Goal: Contribute content

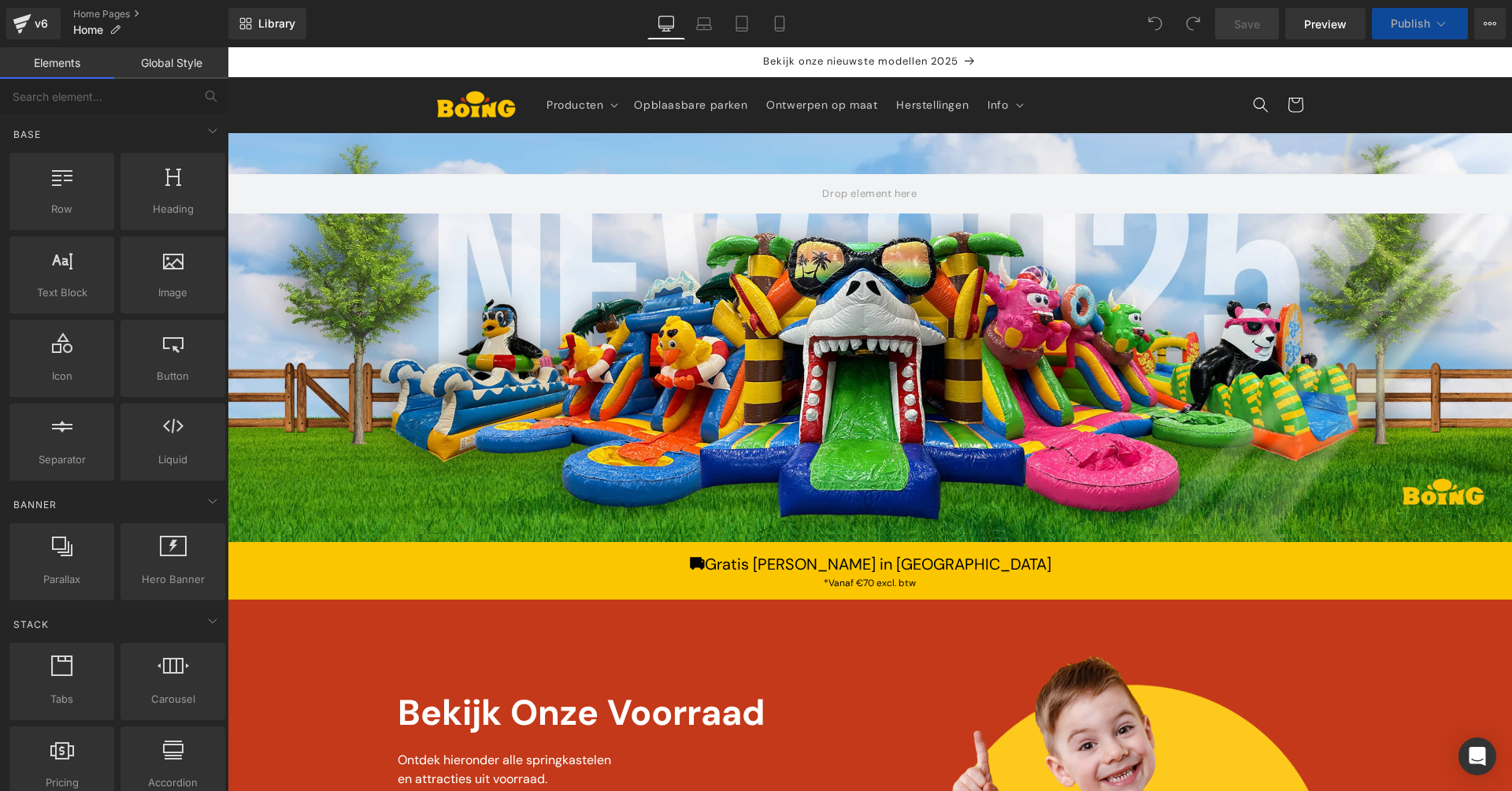
click at [228, 47] on div at bounding box center [228, 47] width 0 height 0
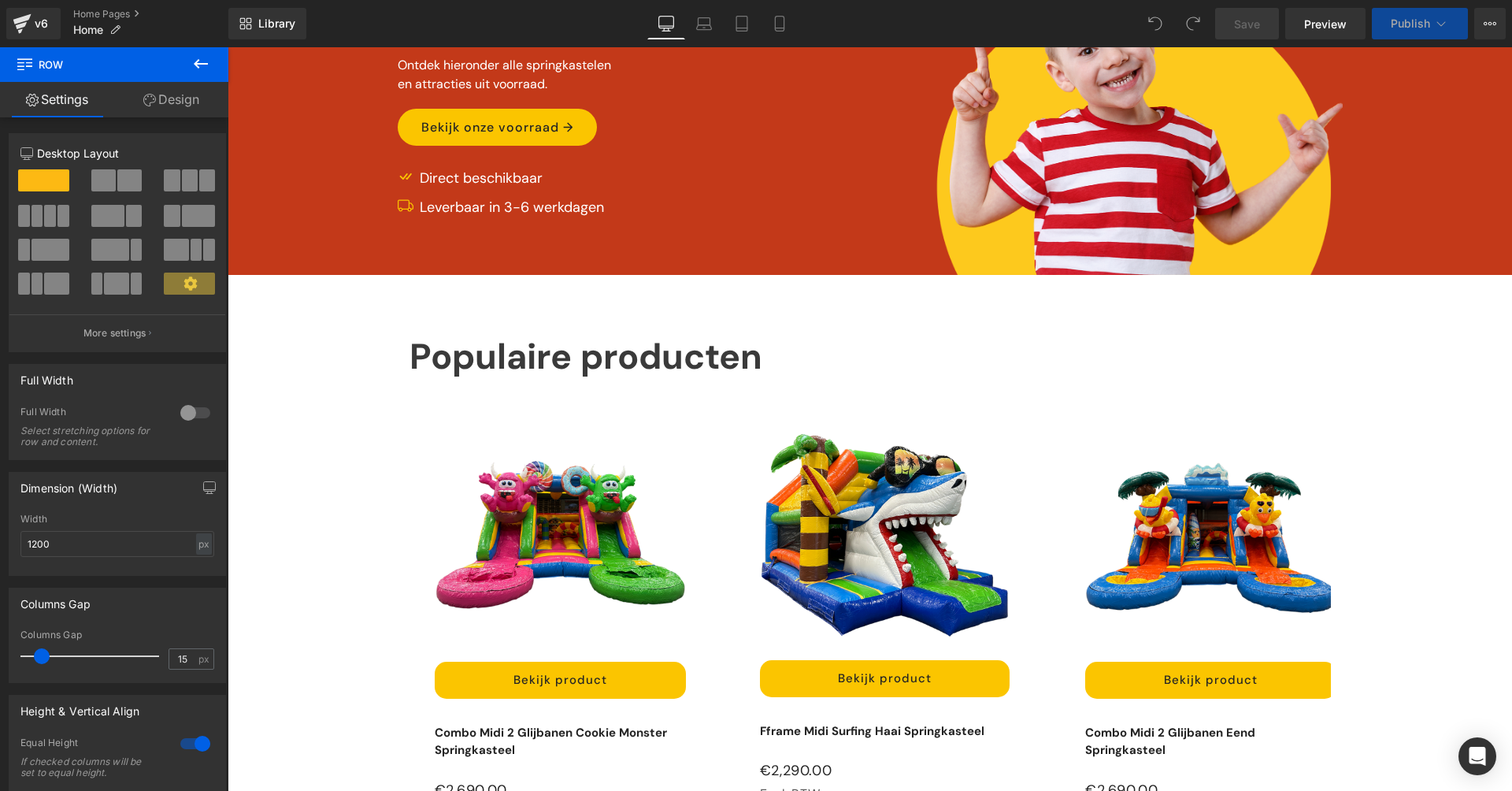
scroll to position [277, 0]
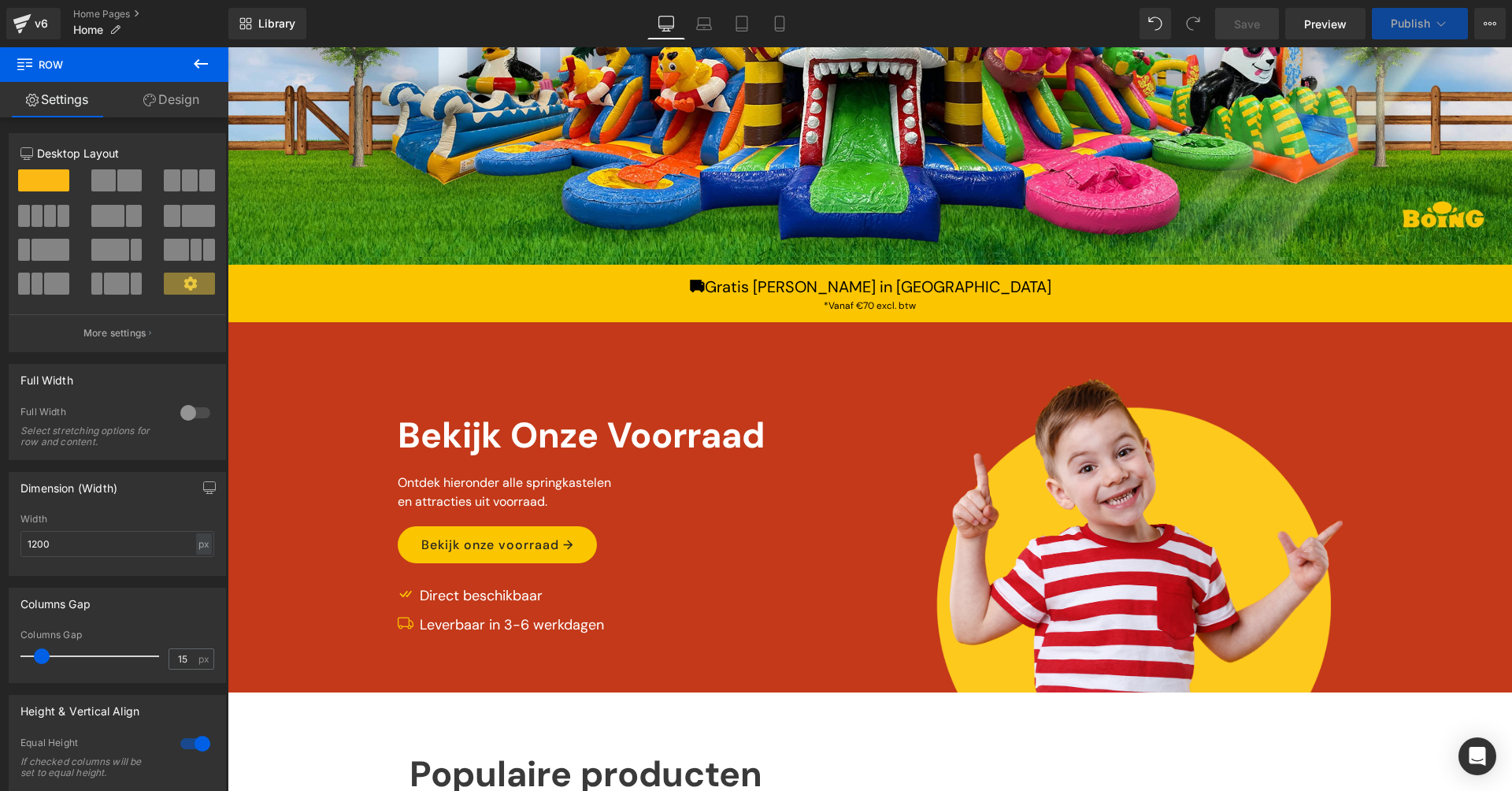
click at [427, 281] on span "Row" at bounding box center [434, 282] width 25 height 19
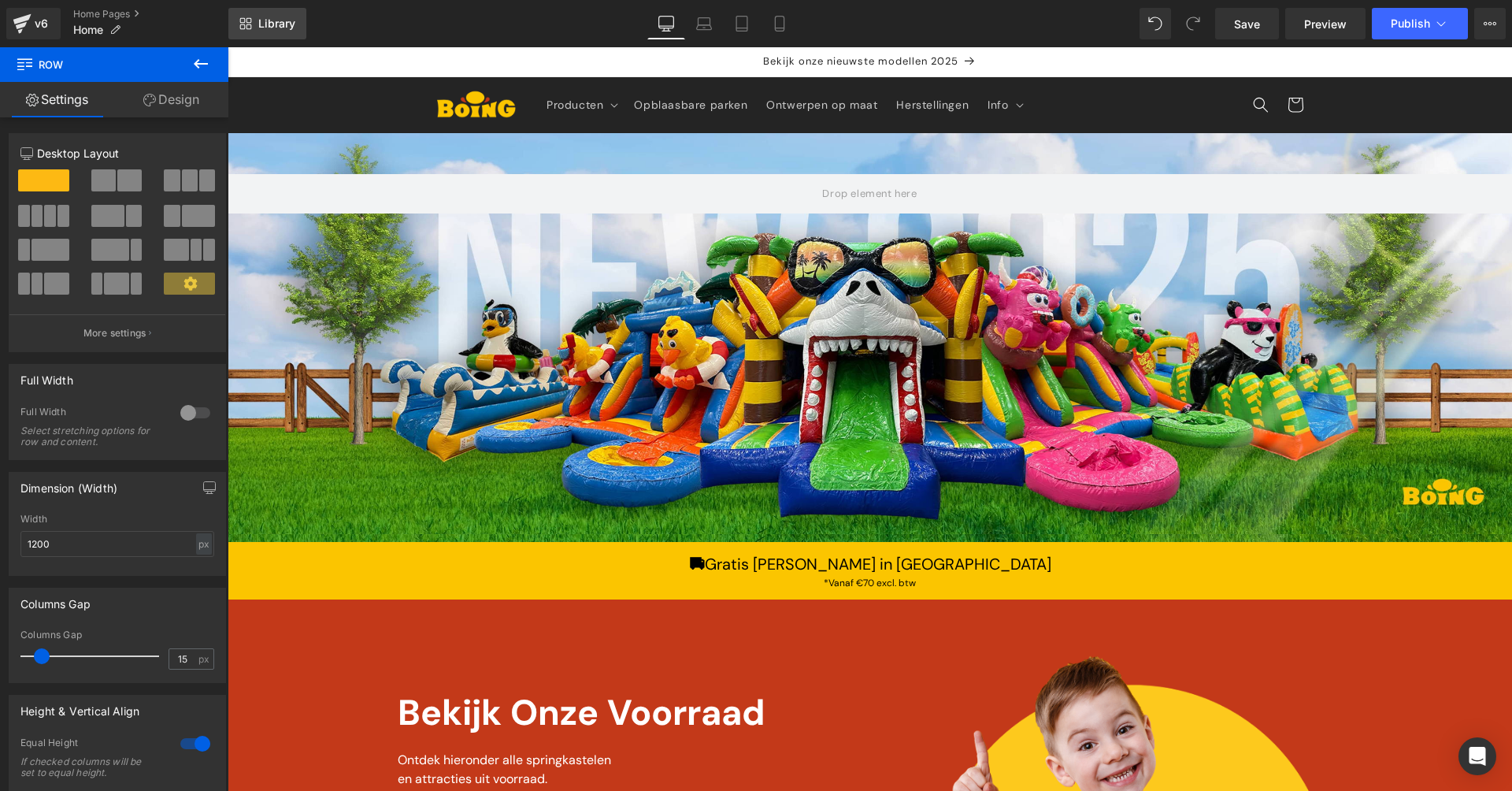
click at [267, 20] on span "Library" at bounding box center [277, 24] width 37 height 14
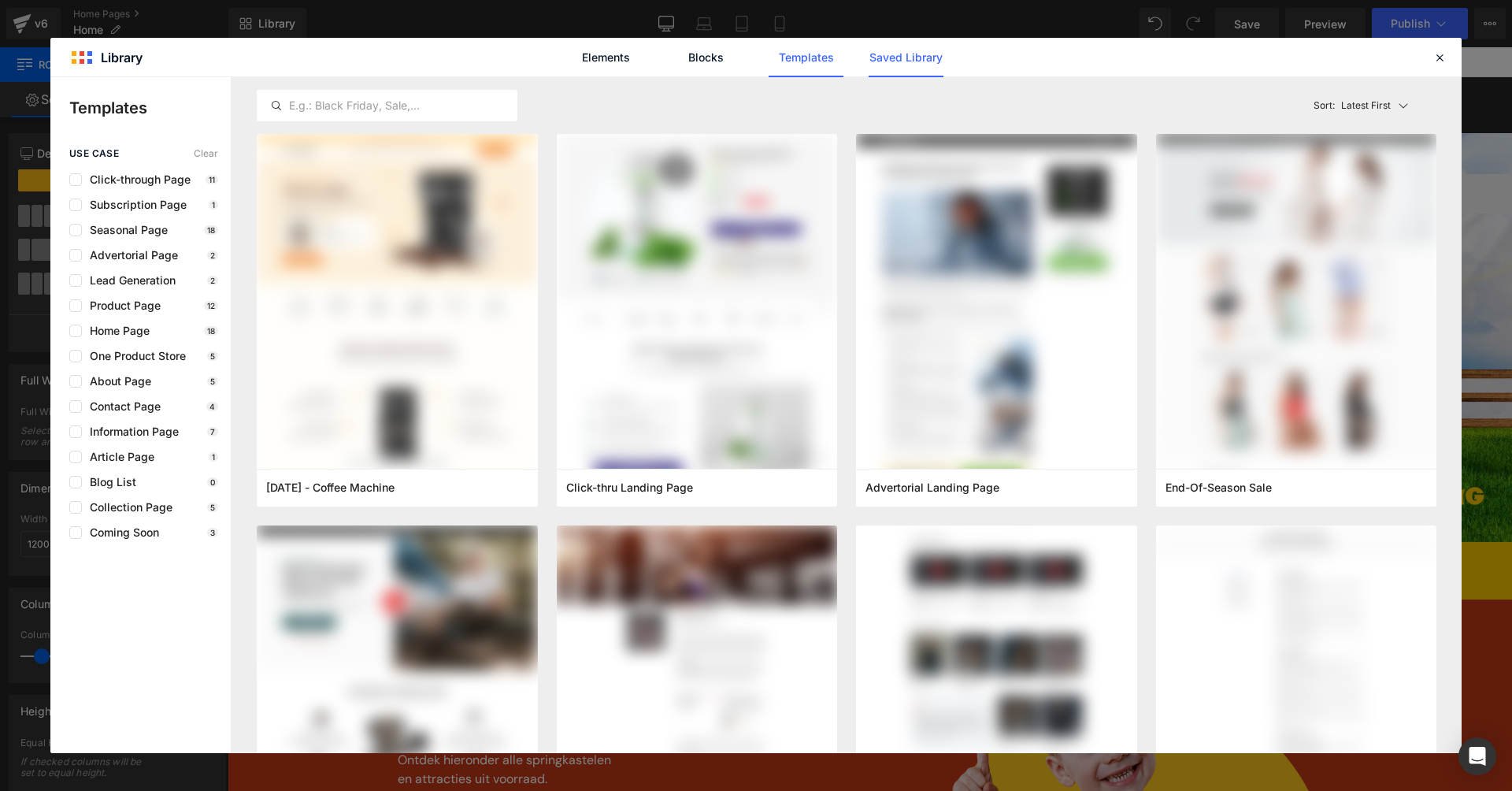
click at [907, 67] on link "Saved Library" at bounding box center [905, 58] width 75 height 39
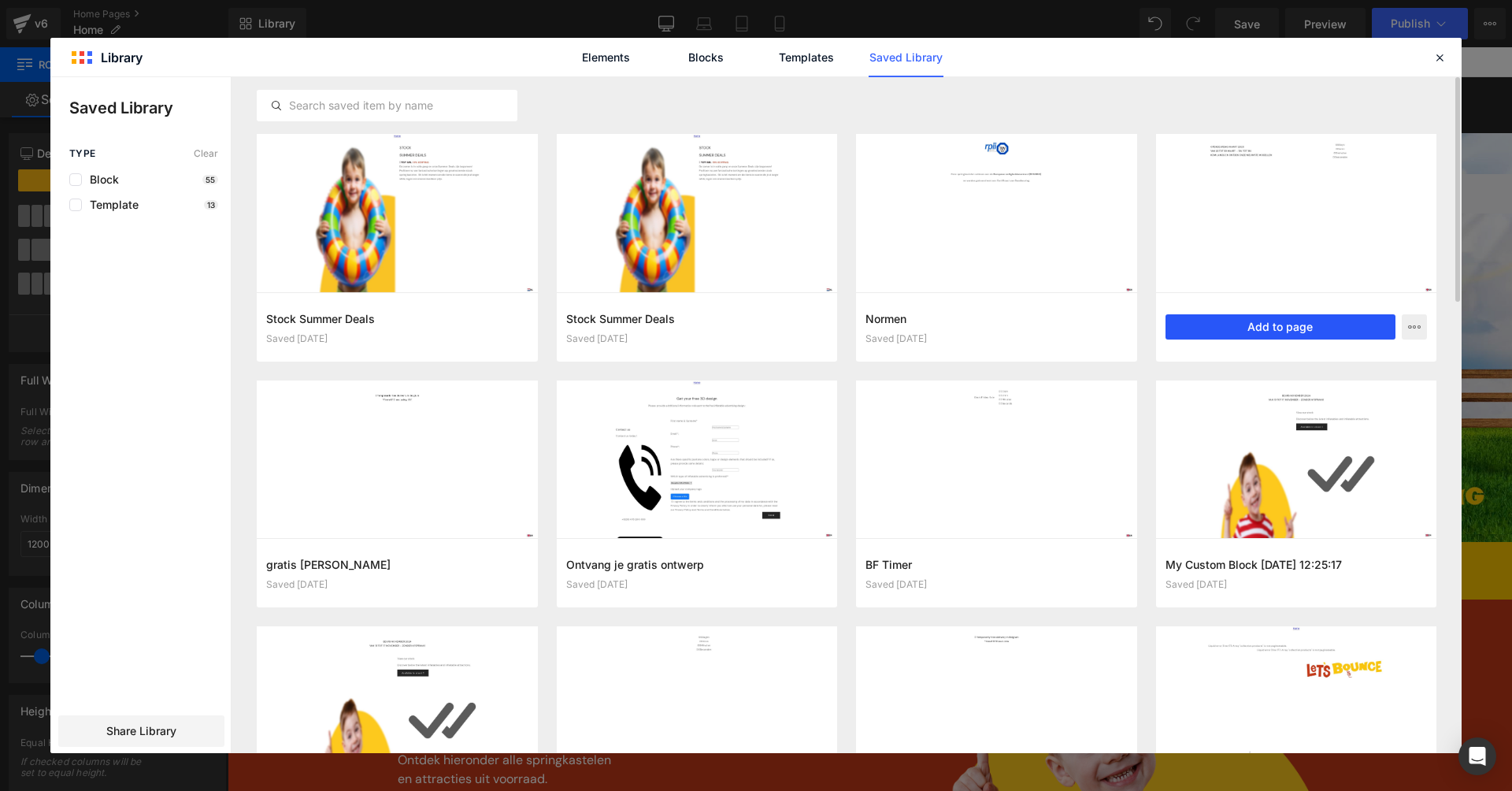
click at [1257, 325] on button "Add to page" at bounding box center [1281, 326] width 231 height 25
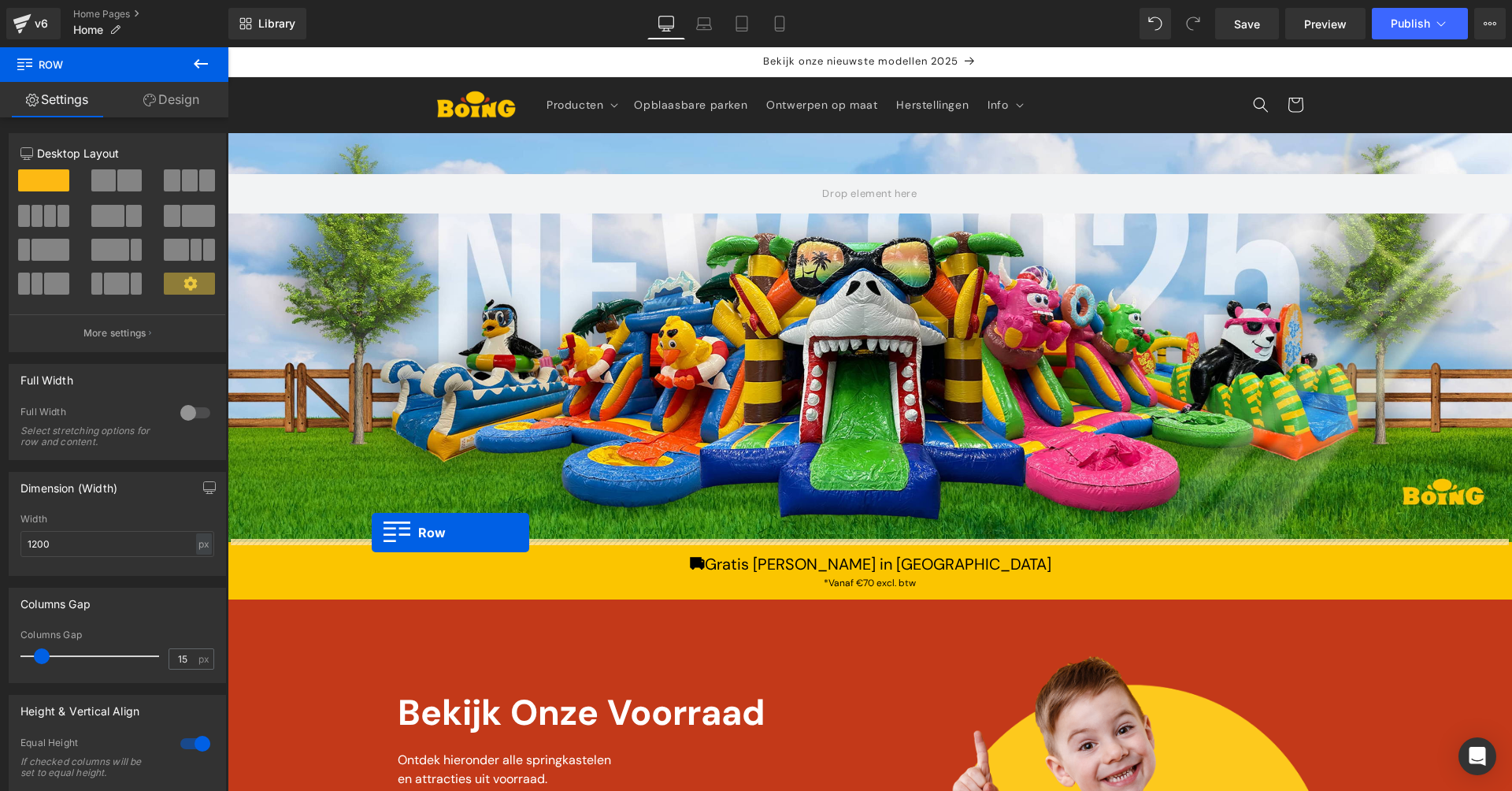
drag, startPoint x: 237, startPoint y: 203, endPoint x: 371, endPoint y: 532, distance: 355.2
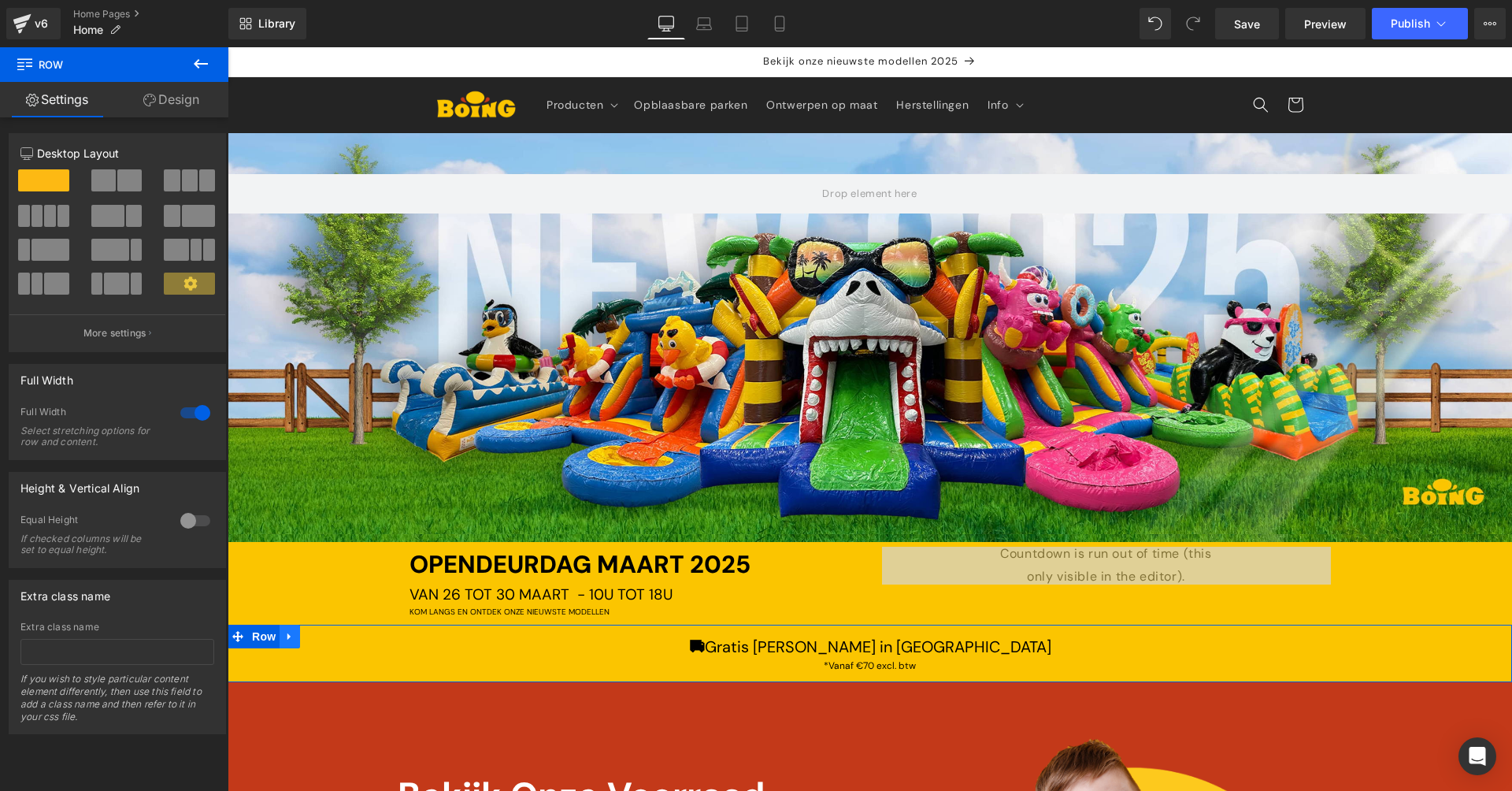
click at [284, 633] on icon at bounding box center [289, 636] width 11 height 12
click at [327, 632] on icon at bounding box center [330, 636] width 11 height 11
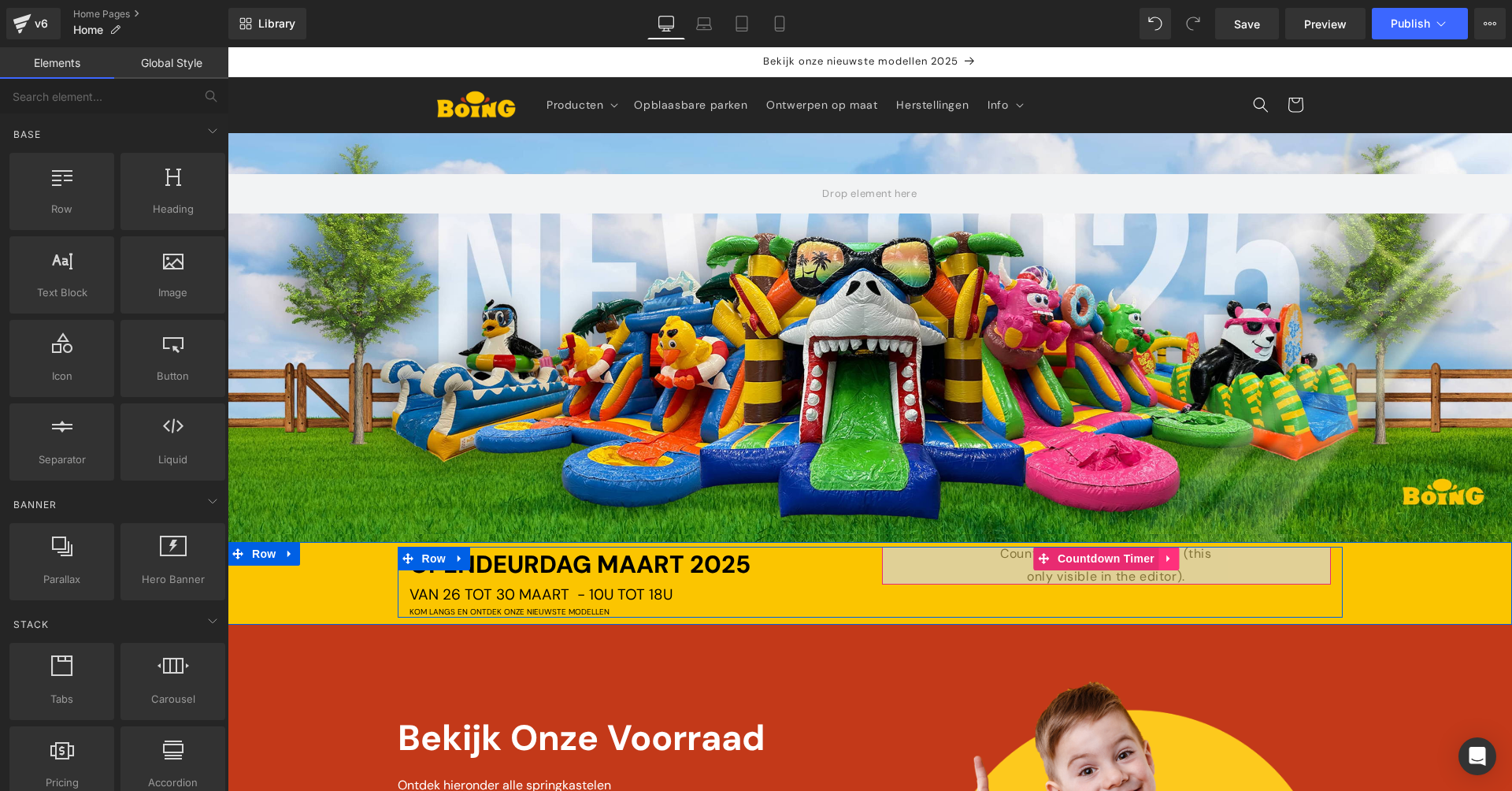
click at [1163, 563] on link at bounding box center [1169, 558] width 21 height 24
click at [1174, 559] on icon at bounding box center [1179, 558] width 11 height 11
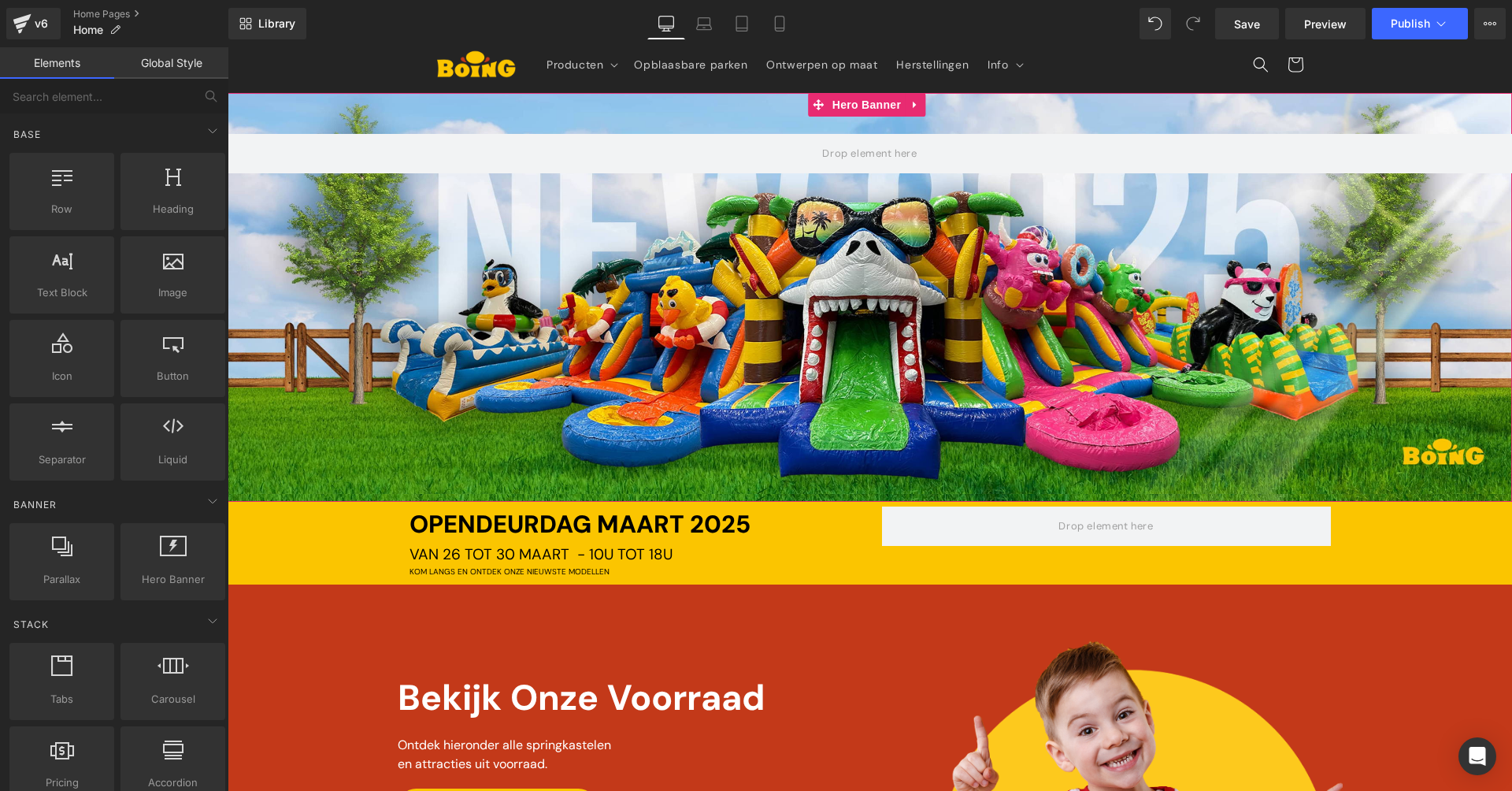
scroll to position [200, 0]
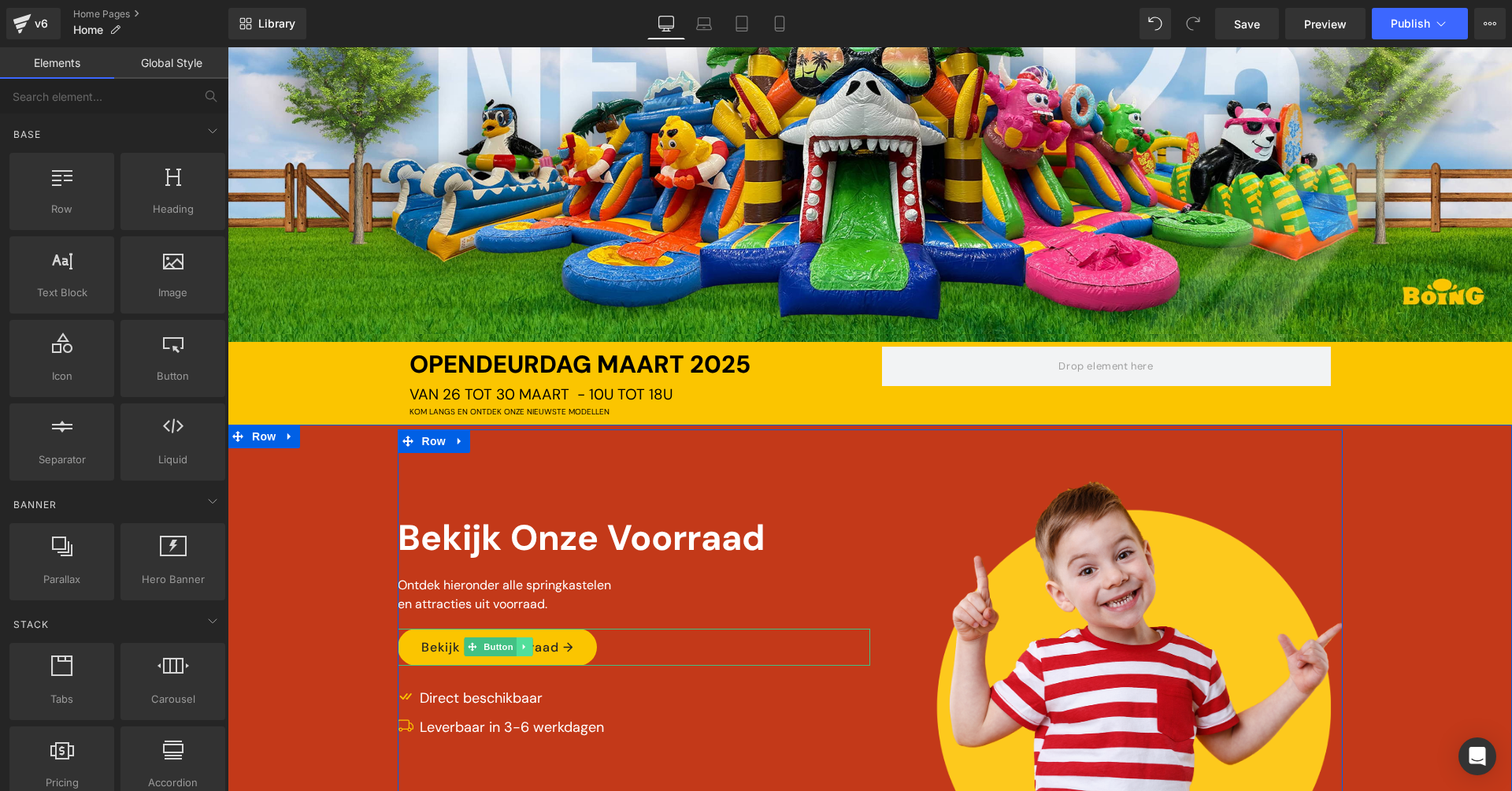
click at [525, 645] on icon at bounding box center [525, 647] width 9 height 9
click at [509, 640] on link at bounding box center [517, 647] width 17 height 19
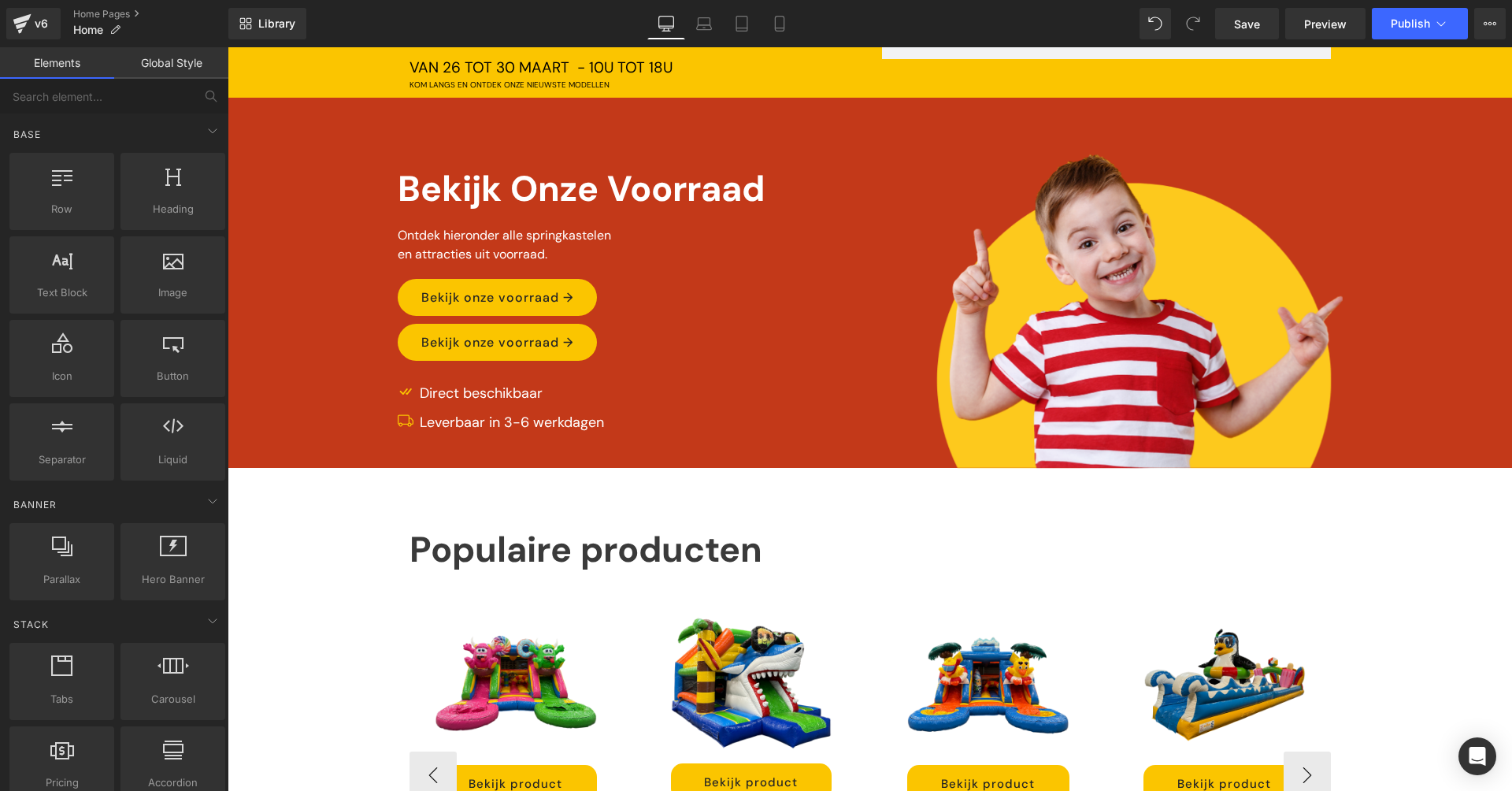
scroll to position [279, 0]
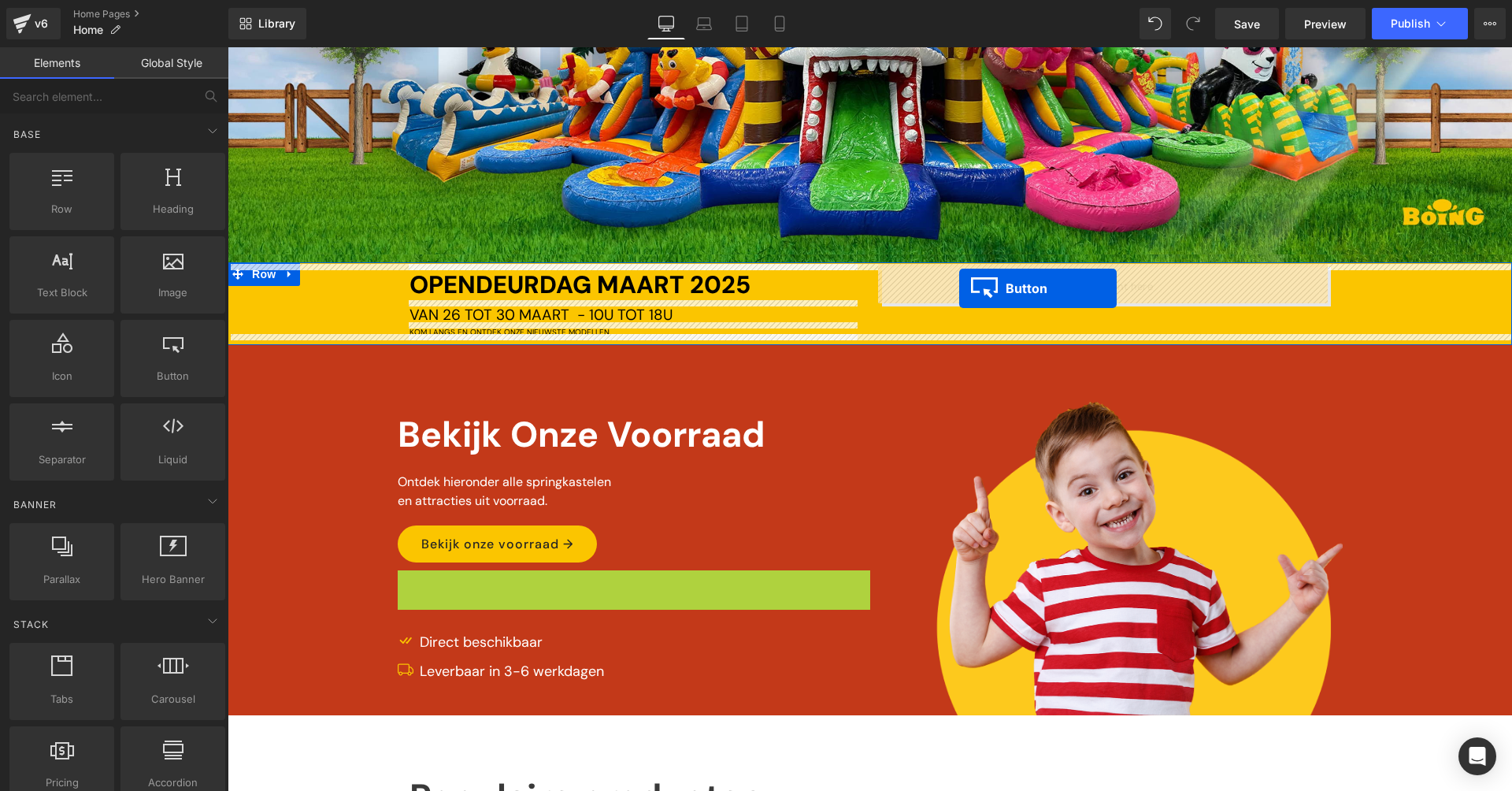
drag, startPoint x: 469, startPoint y: 587, endPoint x: 959, endPoint y: 288, distance: 574.0
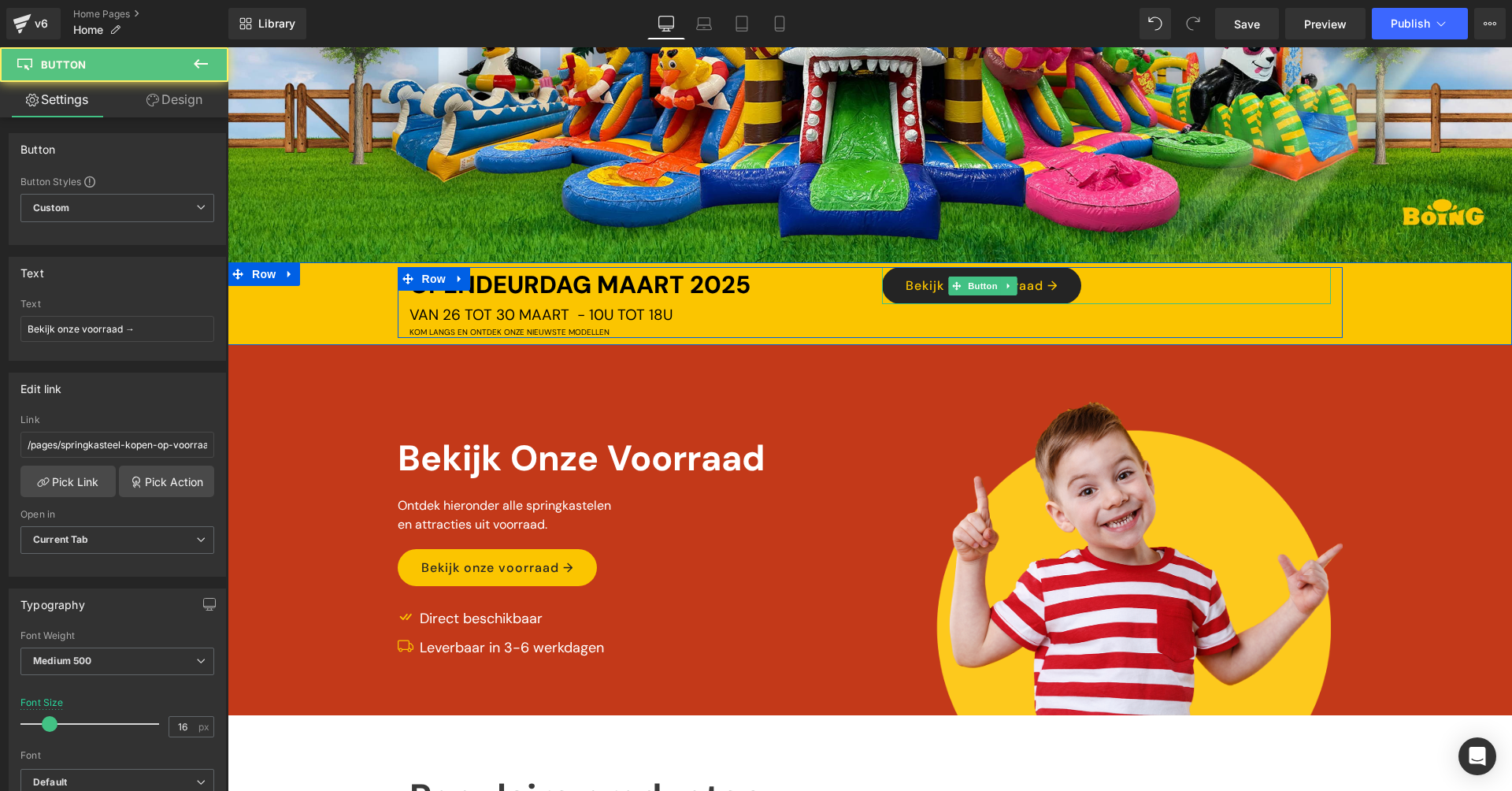
click at [1043, 286] on link "Bekijk onze voorraad →" at bounding box center [981, 285] width 200 height 37
click at [1129, 290] on div "Bekijk onze voorraad →" at bounding box center [1106, 285] width 449 height 37
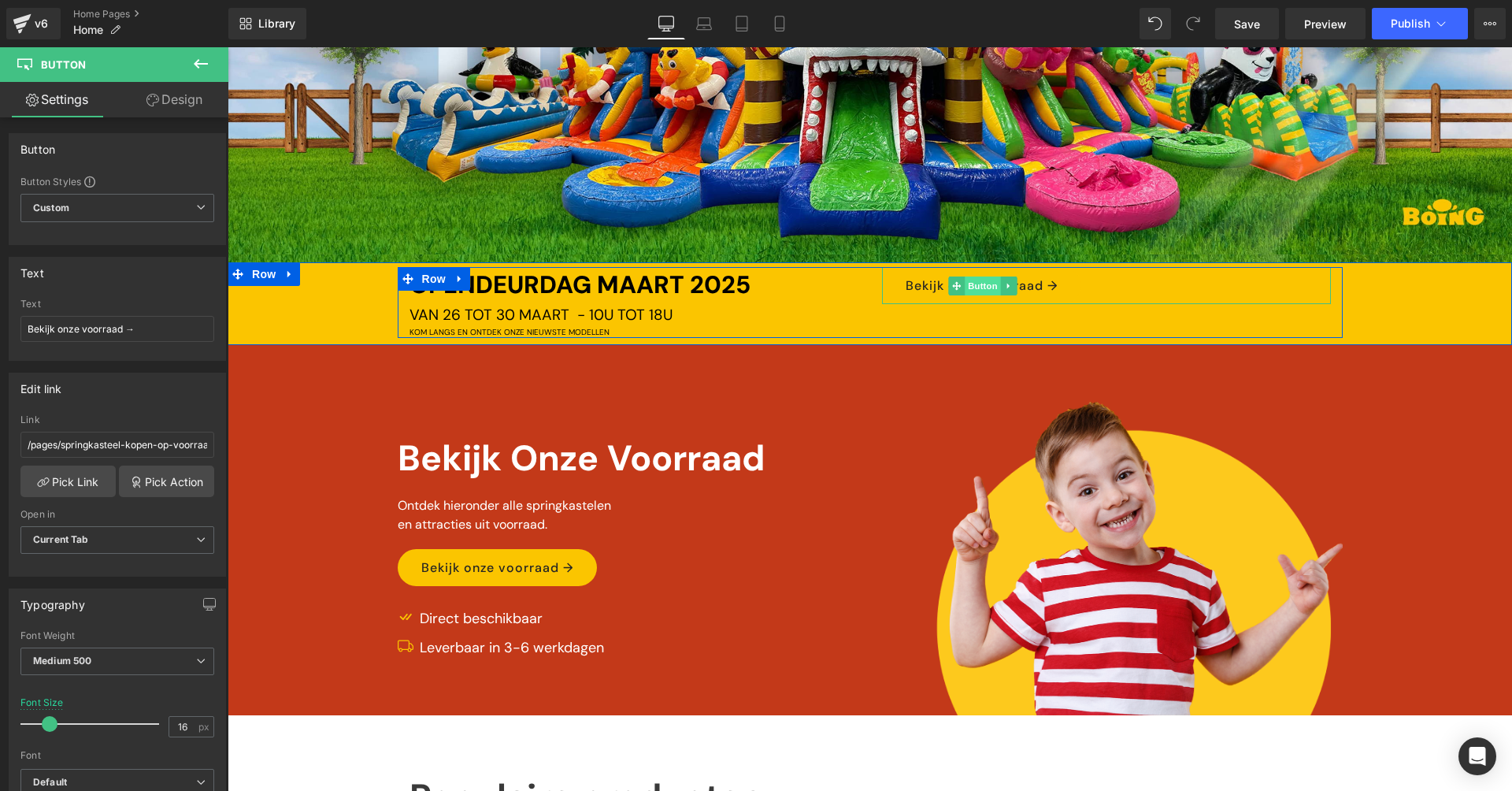
click at [976, 279] on span "Button" at bounding box center [984, 285] width 36 height 19
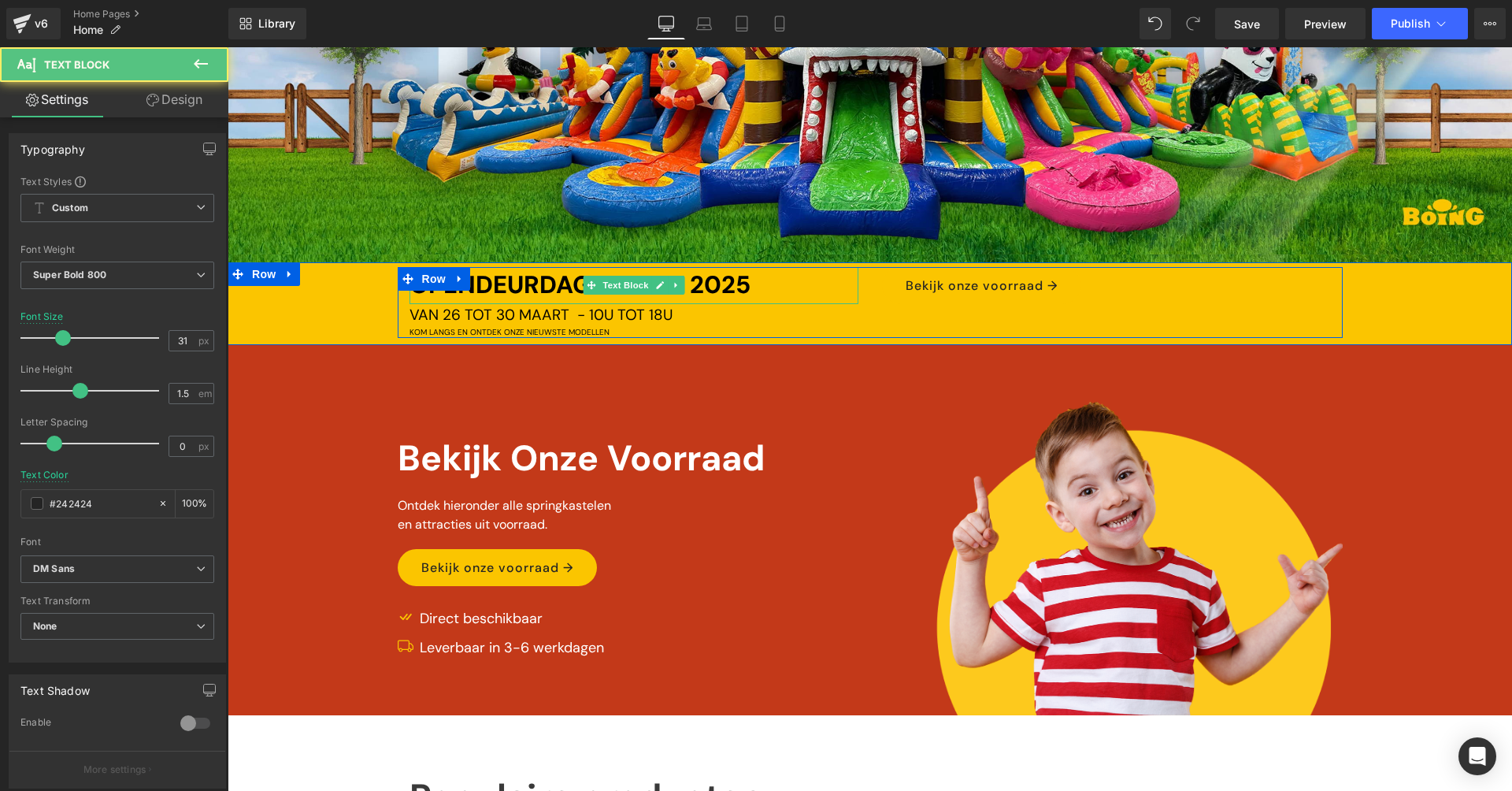
click at [544, 277] on span "OPENDEURDAG [DATE]" at bounding box center [580, 284] width 341 height 32
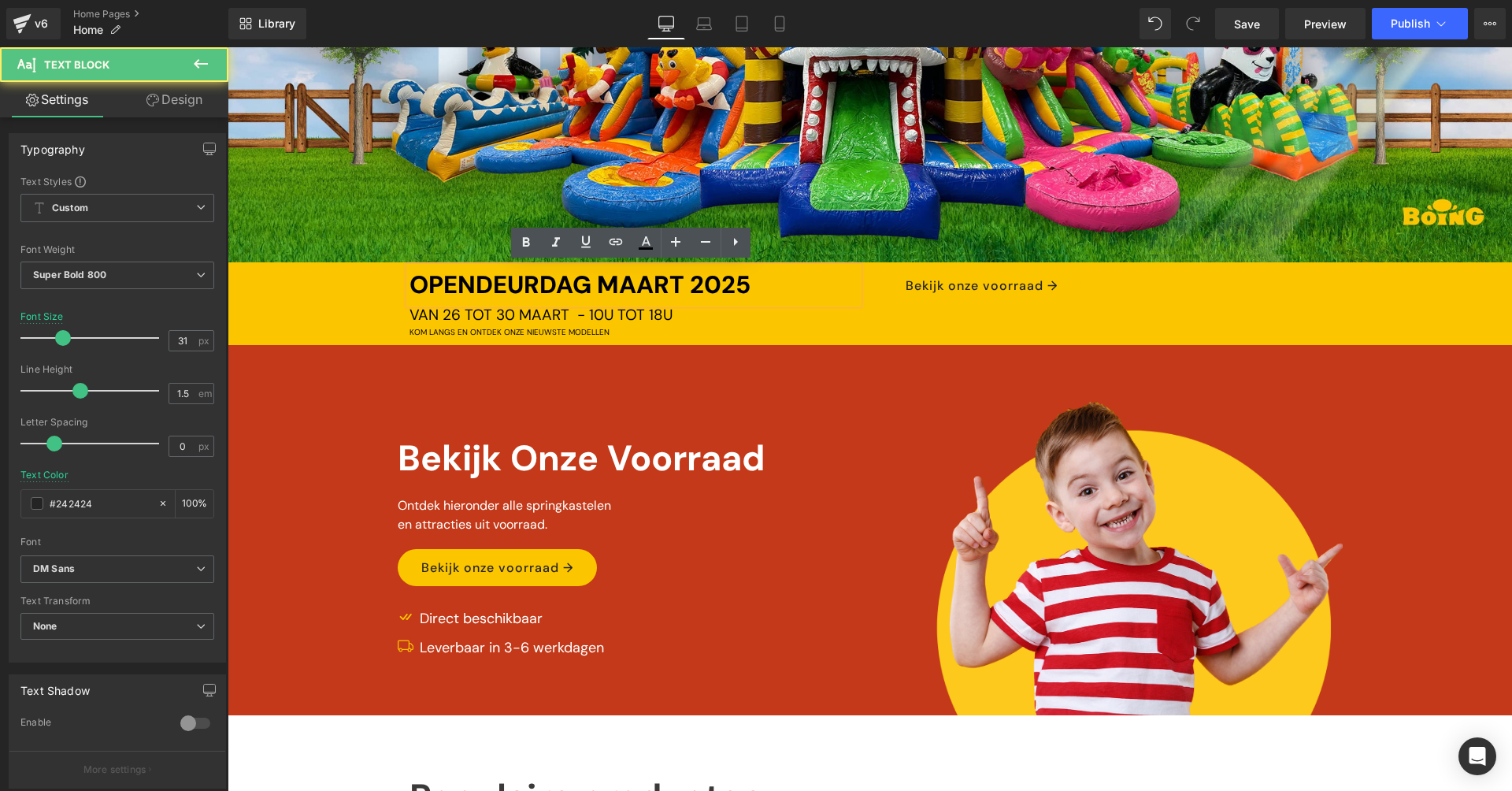
click at [618, 279] on span "OPENDEURDAG [DATE]" at bounding box center [580, 284] width 341 height 32
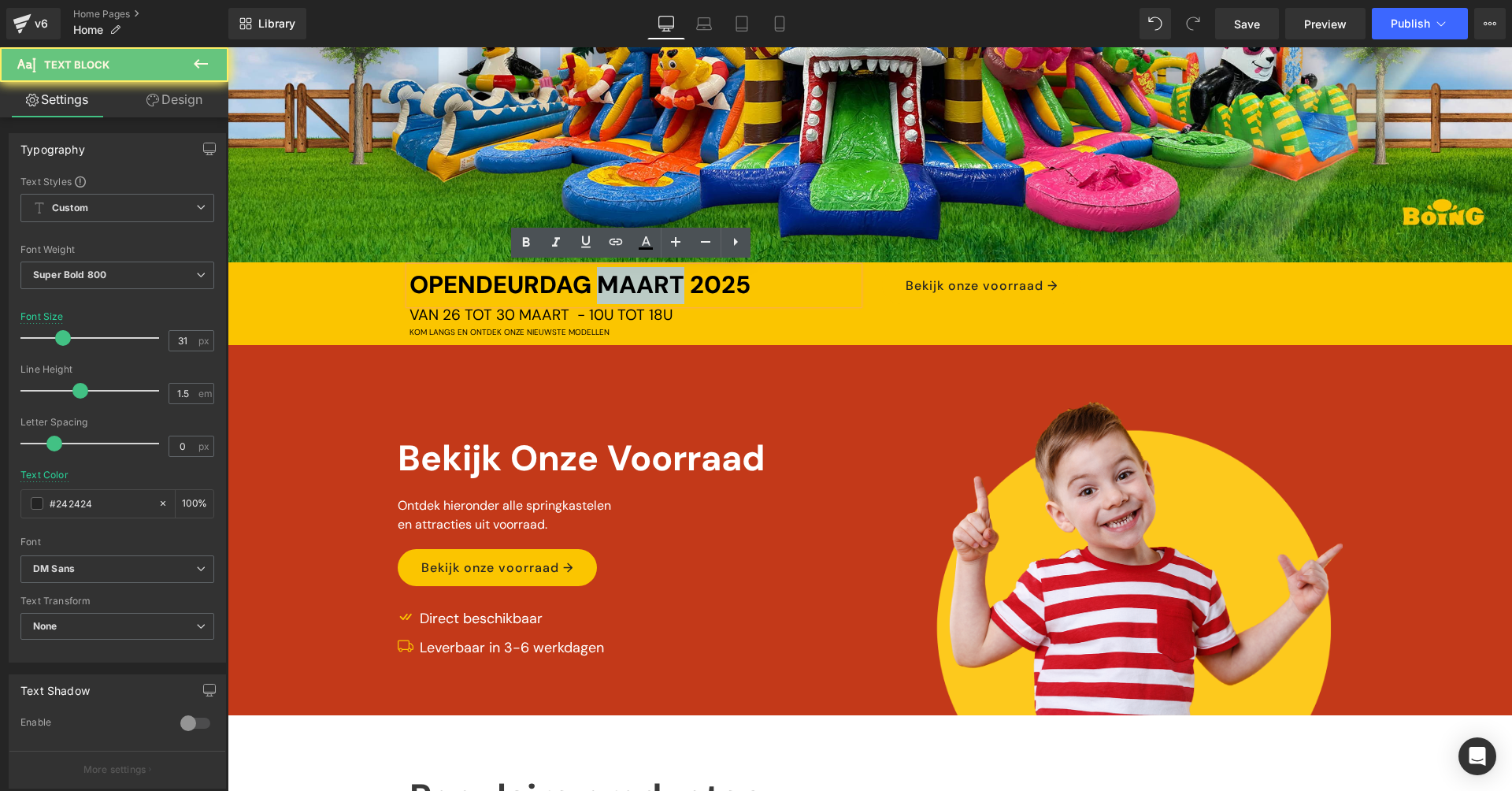
click at [618, 279] on span "OPENDEURDAG [DATE]" at bounding box center [580, 284] width 341 height 32
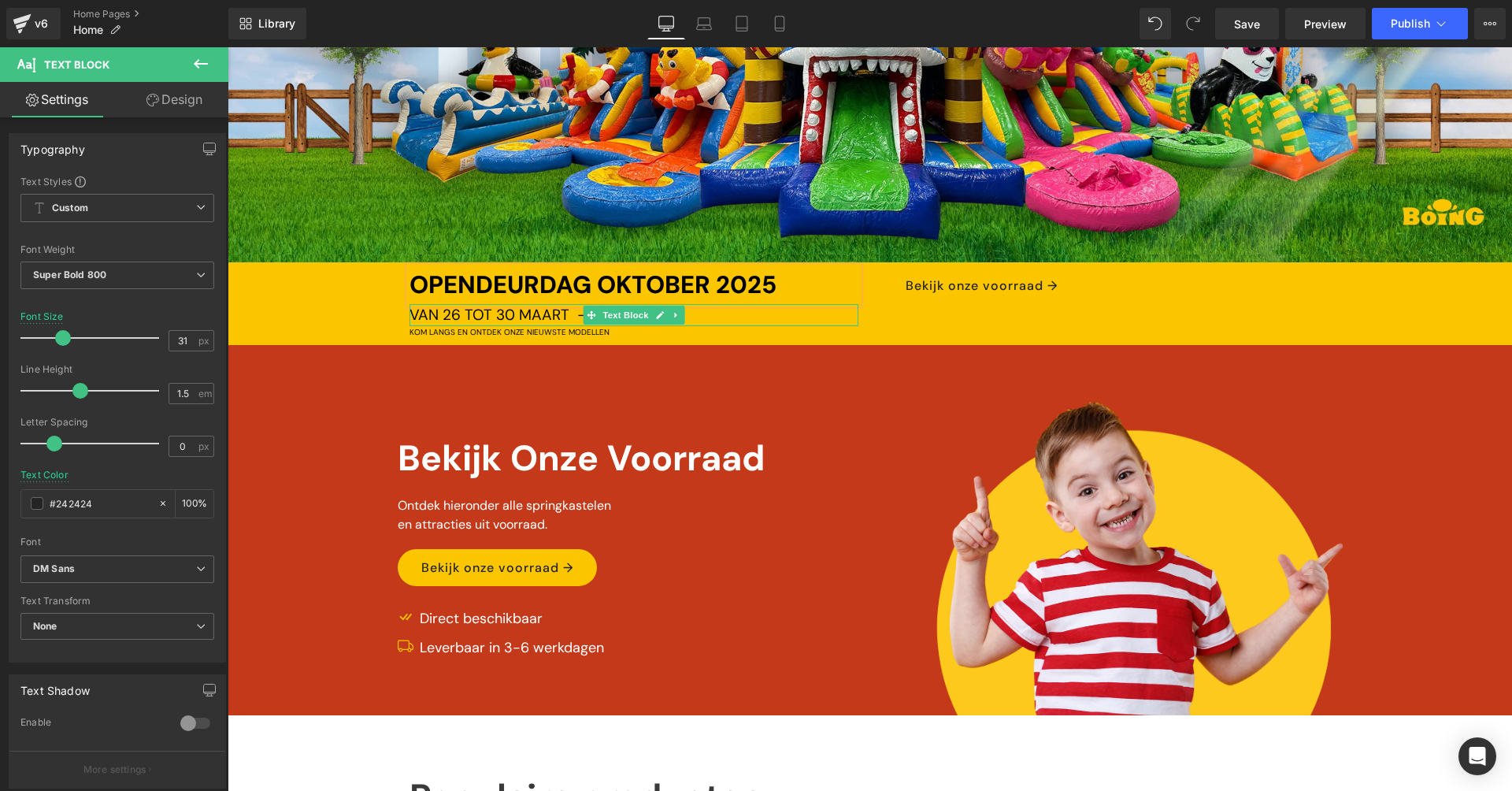
click at [450, 314] on span "VAN [DATE] TOT [DATE] - 10U TOT 18U" at bounding box center [541, 314] width 263 height 20
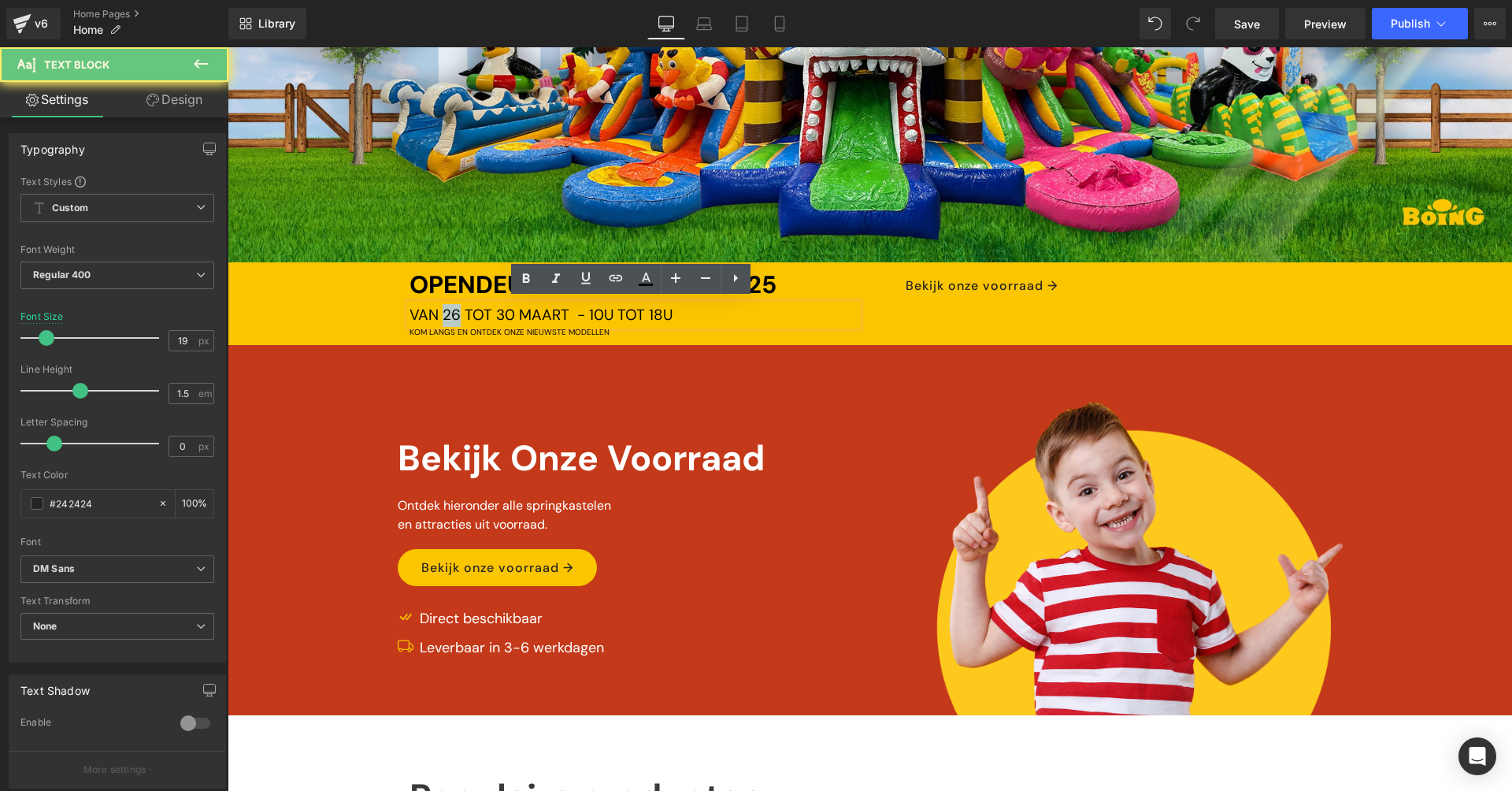
click at [450, 314] on span "VAN [DATE] TOT [DATE] - 10U TOT 18U" at bounding box center [541, 314] width 263 height 20
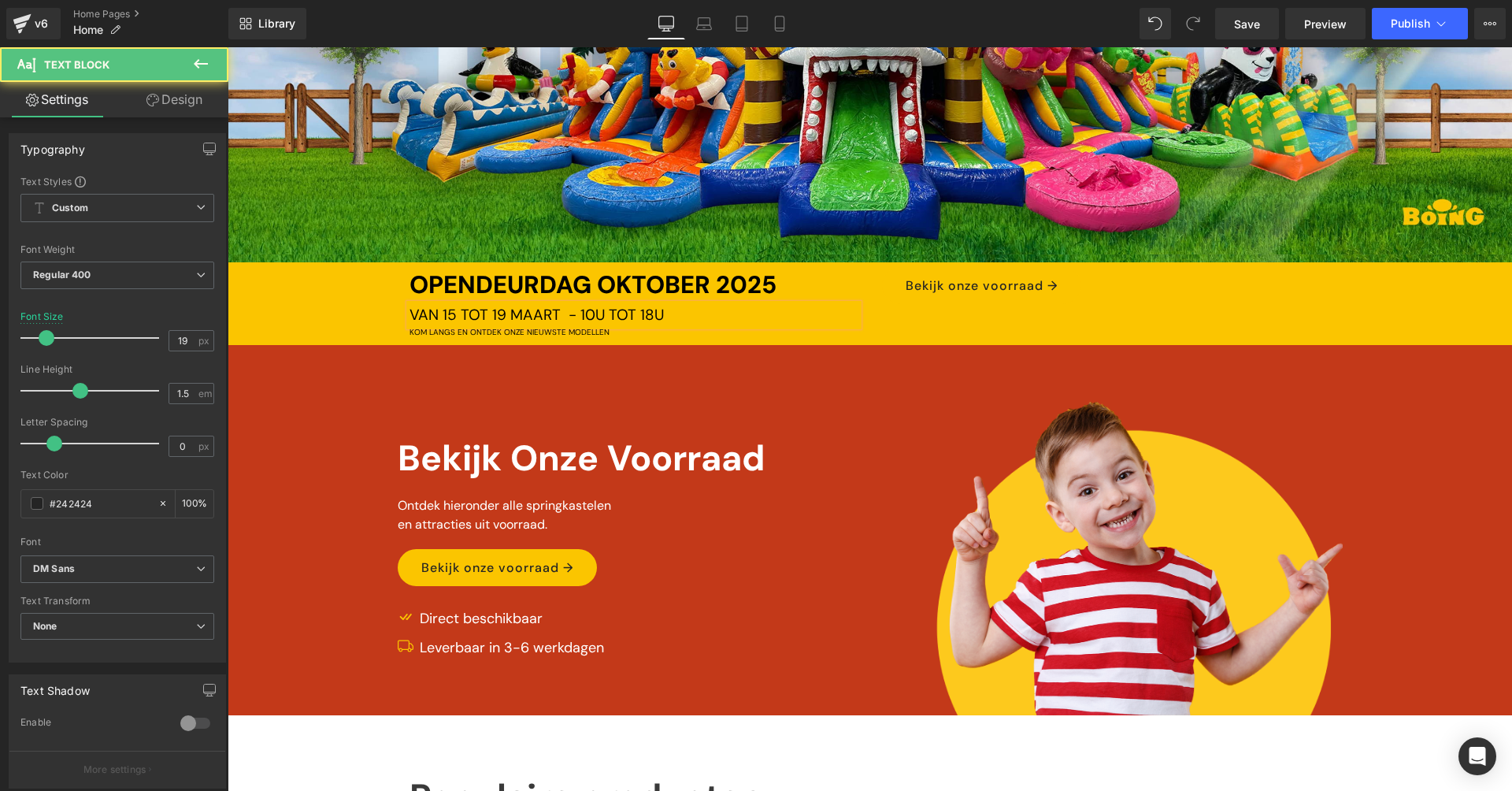
click at [508, 307] on span "VAN [DATE] TOT [DATE] - 10U TOT 18U" at bounding box center [536, 314] width 255 height 20
click at [275, 273] on div "OPENDEURDAG OKTOBER 2025 Text Block VAN 15 TOT 19 OKTOBER - 10U TOT 18U Text Bl…" at bounding box center [870, 302] width 1285 height 71
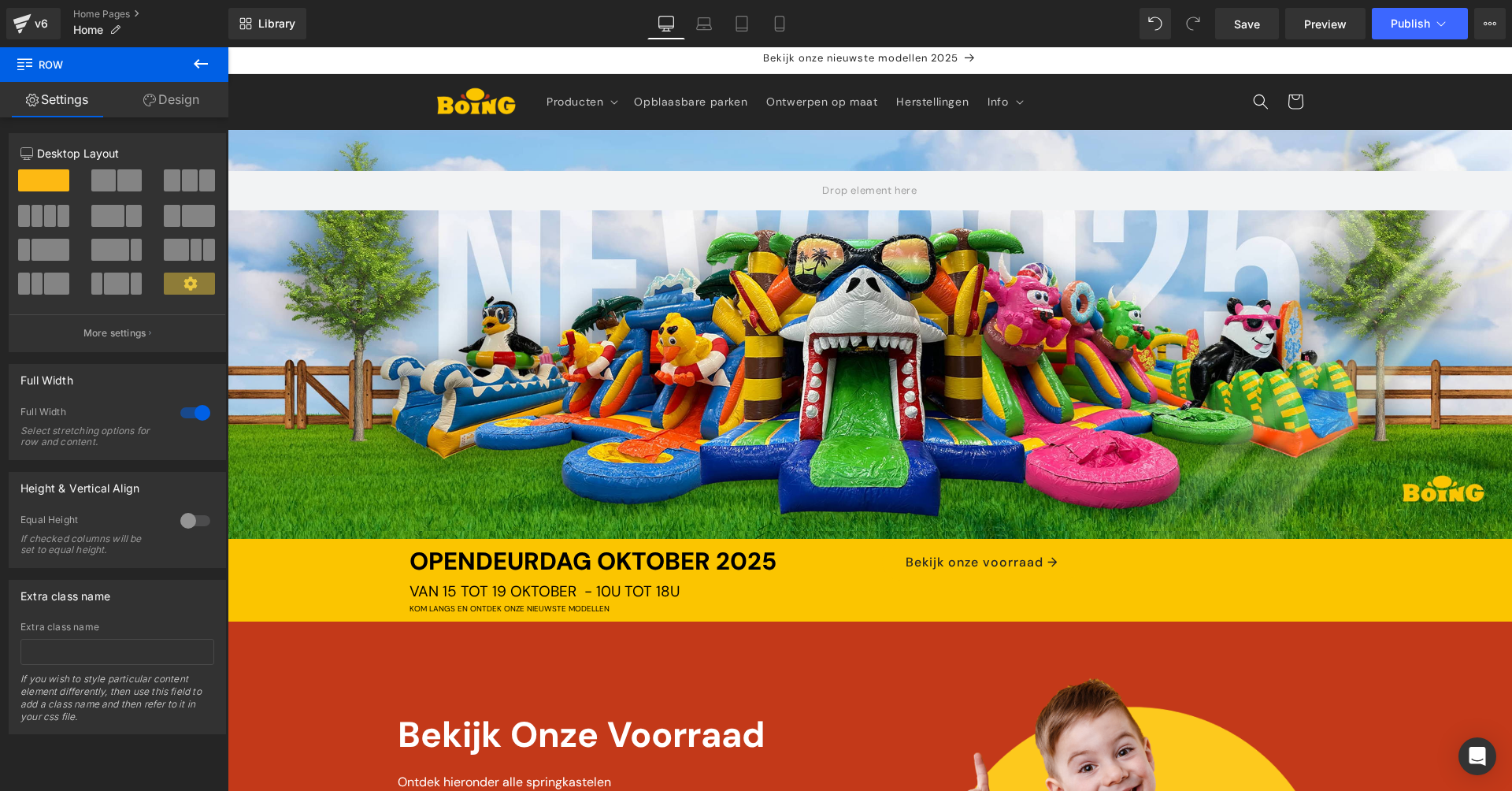
scroll to position [63, 0]
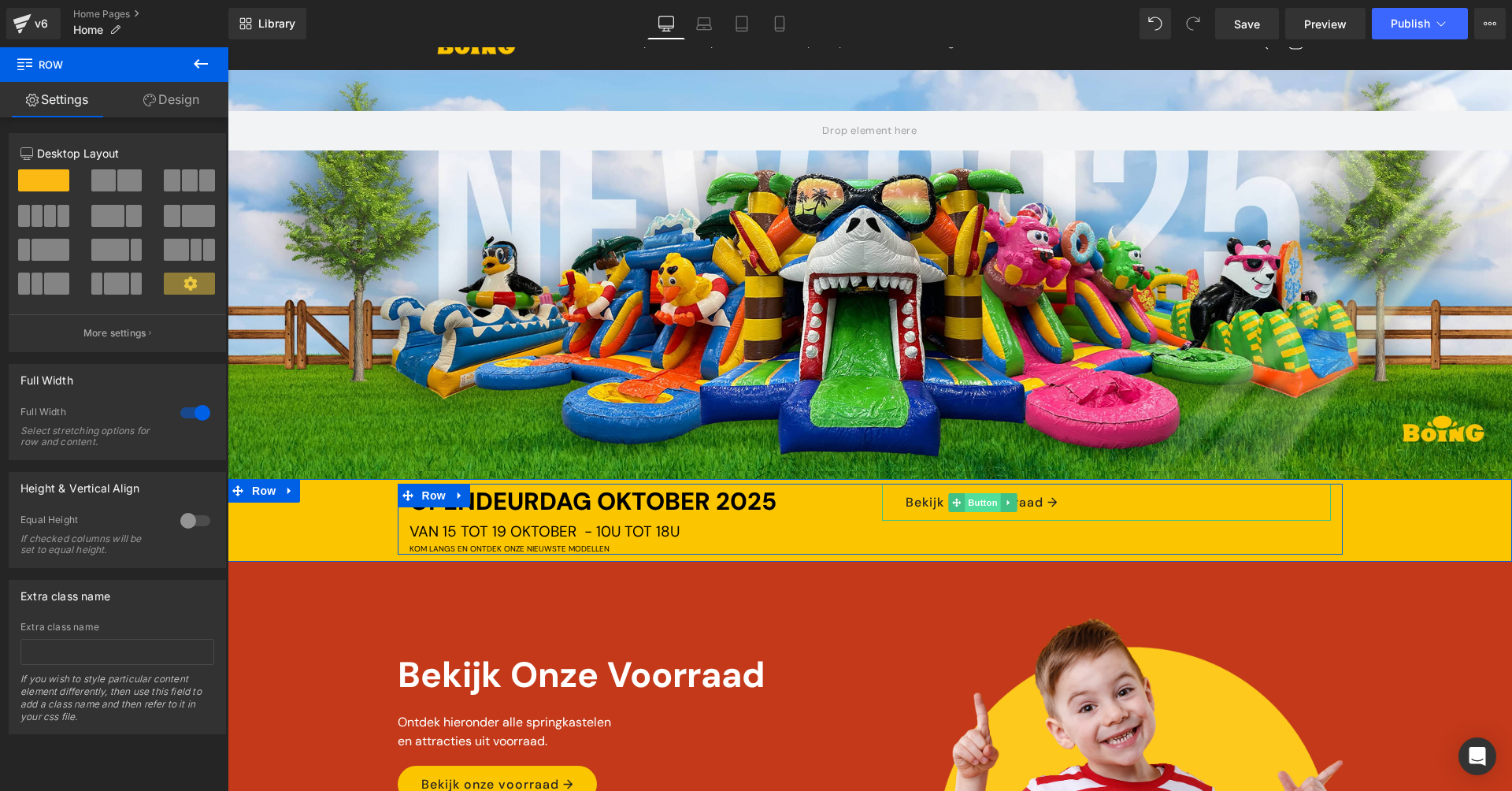
click at [976, 496] on span "Button" at bounding box center [984, 502] width 36 height 19
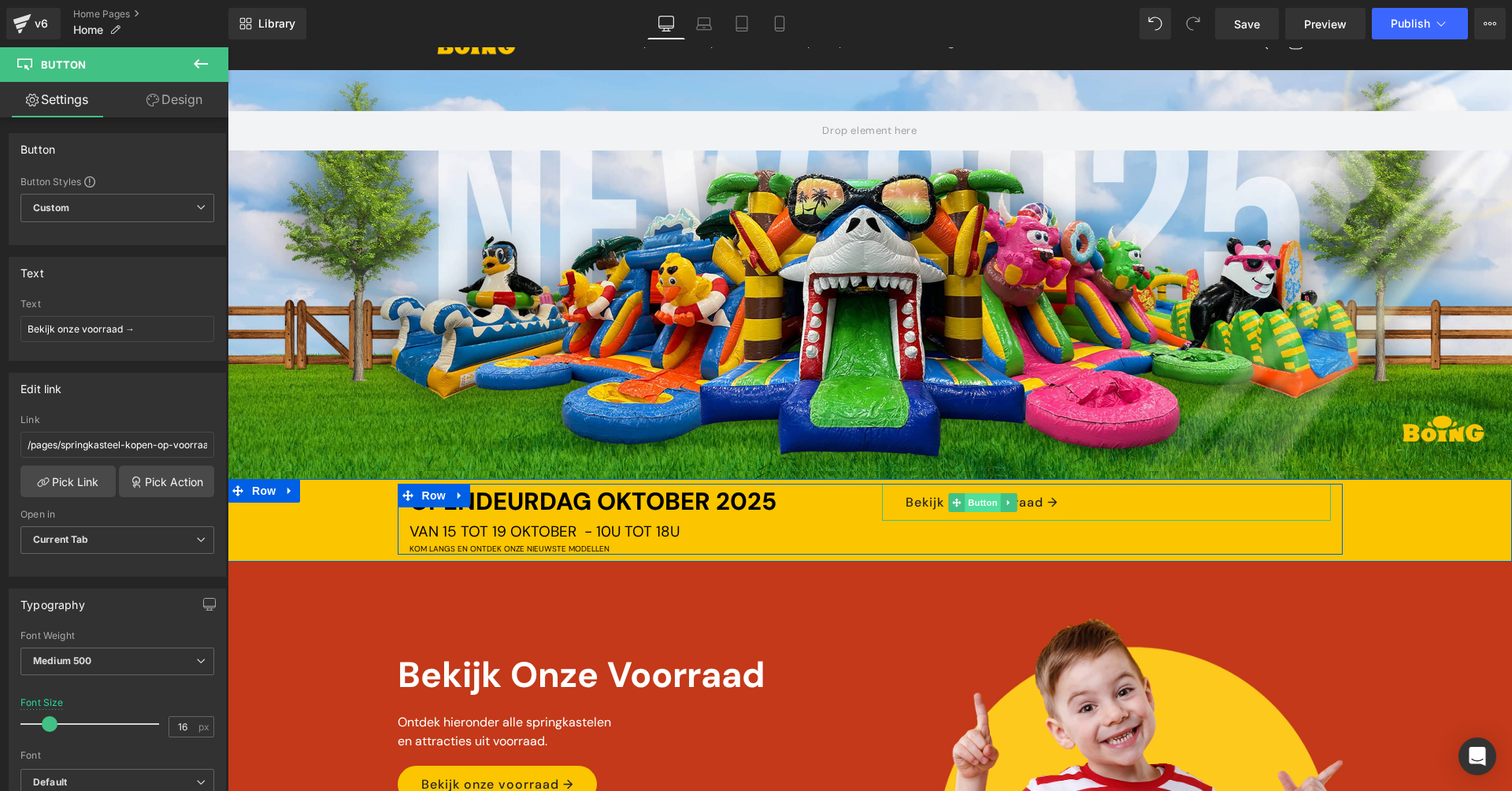
click at [973, 498] on span "Button" at bounding box center [984, 502] width 36 height 19
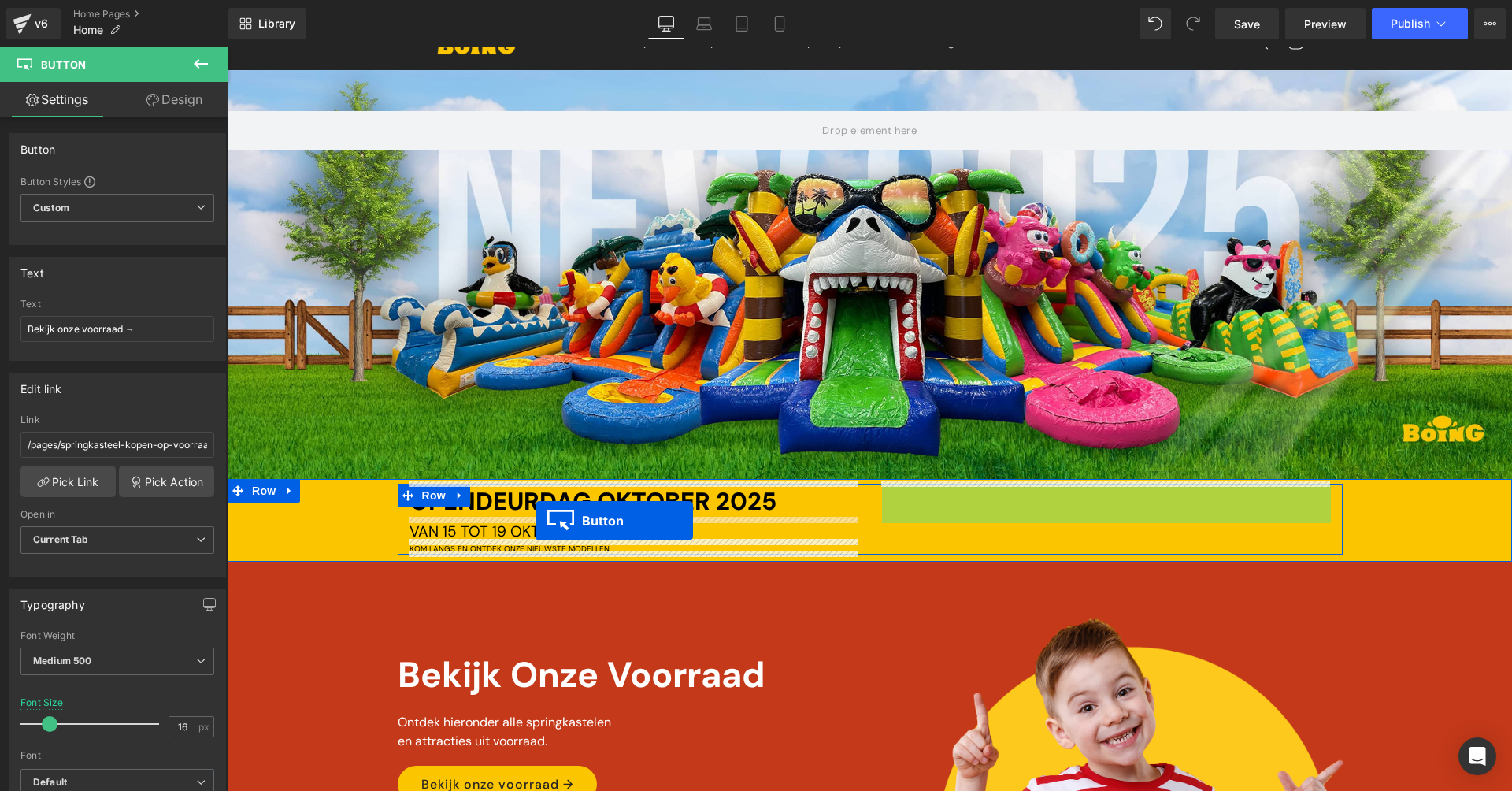
drag, startPoint x: 958, startPoint y: 494, endPoint x: 536, endPoint y: 520, distance: 422.8
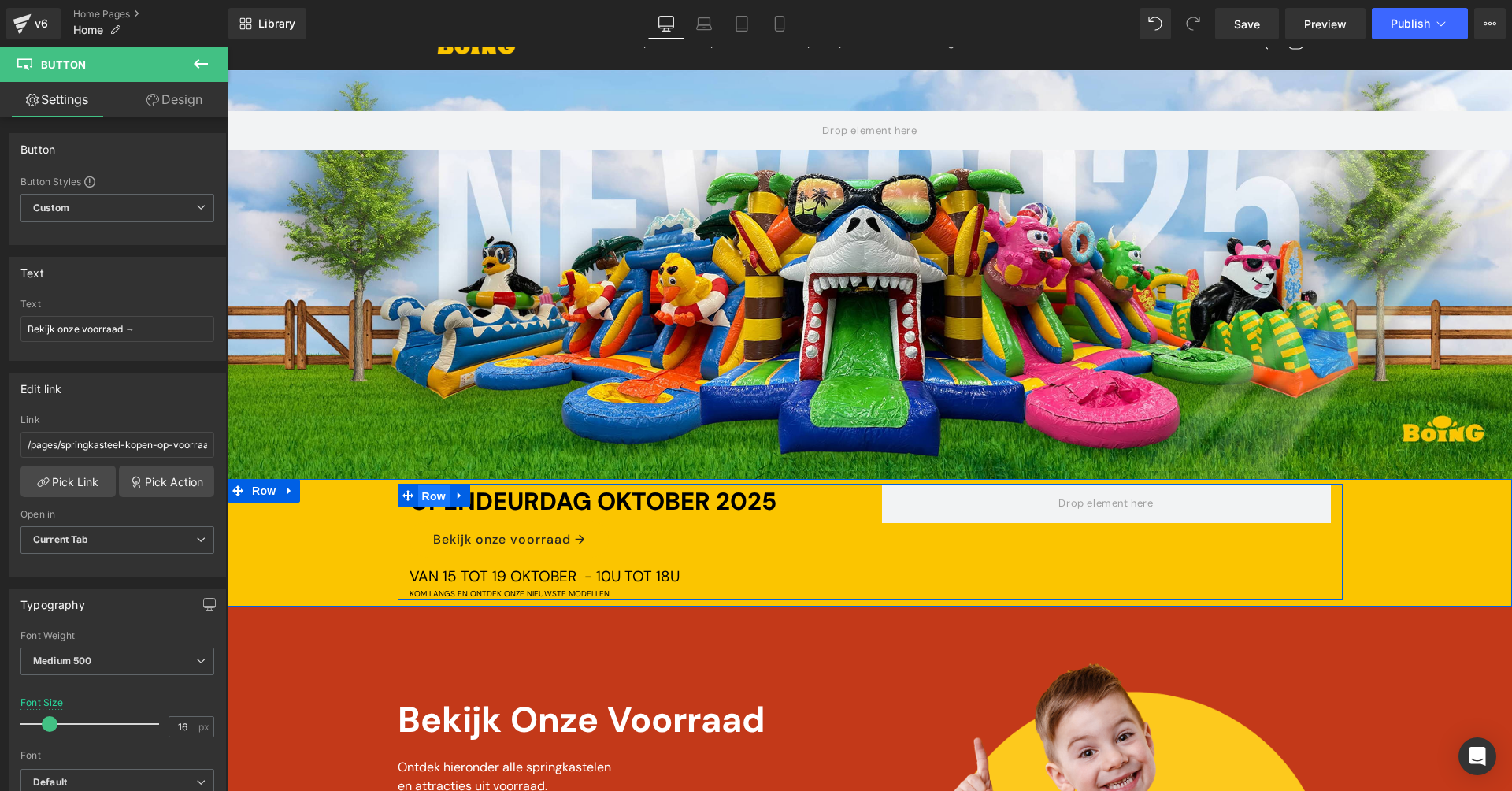
click at [435, 496] on span "Row" at bounding box center [434, 496] width 32 height 24
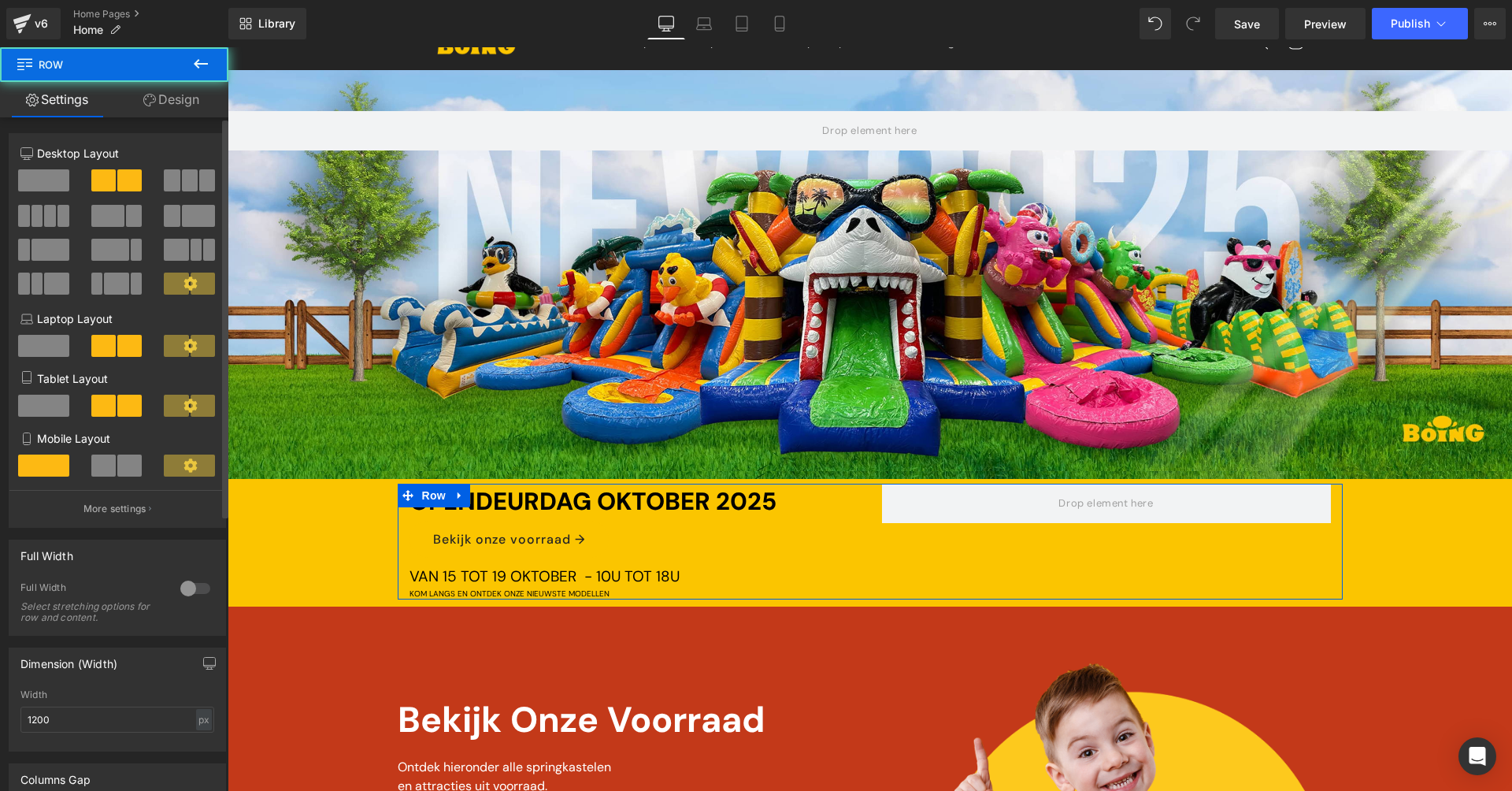
click at [47, 174] on span at bounding box center [43, 181] width 51 height 22
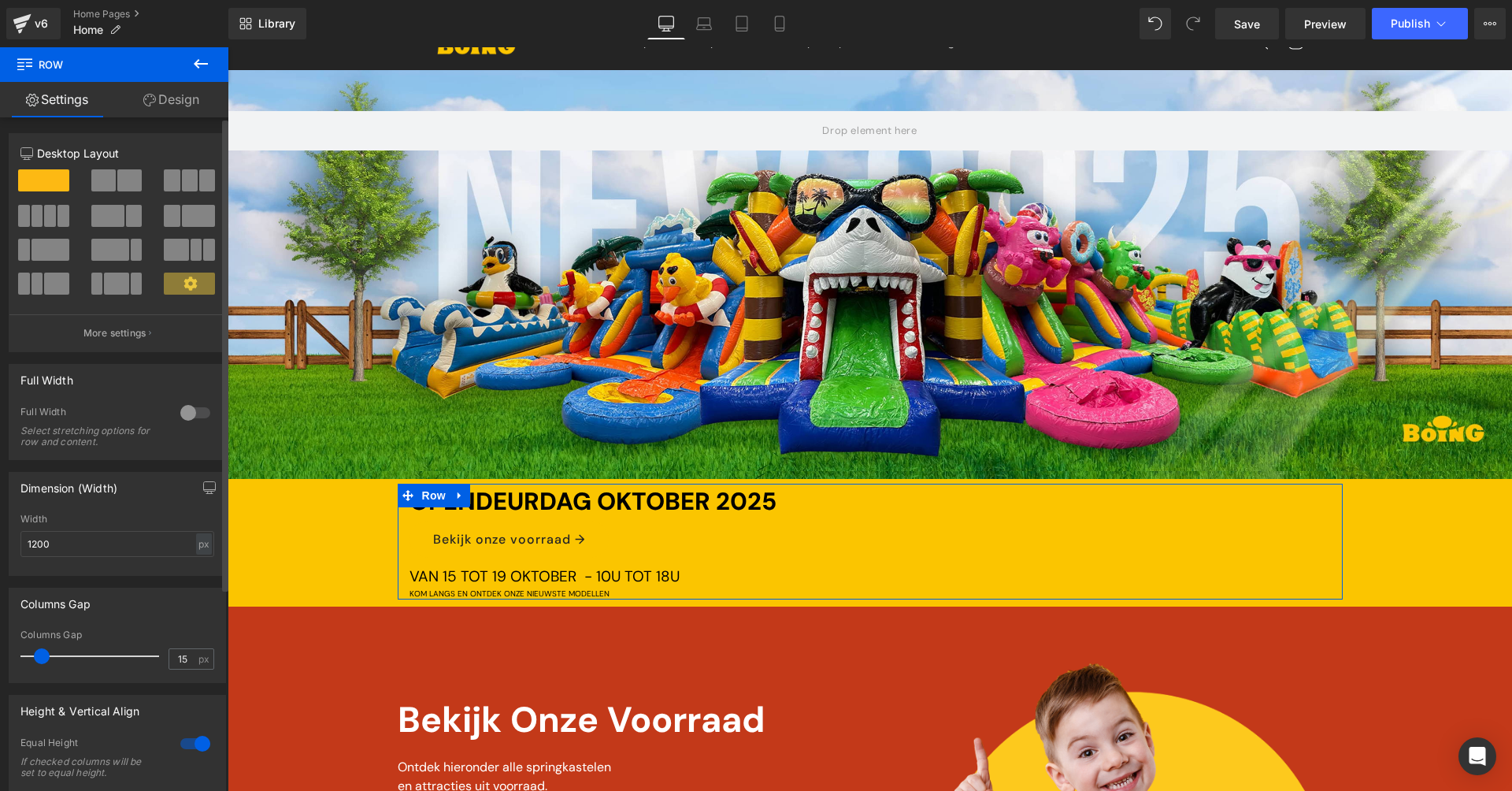
click at [111, 175] on span at bounding box center [103, 181] width 24 height 22
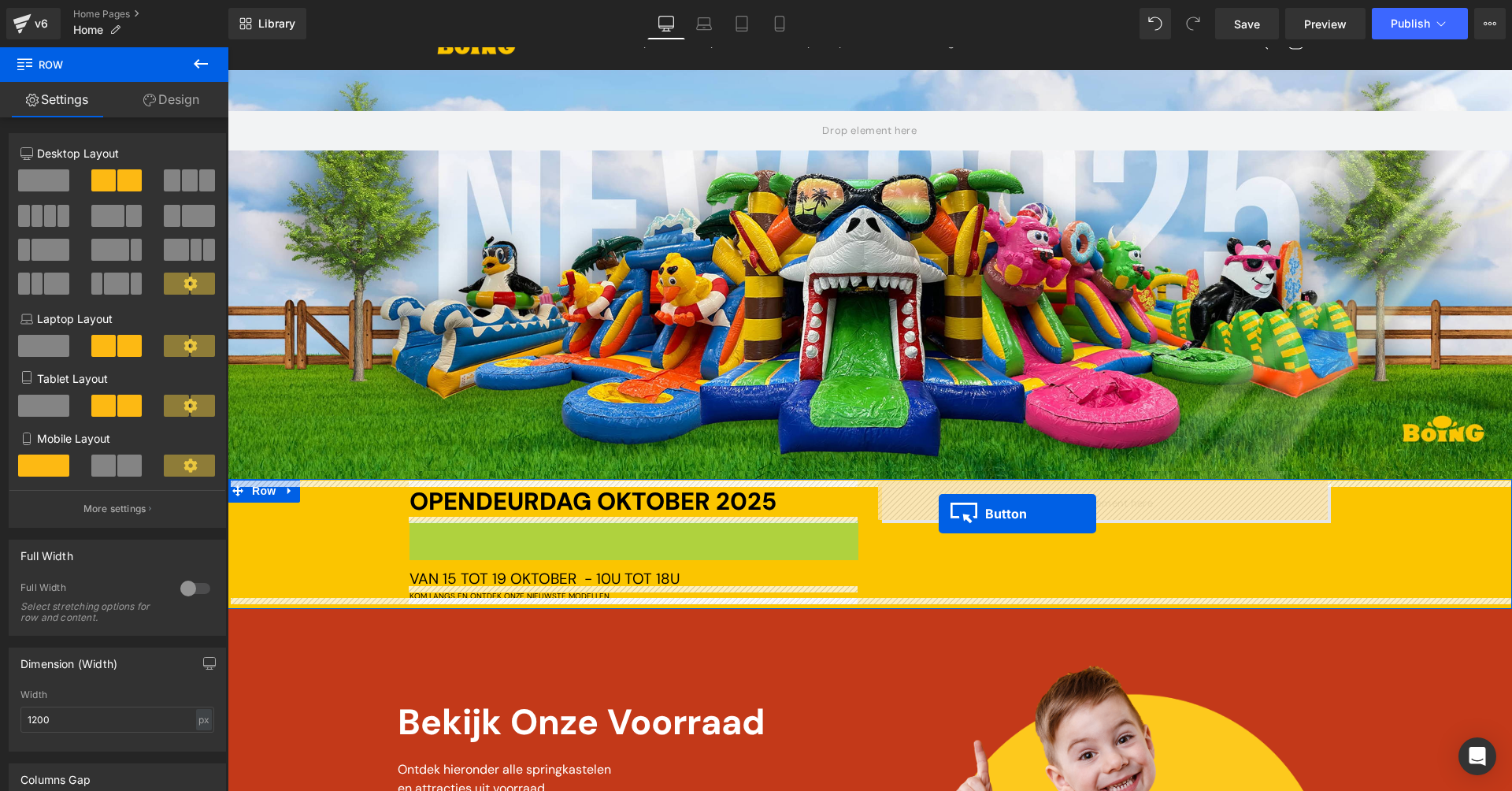
drag, startPoint x: 509, startPoint y: 528, endPoint x: 939, endPoint y: 513, distance: 430.3
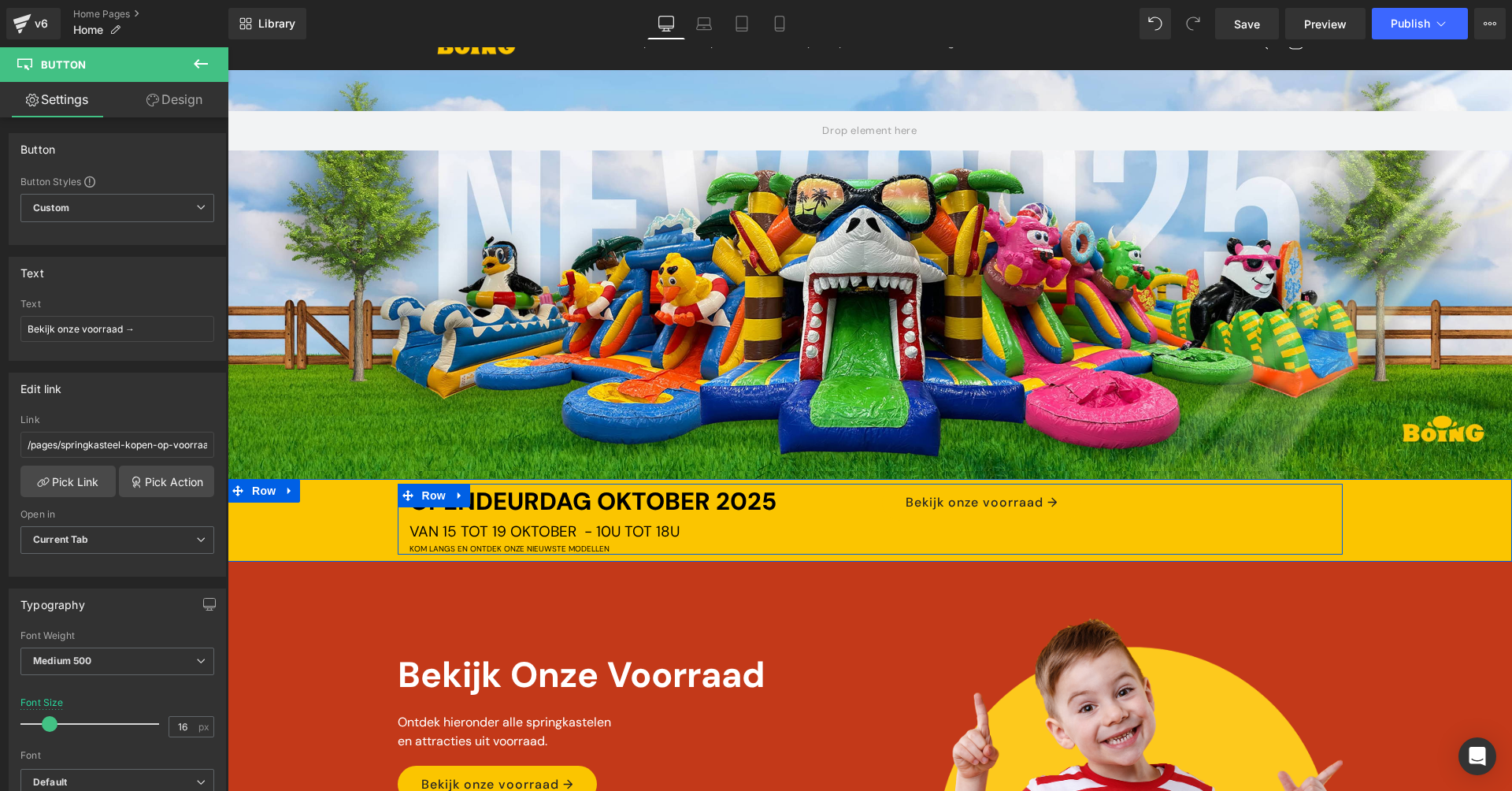
click at [947, 525] on div "Bekijk onze voorraad → Button" at bounding box center [1106, 519] width 472 height 71
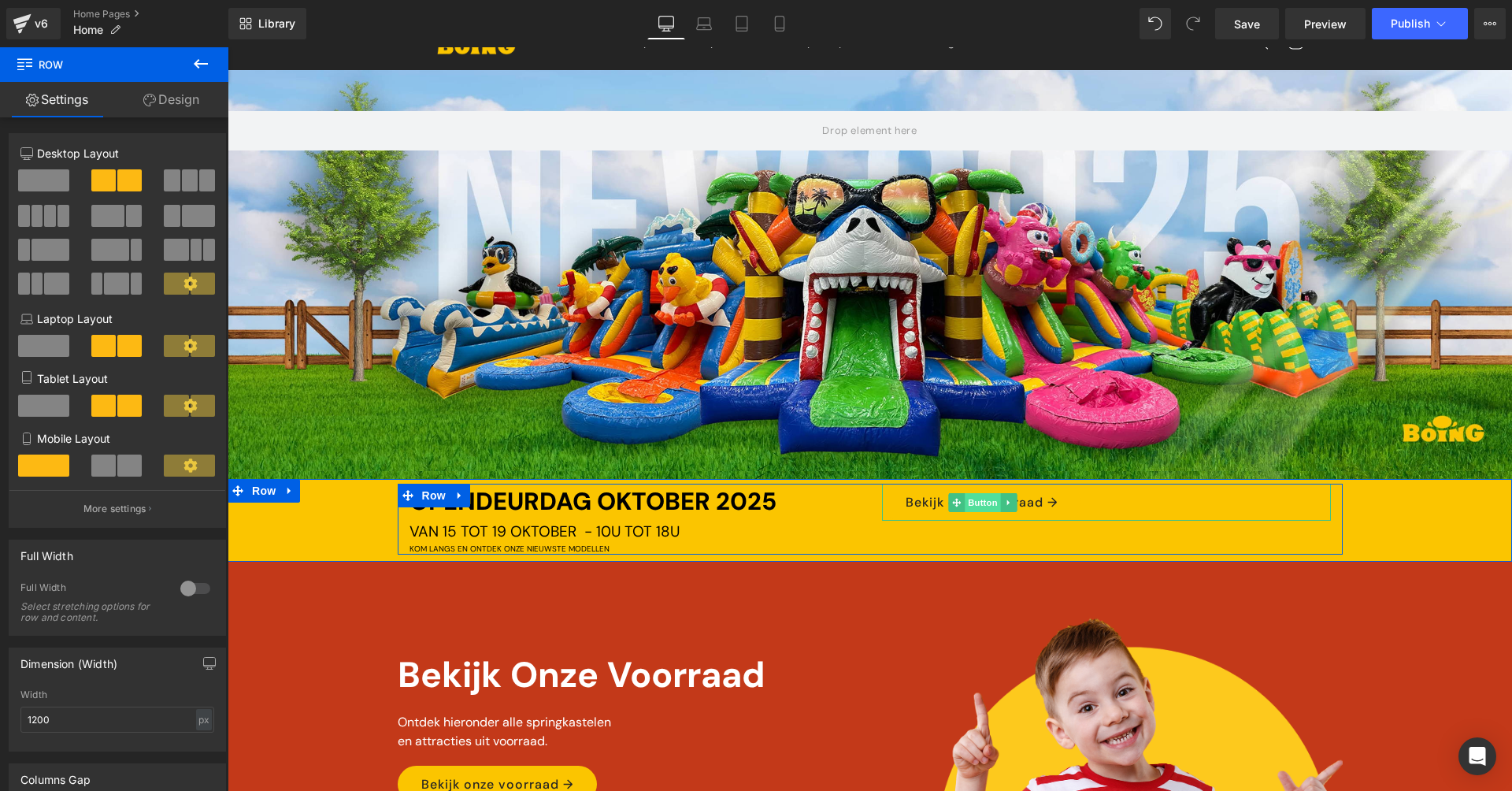
click at [968, 496] on span "Button" at bounding box center [984, 502] width 36 height 19
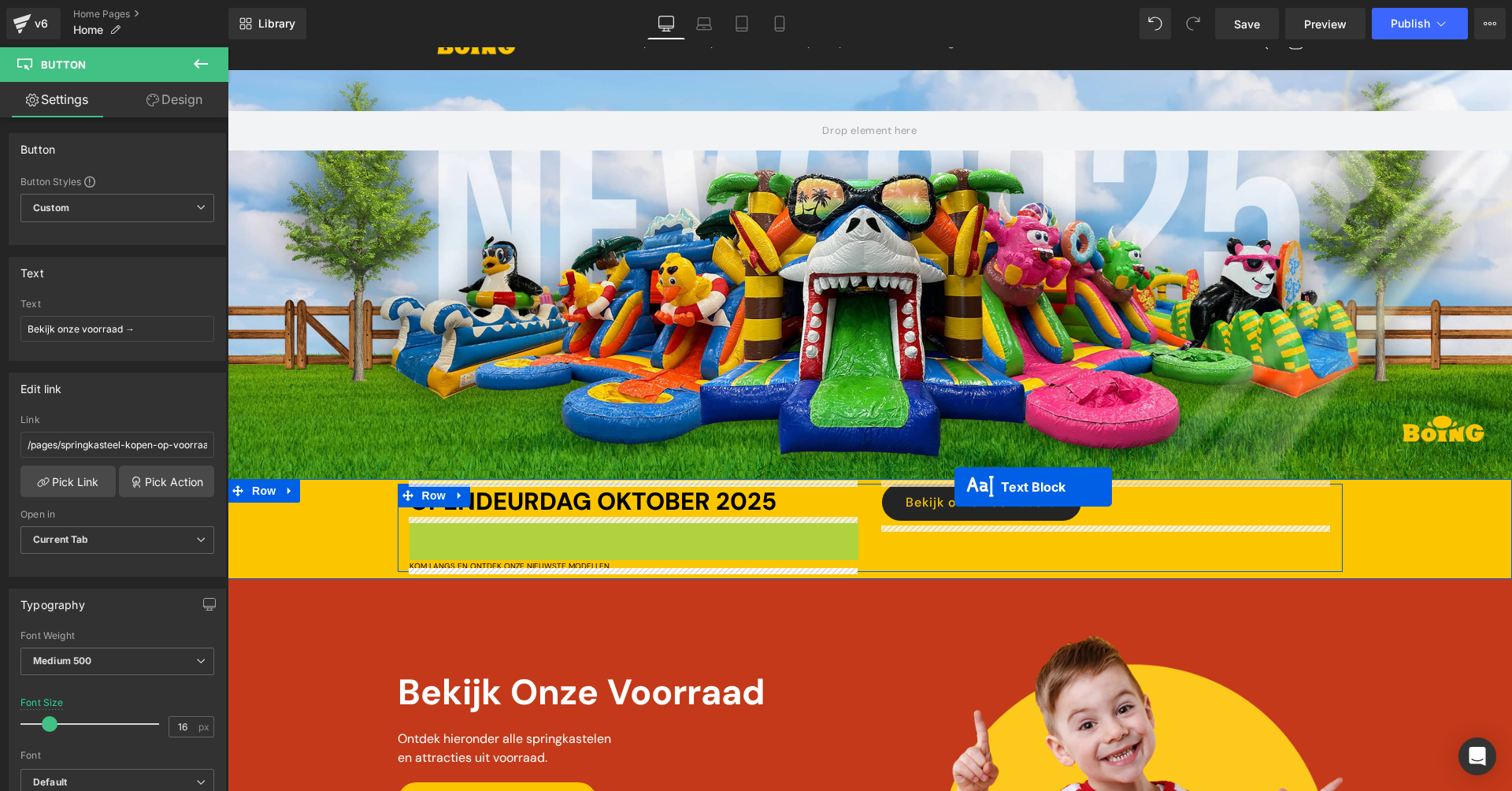
drag, startPoint x: 589, startPoint y: 526, endPoint x: 954, endPoint y: 487, distance: 367.1
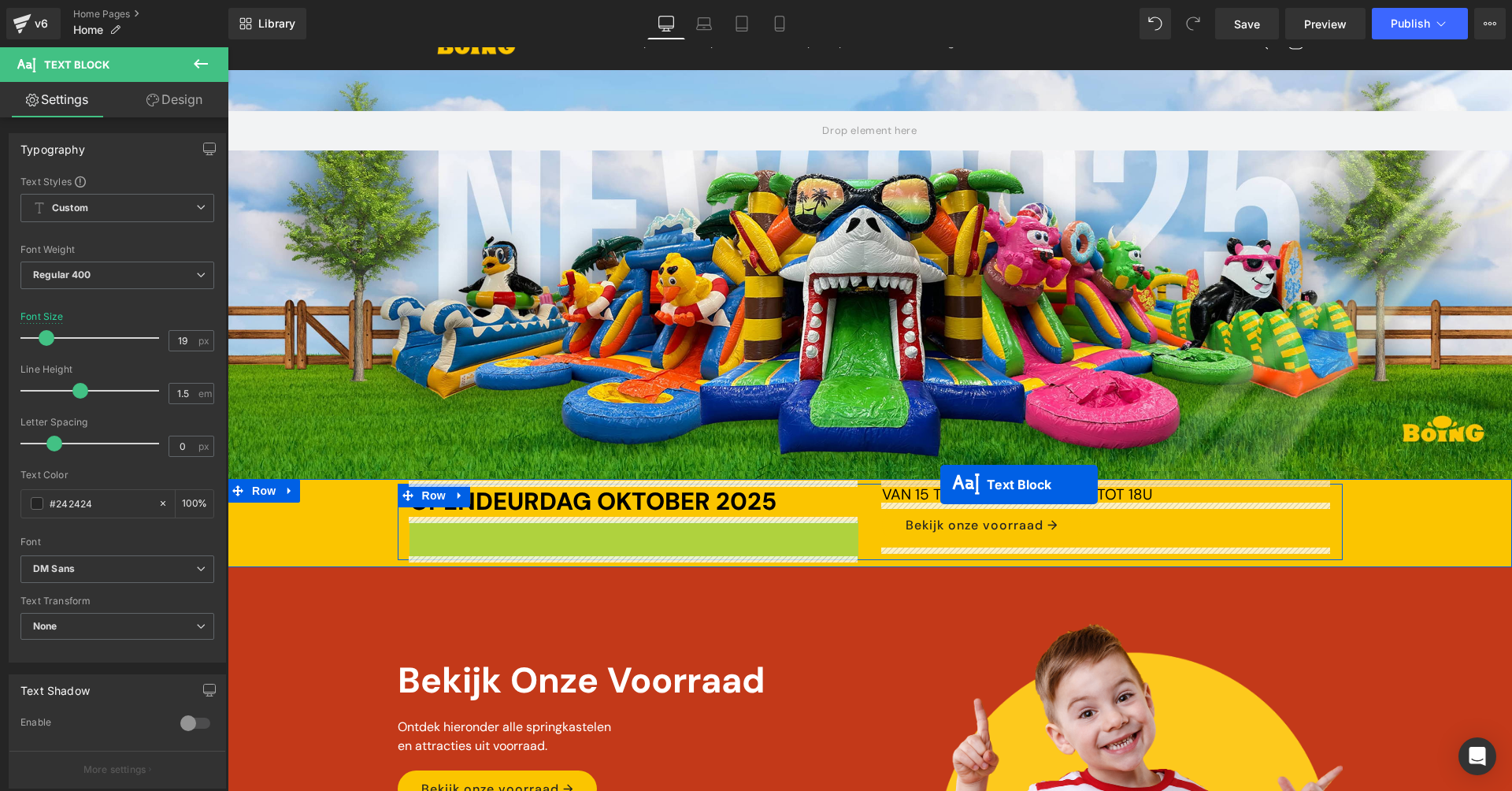
drag, startPoint x: 584, startPoint y: 531, endPoint x: 940, endPoint y: 484, distance: 359.1
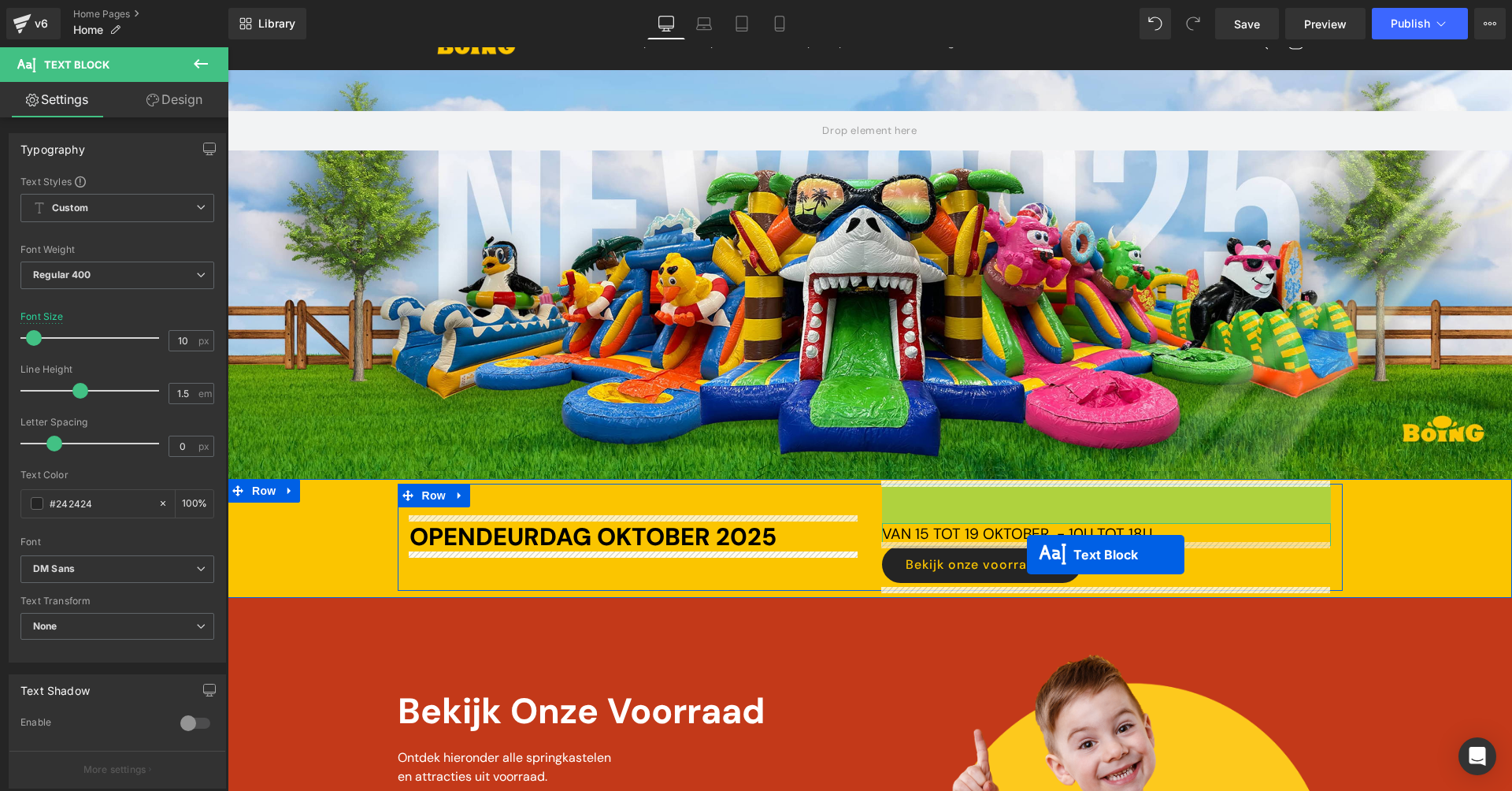
drag, startPoint x: 1060, startPoint y: 488, endPoint x: 1027, endPoint y: 554, distance: 73.8
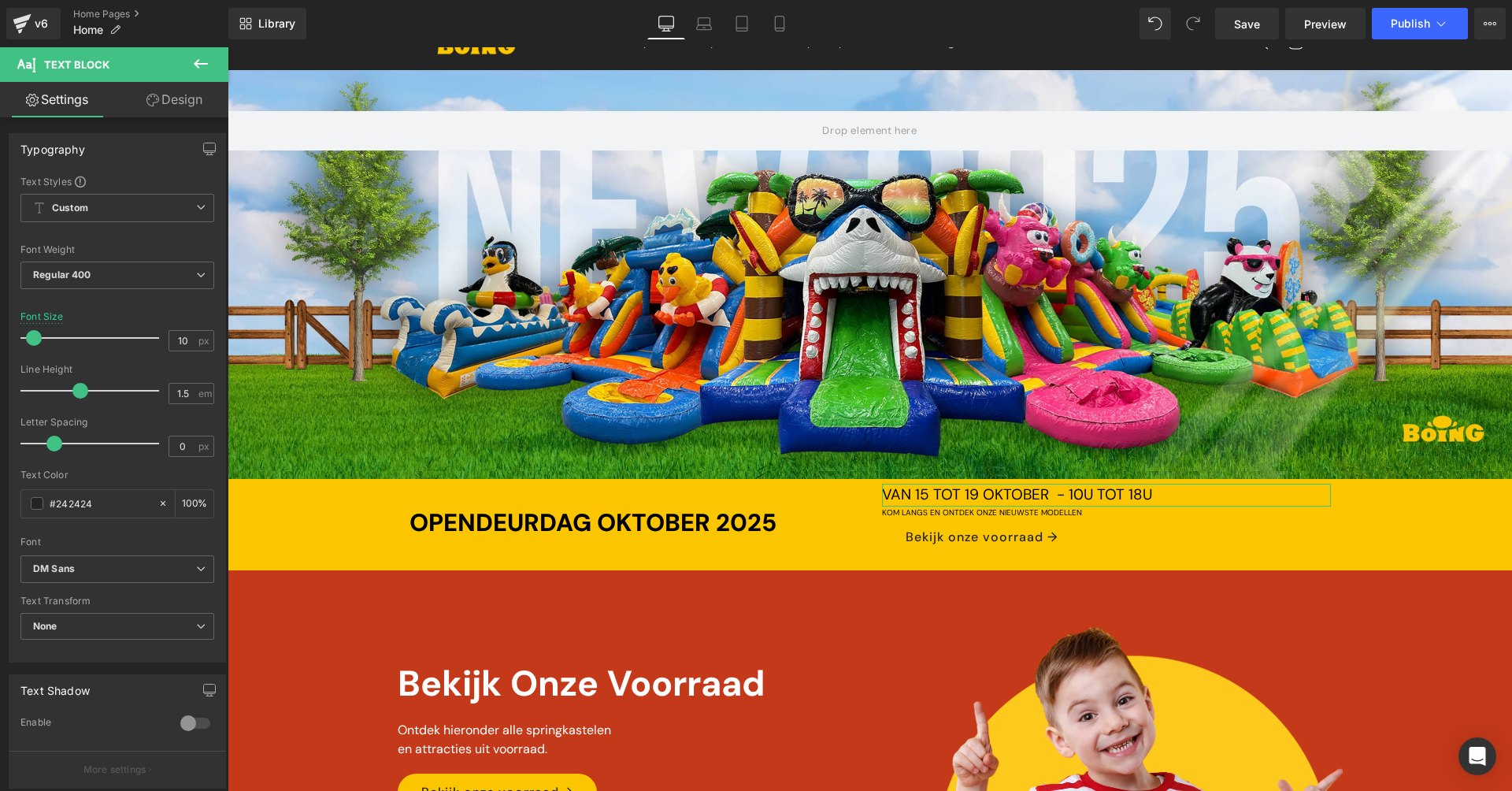
click at [1396, 554] on div "OPENDEURDAG OKTOBER 2025 Text Block VAN 15 TOT 19 OKTOBER - 10U TOT 18U Text Bl…" at bounding box center [870, 523] width 1285 height 80
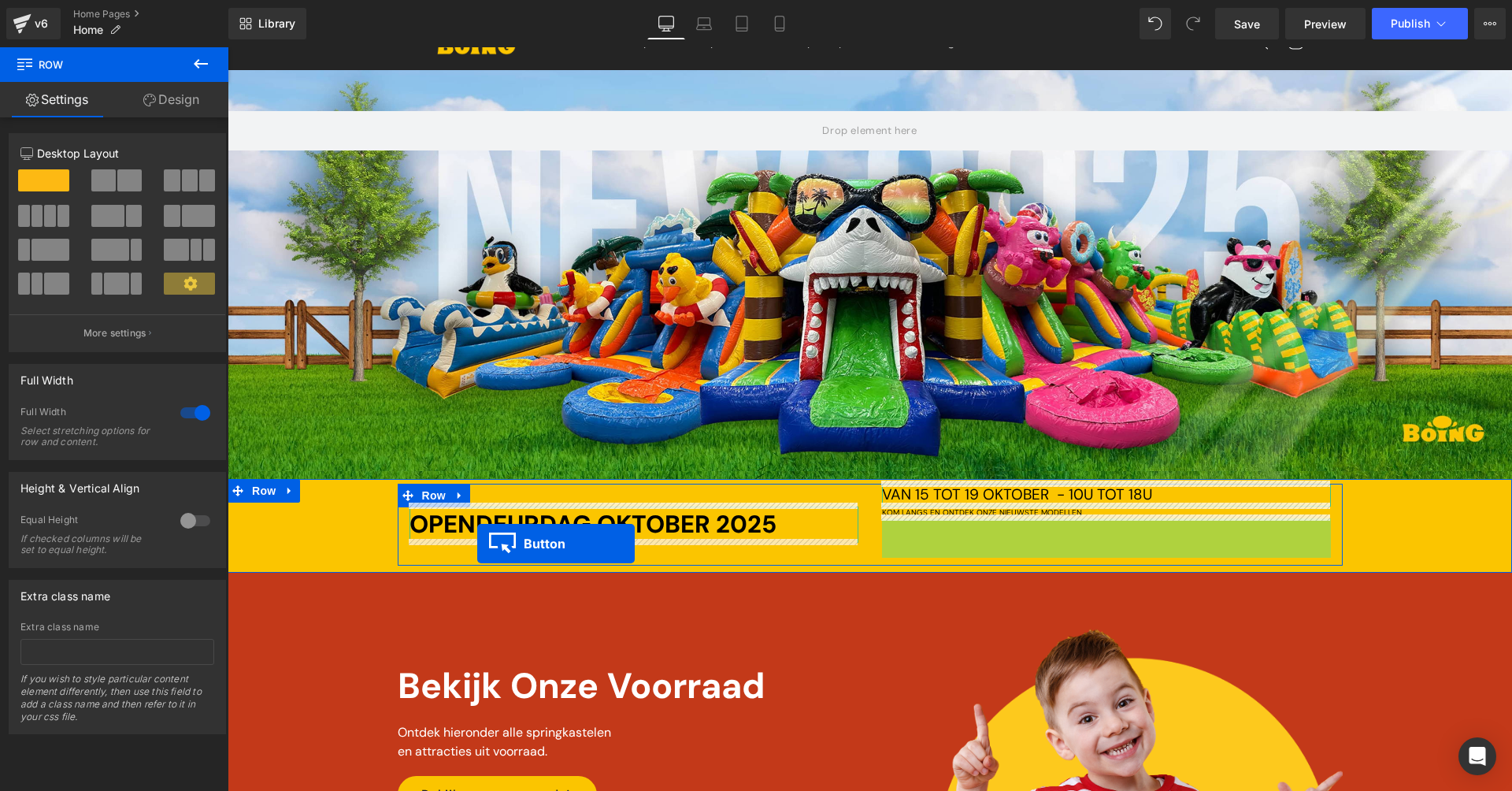
drag, startPoint x: 951, startPoint y: 534, endPoint x: 477, endPoint y: 543, distance: 474.1
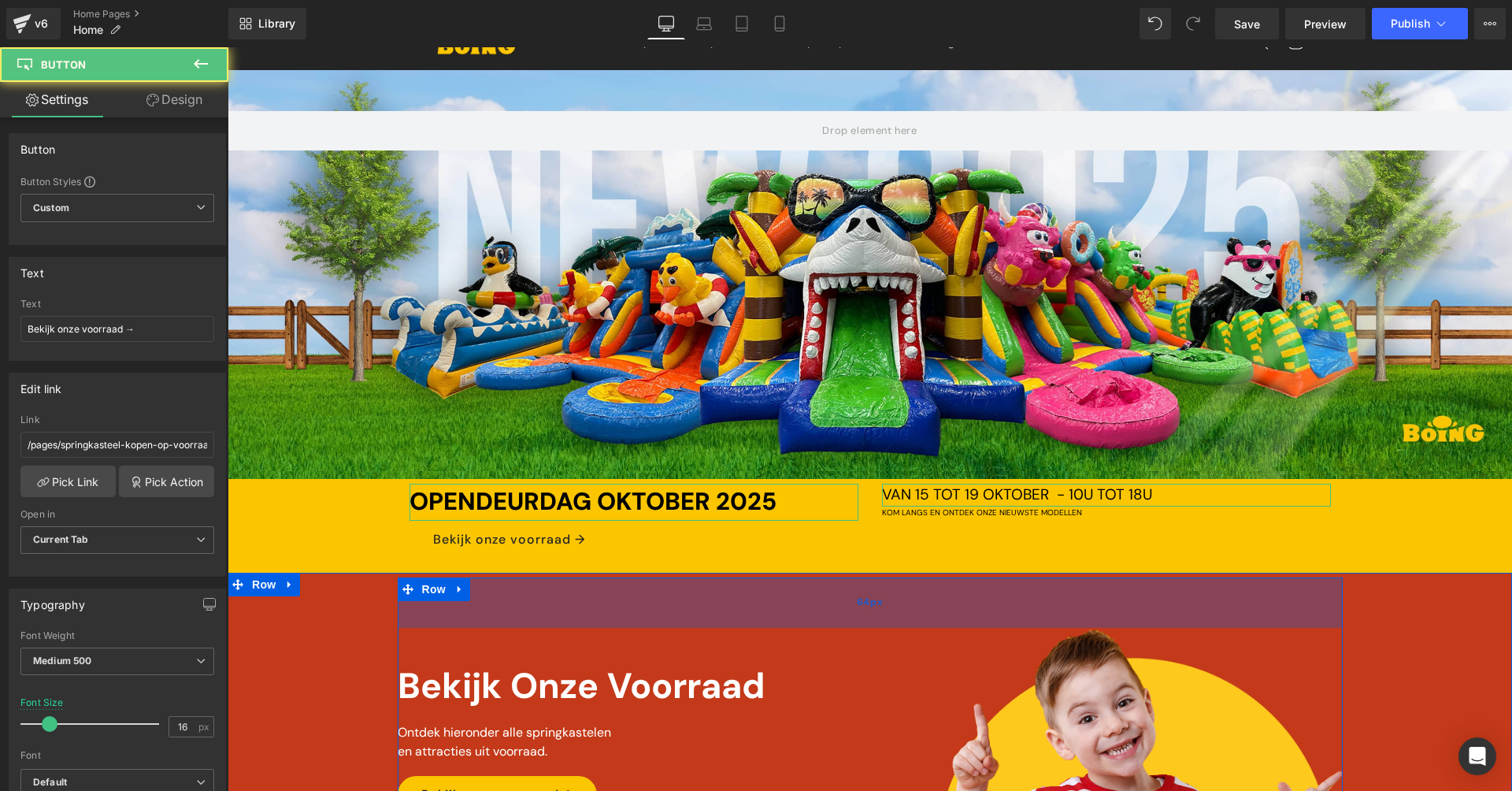
click at [770, 604] on div "64px" at bounding box center [870, 603] width 945 height 50
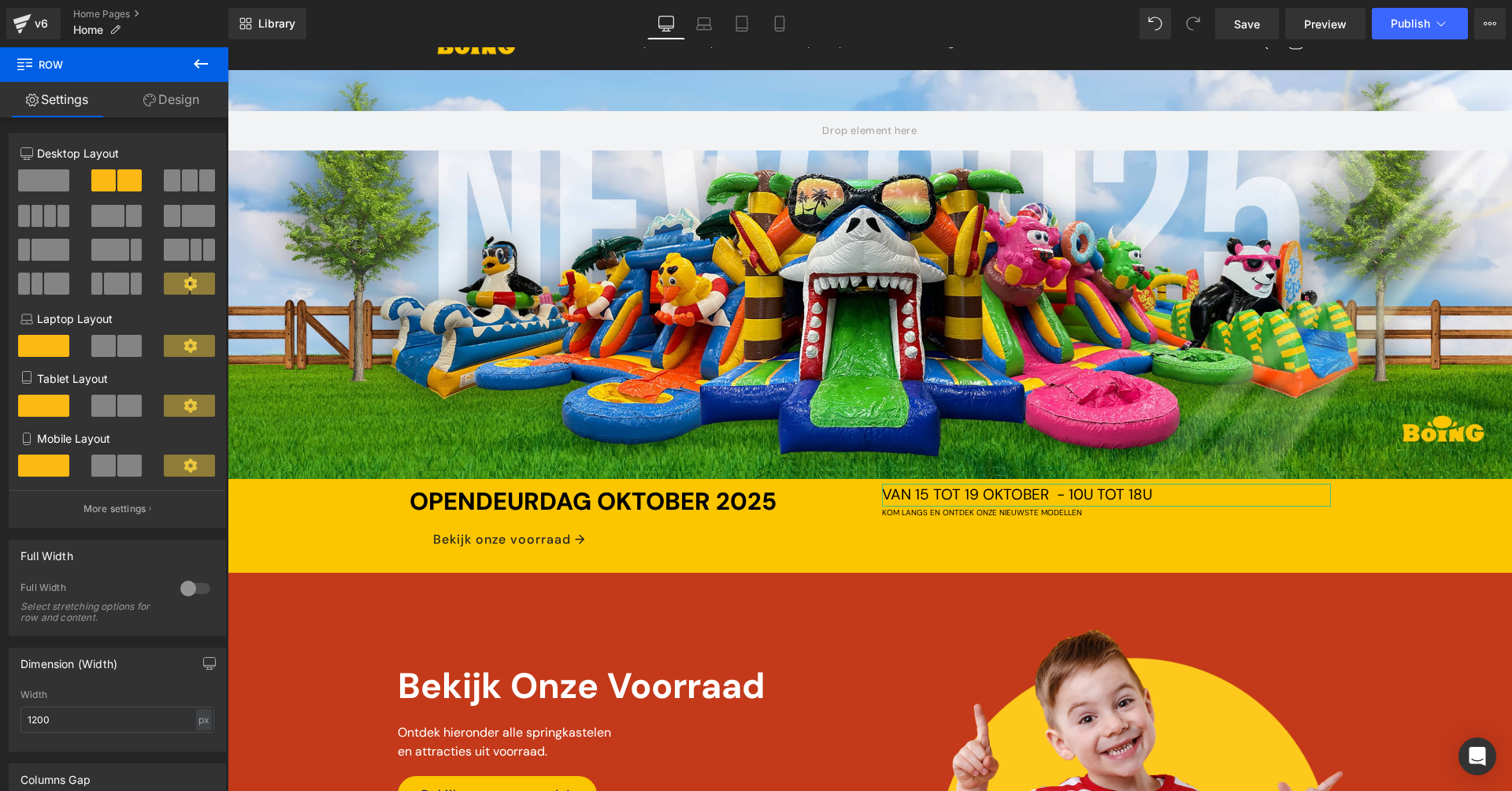
click at [777, 446] on div at bounding box center [870, 274] width 1285 height 409
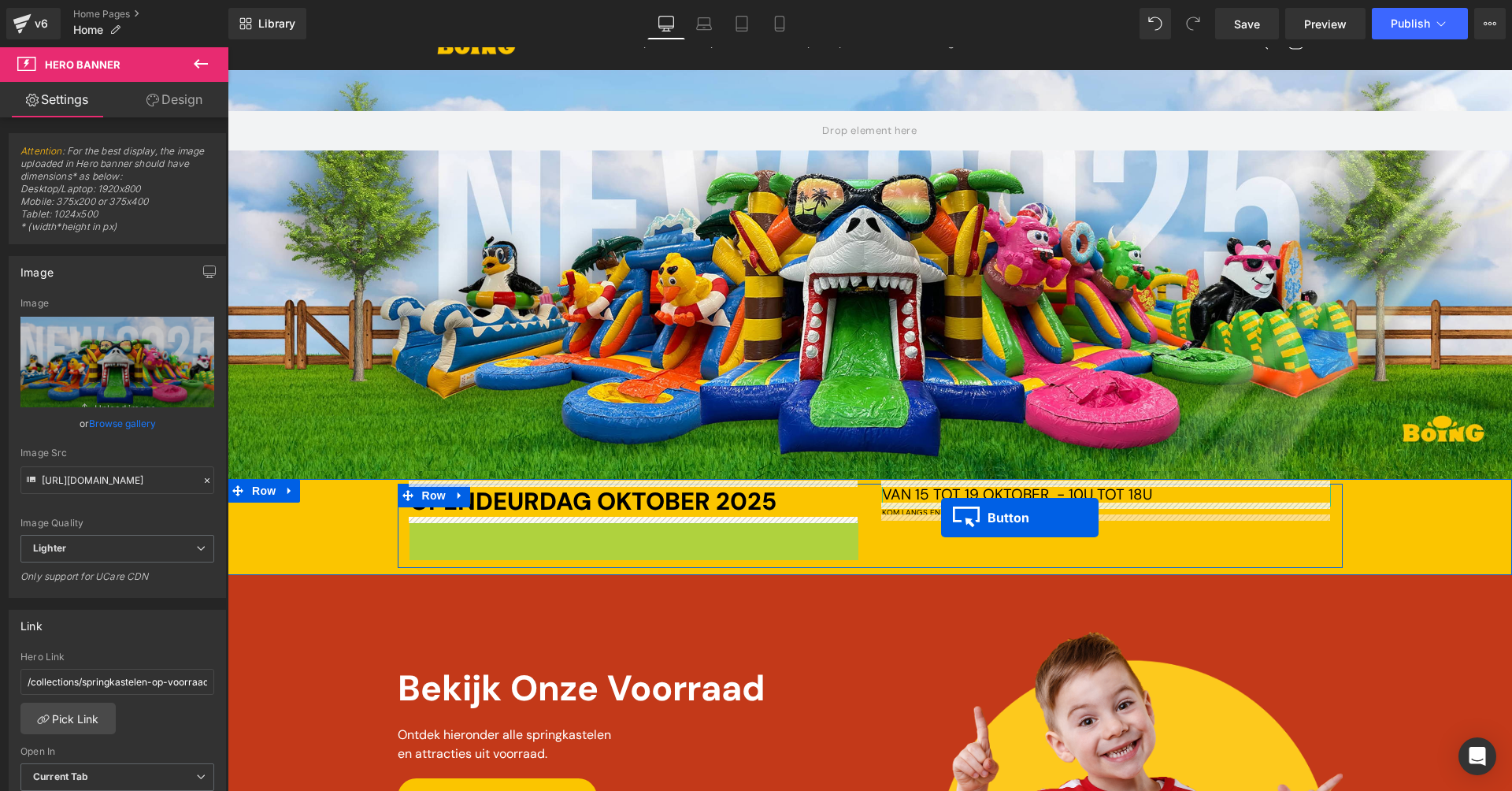
drag, startPoint x: 483, startPoint y: 531, endPoint x: 941, endPoint y: 517, distance: 458.2
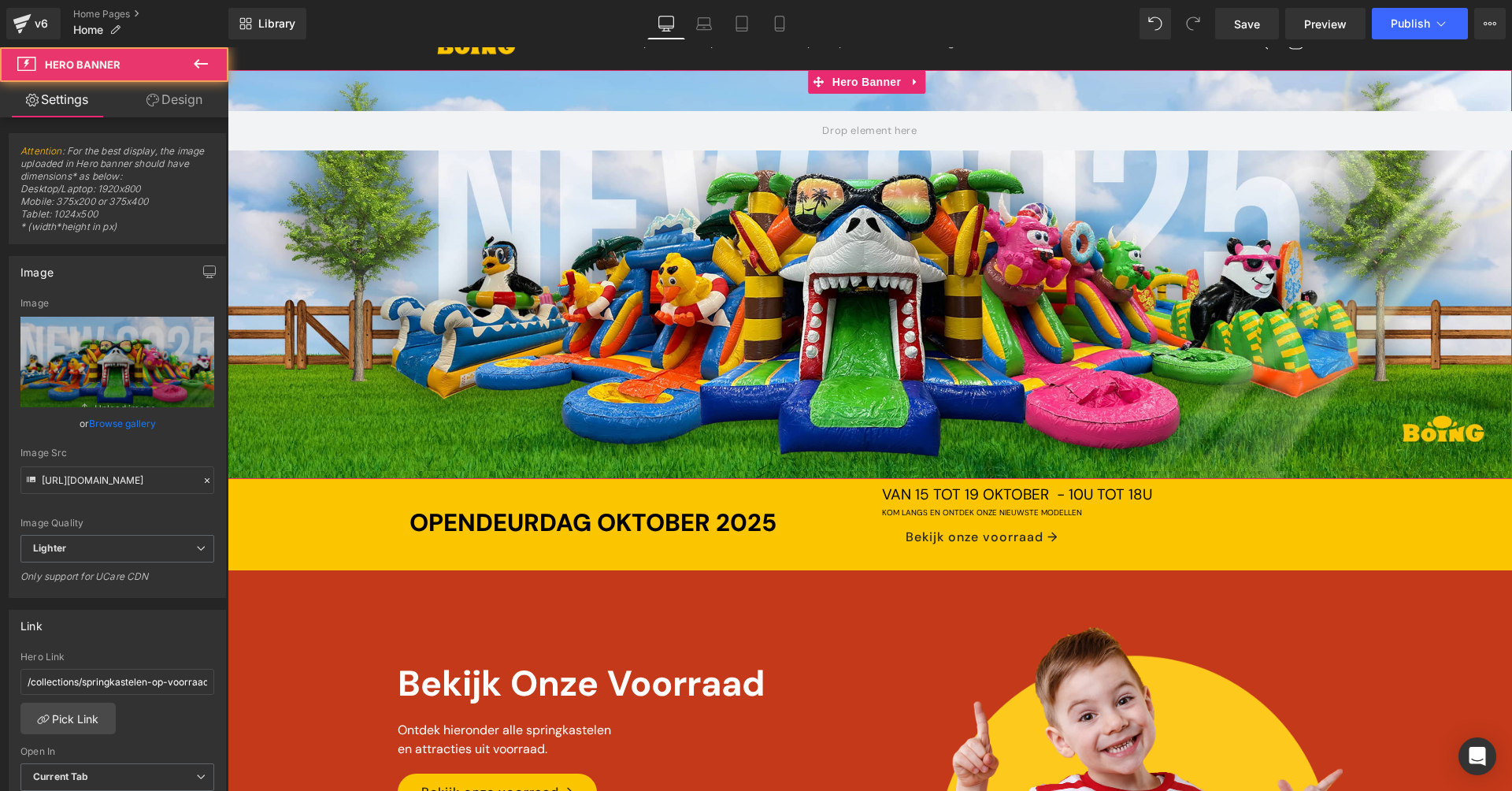
click at [1219, 418] on div at bounding box center [870, 274] width 1285 height 409
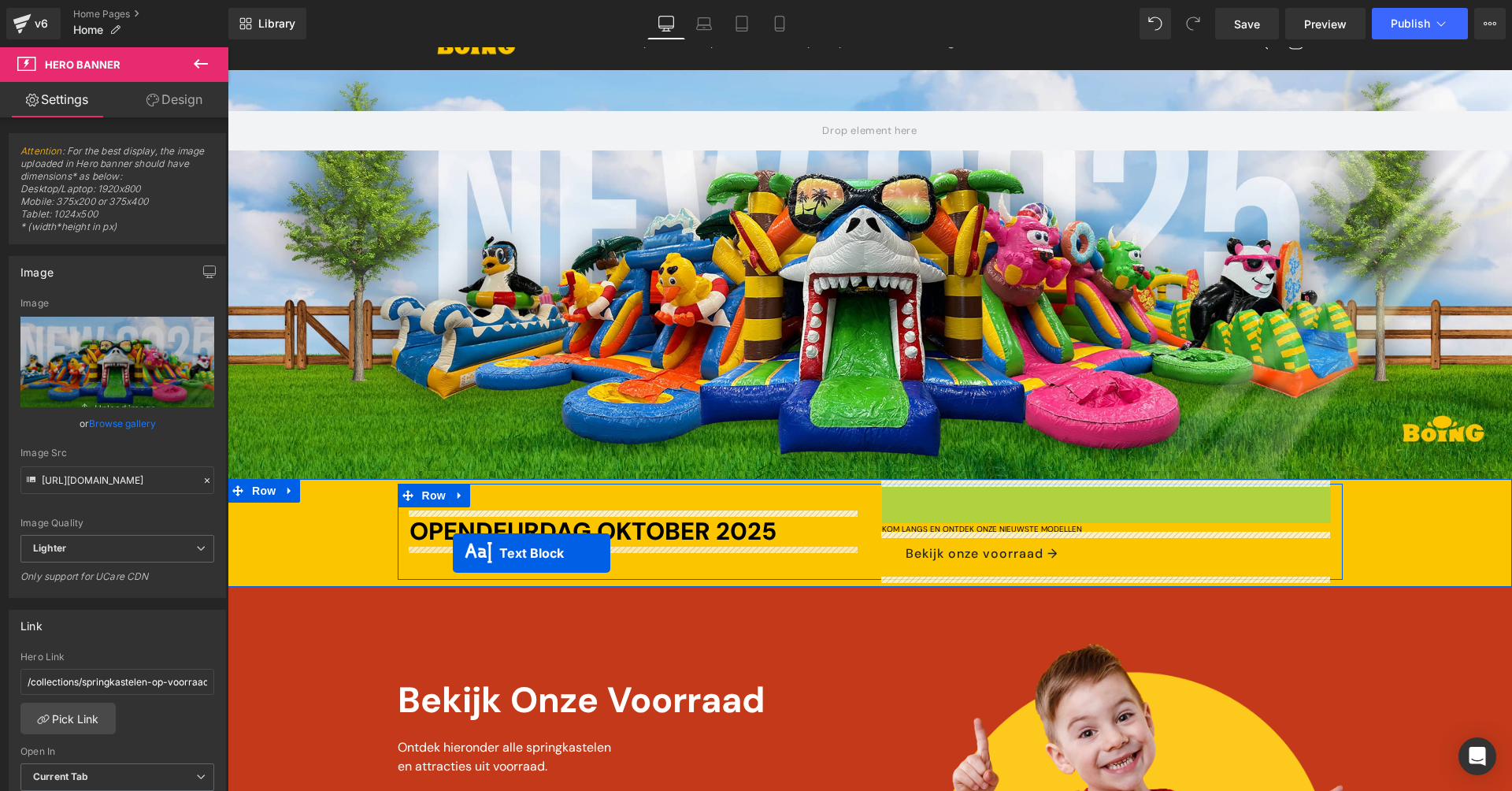
drag, startPoint x: 1058, startPoint y: 487, endPoint x: 453, endPoint y: 553, distance: 608.6
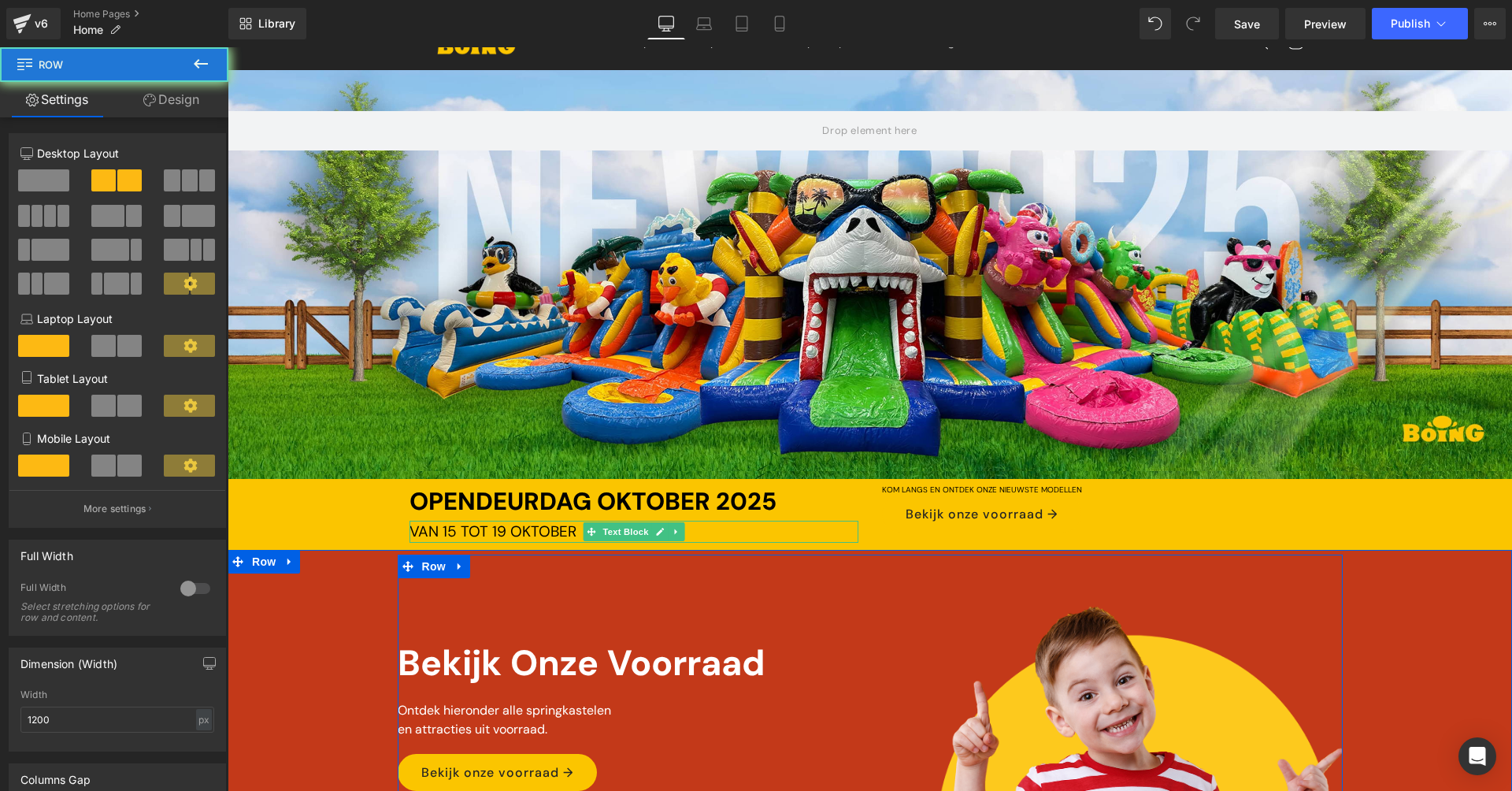
click at [685, 612] on div "Bekijk Onze Voorraad Text Block Ontdek hieronder alle springkastelen en attract…" at bounding box center [633, 762] width 472 height 315
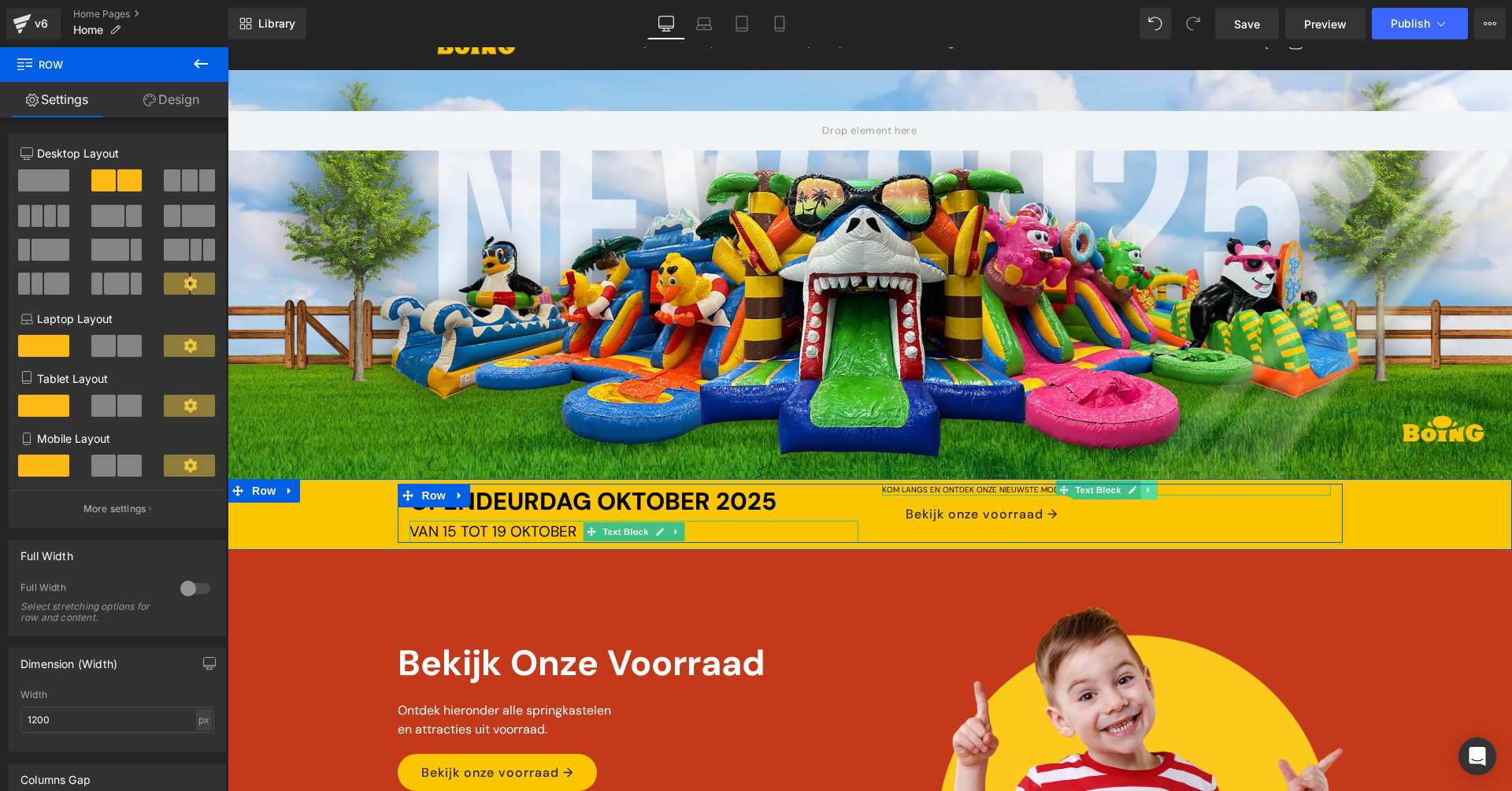
click at [1141, 491] on link at bounding box center [1148, 490] width 17 height 19
click at [1152, 490] on icon at bounding box center [1156, 489] width 9 height 9
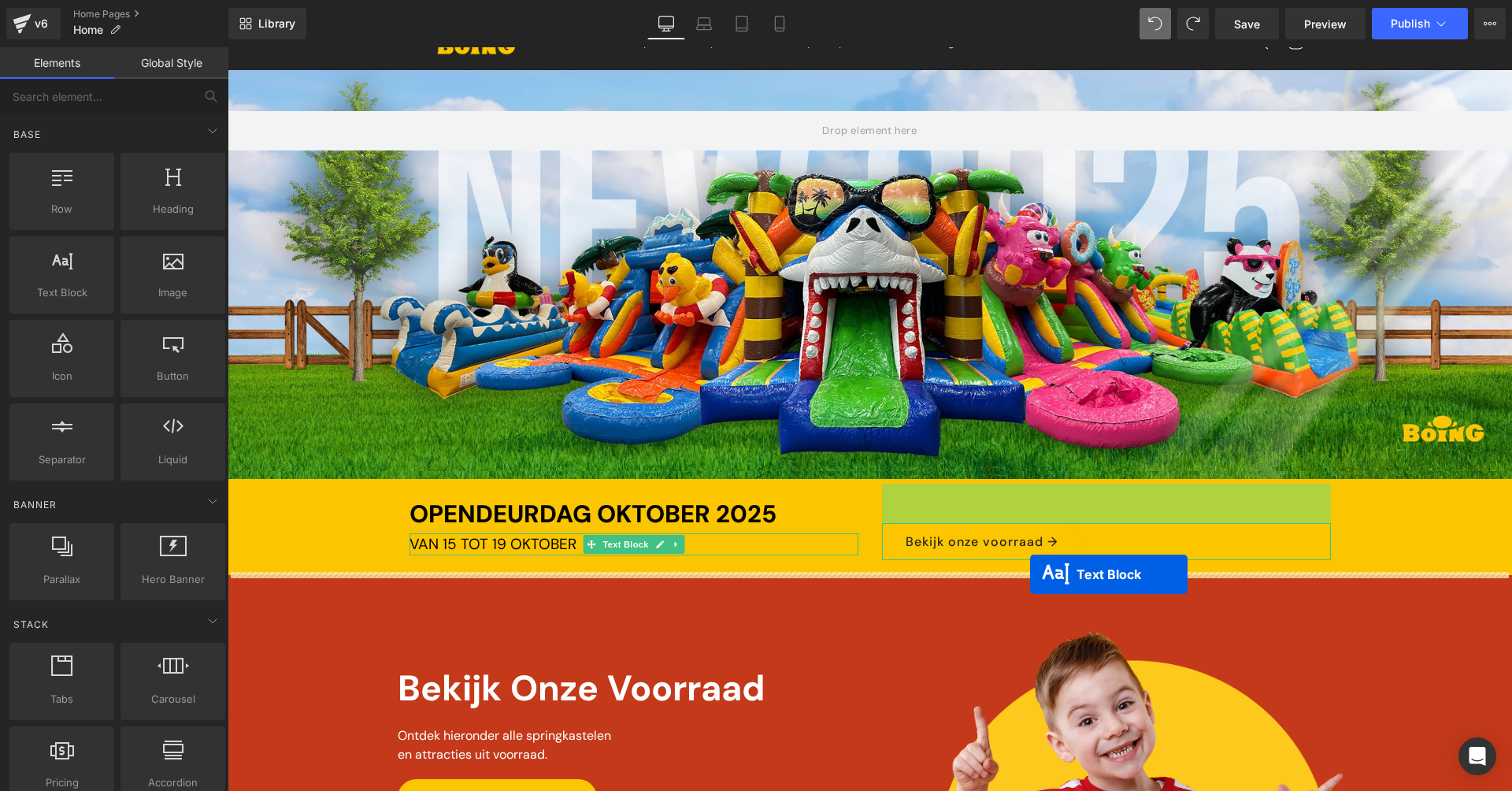
drag, startPoint x: 1059, startPoint y: 486, endPoint x: 1030, endPoint y: 574, distance: 92.7
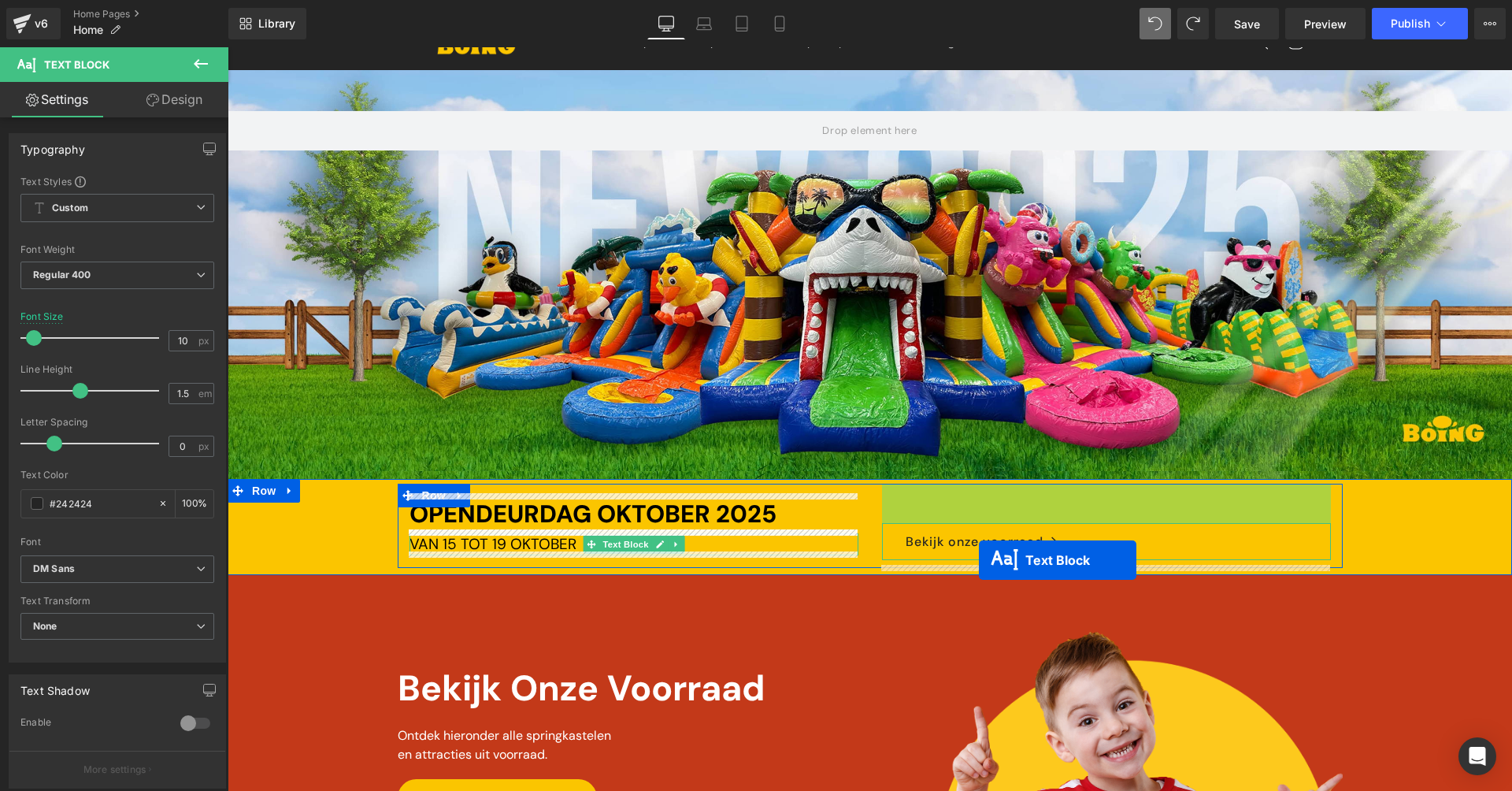
drag, startPoint x: 1058, startPoint y: 487, endPoint x: 979, endPoint y: 560, distance: 107.6
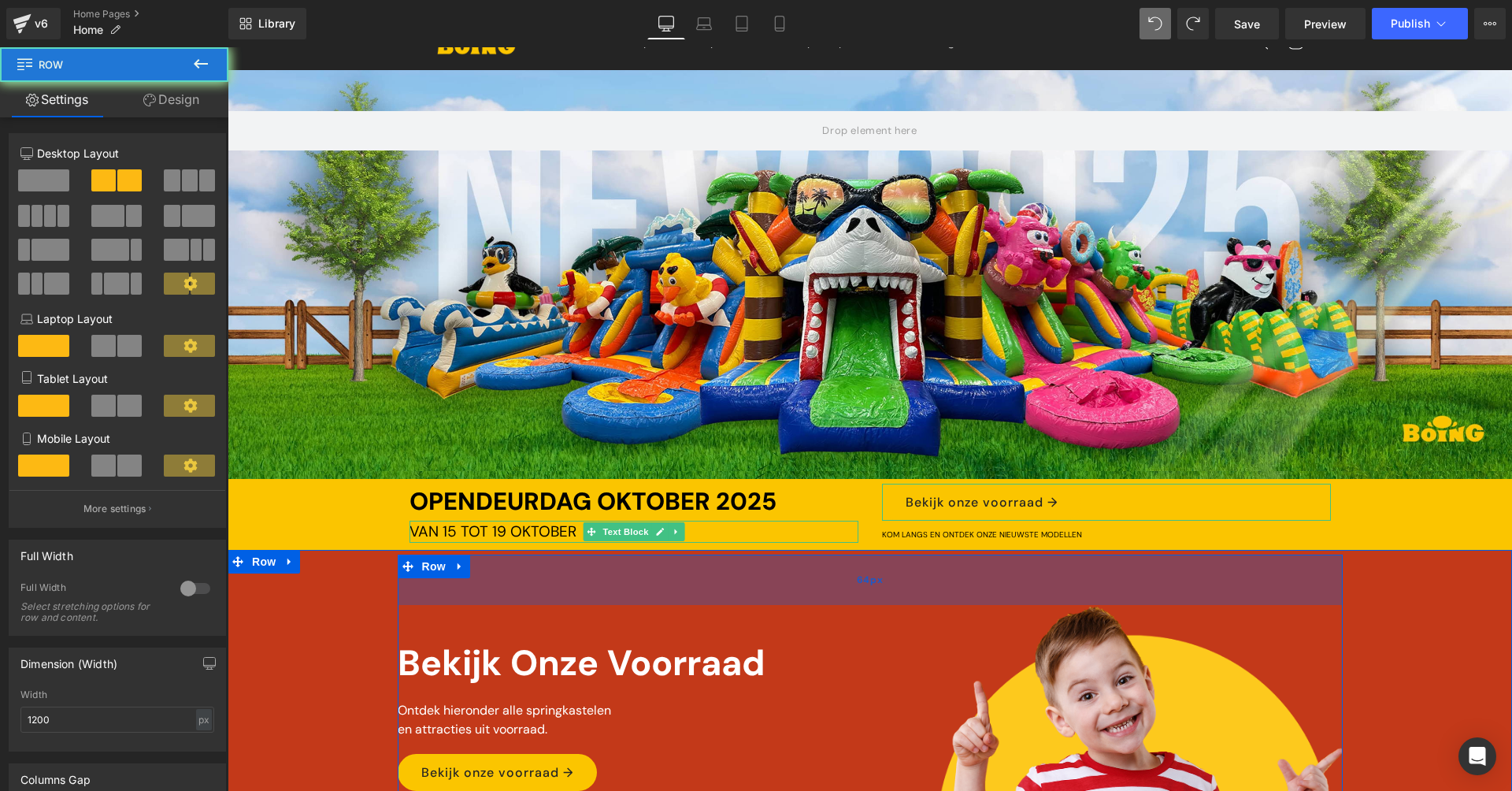
click at [1081, 580] on div "64px" at bounding box center [870, 580] width 945 height 50
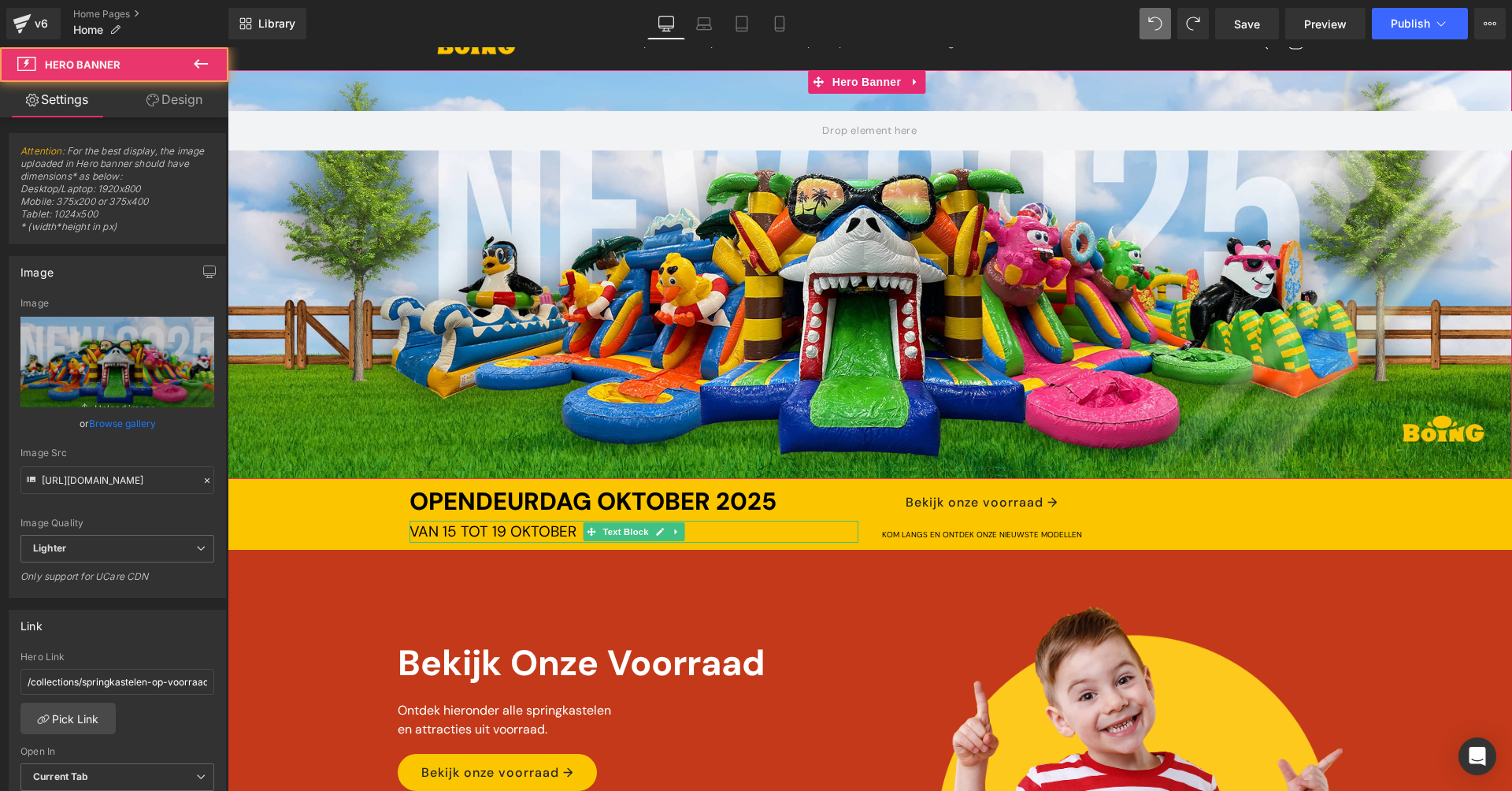
click at [1159, 388] on div at bounding box center [870, 274] width 1285 height 409
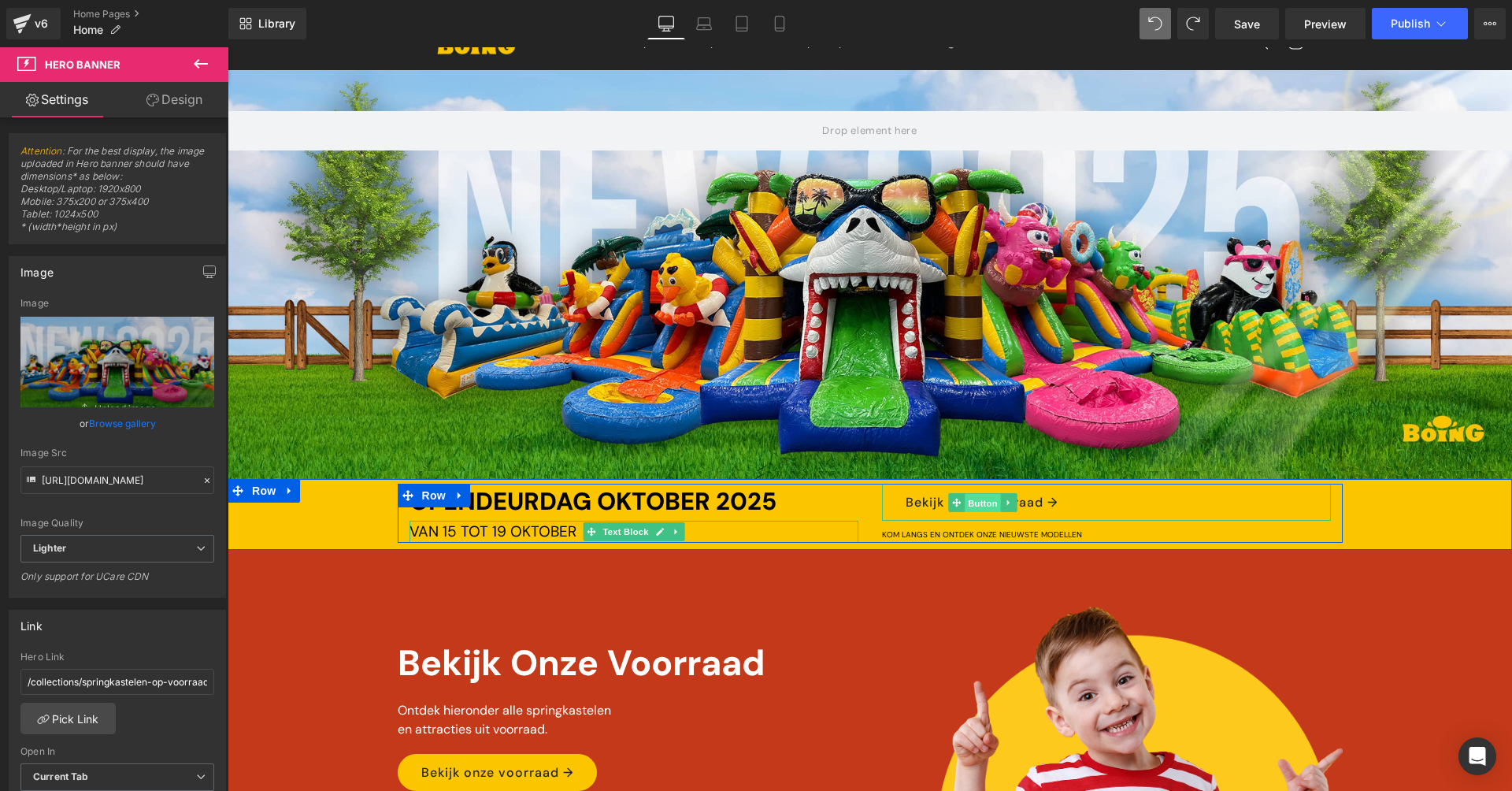
click at [971, 495] on span "Button" at bounding box center [984, 503] width 36 height 19
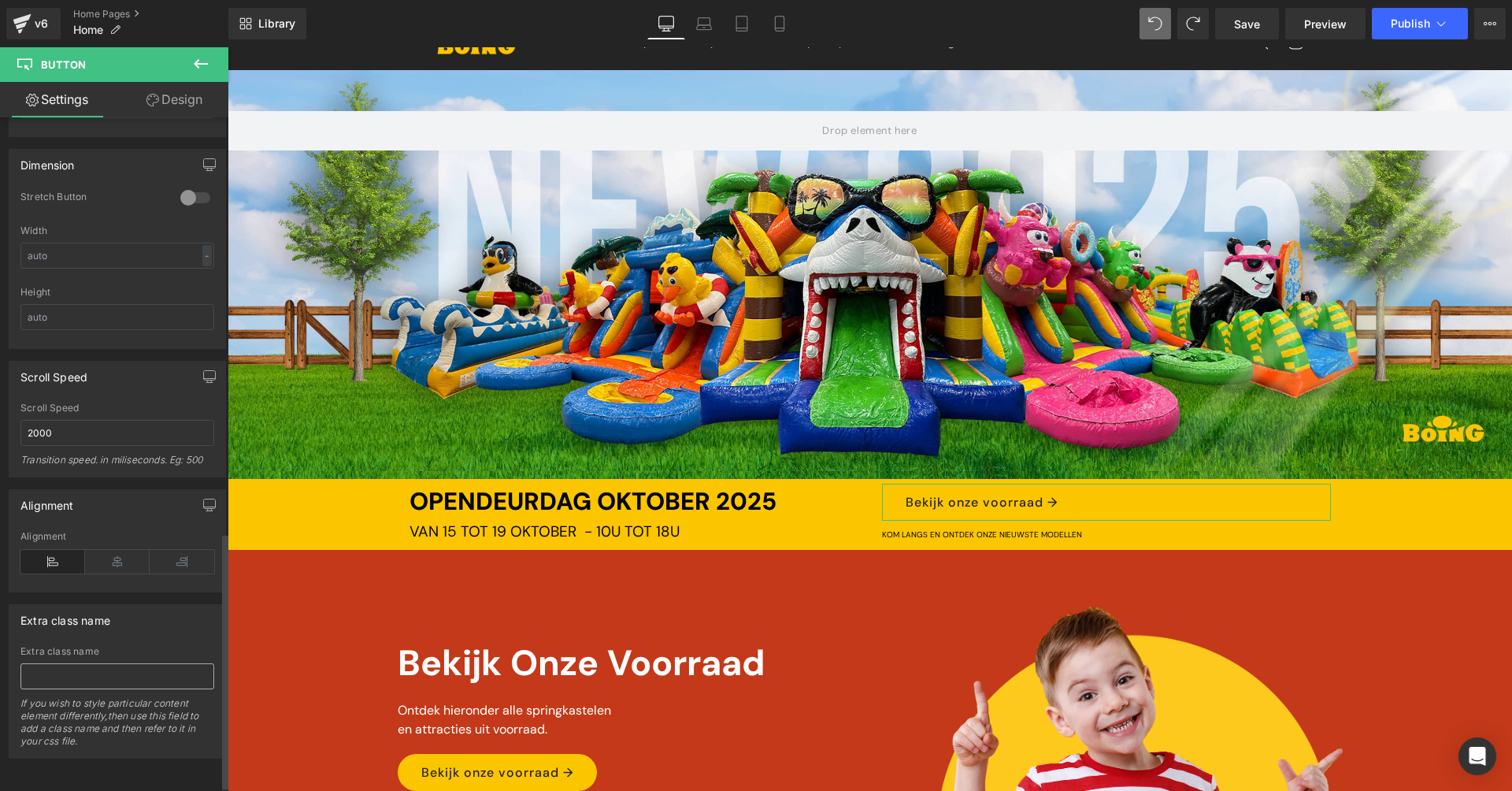
scroll to position [234, 0]
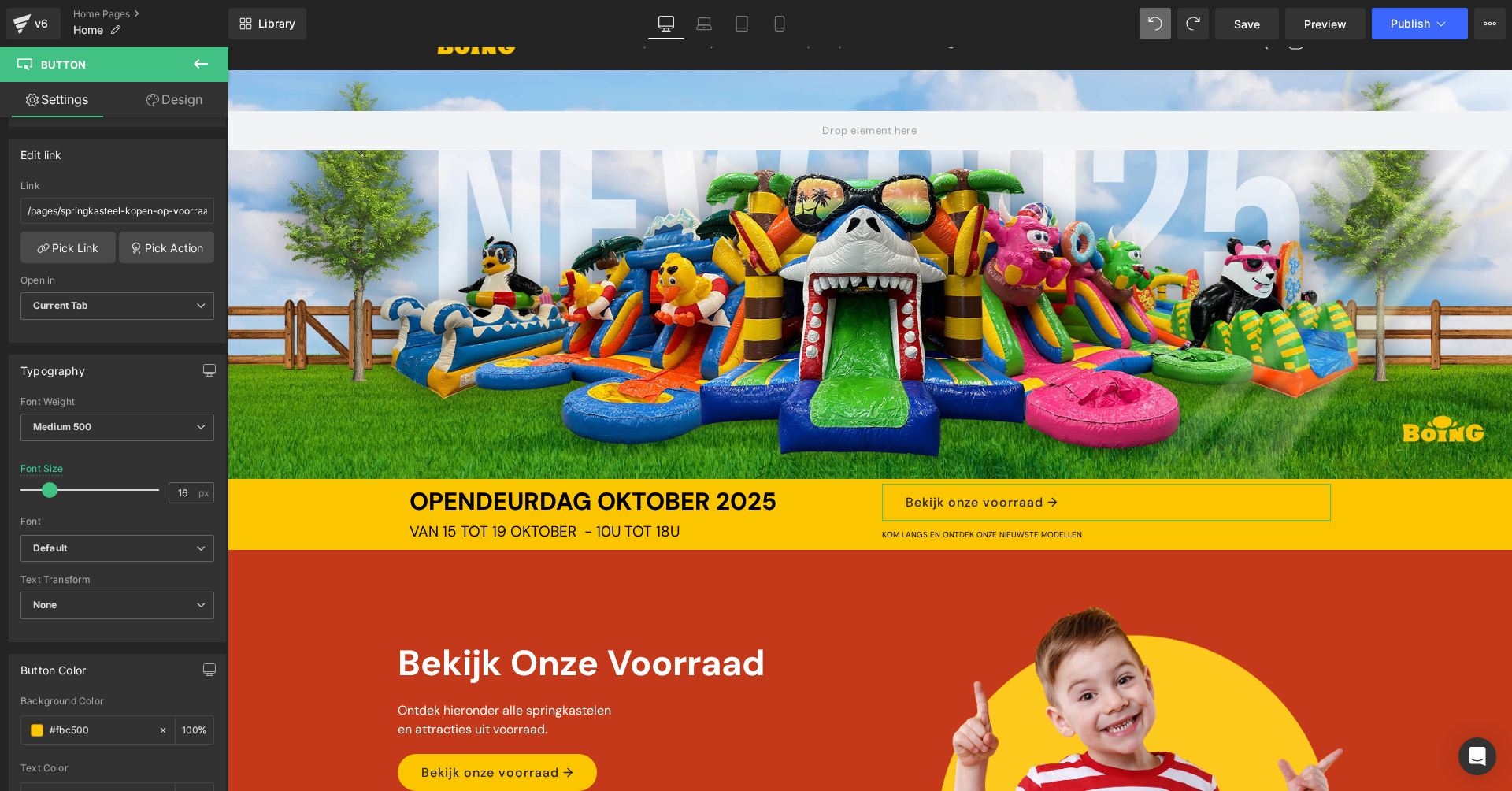
click at [174, 106] on link "Design" at bounding box center [174, 99] width 114 height 35
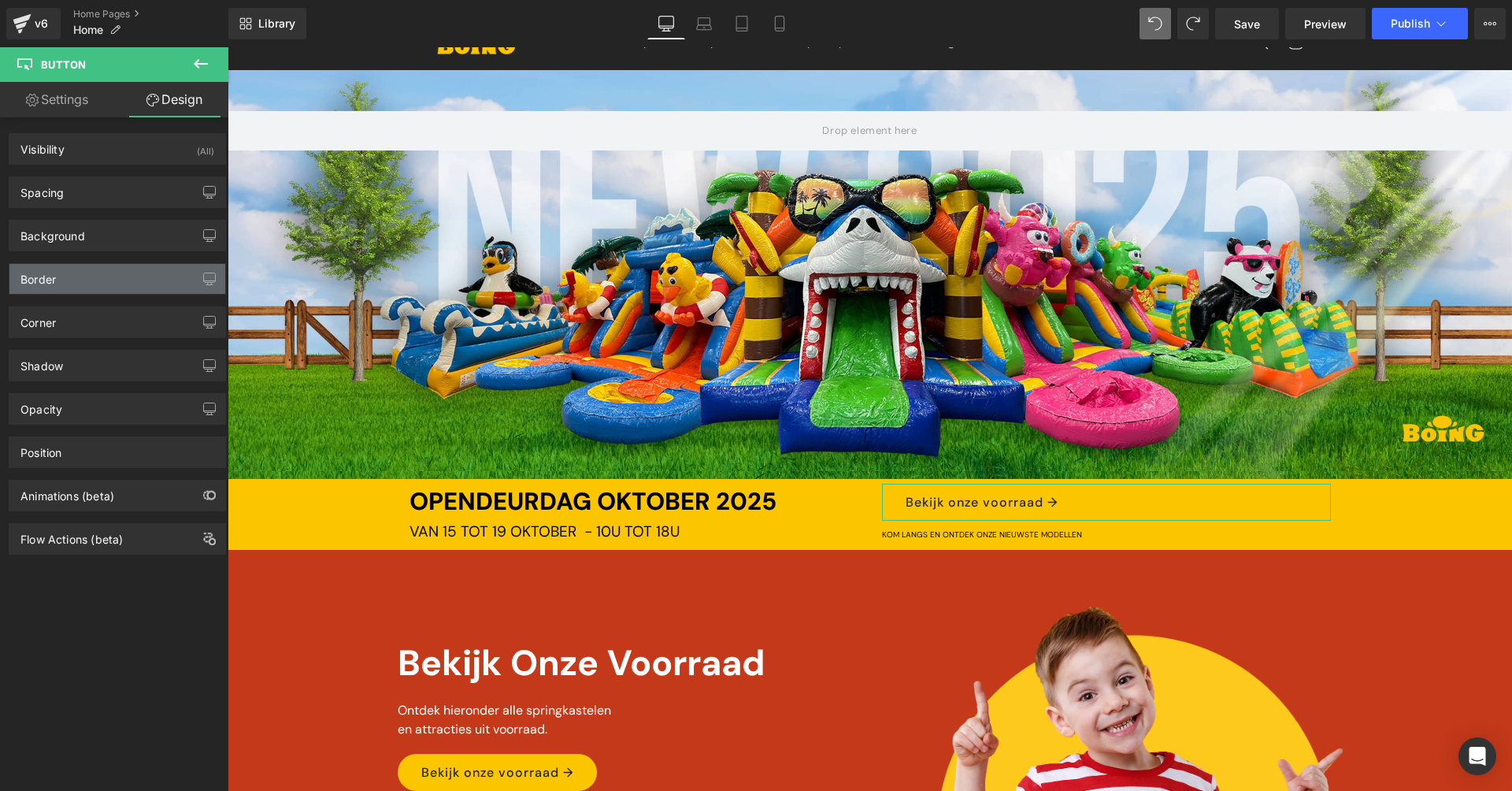
click at [85, 267] on div "Border" at bounding box center [118, 279] width 216 height 30
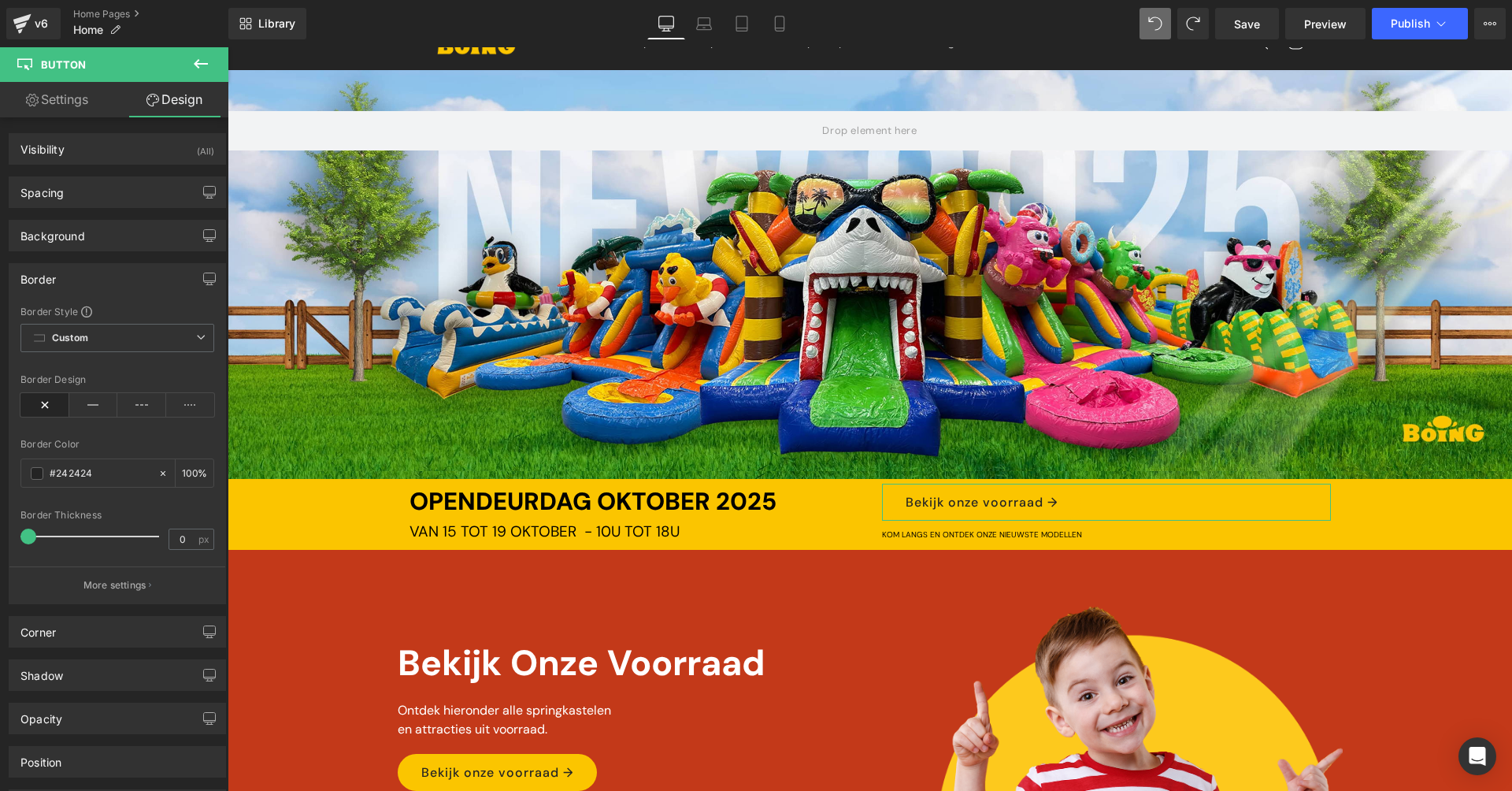
click at [85, 267] on div "Border" at bounding box center [118, 279] width 216 height 30
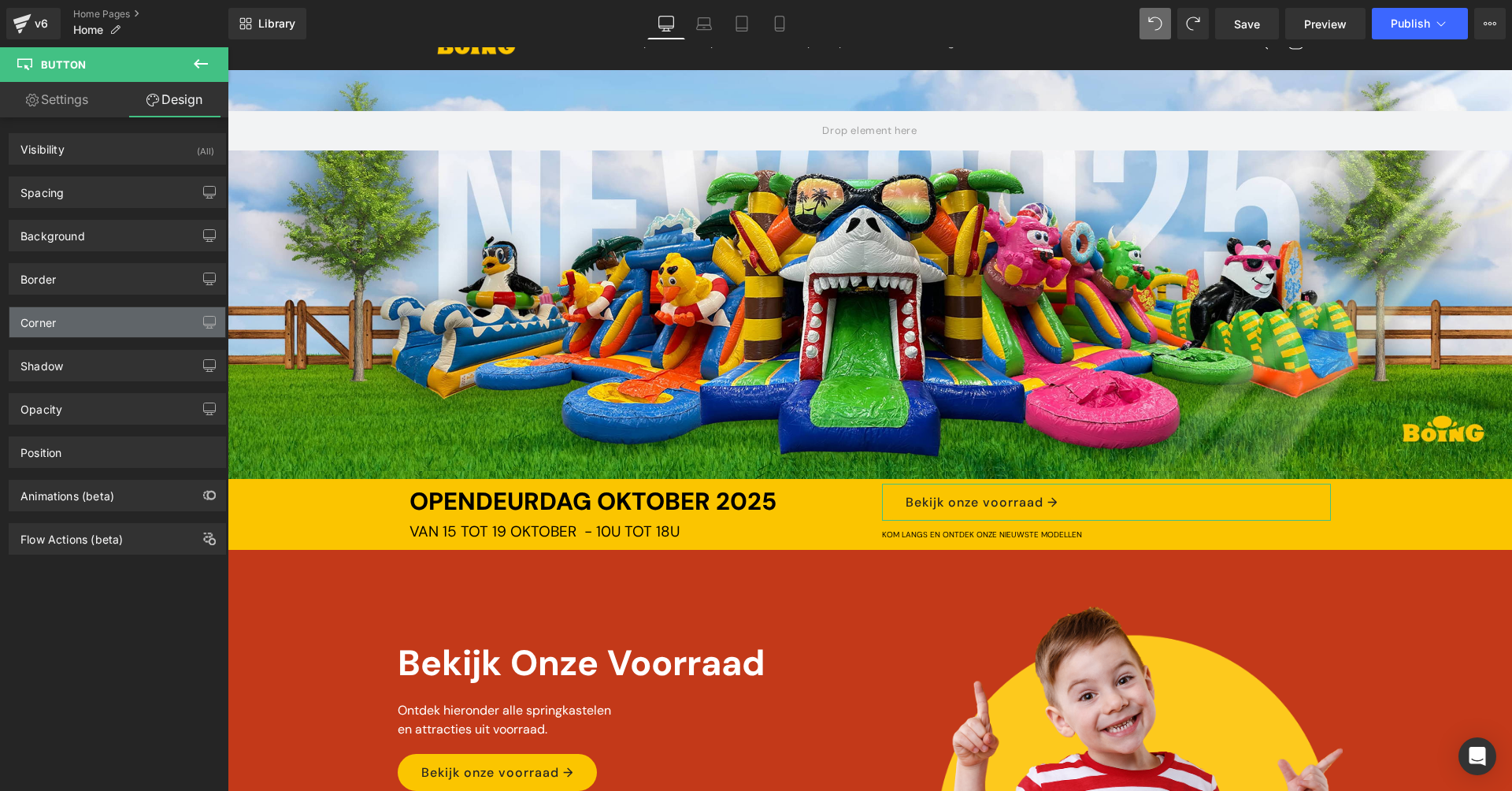
click at [86, 319] on div "Corner" at bounding box center [118, 322] width 216 height 30
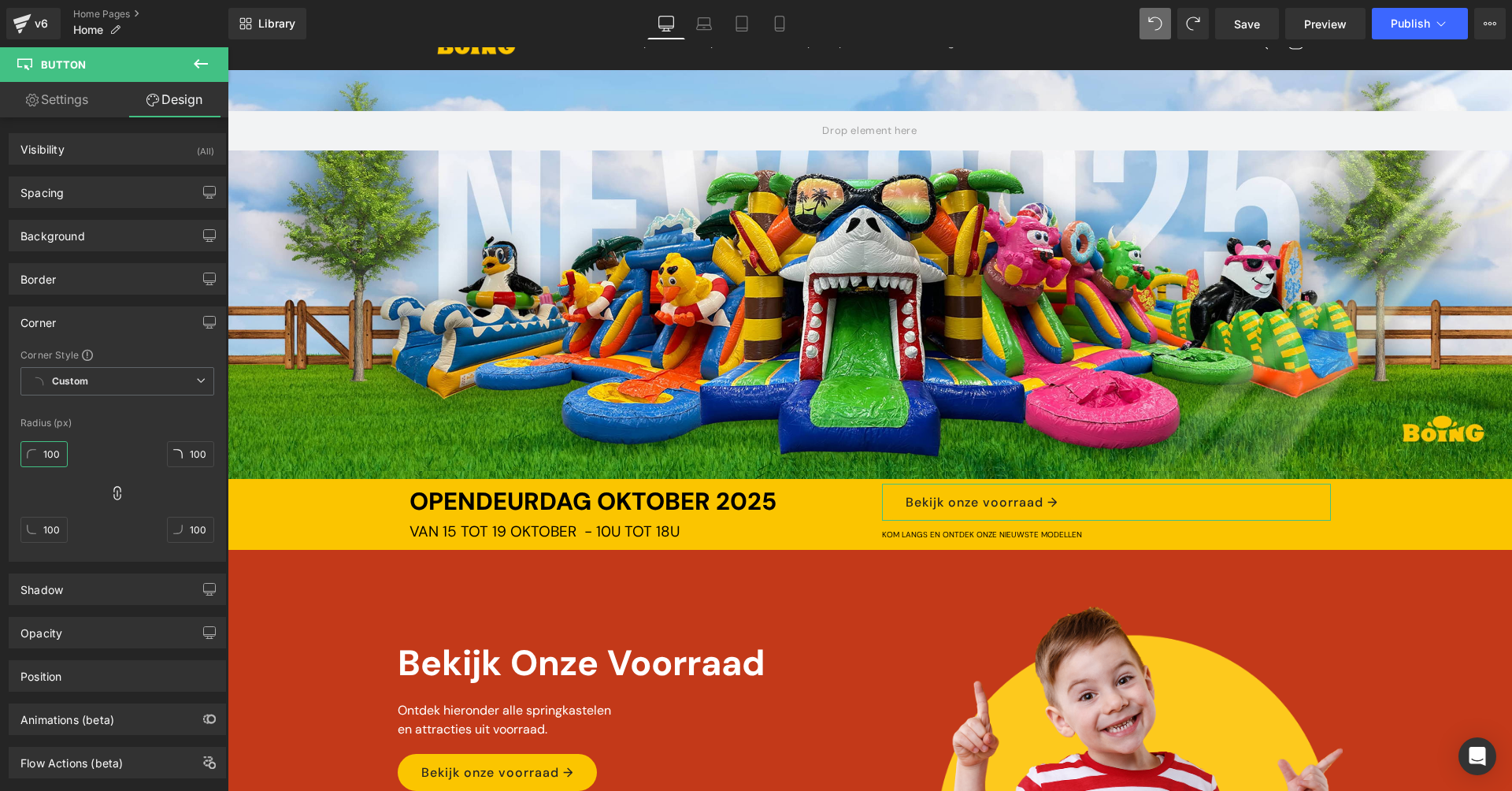
click at [56, 455] on input "100" at bounding box center [44, 453] width 47 height 26
type input "30"
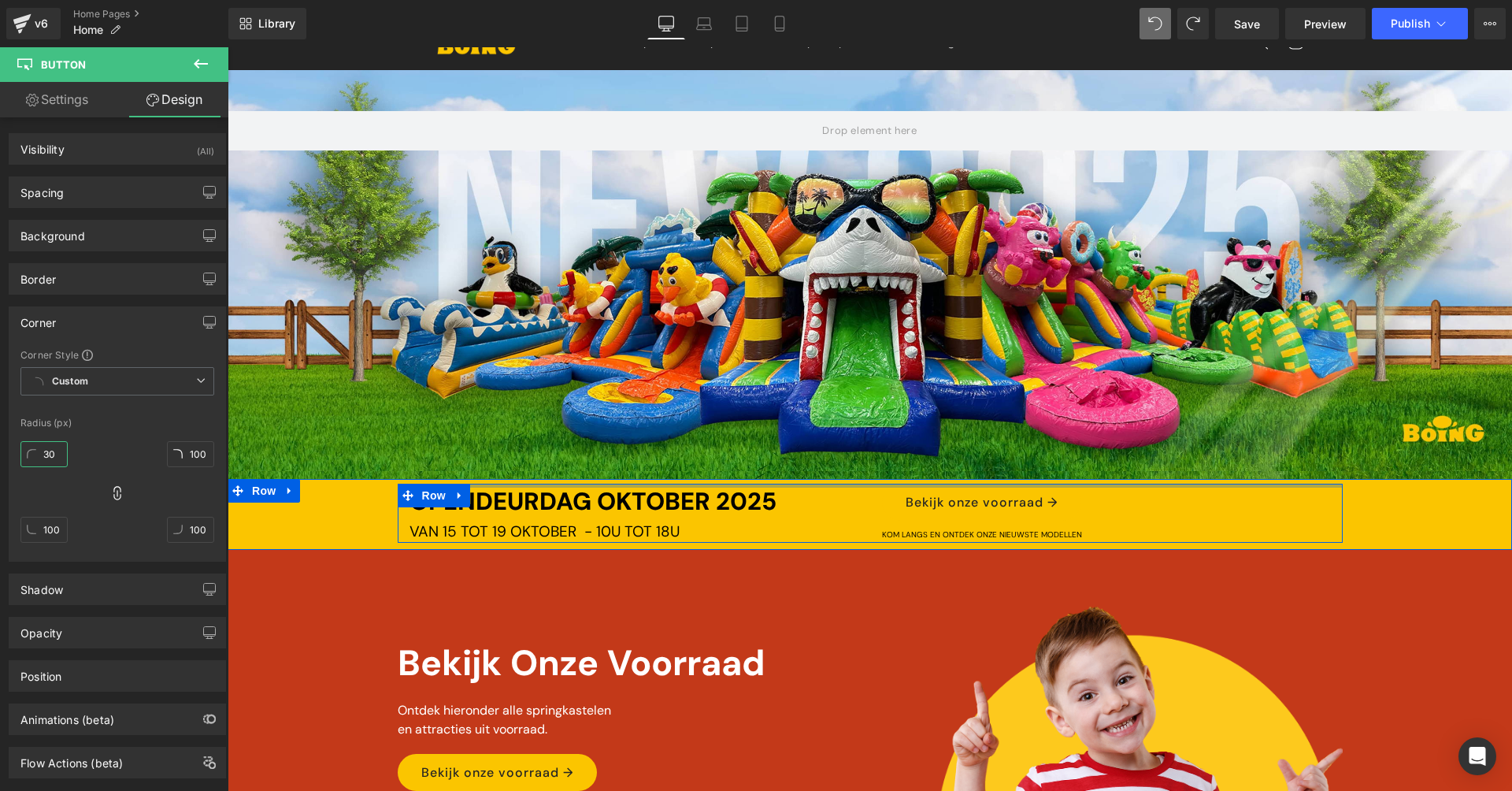
scroll to position [66, 0]
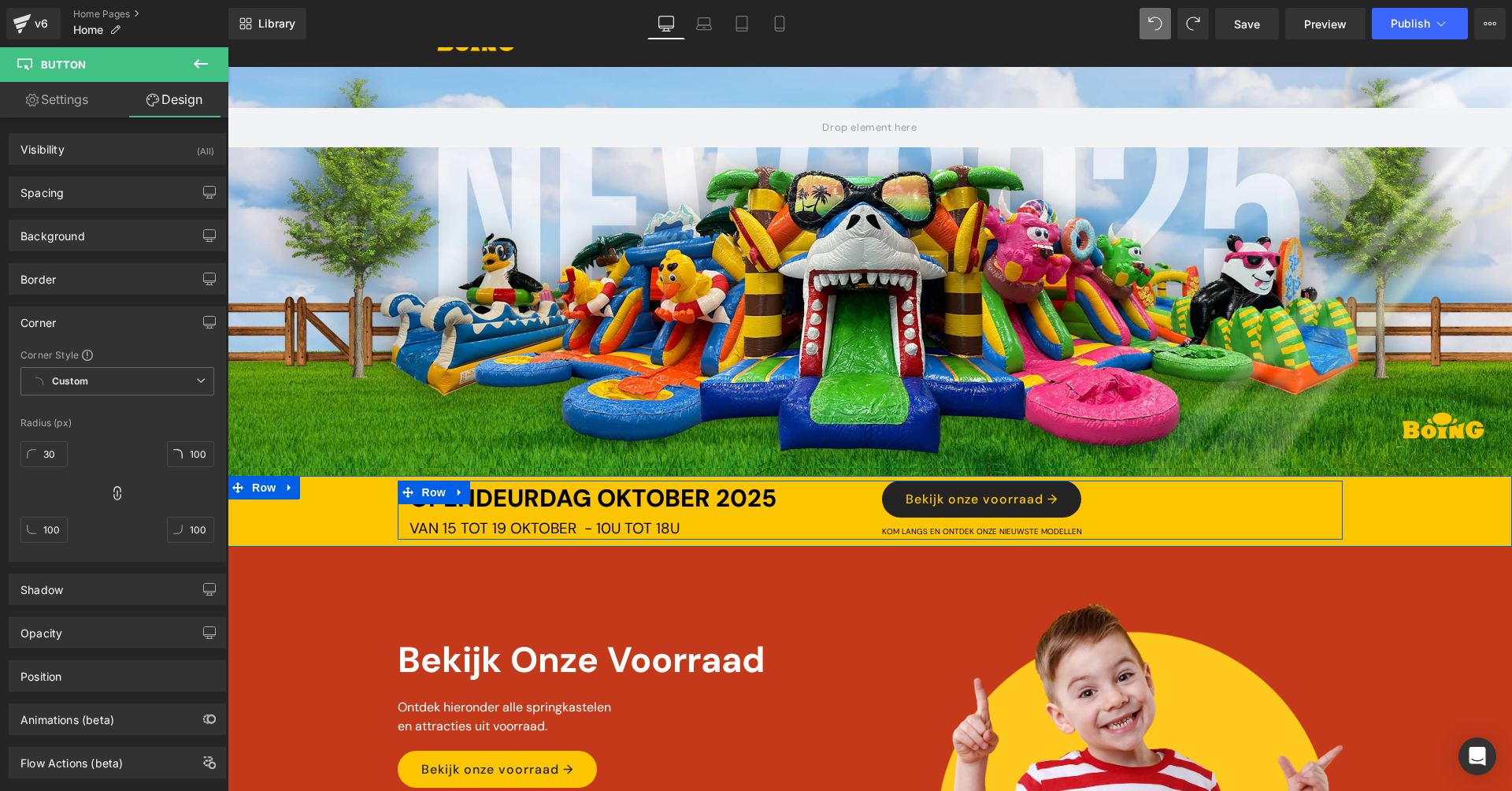
click at [943, 493] on link "Bekijk onze voorraad →" at bounding box center [981, 498] width 200 height 37
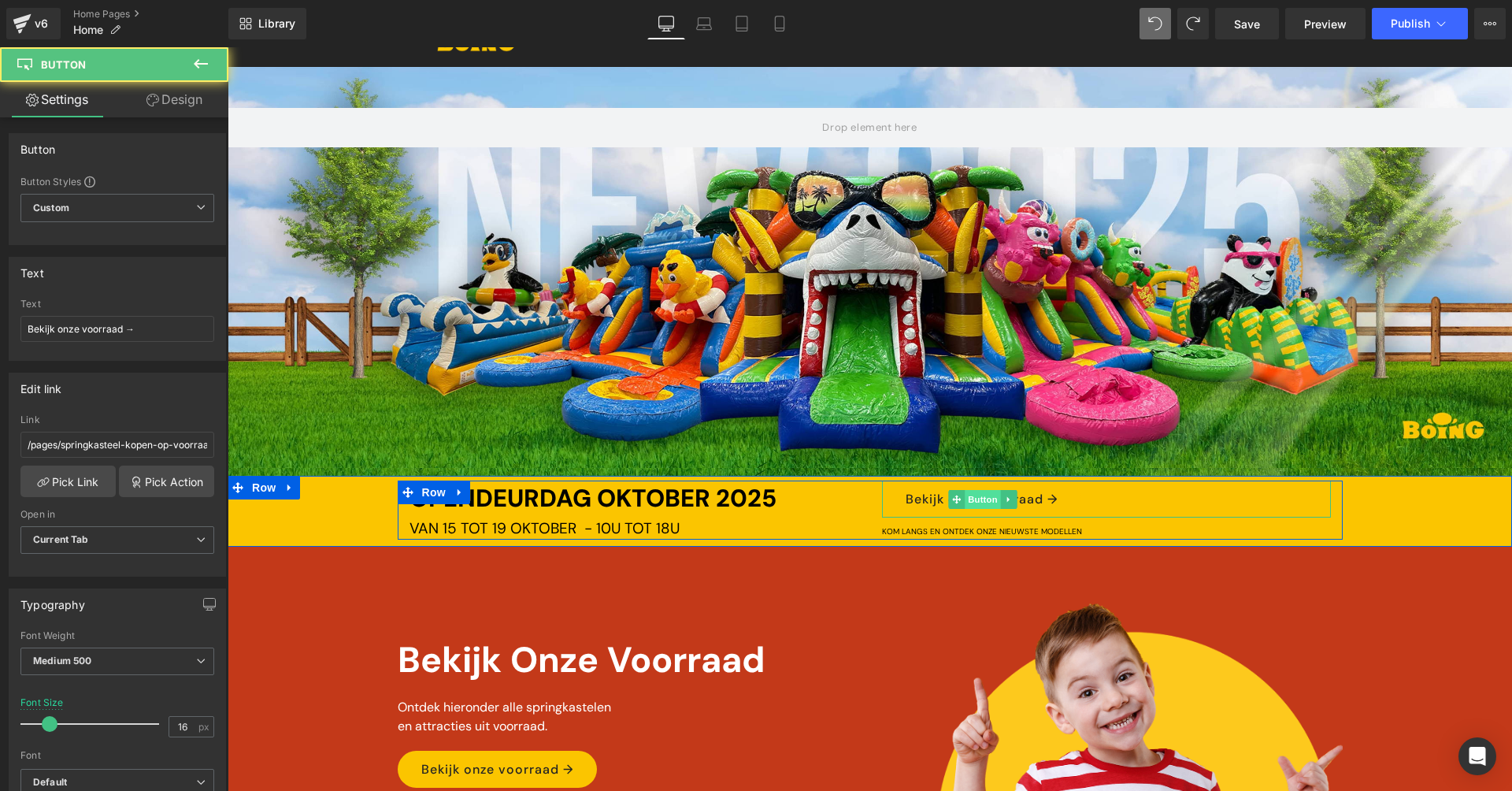
click at [981, 491] on span "Button" at bounding box center [984, 499] width 36 height 19
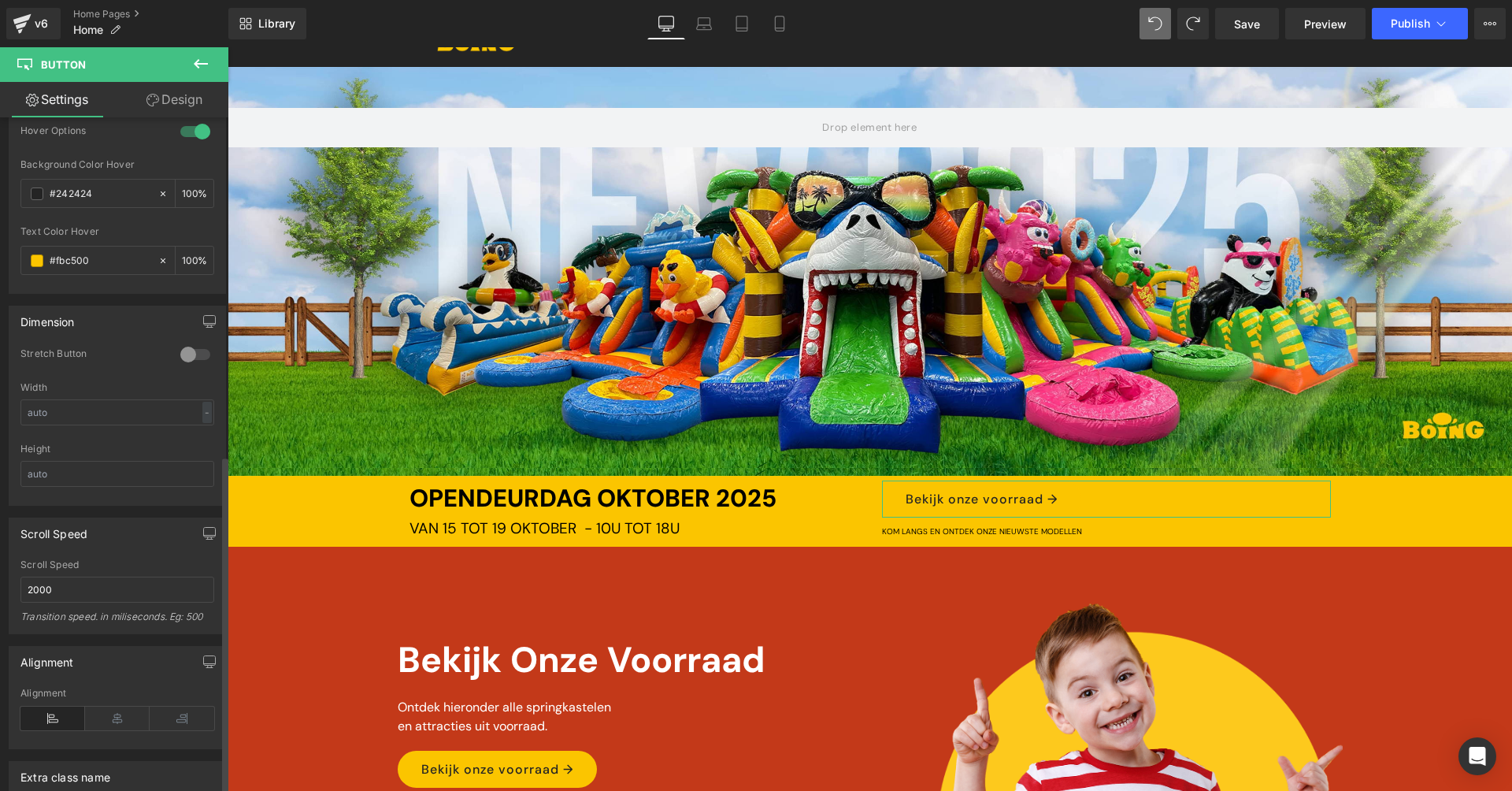
scroll to position [761, 0]
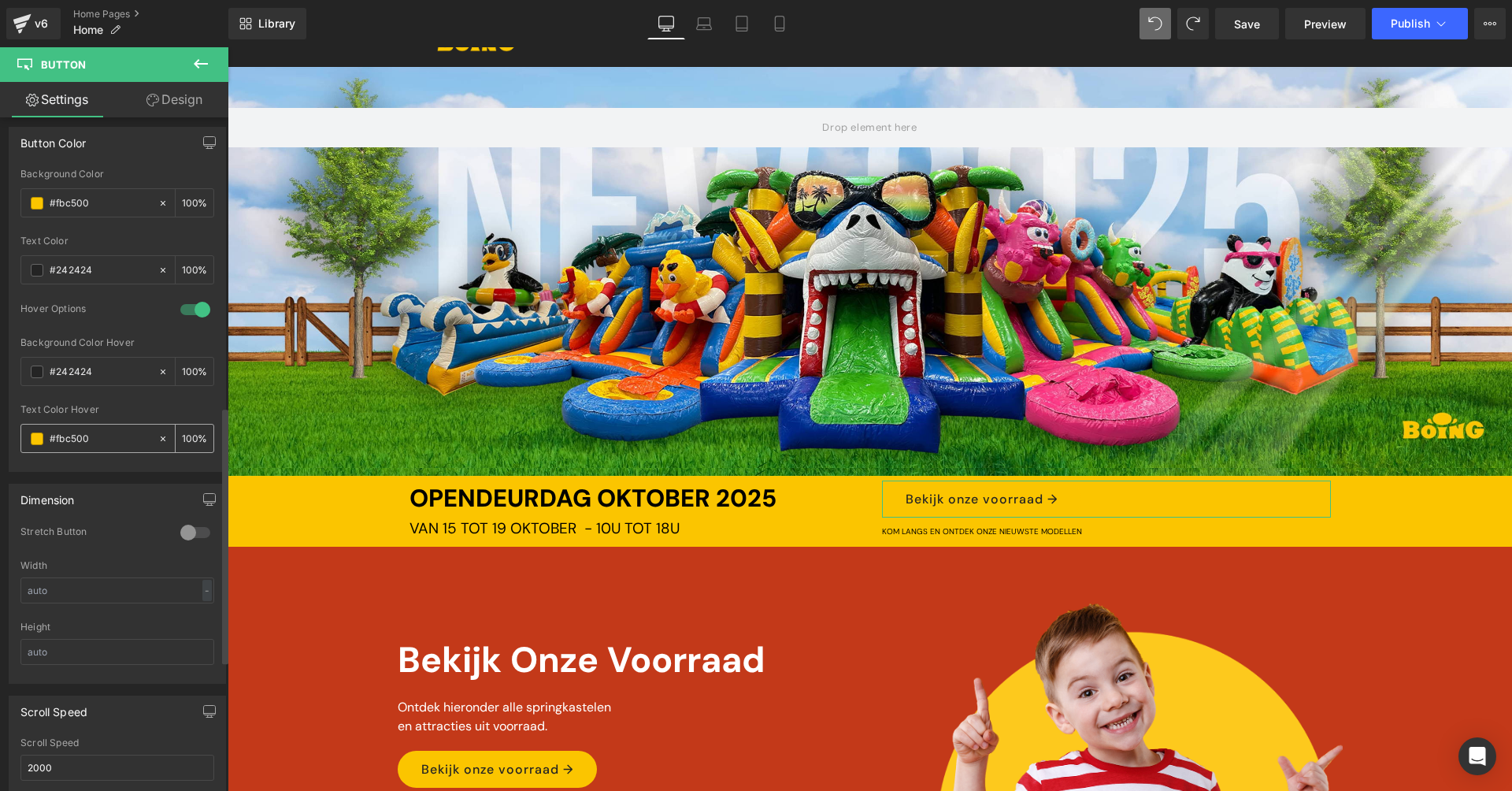
click at [95, 437] on input "#fbc500" at bounding box center [100, 438] width 101 height 17
type input "#242424"
click at [95, 200] on input "#fbc500" at bounding box center [100, 203] width 101 height 17
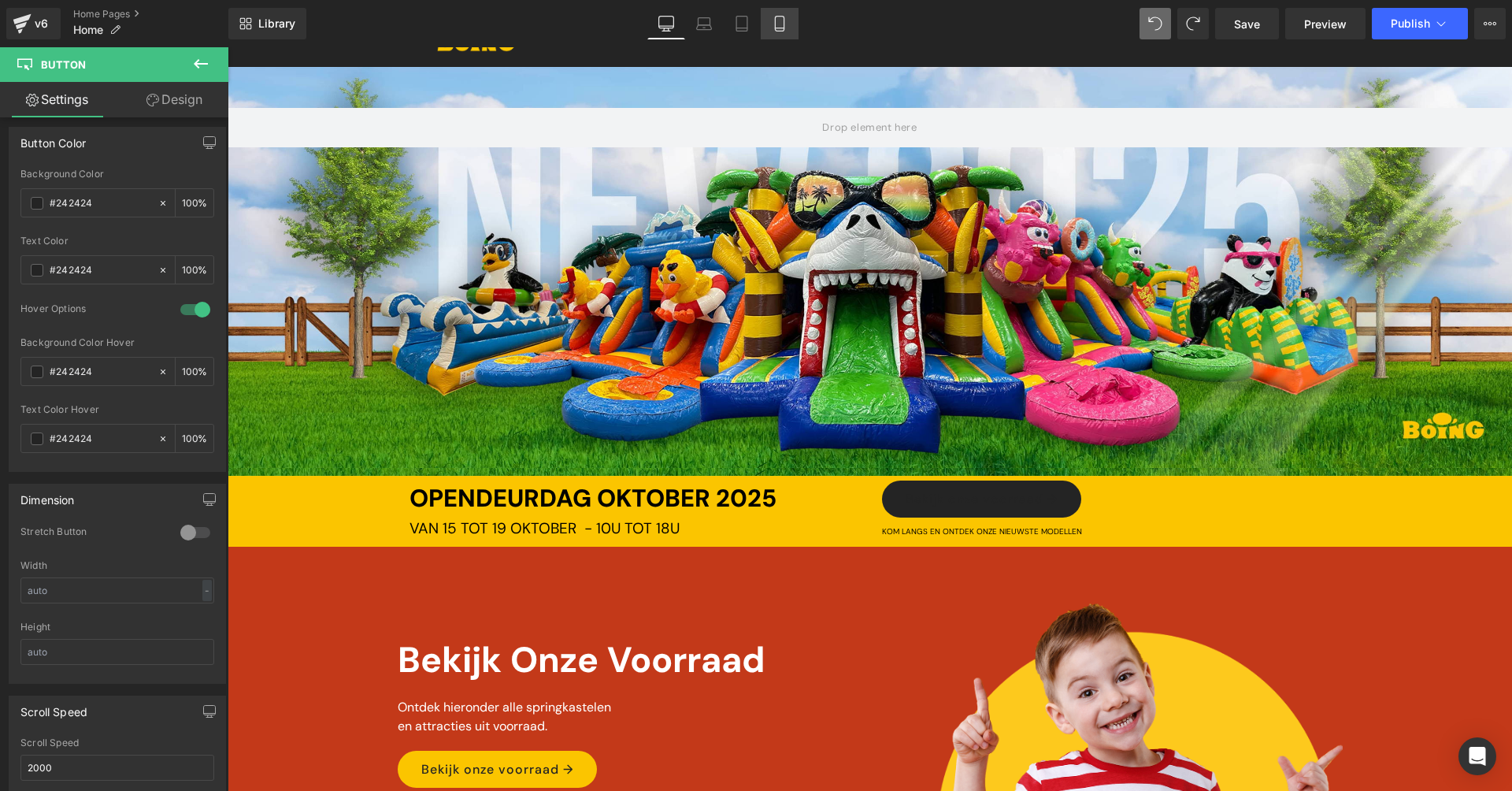
type input "#242424"
click at [771, 27] on link "Mobile" at bounding box center [780, 24] width 38 height 32
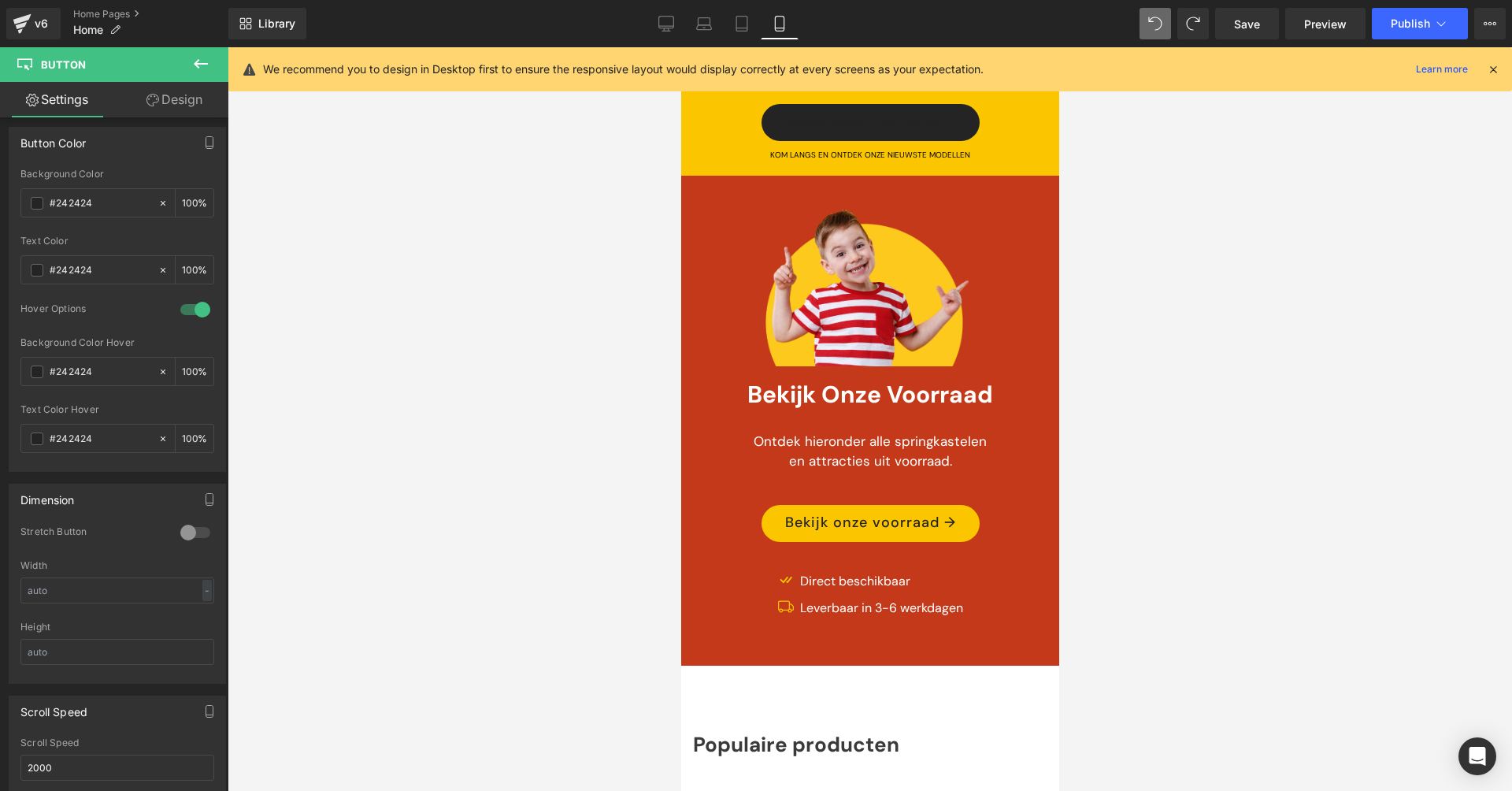
scroll to position [0, 0]
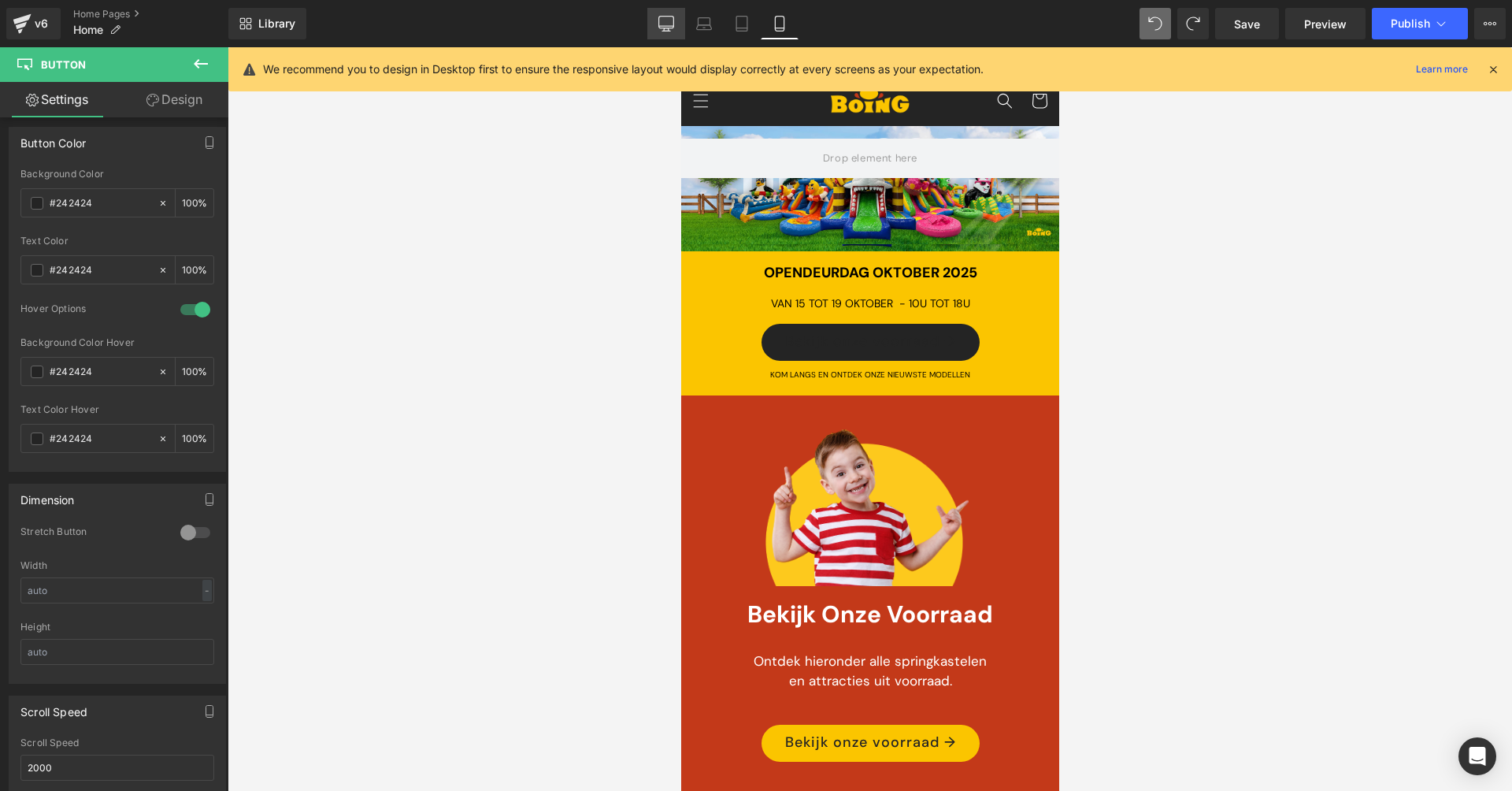
click at [668, 31] on icon at bounding box center [666, 31] width 8 height 0
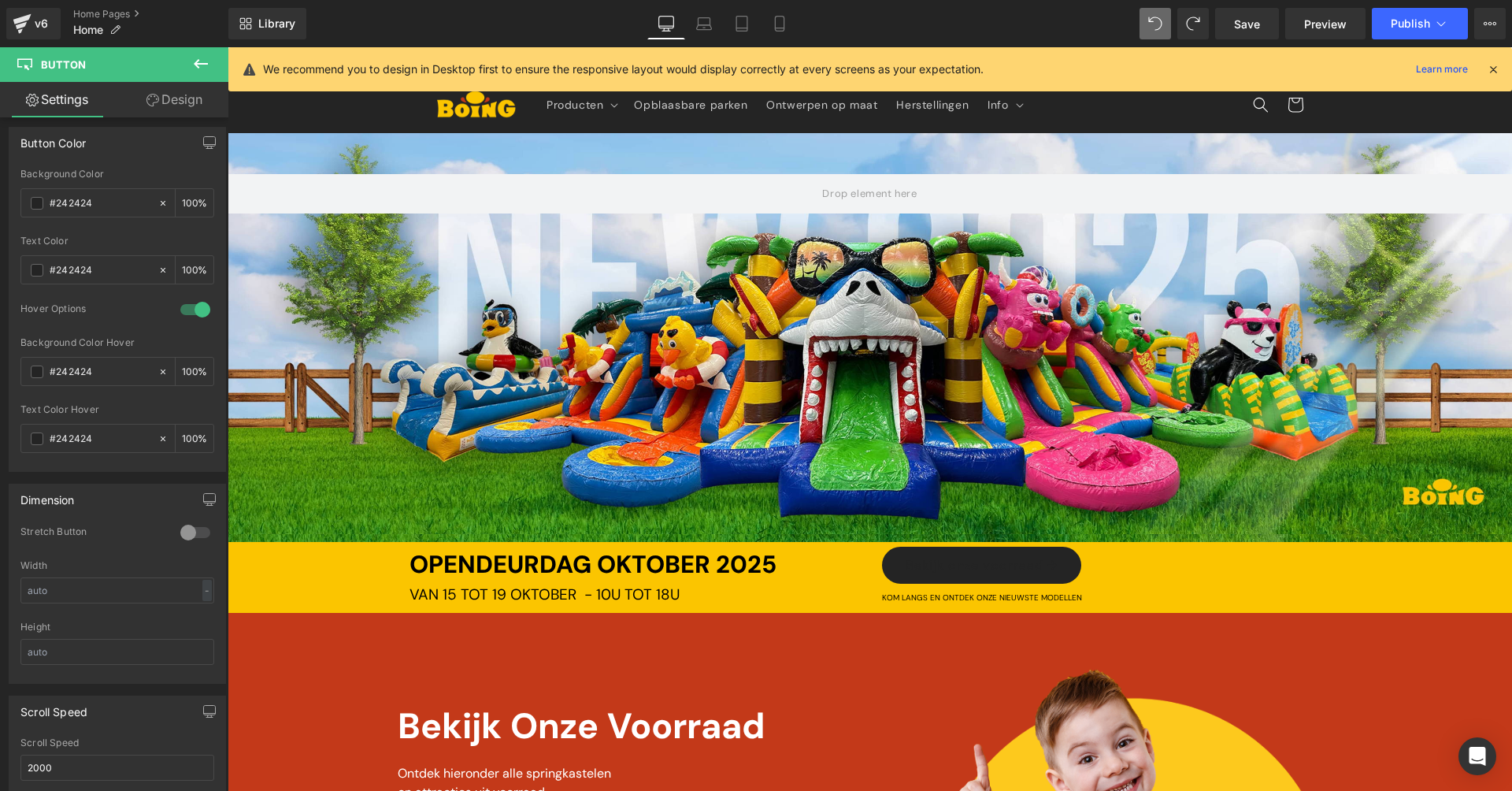
scroll to position [223, 0]
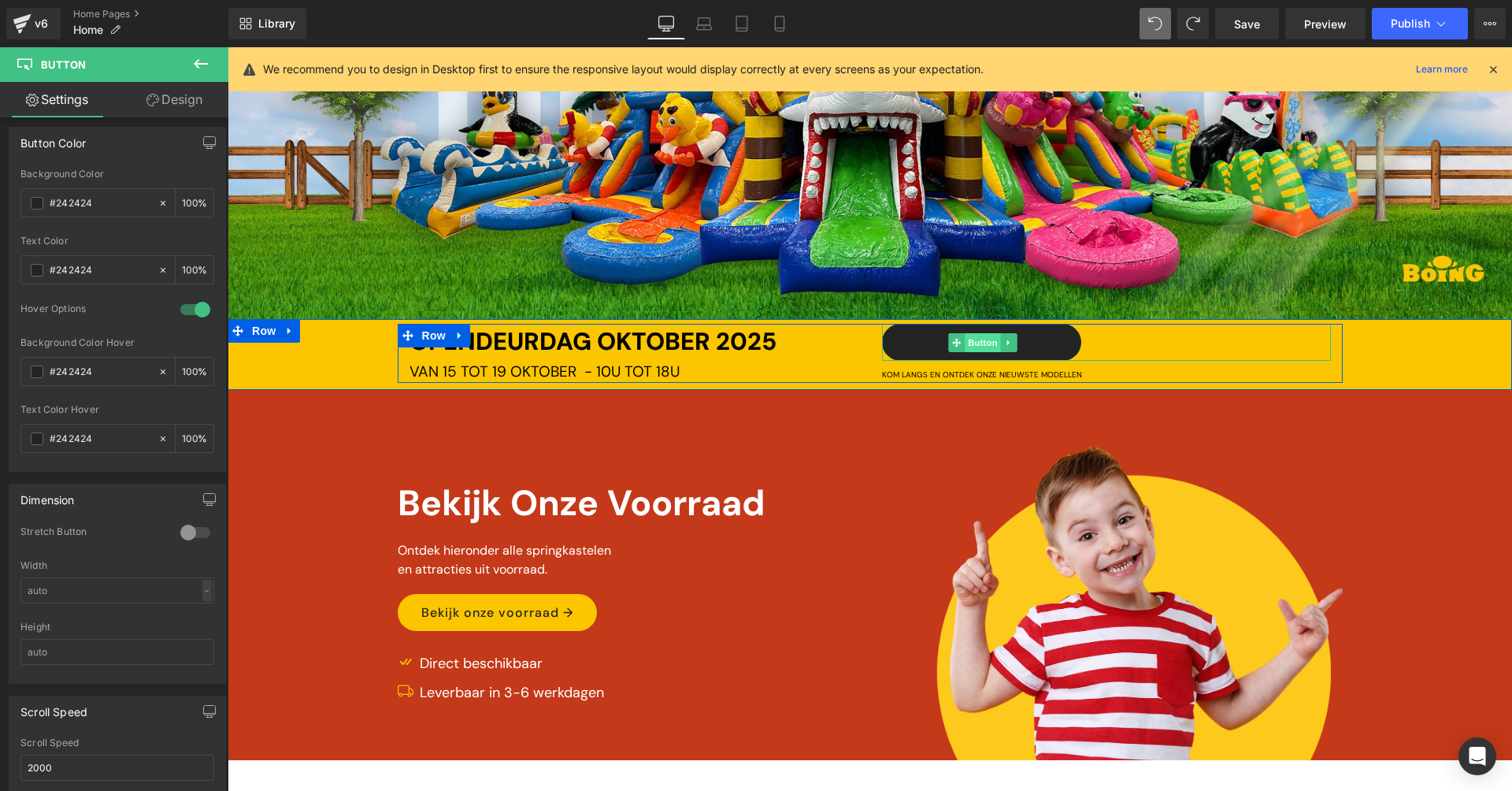
click at [971, 343] on span "Button" at bounding box center [984, 342] width 36 height 19
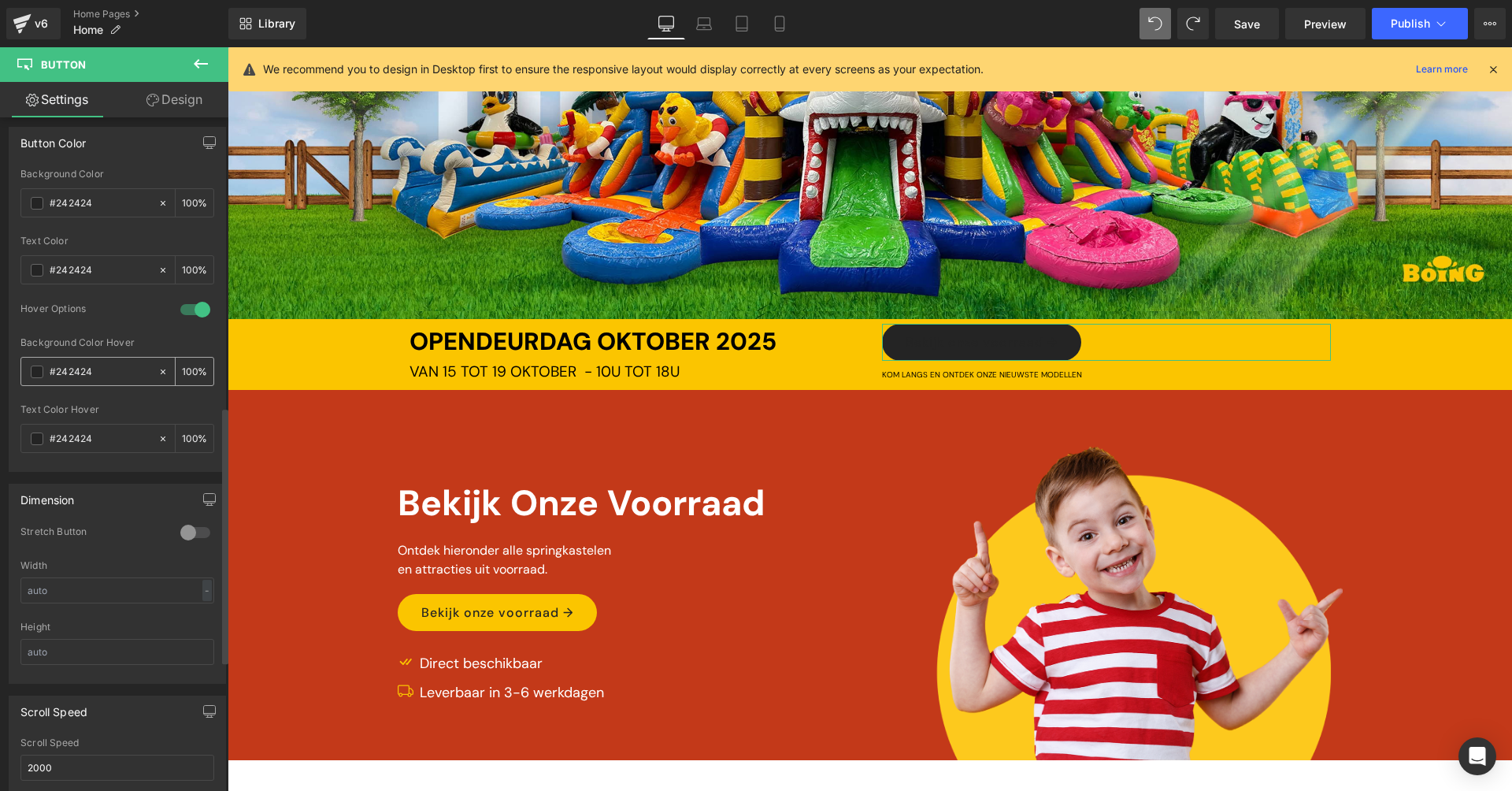
click at [158, 371] on icon at bounding box center [163, 371] width 11 height 11
click at [198, 315] on div at bounding box center [196, 309] width 38 height 25
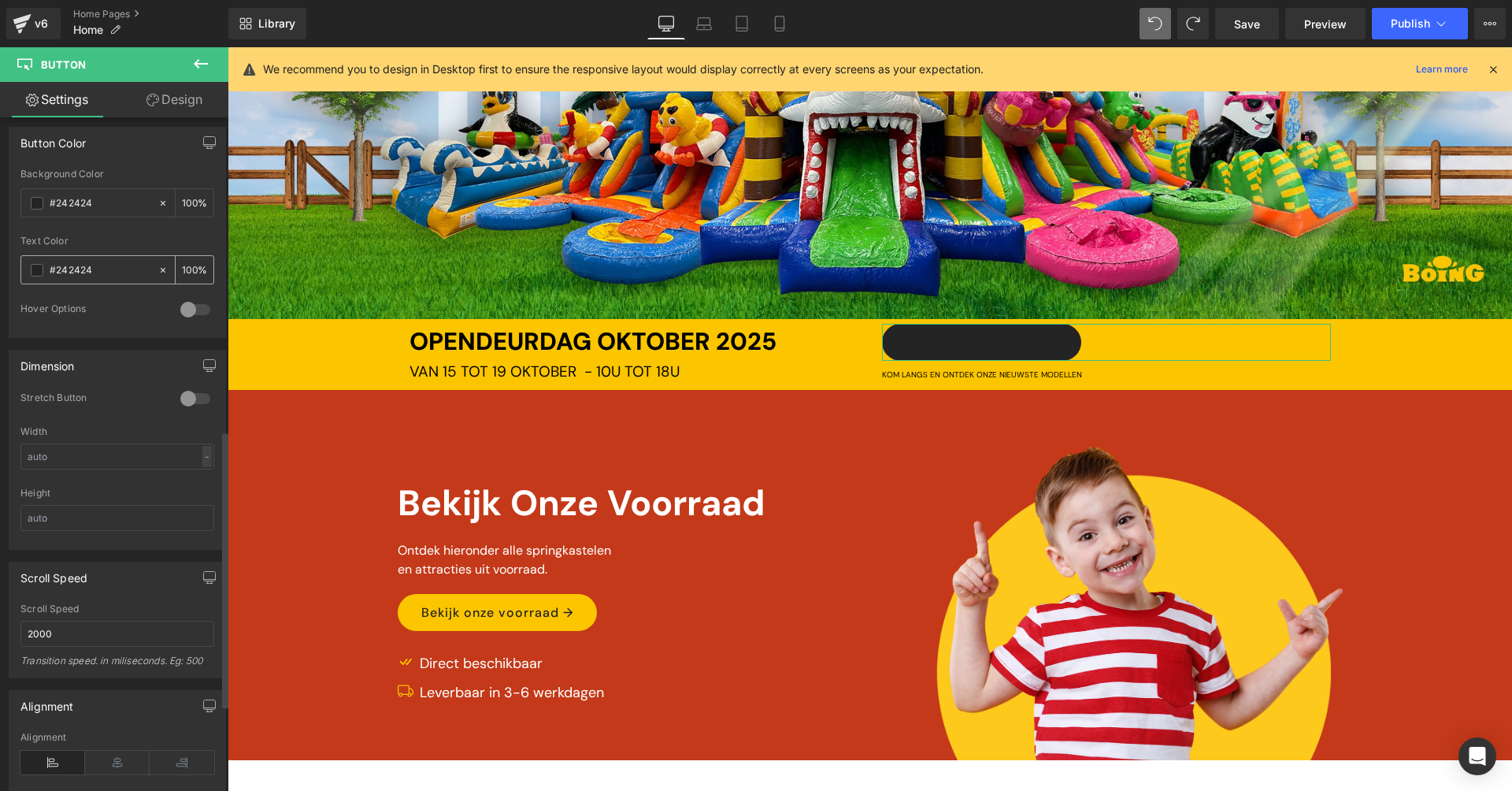
click at [100, 270] on input "#242424" at bounding box center [100, 271] width 101 height 17
paste input "fbc500"
type input "#fbc500"
click at [808, 244] on div at bounding box center [870, 114] width 1285 height 409
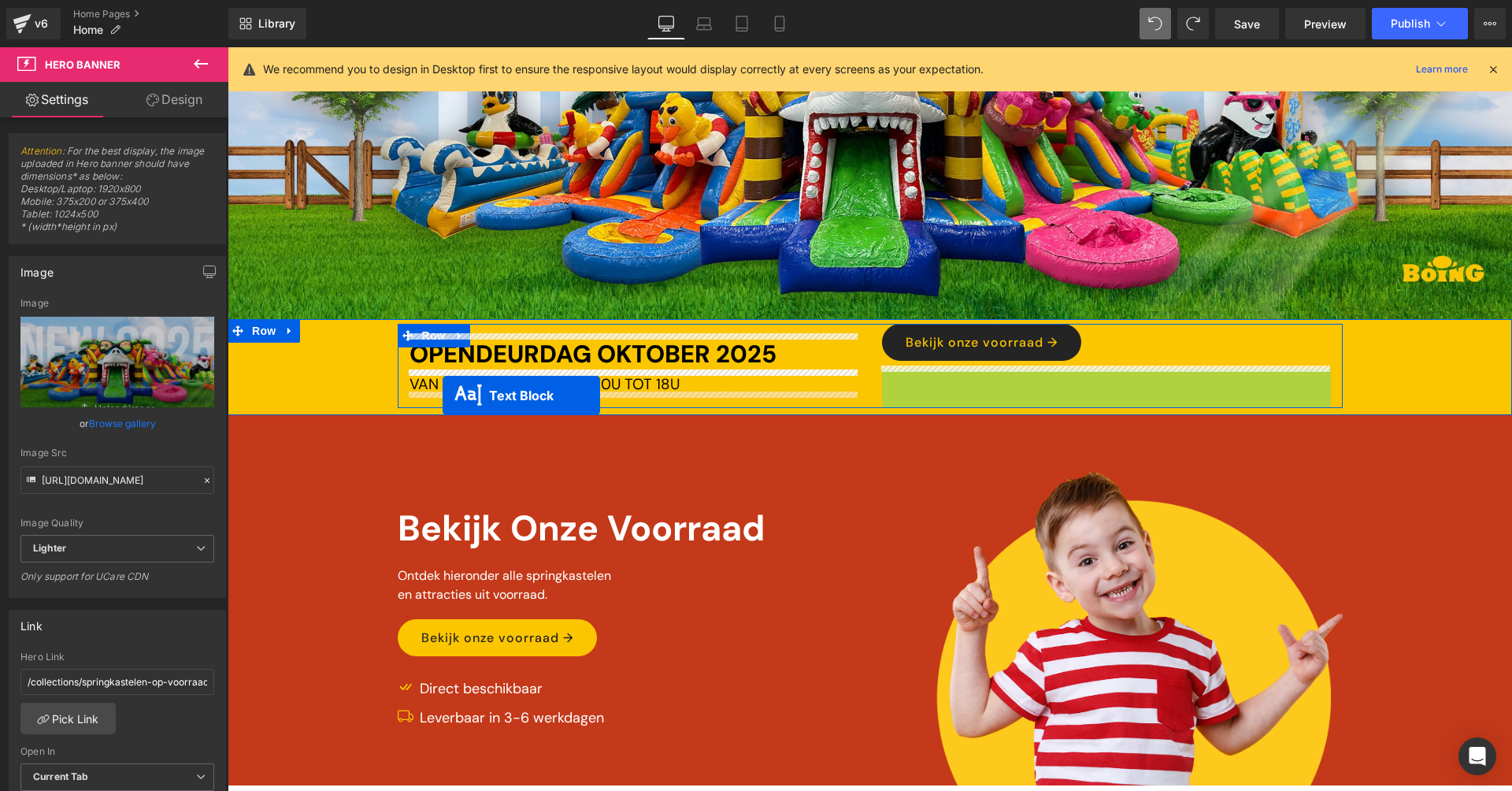
drag, startPoint x: 1065, startPoint y: 370, endPoint x: 442, endPoint y: 395, distance: 623.5
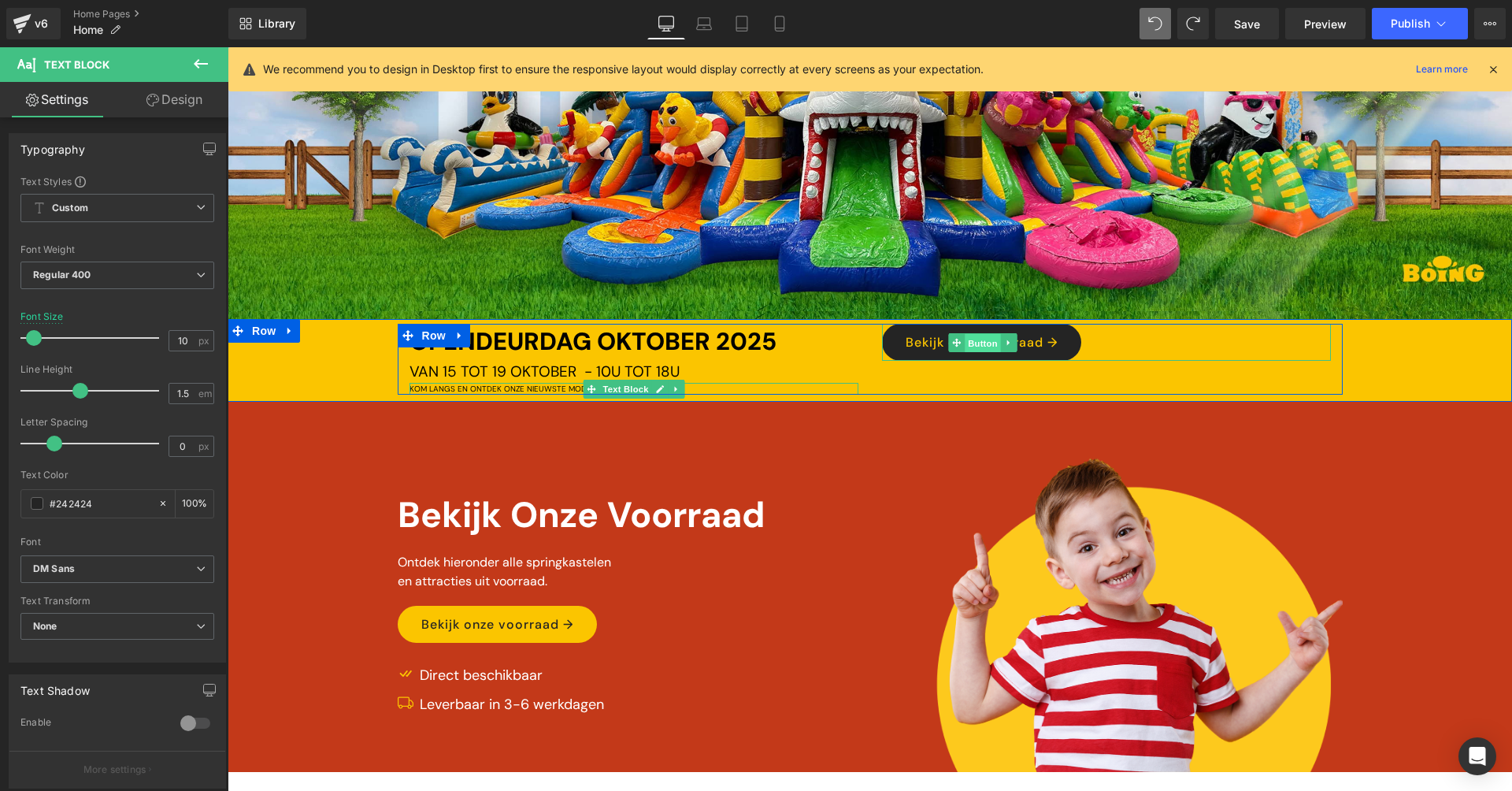
click at [987, 338] on span "Button" at bounding box center [984, 343] width 36 height 19
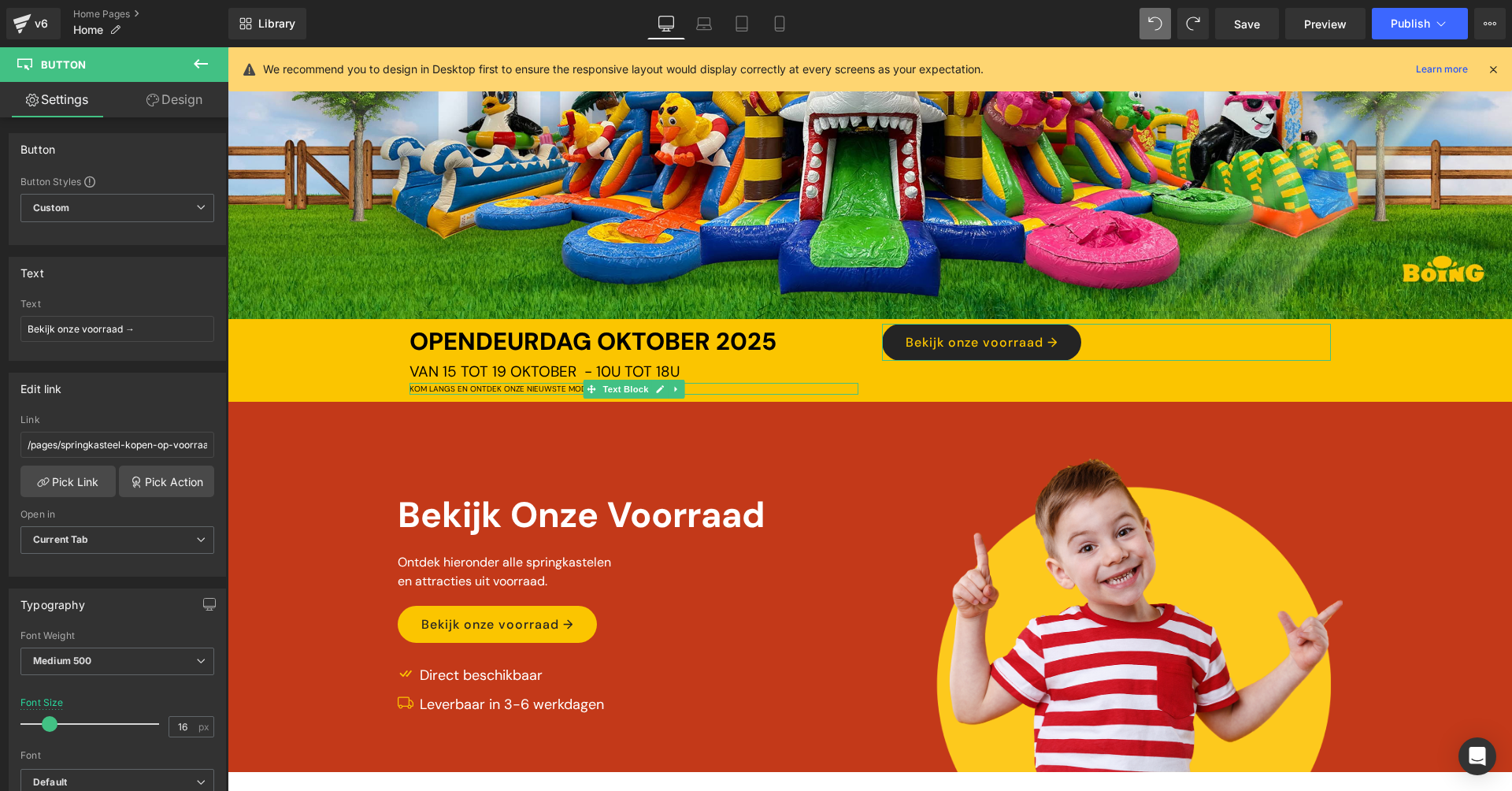
click at [169, 99] on link "Design" at bounding box center [174, 99] width 114 height 35
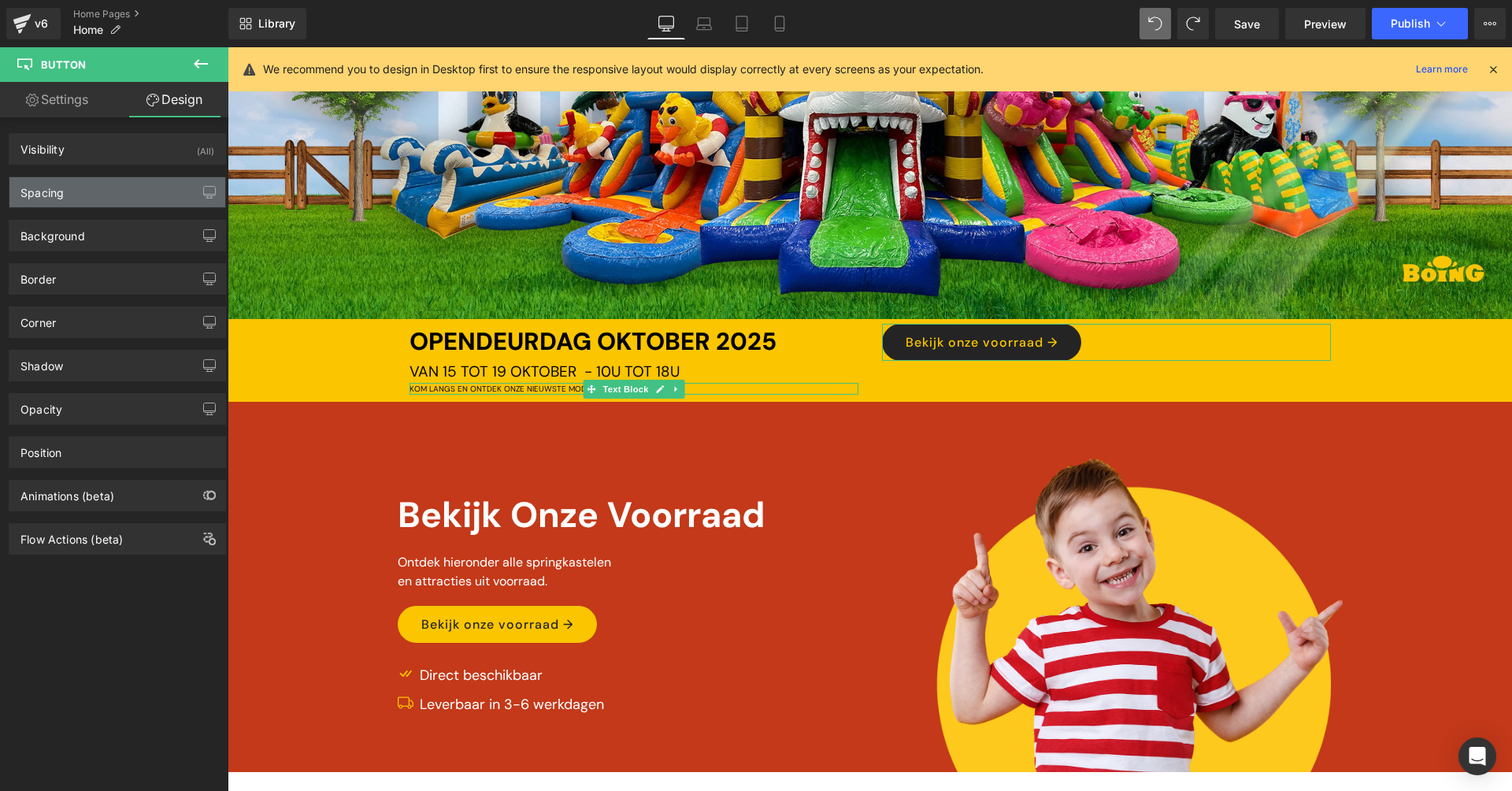
click at [89, 191] on div "Spacing" at bounding box center [118, 192] width 216 height 30
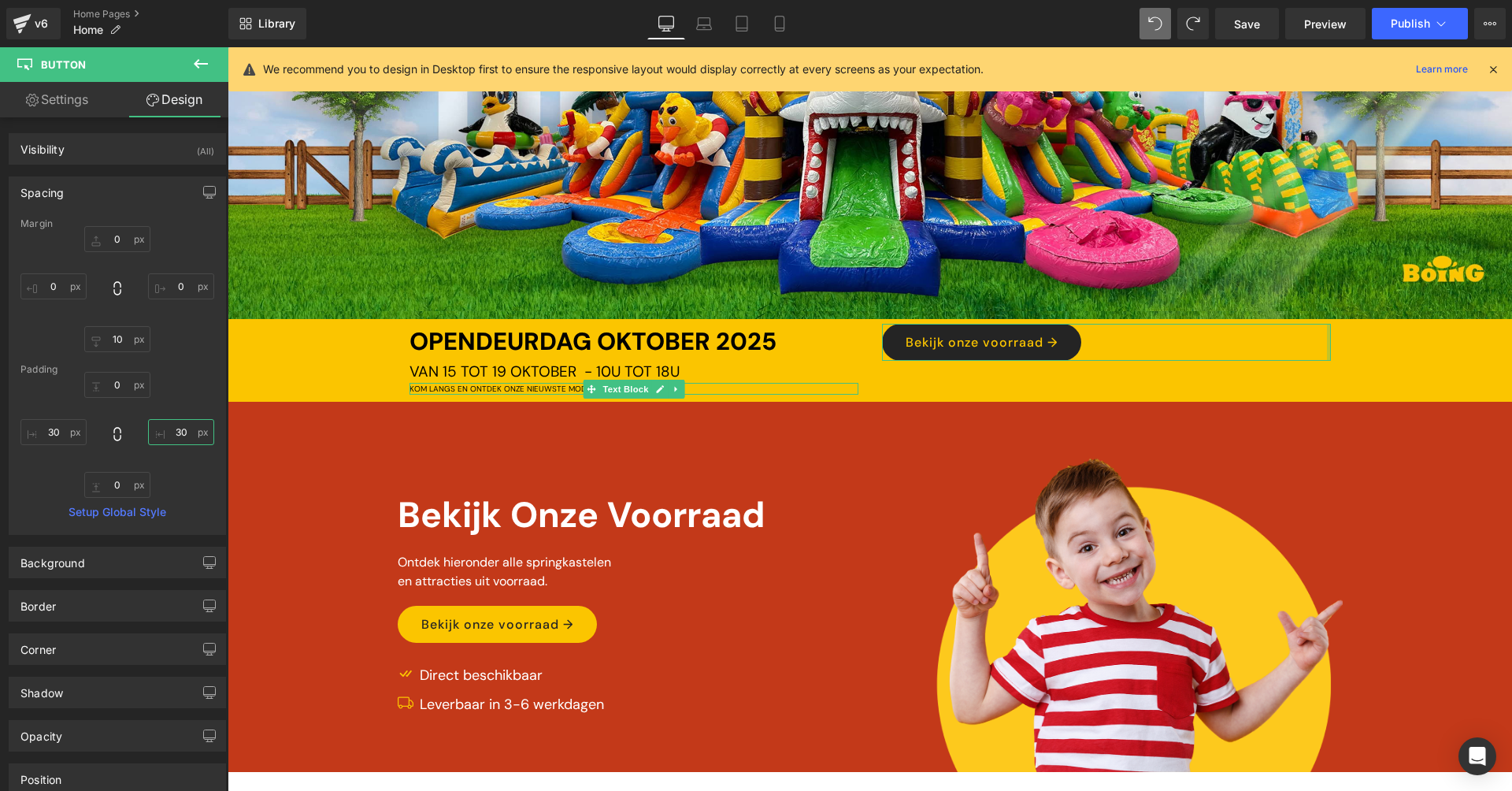
click at [166, 427] on input "30" at bounding box center [181, 431] width 66 height 26
type input "0"
click at [59, 435] on input "30" at bounding box center [54, 431] width 66 height 26
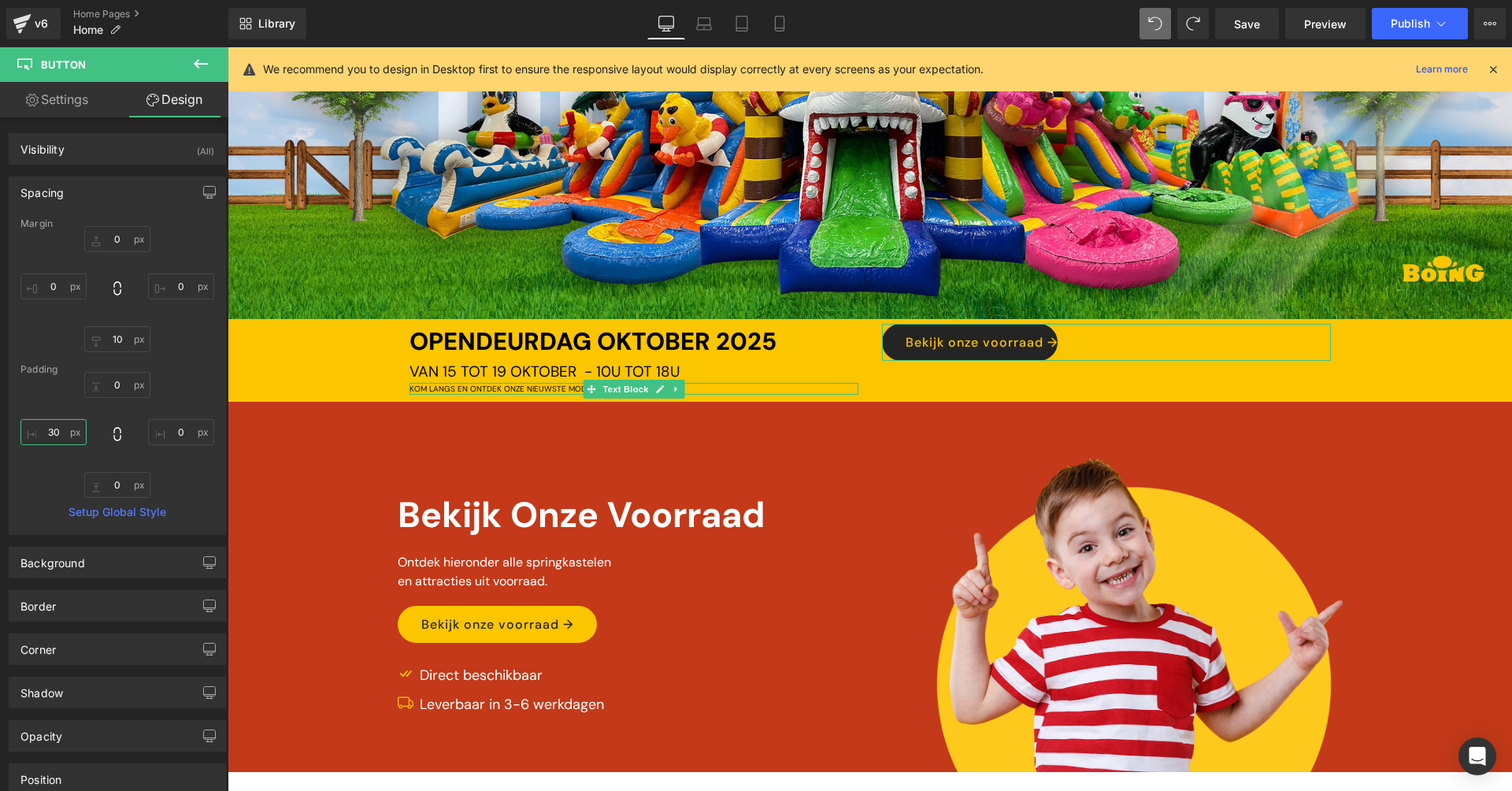
click at [59, 435] on input "30" at bounding box center [54, 431] width 66 height 26
click at [56, 427] on input "30" at bounding box center [54, 431] width 66 height 26
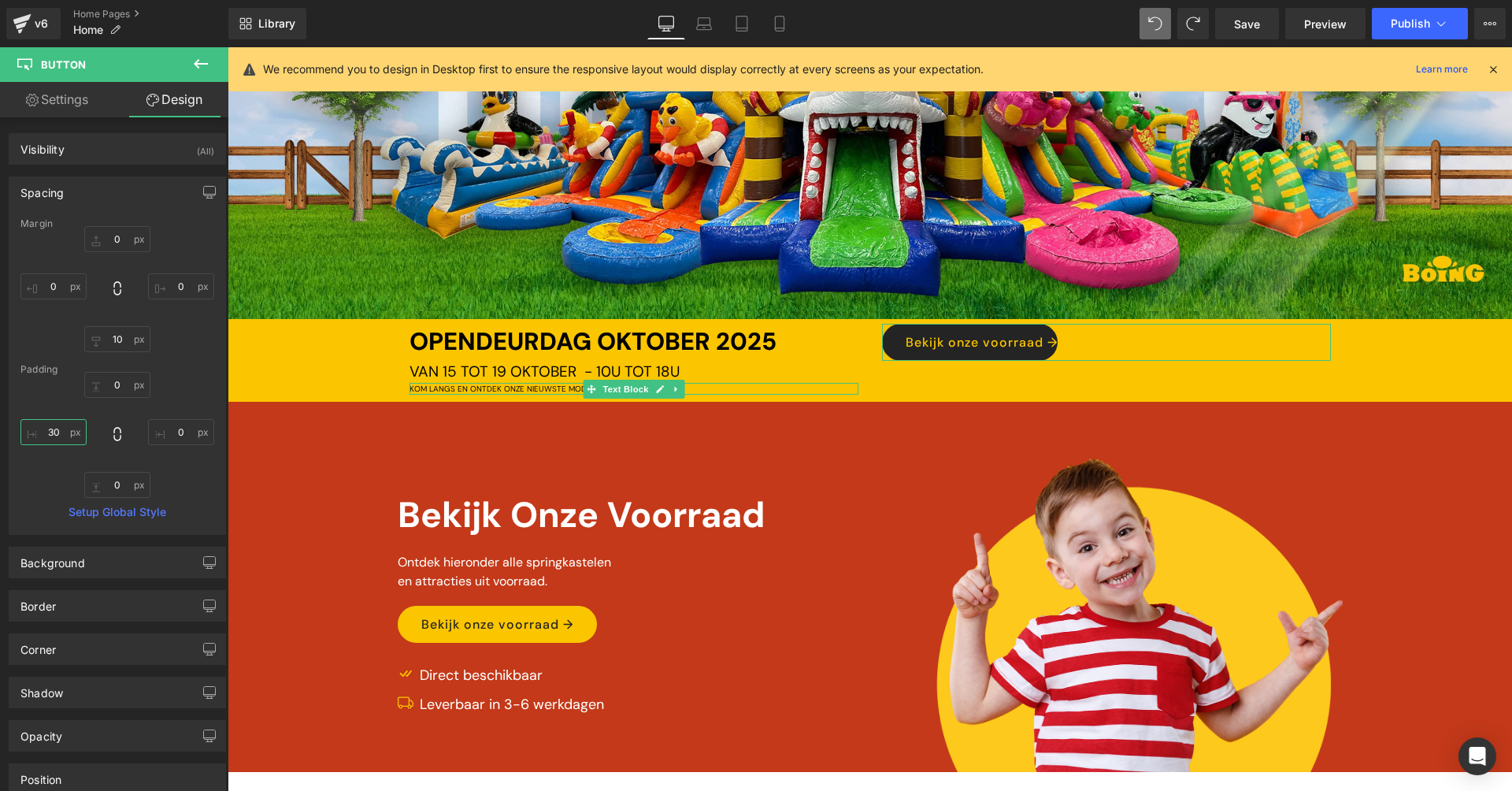
type input "0"
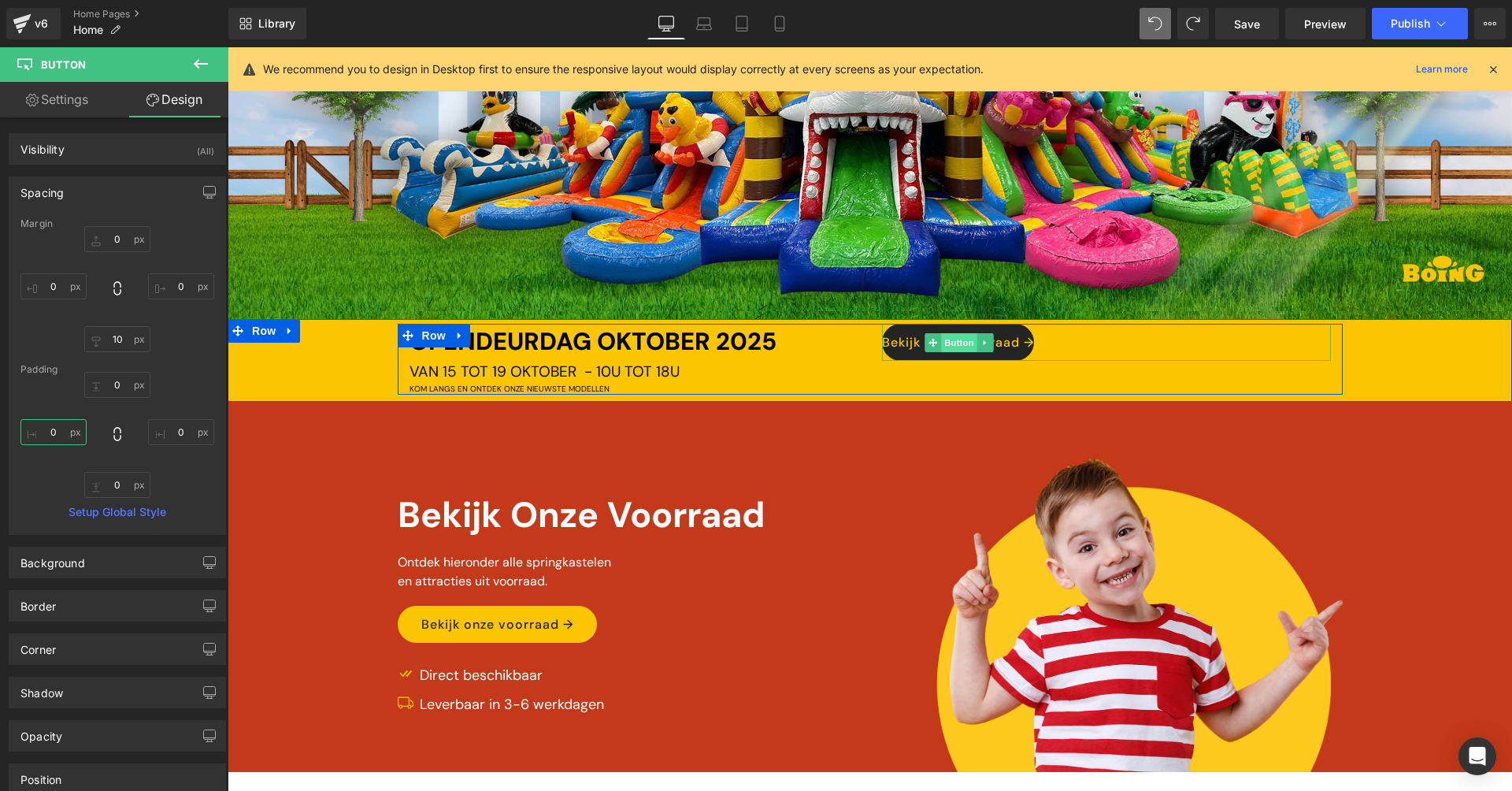
click at [948, 333] on span "Button" at bounding box center [960, 342] width 36 height 19
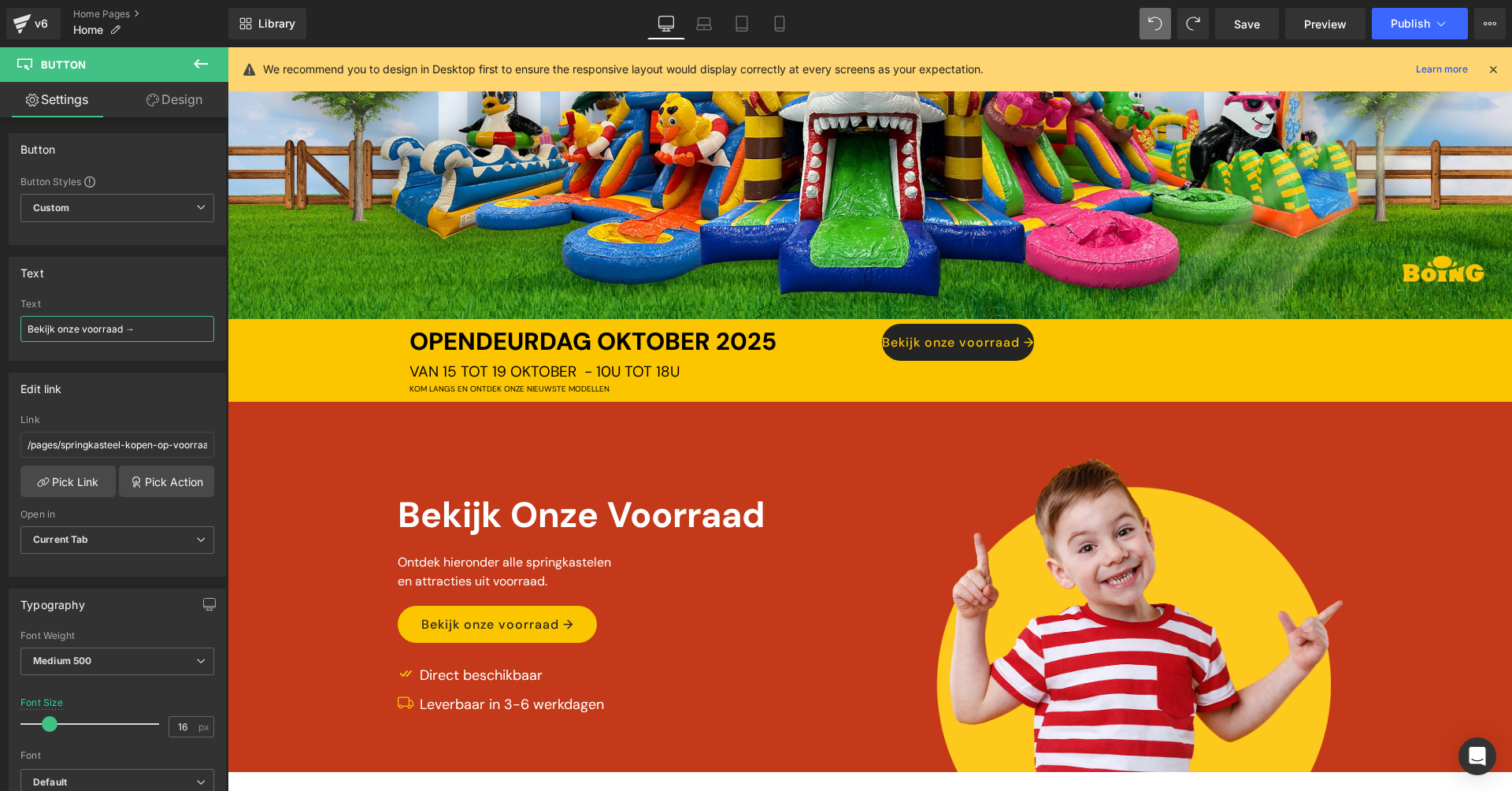
drag, startPoint x: 120, startPoint y: 326, endPoint x: -9, endPoint y: 320, distance: 129.1
click at [0, 320] on html "Button You are previewing how the will restyle your page. You can not edit Elem…" at bounding box center [756, 395] width 1512 height 791
type input "Meer info →"
click at [189, 96] on link "Design" at bounding box center [174, 99] width 114 height 35
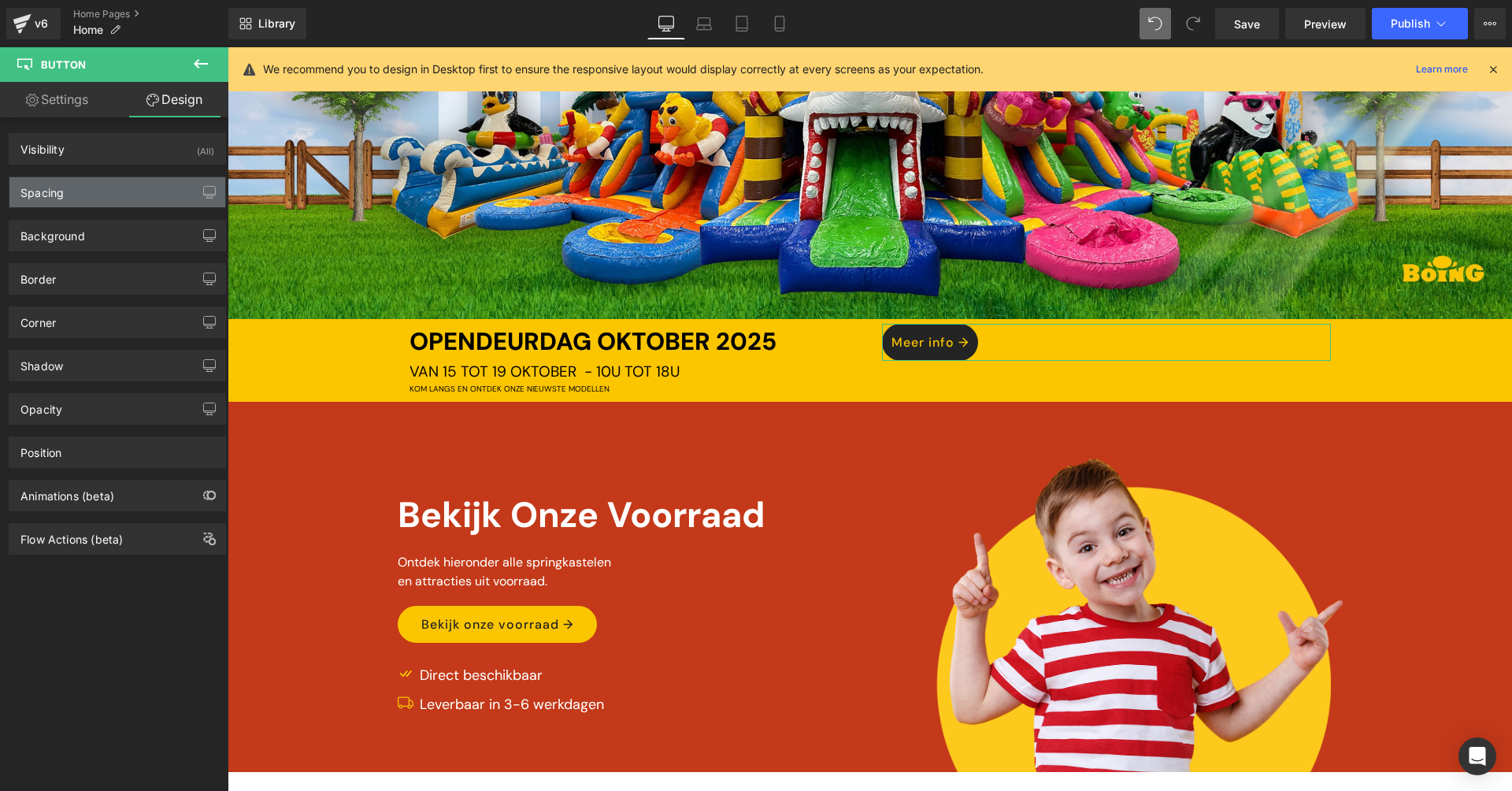
click at [122, 202] on div "Spacing" at bounding box center [118, 192] width 216 height 30
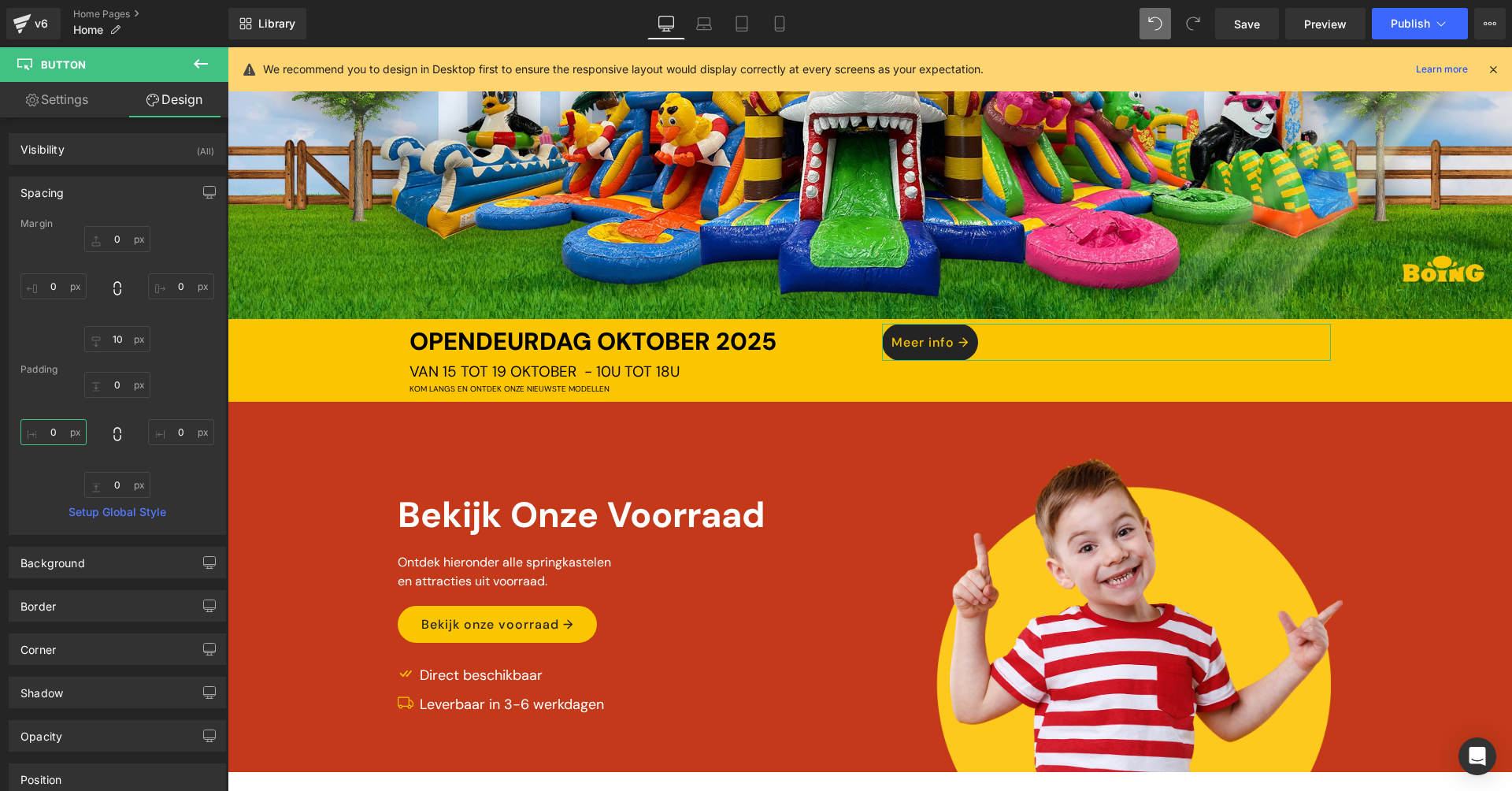
click at [55, 424] on input "0" at bounding box center [54, 431] width 66 height 26
type input "20"
click at [177, 436] on input "0" at bounding box center [181, 431] width 66 height 26
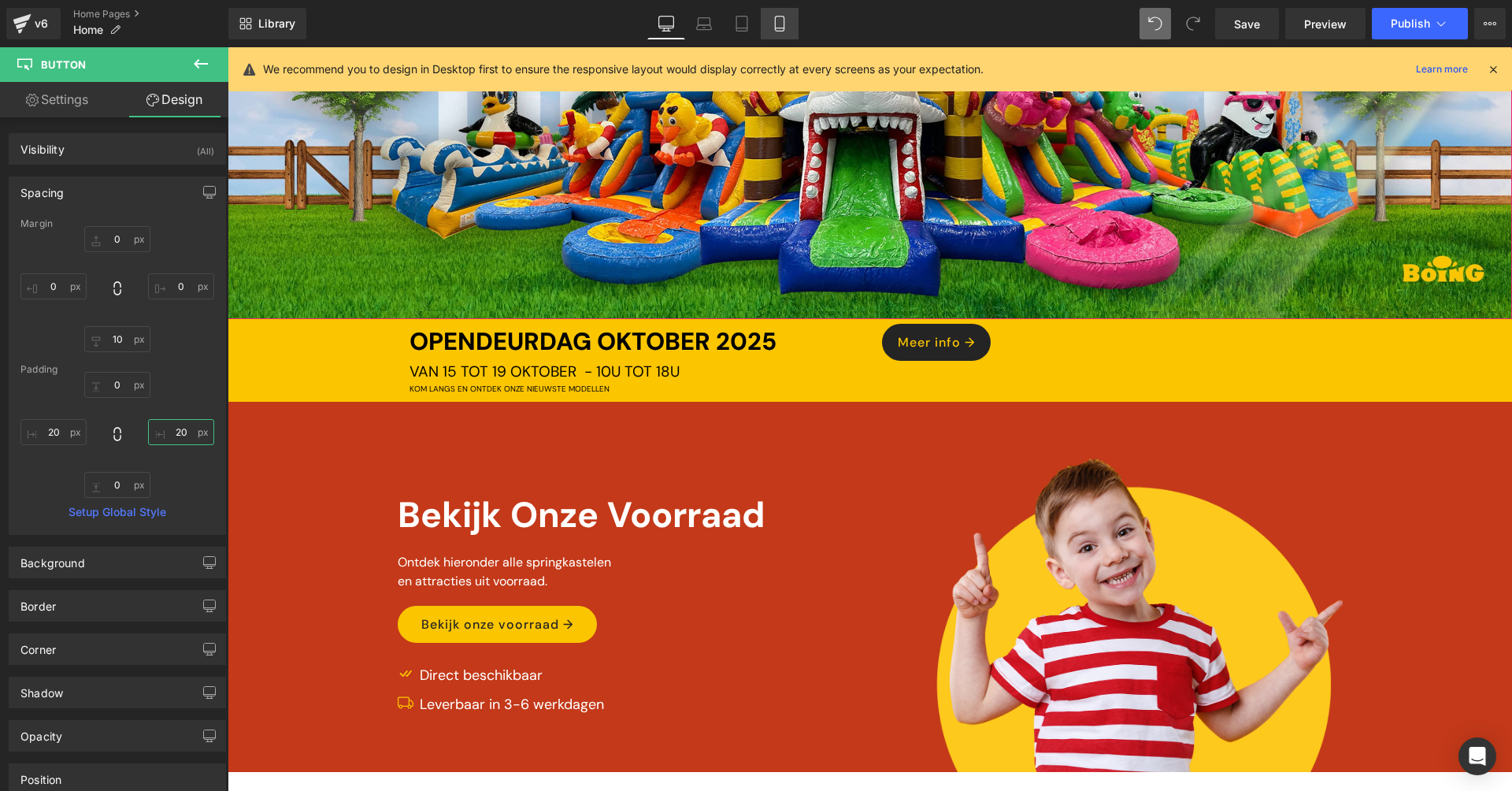
type input "20"
click at [786, 20] on icon at bounding box center [780, 24] width 16 height 16
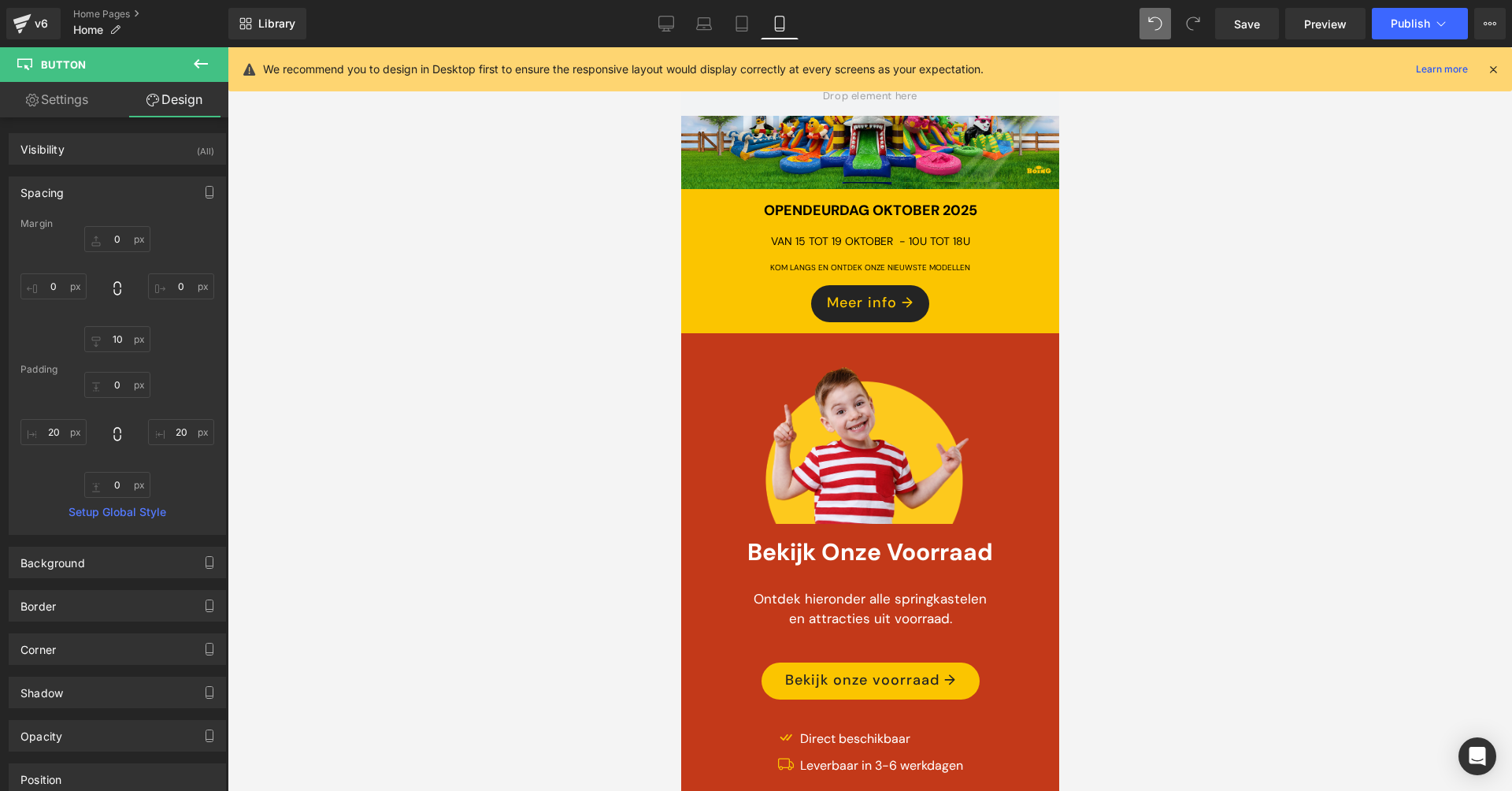
scroll to position [0, 0]
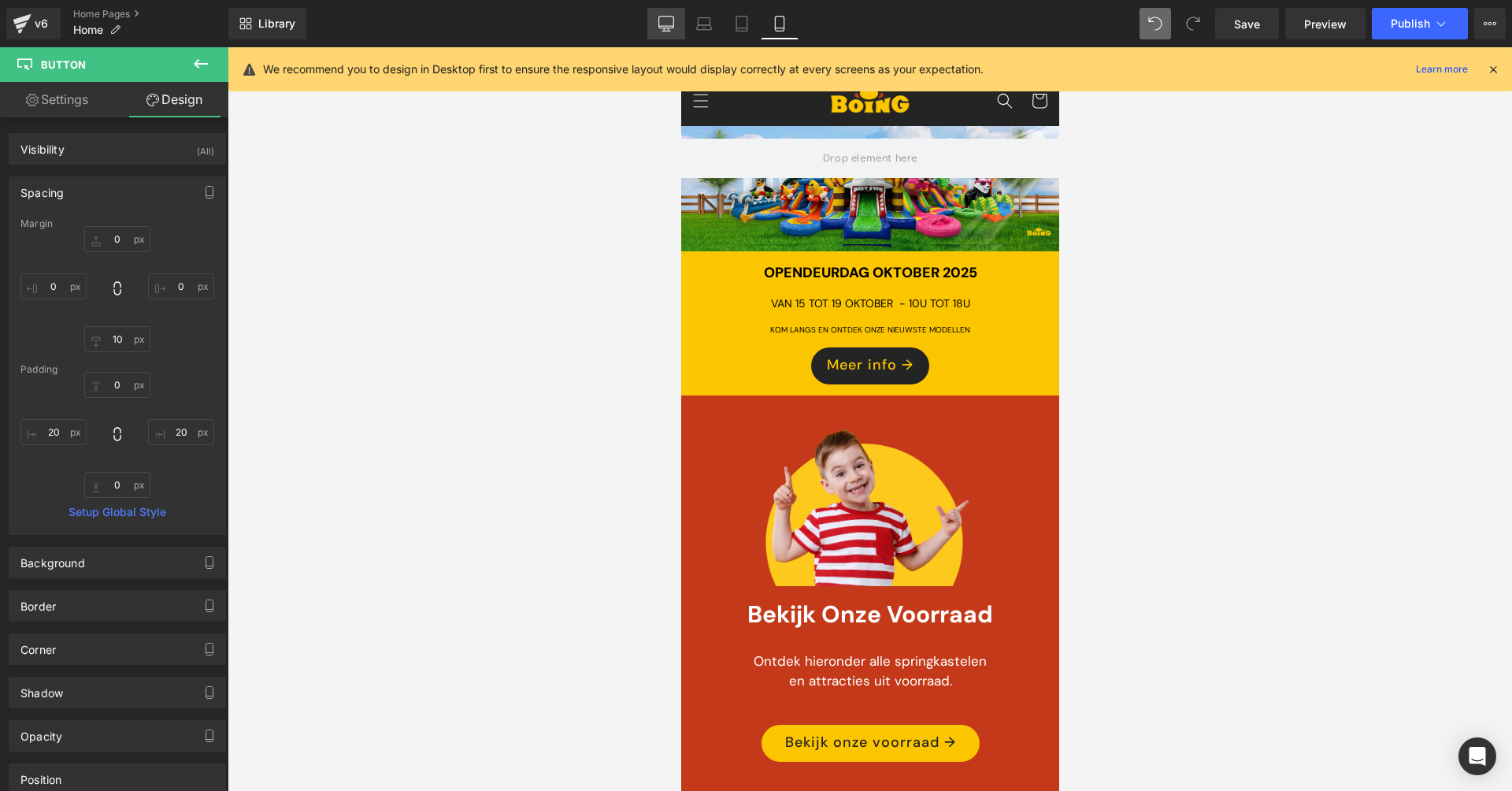
click at [677, 24] on link "Desktop" at bounding box center [666, 24] width 38 height 32
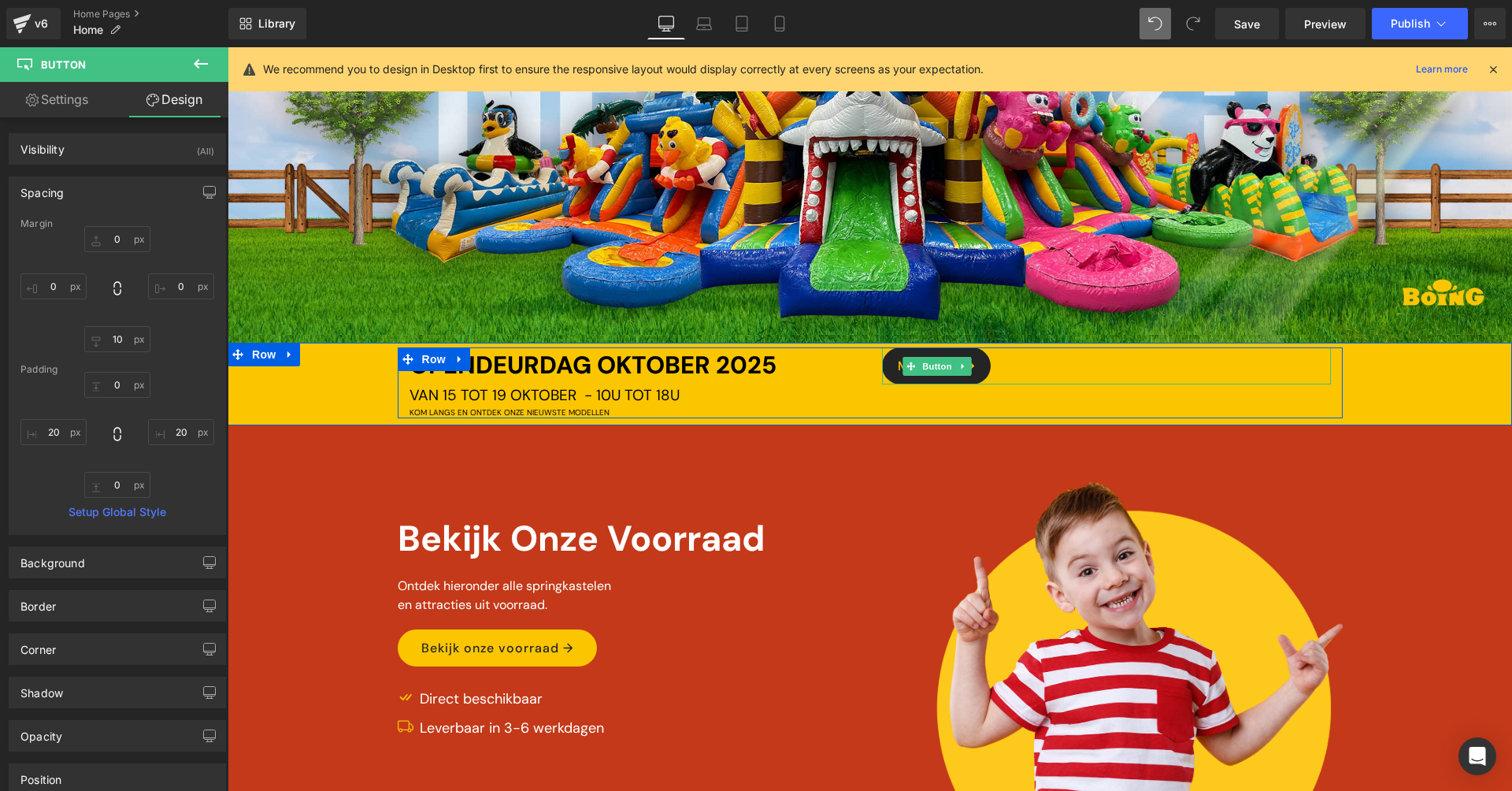
click at [1079, 361] on div "Meer info →" at bounding box center [1106, 365] width 449 height 37
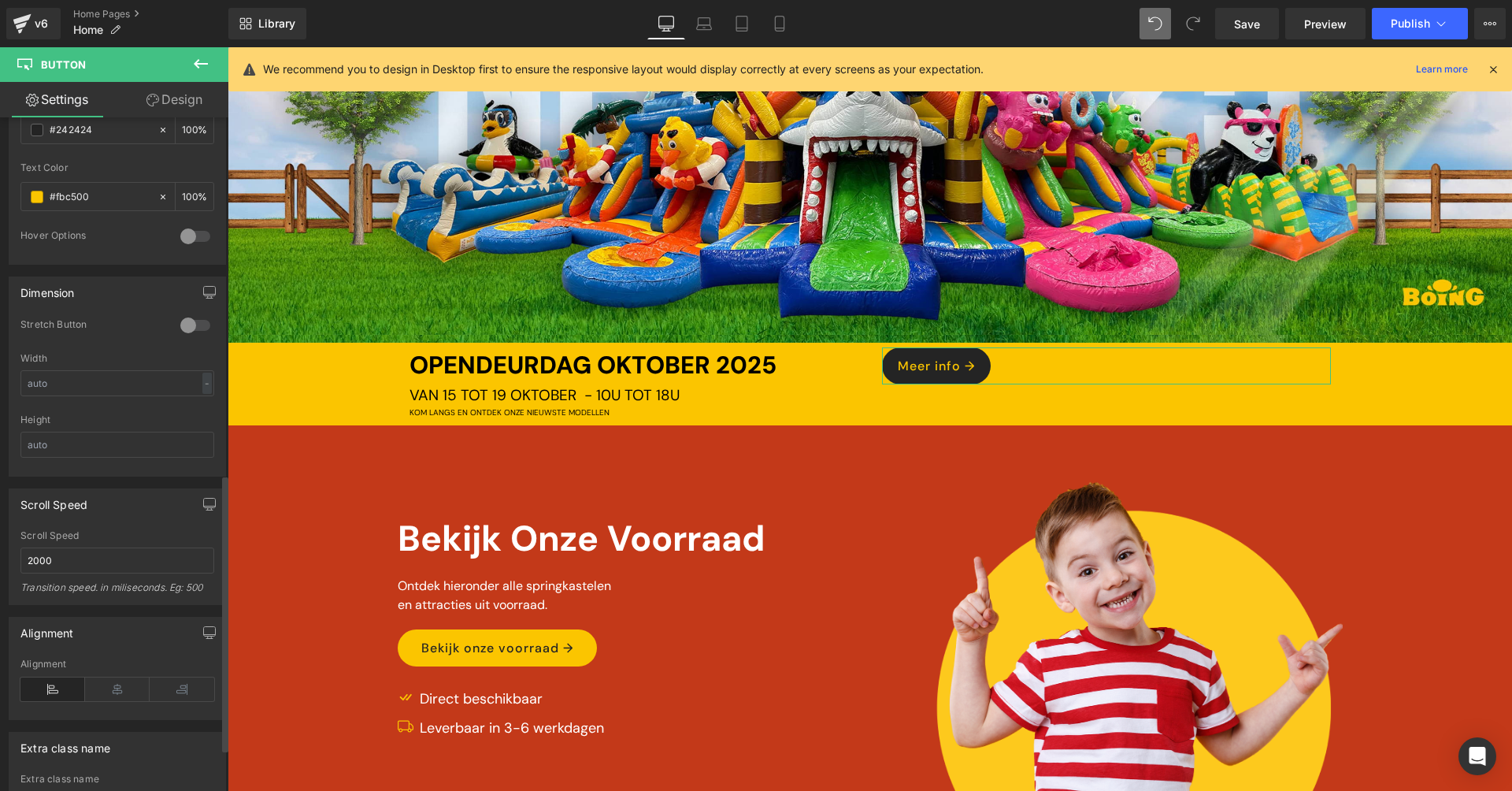
scroll to position [971, 0]
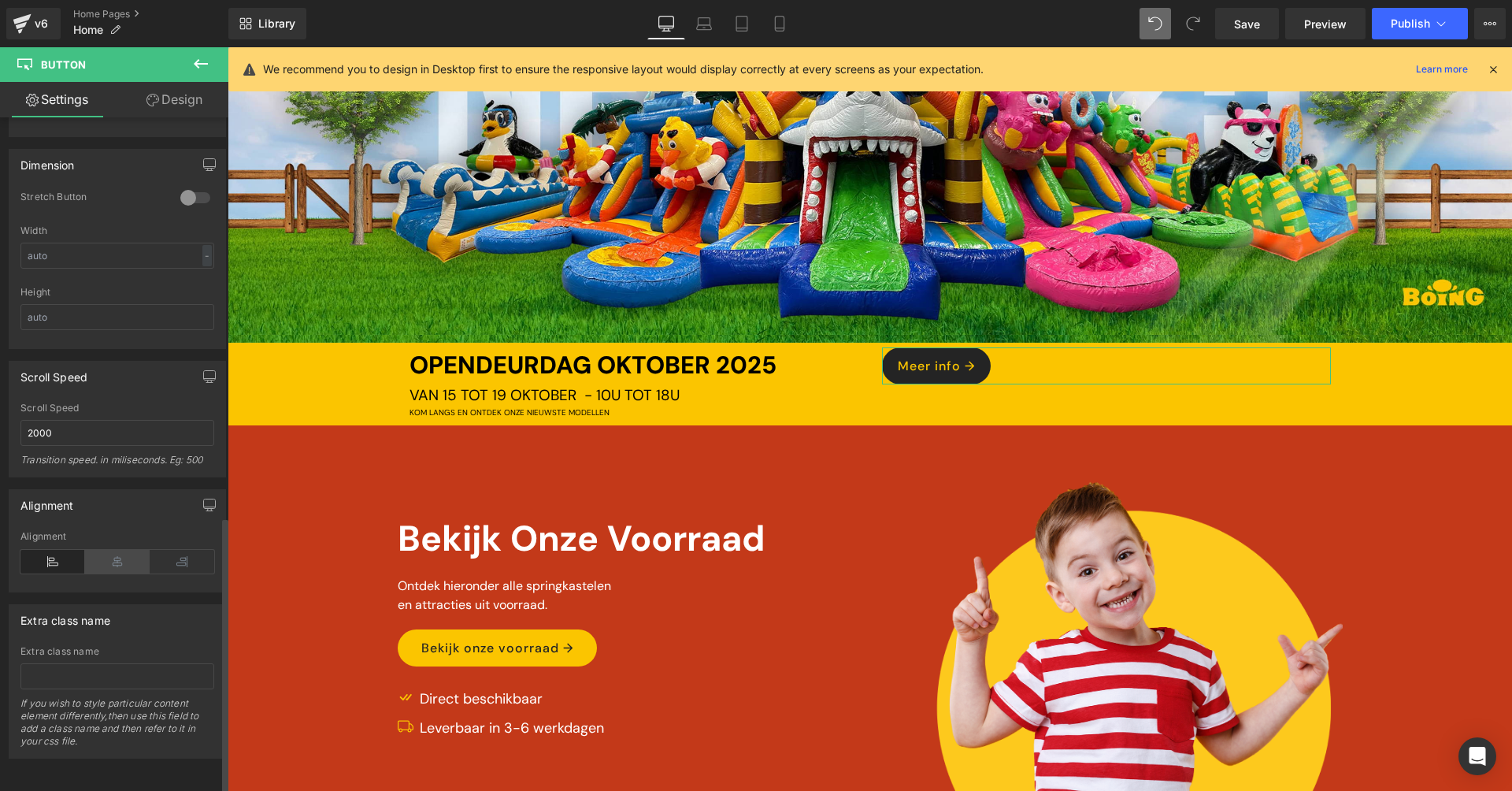
click at [128, 557] on icon at bounding box center [118, 562] width 65 height 24
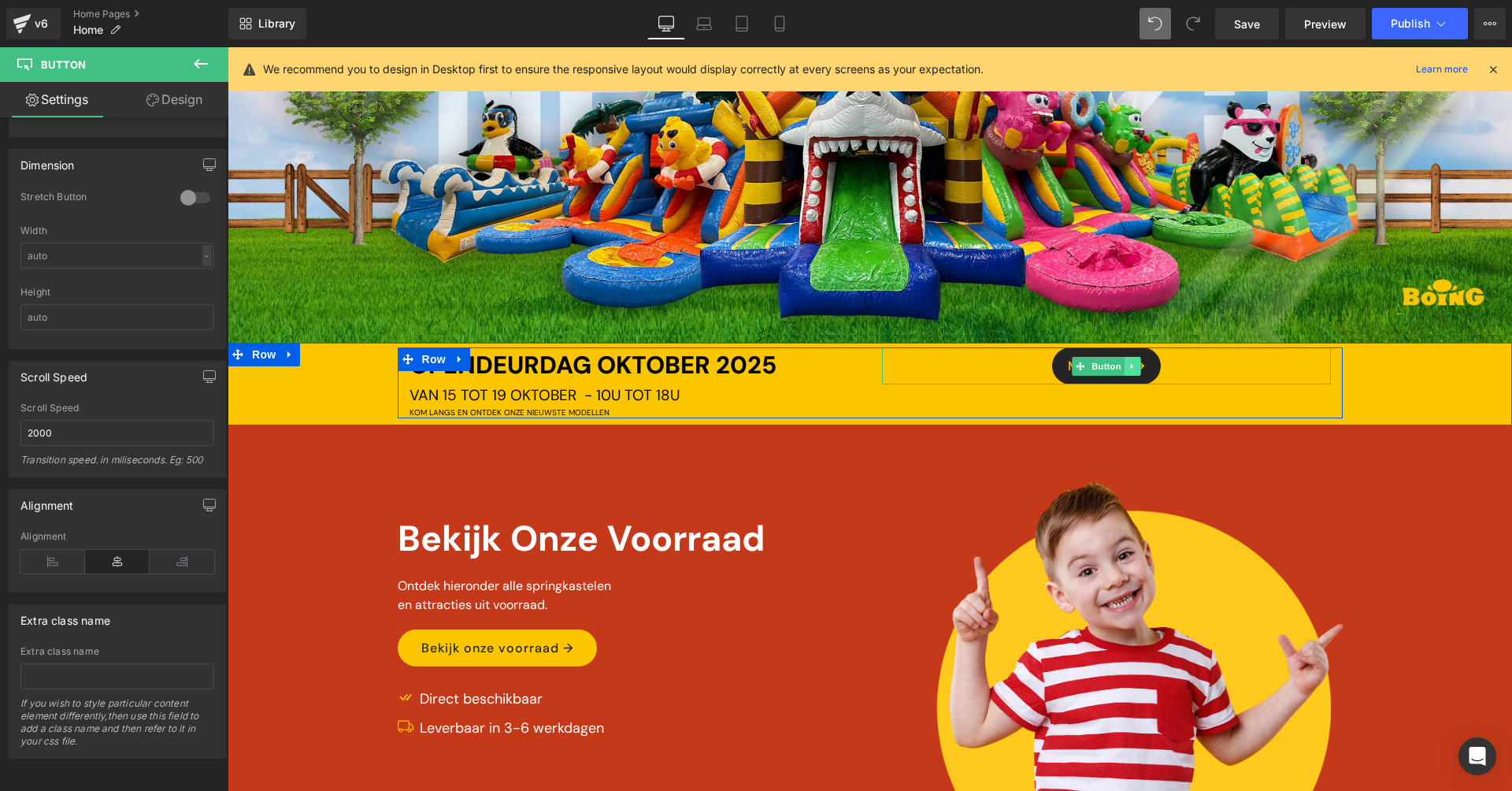
click at [1137, 369] on link at bounding box center [1132, 366] width 17 height 19
click at [1145, 365] on link at bounding box center [1141, 366] width 17 height 19
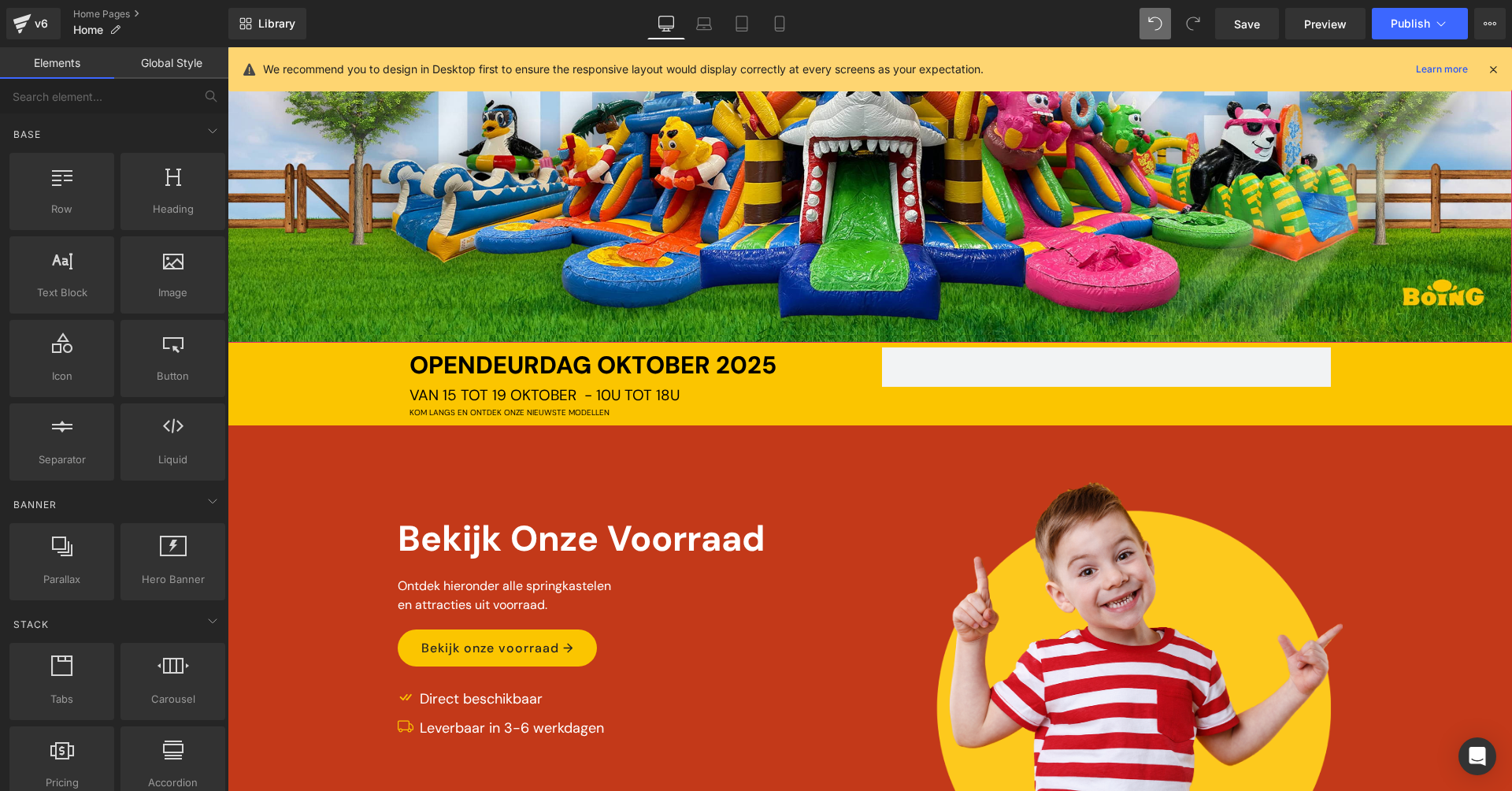
scroll to position [76, 0]
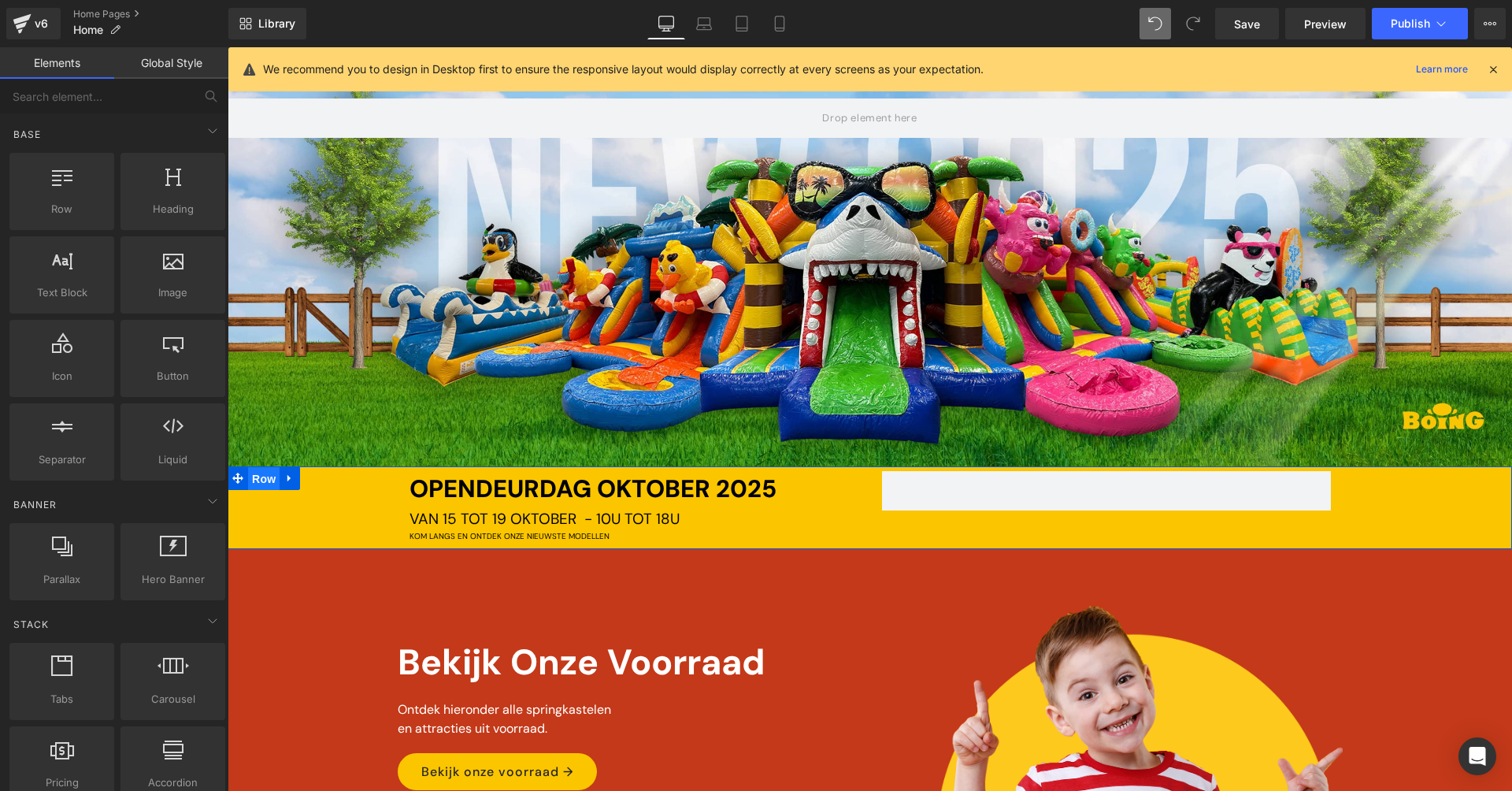
click at [258, 472] on span "Row" at bounding box center [264, 479] width 32 height 24
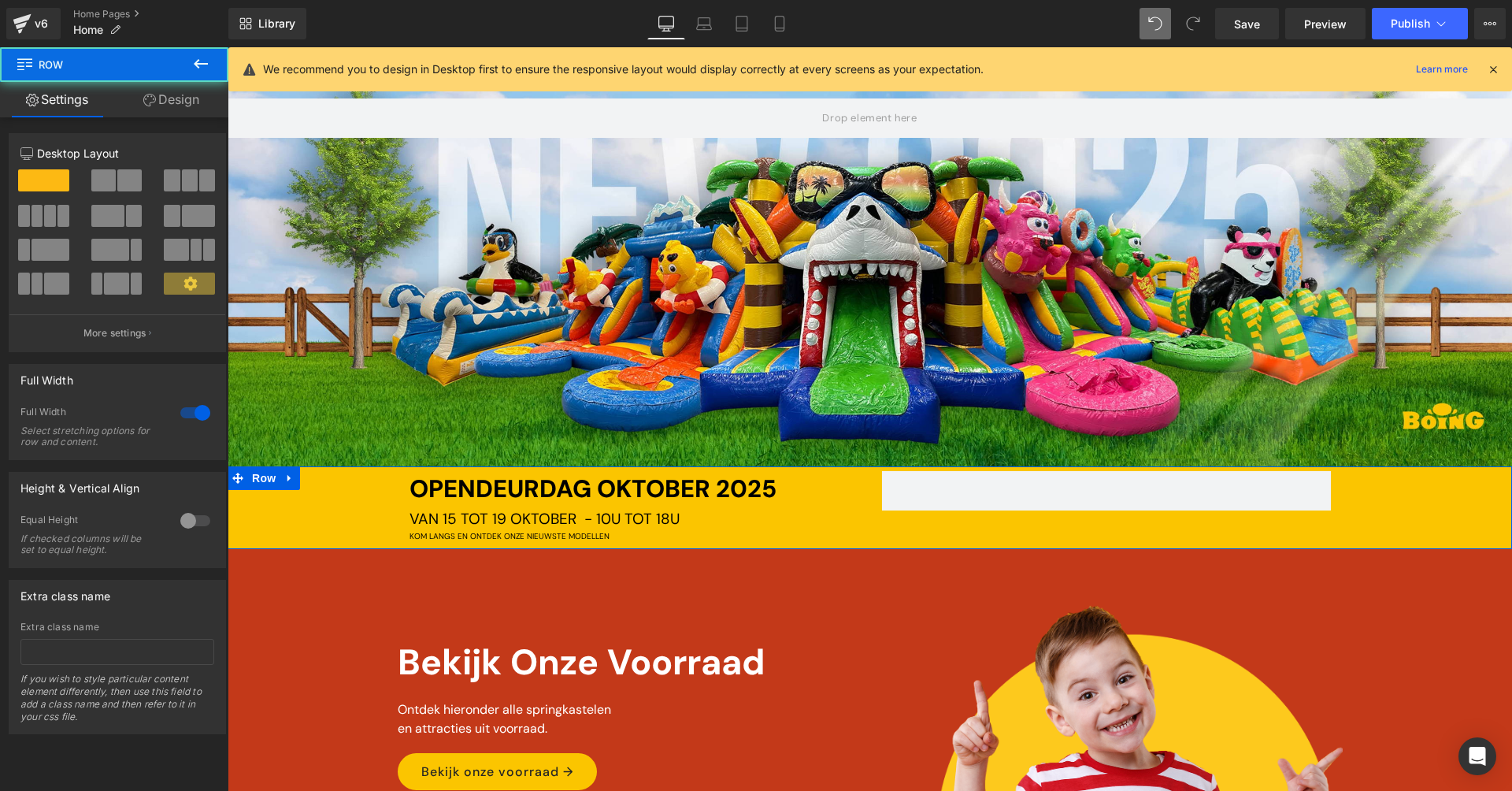
click at [54, 183] on span at bounding box center [43, 181] width 51 height 22
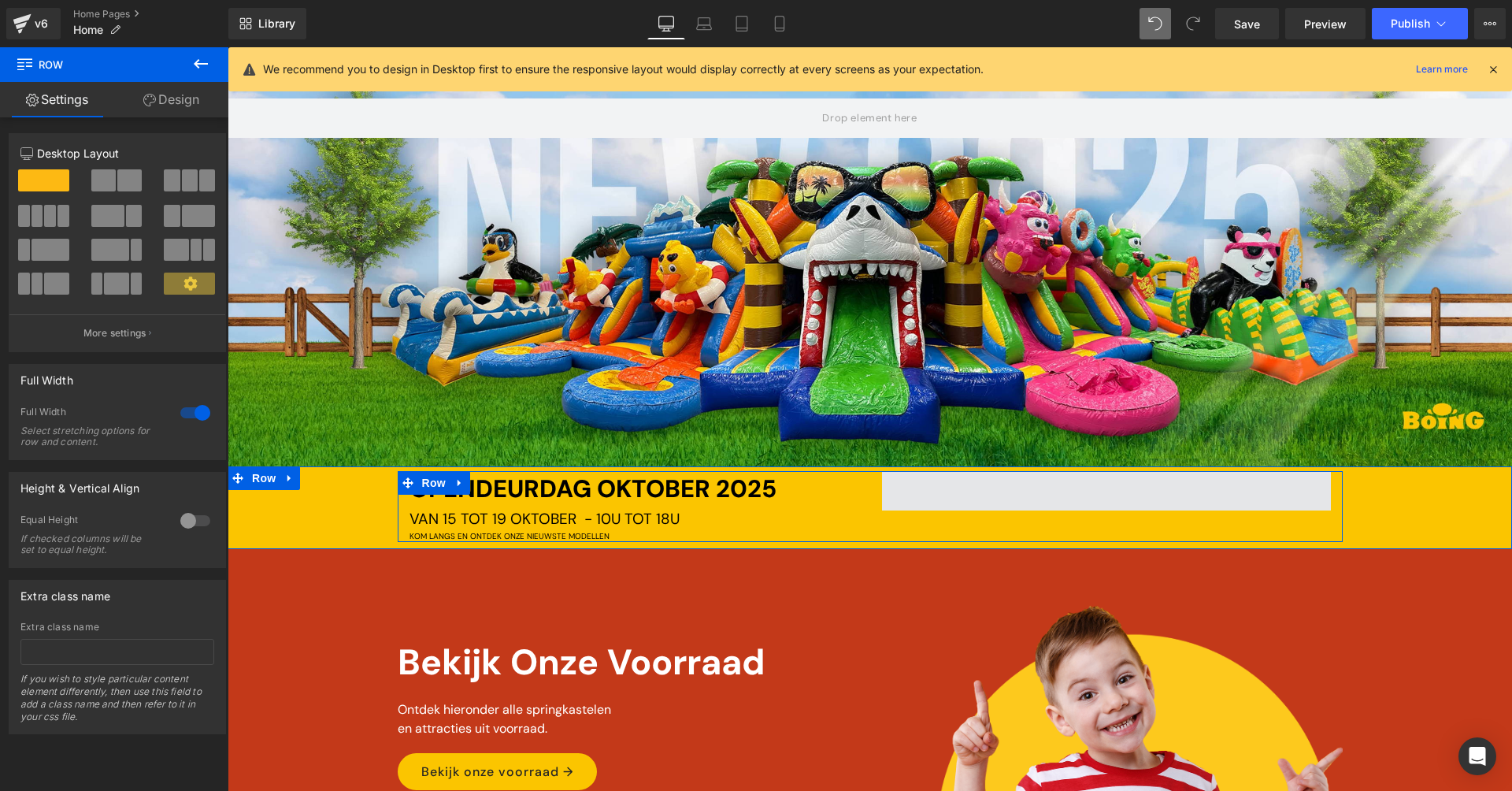
click at [920, 483] on span at bounding box center [1106, 491] width 449 height 39
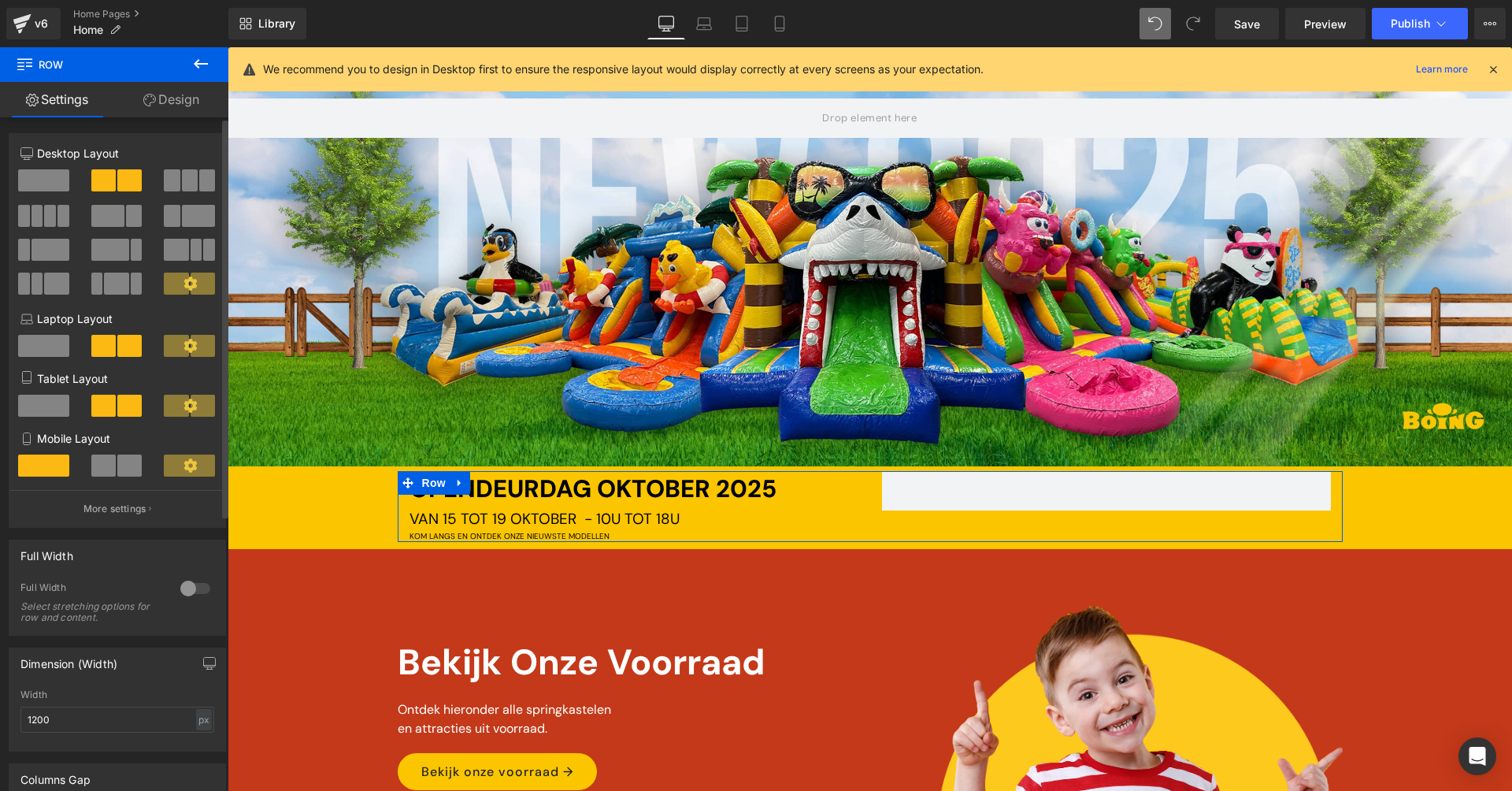
click at [45, 186] on span at bounding box center [43, 181] width 51 height 22
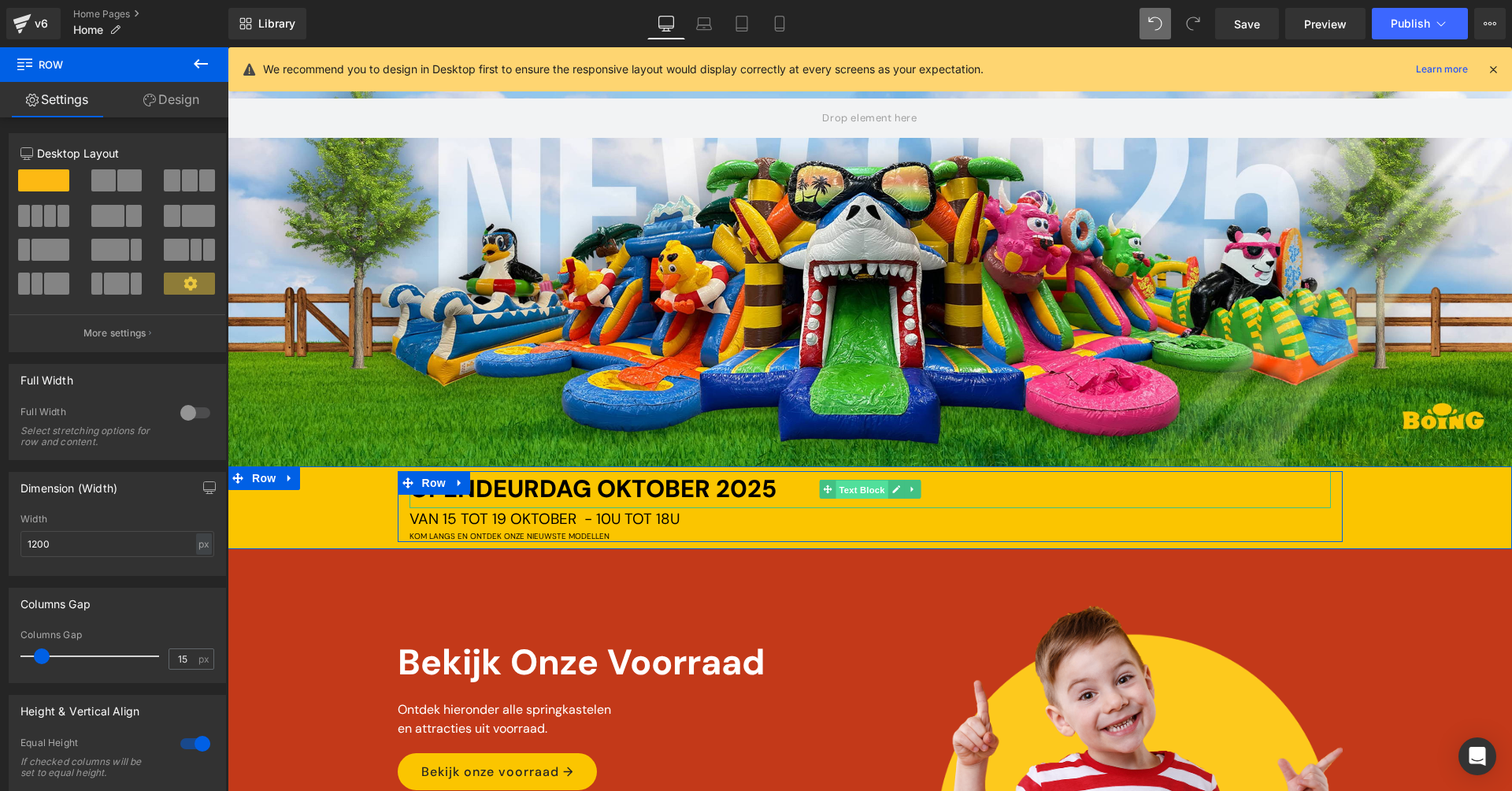
click at [864, 485] on span "Text Block" at bounding box center [861, 490] width 52 height 19
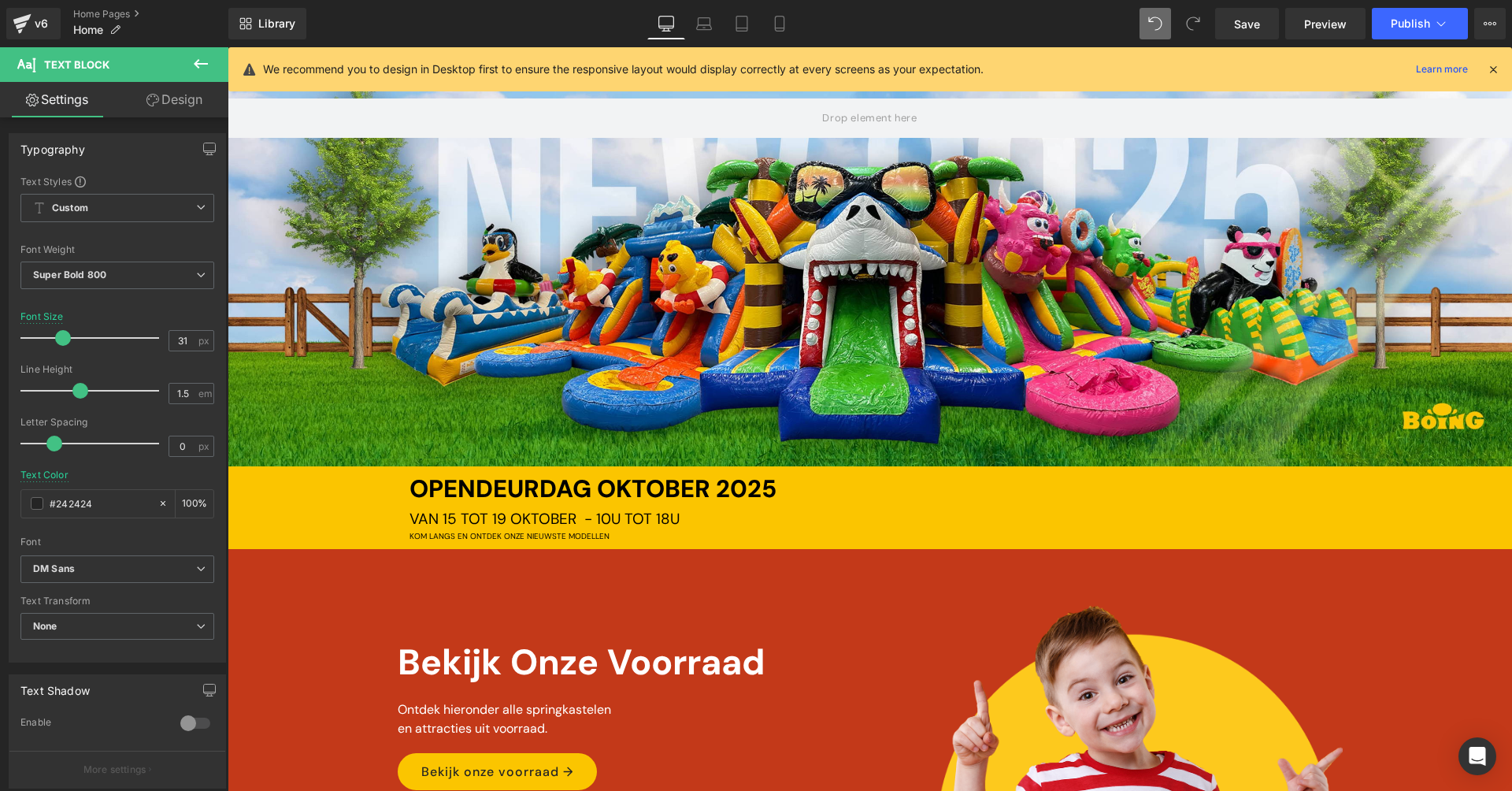
click at [203, 62] on icon at bounding box center [201, 64] width 19 height 19
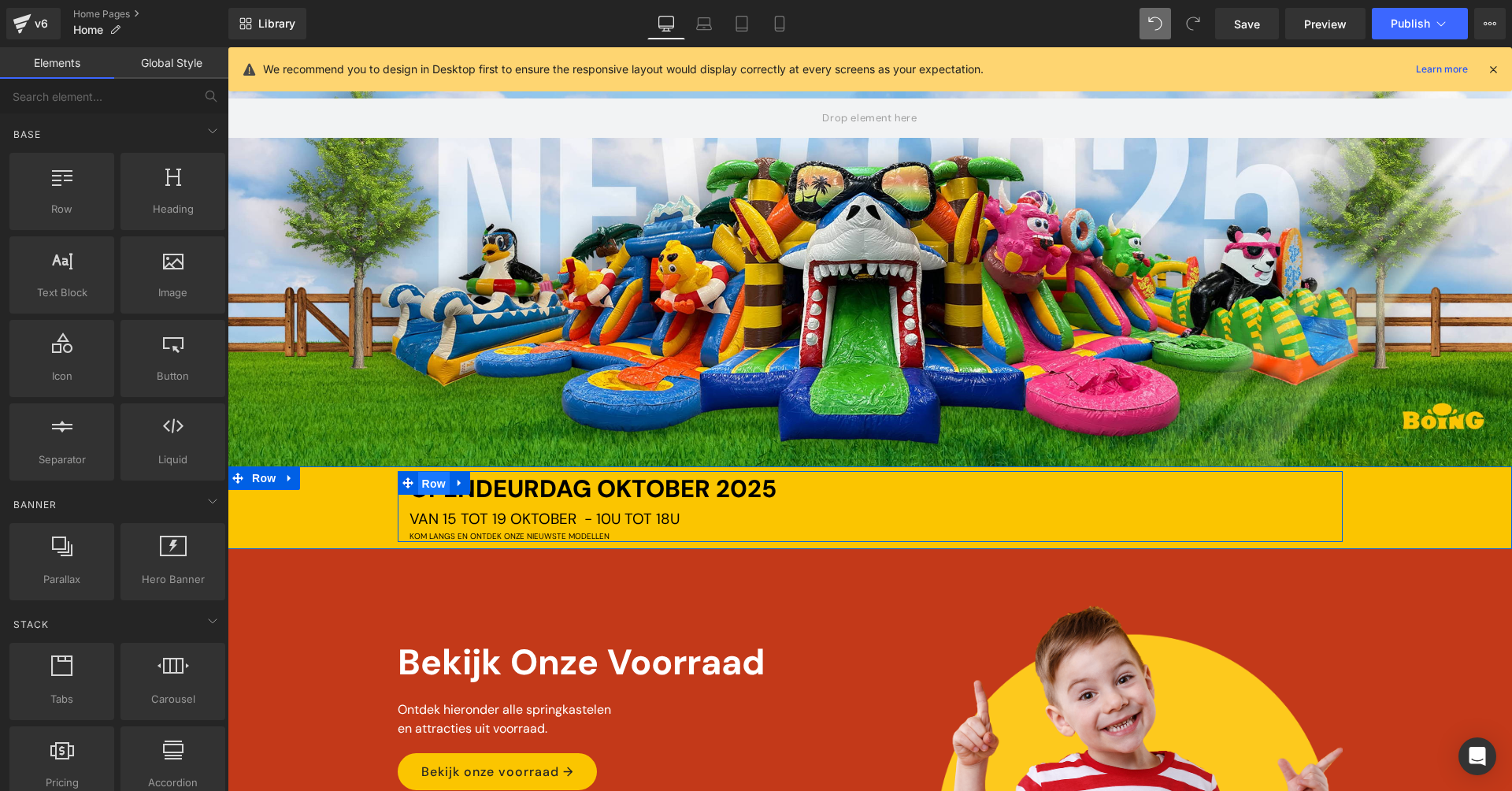
click at [427, 482] on span "Row" at bounding box center [434, 483] width 32 height 24
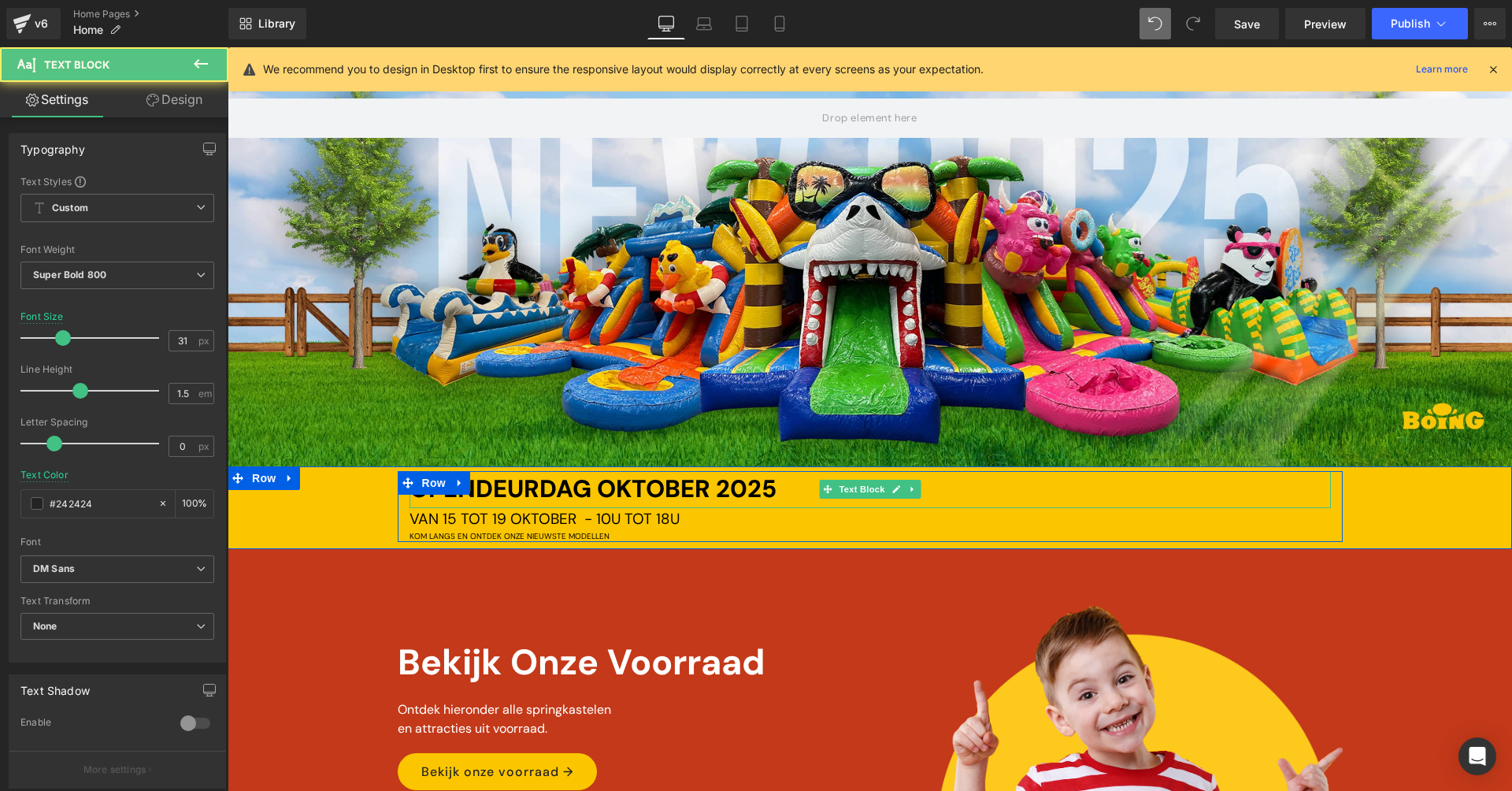
click at [518, 491] on span "OPENDEURDAG [DATE]" at bounding box center [592, 488] width 367 height 32
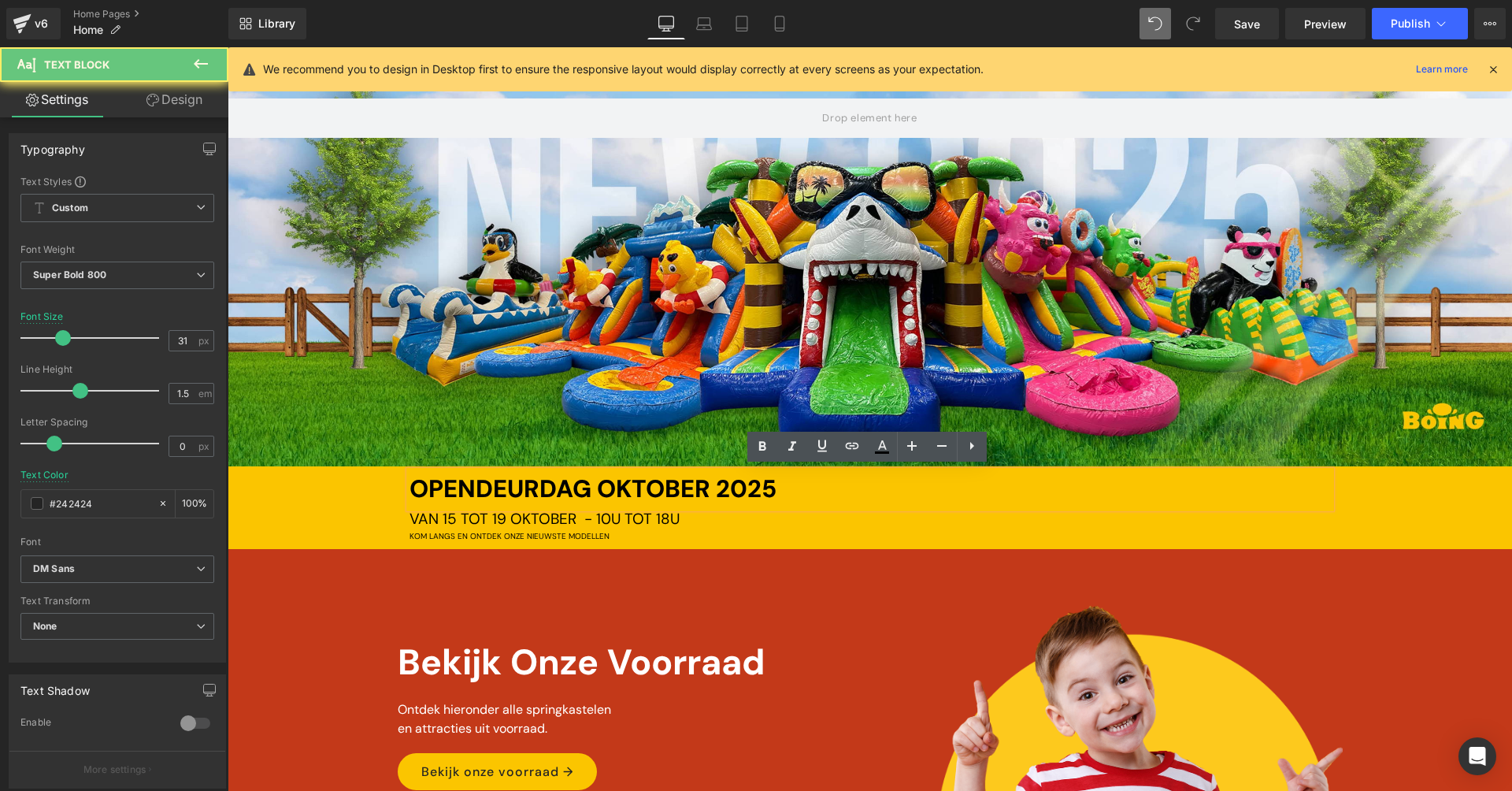
click at [518, 491] on span "OPENDEURDAG [DATE]" at bounding box center [592, 488] width 367 height 32
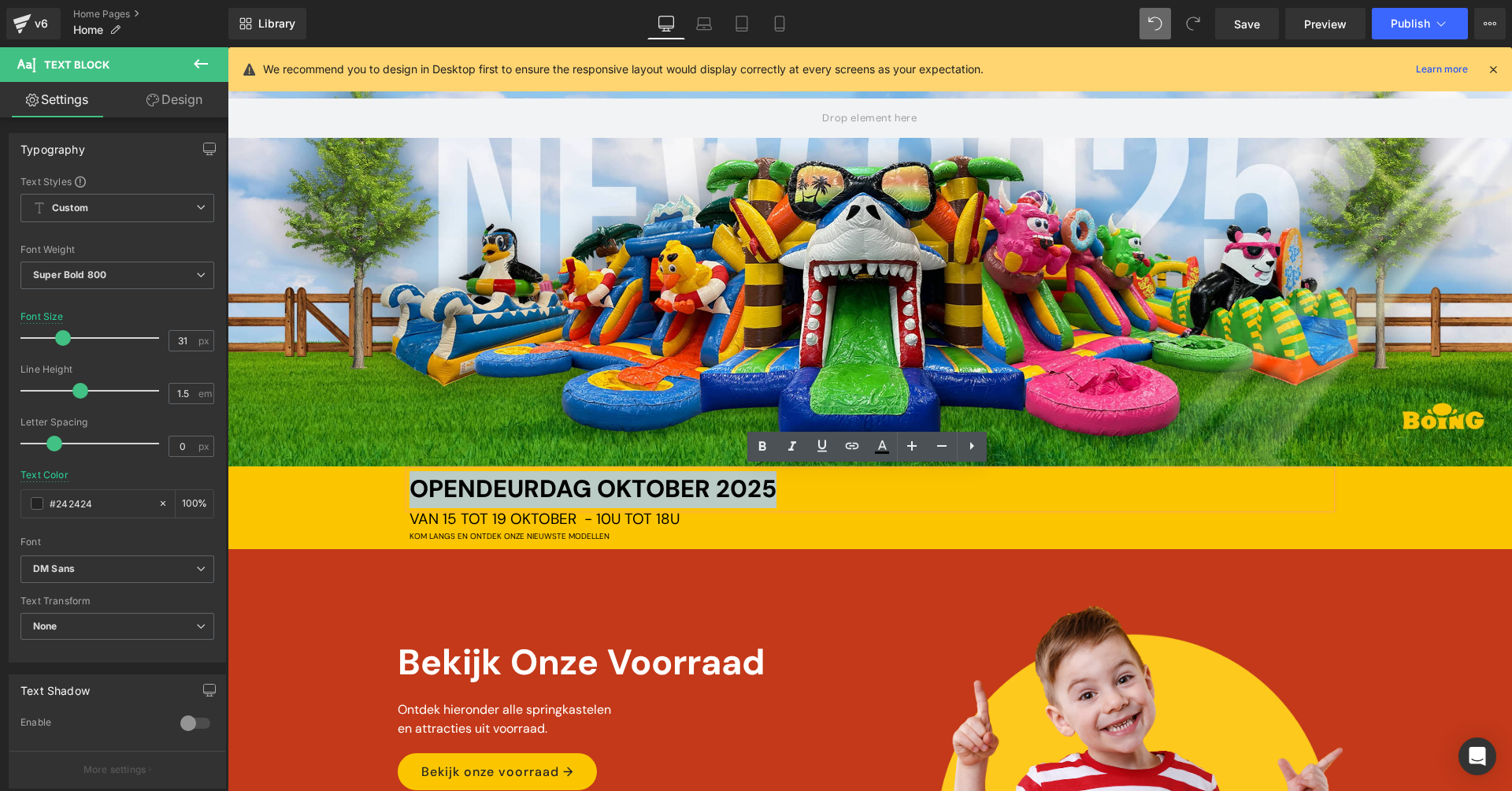
click at [518, 491] on span "OPENDEURDAG [DATE]" at bounding box center [592, 488] width 367 height 32
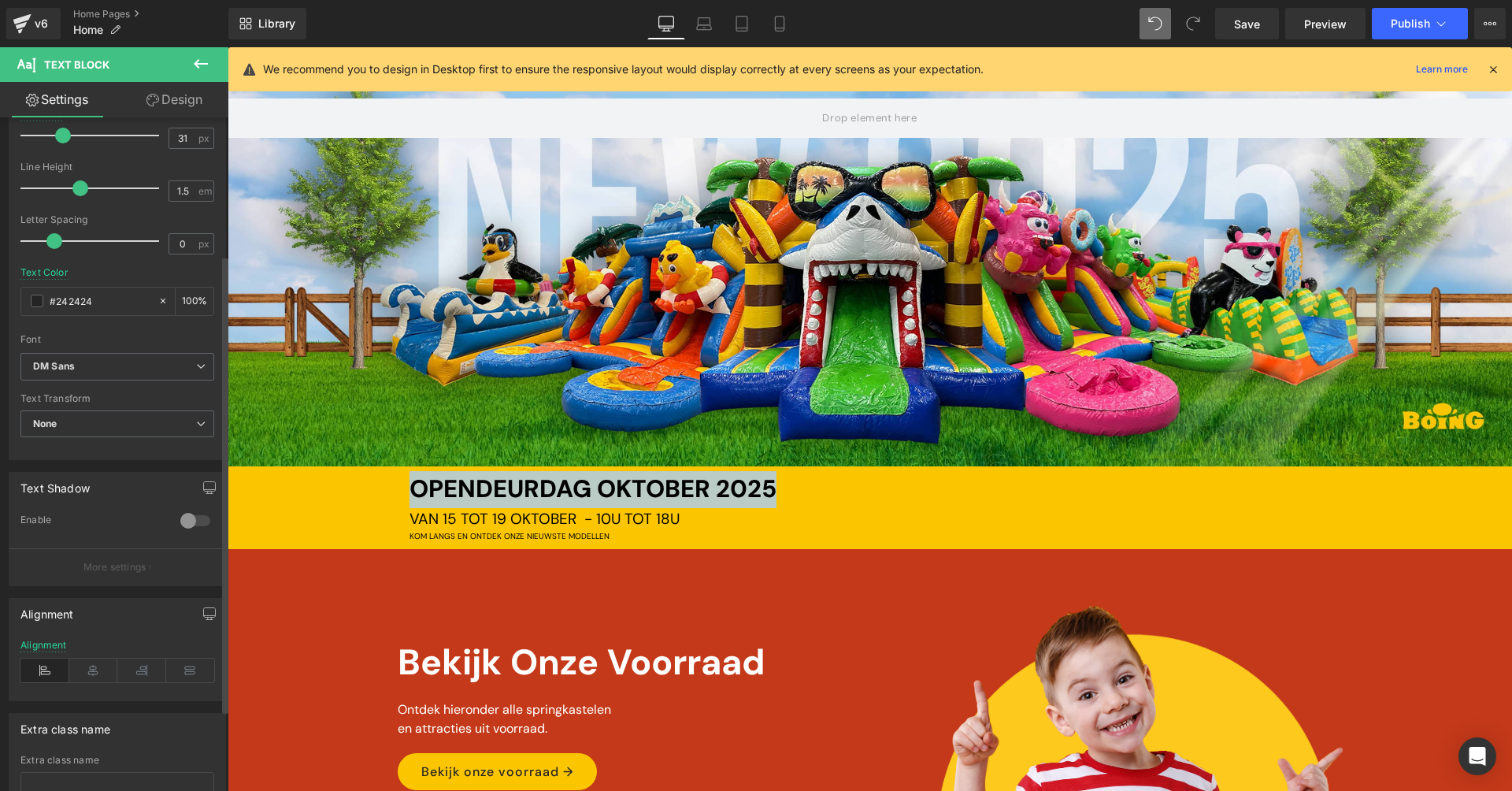
scroll to position [235, 0]
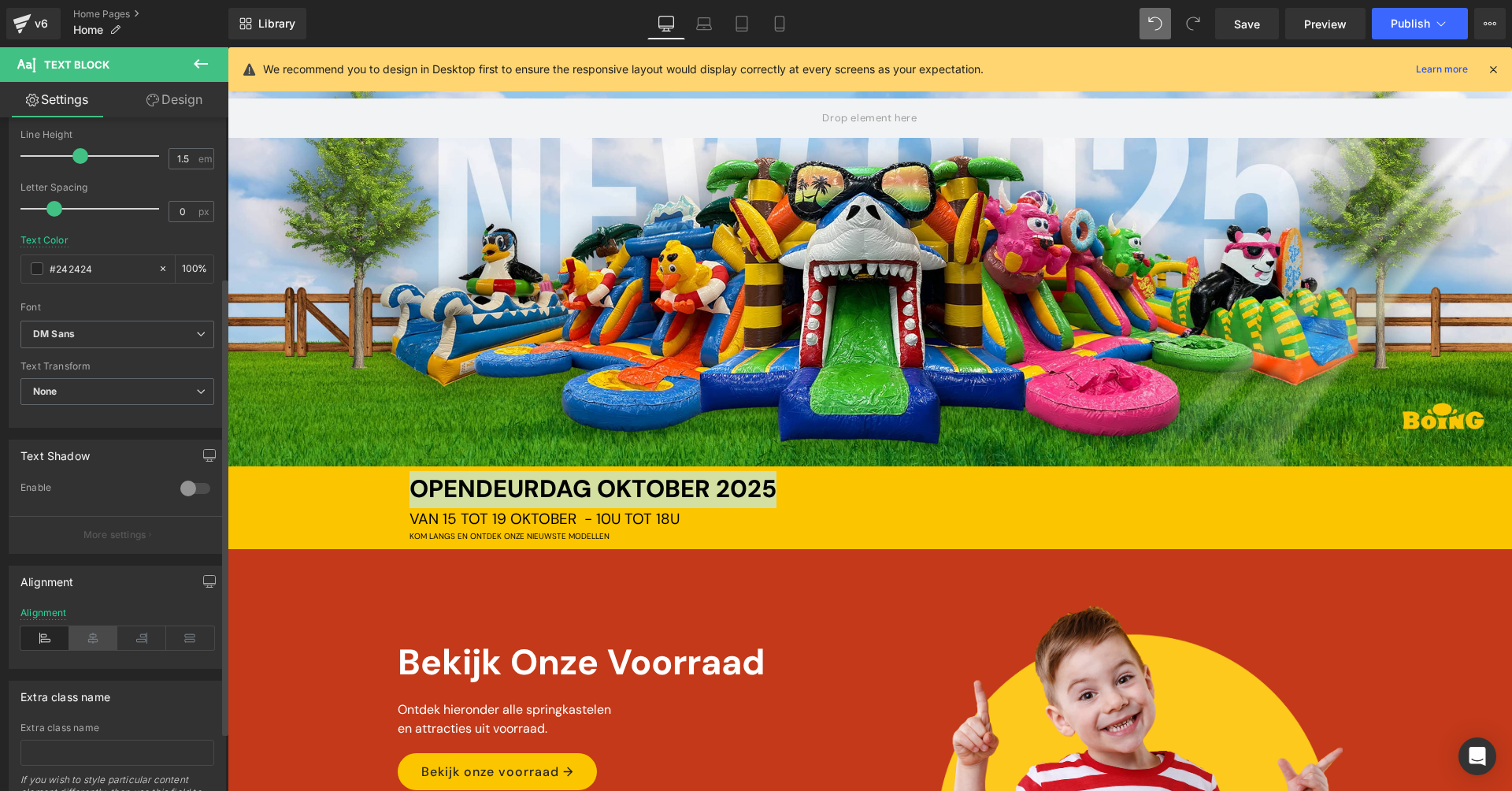
click at [98, 629] on icon at bounding box center [94, 638] width 49 height 24
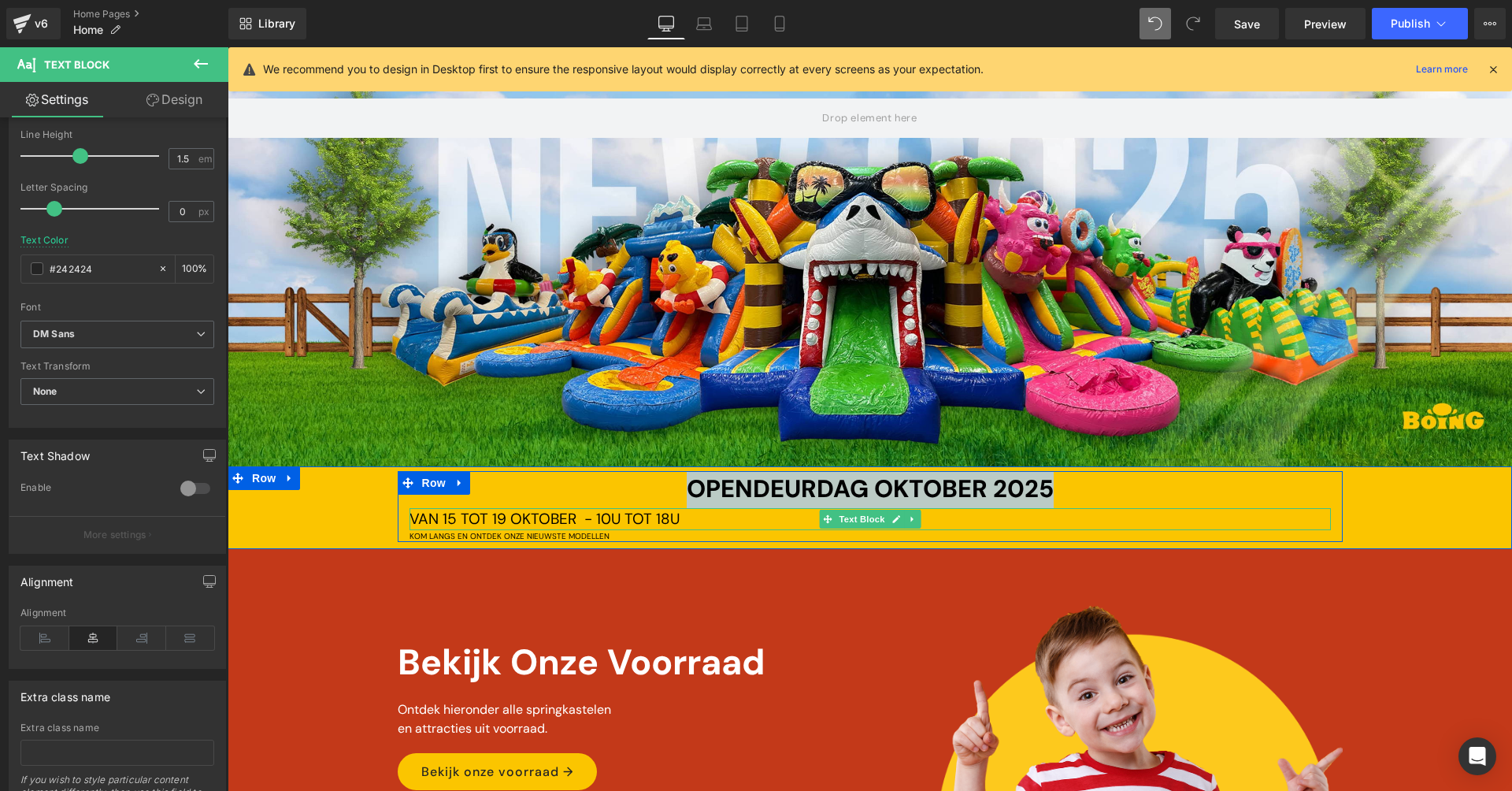
click at [559, 517] on span "VAN [DATE] TOT [DATE] - 10U TOT 18U" at bounding box center [544, 518] width 270 height 20
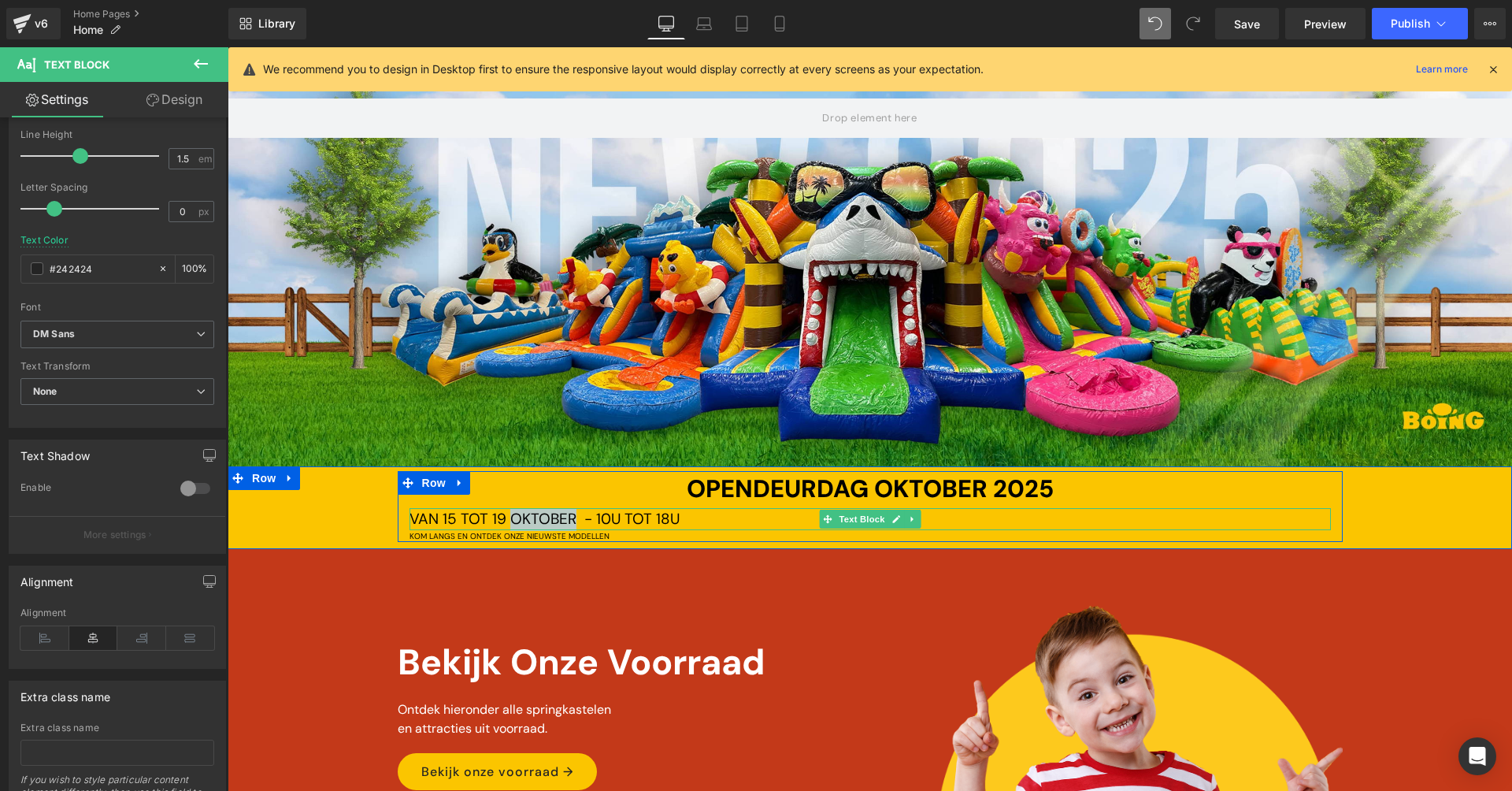
click at [558, 517] on span "VAN [DATE] TOT [DATE] - 10U TOT 18U" at bounding box center [544, 518] width 270 height 20
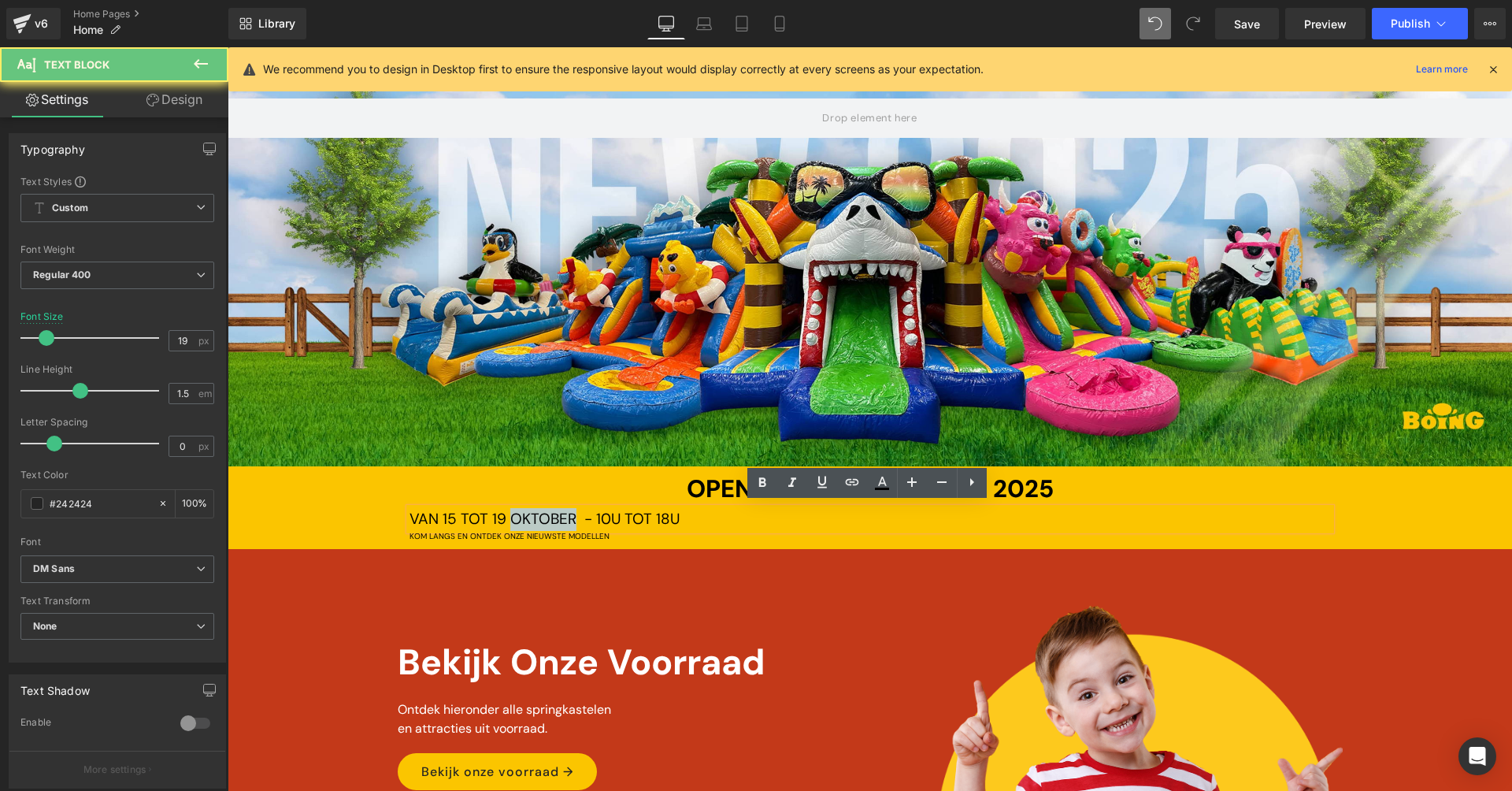
click at [558, 517] on span "VAN [DATE] TOT [DATE] - 10U TOT 18U" at bounding box center [544, 518] width 270 height 20
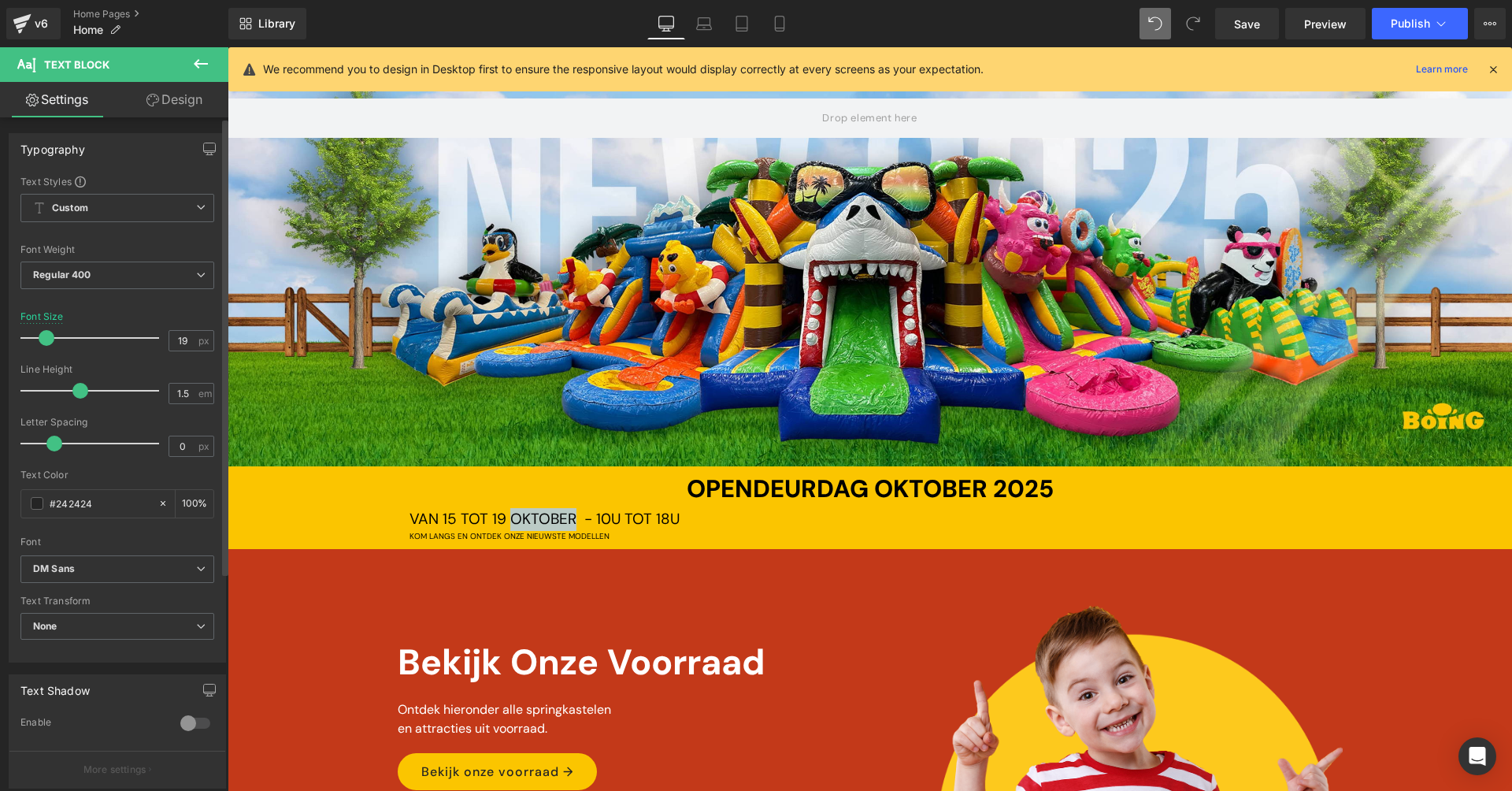
scroll to position [181, 0]
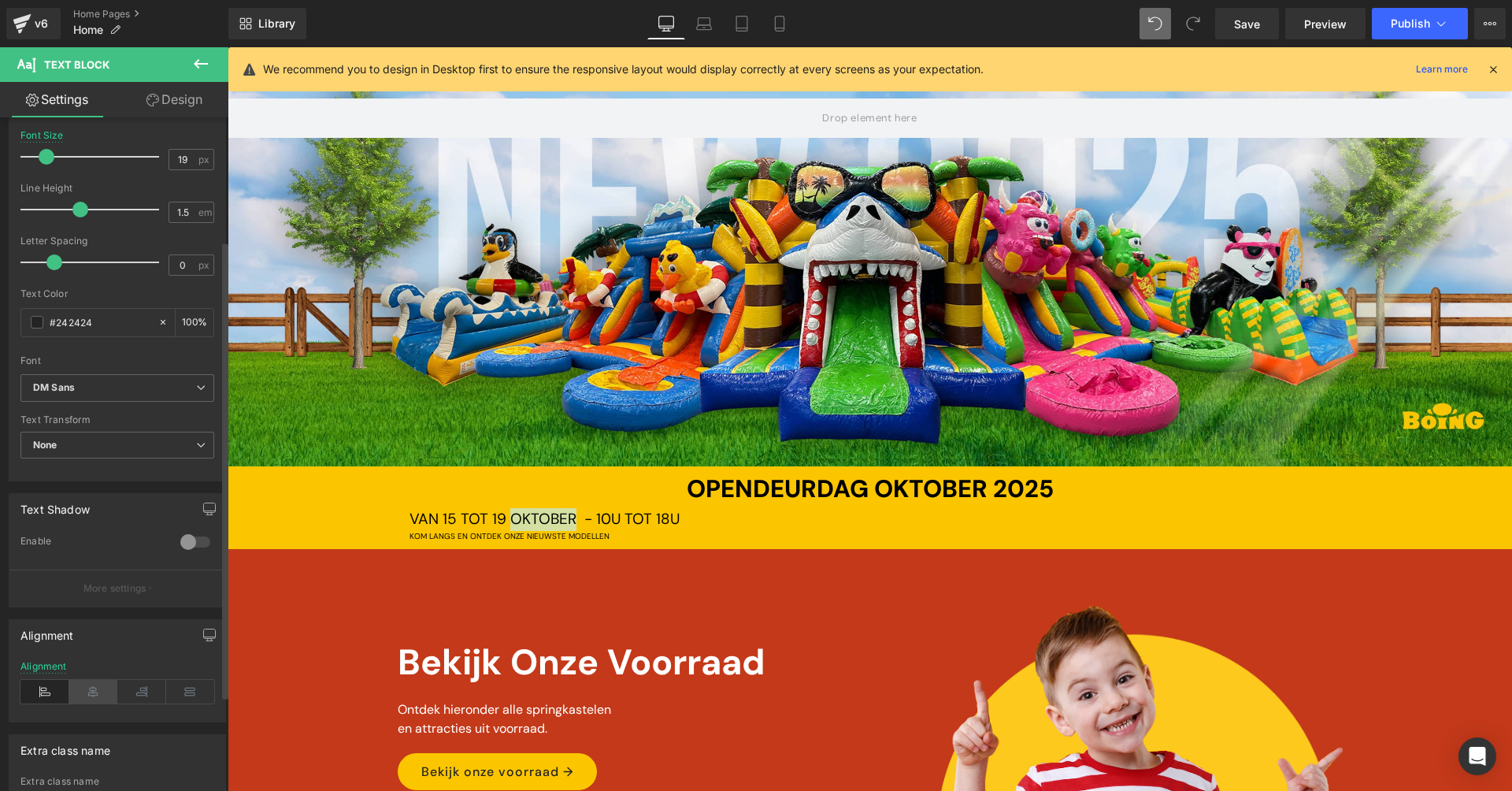
click at [88, 683] on icon at bounding box center [94, 692] width 49 height 24
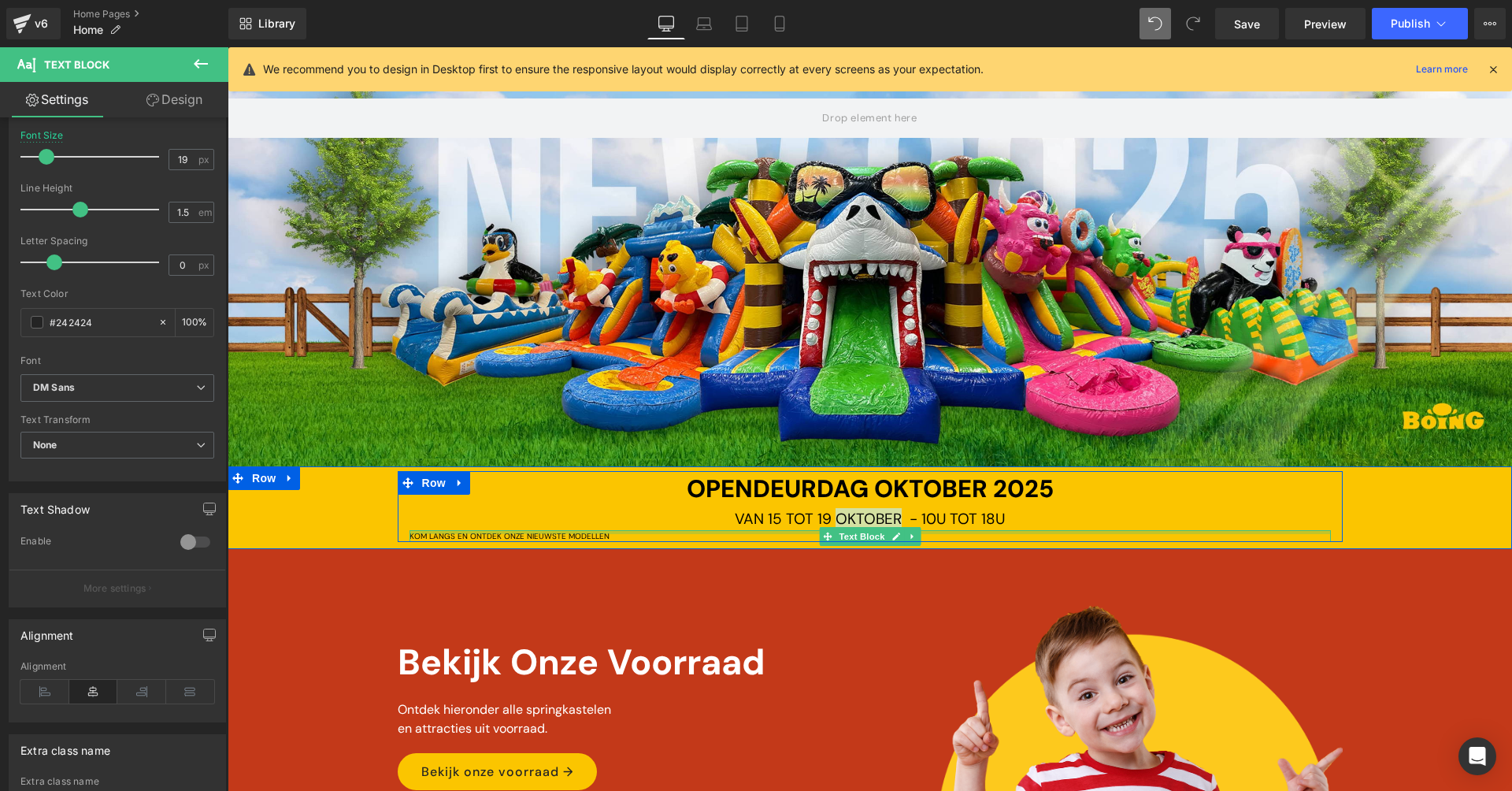
click at [502, 530] on div at bounding box center [870, 532] width 921 height 4
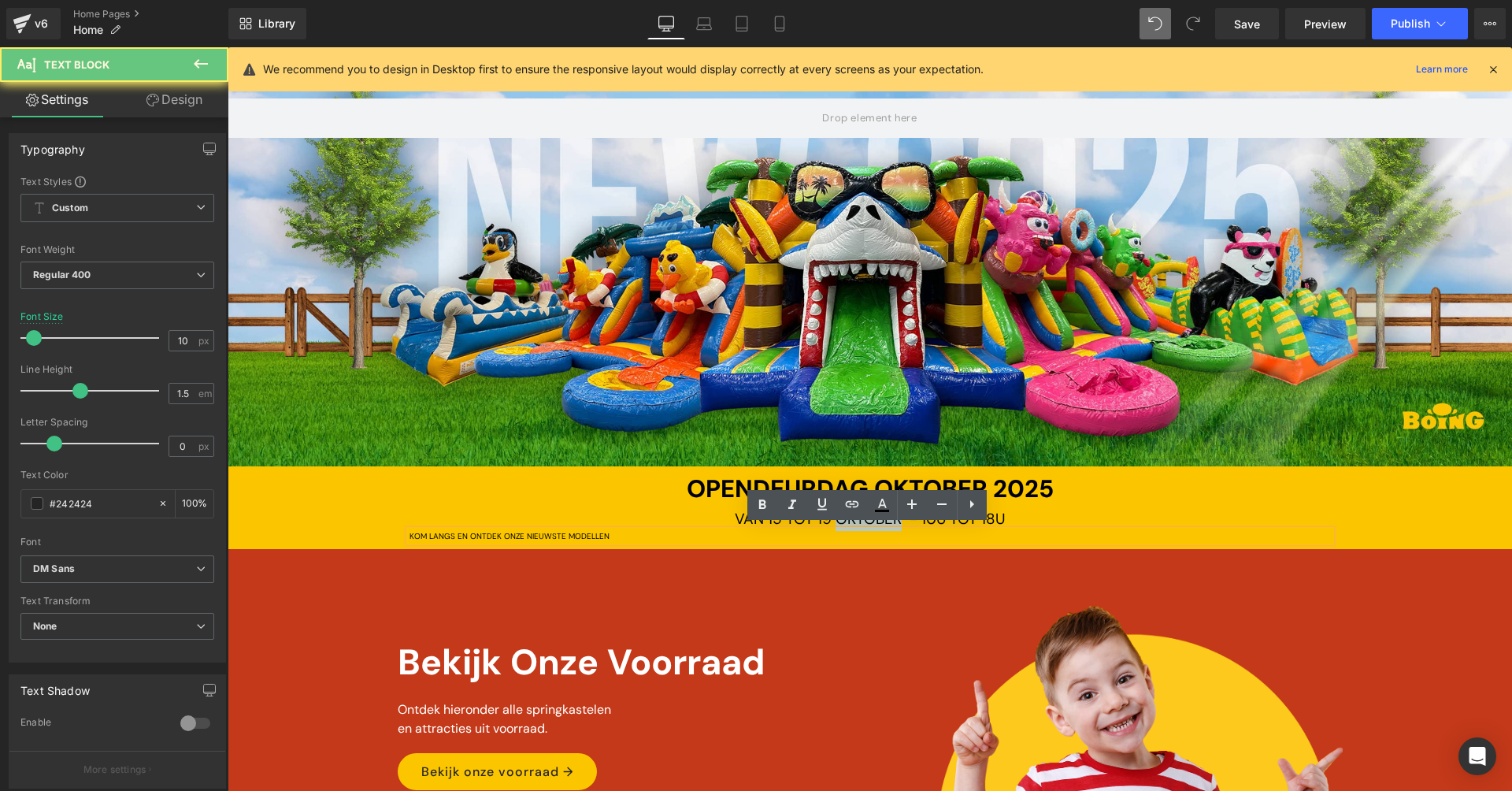
click at [502, 530] on div "KOM LANGS EN ONTDEK ONZE NIEUWSTE MODELLEN" at bounding box center [870, 535] width 921 height 12
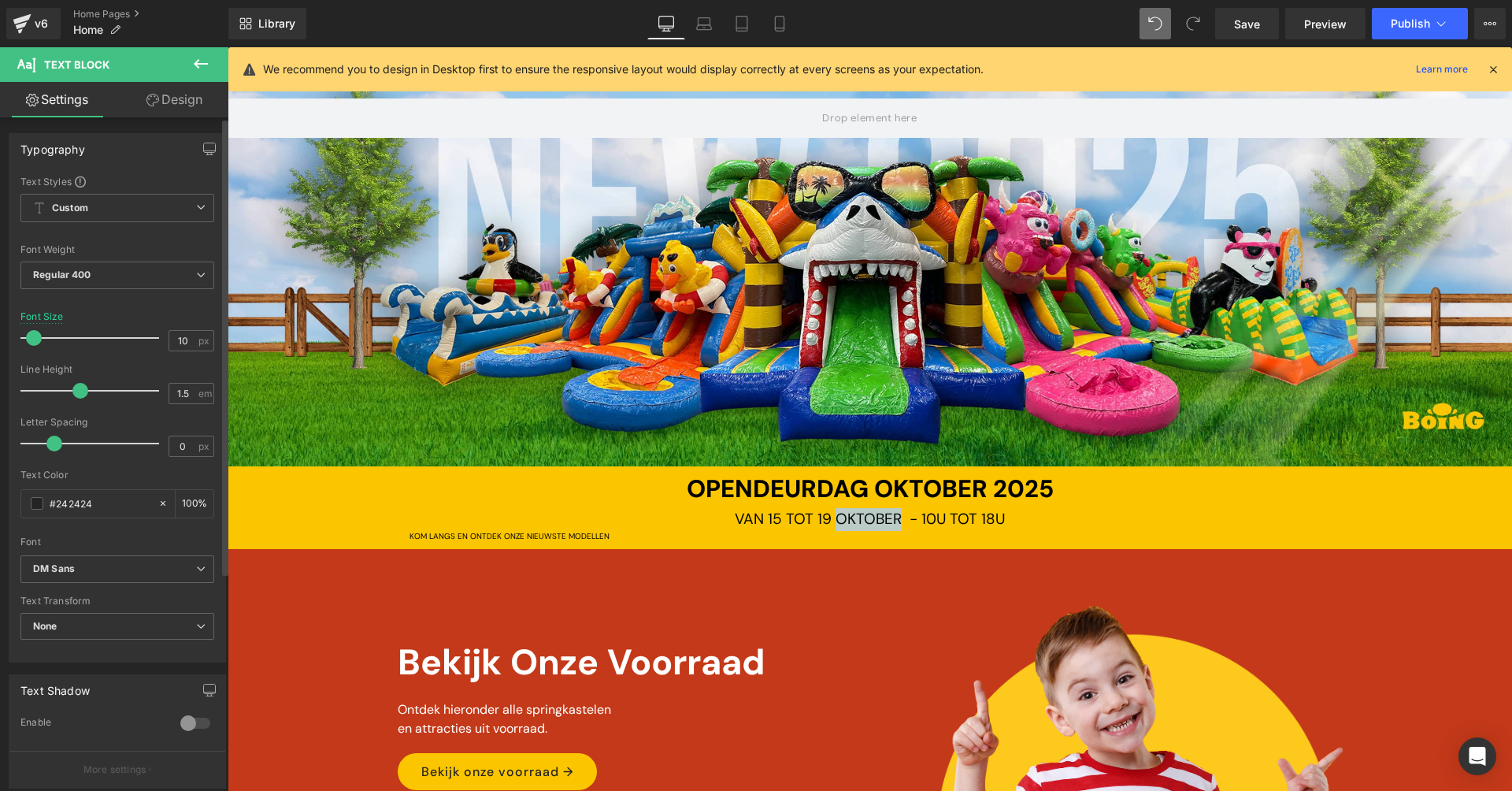
scroll to position [275, 0]
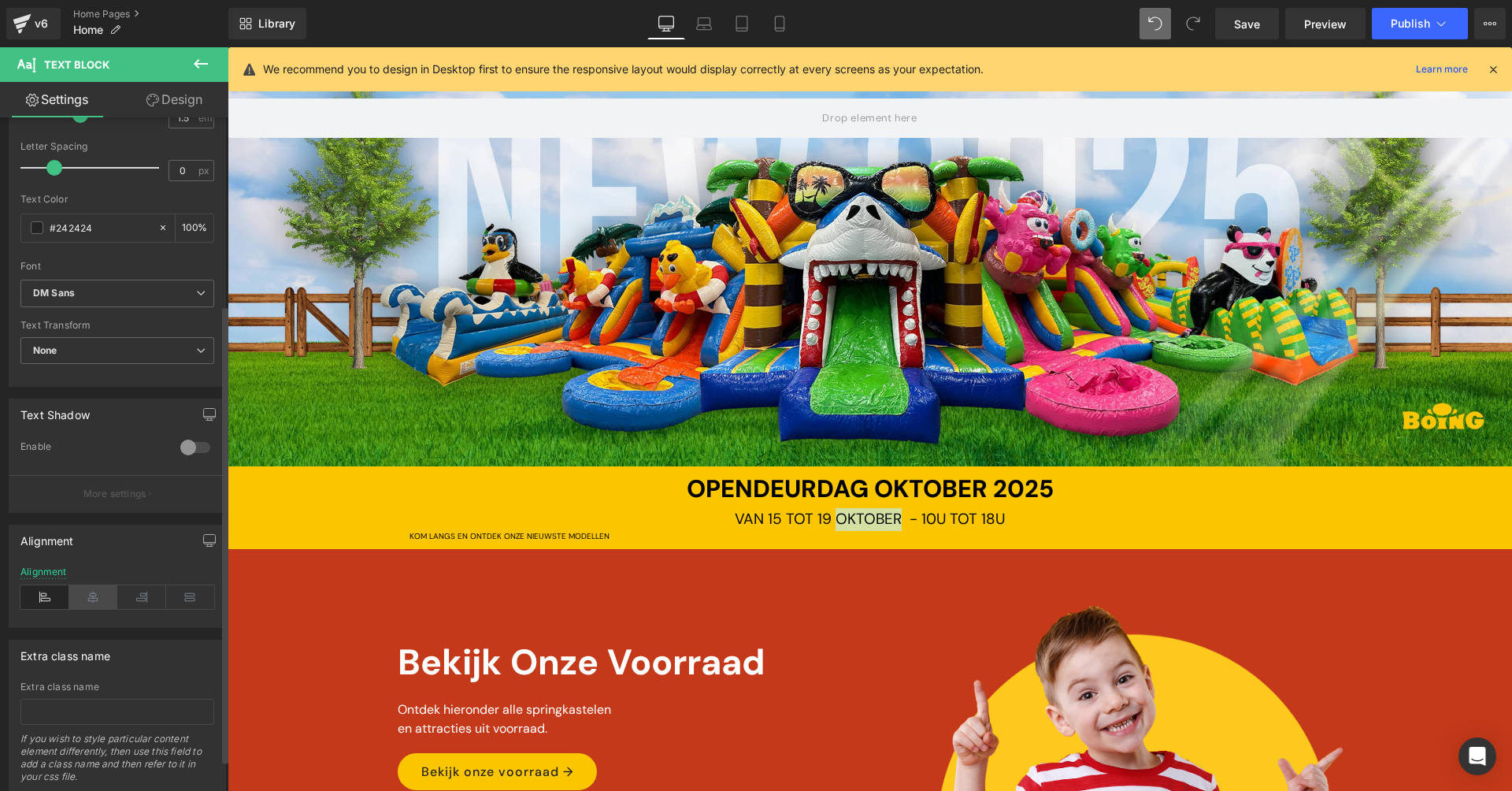
click at [89, 598] on icon at bounding box center [94, 597] width 49 height 24
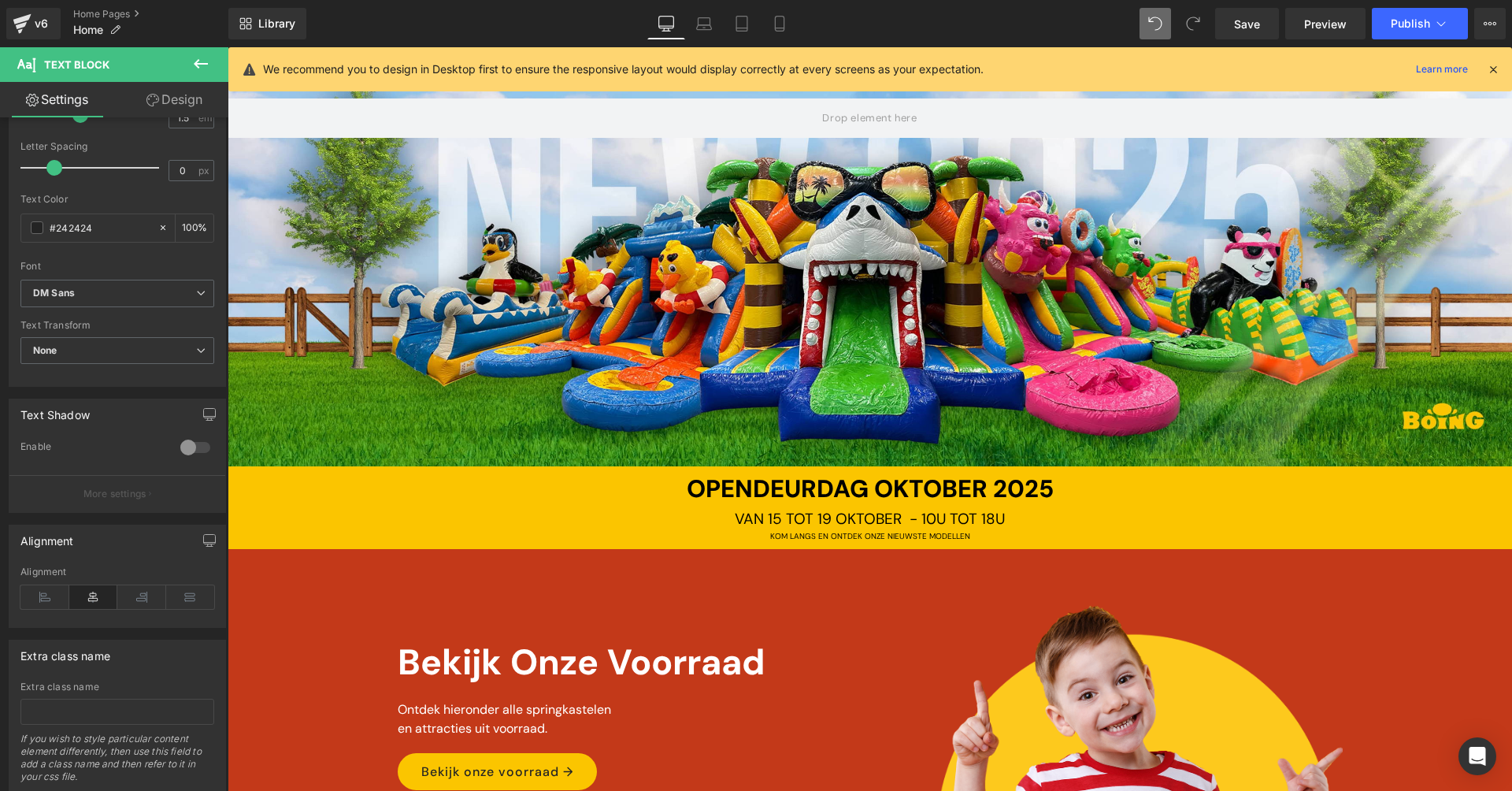
click at [355, 496] on div "OPENDEURDAG OKTOBER 2025 Text Block VAN 15 TOT 19 OKTOBER - 10U TOT 18U Text Bl…" at bounding box center [870, 506] width 1285 height 71
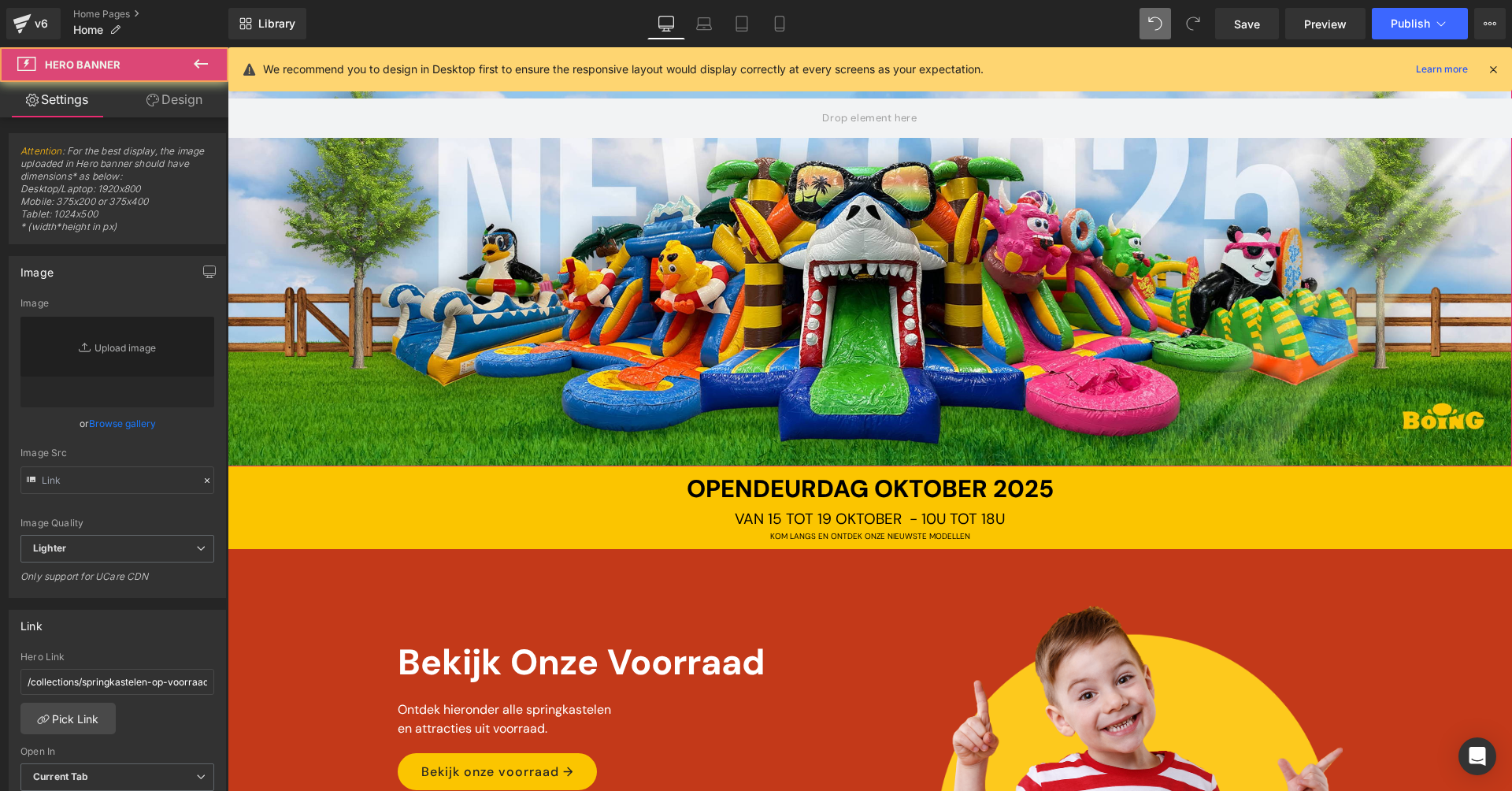
click at [718, 348] on div at bounding box center [870, 262] width 1285 height 409
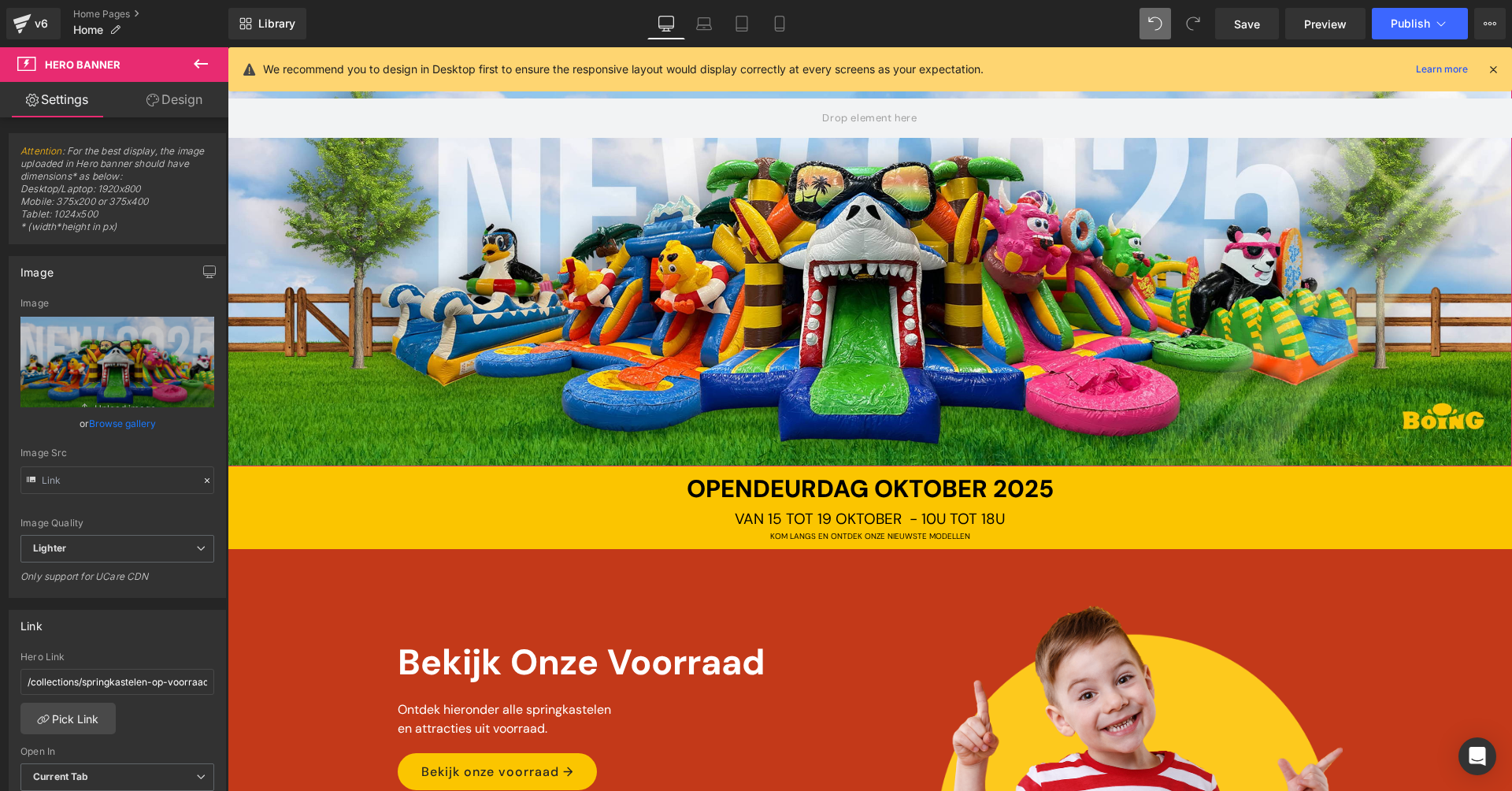
scroll to position [218, 0]
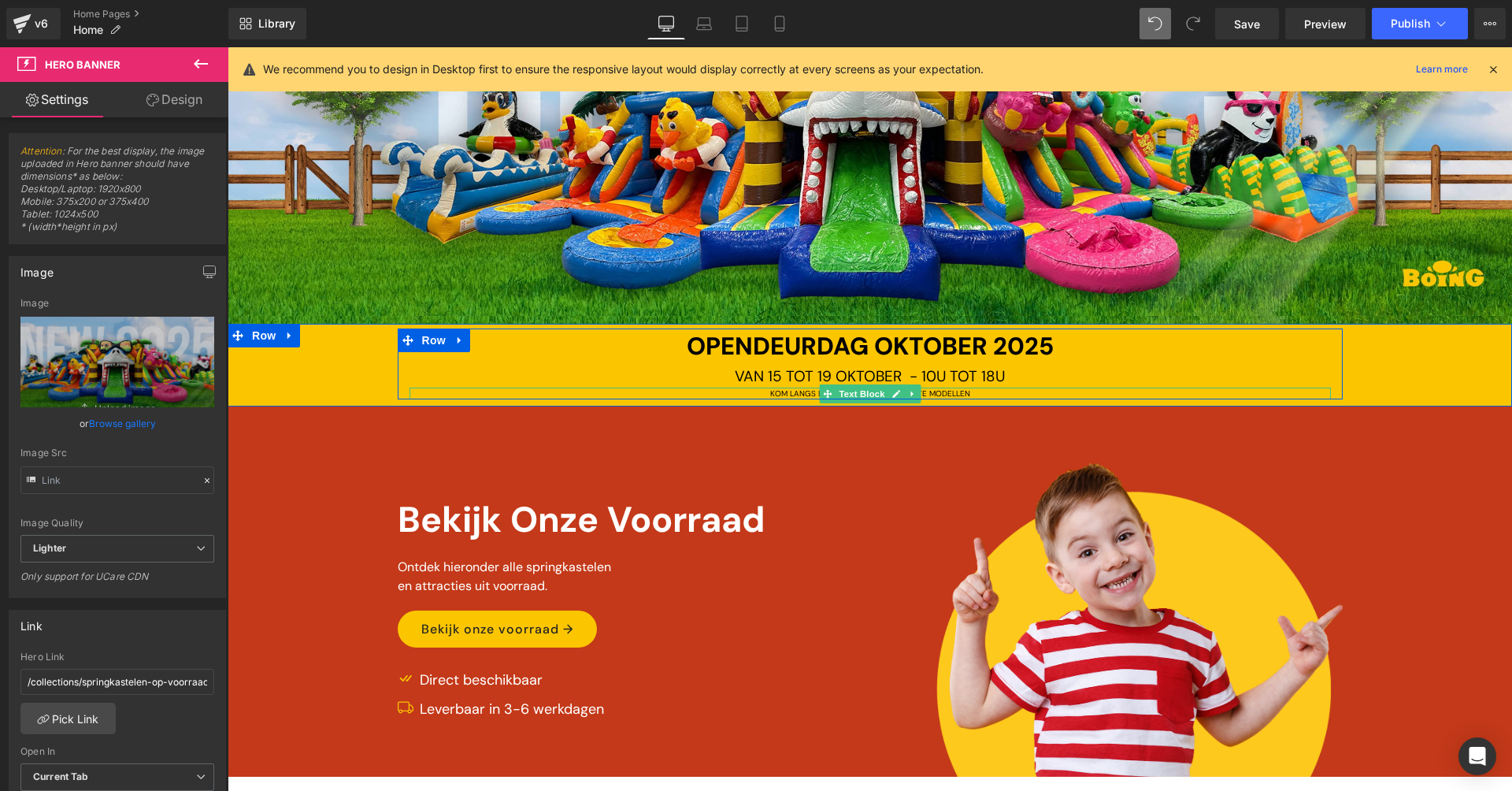
click at [972, 390] on div "KOM LANGS EN ONTDEK ONZE NIEUWSTE MODELLEN" at bounding box center [870, 393] width 921 height 12
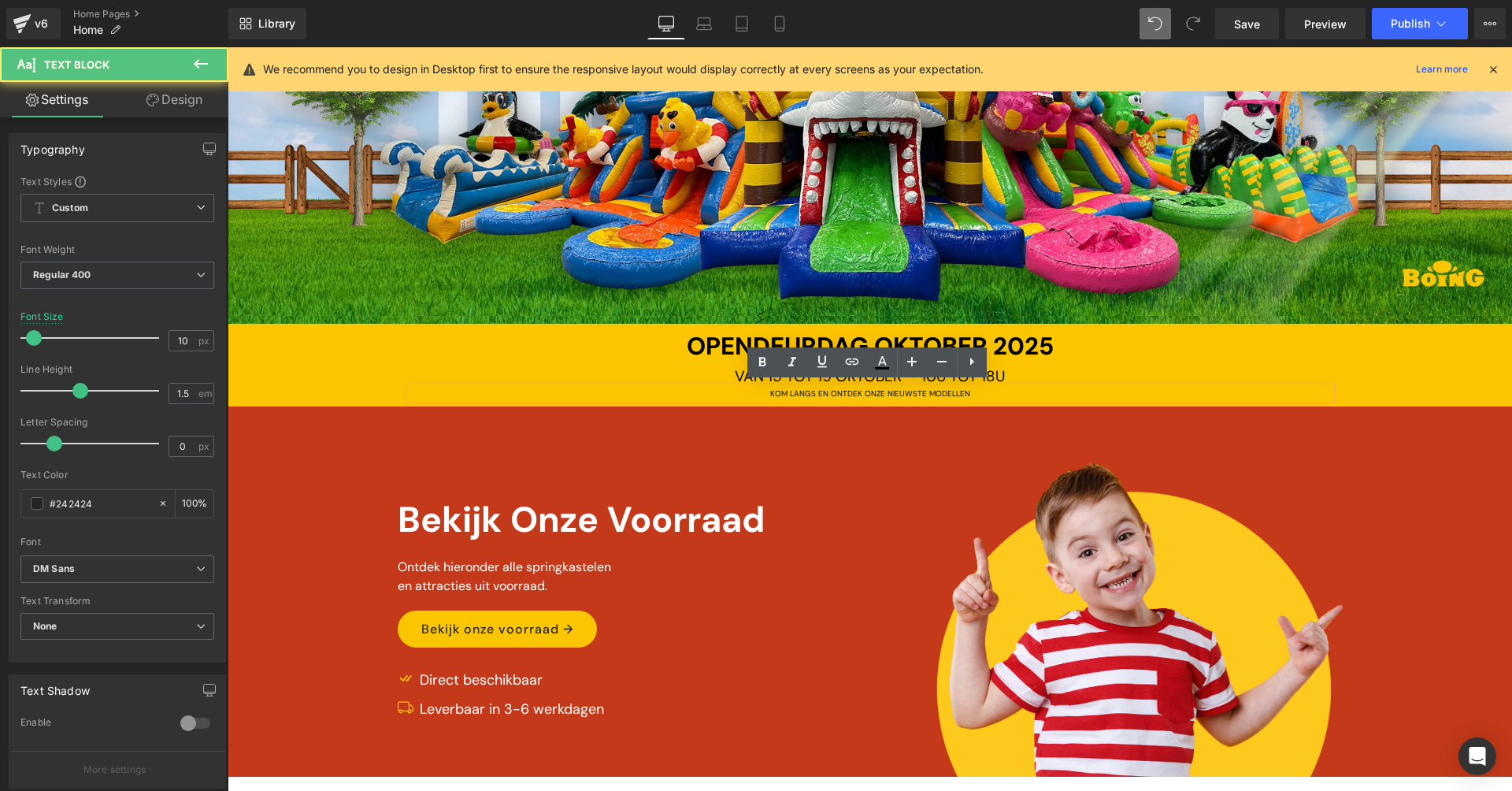
click at [991, 387] on div "KOM LANGS EN ONTDEK ONZE NIEUWSTE MODELLEN" at bounding box center [870, 393] width 921 height 12
click at [1034, 373] on div "VAN [DATE] TOT [DATE] - 10U TOT 18U" at bounding box center [870, 376] width 921 height 23
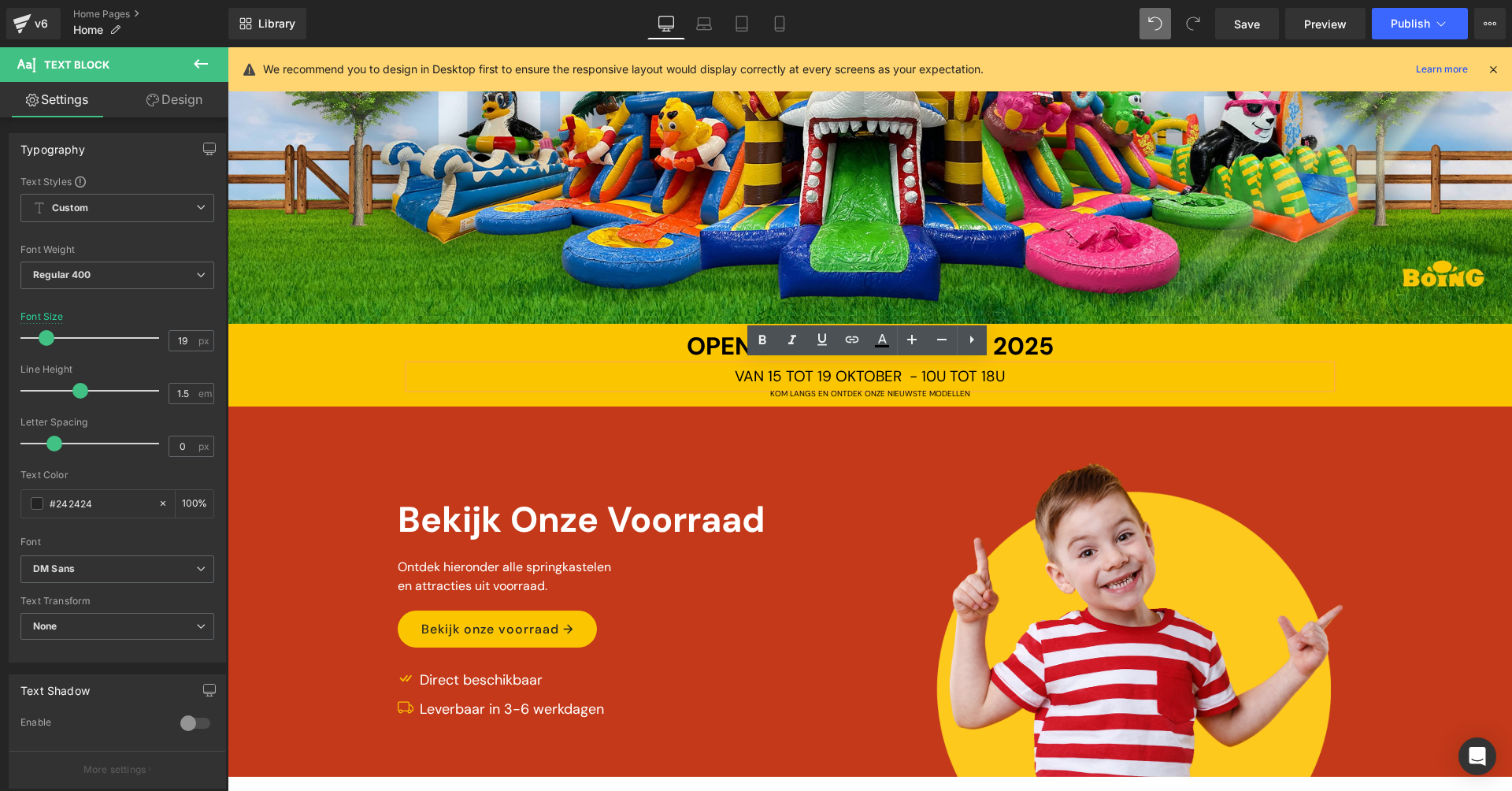
click at [228, 47] on div at bounding box center [228, 47] width 0 height 0
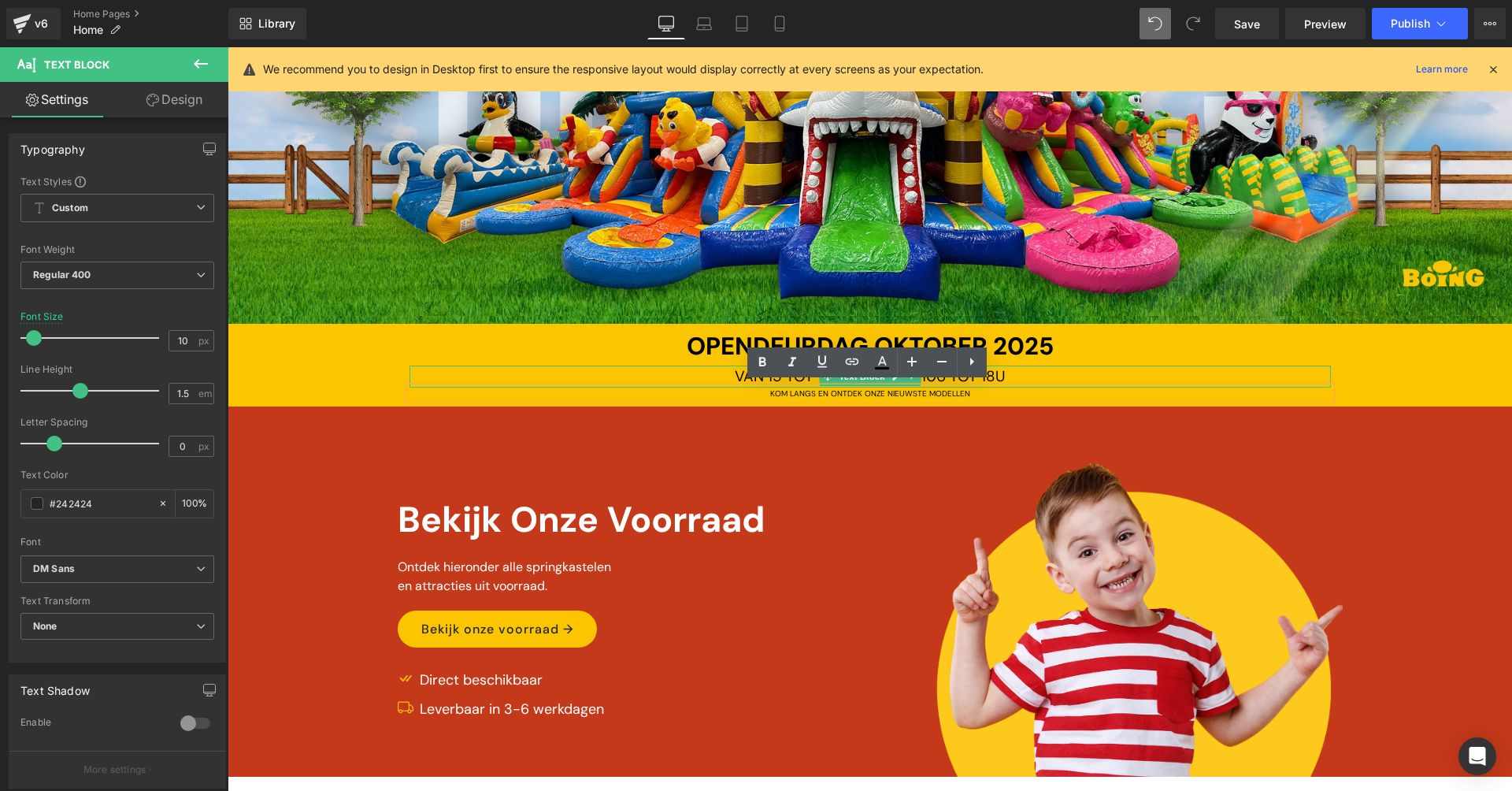
click at [1042, 377] on div "VAN [DATE] TOT [DATE] - 10U TOT 18U" at bounding box center [870, 376] width 921 height 23
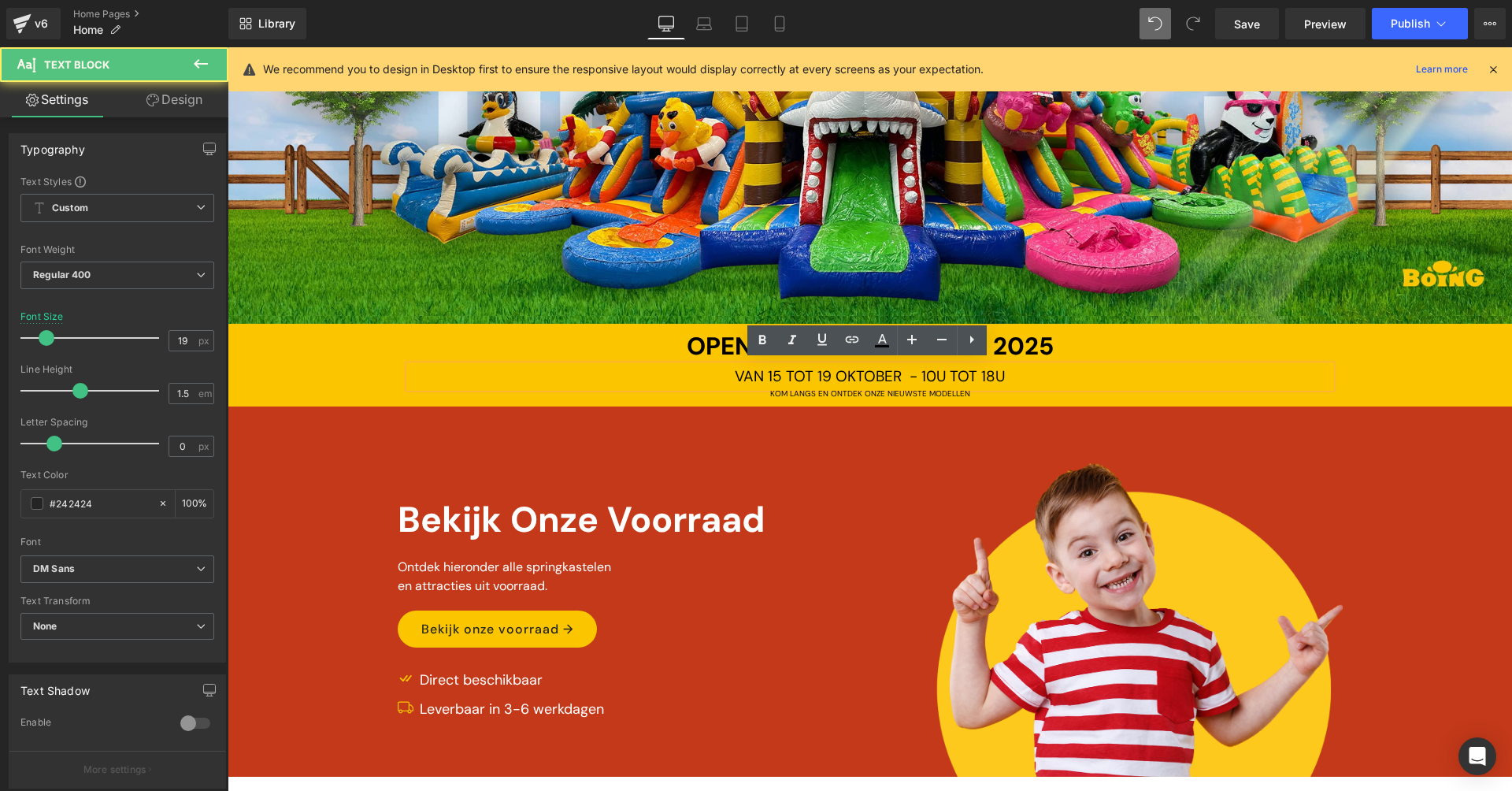
click at [1406, 341] on div "OPENDEURDAG OKTOBER 2025 Text Block VAN 15 TOT 19 OKTOBER - 10U TOT 18U Text Bl…" at bounding box center [870, 364] width 1285 height 71
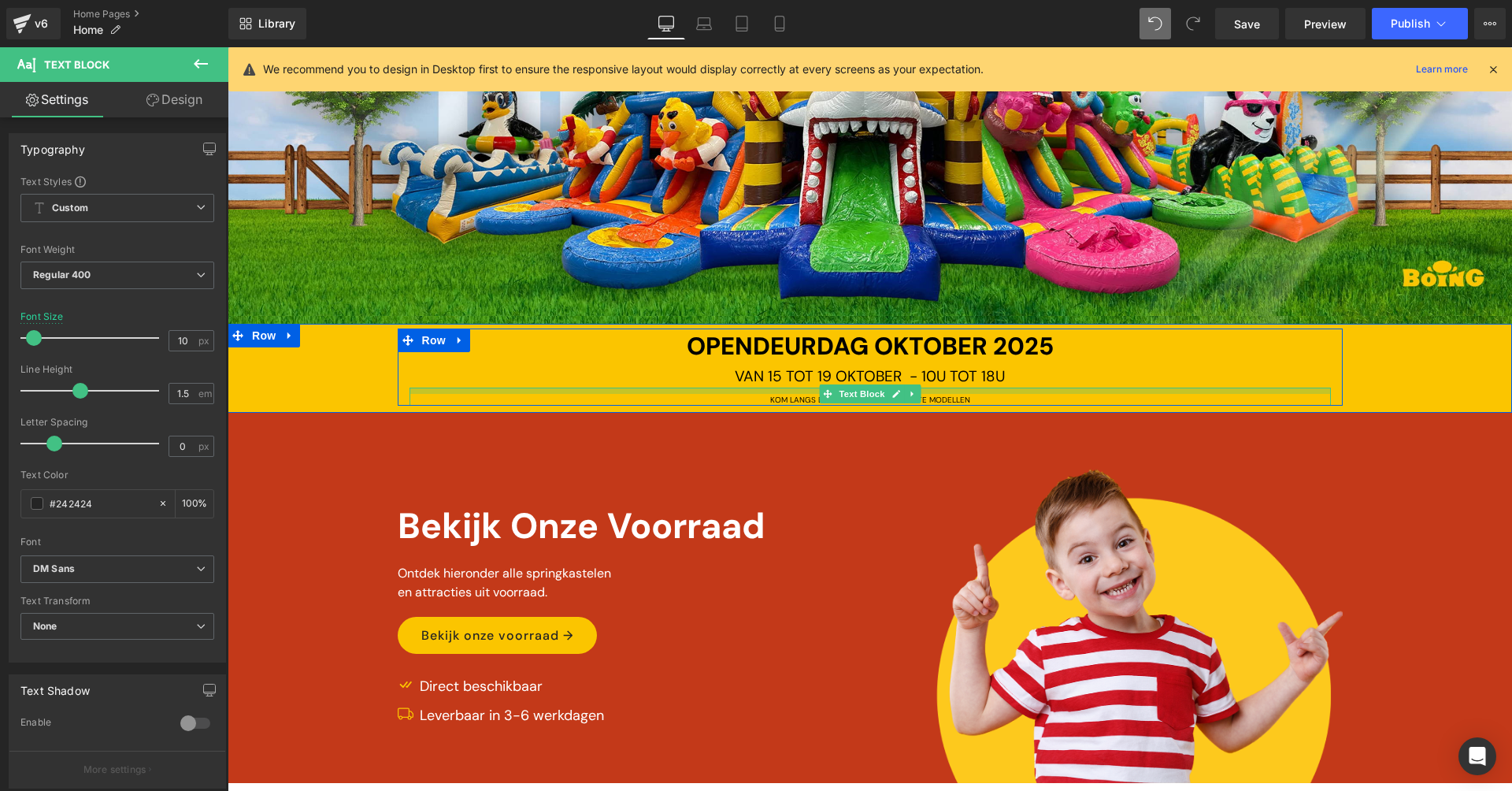
click at [1068, 390] on div at bounding box center [870, 390] width 921 height 6
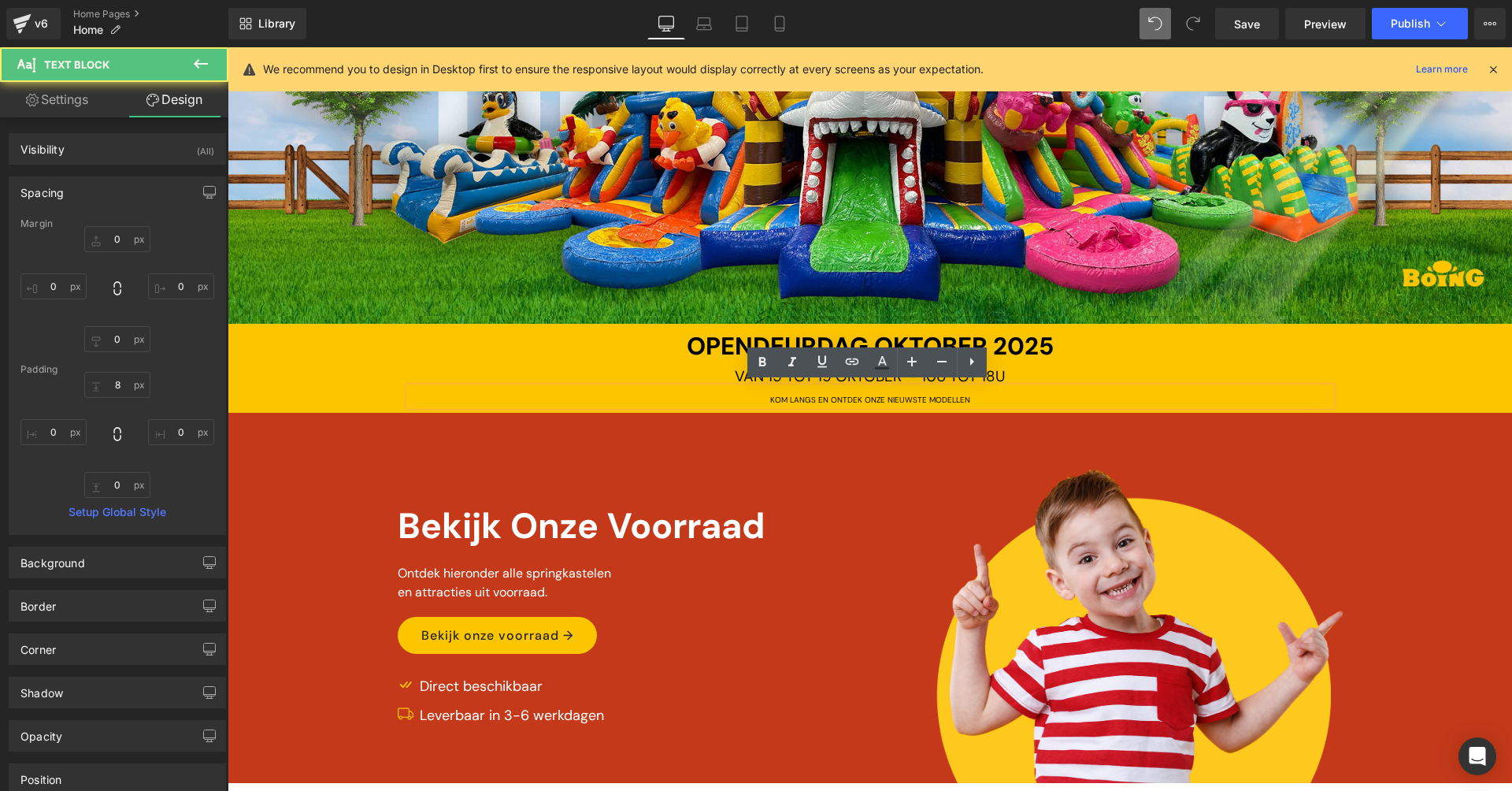
click at [1114, 278] on div at bounding box center [870, 119] width 1285 height 409
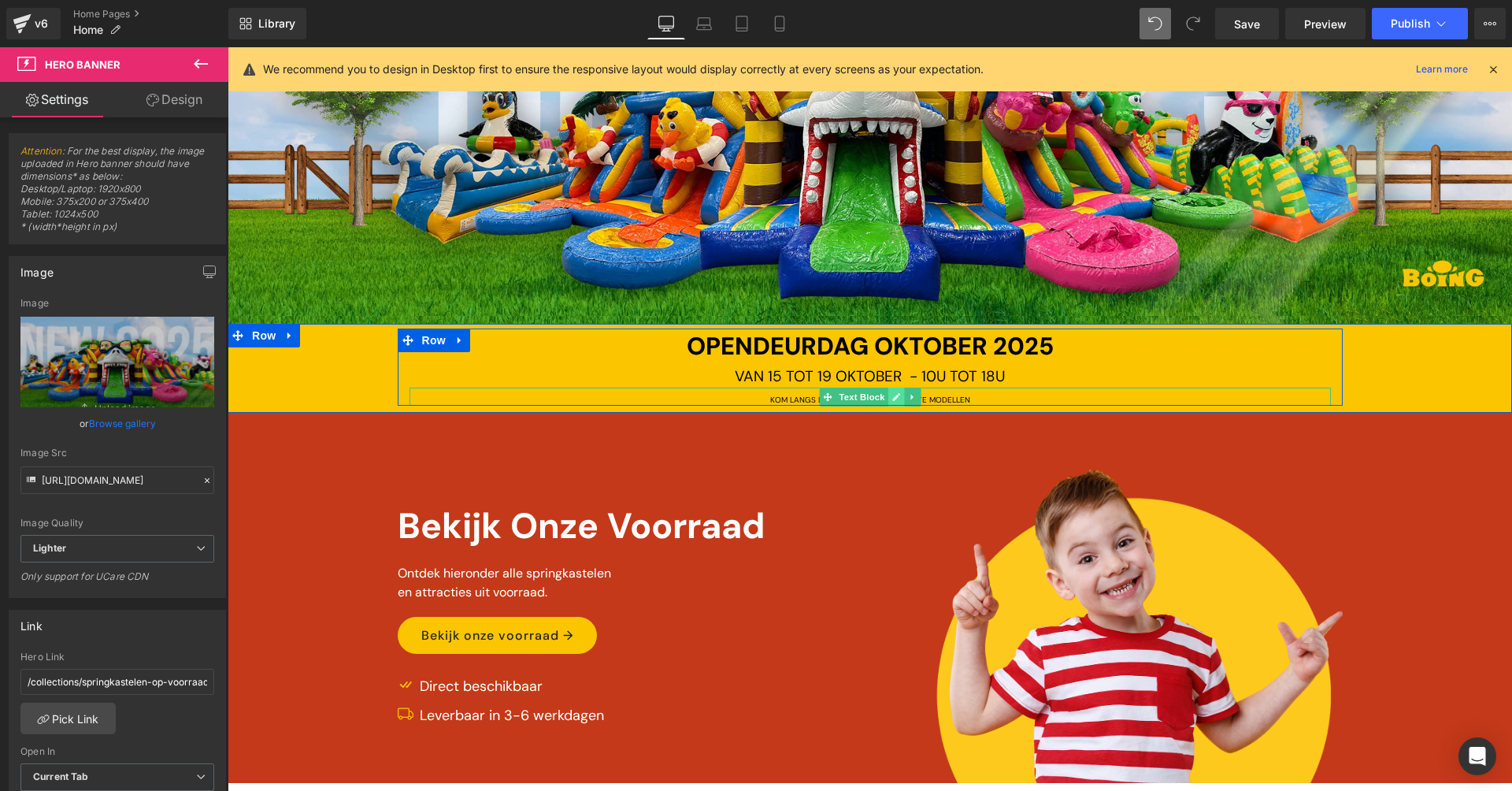
click at [887, 394] on link at bounding box center [895, 397] width 17 height 19
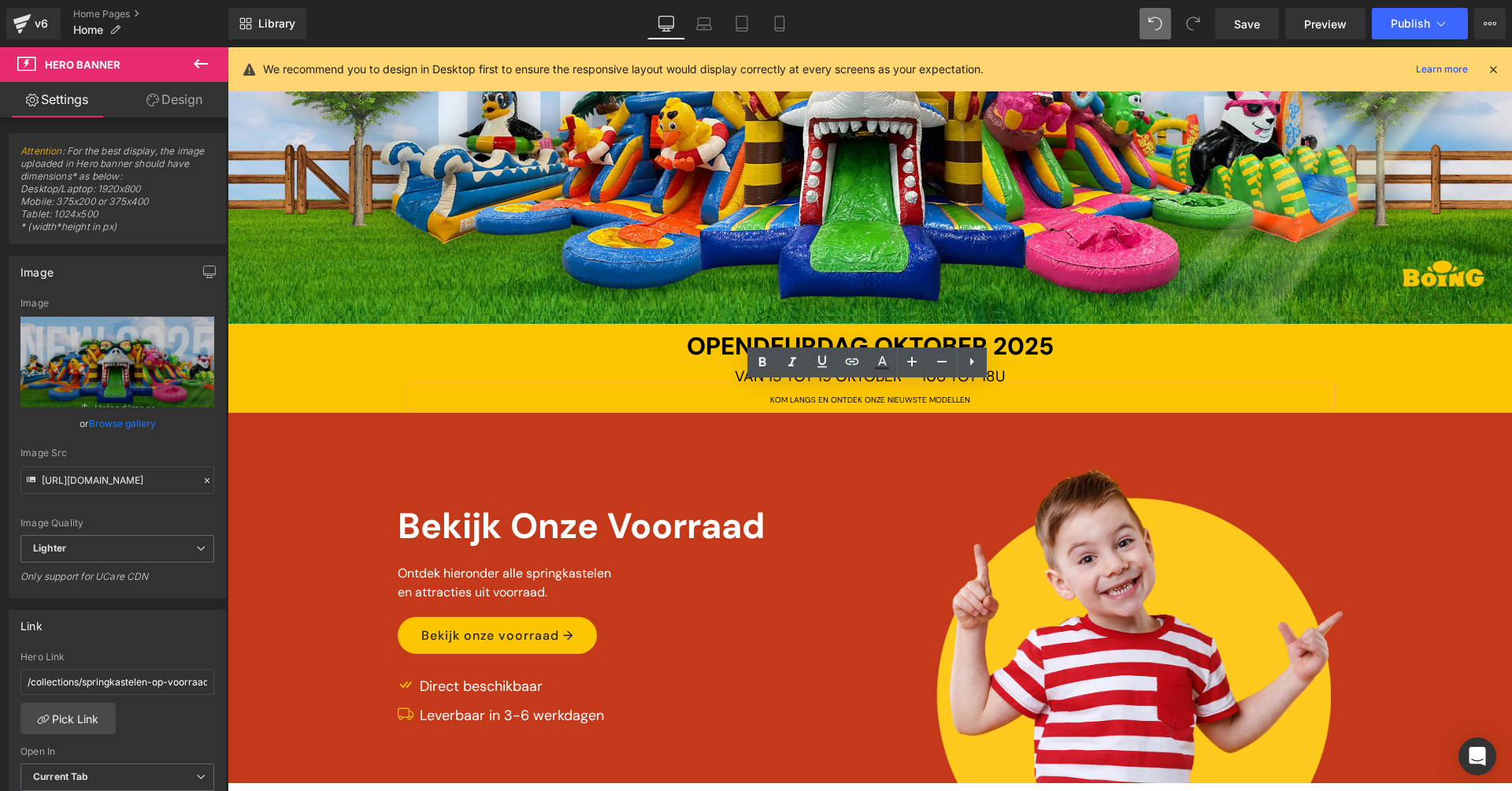
click at [842, 396] on span "KOM LANGS EN ONTDEK ONZE NIEUWSTE MODELLEN" at bounding box center [871, 399] width 200 height 10
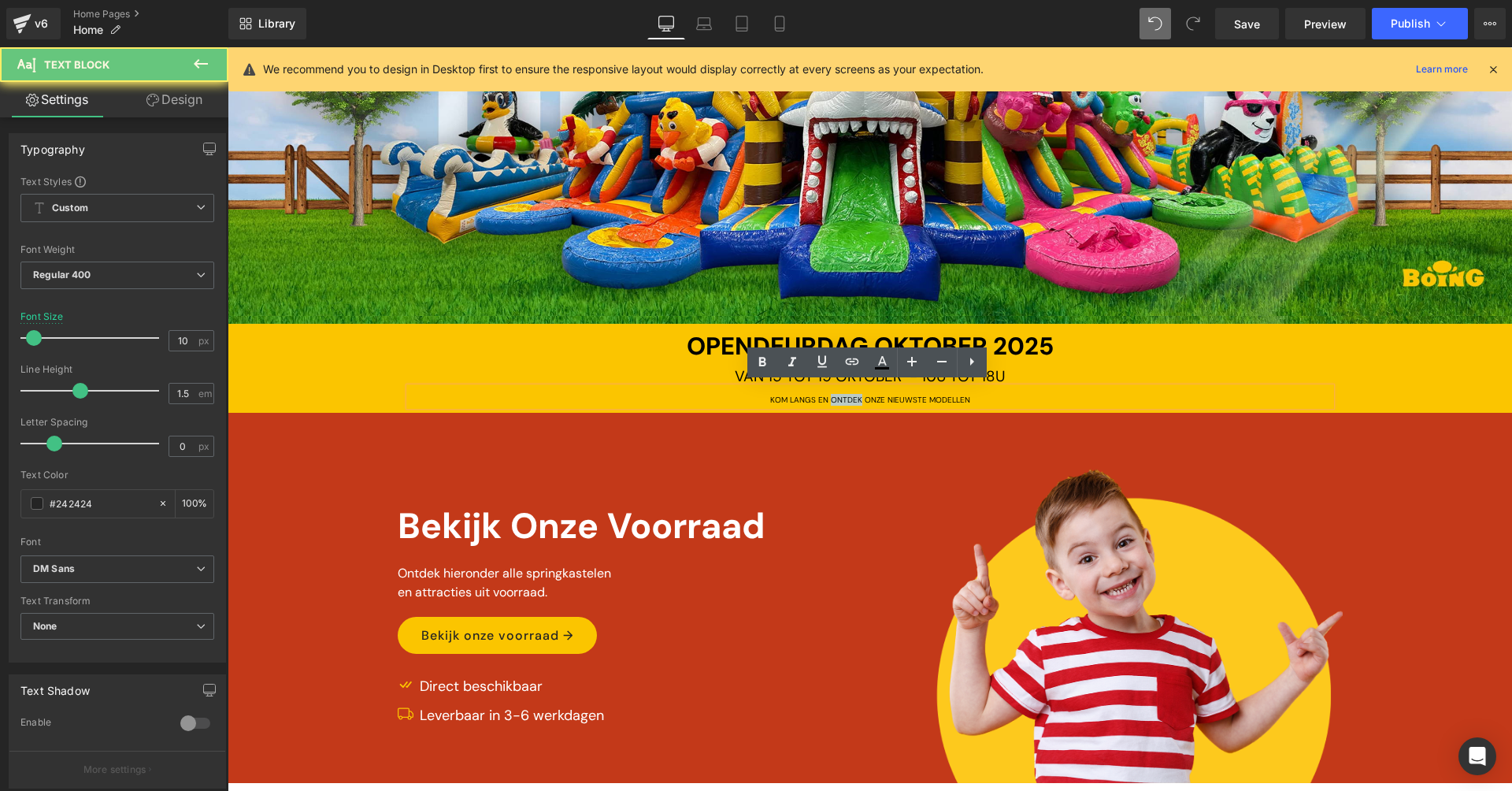
click at [842, 396] on span "KOM LANGS EN ONTDEK ONZE NIEUWSTE MODELLEN" at bounding box center [871, 399] width 200 height 10
click at [1065, 353] on div "OPENDEURDAG [DATE]" at bounding box center [870, 346] width 921 height 37
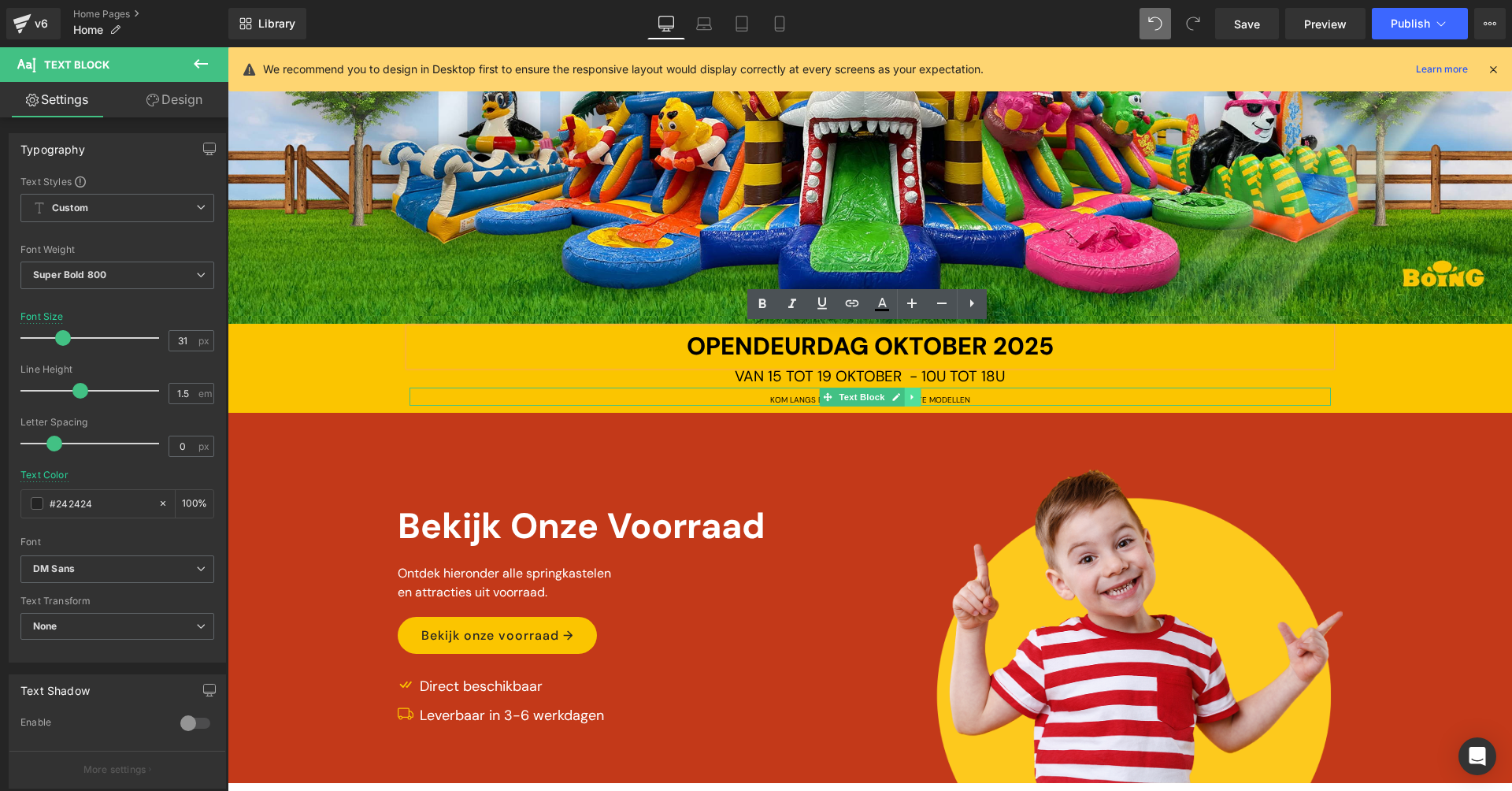
click at [911, 393] on icon at bounding box center [912, 397] width 9 height 9
click at [905, 392] on icon at bounding box center [903, 396] width 9 height 9
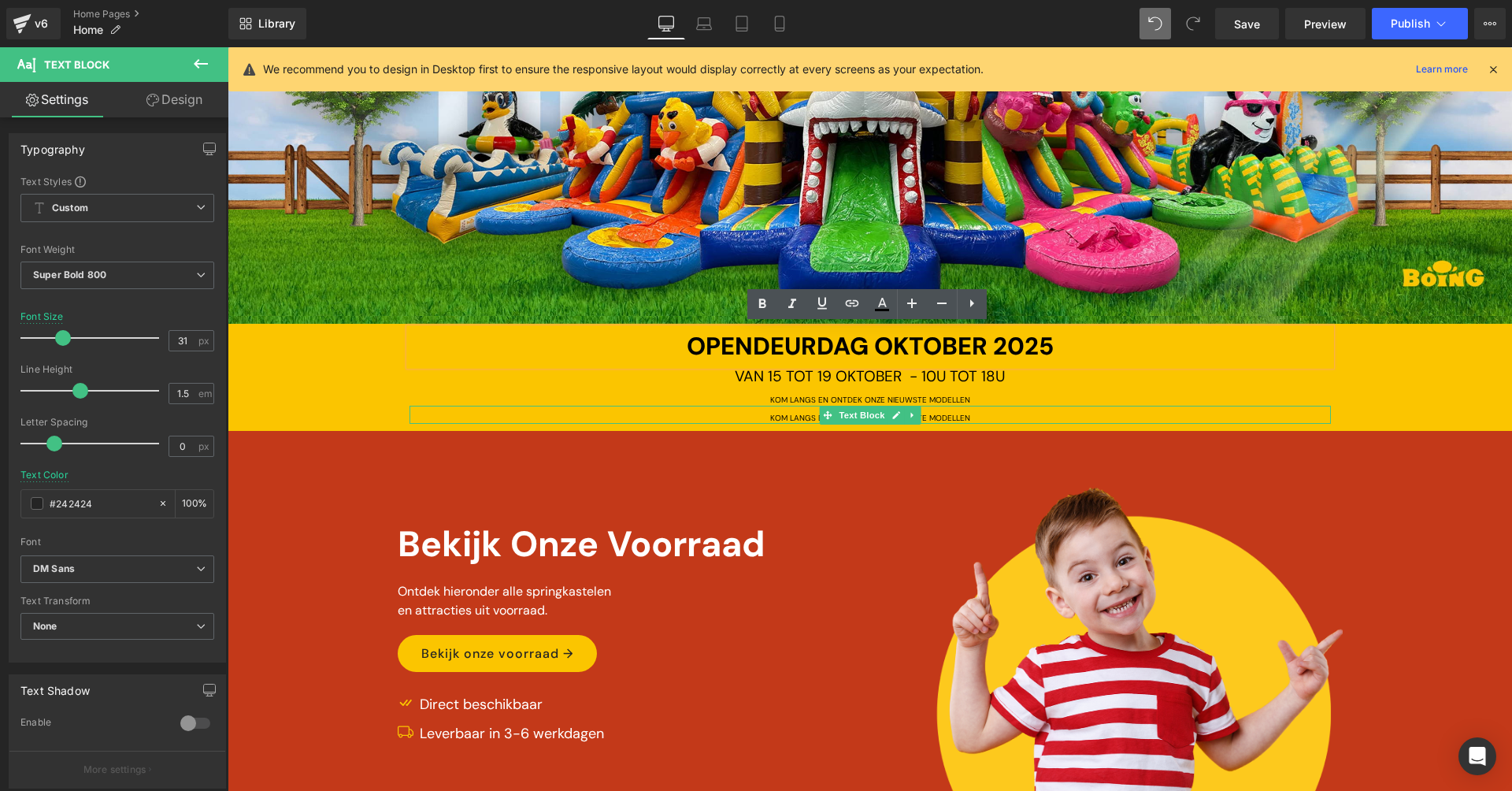
click at [776, 413] on span "KOM LANGS EN ONTDEK ONZE NIEUWSTE MODELLEN" at bounding box center [871, 417] width 200 height 10
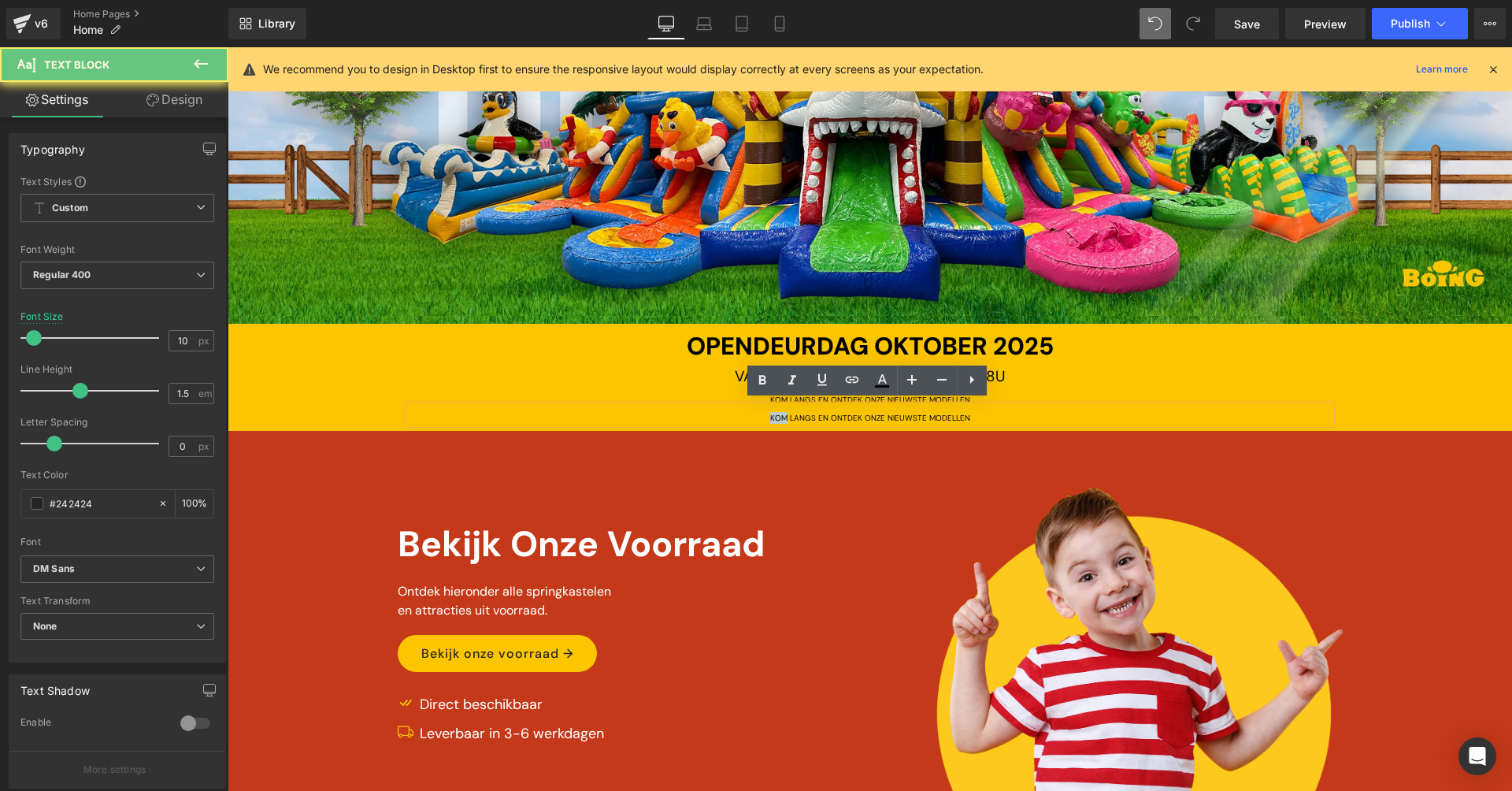
click at [776, 413] on span "KOM LANGS EN ONTDEK ONZE NIEUWSTE MODELLEN" at bounding box center [871, 417] width 200 height 10
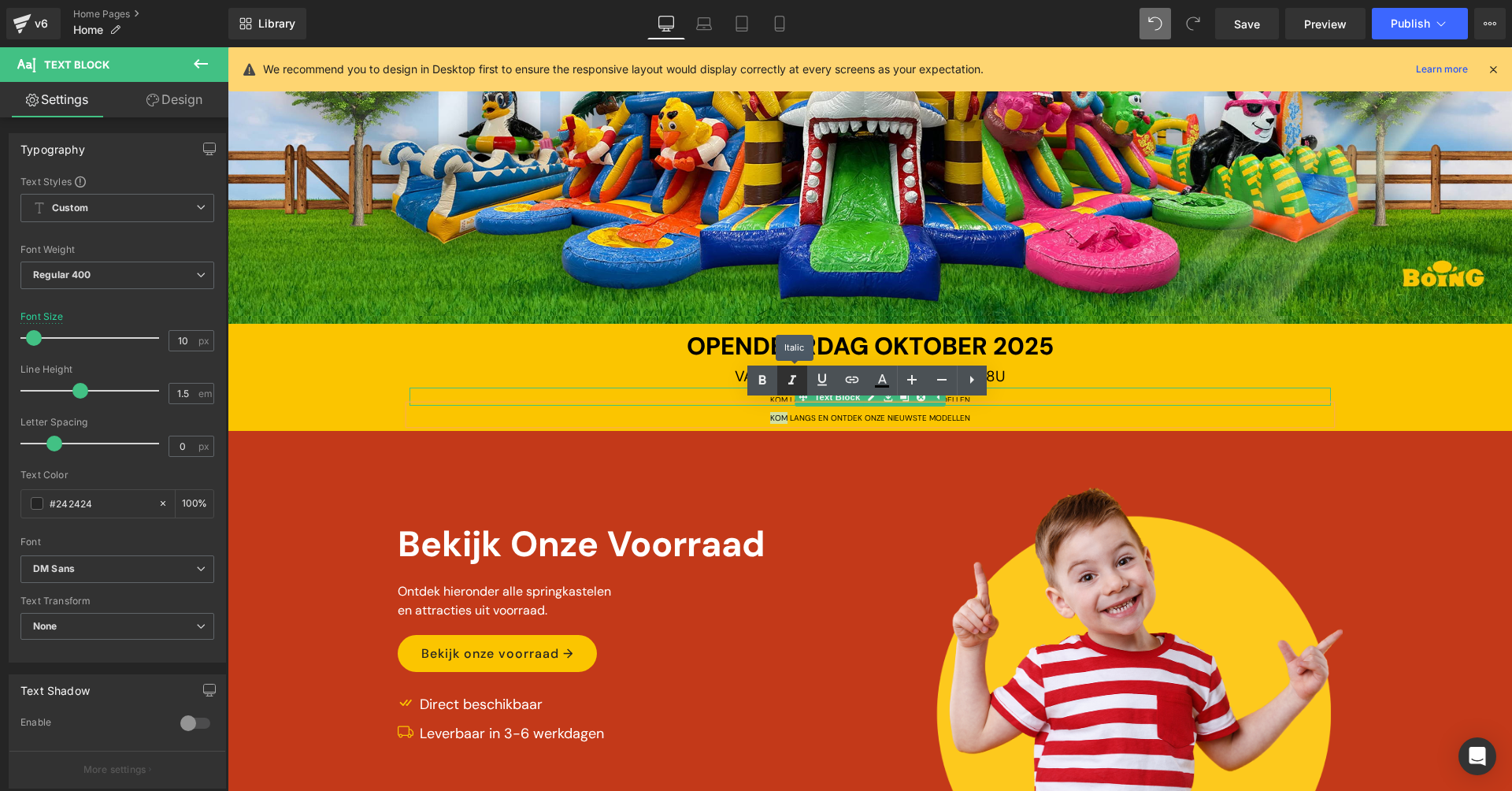
click at [787, 385] on icon at bounding box center [793, 380] width 19 height 19
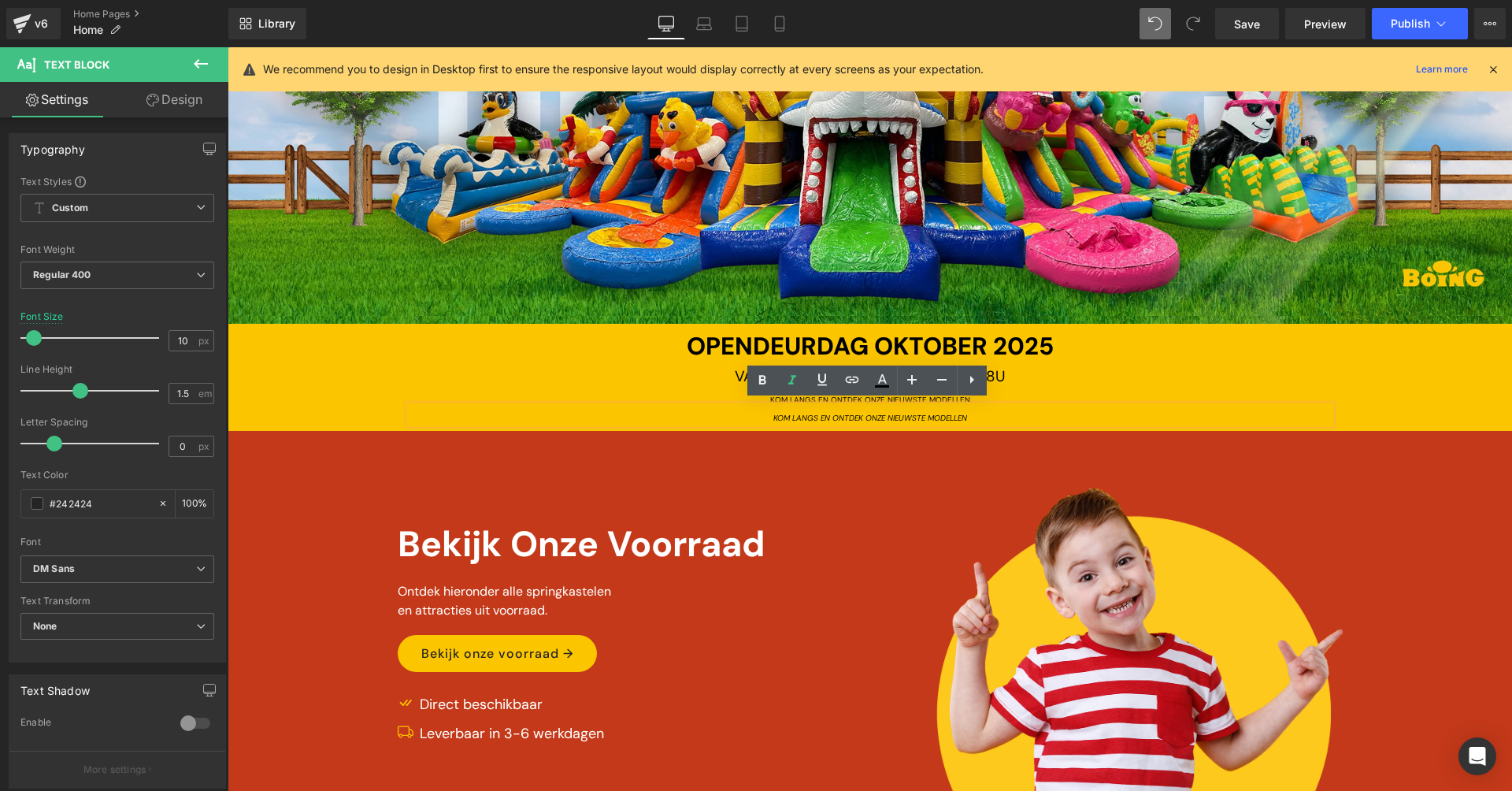
click at [798, 412] on icon "KOM LANGS EN ONTDEK ONZE NIEUWSTE MODELLEN" at bounding box center [871, 417] width 194 height 10
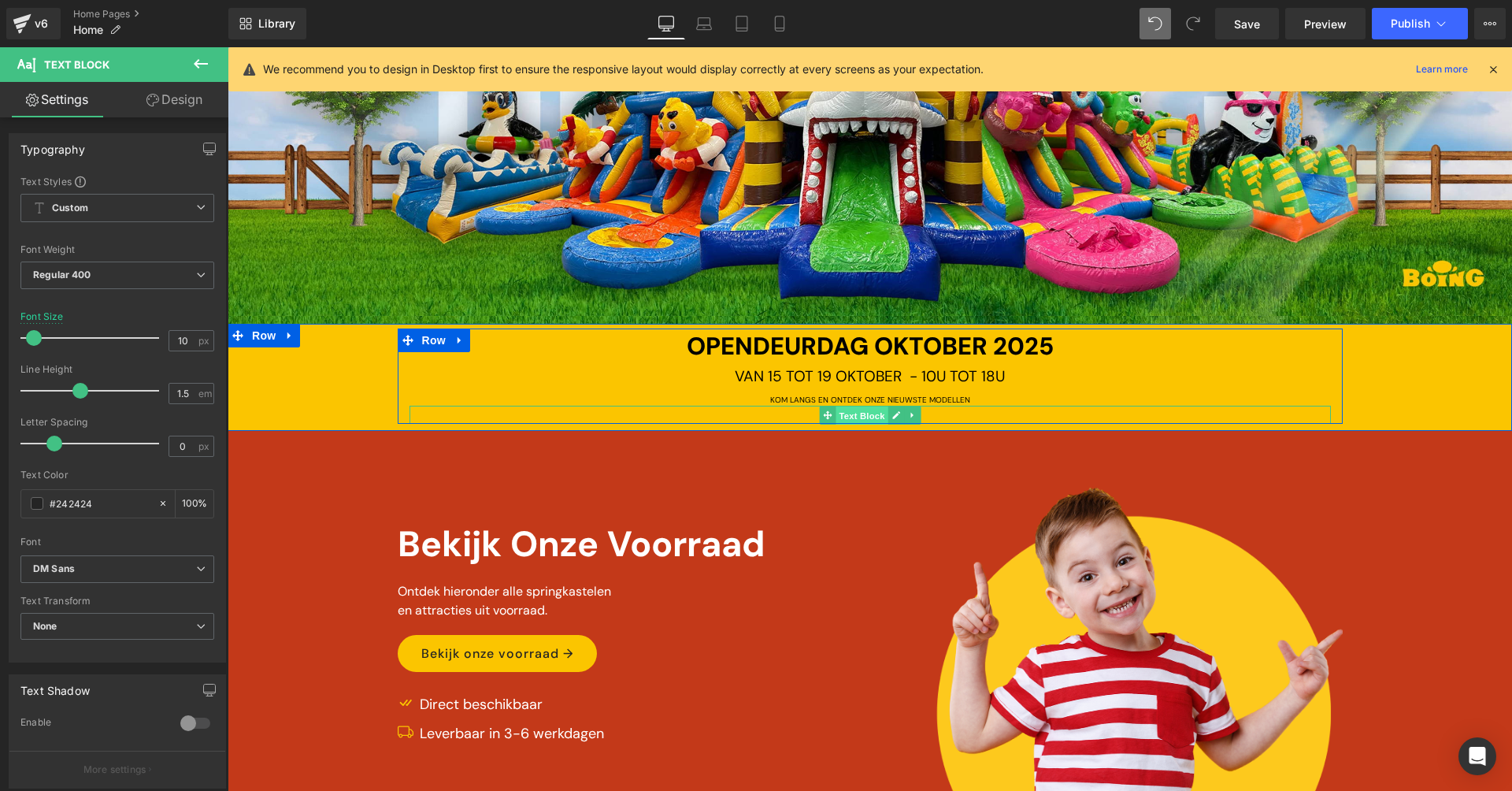
click at [868, 413] on span "Text Block" at bounding box center [861, 416] width 52 height 19
click at [966, 412] on div "MEER INFORMATIE" at bounding box center [870, 414] width 921 height 18
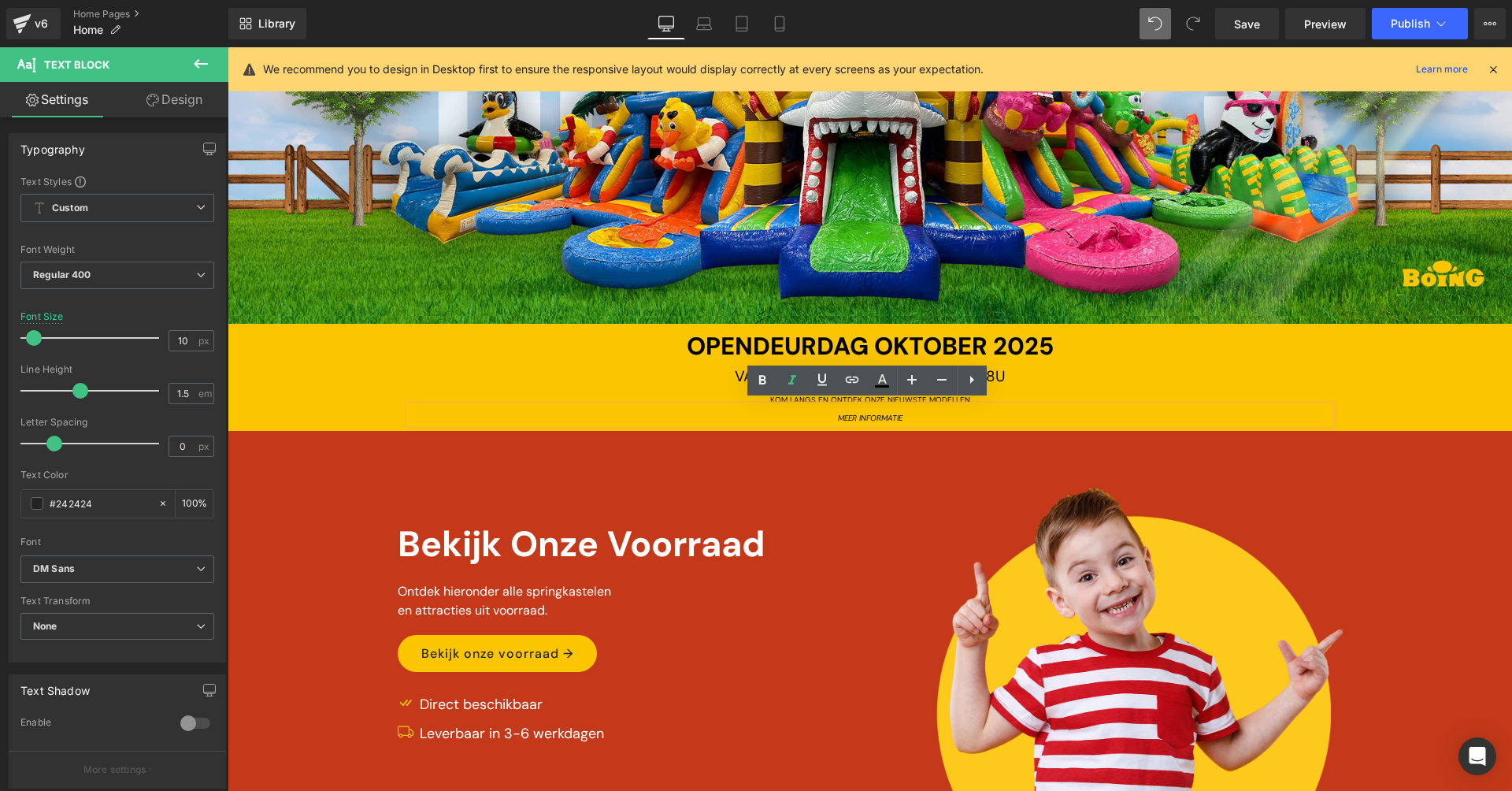
click at [966, 412] on div "MEER INFORMATIE" at bounding box center [870, 414] width 921 height 18
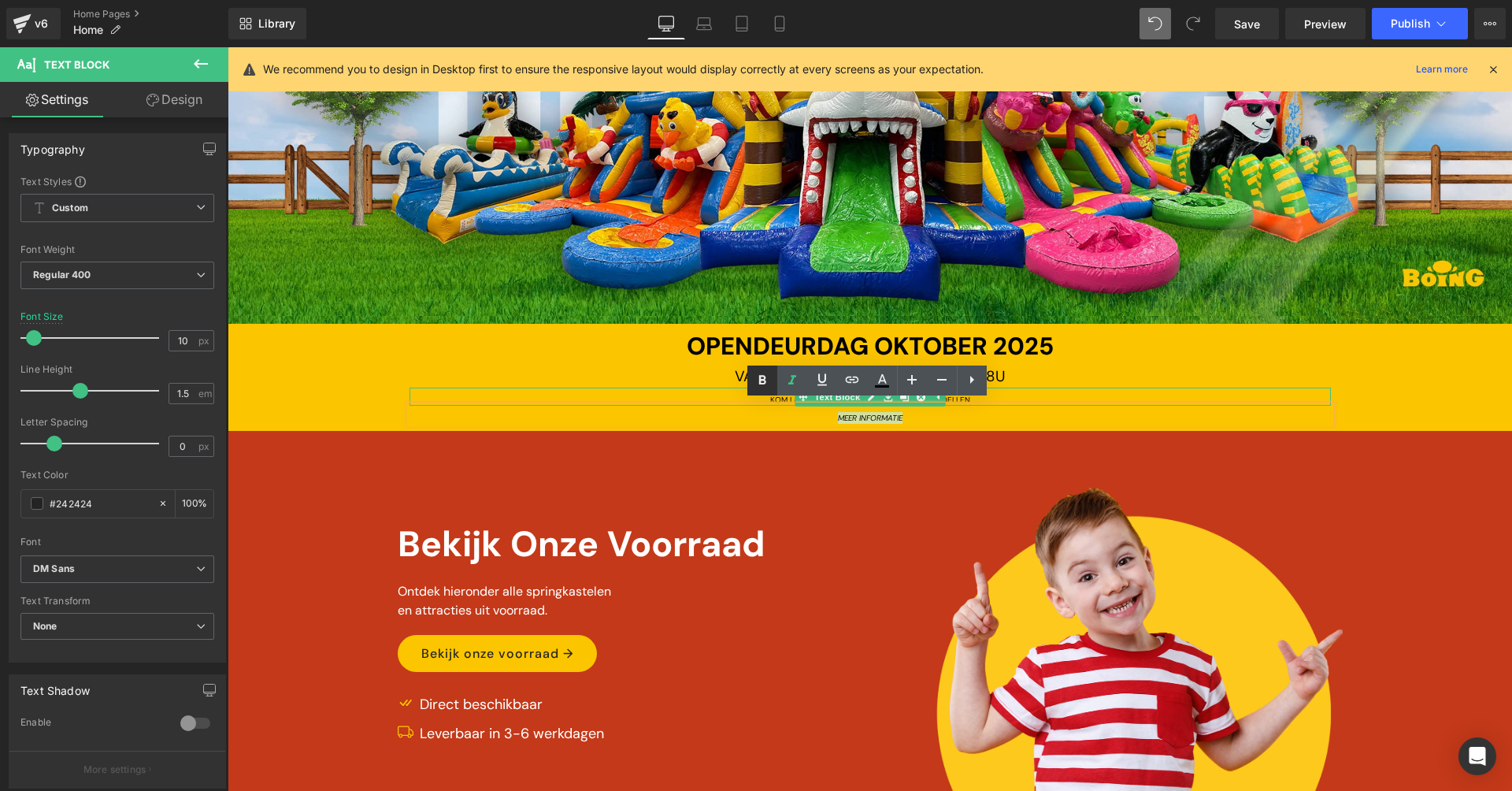
click at [766, 376] on icon at bounding box center [763, 380] width 19 height 19
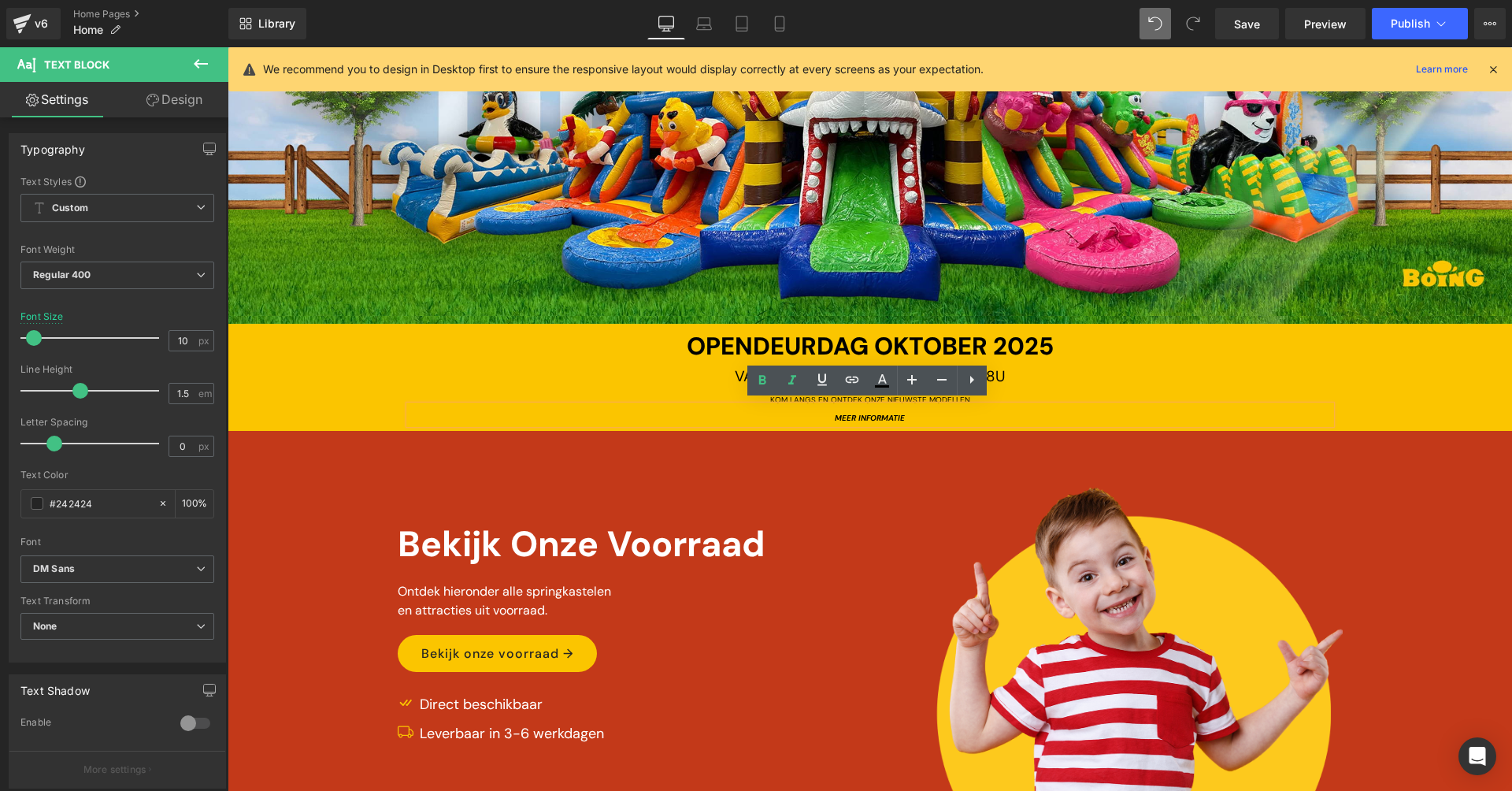
click at [228, 47] on div "64px" at bounding box center [228, 47] width 0 height 0
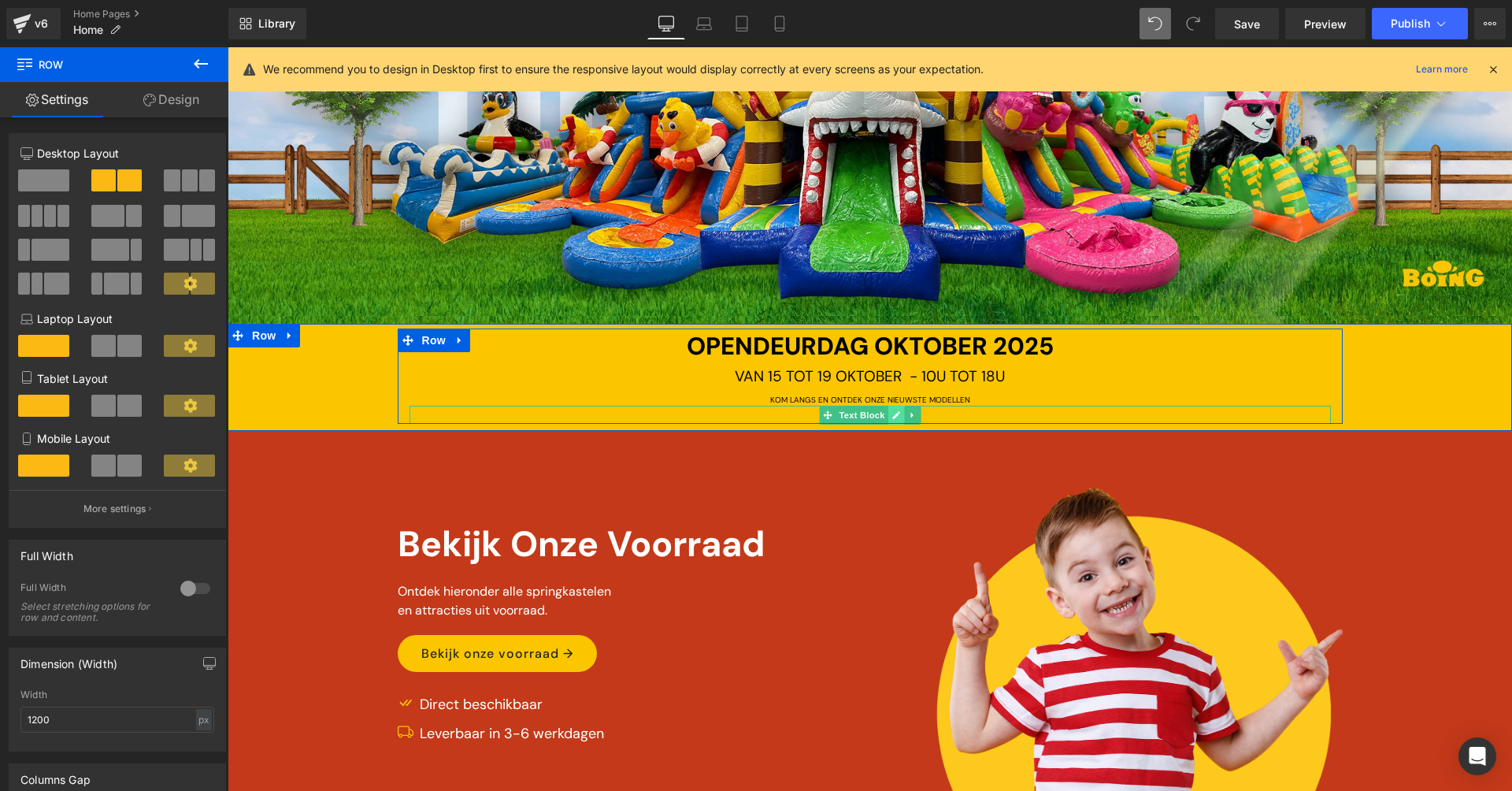
click at [887, 407] on link at bounding box center [895, 415] width 17 height 19
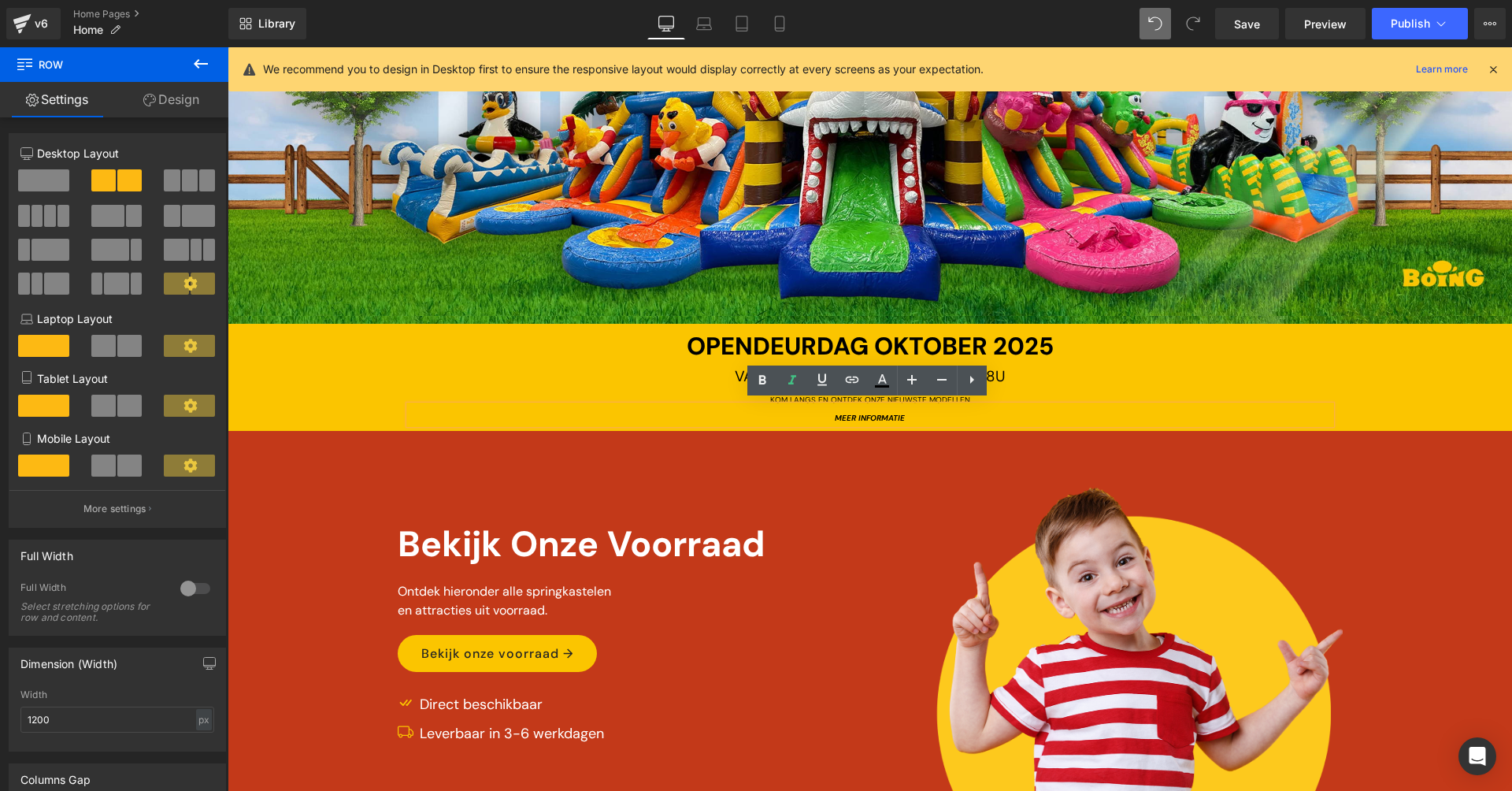
click at [882, 412] on strong "MEER INFORMATIE" at bounding box center [869, 417] width 70 height 10
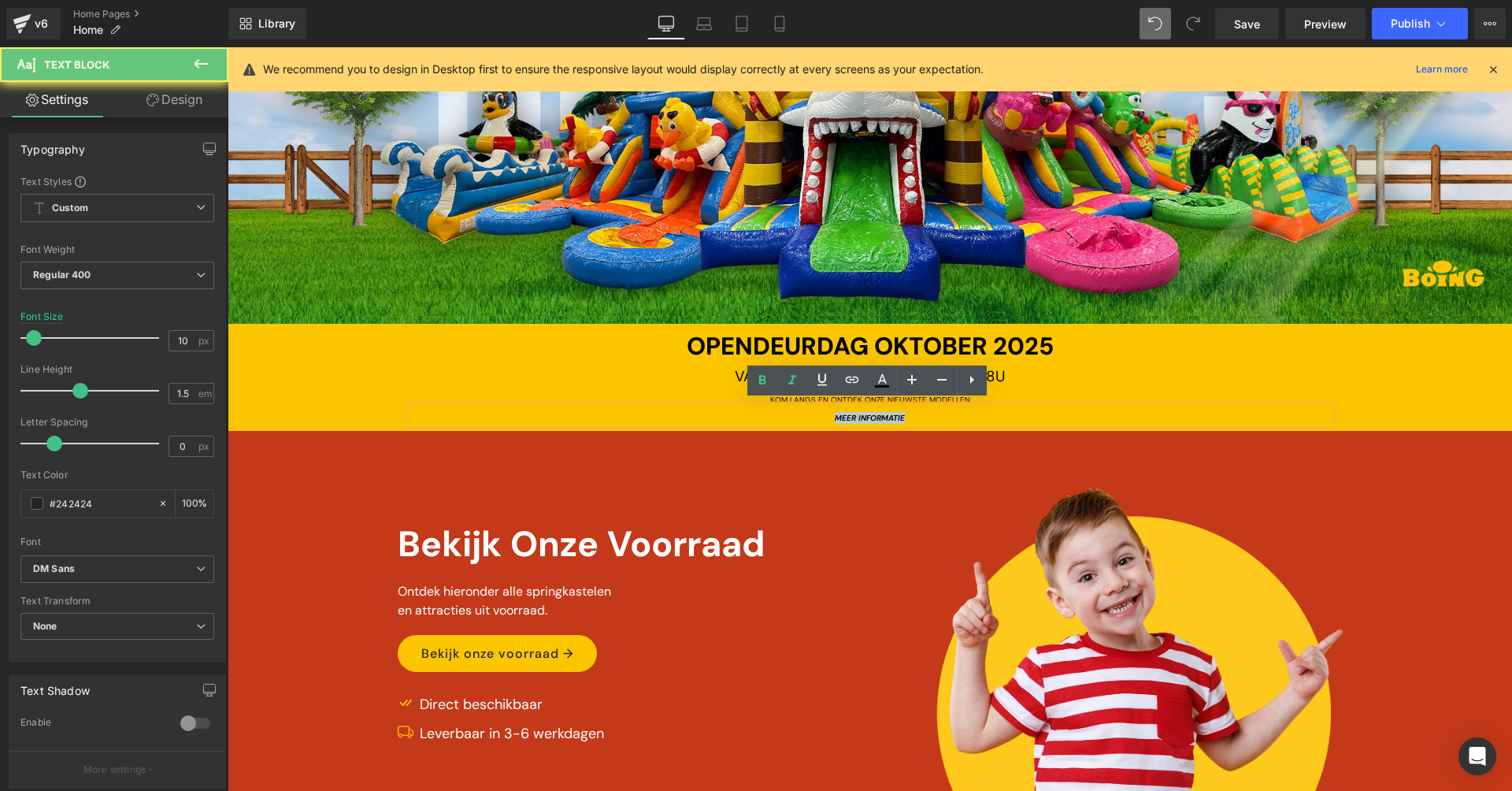
click at [882, 412] on strong "MEER INFORMATIE" at bounding box center [869, 417] width 70 height 10
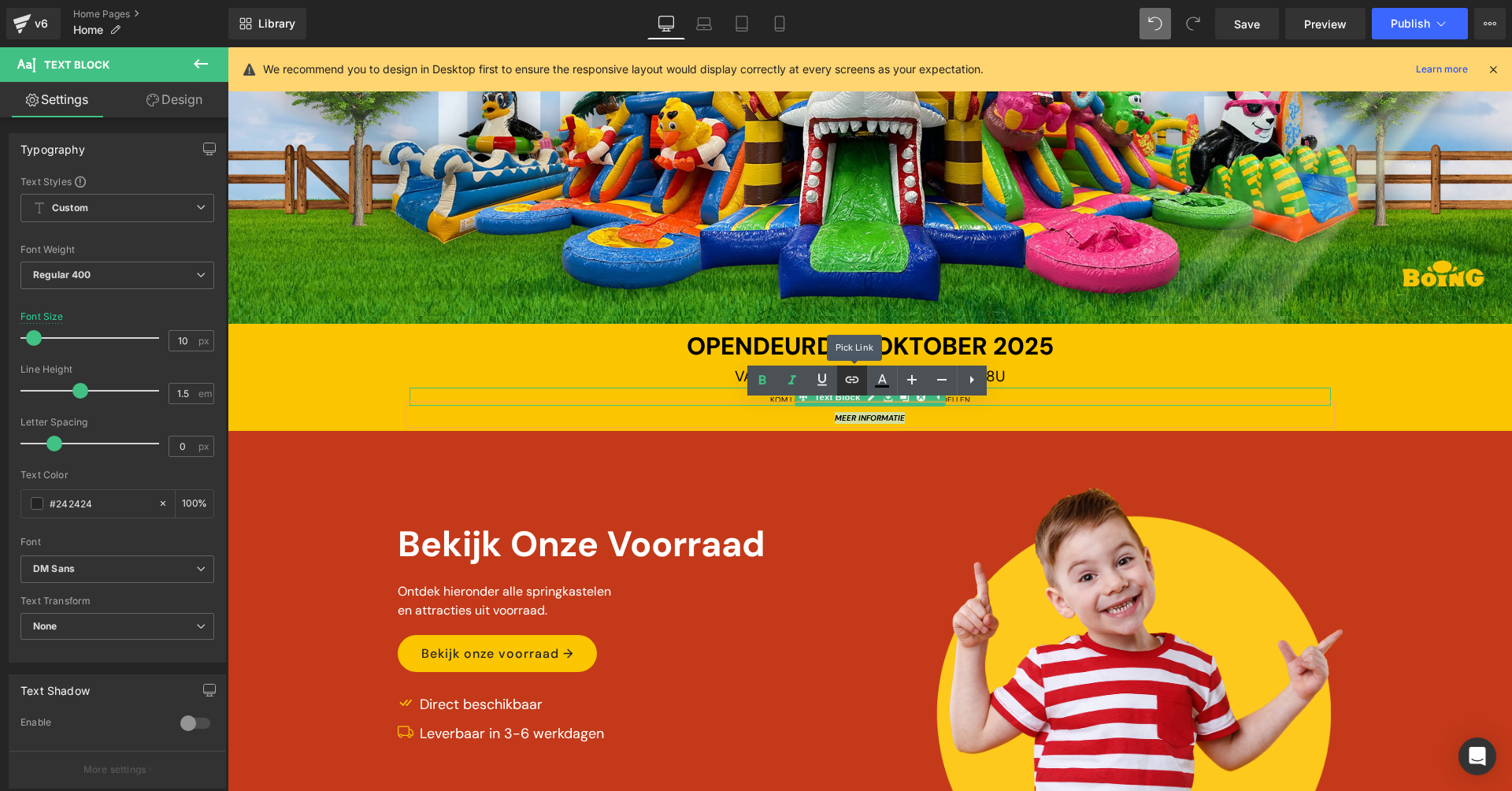
click at [853, 387] on icon at bounding box center [852, 379] width 19 height 19
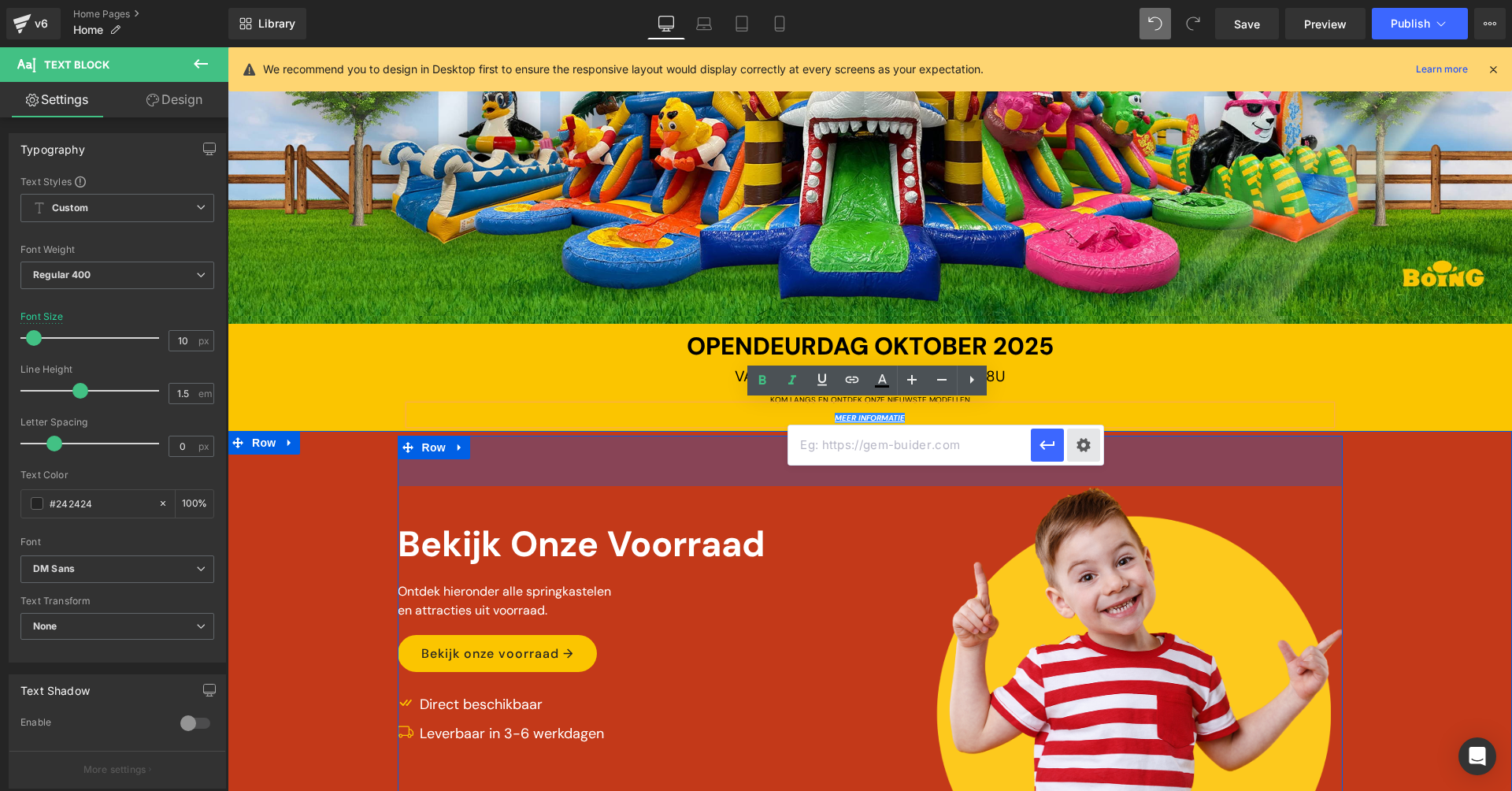
click at [1077, 0] on div "Text Color Highlight Color #333333 Edit or remove link: Edit - Unlink - Cancel" at bounding box center [756, 0] width 1512 height 0
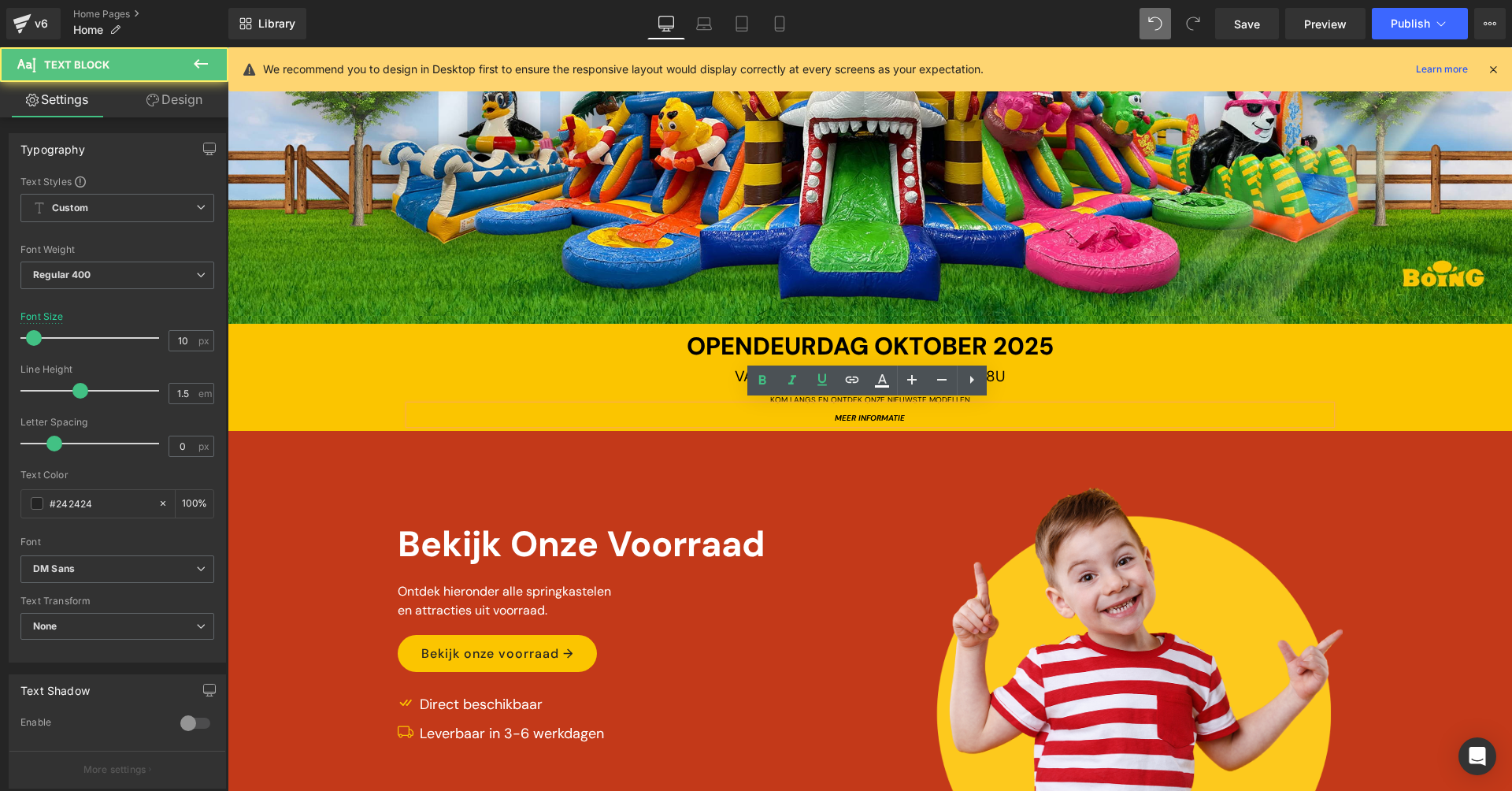
click at [973, 415] on div "MEER INFORMATIE" at bounding box center [870, 414] width 921 height 18
click at [1282, 435] on div "Image Bekijk Onze Voorraad Text Block Ontdek hieronder alle springkastelen en a…" at bounding box center [870, 618] width 945 height 365
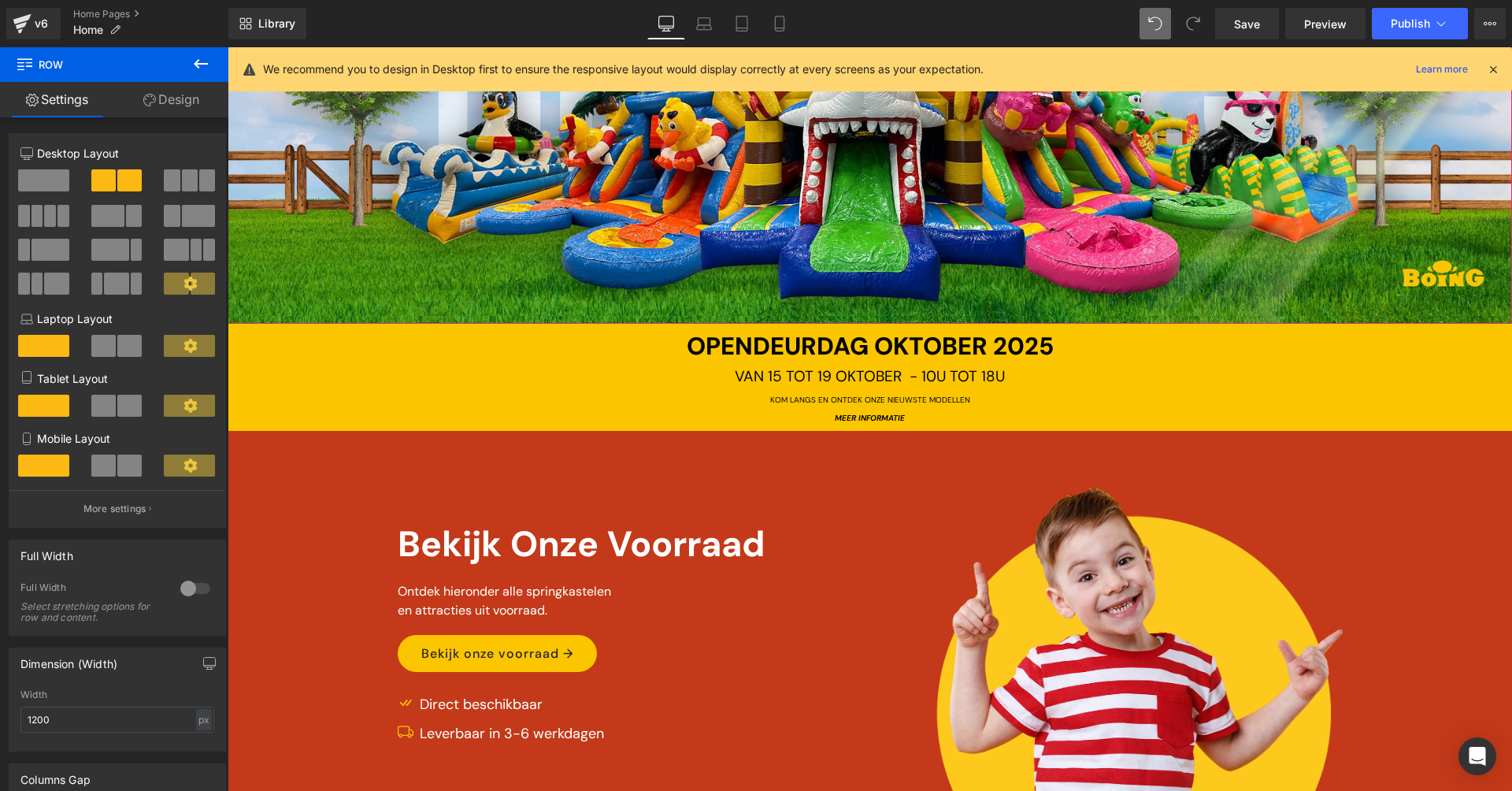
click at [1221, 231] on div at bounding box center [870, 119] width 1285 height 409
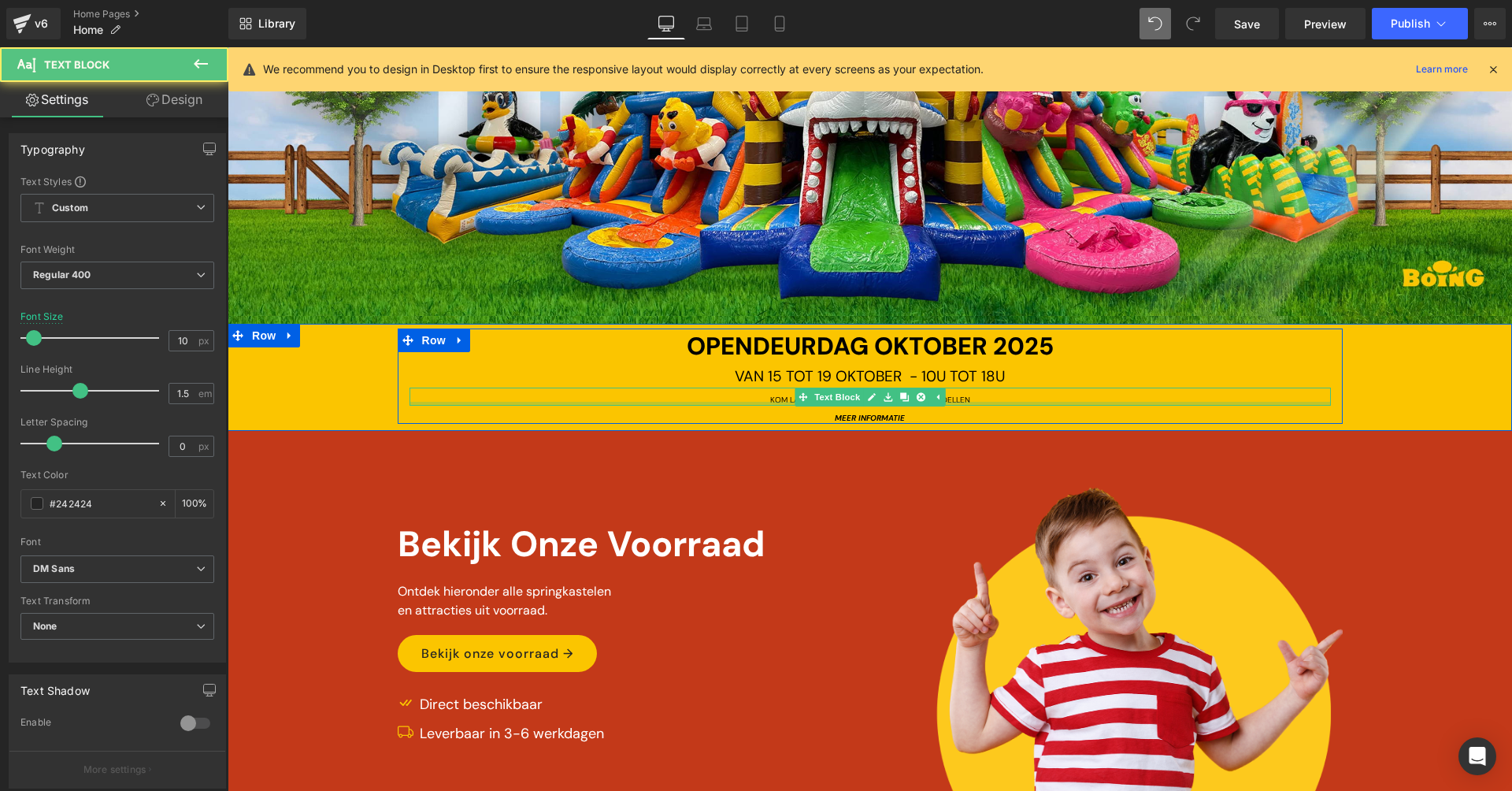
click at [958, 401] on div at bounding box center [870, 403] width 921 height 4
click at [958, 398] on span "KOM LANGS EN ONTDEK ONZE NIEUWSTE MODELLEN" at bounding box center [871, 399] width 200 height 10
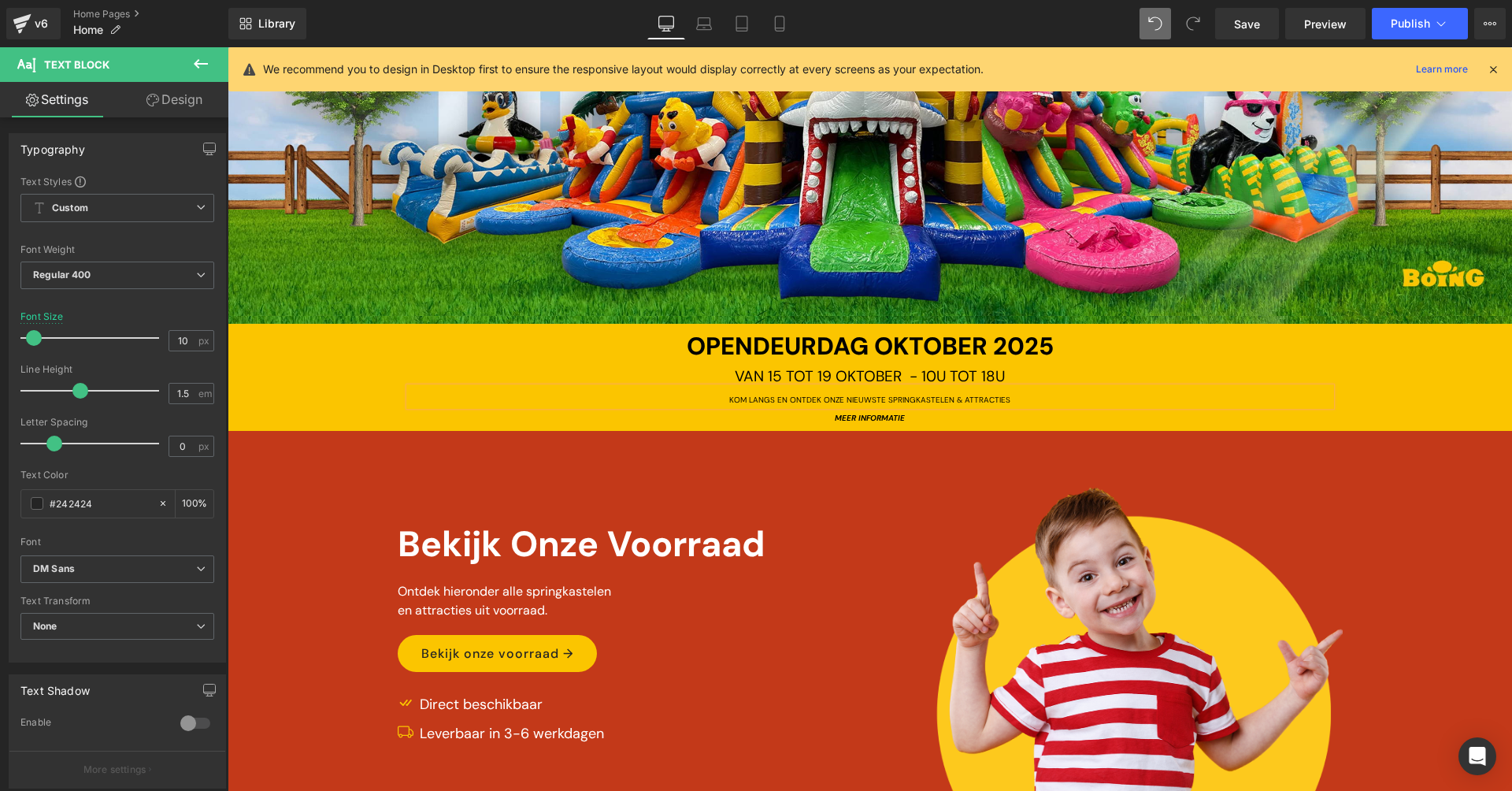
click at [629, 271] on div at bounding box center [870, 119] width 1285 height 409
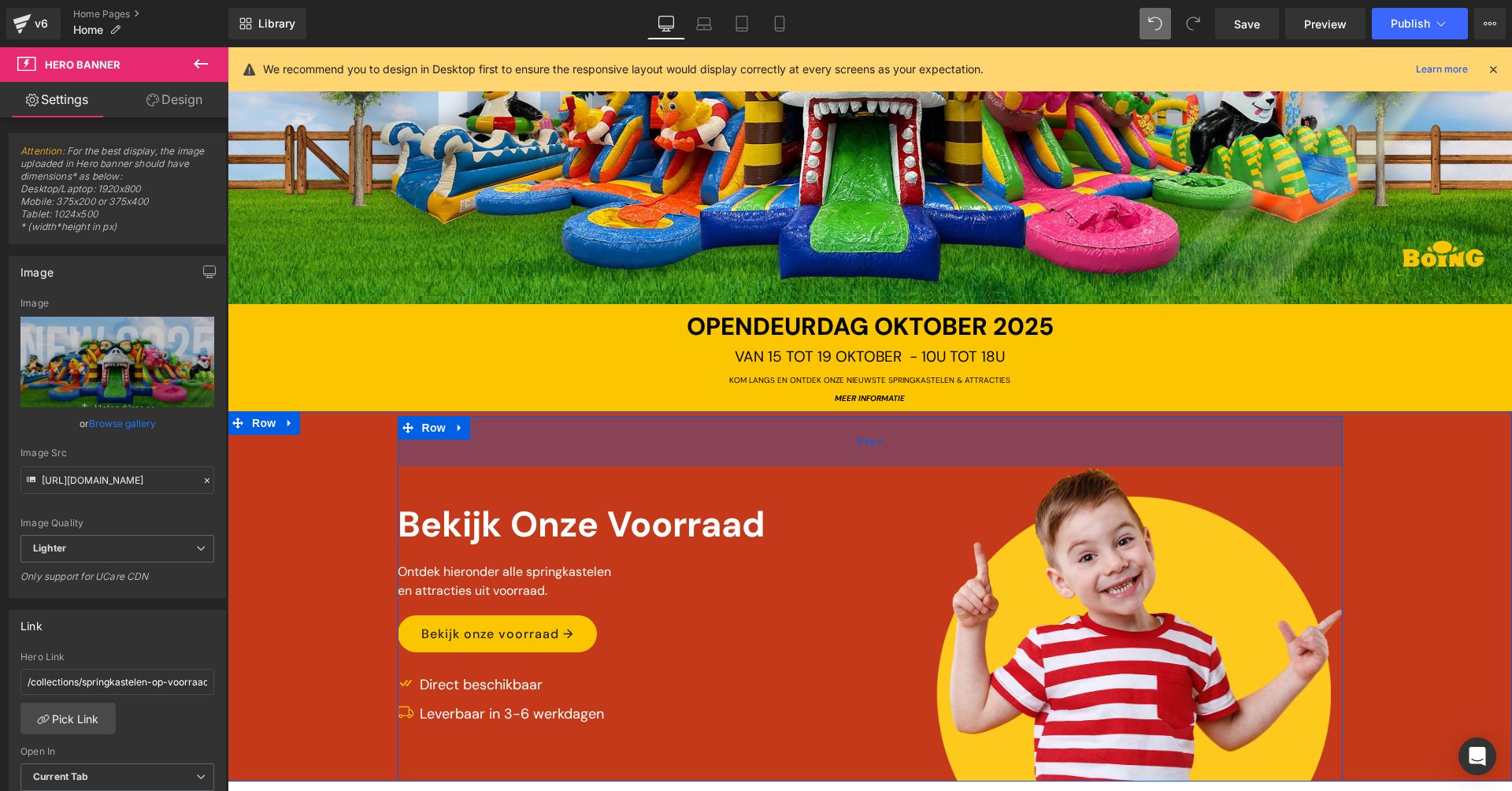
scroll to position [285, 0]
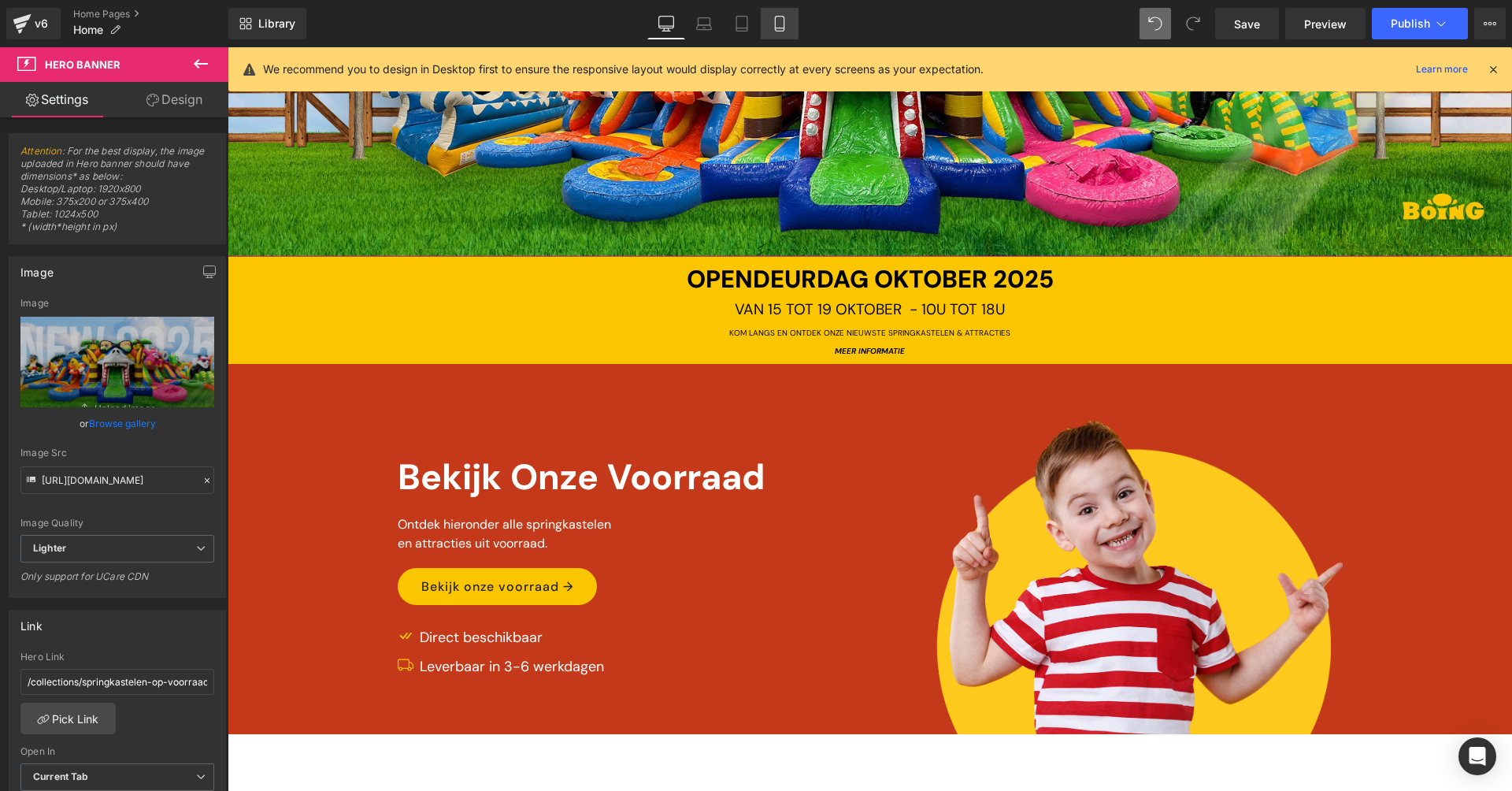
click at [782, 16] on link "Mobile" at bounding box center [780, 24] width 38 height 32
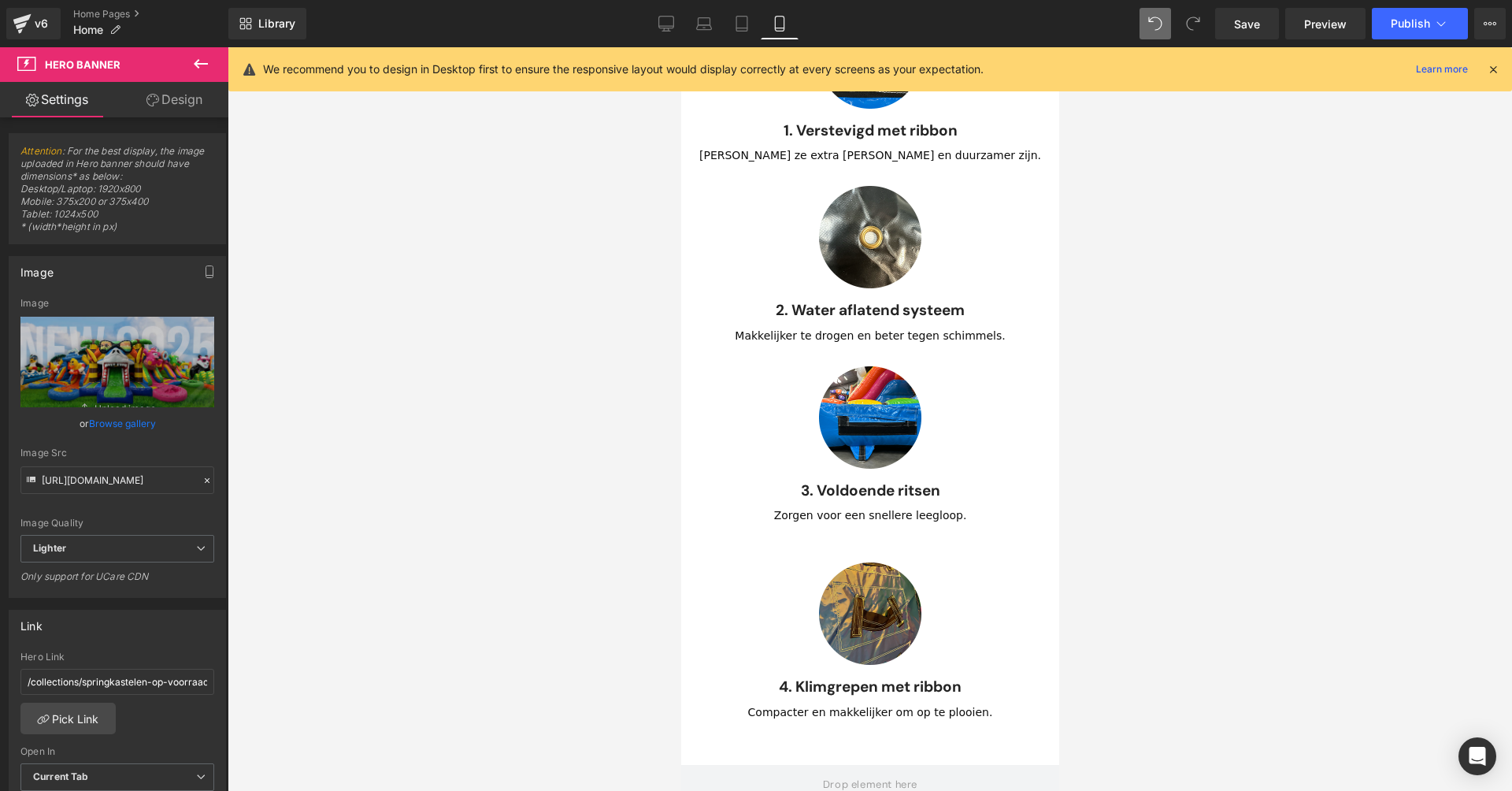
scroll to position [0, 0]
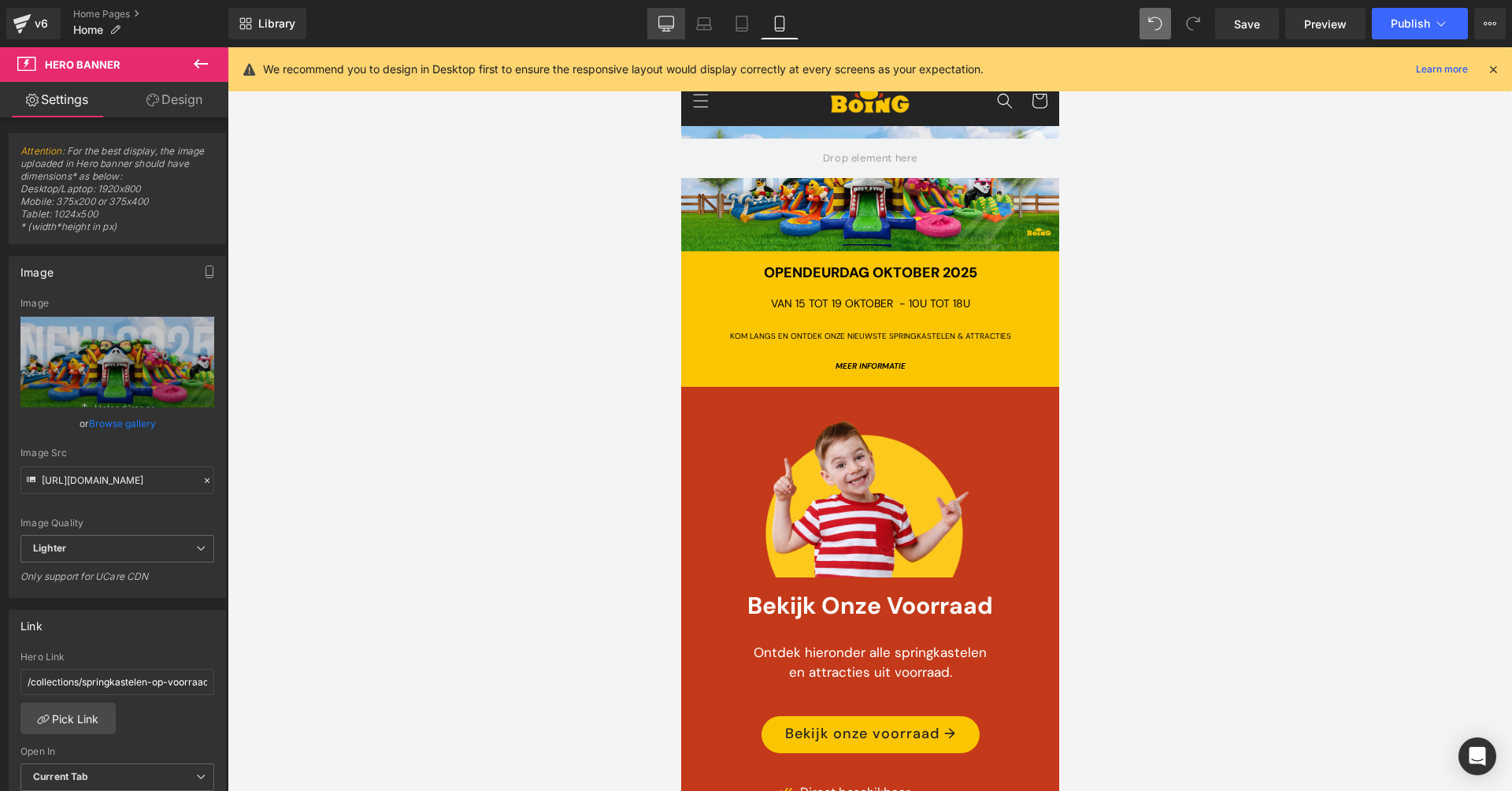
click at [674, 12] on link "Desktop" at bounding box center [666, 24] width 38 height 32
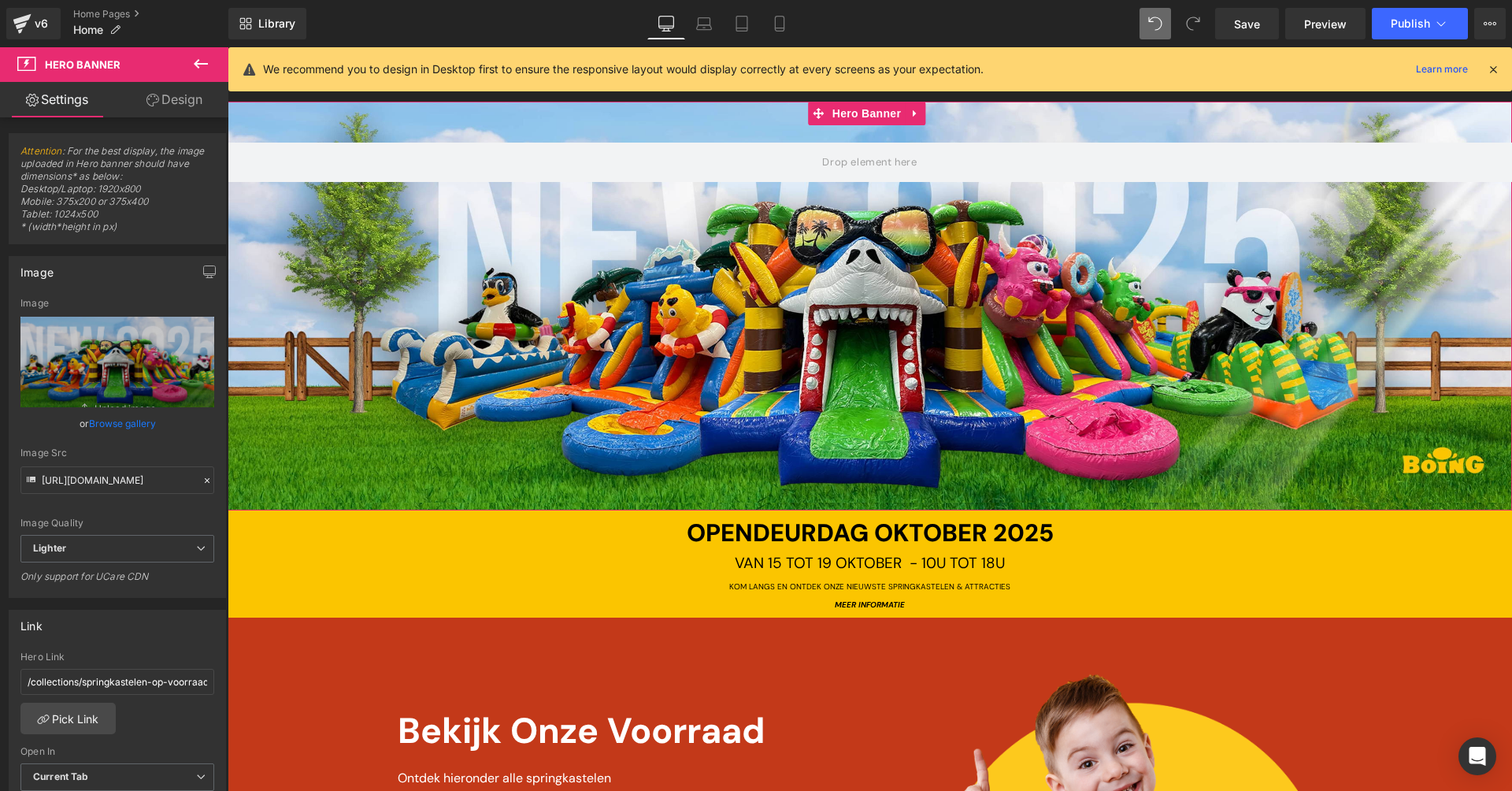
scroll to position [220, 0]
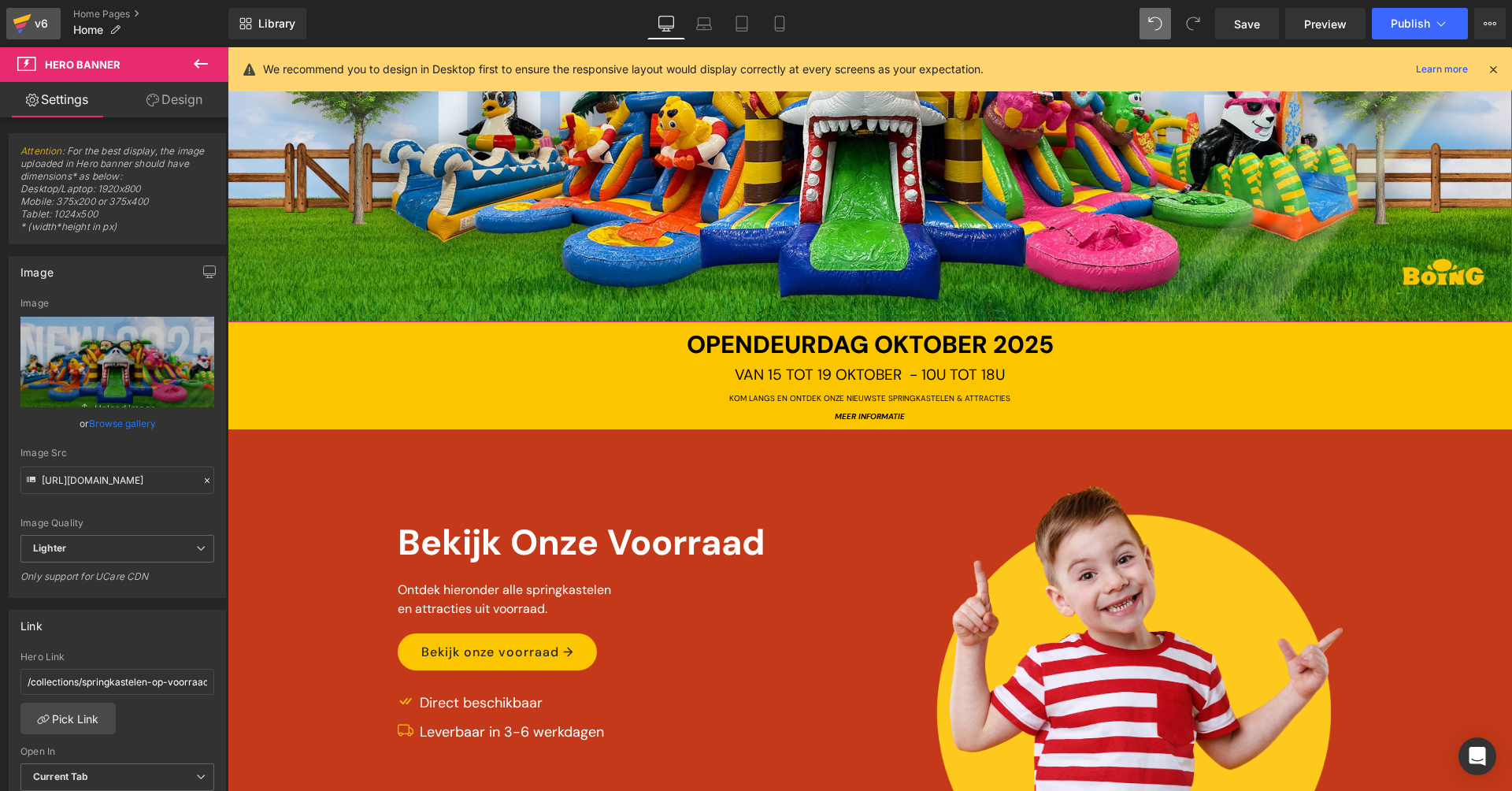
click at [42, 21] on div "v6" at bounding box center [41, 24] width 20 height 21
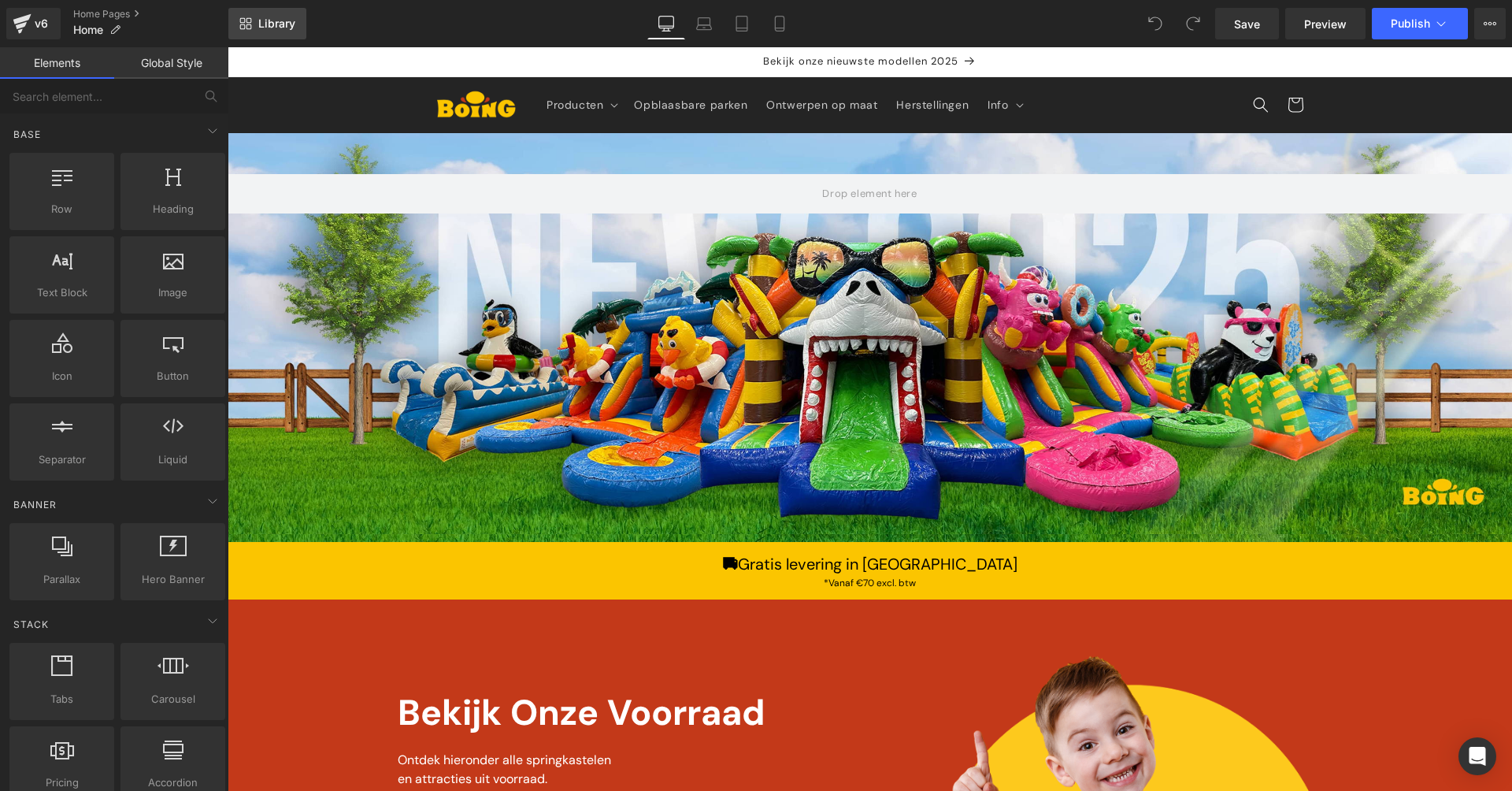
click at [267, 22] on span "Library" at bounding box center [277, 24] width 37 height 14
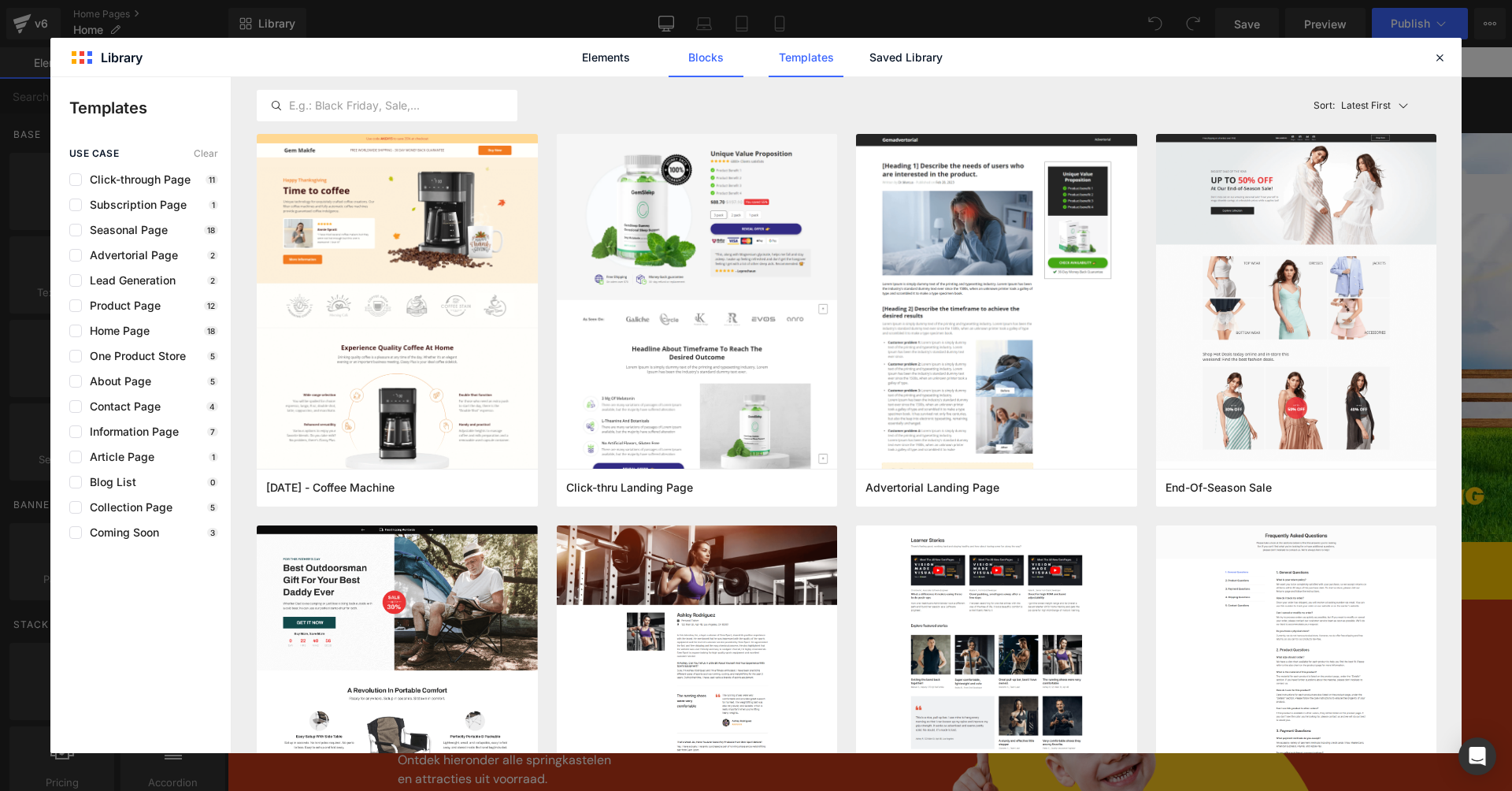
click at [687, 50] on link "Blocks" at bounding box center [706, 58] width 75 height 39
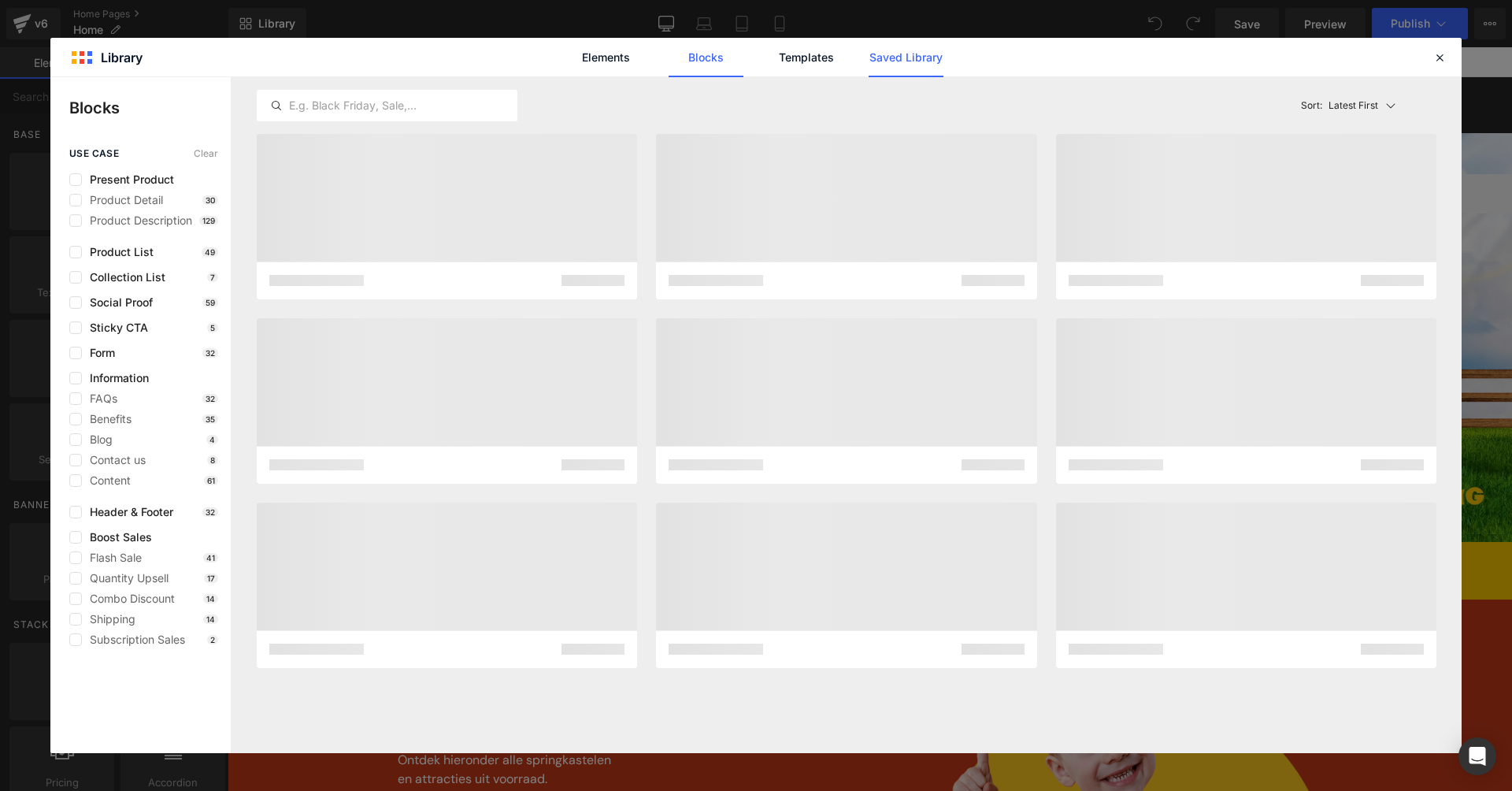
click at [910, 48] on link "Saved Library" at bounding box center [905, 58] width 75 height 39
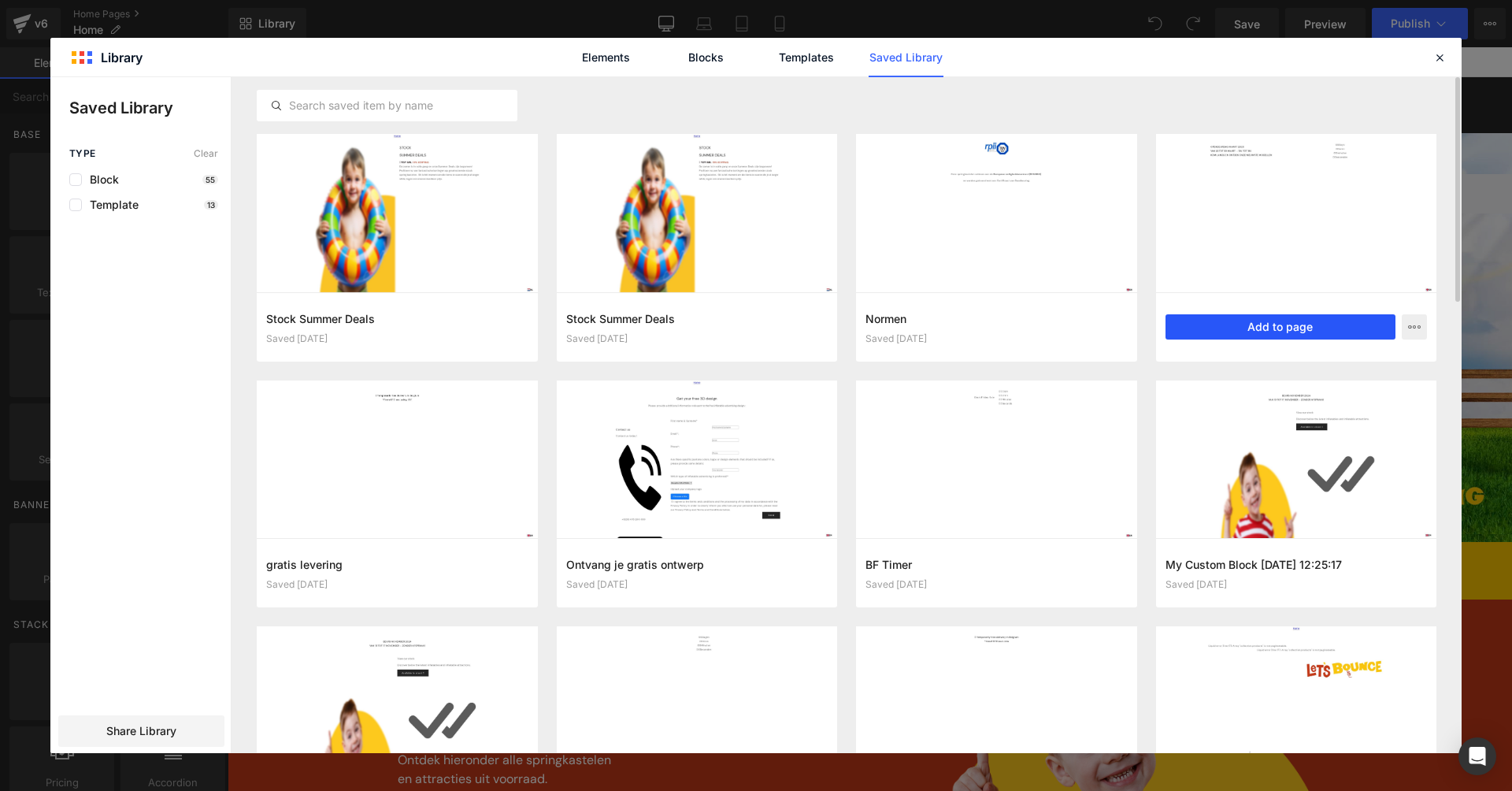
click at [1280, 326] on button "Add to page" at bounding box center [1281, 326] width 231 height 25
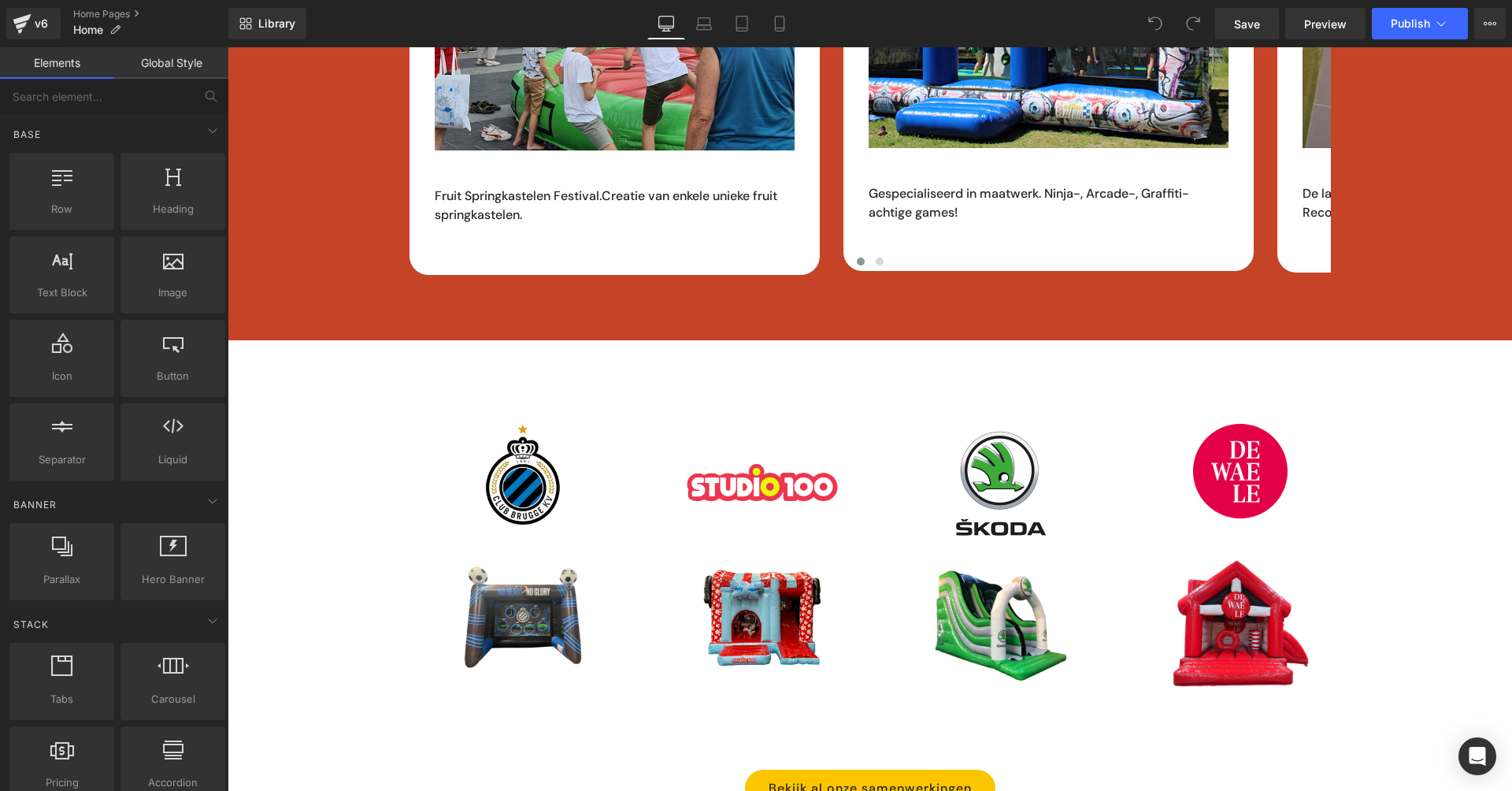
scroll to position [4569, 0]
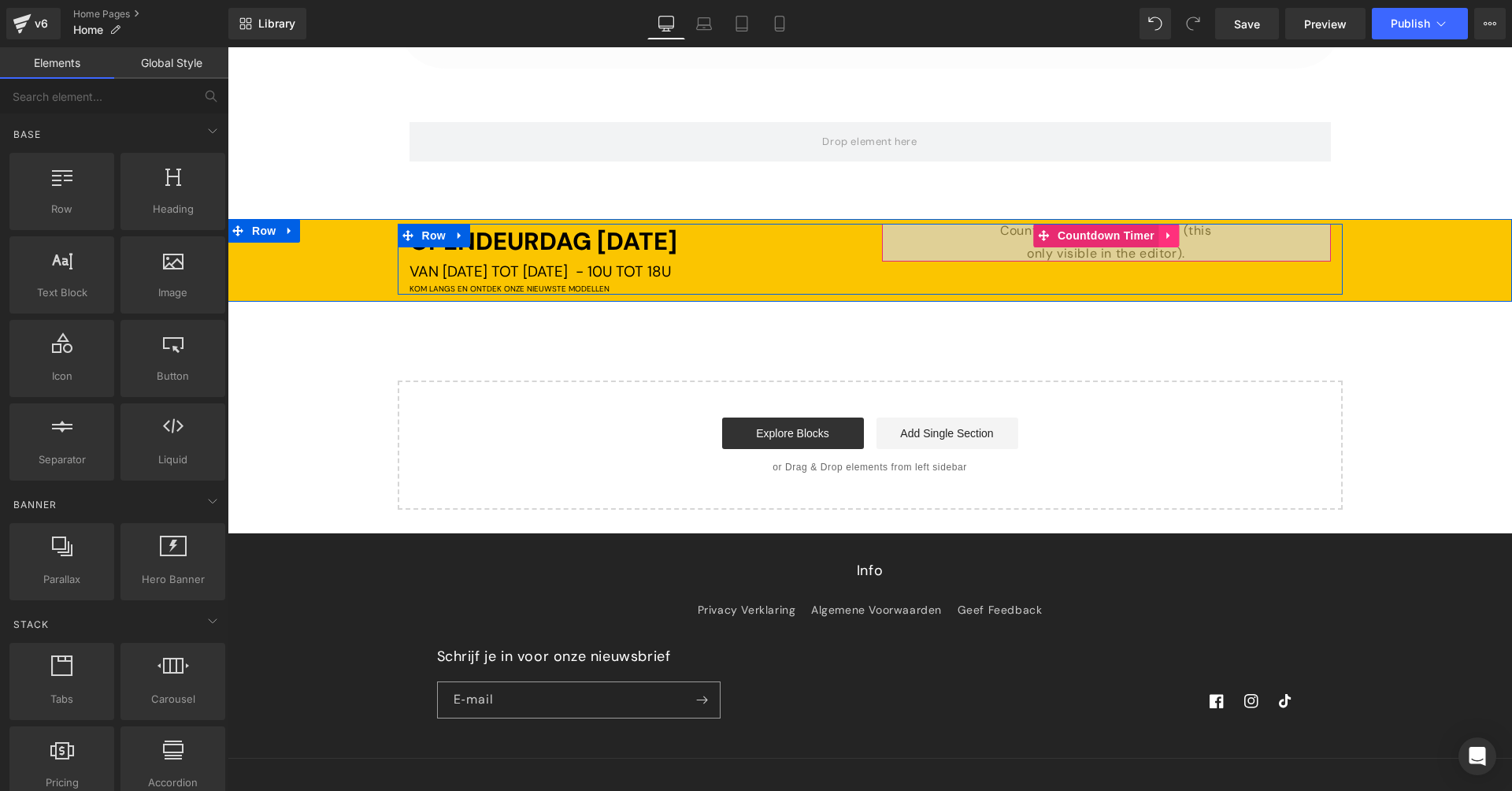
click at [1163, 230] on icon at bounding box center [1169, 236] width 11 height 12
click at [1174, 230] on icon at bounding box center [1179, 236] width 11 height 11
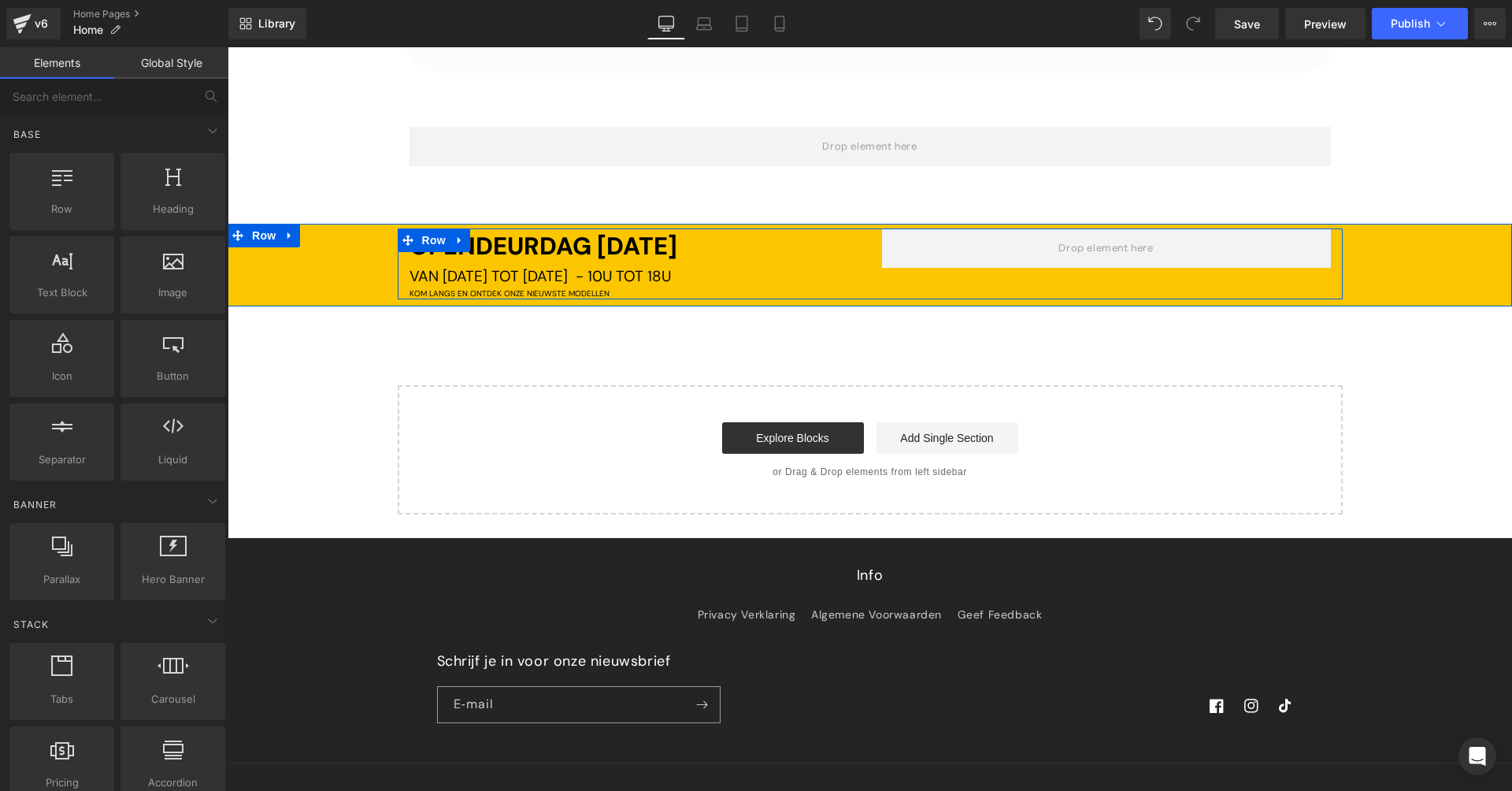
scroll to position [4309, 0]
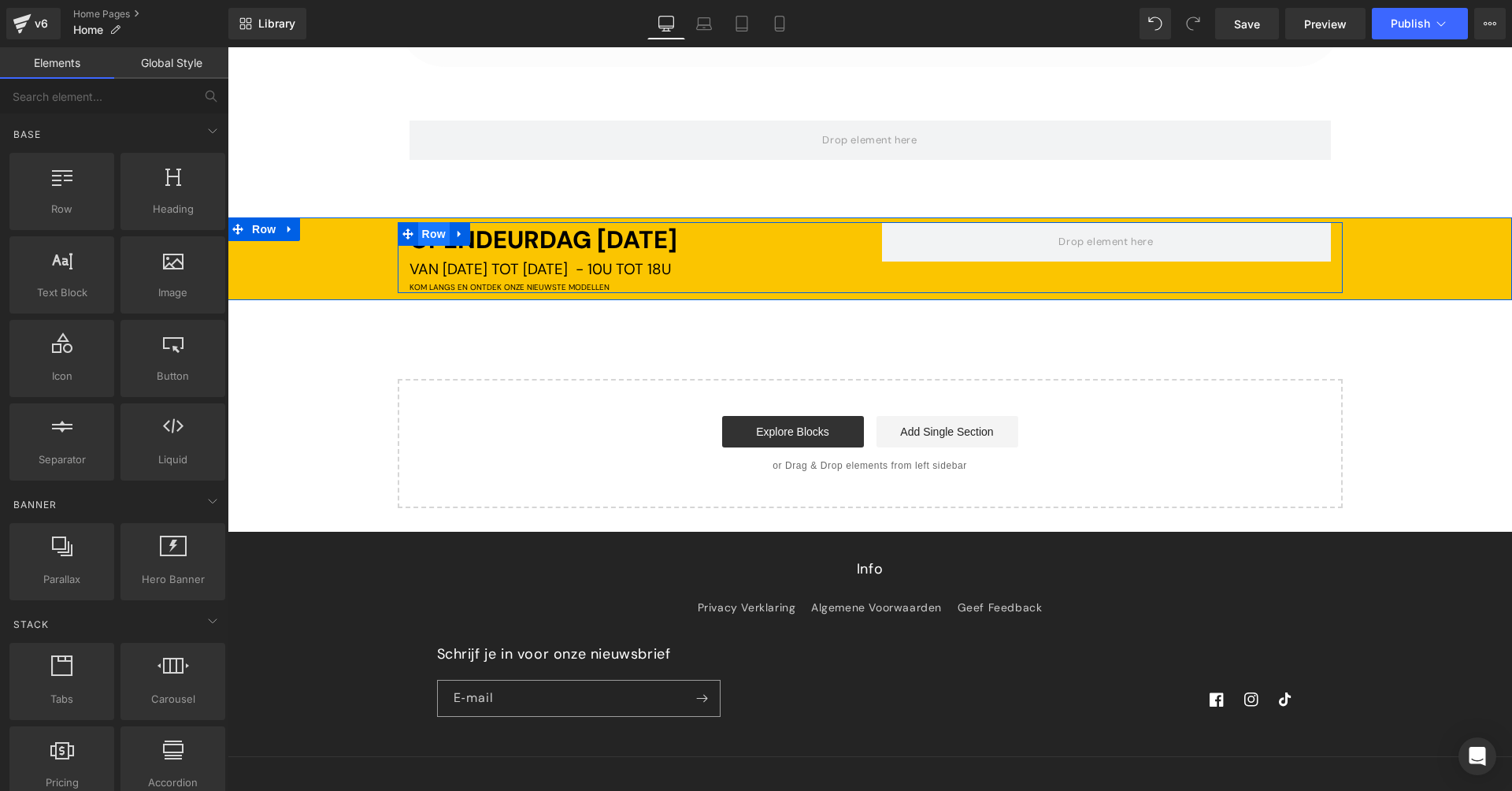
click at [431, 222] on span "Row" at bounding box center [434, 234] width 32 height 24
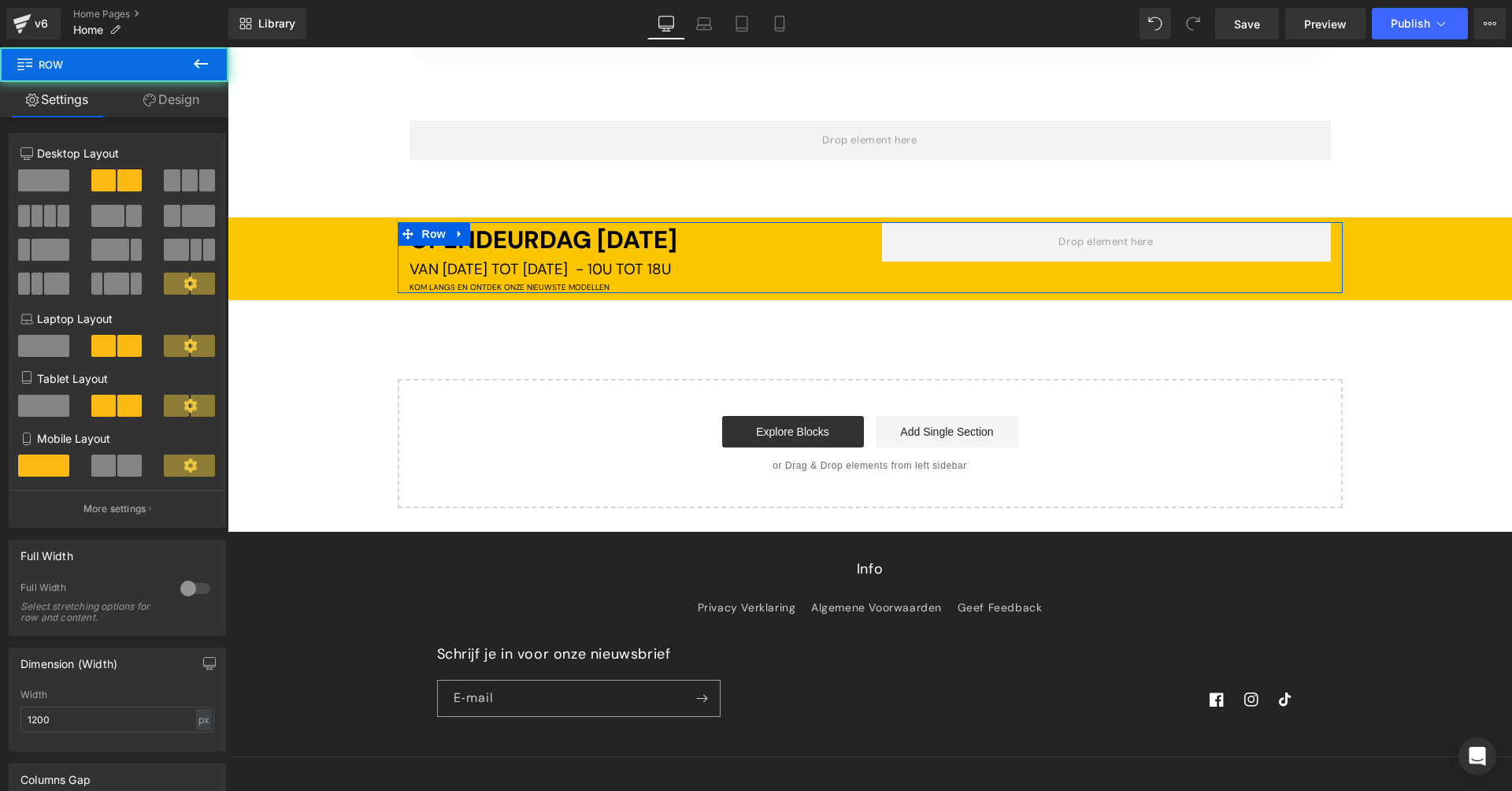
click at [45, 181] on span at bounding box center [43, 181] width 51 height 22
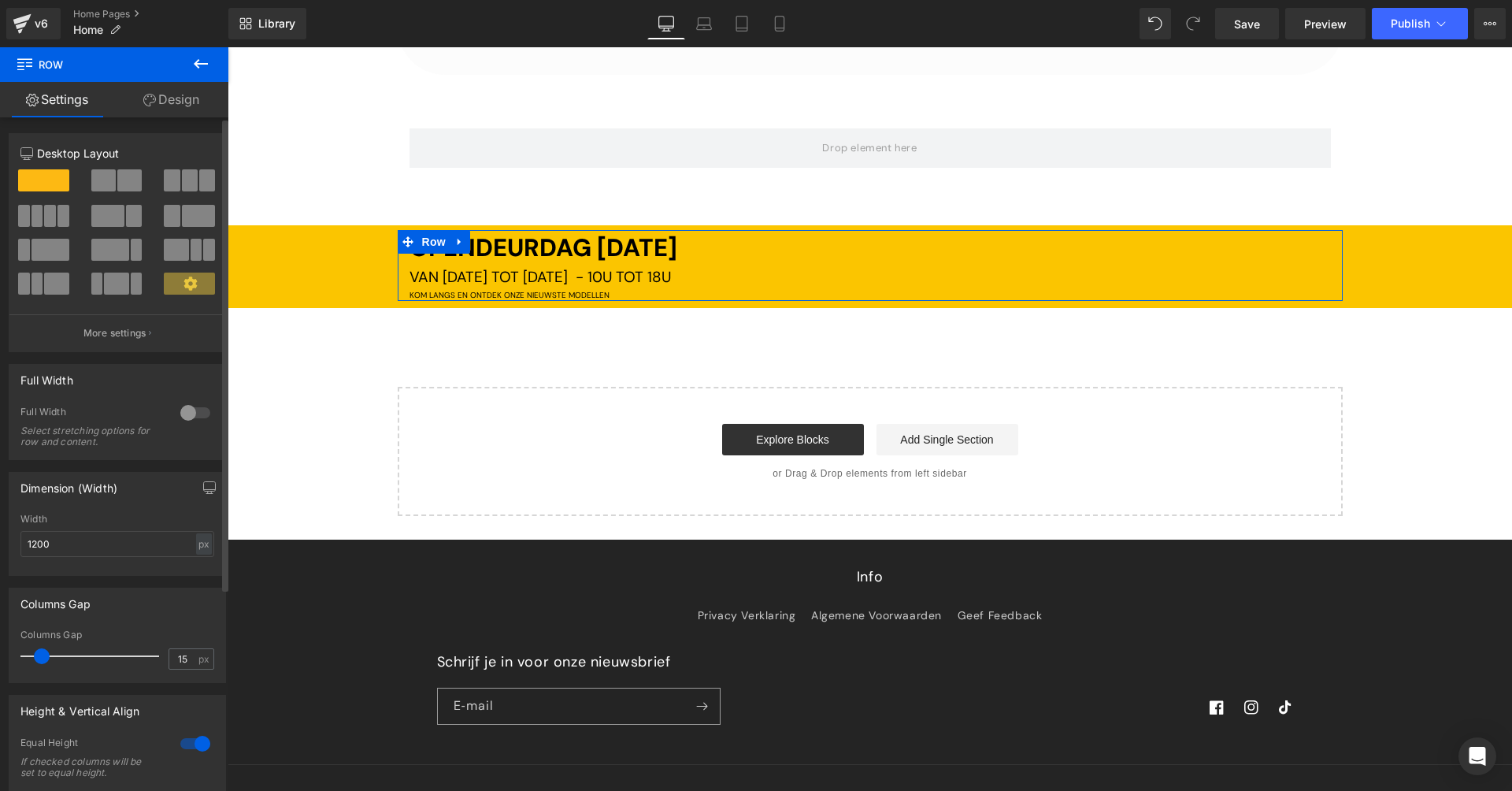
scroll to position [4271, 0]
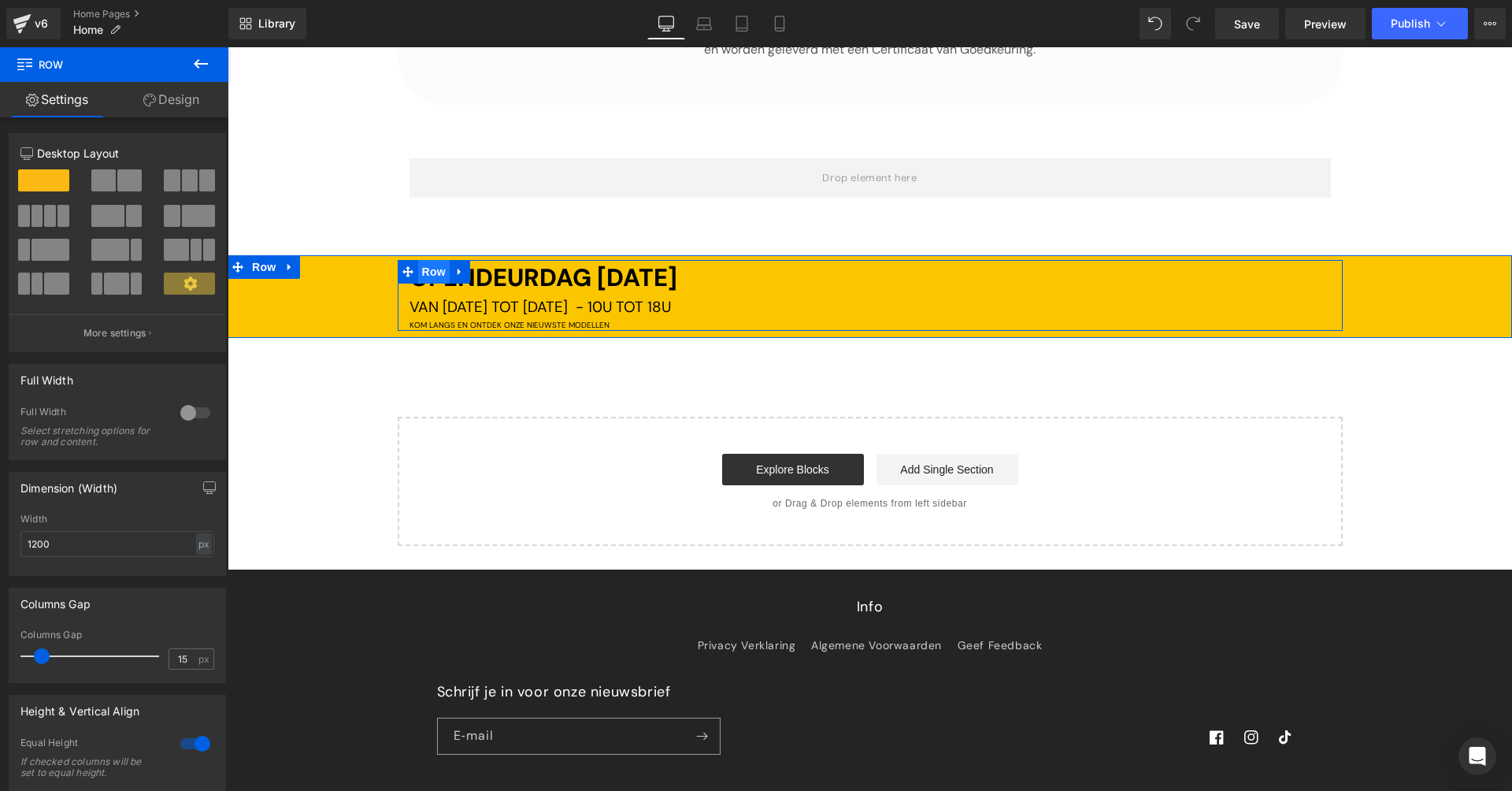
click at [436, 260] on span "Row" at bounding box center [434, 272] width 32 height 24
drag, startPoint x: 618, startPoint y: 255, endPoint x: 644, endPoint y: 252, distance: 26.2
click at [618, 262] on span "OPENDEURDAG [DATE]" at bounding box center [543, 278] width 267 height 32
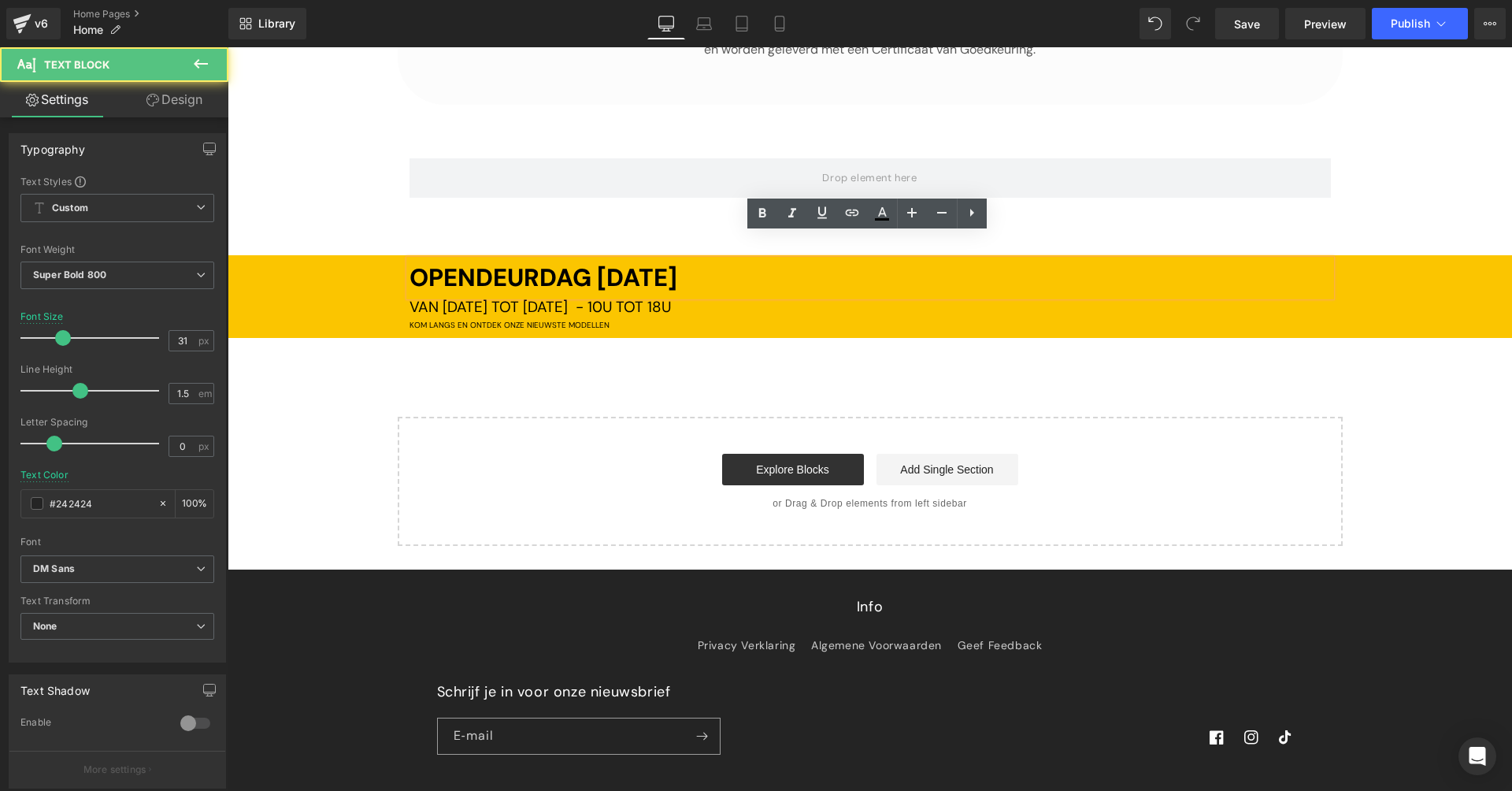
click at [836, 260] on div "OPENDEURDAG [DATE]" at bounding box center [870, 278] width 921 height 37
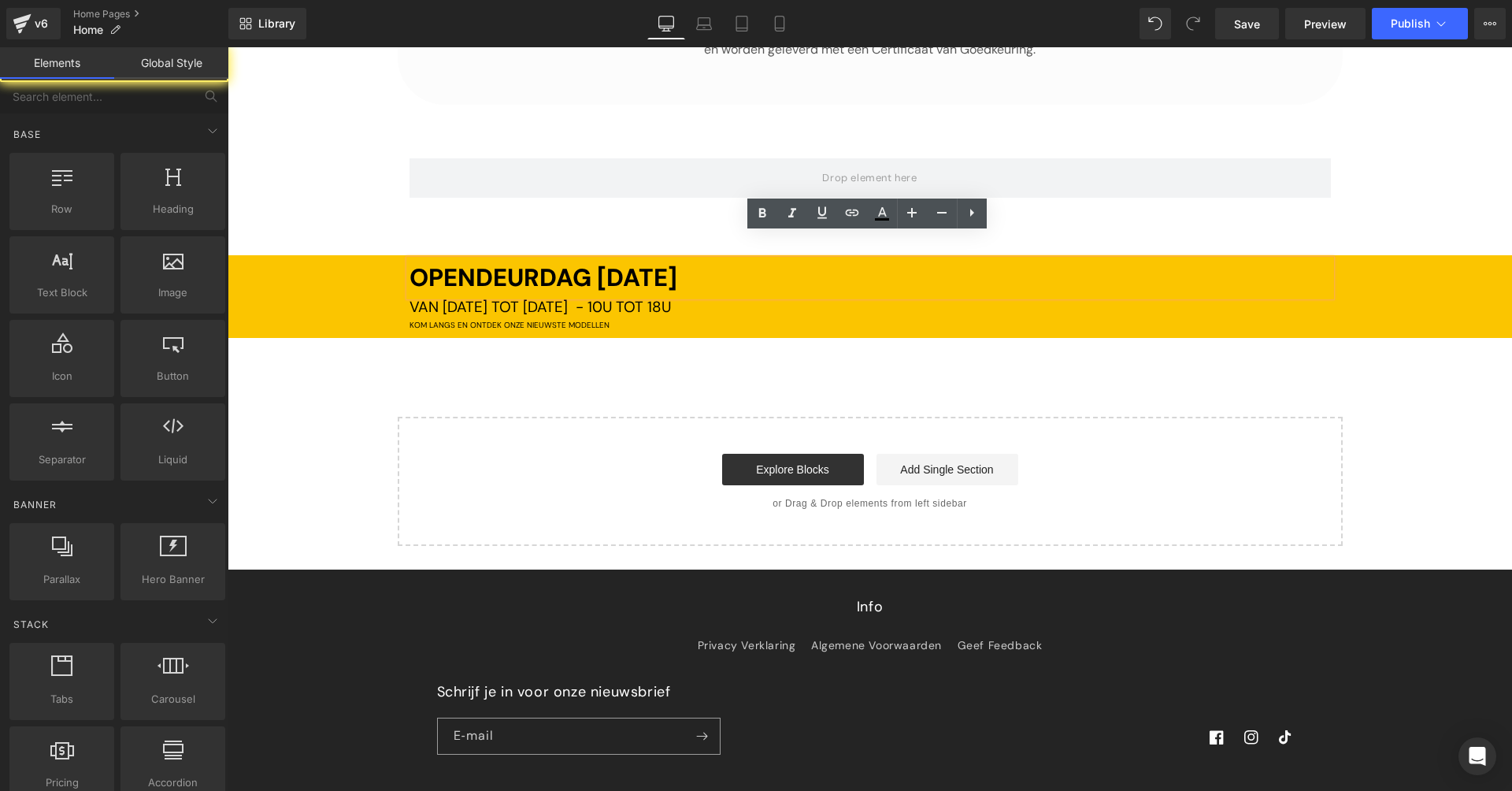
drag, startPoint x: 813, startPoint y: 364, endPoint x: 820, endPoint y: 334, distance: 30.8
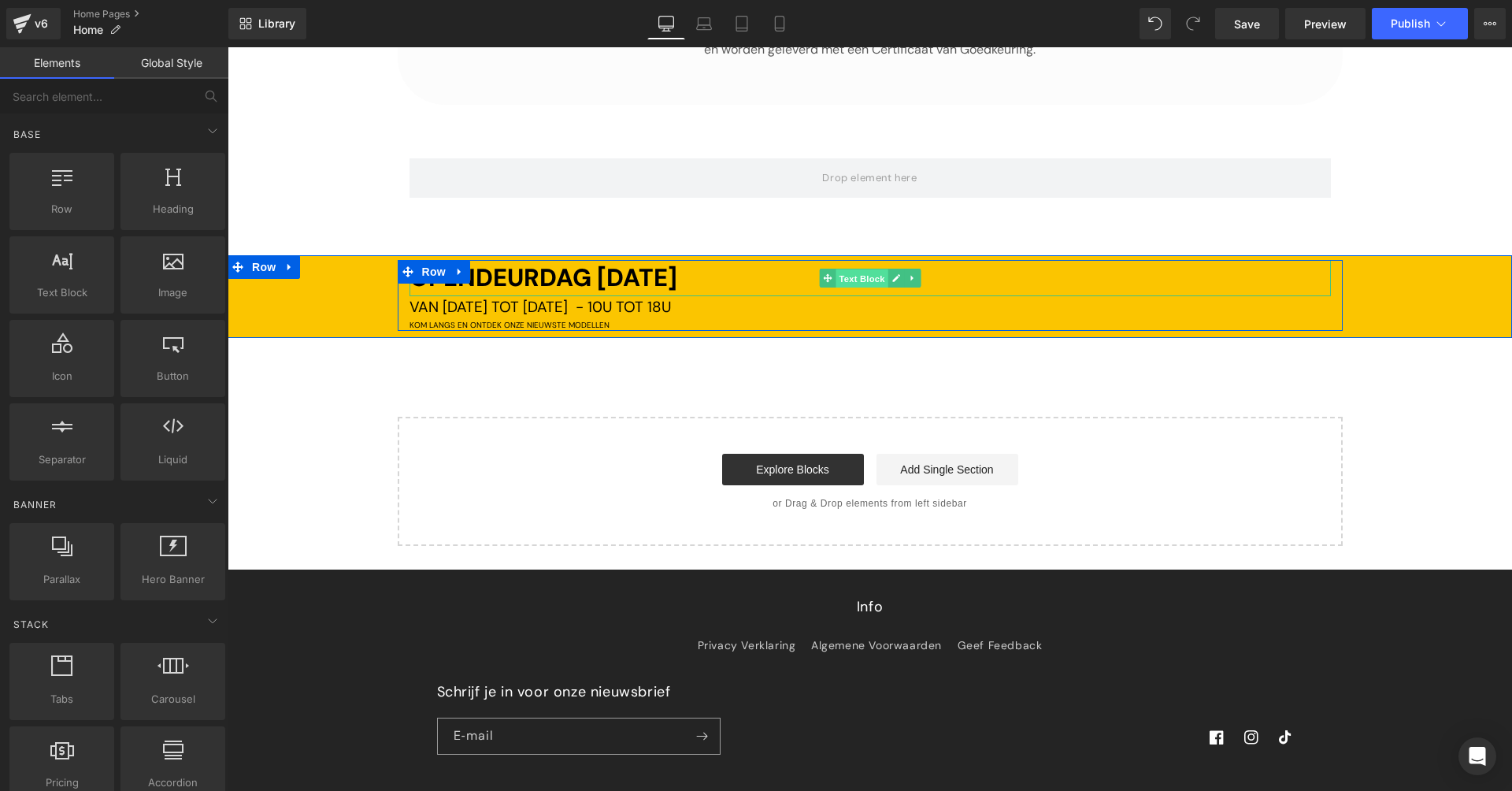
click at [864, 269] on span "Text Block" at bounding box center [861, 278] width 52 height 19
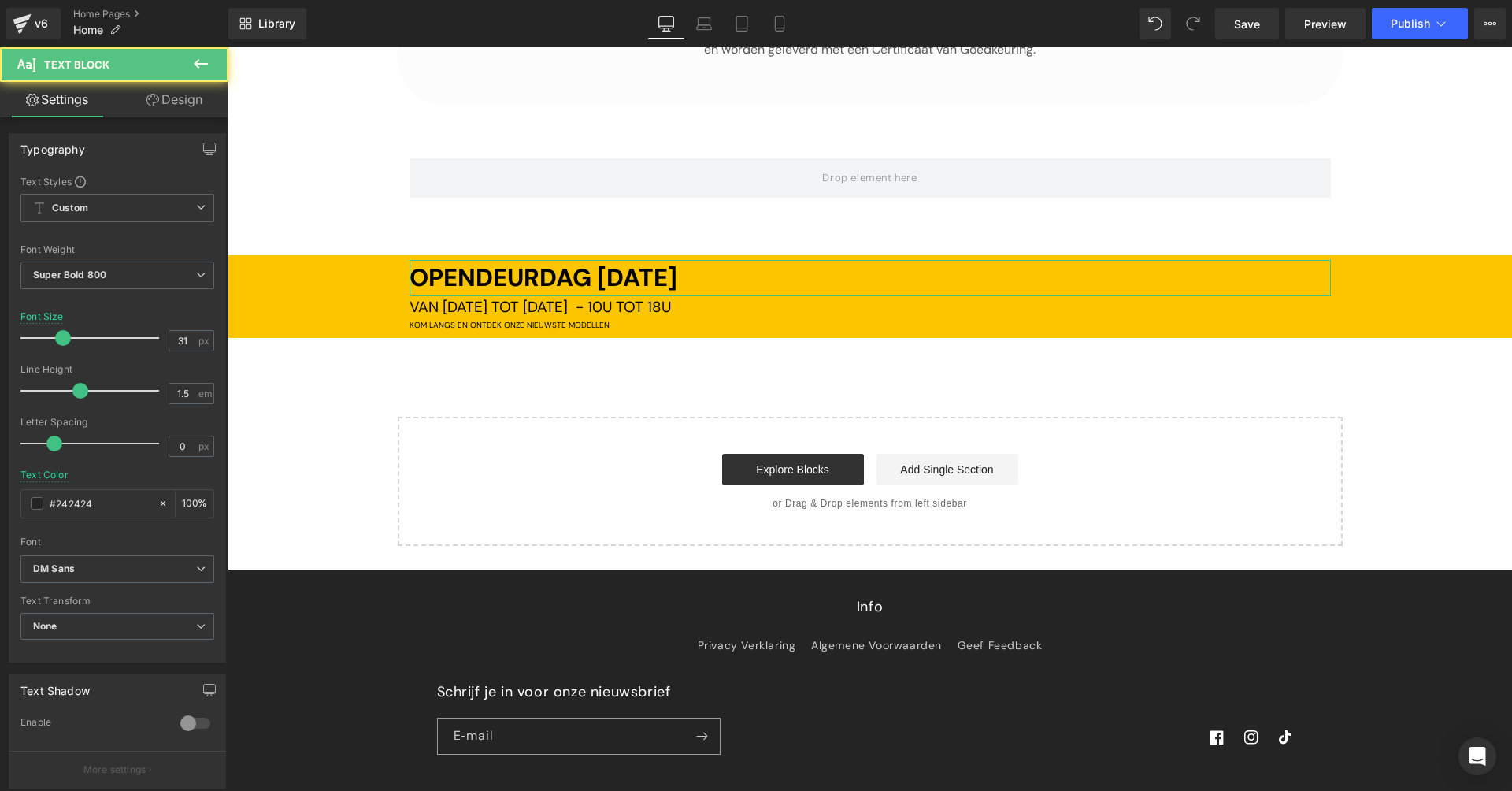
scroll to position [321, 0]
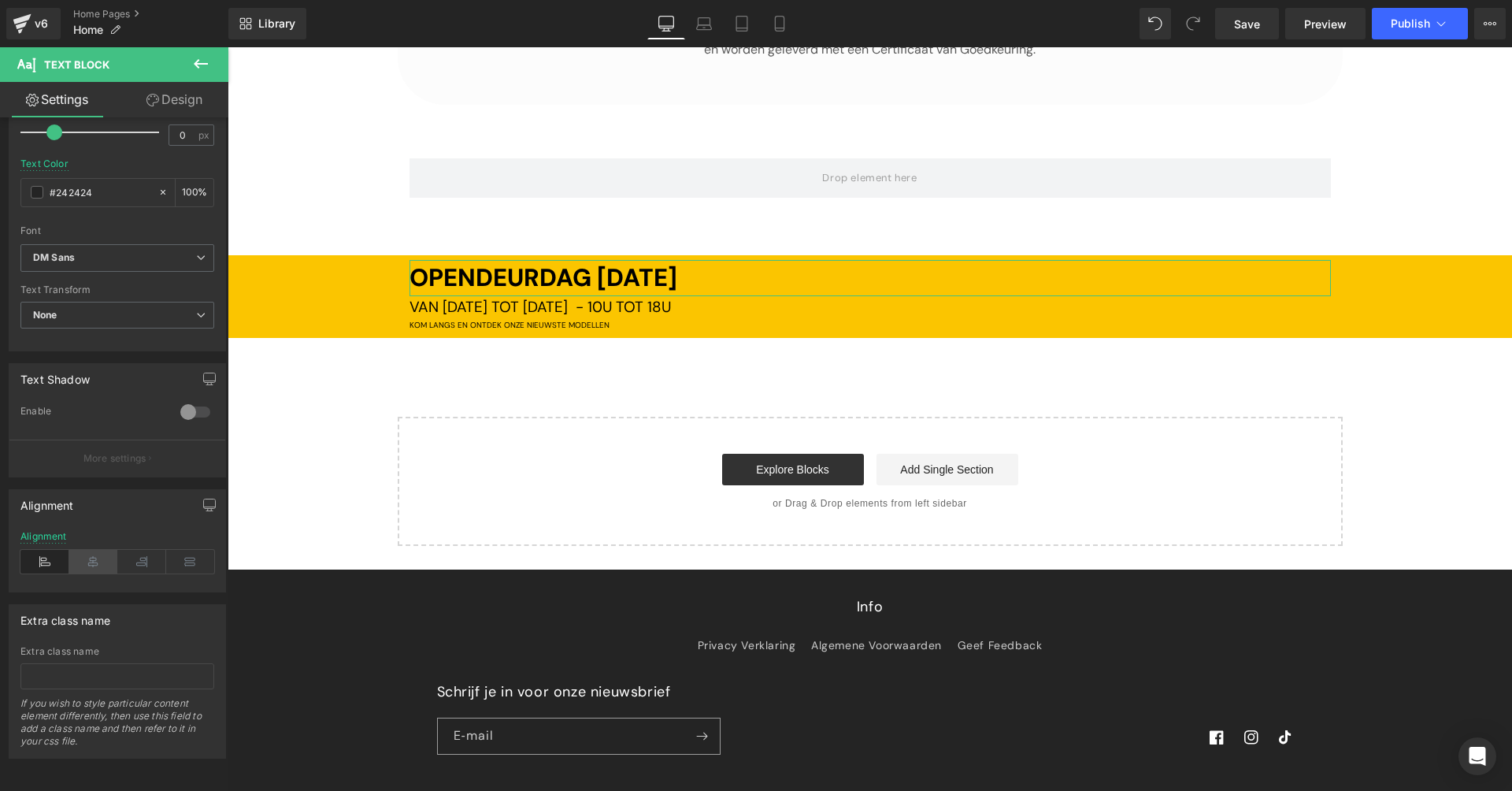
click at [91, 550] on icon at bounding box center [94, 562] width 49 height 24
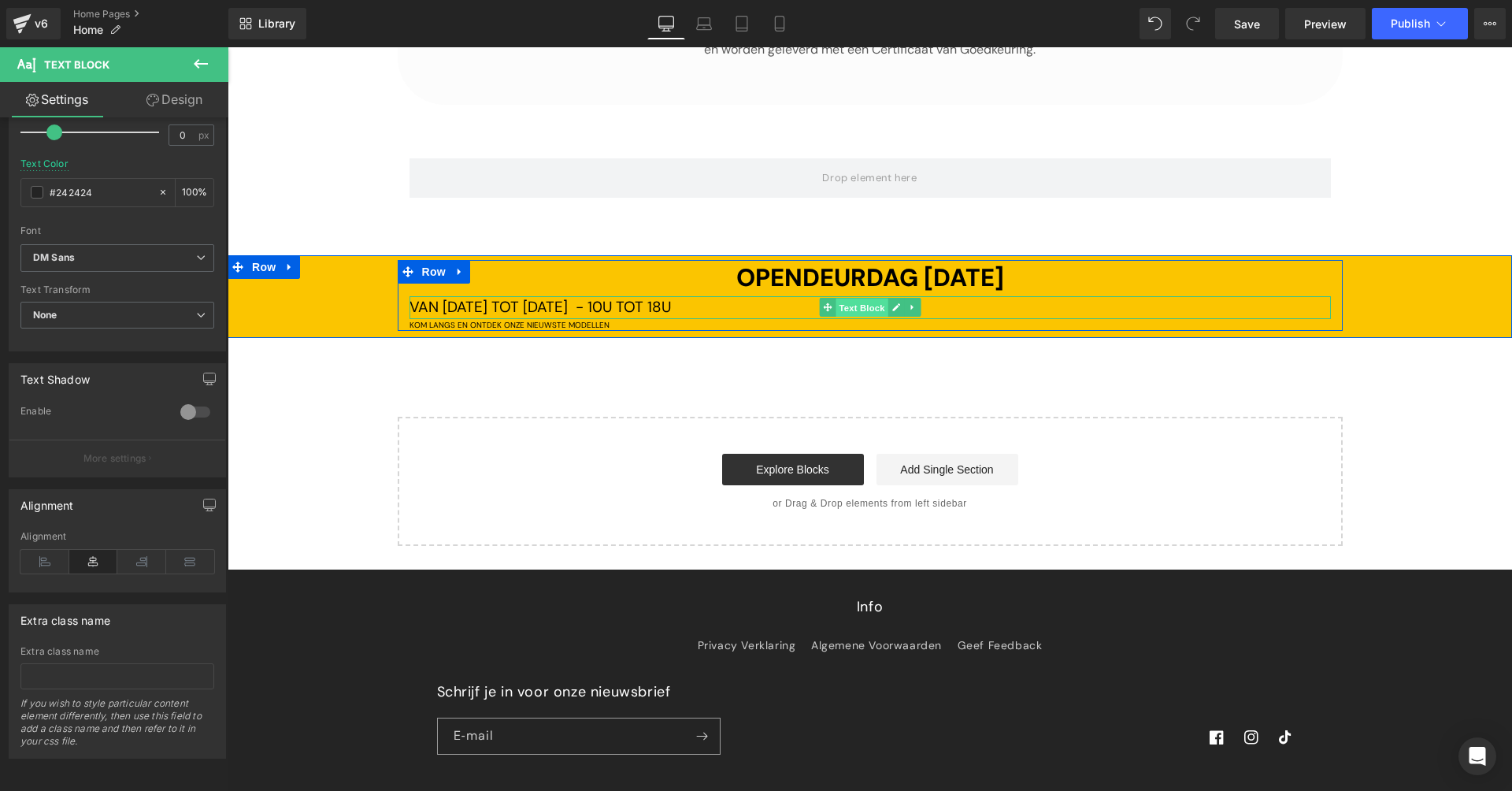
click at [865, 298] on span "Text Block" at bounding box center [861, 308] width 52 height 19
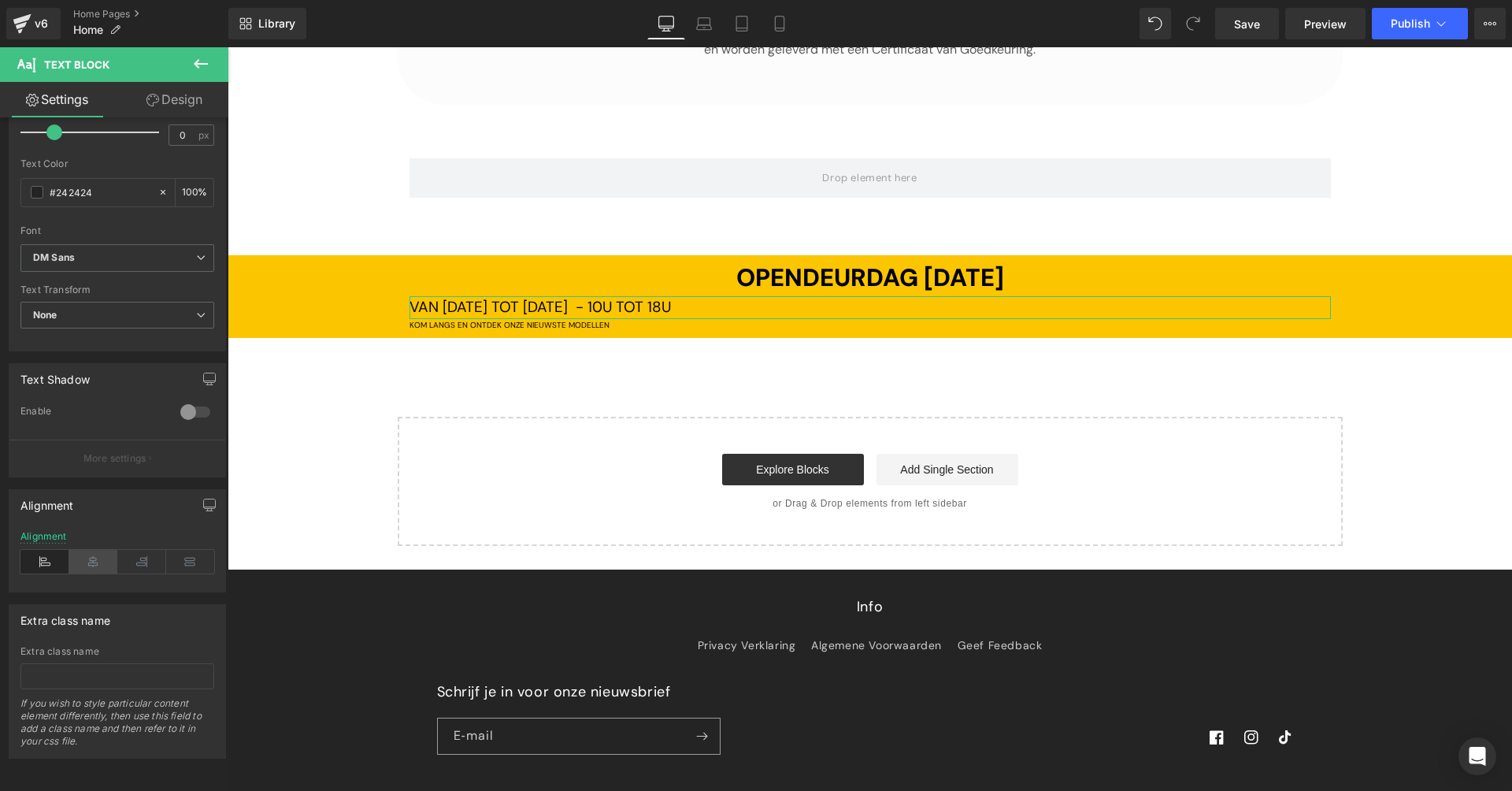
click at [102, 555] on icon at bounding box center [94, 562] width 49 height 24
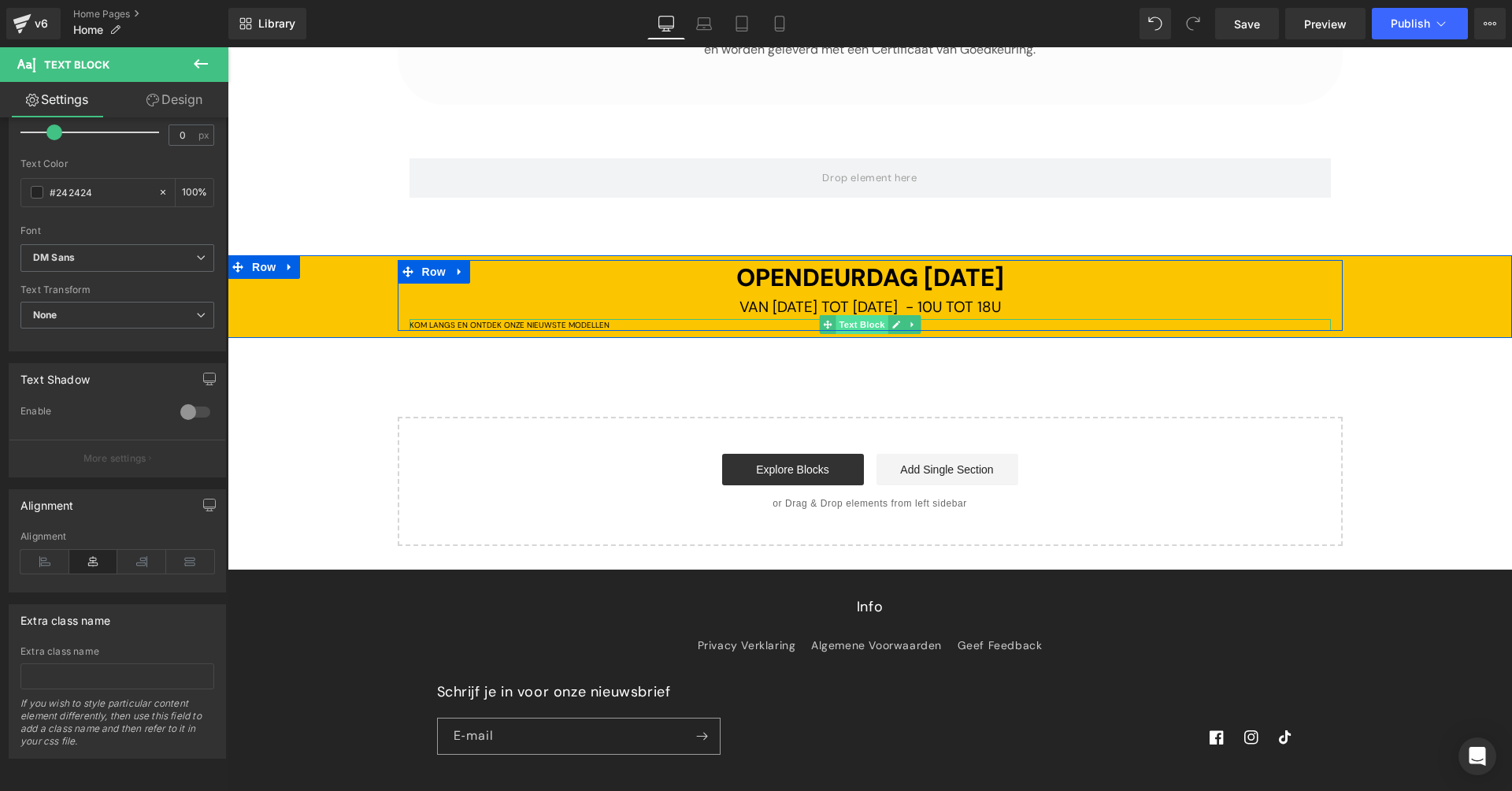
click at [858, 315] on span "Text Block" at bounding box center [861, 324] width 52 height 19
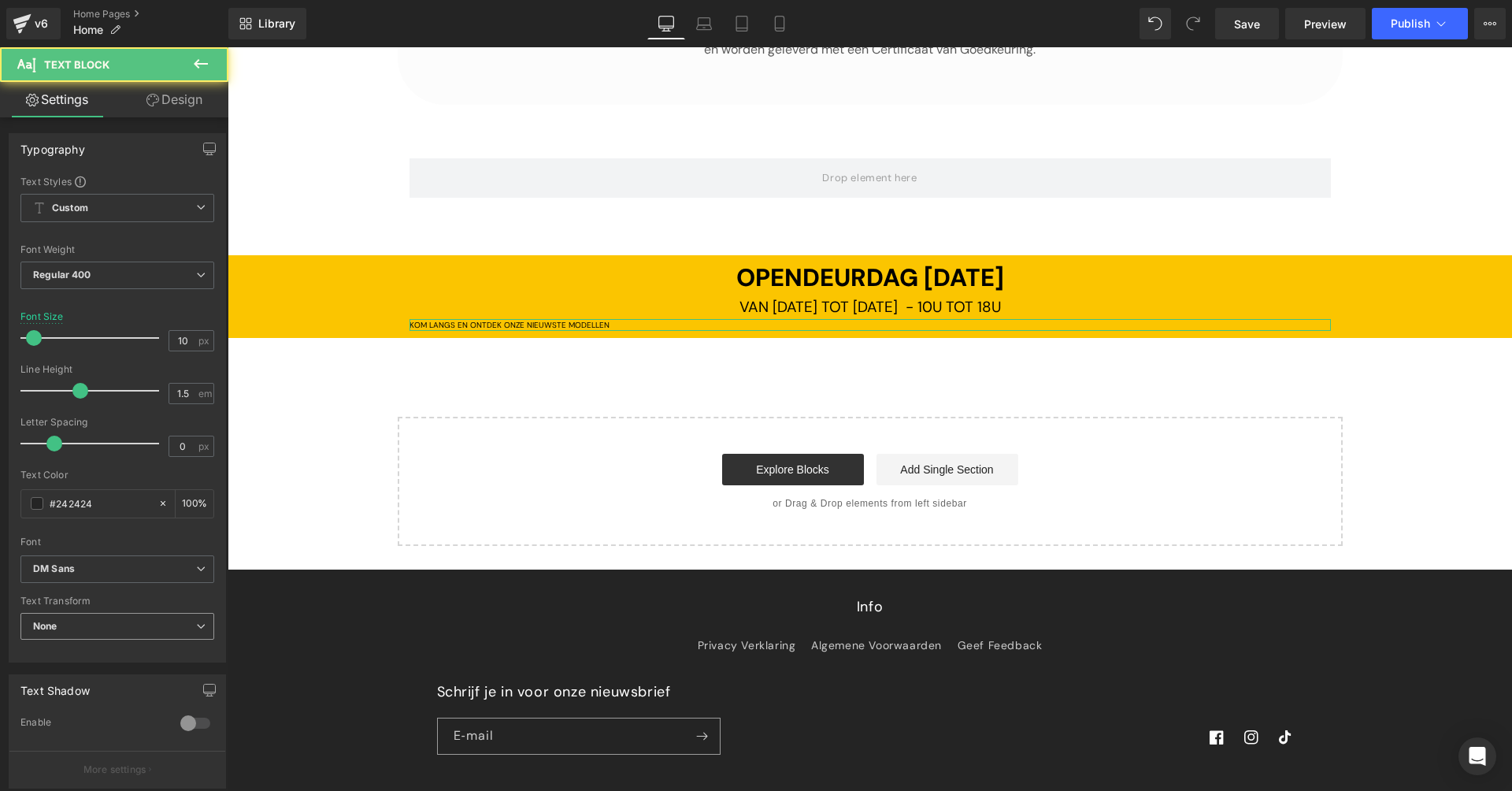
scroll to position [267, 0]
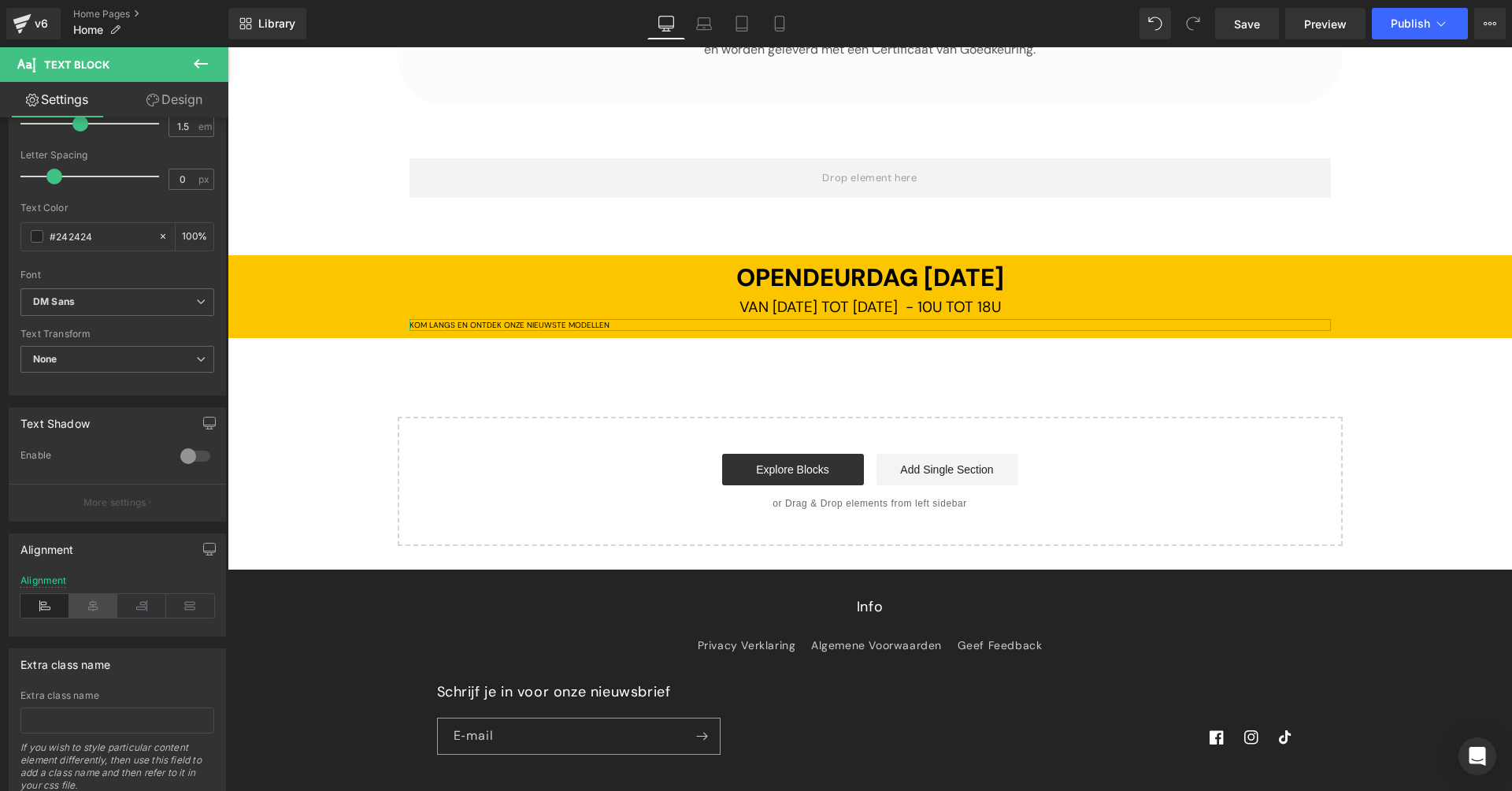
drag, startPoint x: 95, startPoint y: 610, endPoint x: 110, endPoint y: 600, distance: 18.0
click at [95, 609] on icon at bounding box center [94, 606] width 49 height 24
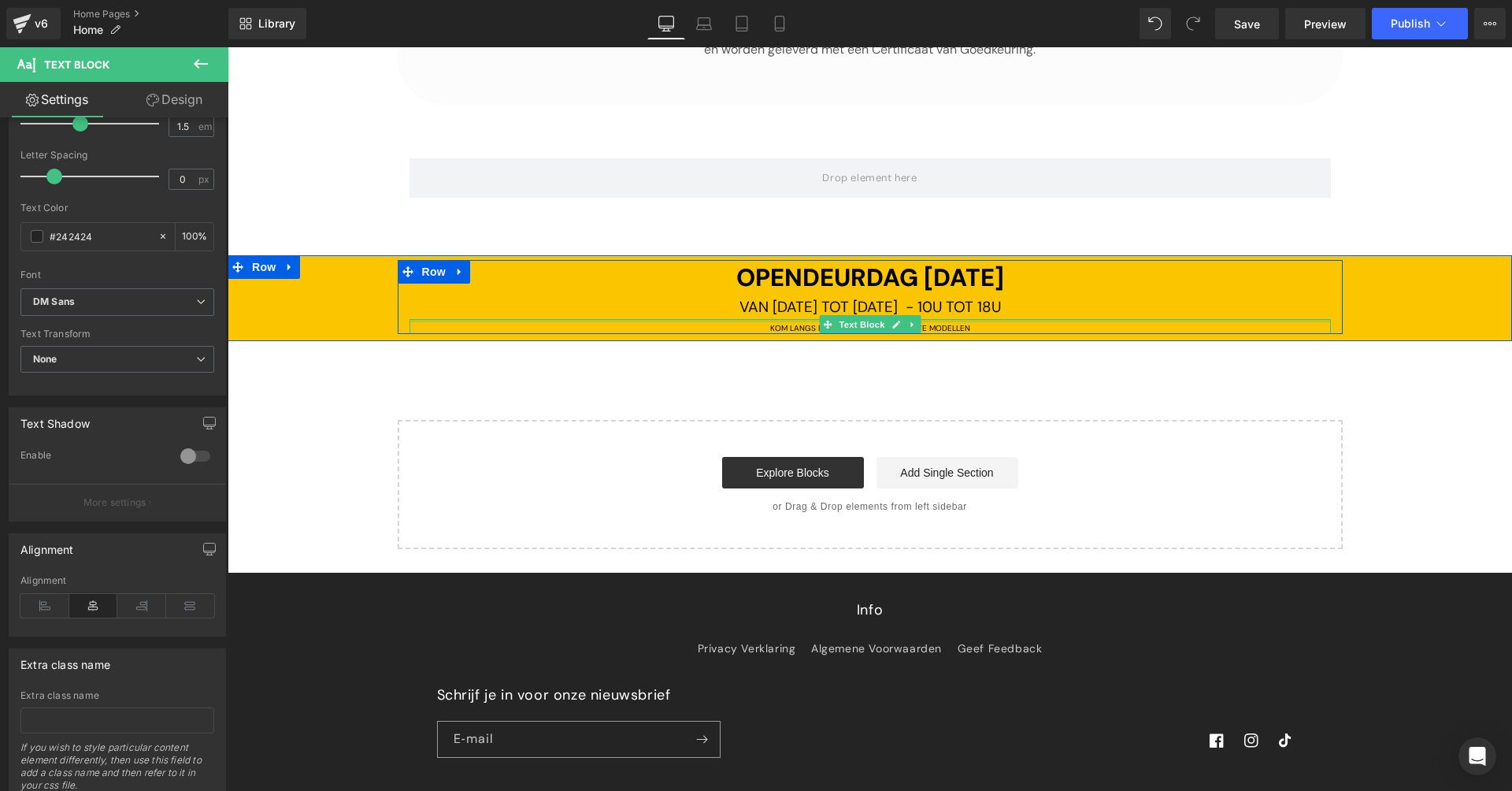
click at [930, 319] on div "KOM LANGS EN ONTDEK ONZE NIEUWSTE MODELLEN Text Block" at bounding box center [870, 326] width 921 height 15
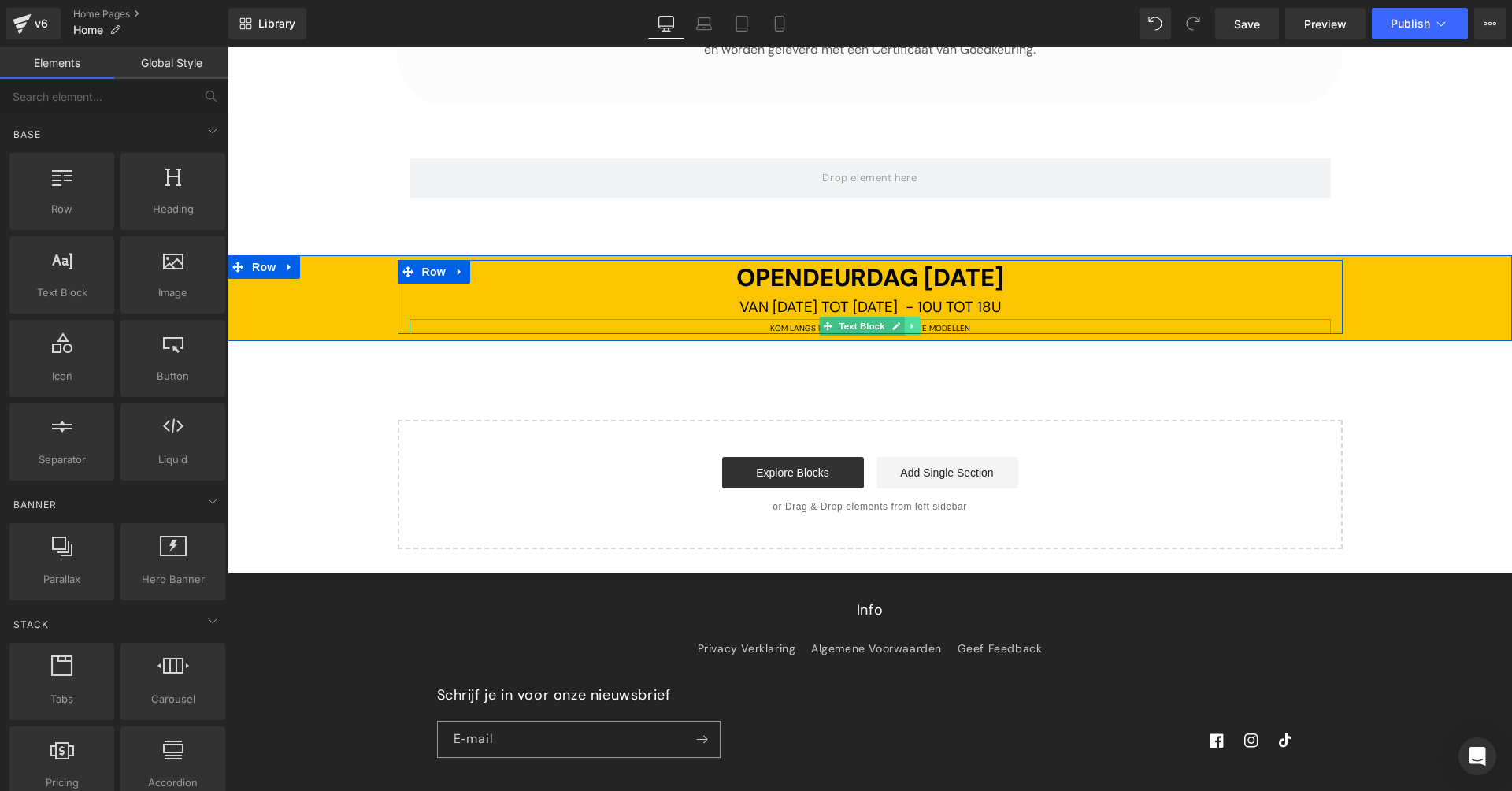
click at [912, 321] on icon at bounding box center [912, 326] width 9 height 9
click at [902, 322] on icon at bounding box center [903, 326] width 9 height 9
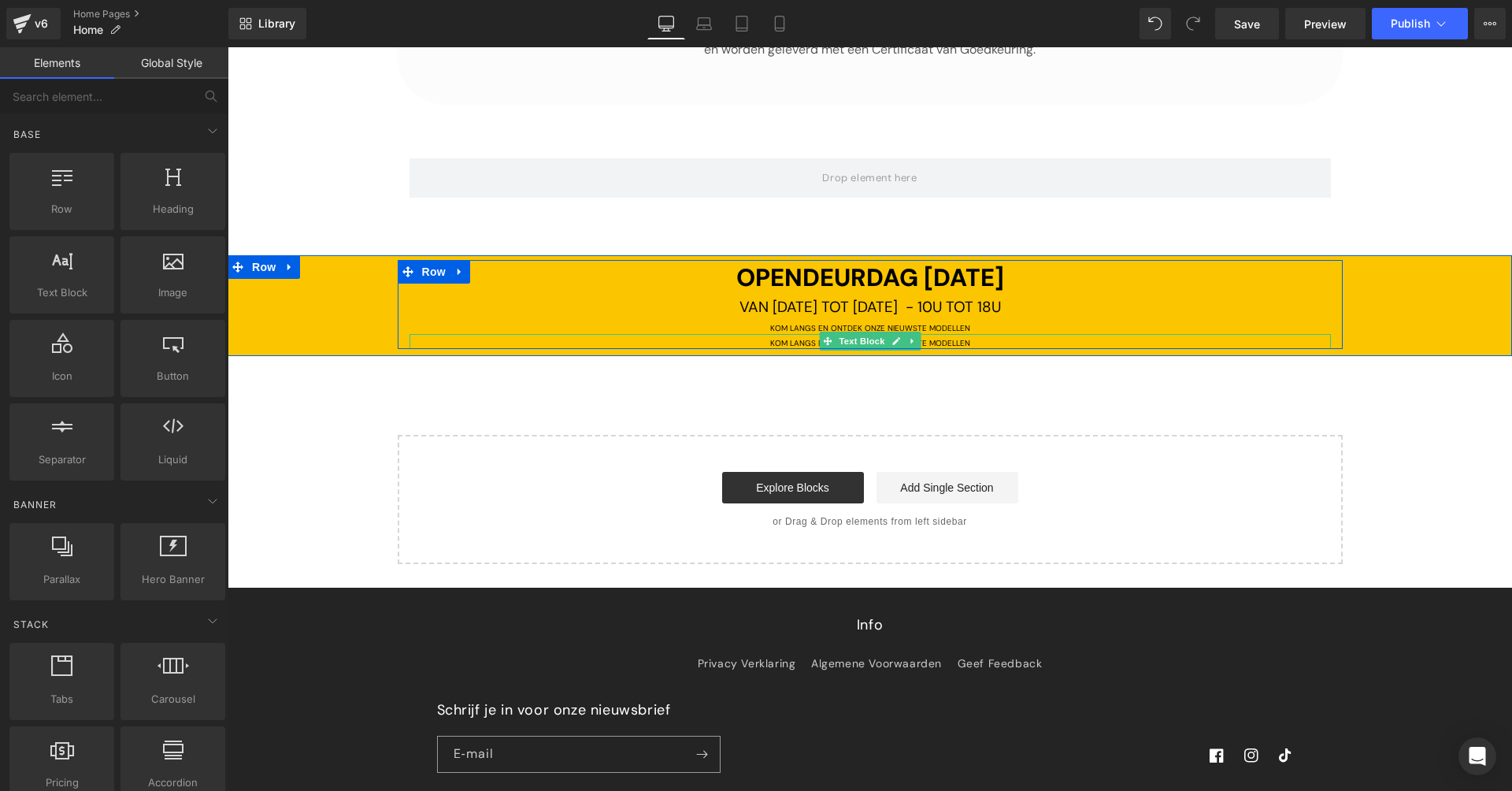
click at [795, 338] on span "KOM LANGS EN ONTDEK ONZE NIEUWSTE MODELLEN" at bounding box center [871, 342] width 200 height 10
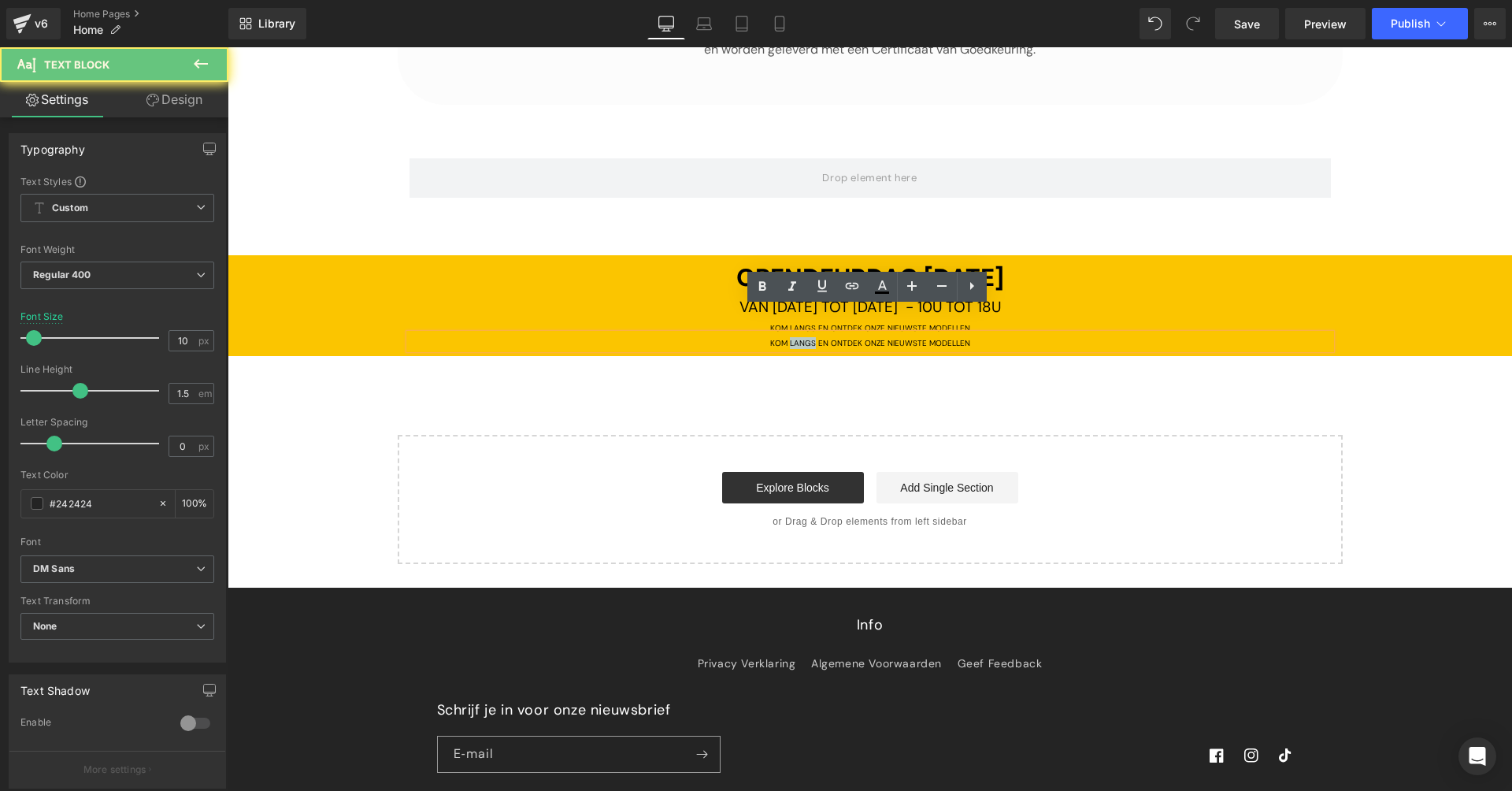
click at [795, 338] on span "KOM LANGS EN ONTDEK ONZE NIEUWSTE MODELLEN" at bounding box center [871, 342] width 200 height 10
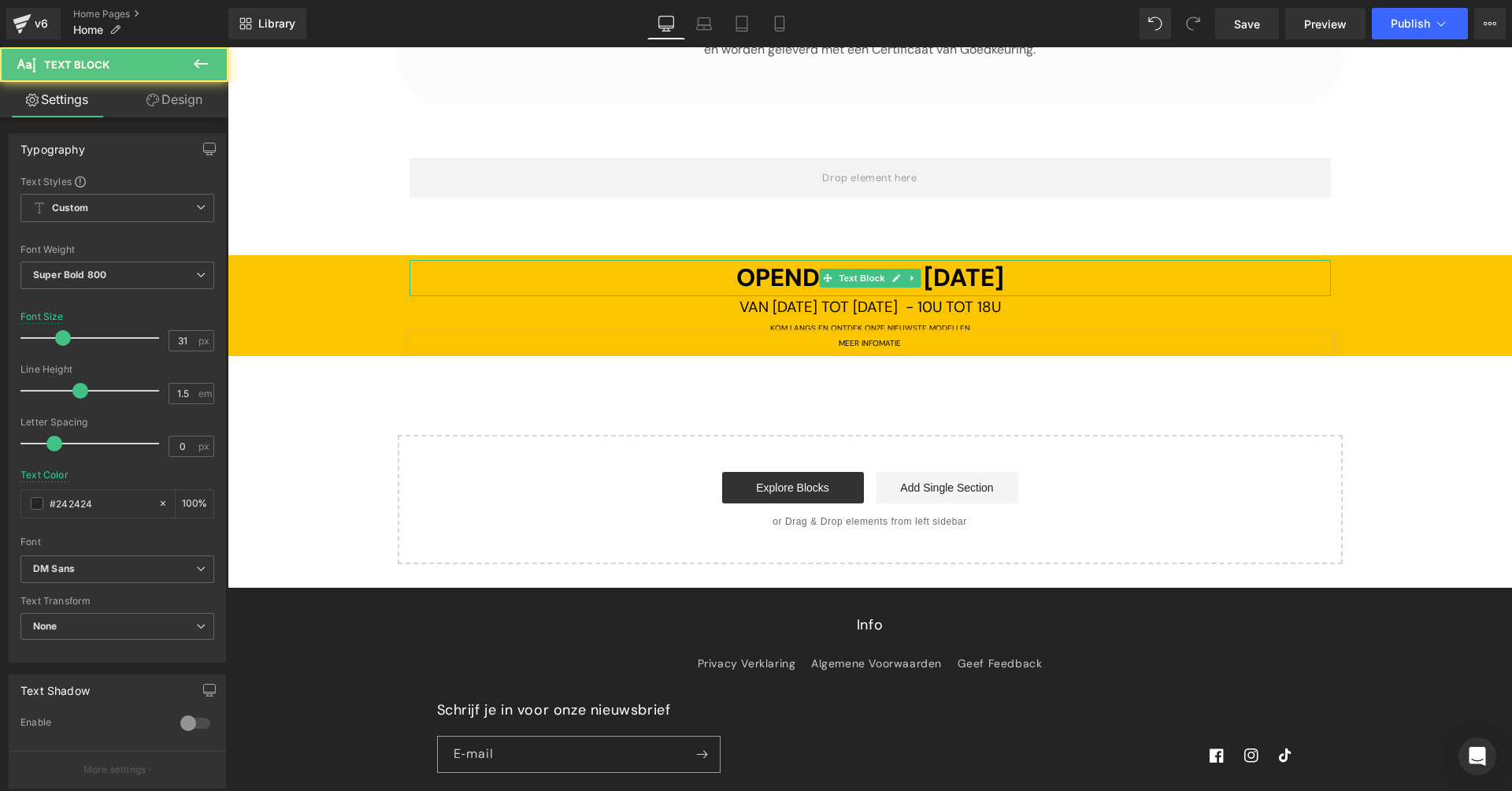
click at [932, 262] on span "OPENDEURDAG [DATE]" at bounding box center [870, 278] width 267 height 32
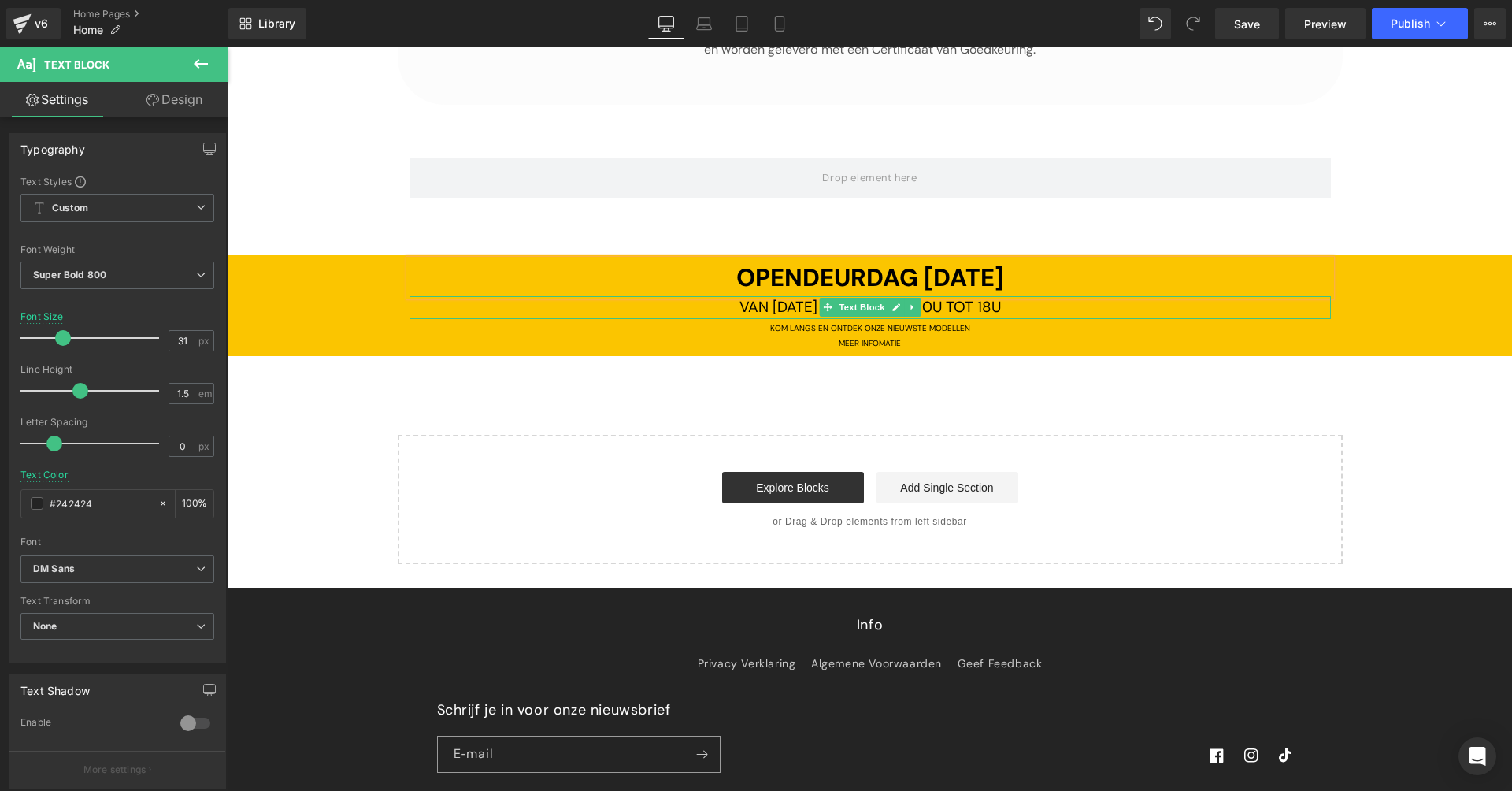
click at [772, 297] on span "VAN [DATE] TOT [DATE] - 10U TOT 18U" at bounding box center [871, 306] width 262 height 20
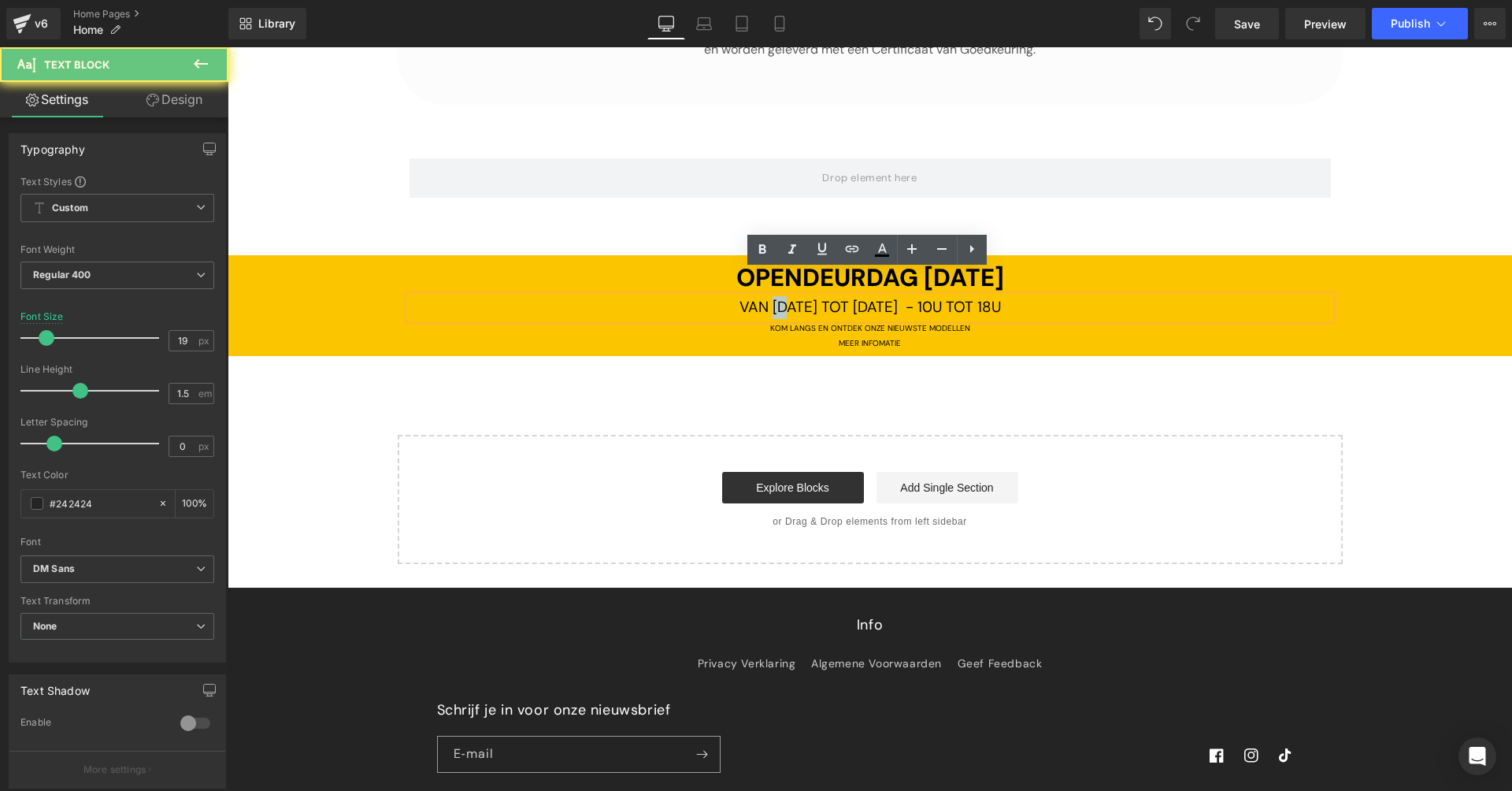
click at [772, 297] on span "VAN [DATE] TOT [DATE] - 10U TOT 18U" at bounding box center [871, 306] width 262 height 20
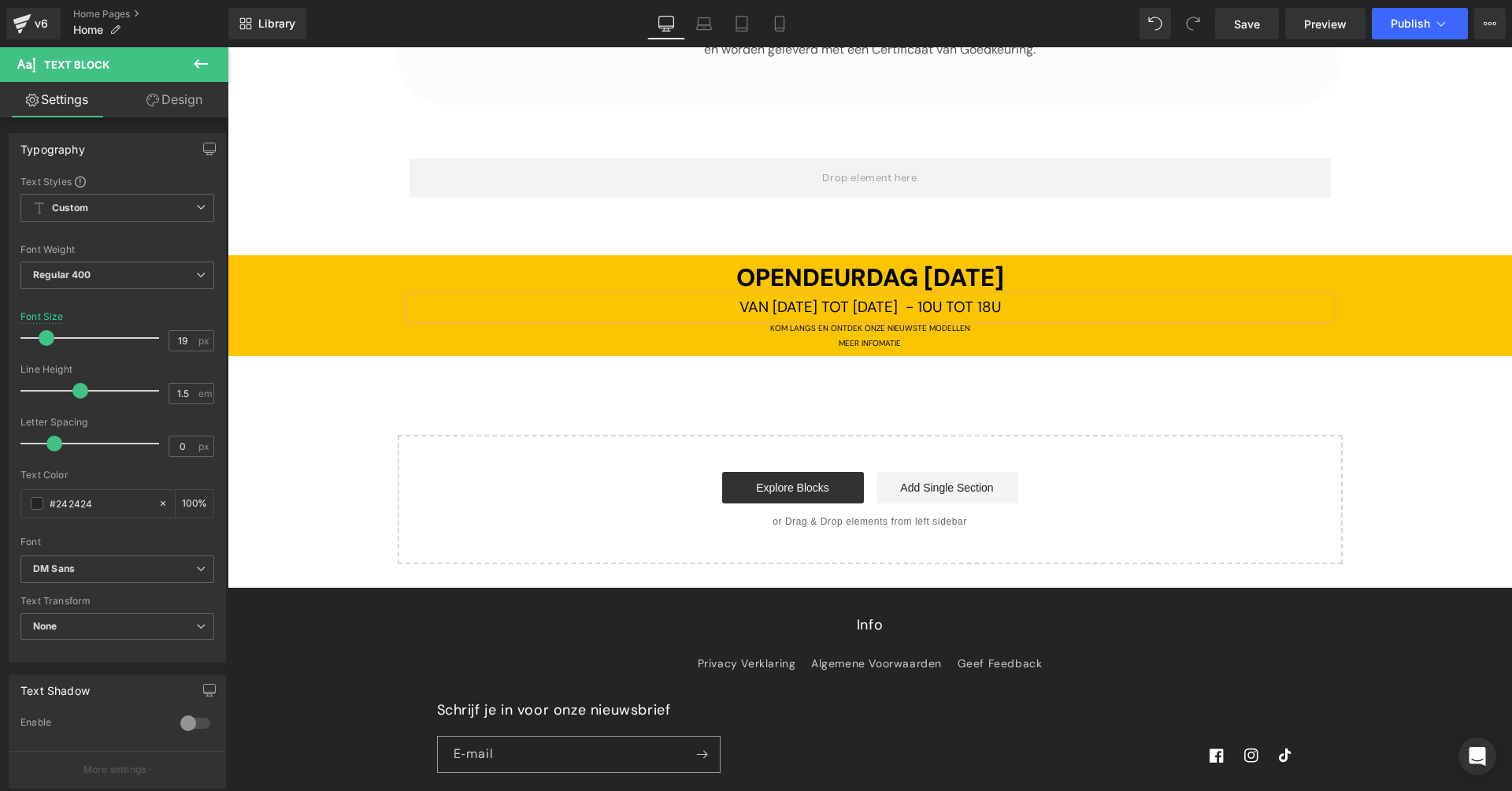
click at [833, 297] on span "VAN [DATE] TOT [DATE] - 10U TOT 18U" at bounding box center [871, 306] width 262 height 20
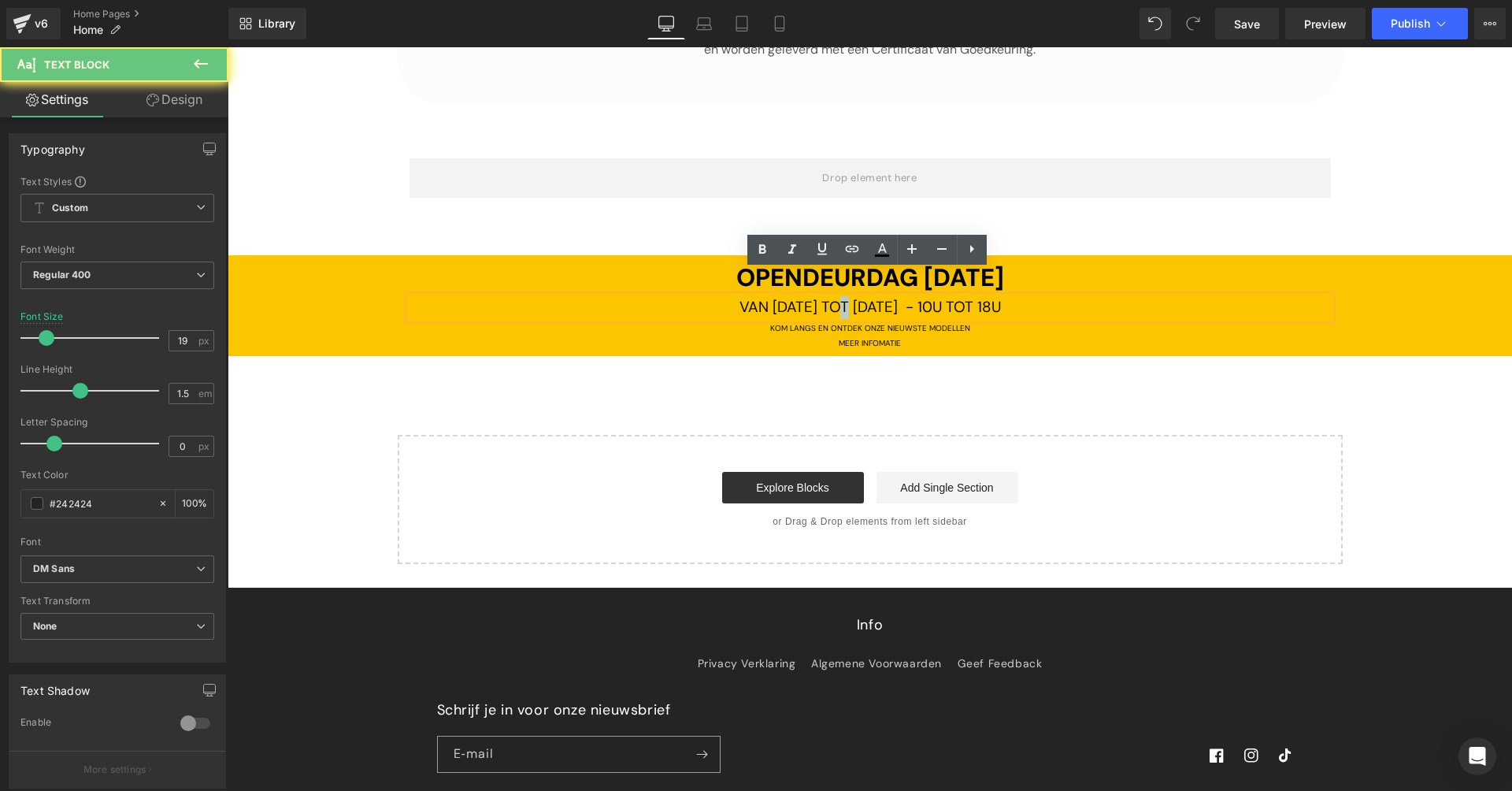
click at [833, 297] on span "VAN [DATE] TOT [DATE] - 10U TOT 18U" at bounding box center [871, 306] width 262 height 20
click at [828, 297] on span "VAN [DATE] TOT [DATE] - 10U TOT 18U" at bounding box center [871, 306] width 262 height 20
click at [773, 297] on span "VAN [DATE] TOT [DATE] - 10U TOT 18U" at bounding box center [871, 306] width 262 height 20
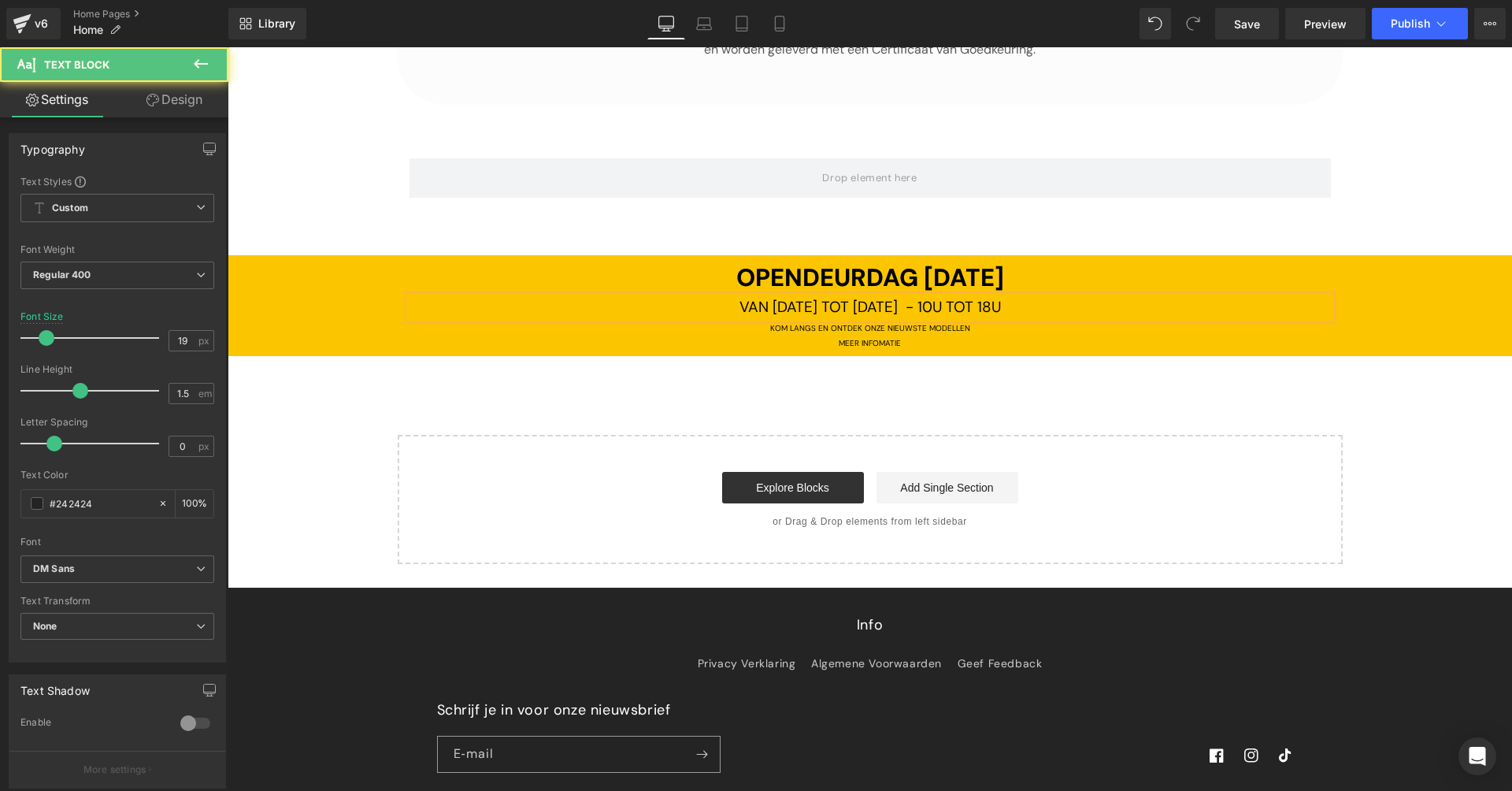
click at [824, 297] on span "VAN [DATE] TOT [DATE] - 10U TOT 18U" at bounding box center [871, 306] width 262 height 20
click at [854, 297] on span "VAN [DATE] TOT [DATE] - 10U TOT 18U" at bounding box center [871, 306] width 262 height 20
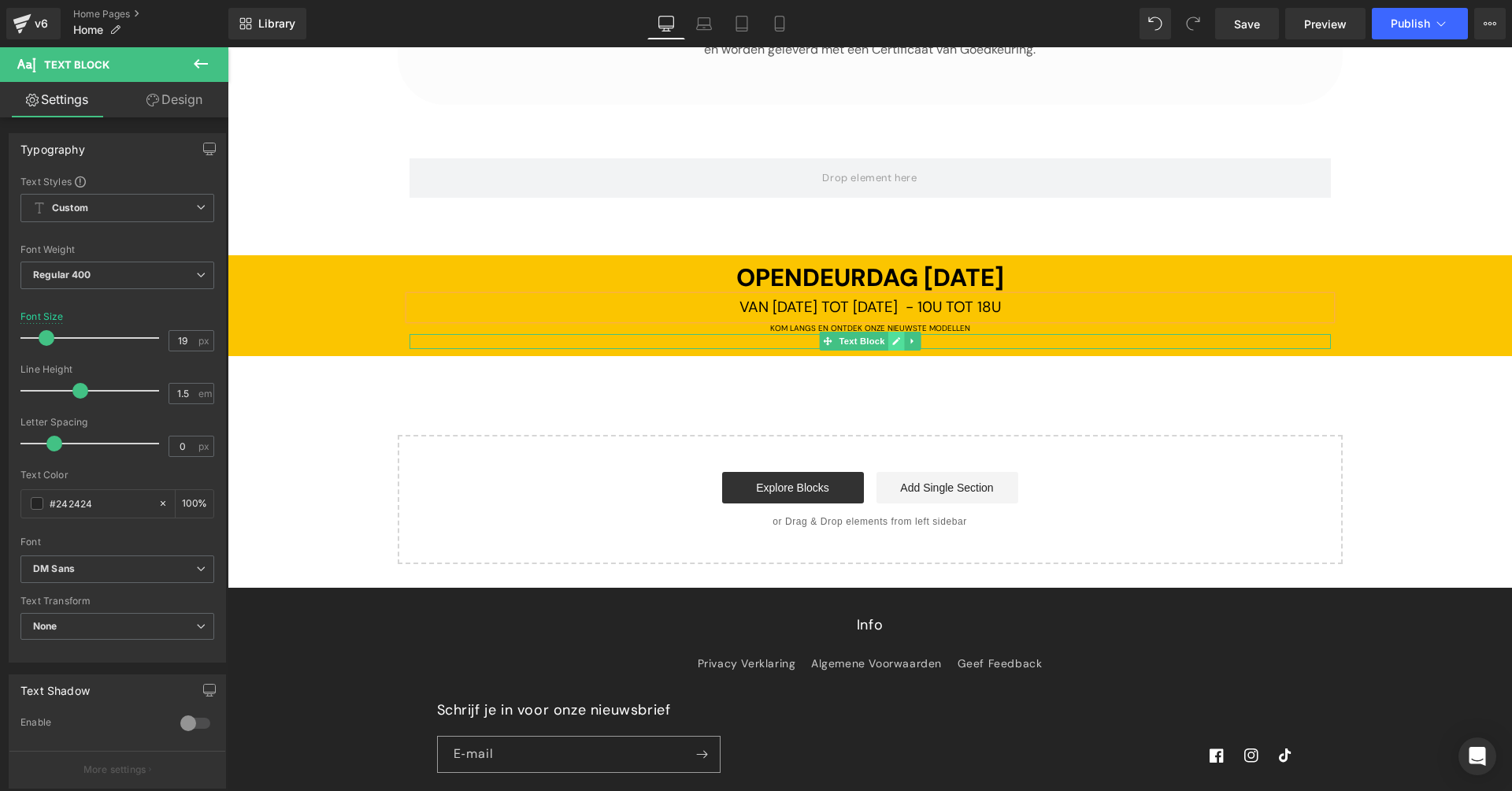
click at [894, 336] on icon at bounding box center [895, 341] width 9 height 9
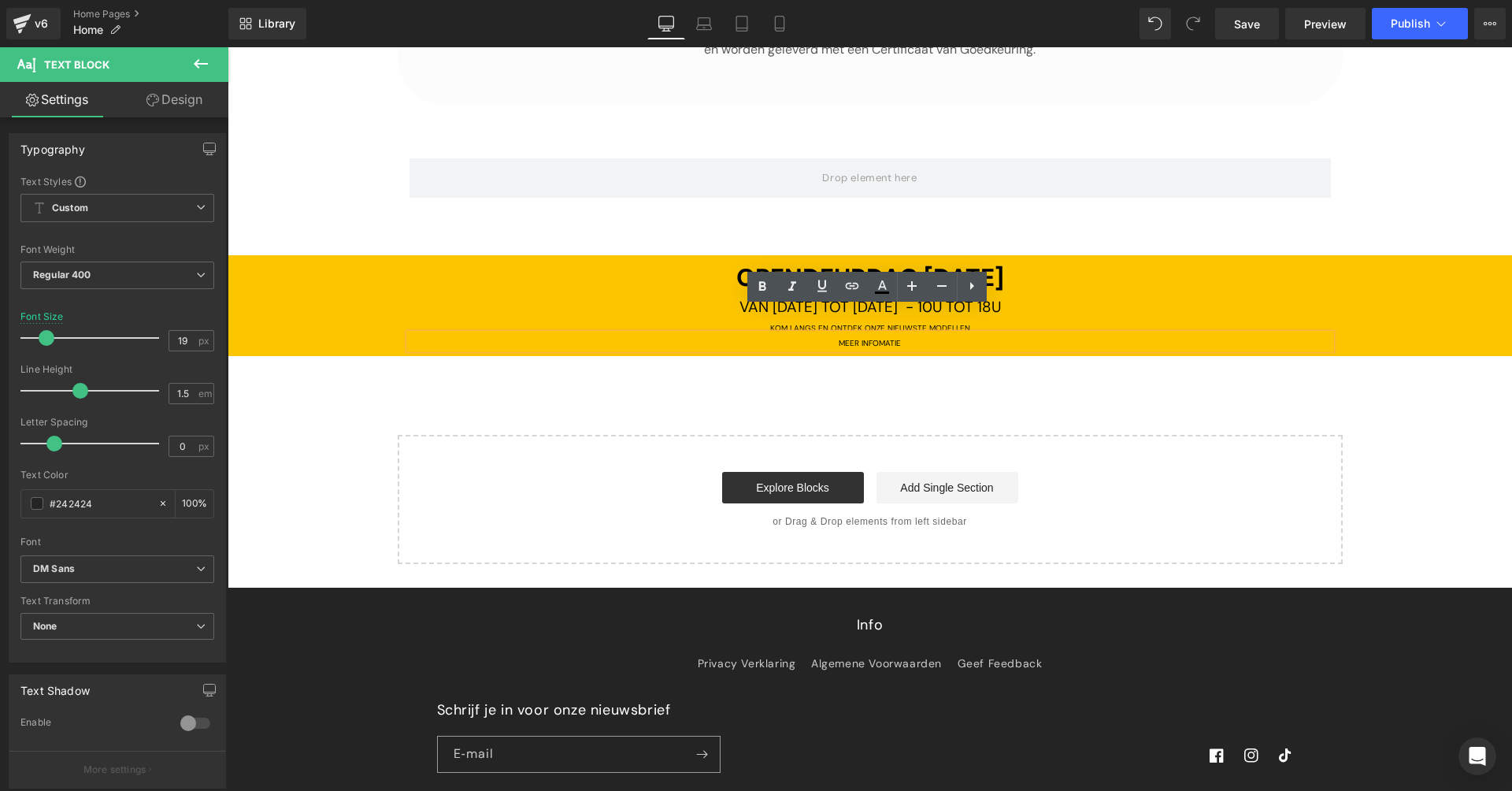
click at [883, 338] on span "MEER INFOMATIE" at bounding box center [869, 342] width 62 height 10
click at [883, 338] on span "MEER INFOMATIE" at bounding box center [869, 342] width 62 height 10
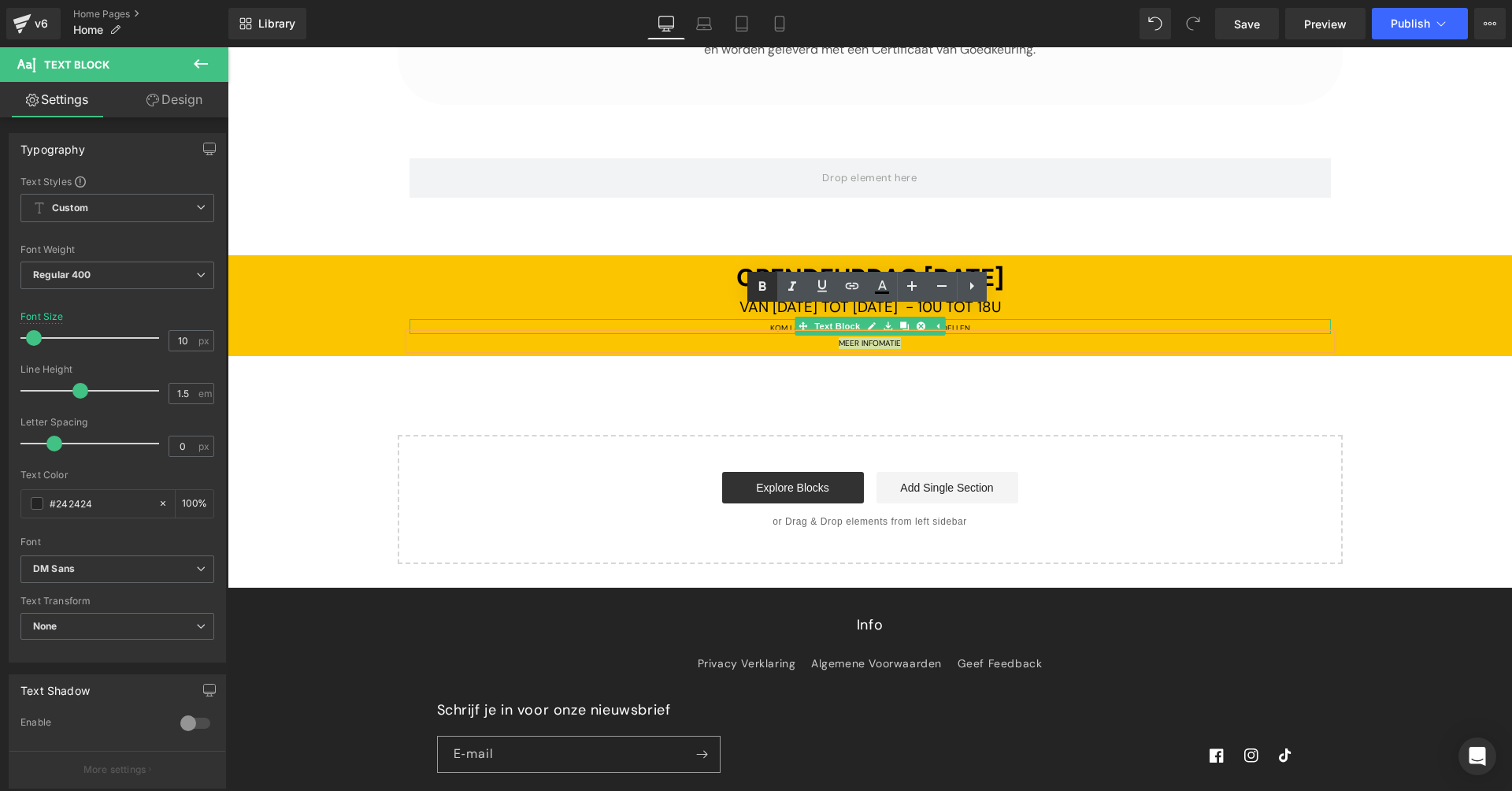
click at [770, 284] on icon at bounding box center [763, 286] width 19 height 19
click at [789, 282] on icon at bounding box center [793, 286] width 19 height 19
click at [793, 281] on icon at bounding box center [793, 286] width 19 height 19
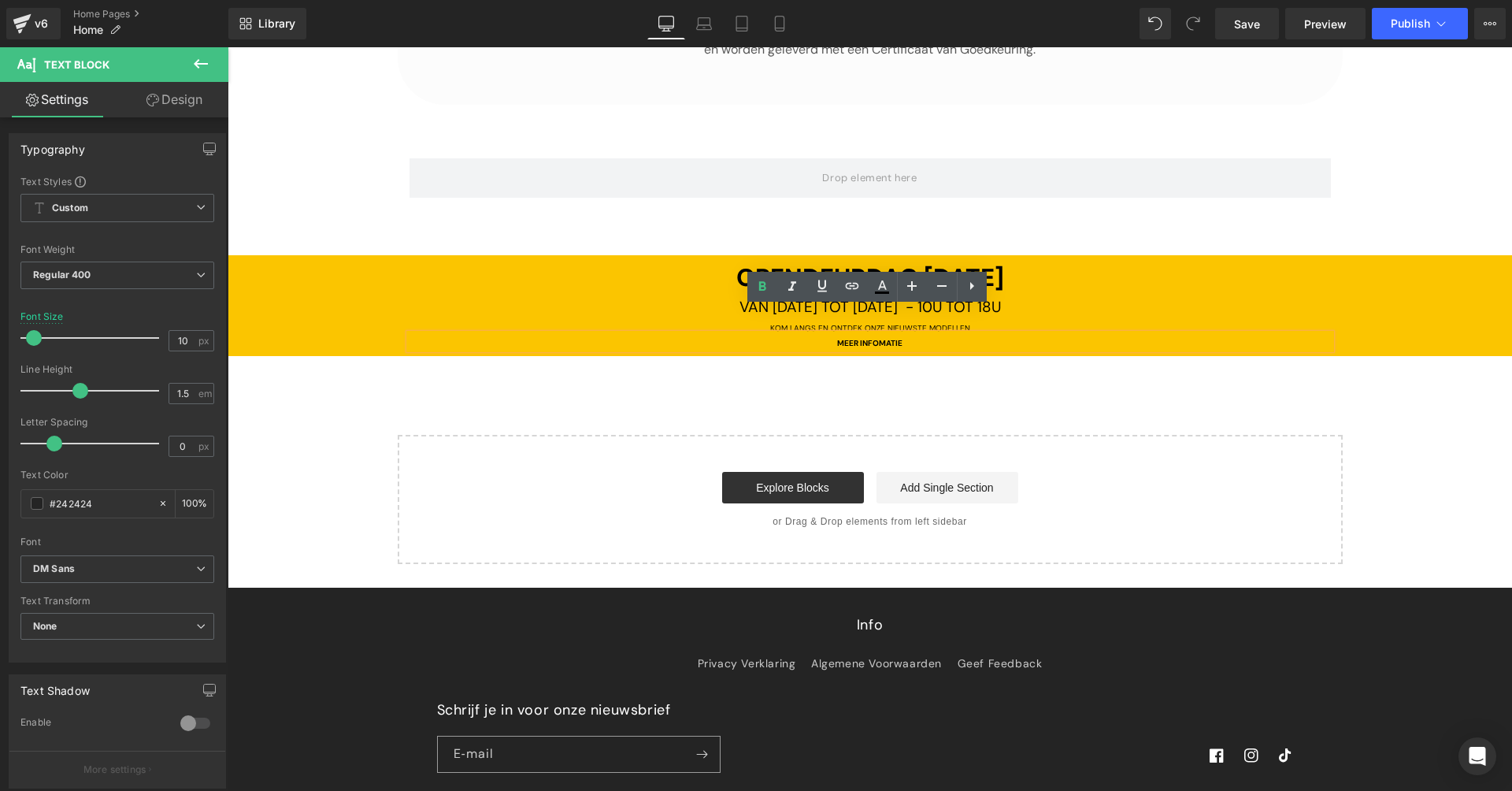
click at [855, 338] on strong "MEER INFOMATIE" at bounding box center [869, 342] width 65 height 10
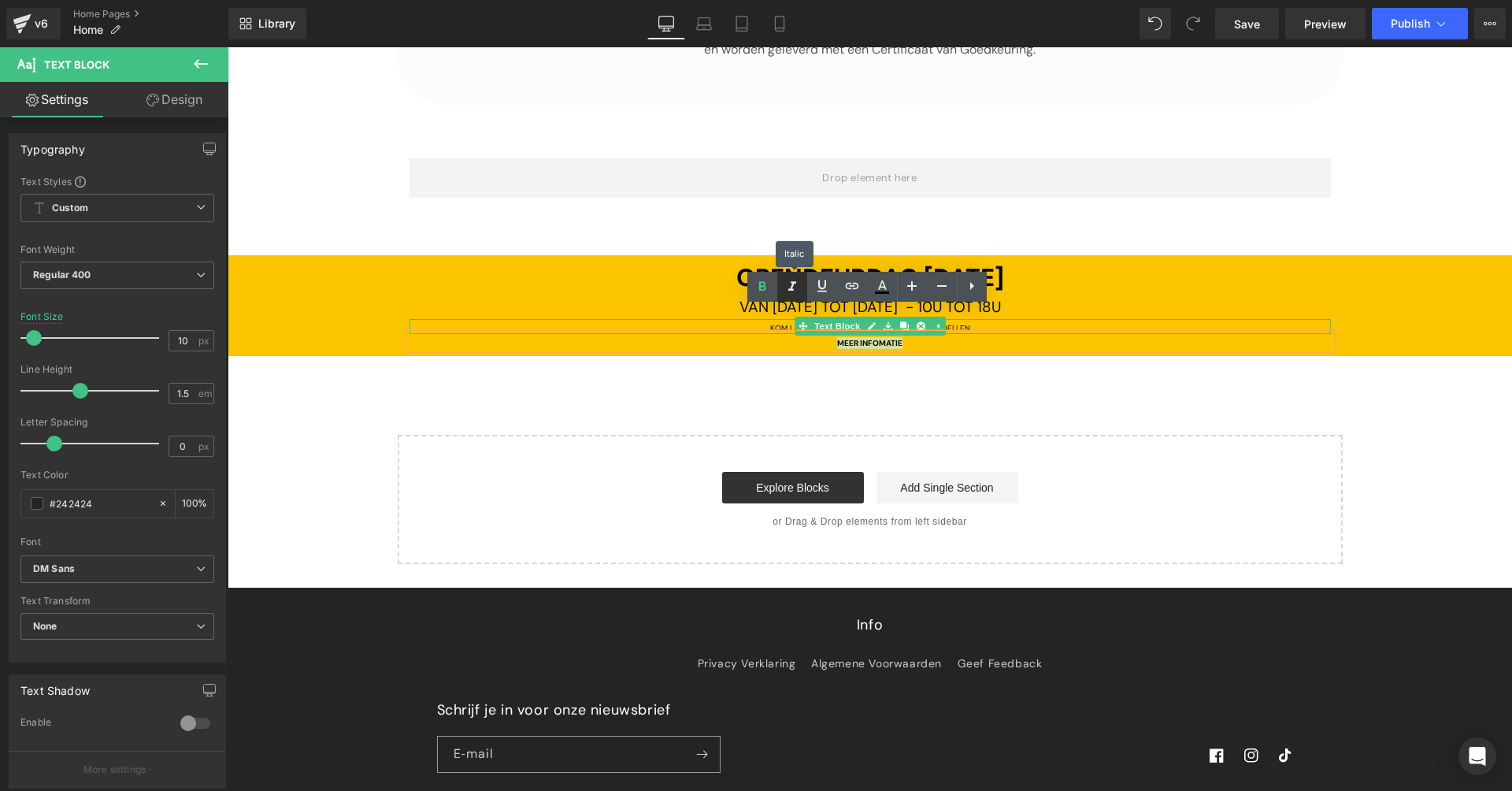
click at [791, 287] on icon at bounding box center [793, 286] width 8 height 9
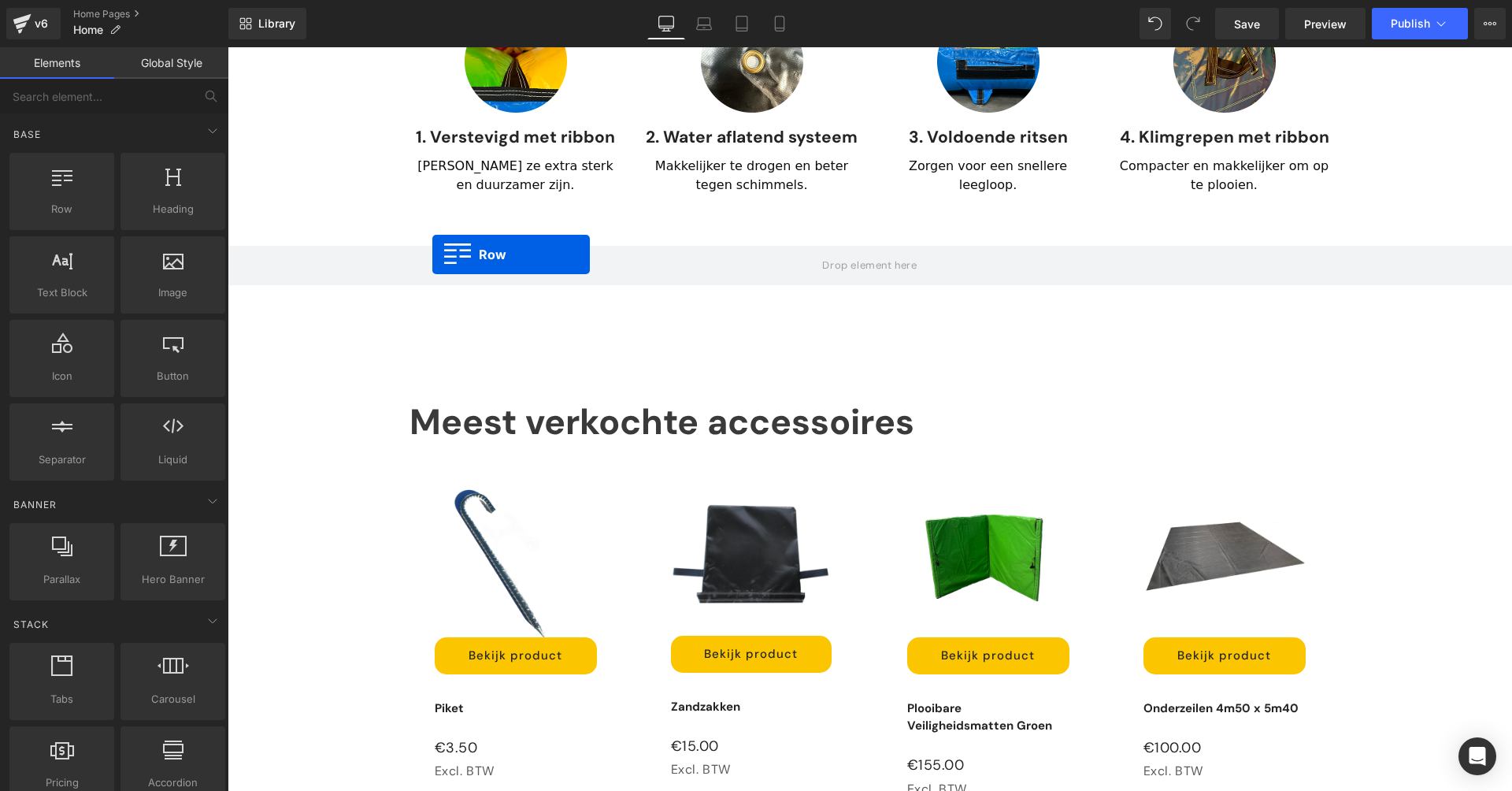
scroll to position [0, 0]
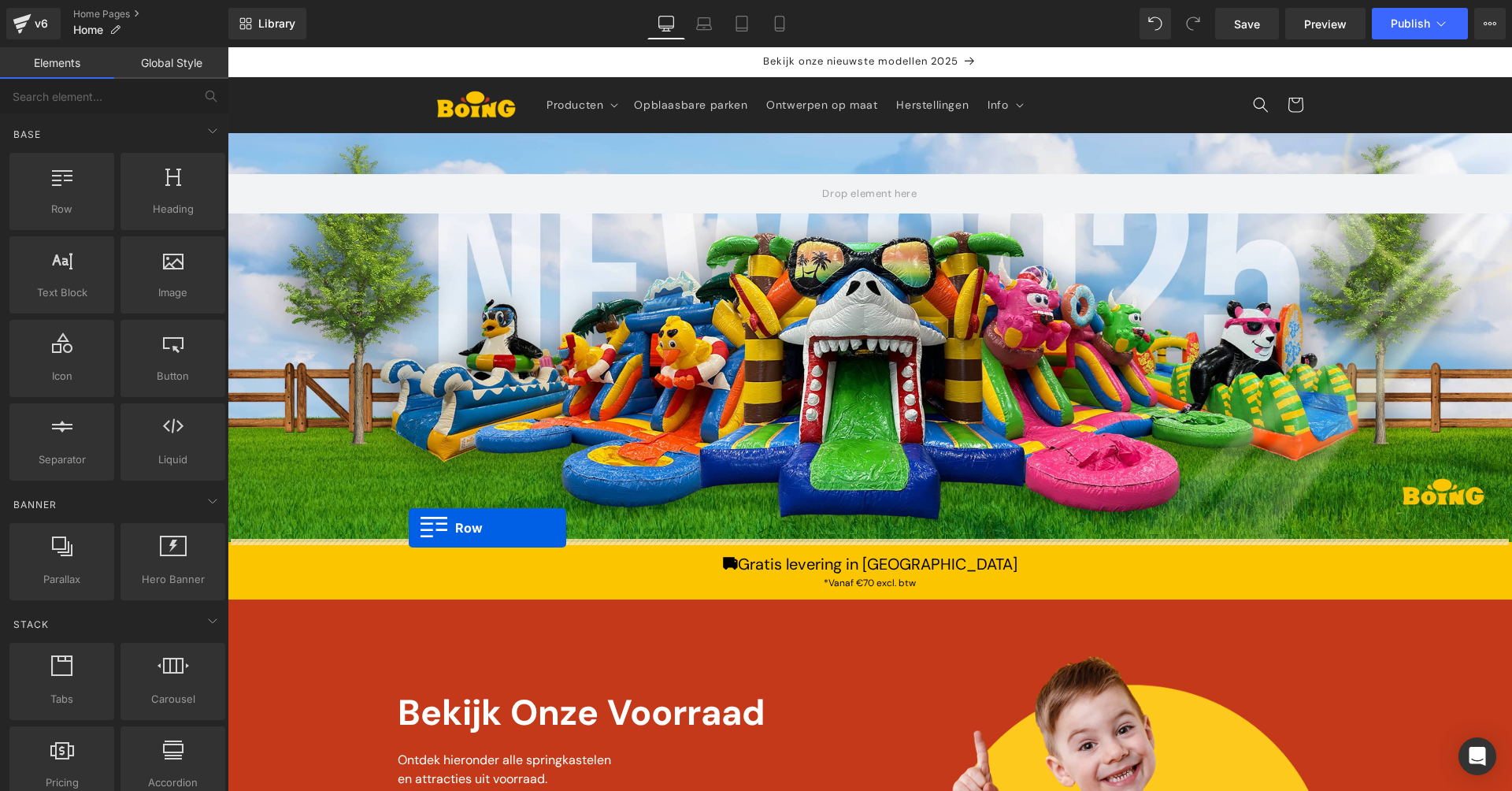
drag, startPoint x: 238, startPoint y: 346, endPoint x: 409, endPoint y: 528, distance: 249.7
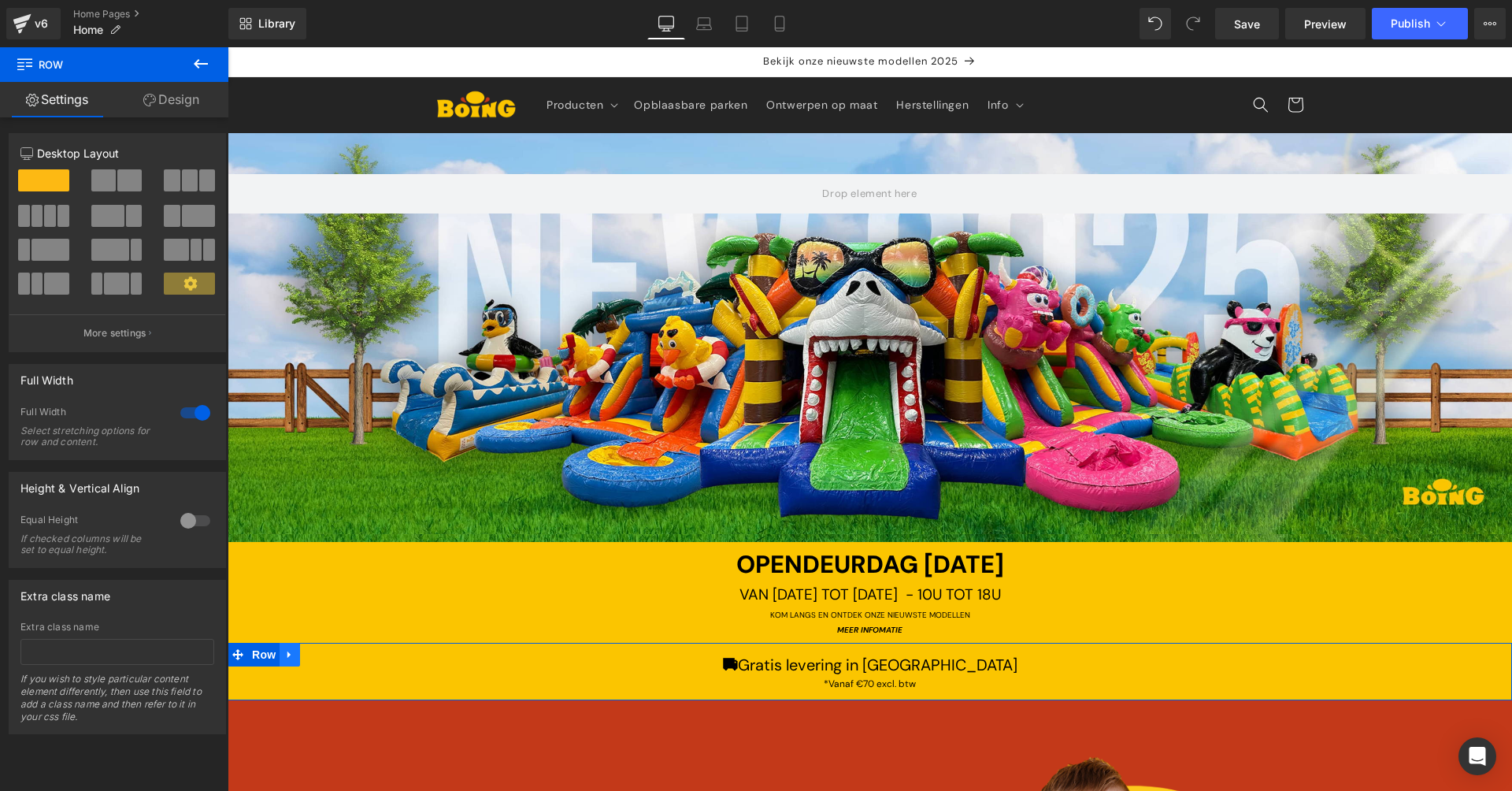
click at [287, 649] on icon at bounding box center [289, 655] width 11 height 12
click at [327, 652] on icon at bounding box center [330, 655] width 11 height 12
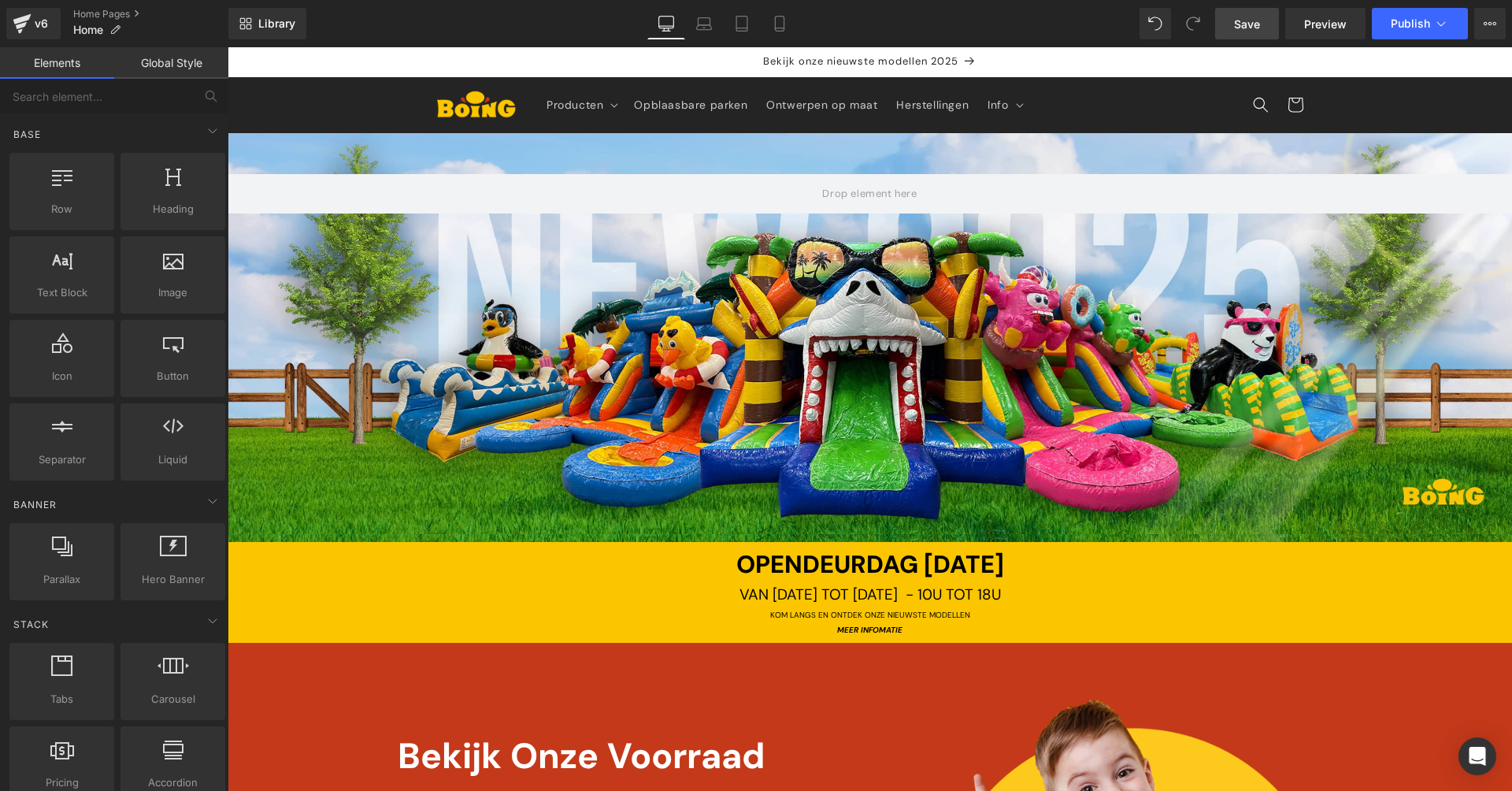
click at [1257, 34] on link "Save" at bounding box center [1247, 24] width 64 height 32
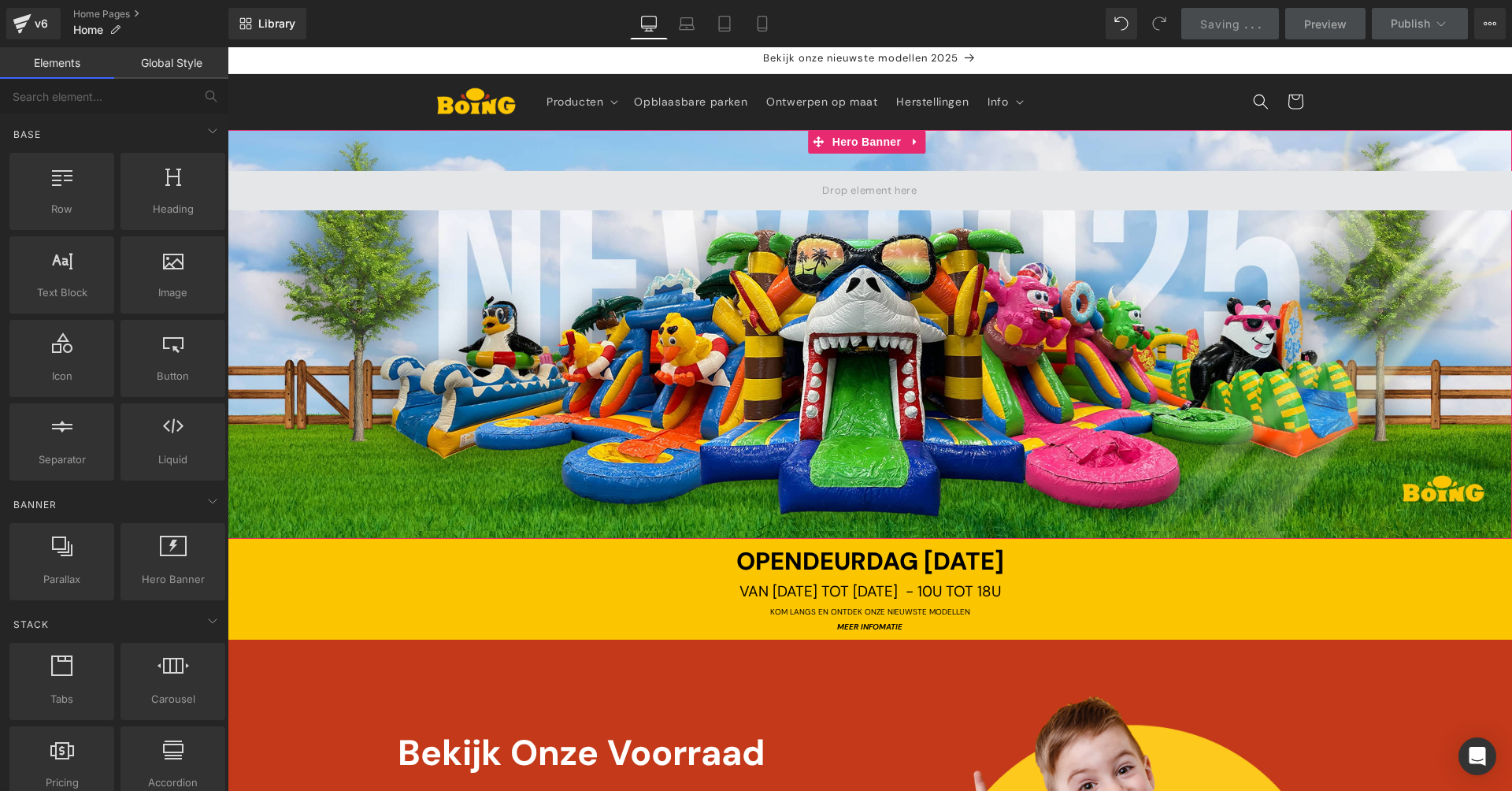
scroll to position [14, 0]
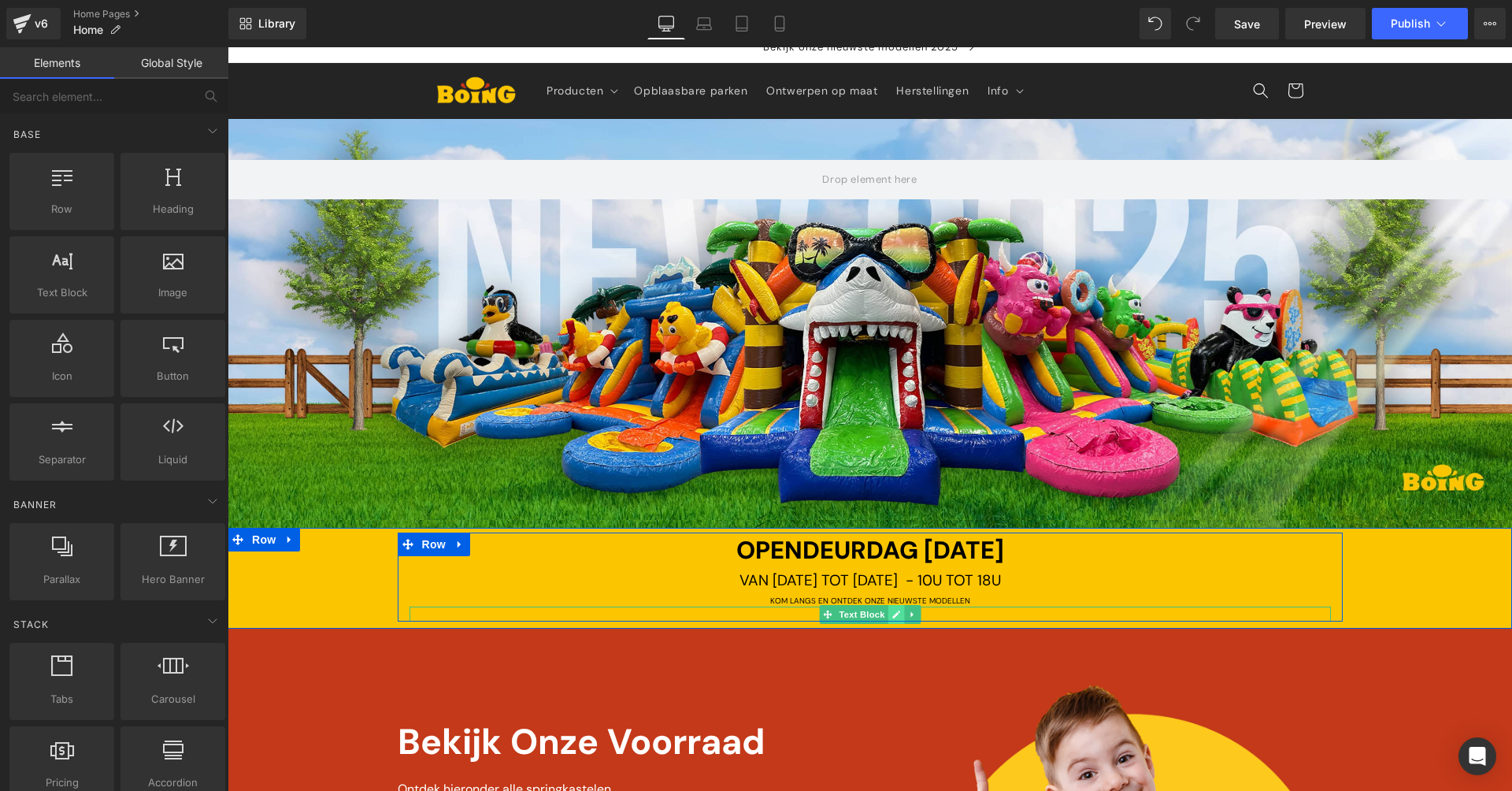
click at [887, 608] on link at bounding box center [895, 614] width 17 height 19
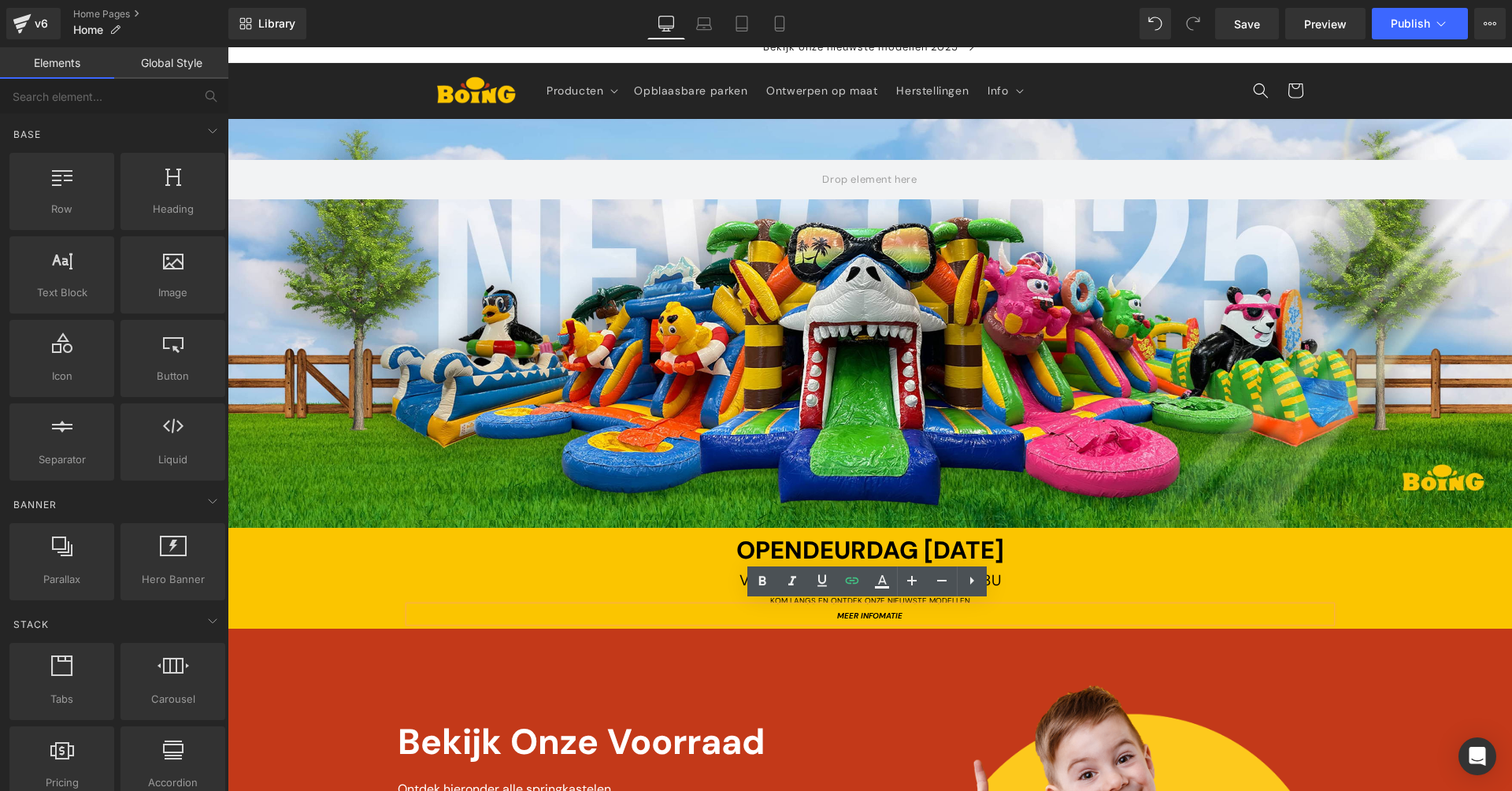
click at [894, 610] on icon "MEER INFOMATIE" at bounding box center [869, 615] width 65 height 10
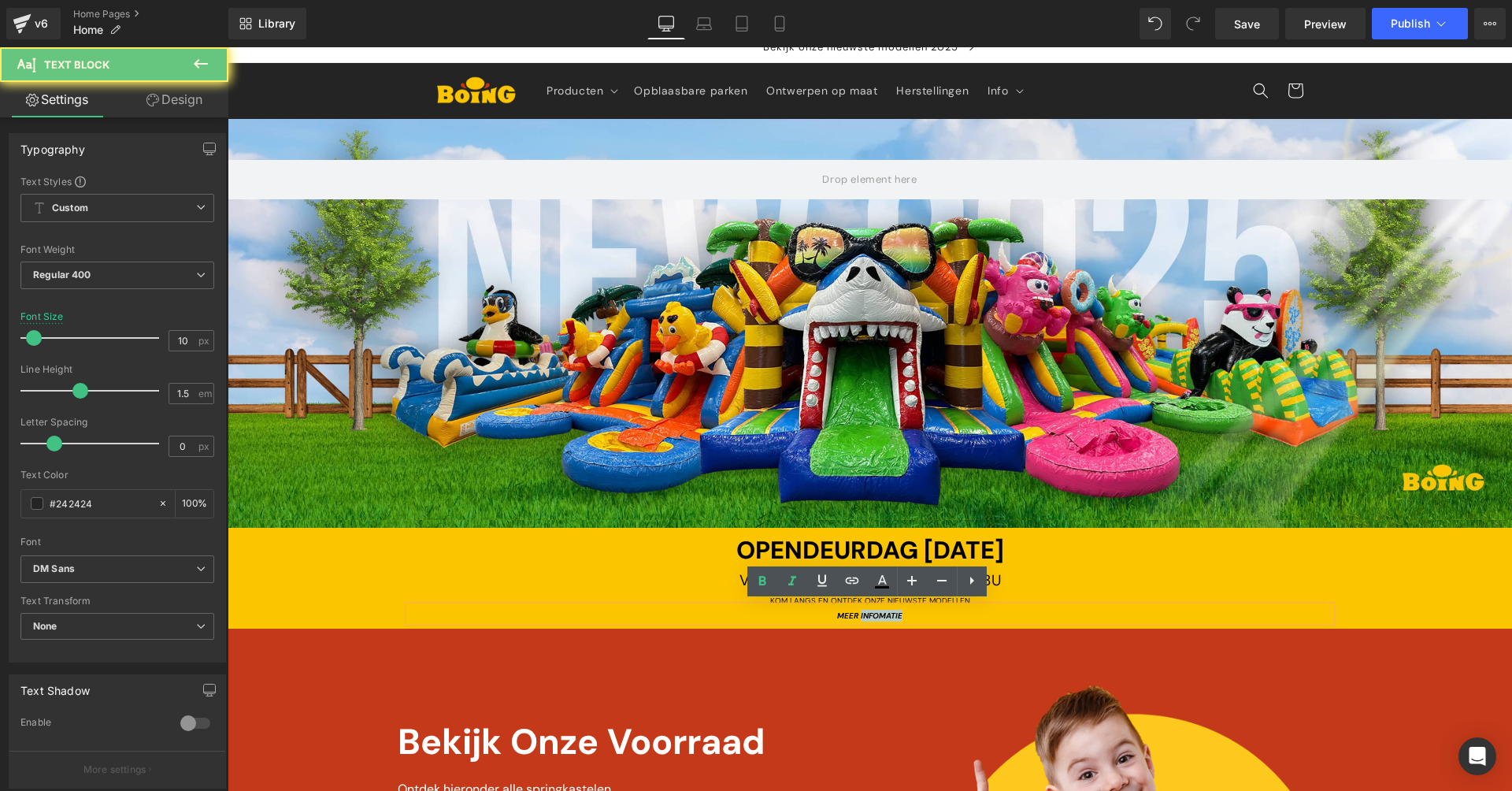
click at [894, 610] on icon "MEER INFOMATIE" at bounding box center [869, 615] width 65 height 10
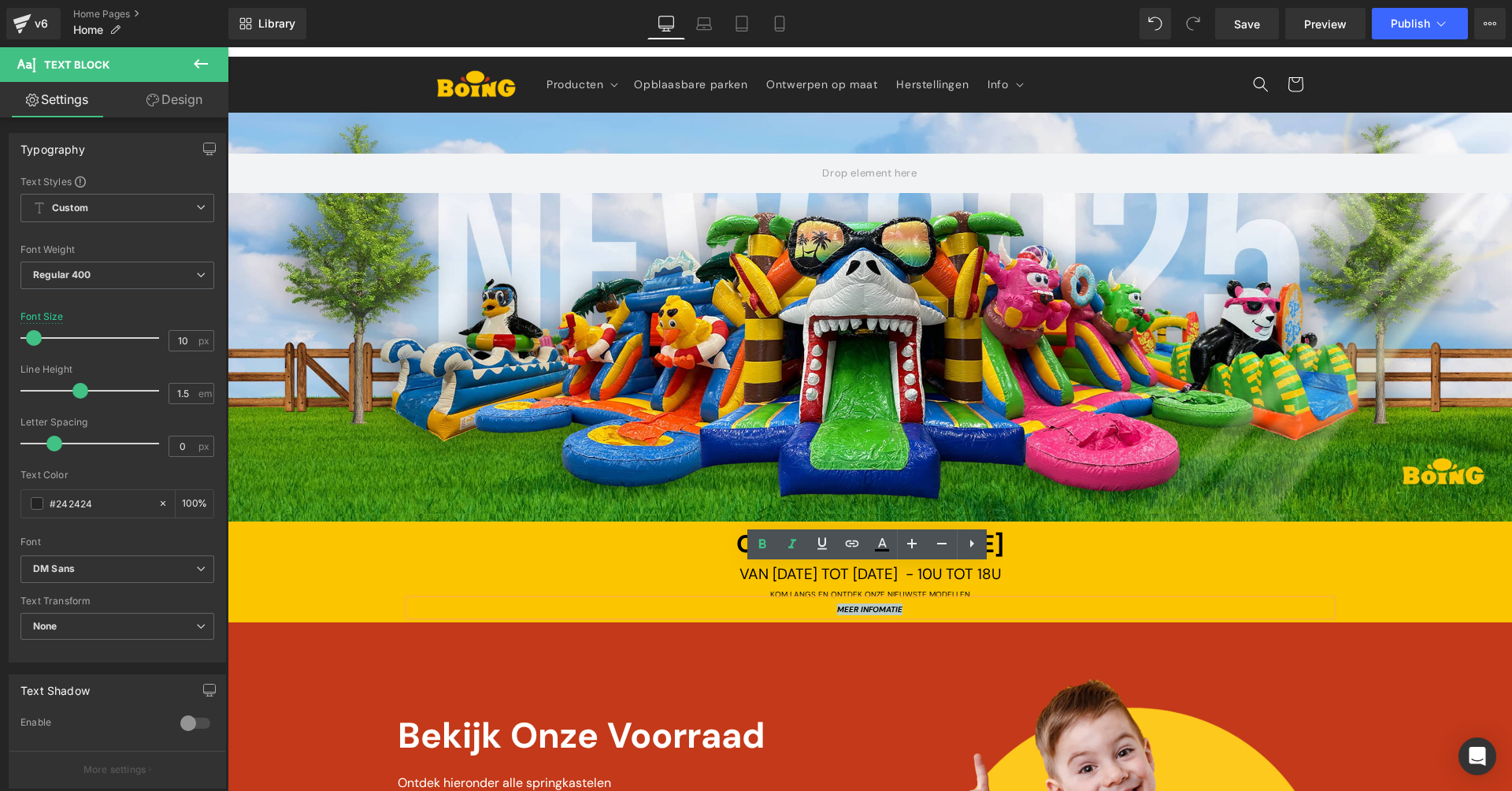
scroll to position [129, 0]
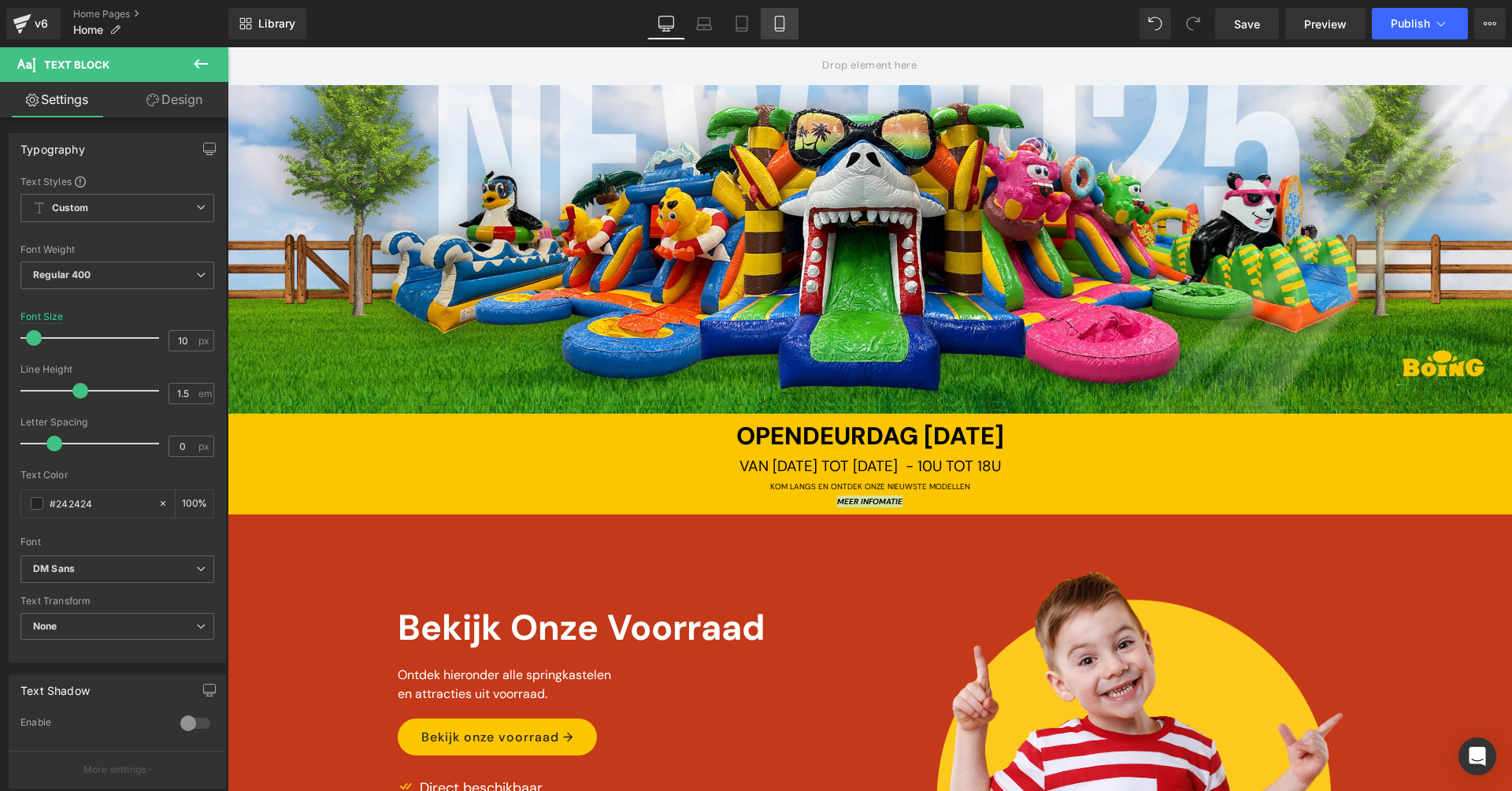
click at [770, 29] on link "Mobile" at bounding box center [780, 24] width 38 height 32
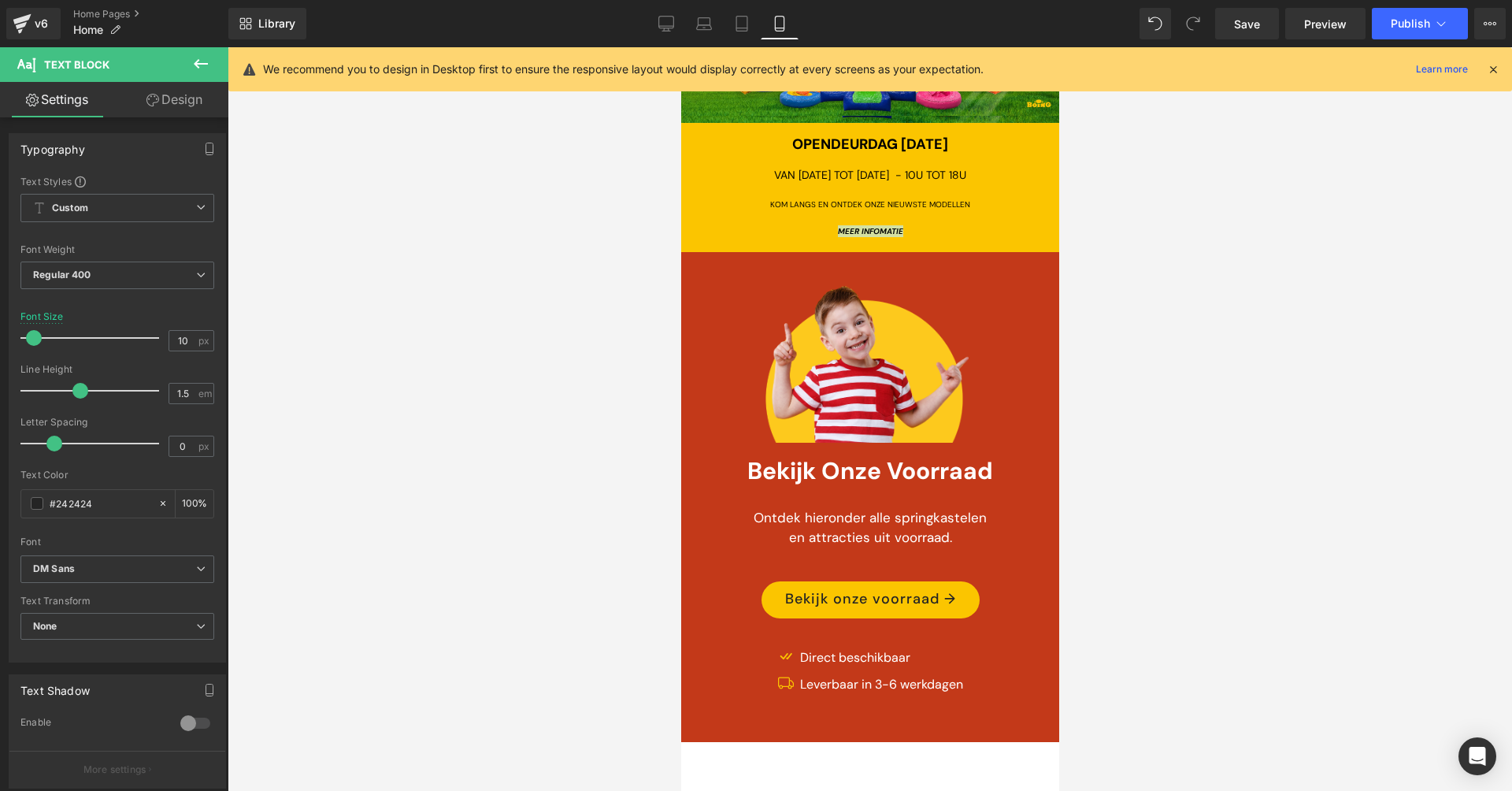
scroll to position [50, 0]
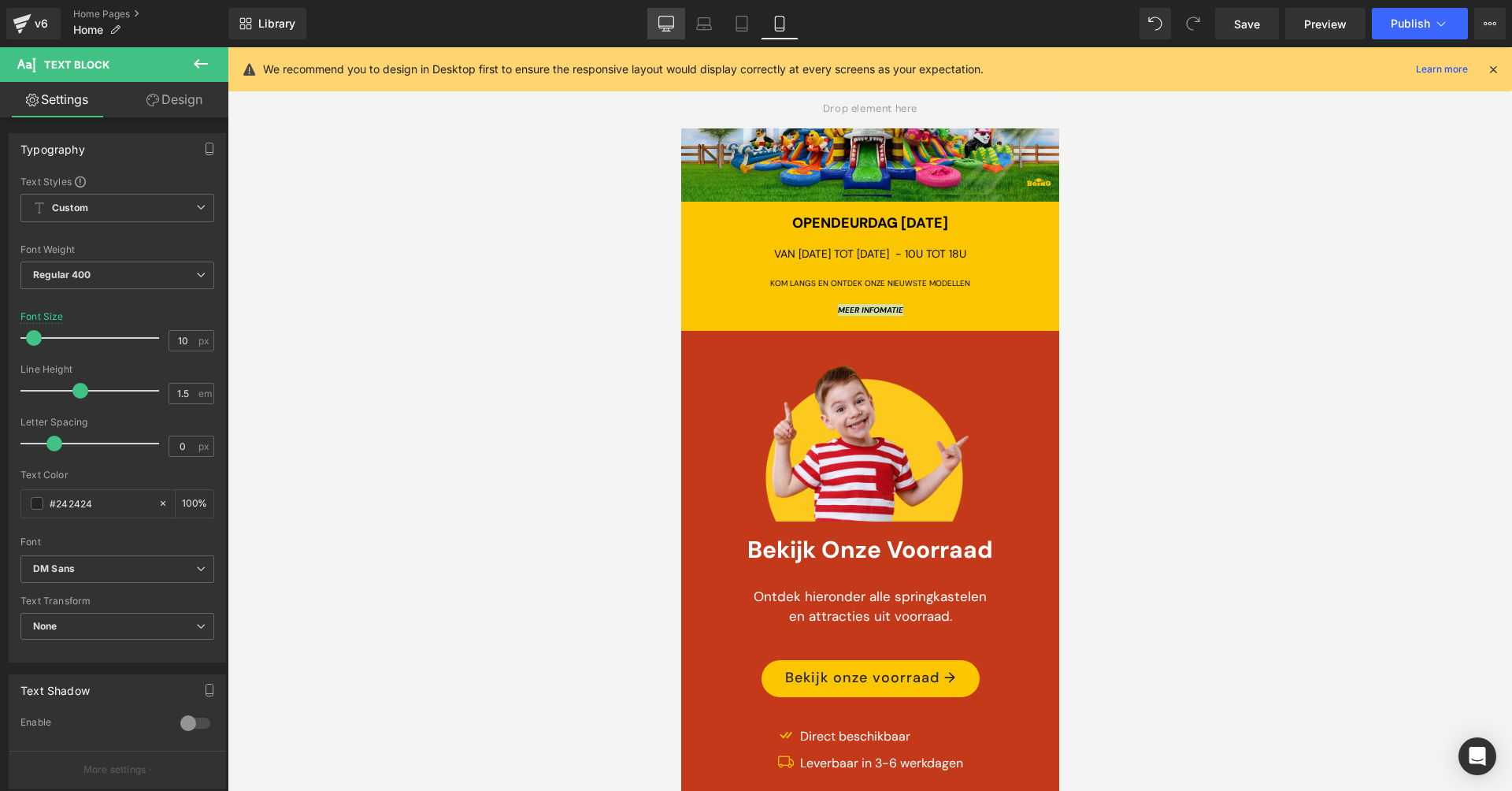
click at [659, 13] on link "Desktop" at bounding box center [666, 24] width 38 height 32
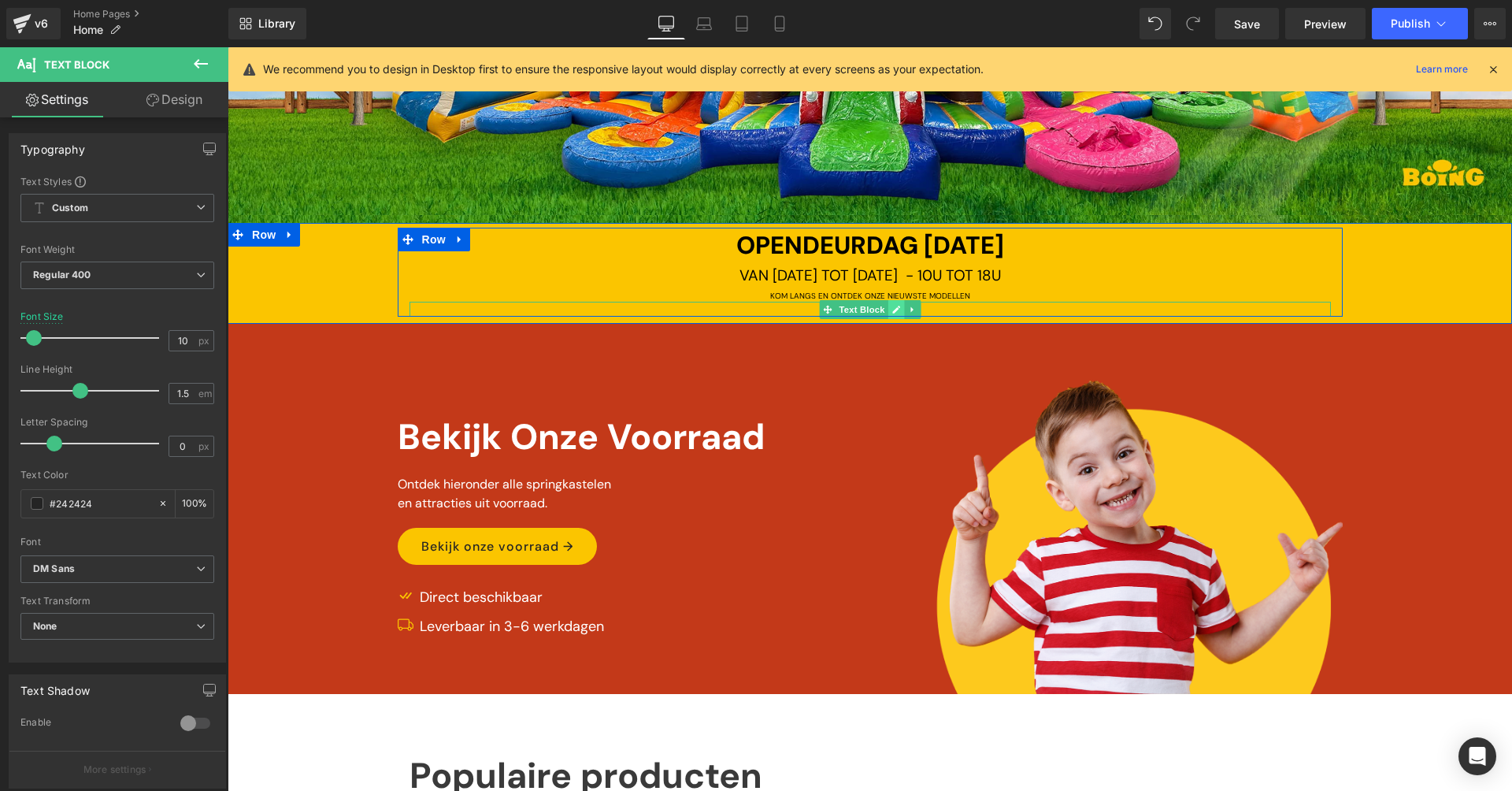
click at [891, 304] on icon at bounding box center [895, 309] width 9 height 9
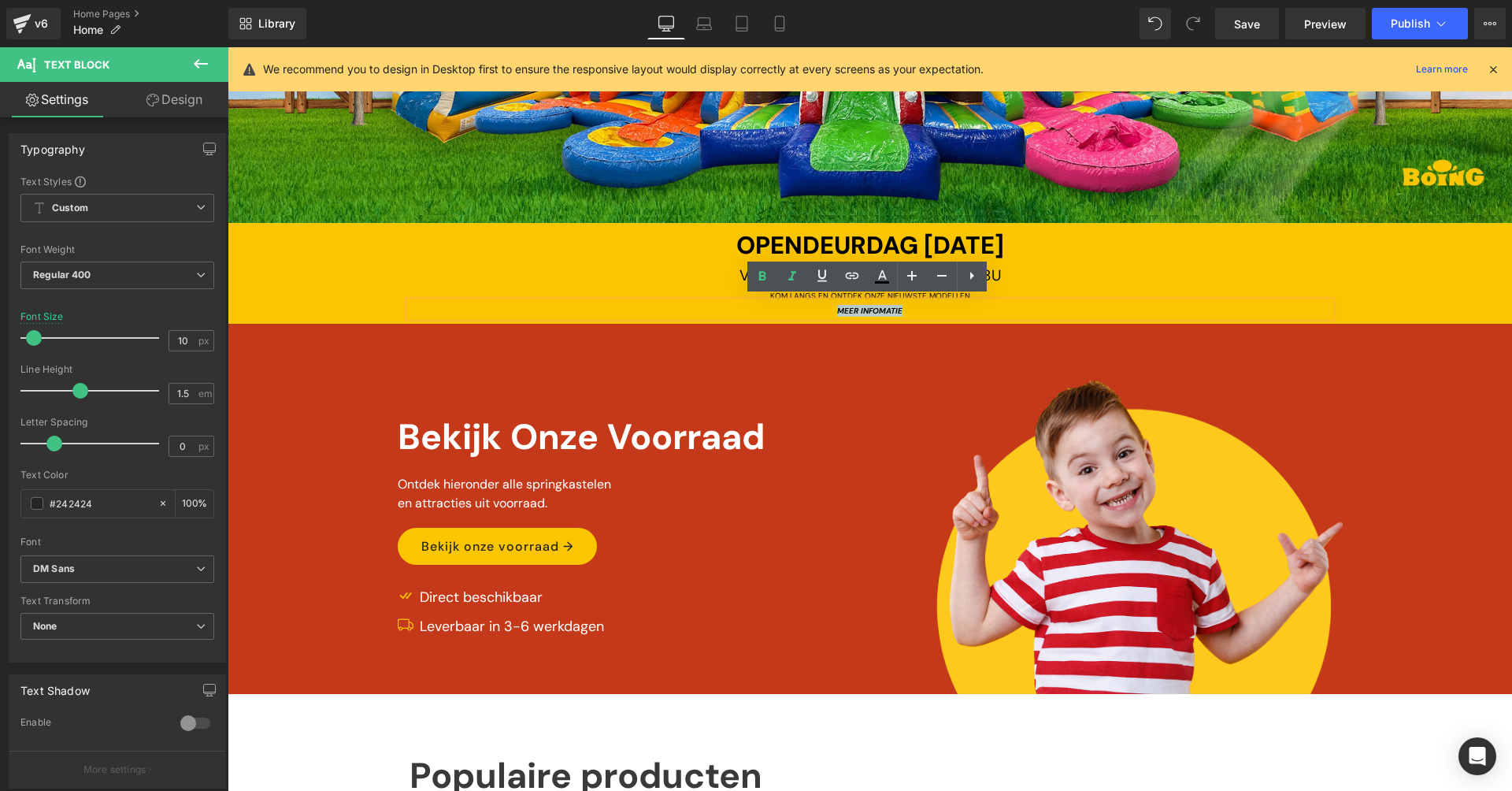
click at [879, 305] on icon "MEER INFOMATIE" at bounding box center [869, 310] width 65 height 10
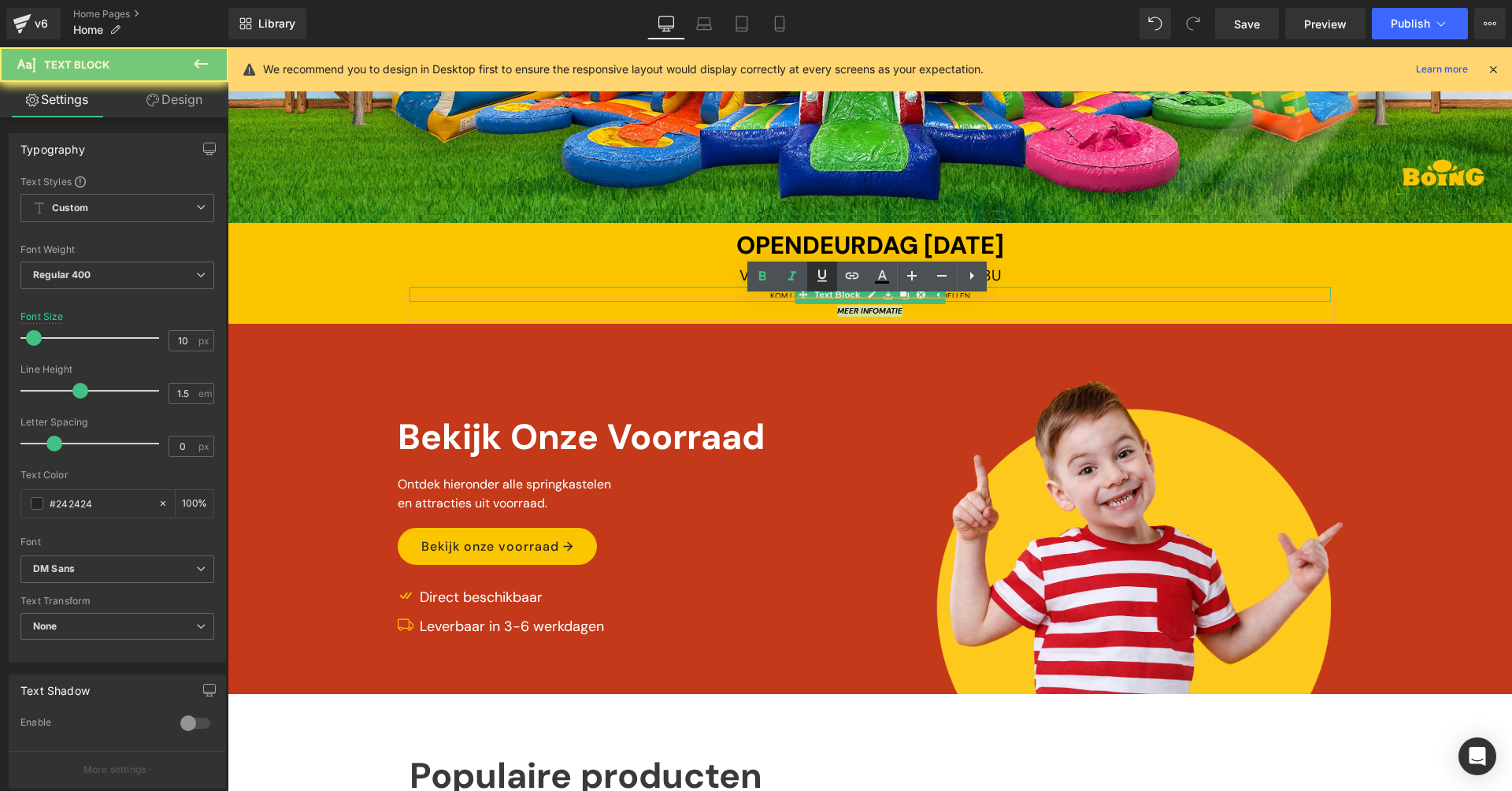
click at [823, 282] on icon at bounding box center [822, 276] width 19 height 19
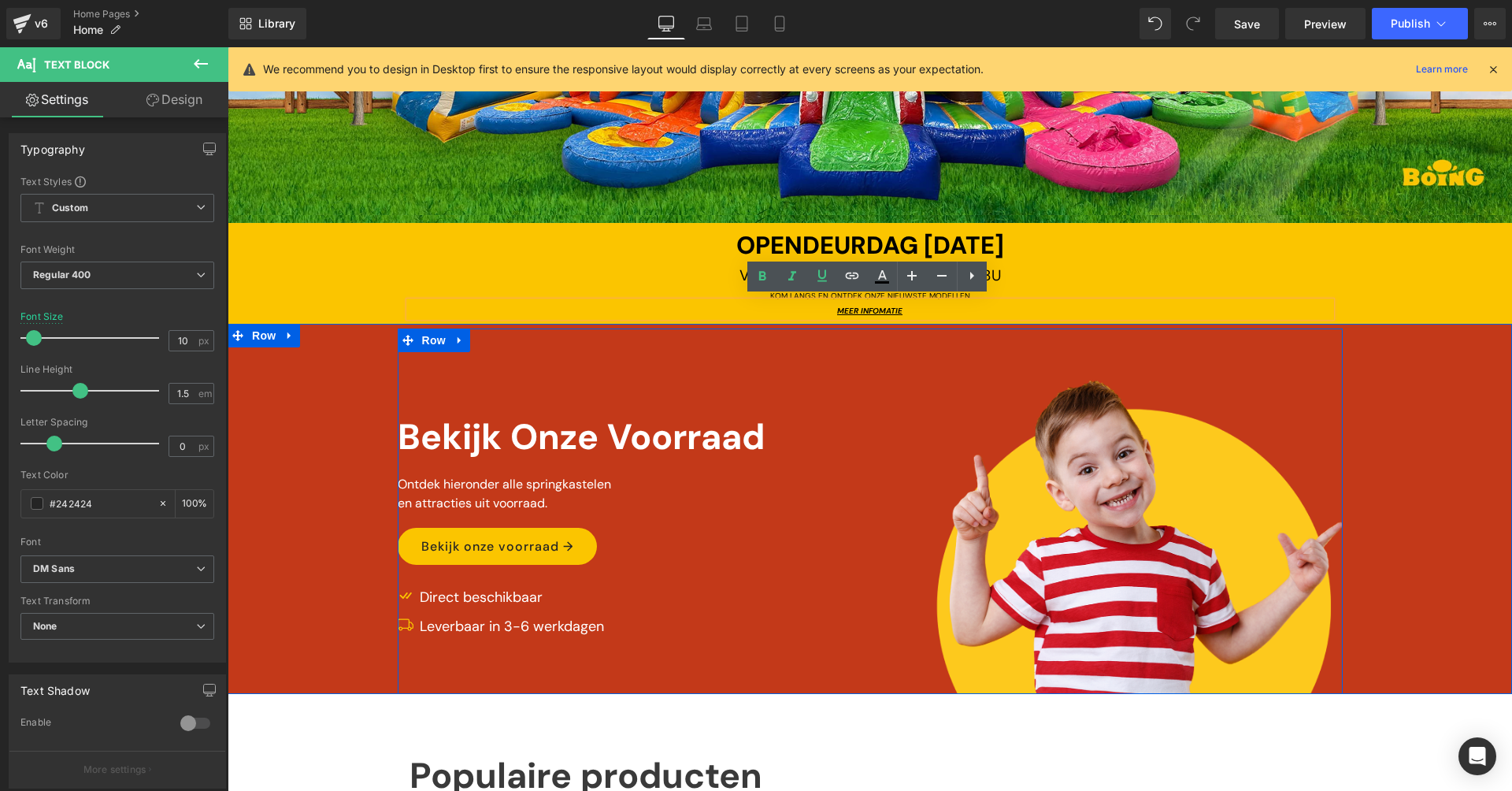
click at [854, 379] on div "Bekijk Onze Voorraad Text Block Ontdek hieronder alle springkastelen en attract…" at bounding box center [633, 535] width 472 height 315
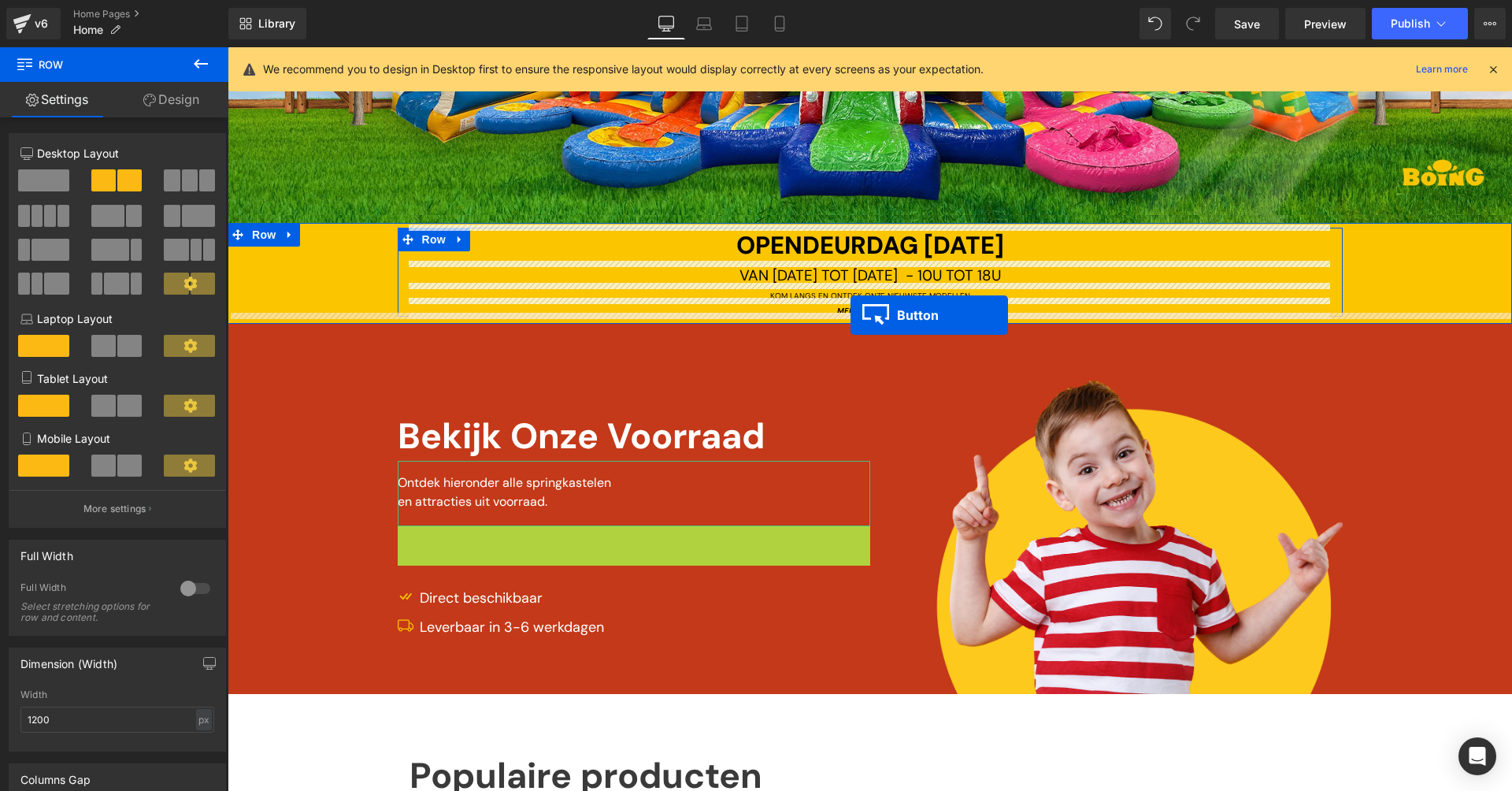
drag, startPoint x: 469, startPoint y: 540, endPoint x: 850, endPoint y: 315, distance: 442.5
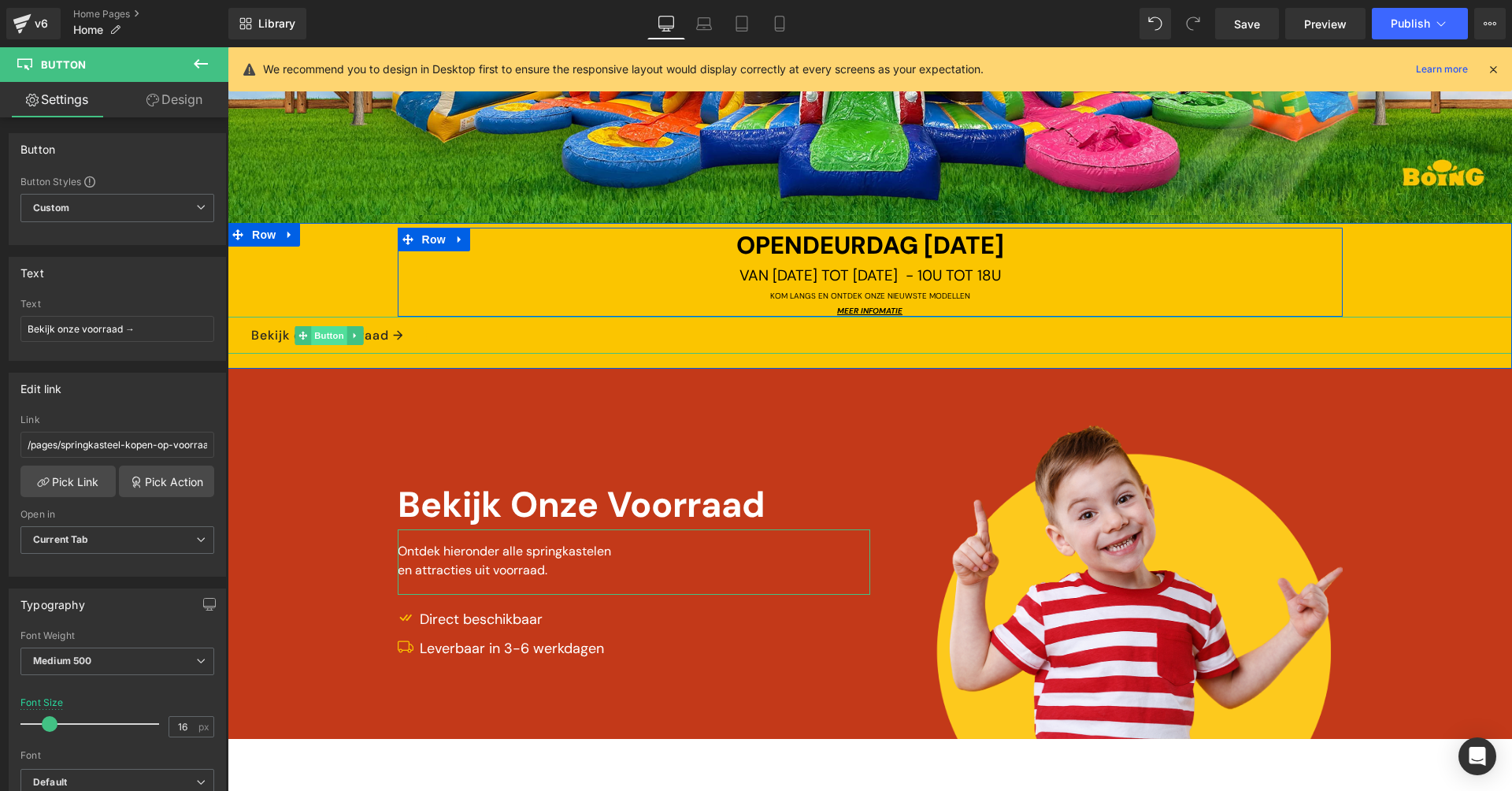
click at [330, 330] on span "Button" at bounding box center [329, 335] width 36 height 19
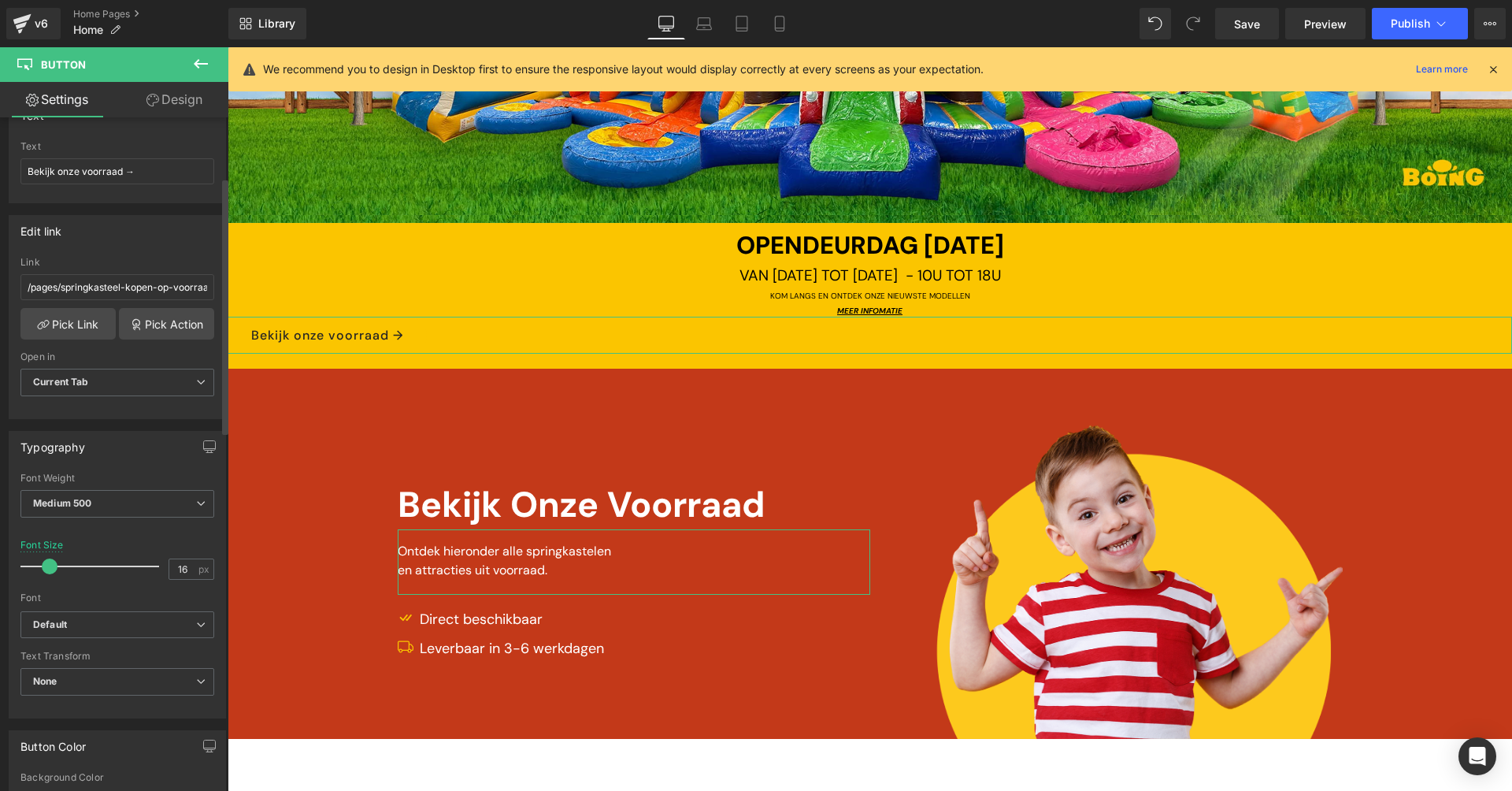
scroll to position [466, 0]
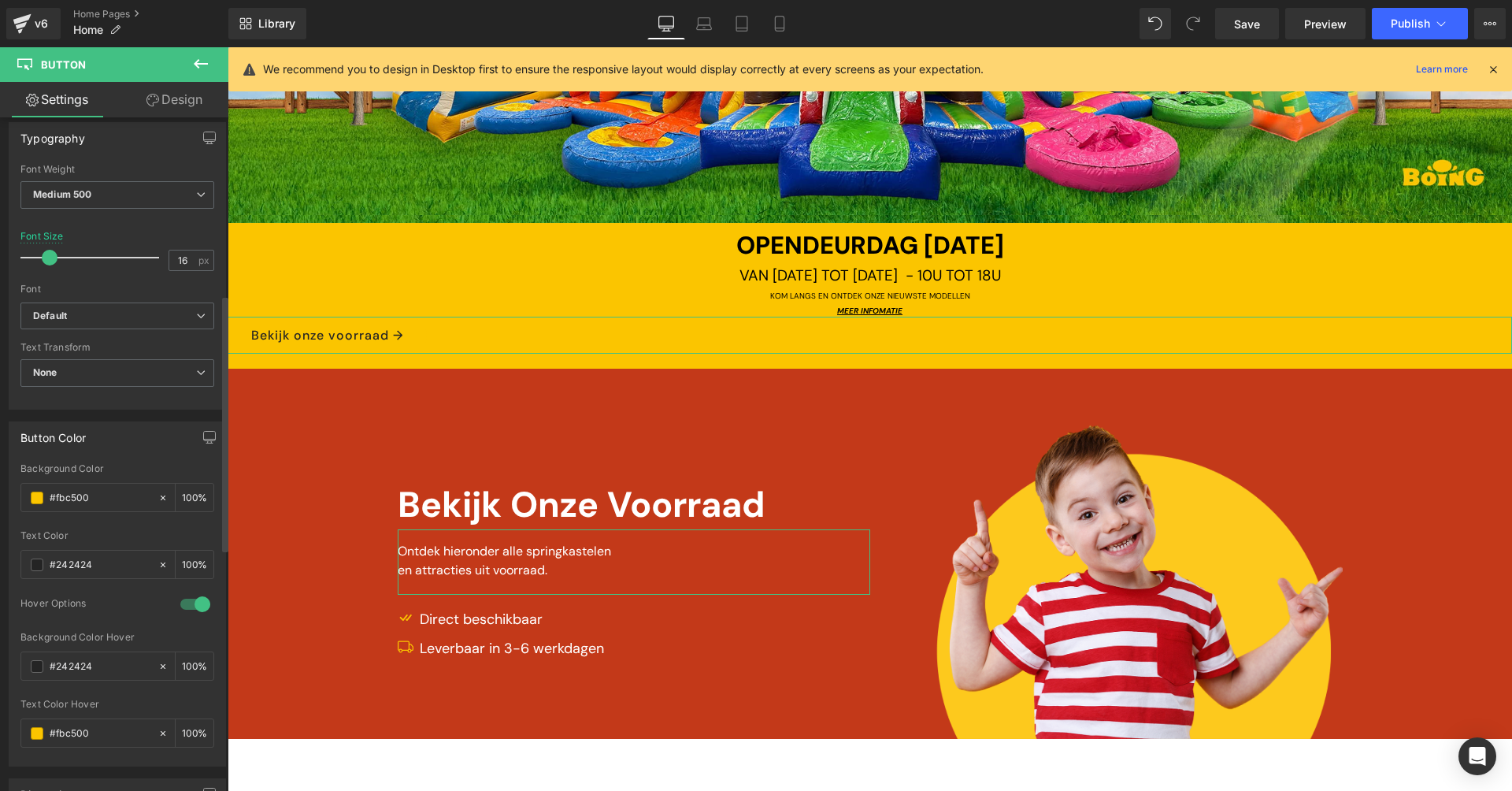
click at [193, 596] on div at bounding box center [196, 604] width 38 height 25
click at [104, 558] on input "#242424" at bounding box center [100, 565] width 101 height 17
type input "#"
click at [117, 498] on input "#fbc500" at bounding box center [100, 498] width 101 height 17
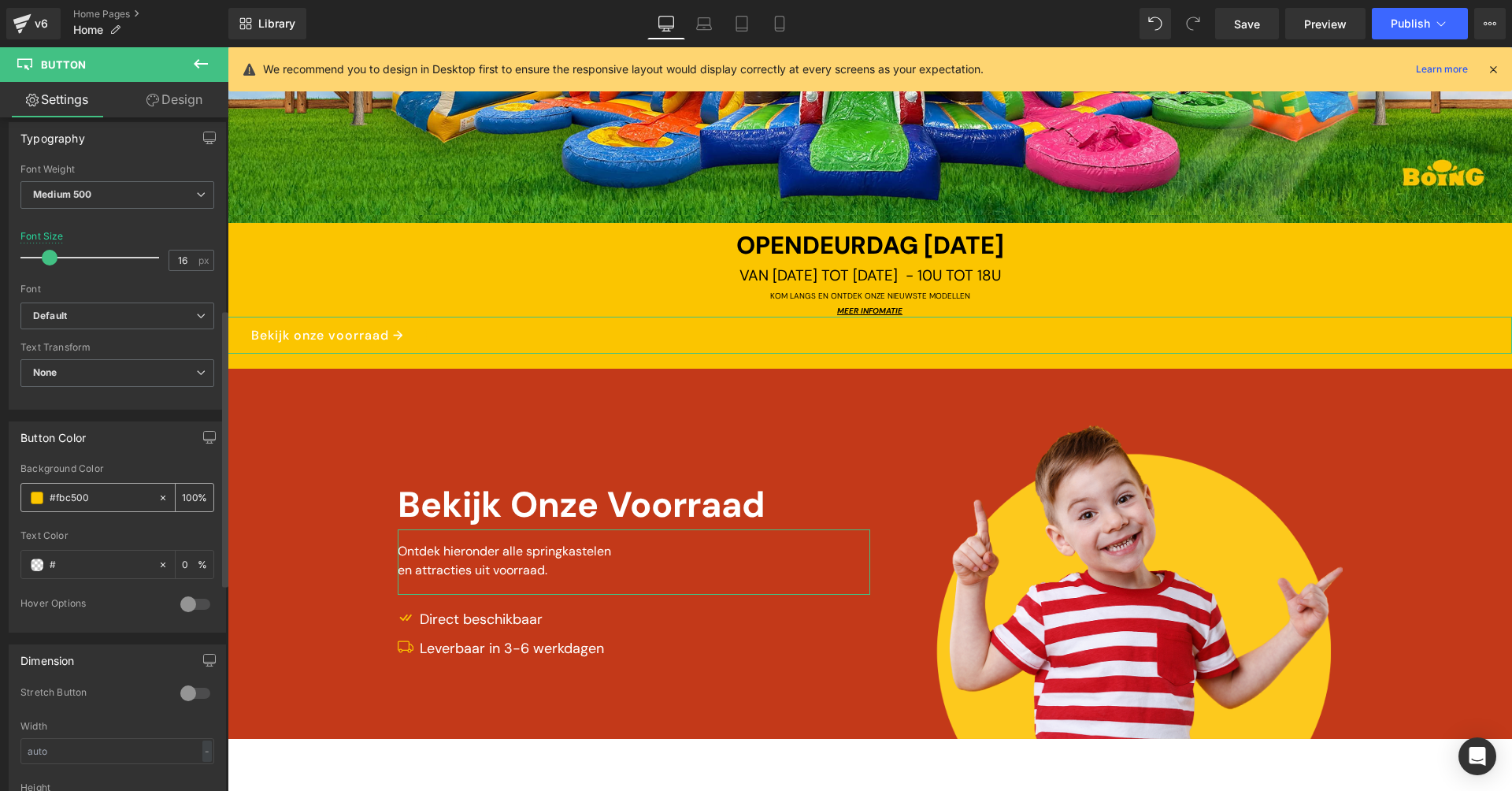
click at [117, 498] on input "#fbc500" at bounding box center [100, 498] width 101 height 17
paste input "242424"
type input "#242424"
click at [109, 556] on input "#" at bounding box center [100, 565] width 101 height 17
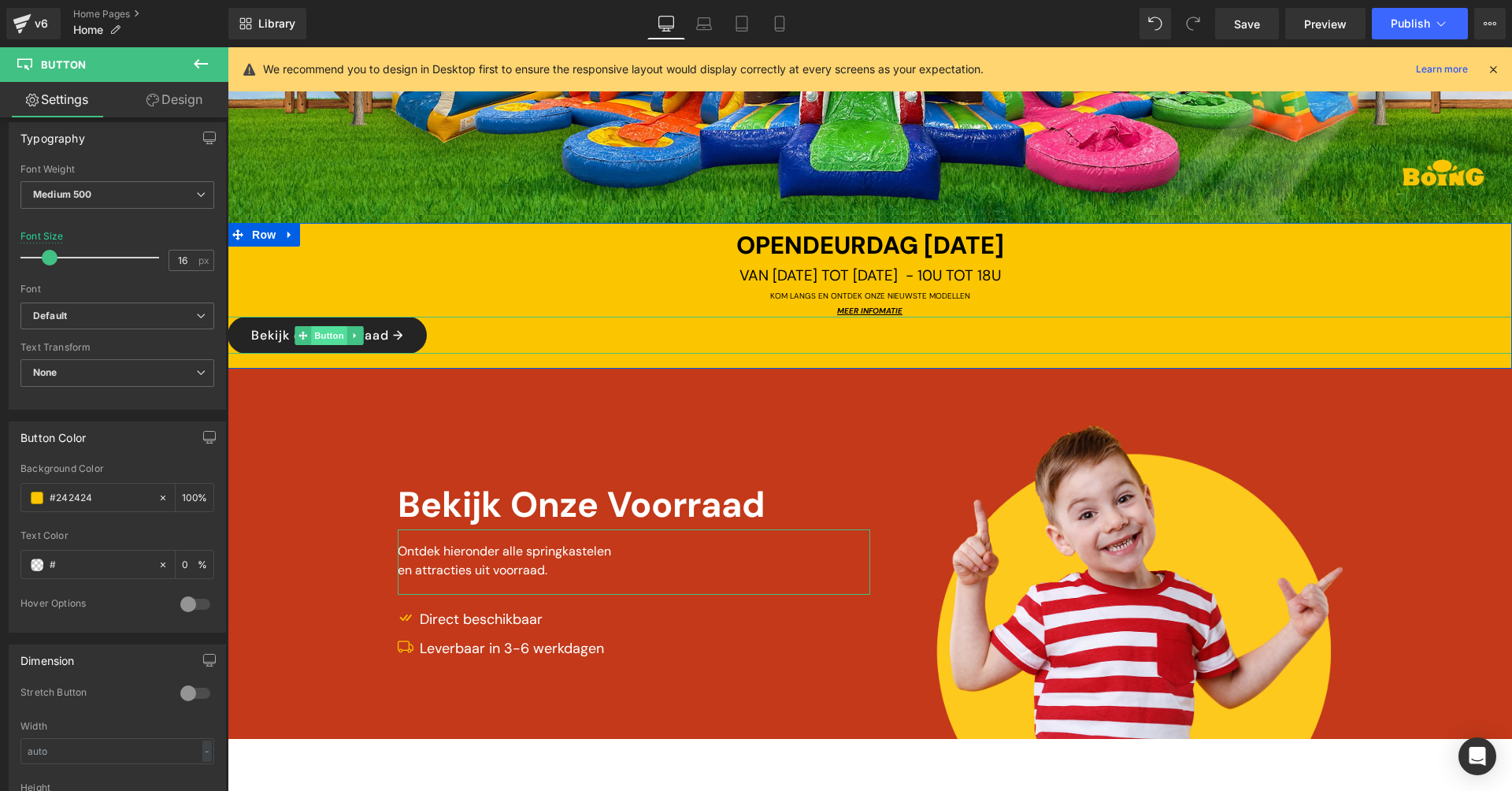
click at [324, 331] on span "Button" at bounding box center [329, 335] width 36 height 19
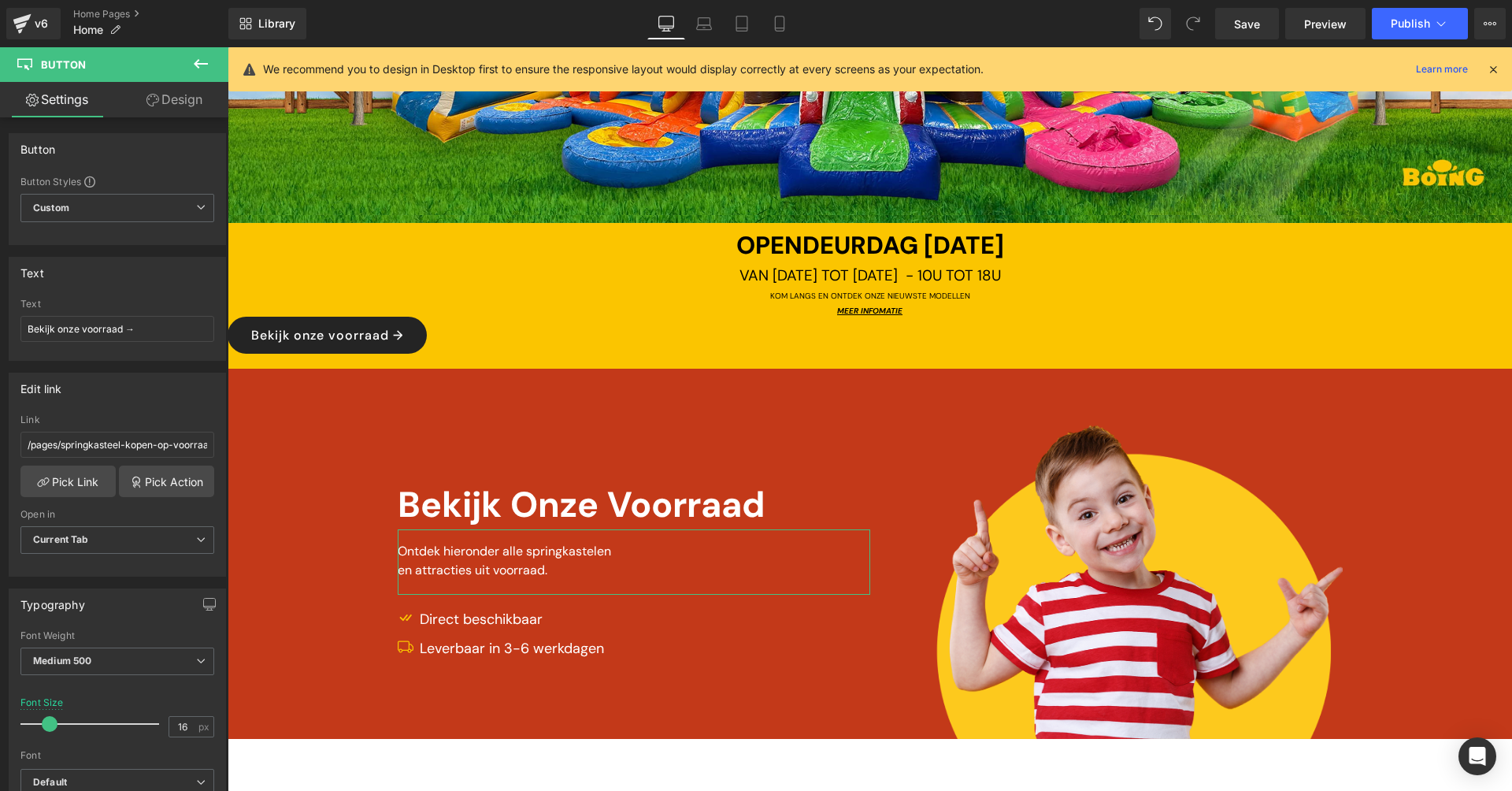
scroll to position [0, 0]
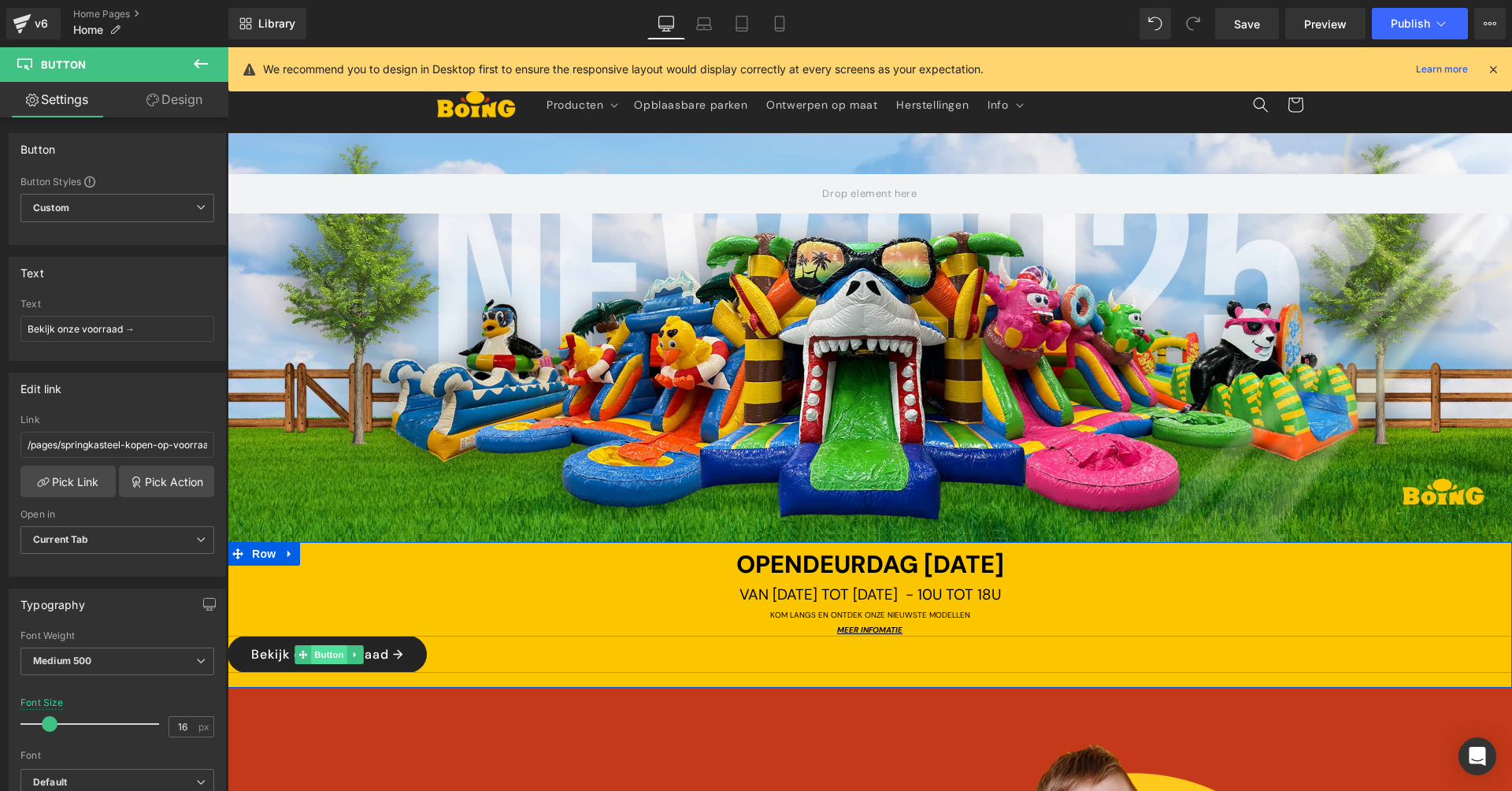
click at [323, 647] on span "Button" at bounding box center [329, 655] width 36 height 19
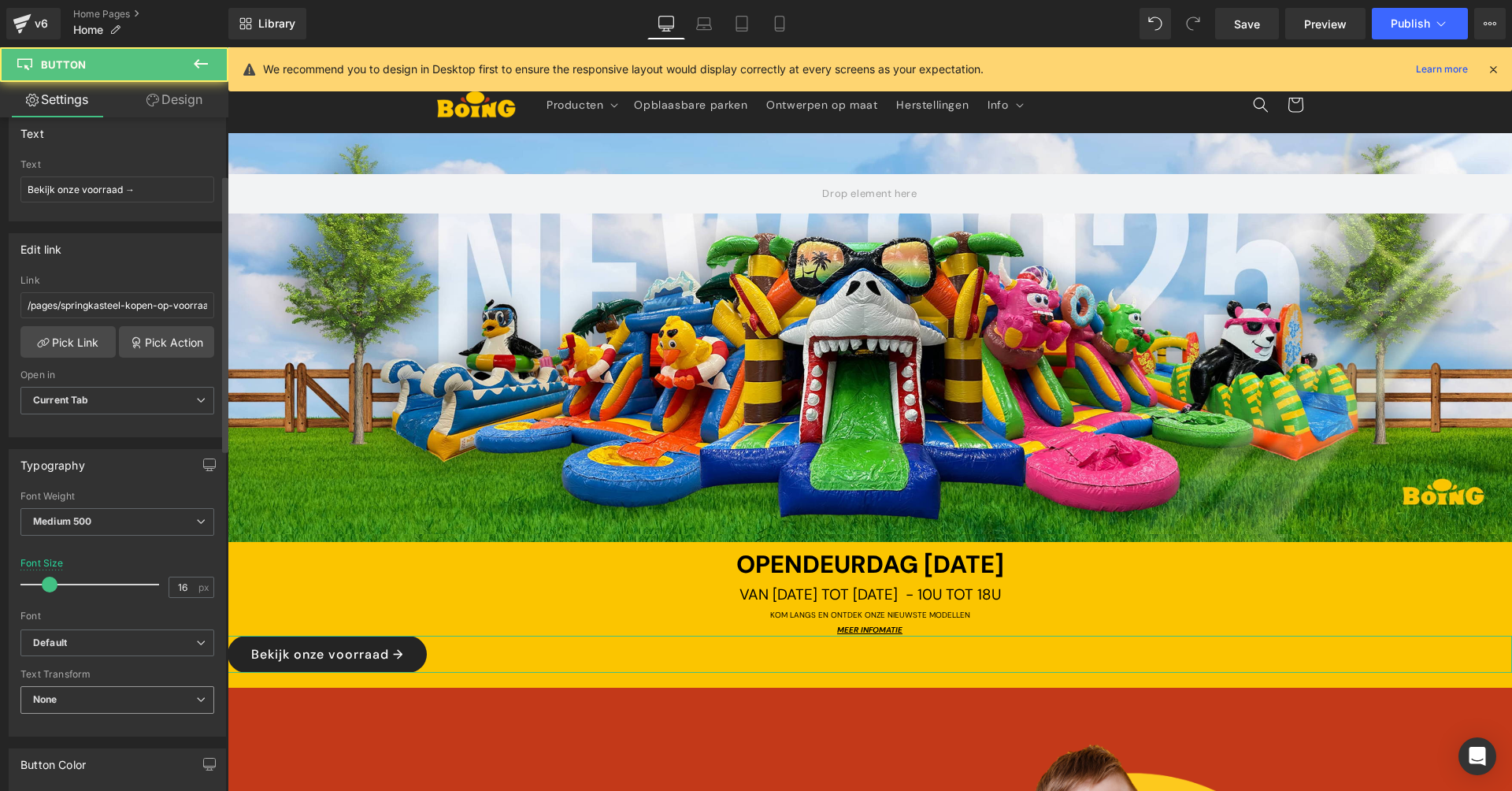
scroll to position [763, 0]
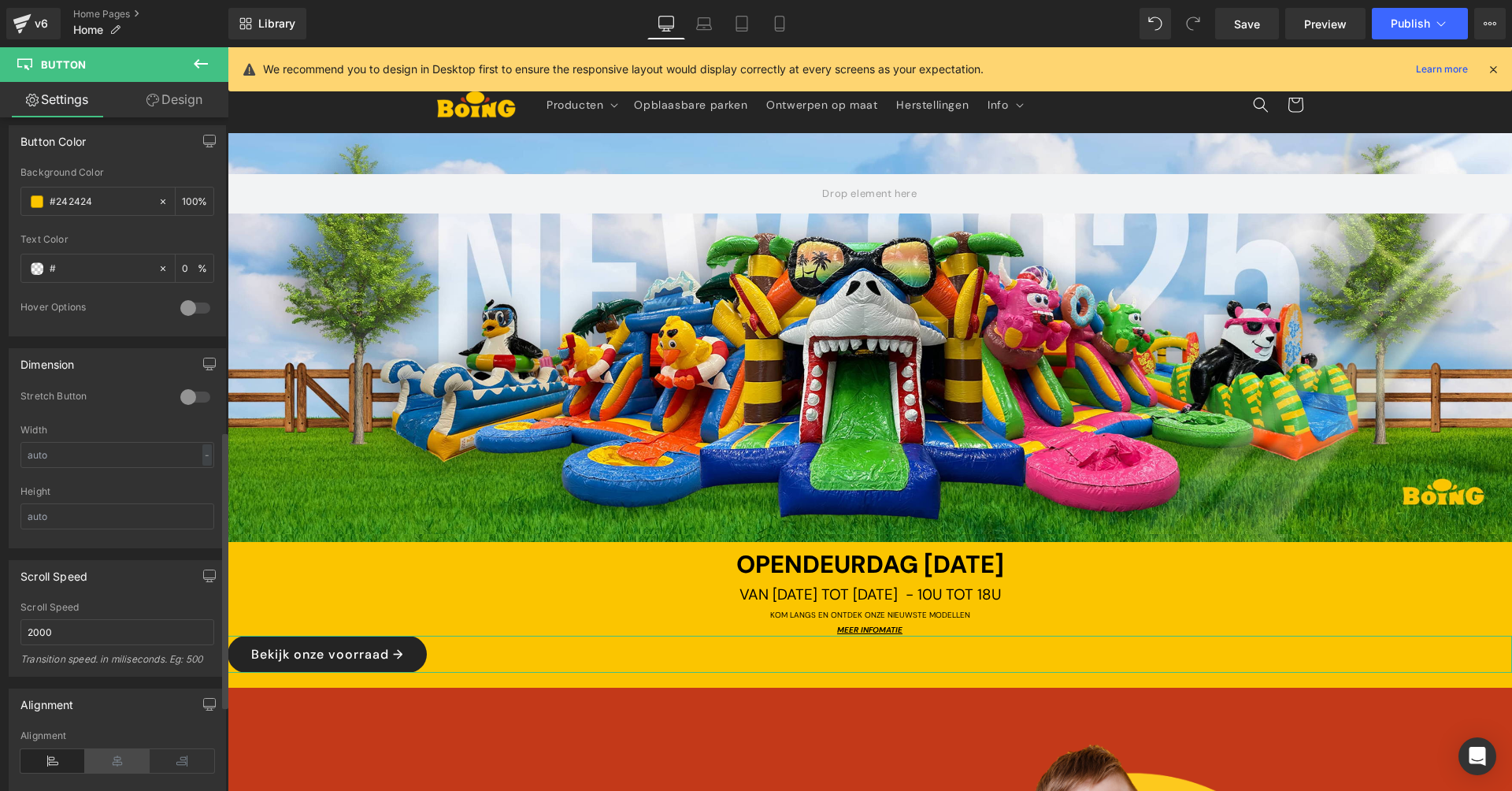
click at [112, 751] on icon at bounding box center [118, 761] width 65 height 24
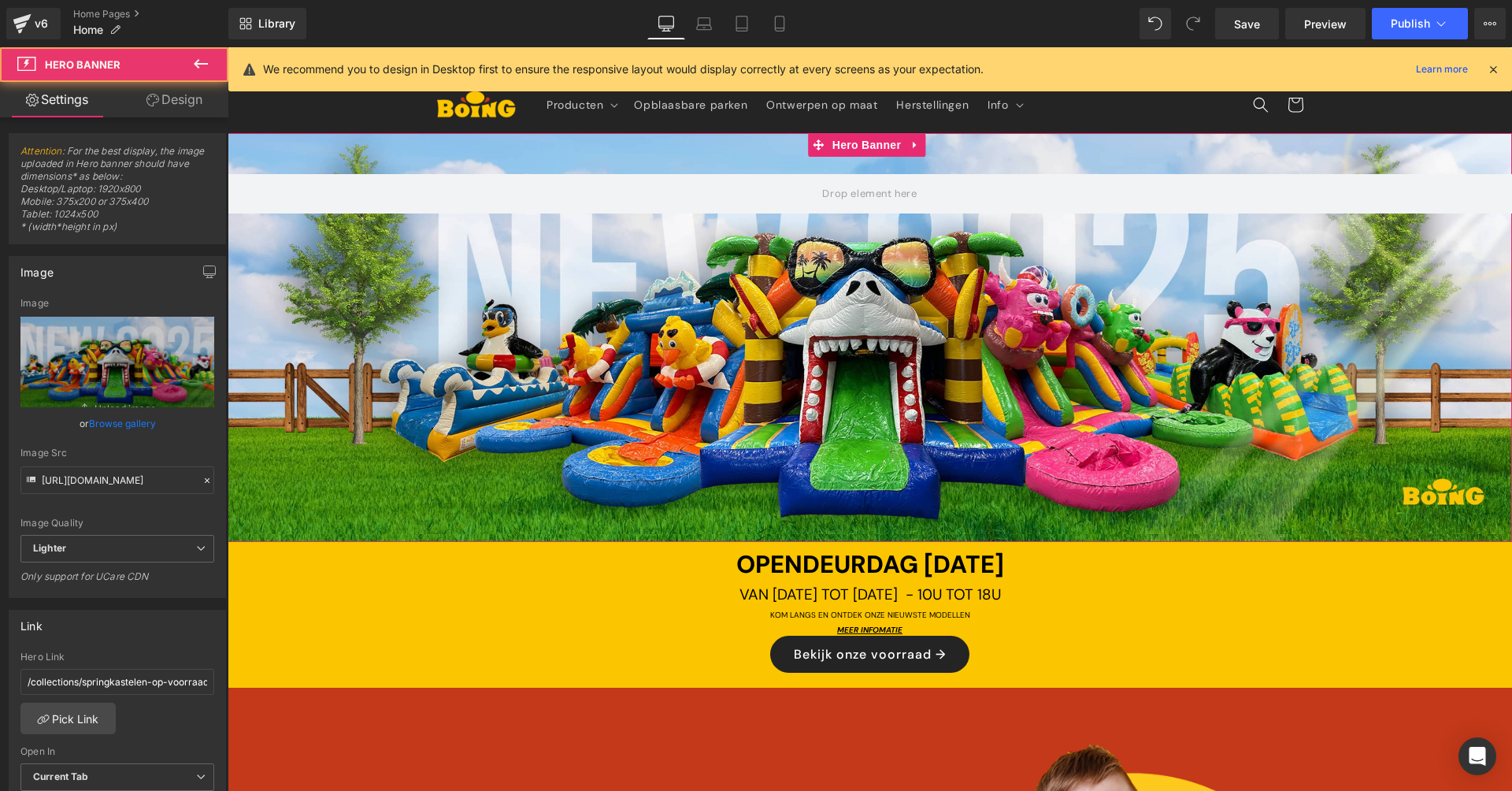
click at [693, 401] on div at bounding box center [870, 338] width 1285 height 409
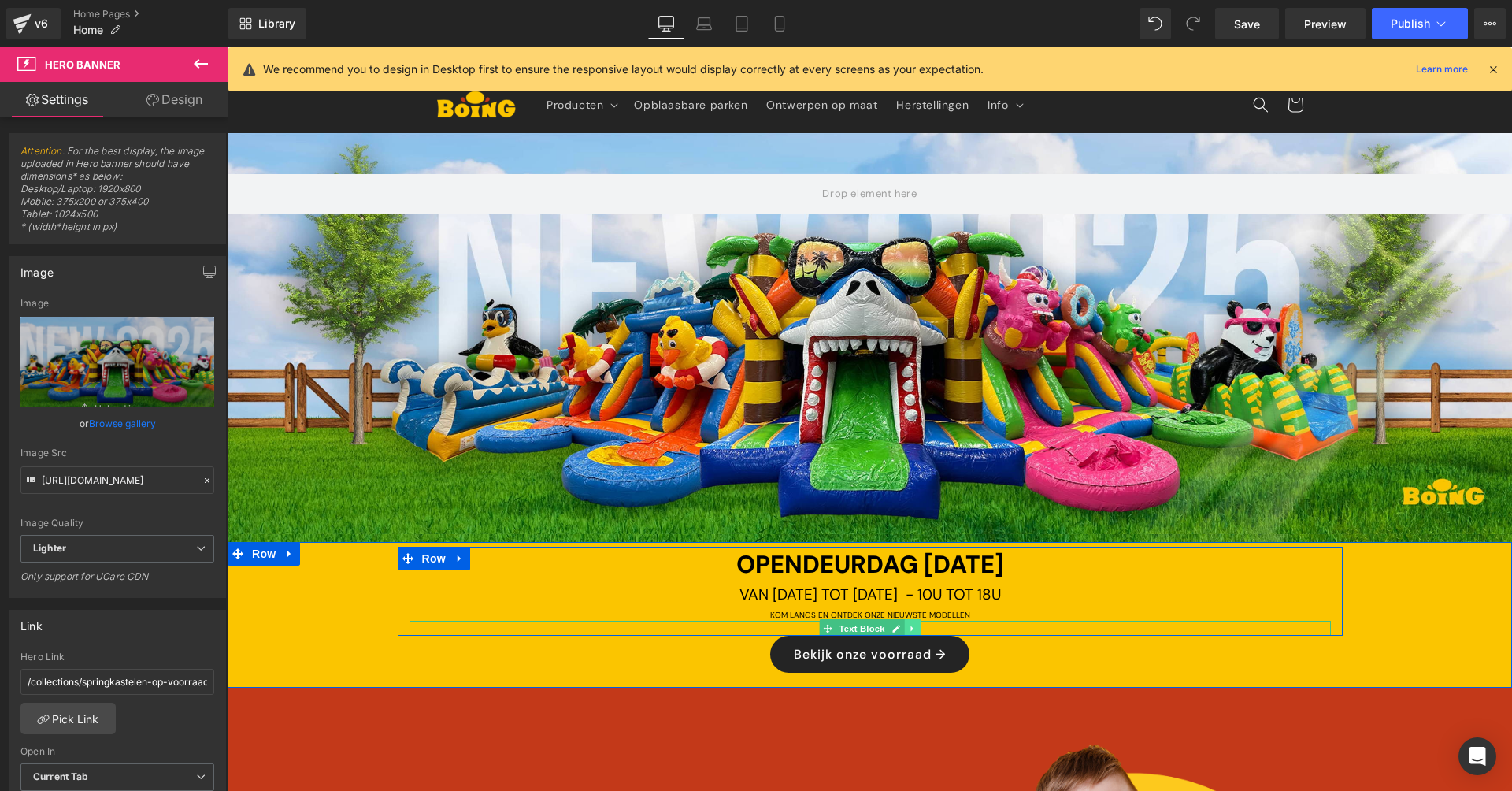
click at [911, 625] on icon at bounding box center [912, 629] width 9 height 9
click at [923, 624] on link at bounding box center [920, 629] width 17 height 19
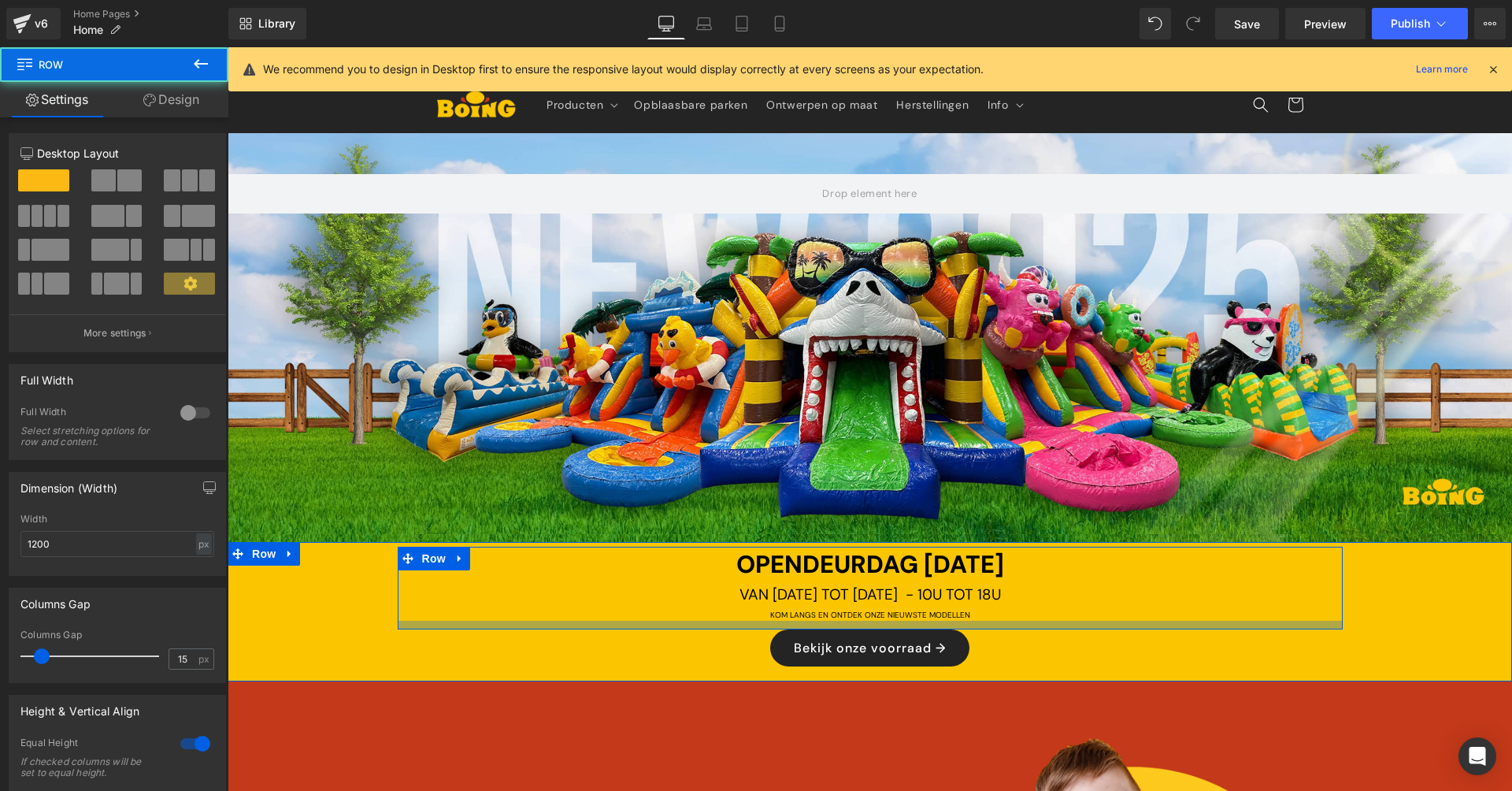
drag, startPoint x: 991, startPoint y: 614, endPoint x: 991, endPoint y: 625, distance: 11.0
click at [991, 625] on div at bounding box center [870, 625] width 945 height 9
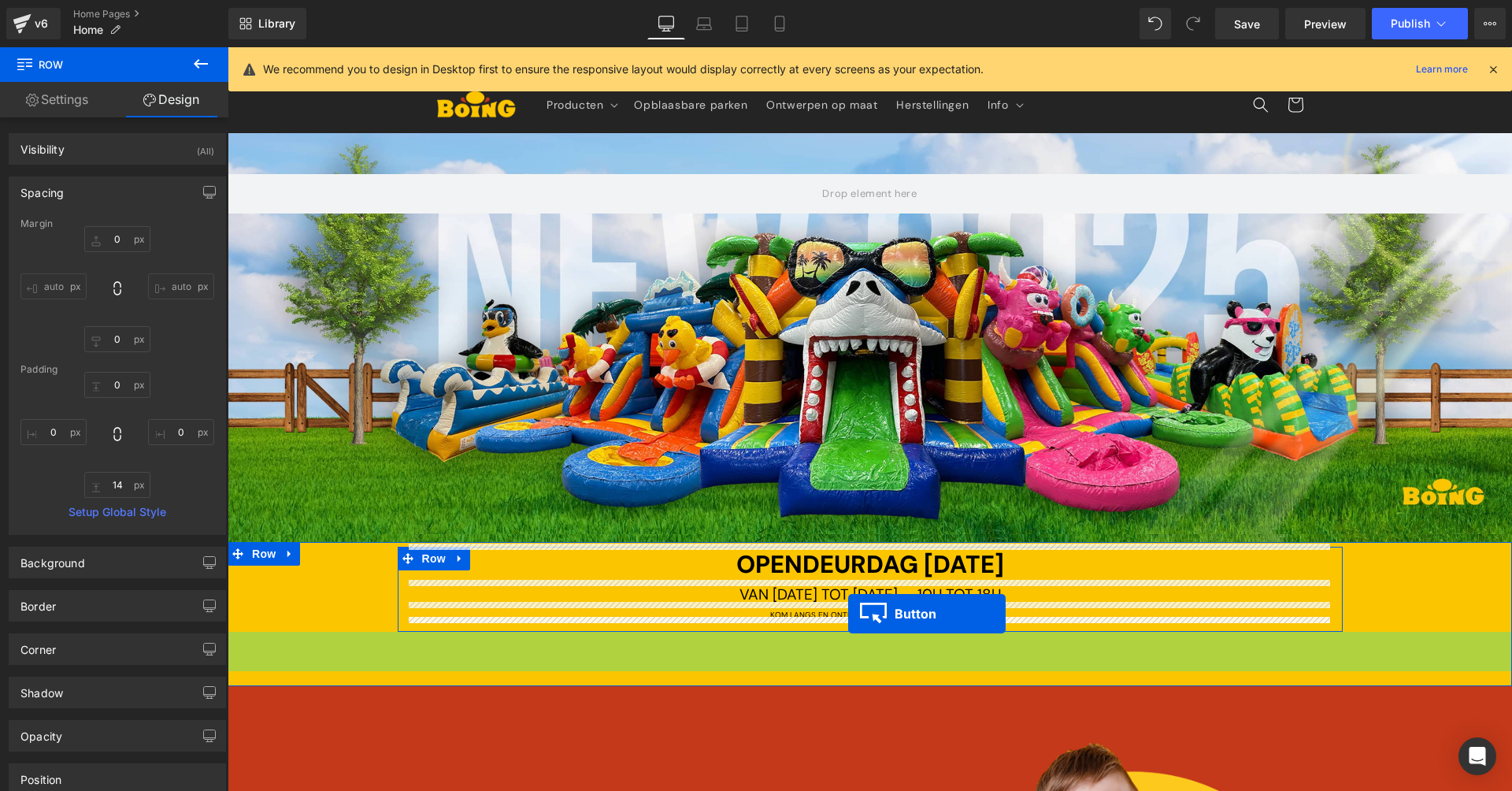
drag, startPoint x: 846, startPoint y: 646, endPoint x: 848, endPoint y: 614, distance: 32.1
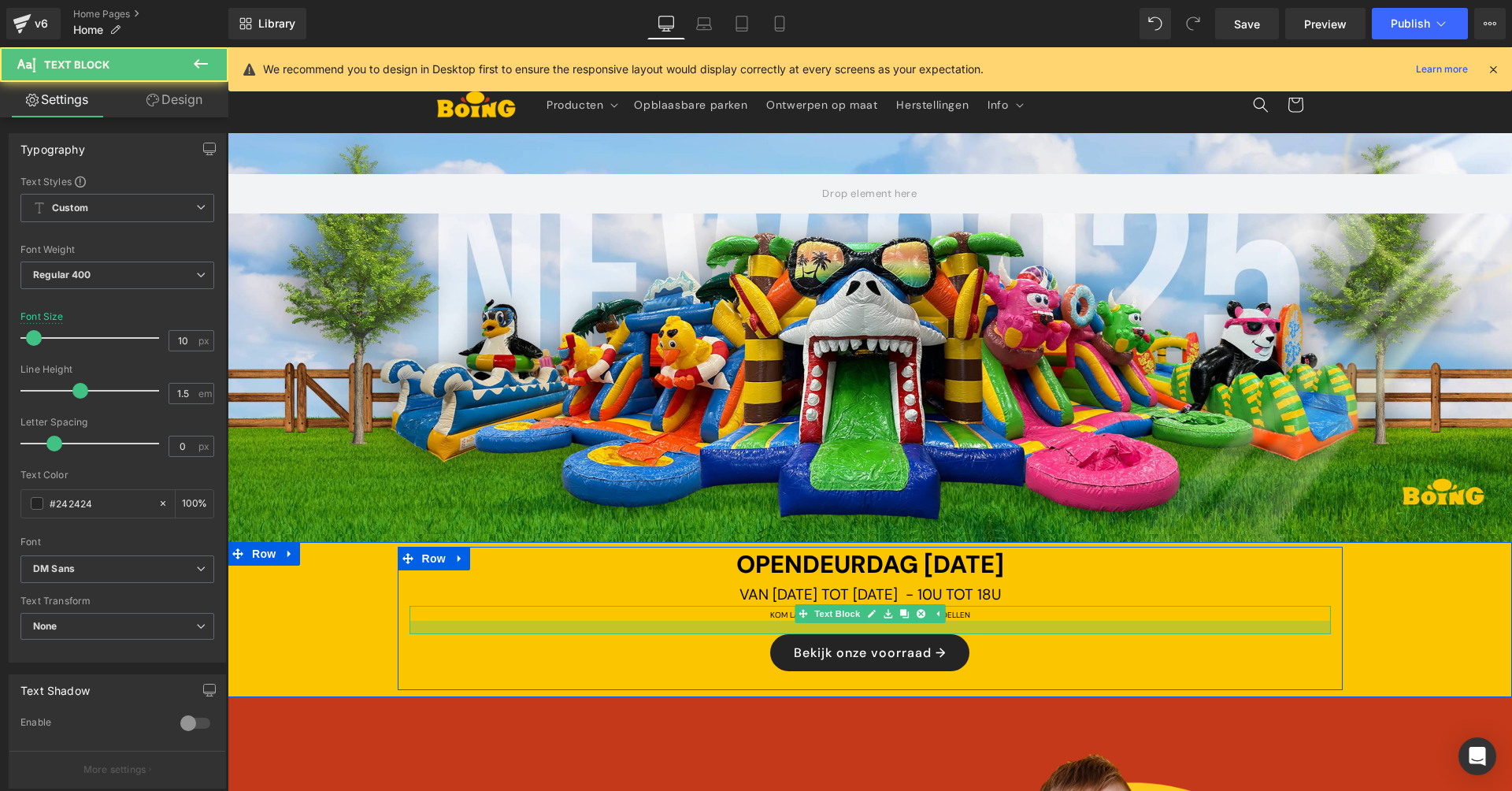
drag, startPoint x: 991, startPoint y: 613, endPoint x: 990, endPoint y: 629, distance: 16.0
click at [990, 629] on div at bounding box center [870, 627] width 921 height 13
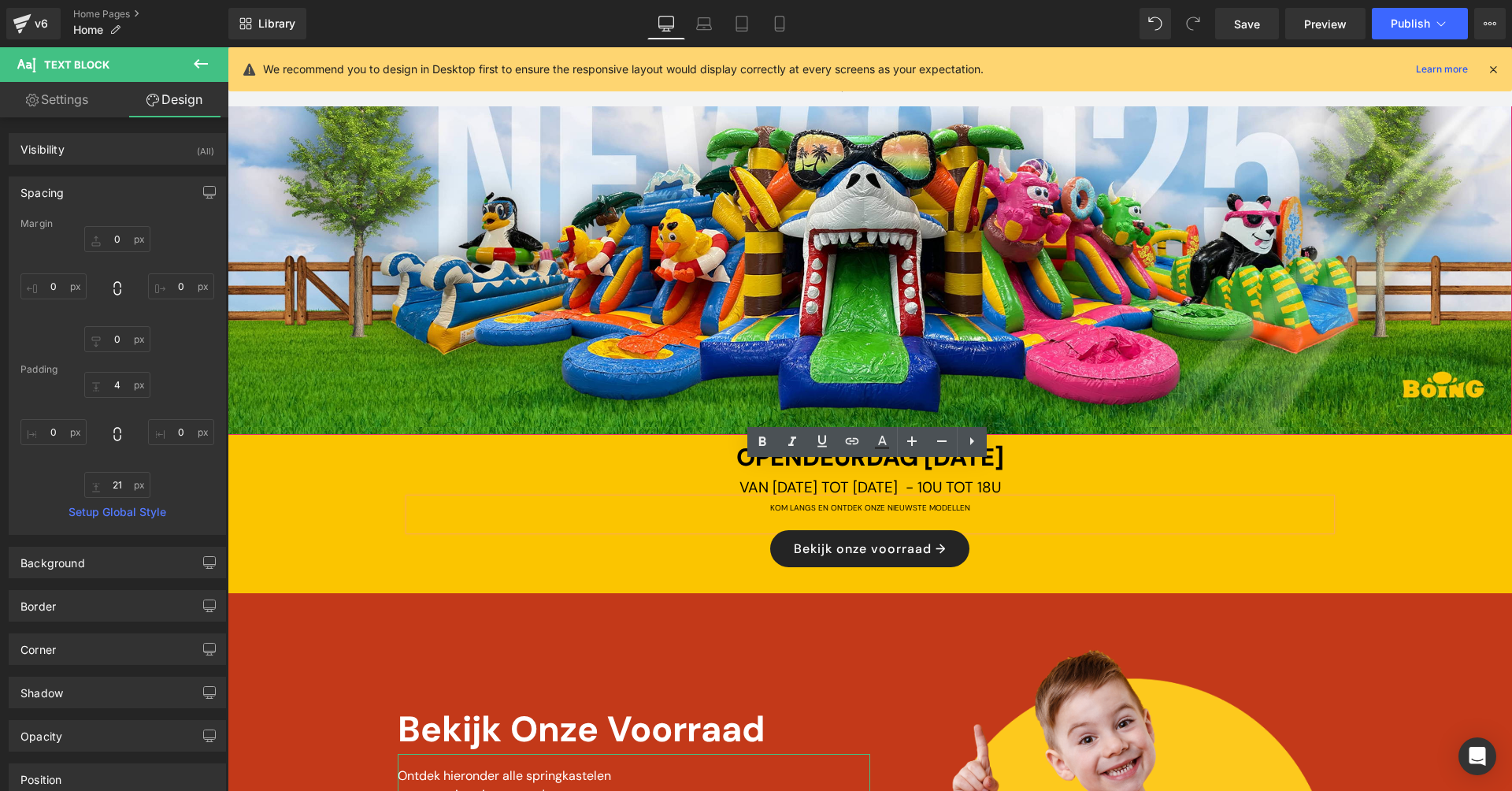
scroll to position [139, 0]
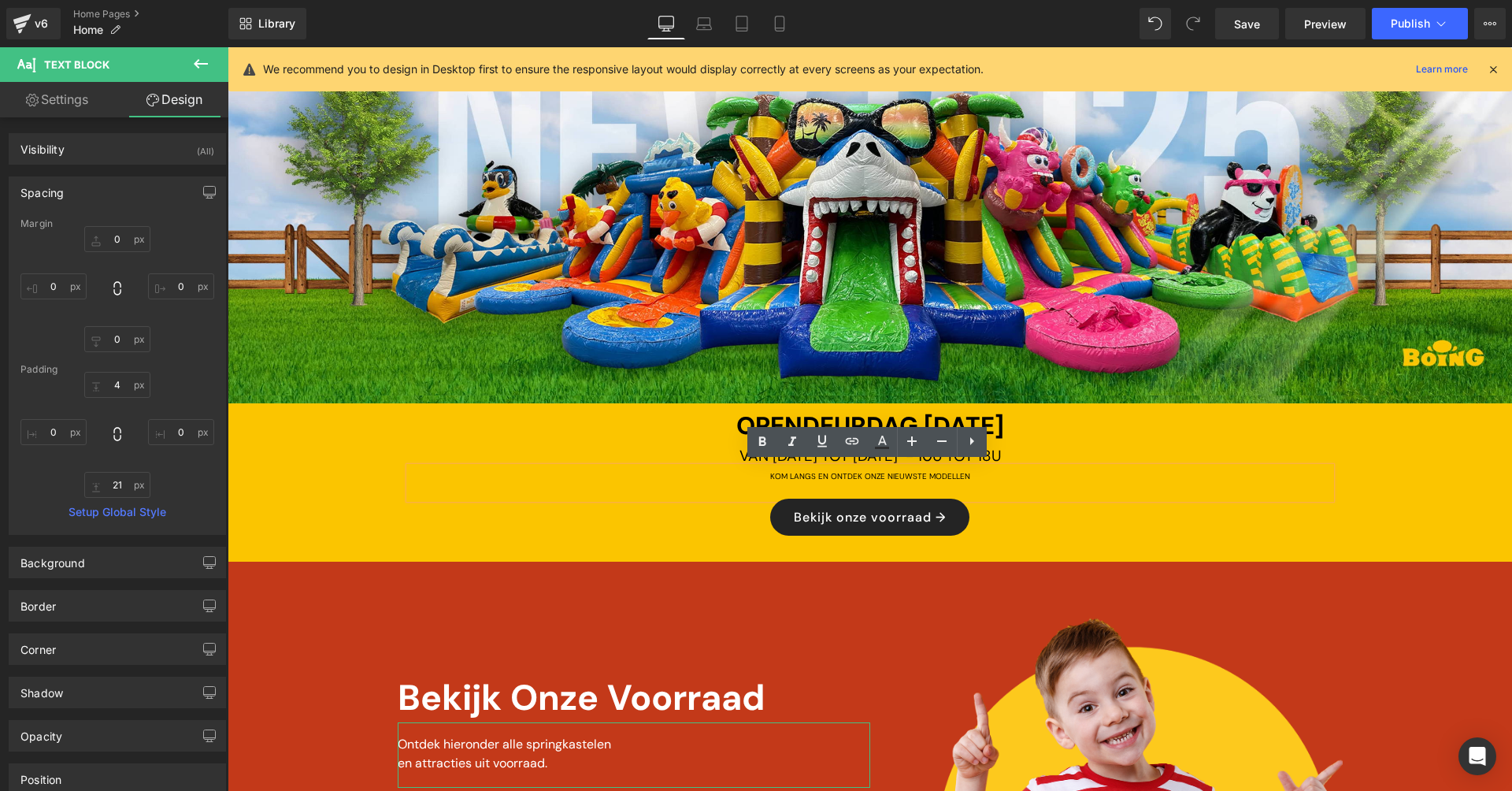
click at [1098, 311] on div at bounding box center [870, 199] width 1285 height 409
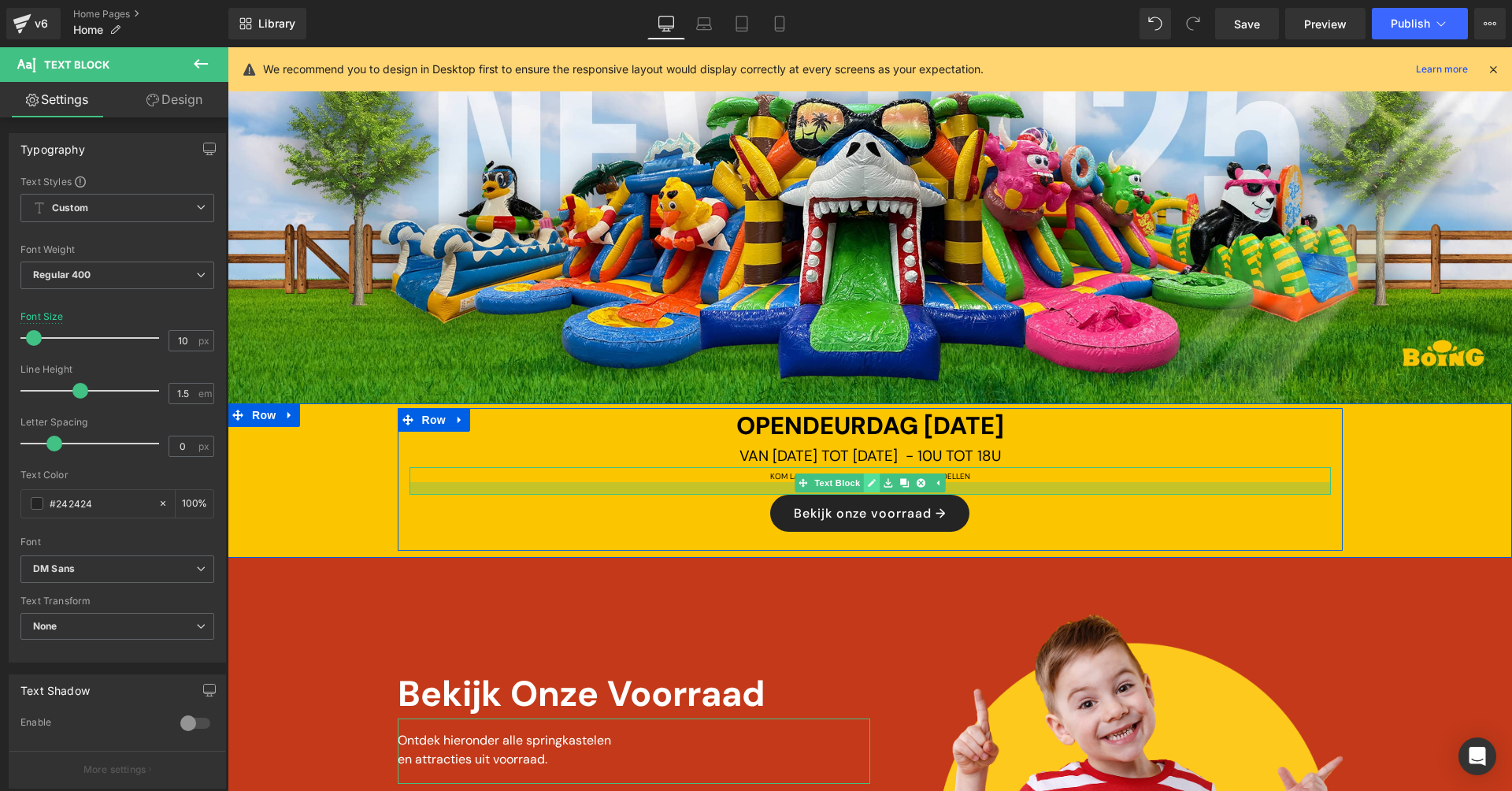
click at [864, 487] on div "KOM LANGS EN ONTDEK ONZE NIEUWSTE MODELLEN Text Block" at bounding box center [870, 480] width 921 height 28
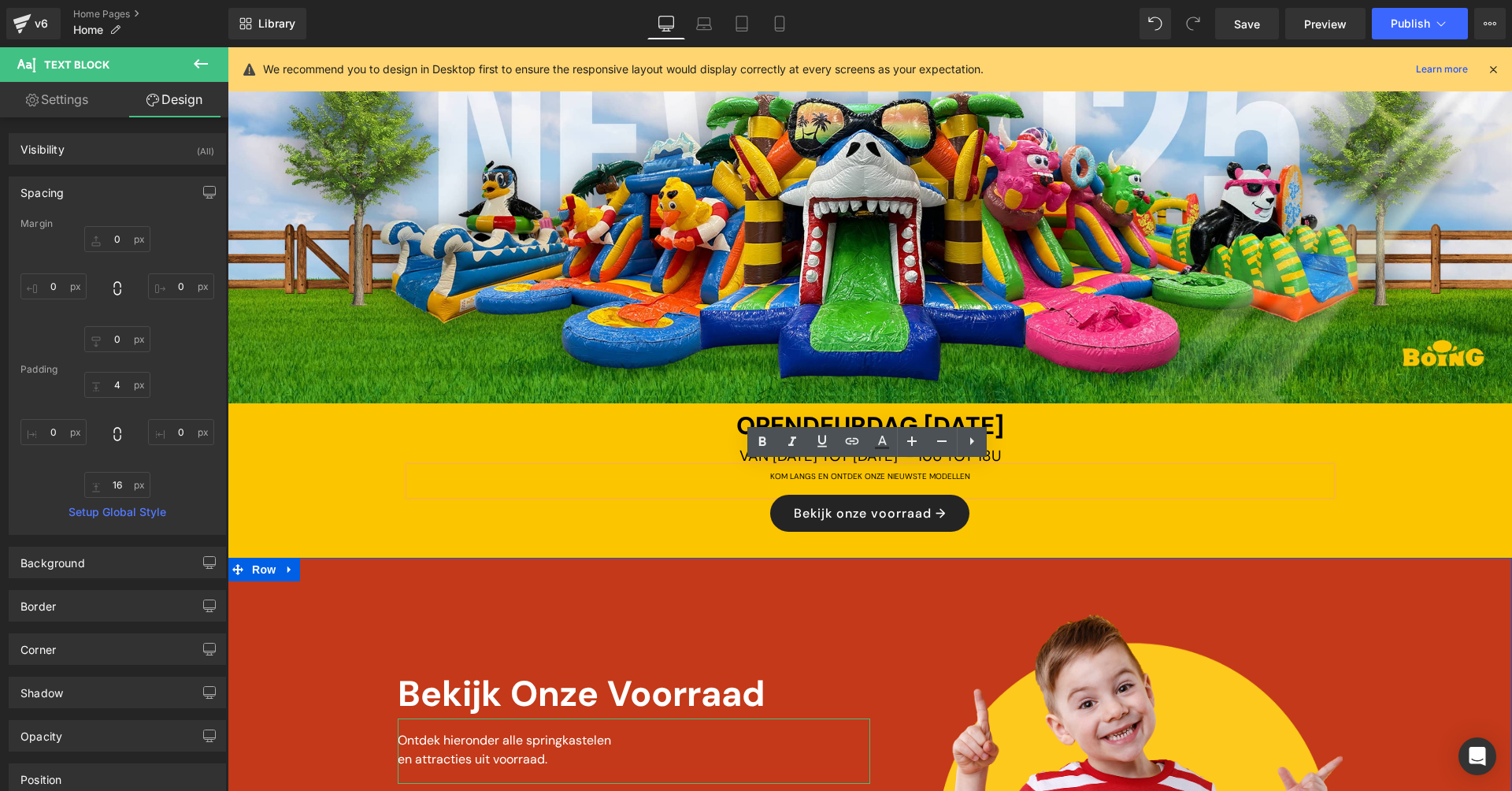
click at [855, 558] on div at bounding box center [870, 560] width 1285 height 5
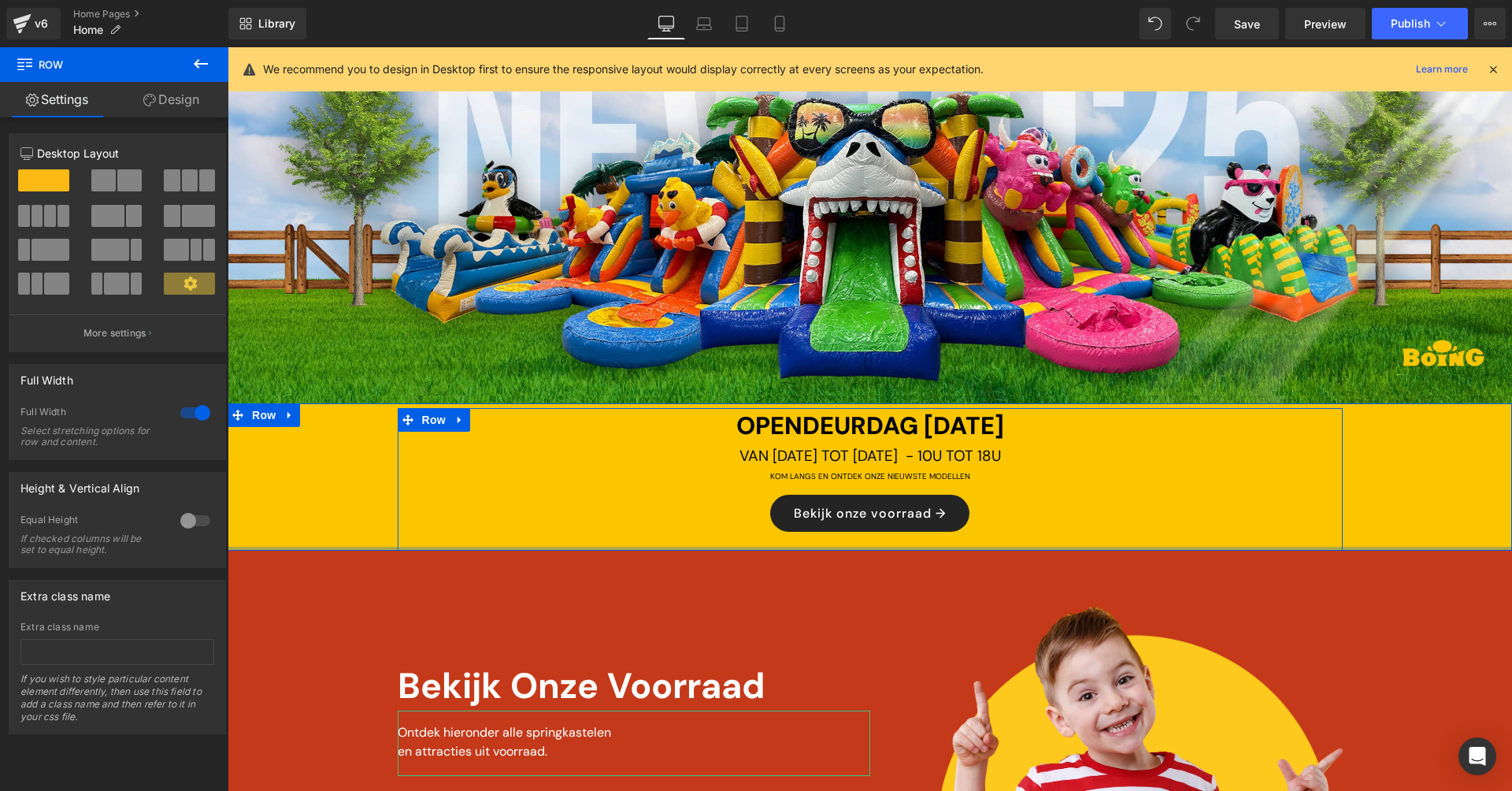
drag, startPoint x: 857, startPoint y: 547, endPoint x: 861, endPoint y: 534, distance: 13.6
click at [861, 534] on div "OPENDEURDAG [DATE] Text Block VAN [DATE] TOT [DATE] - 10U TOT 18U Text Block KO…" at bounding box center [870, 476] width 1285 height 147
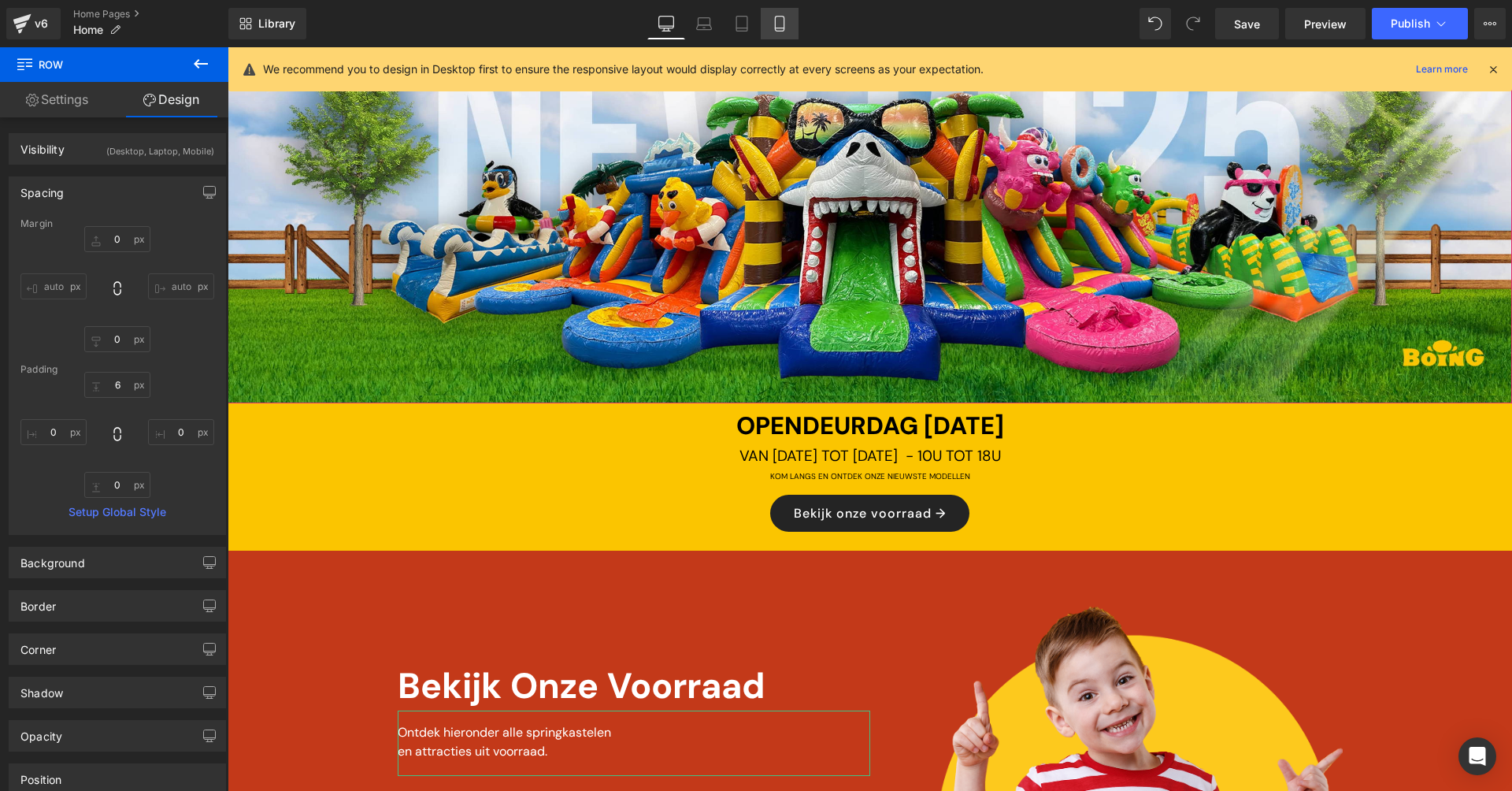
click at [778, 29] on icon at bounding box center [780, 24] width 16 height 16
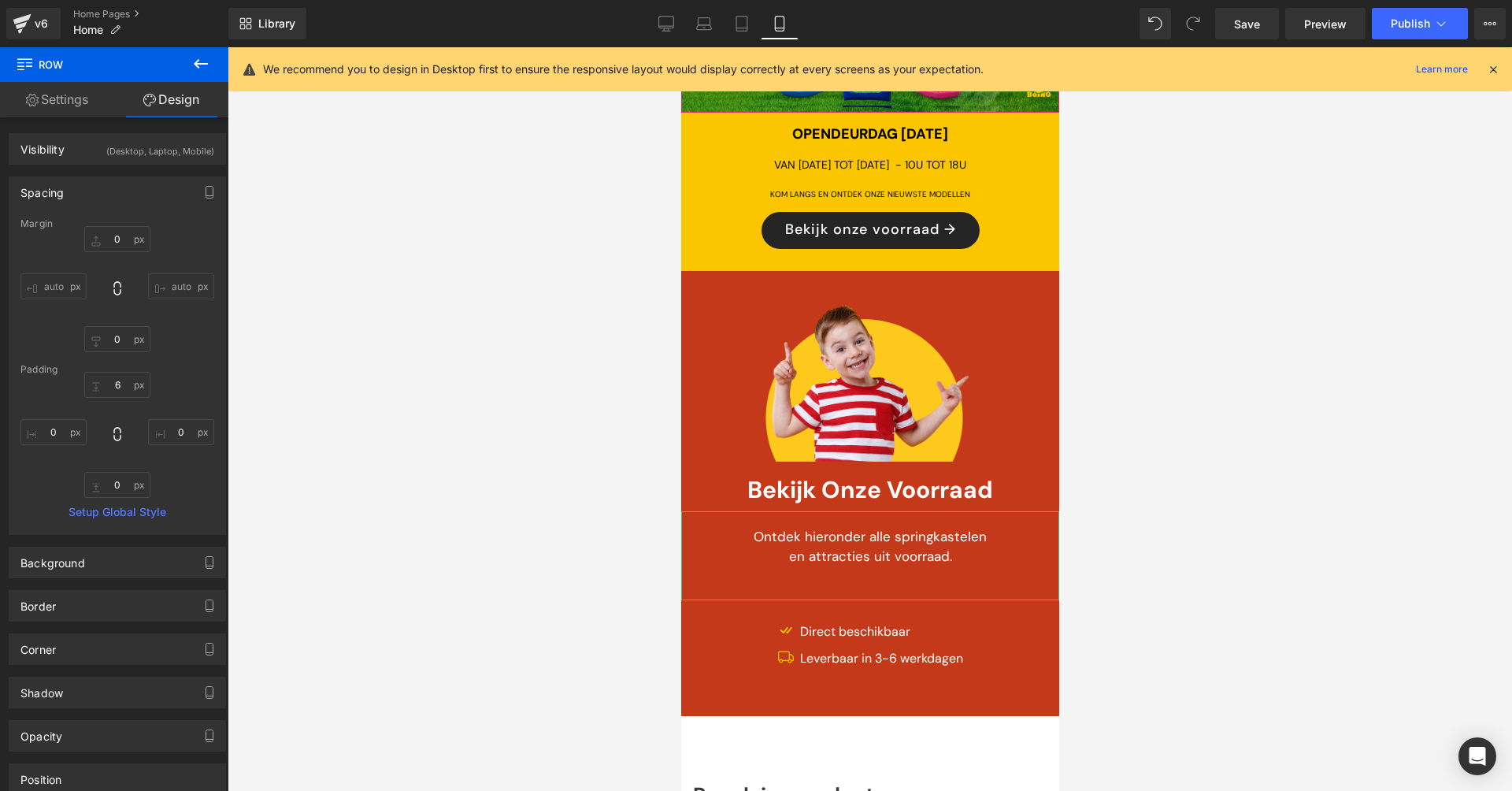
scroll to position [0, 0]
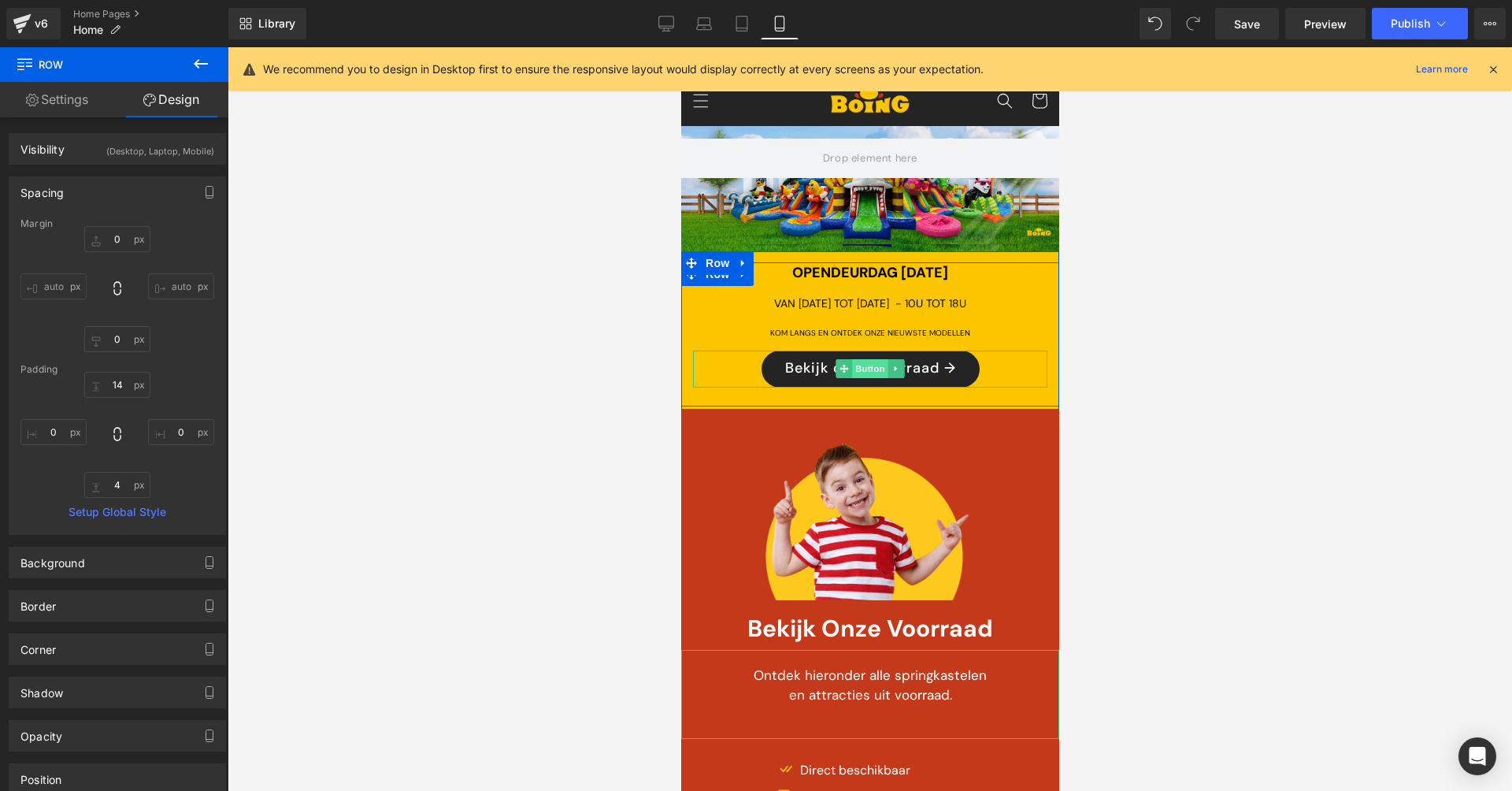
click at [851, 364] on span "Button" at bounding box center [869, 368] width 36 height 19
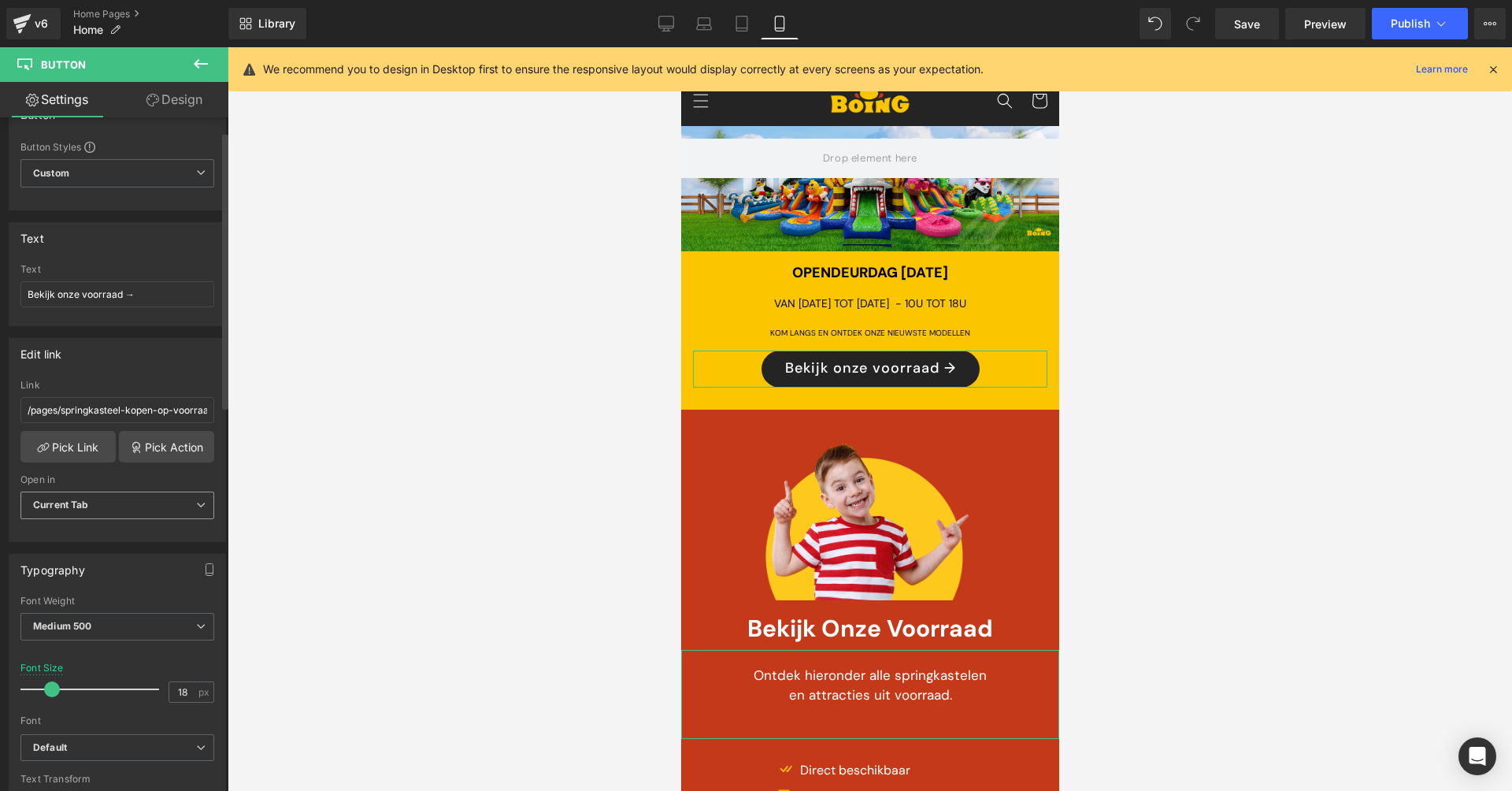
scroll to position [123, 0]
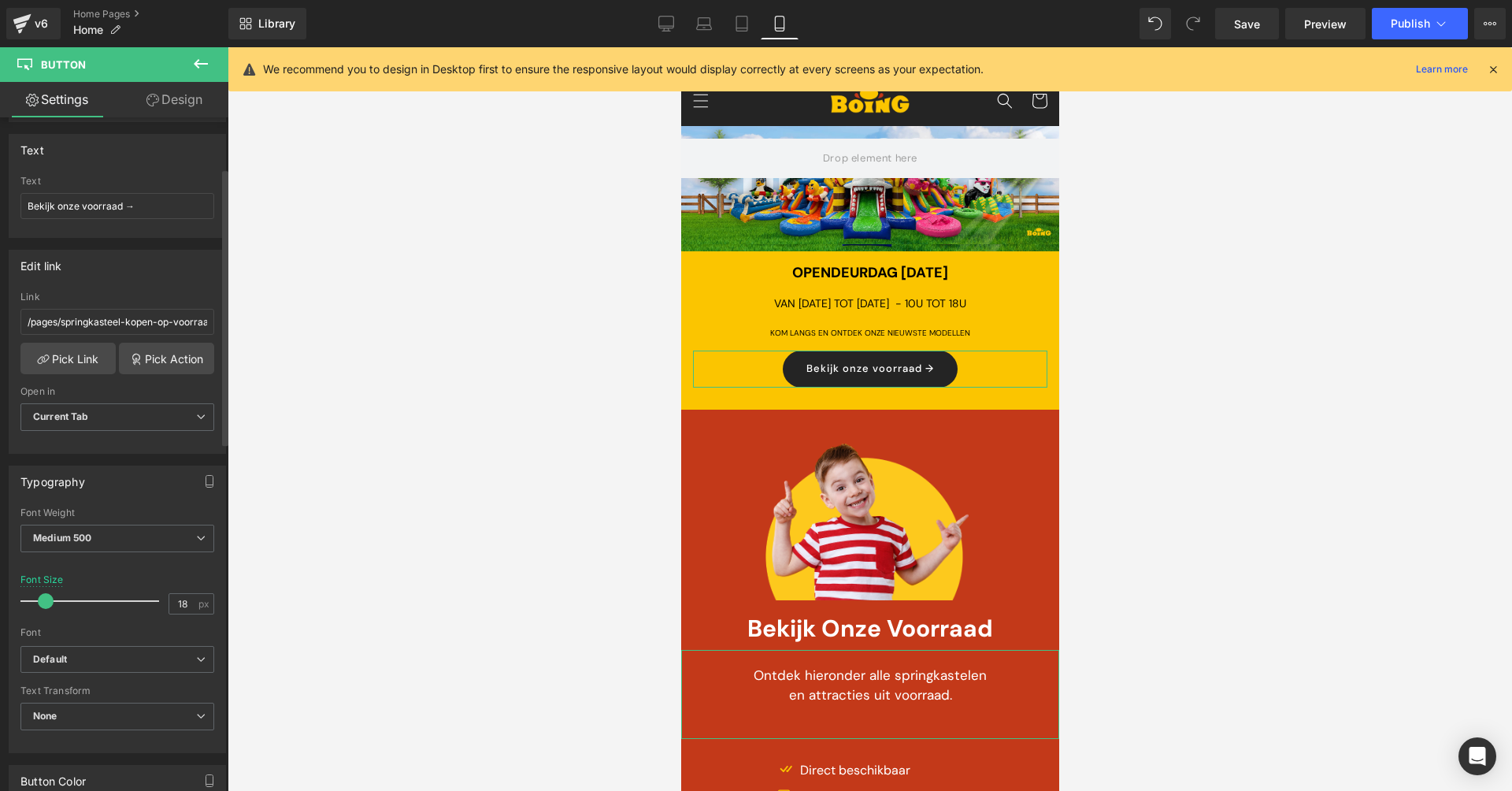
click at [42, 603] on span at bounding box center [46, 601] width 16 height 16
click at [1133, 415] on div at bounding box center [870, 419] width 1285 height 744
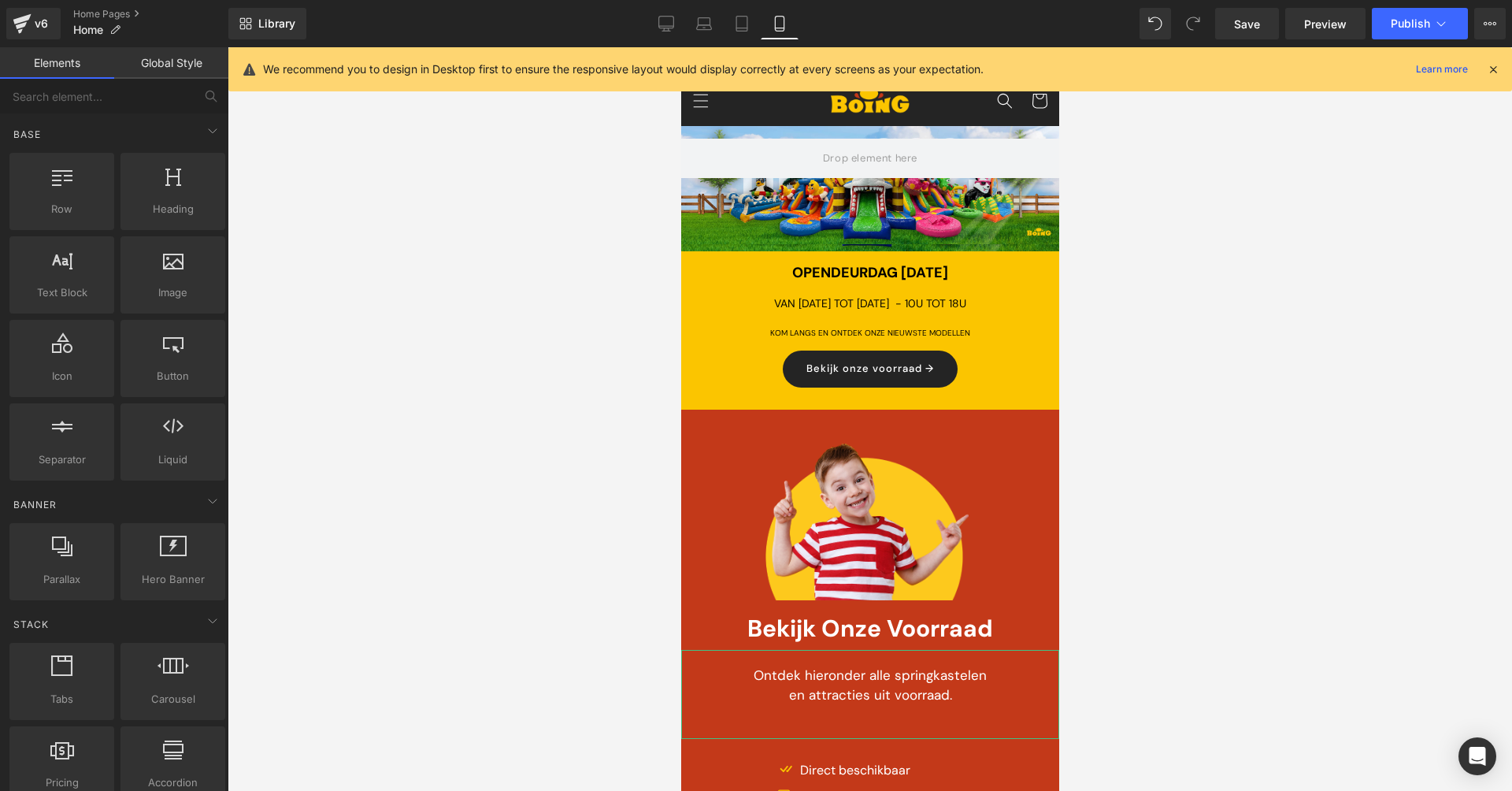
click at [1084, 433] on div at bounding box center [870, 419] width 1285 height 744
click at [656, 23] on link "Desktop" at bounding box center [666, 24] width 38 height 32
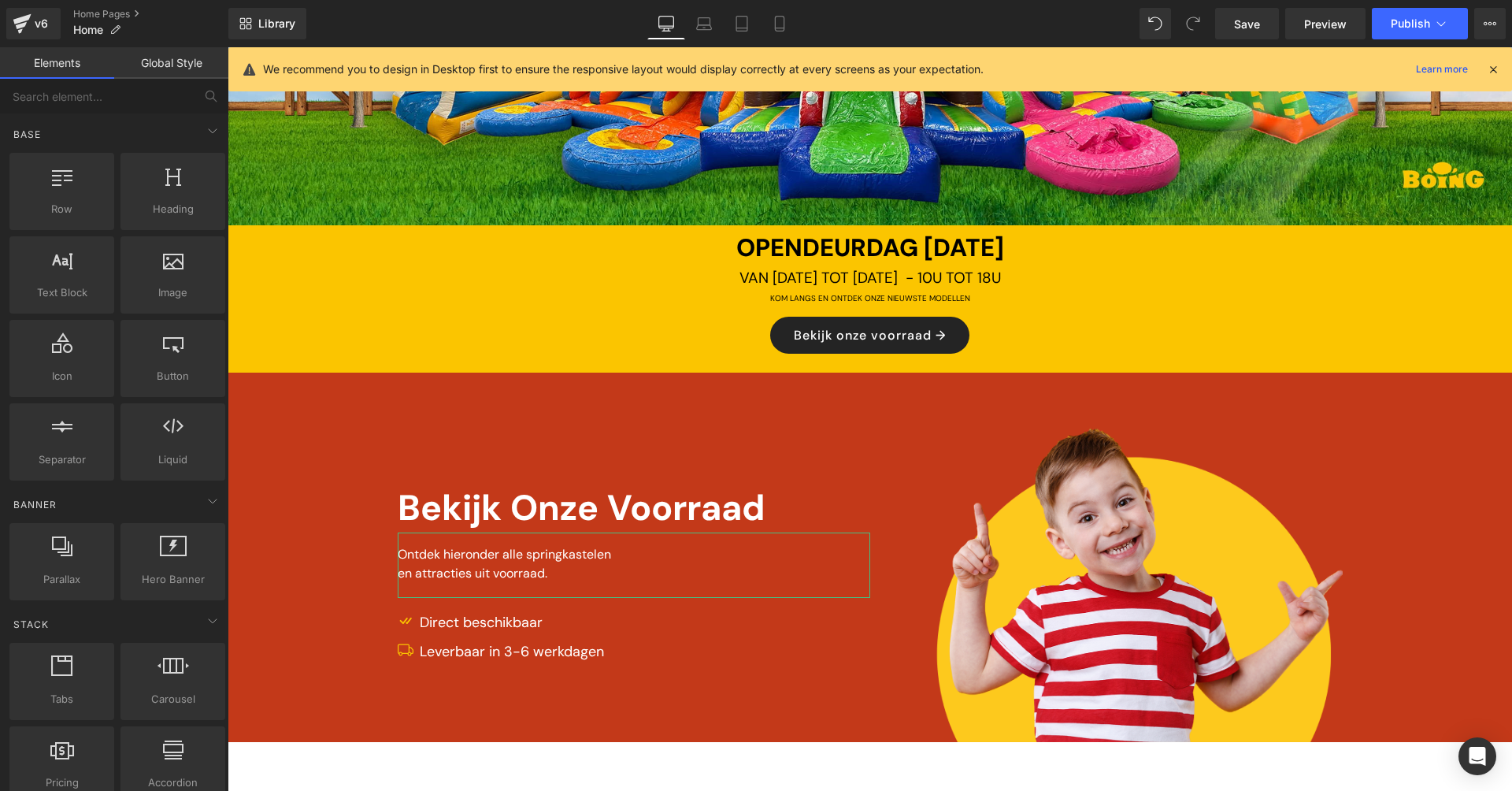
scroll to position [420, 0]
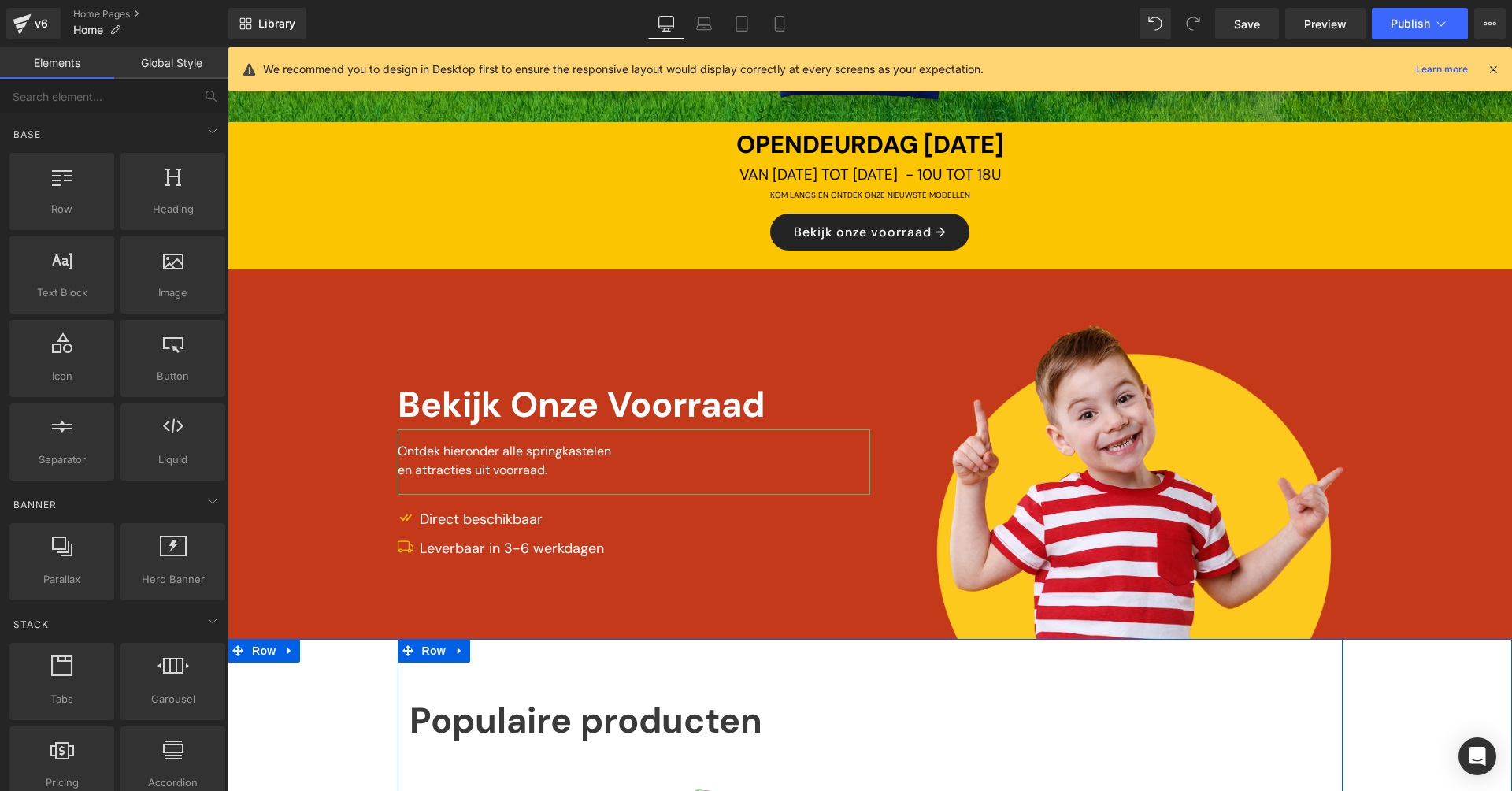
click at [806, 632] on div "Image Bekijk Onze Voorraad Text Block Ontdek hieronder alle springkastelen en a…" at bounding box center [870, 453] width 1285 height 369
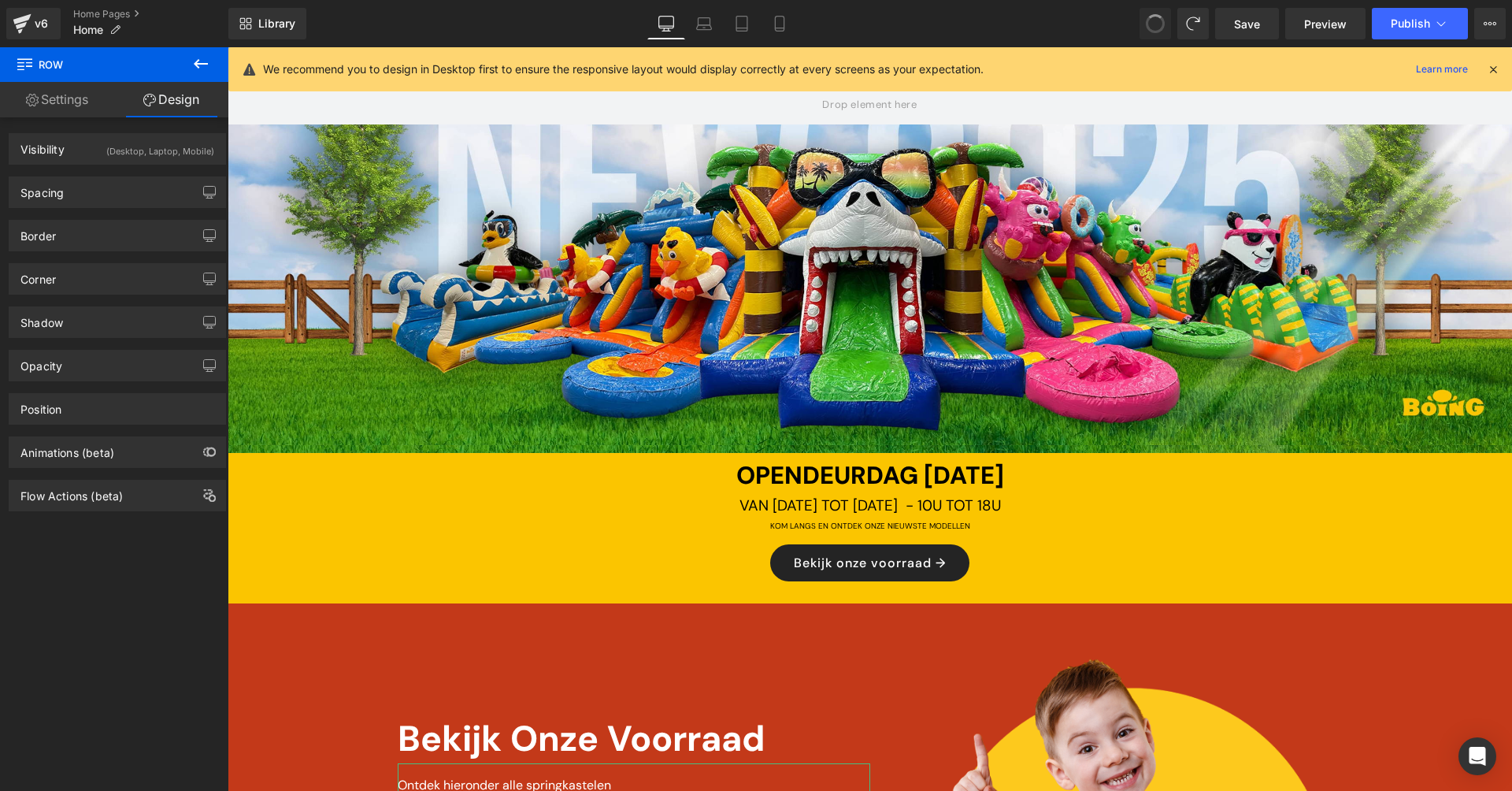
scroll to position [379, 0]
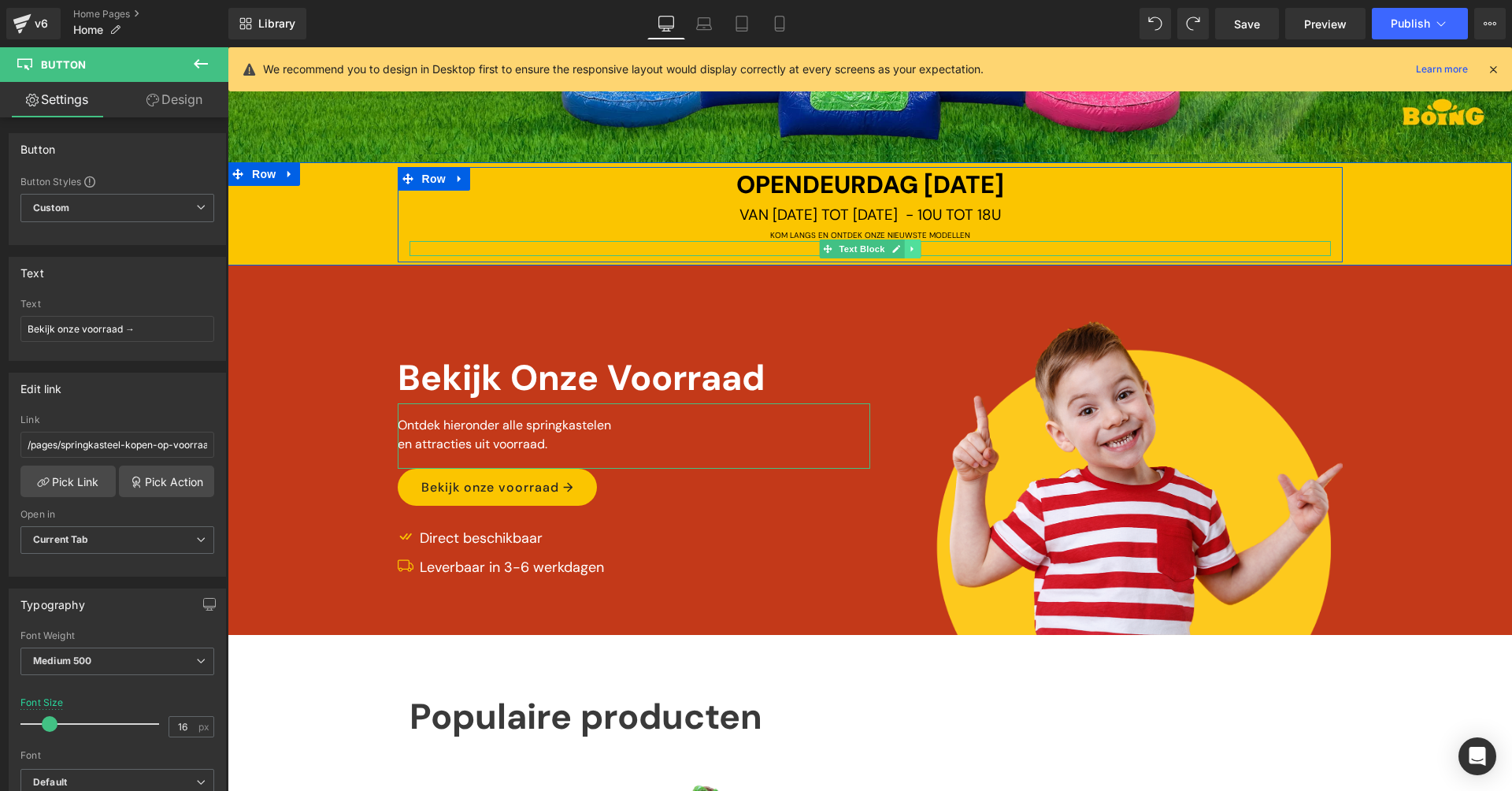
click at [904, 248] on link at bounding box center [912, 249] width 17 height 19
click at [916, 248] on icon at bounding box center [920, 248] width 9 height 9
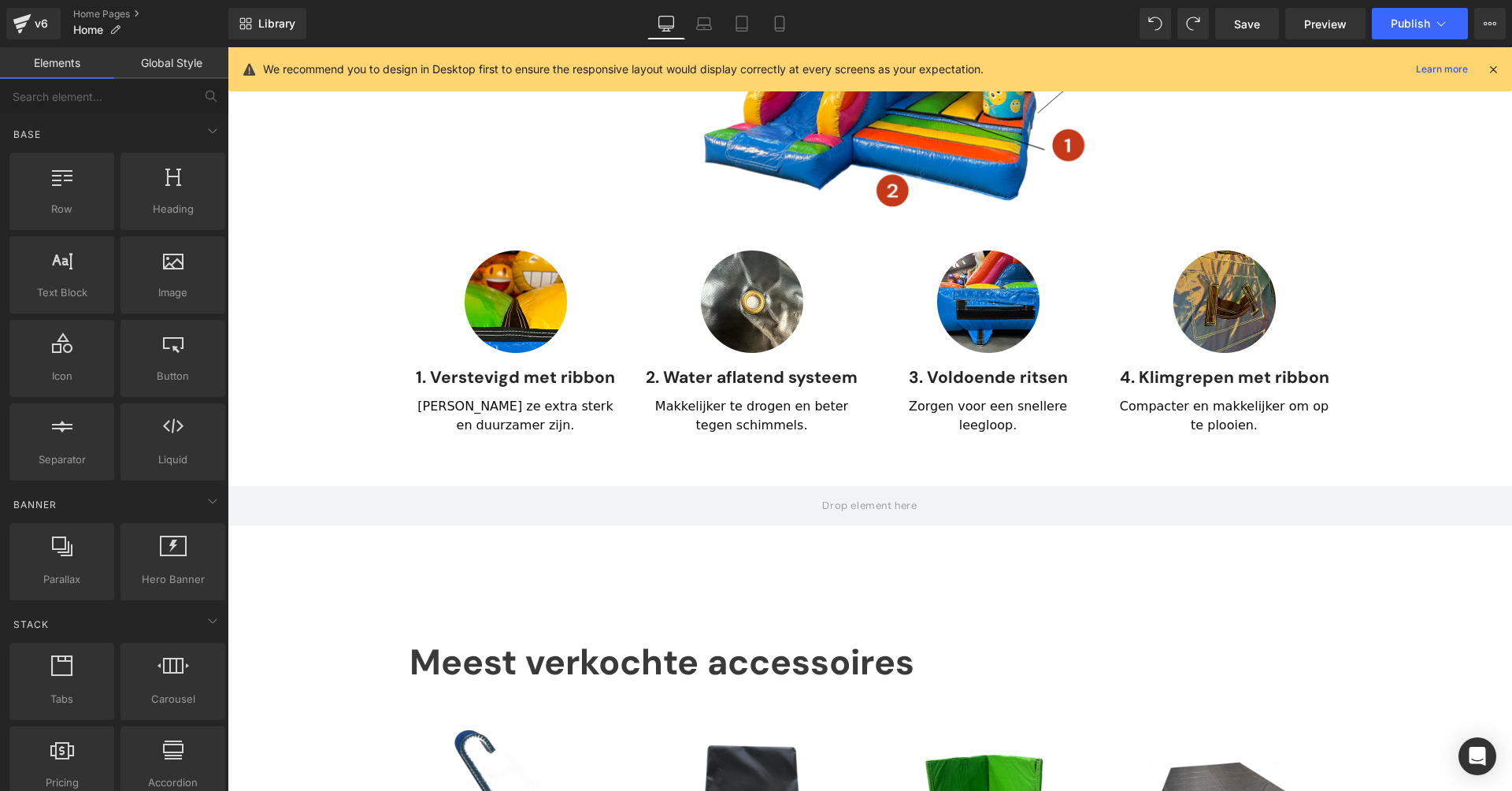
scroll to position [0, 0]
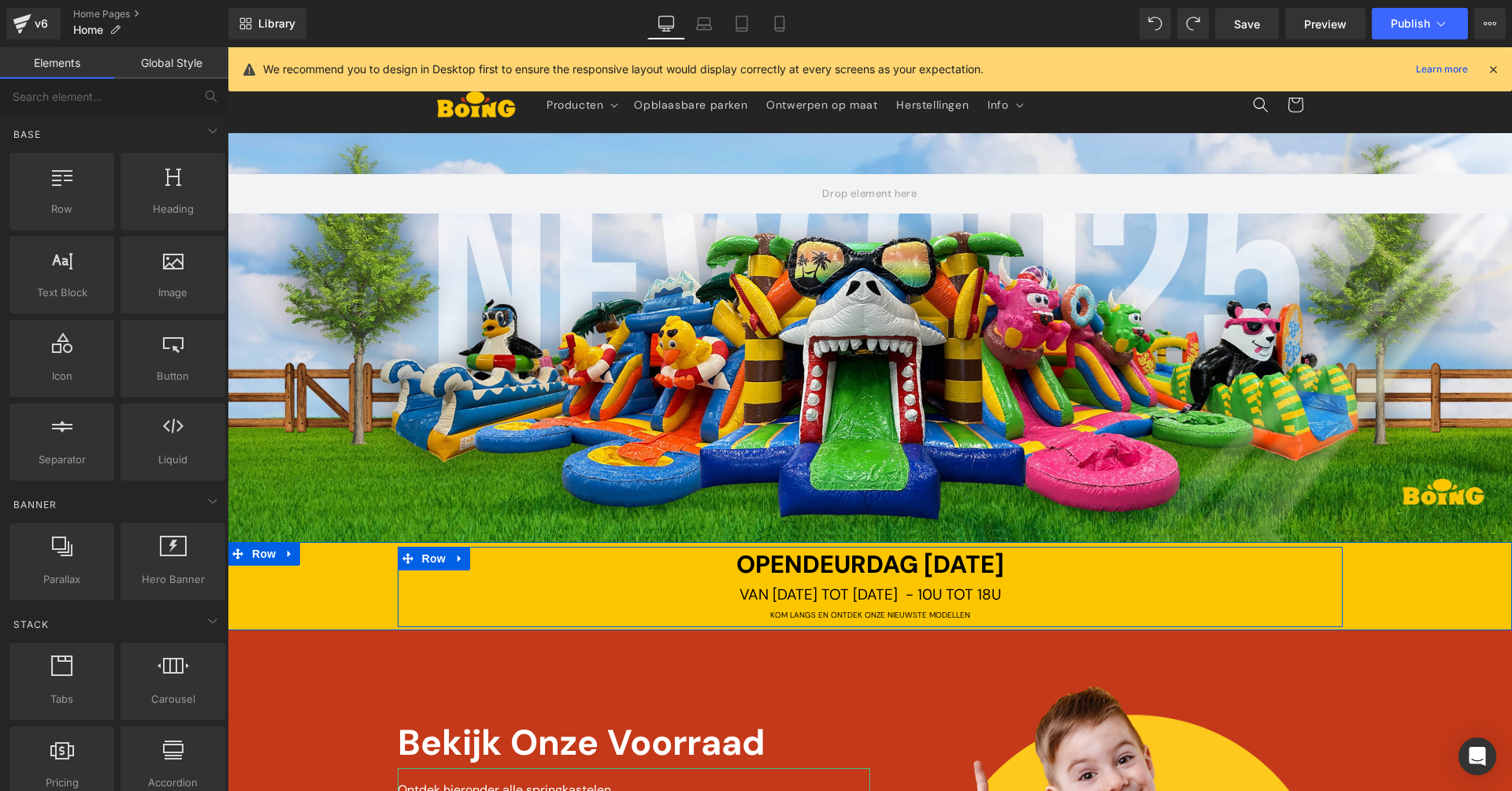
click at [1152, 436] on div at bounding box center [870, 338] width 1285 height 409
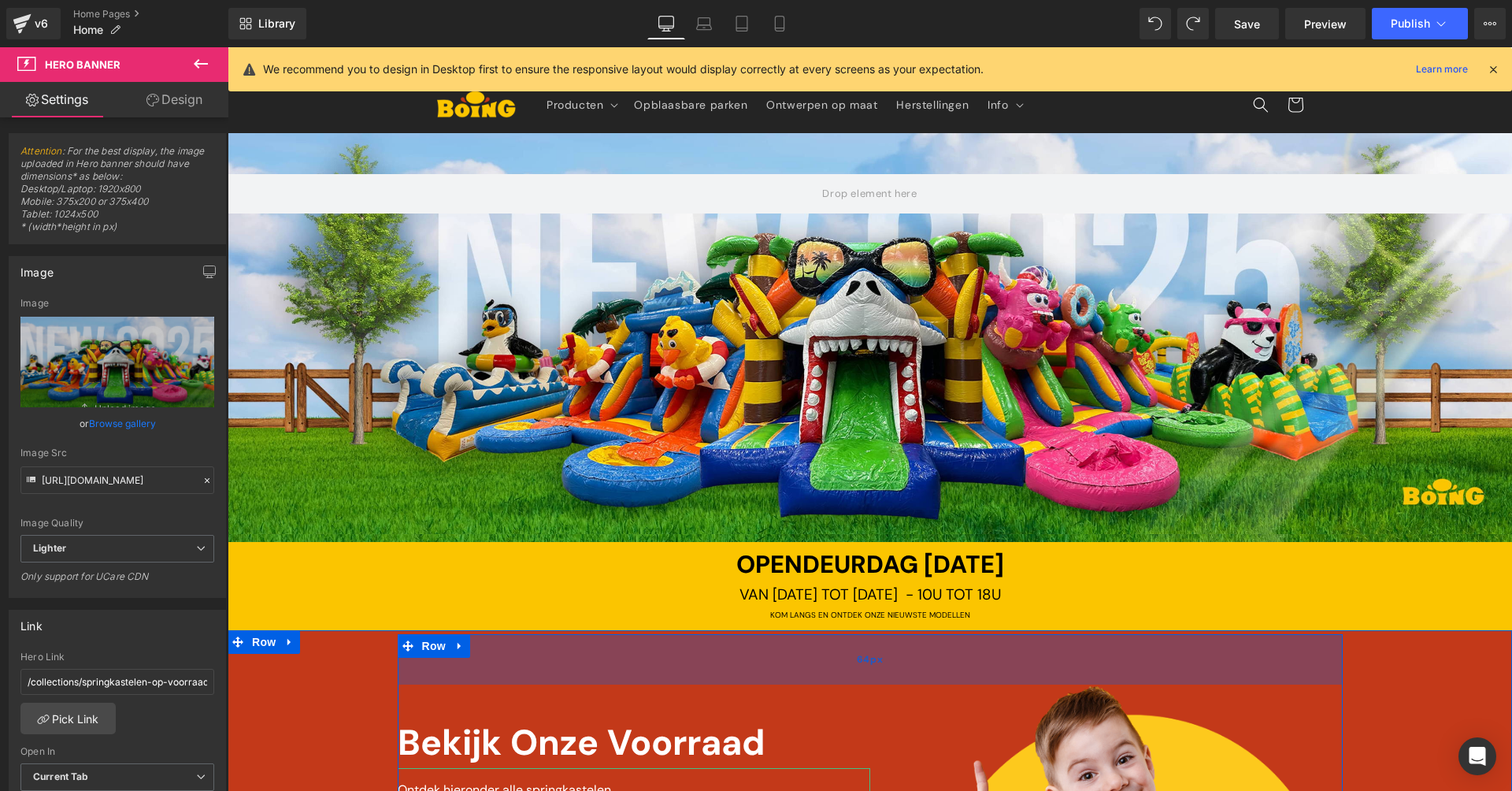
click at [1231, 638] on div "64px" at bounding box center [870, 659] width 945 height 50
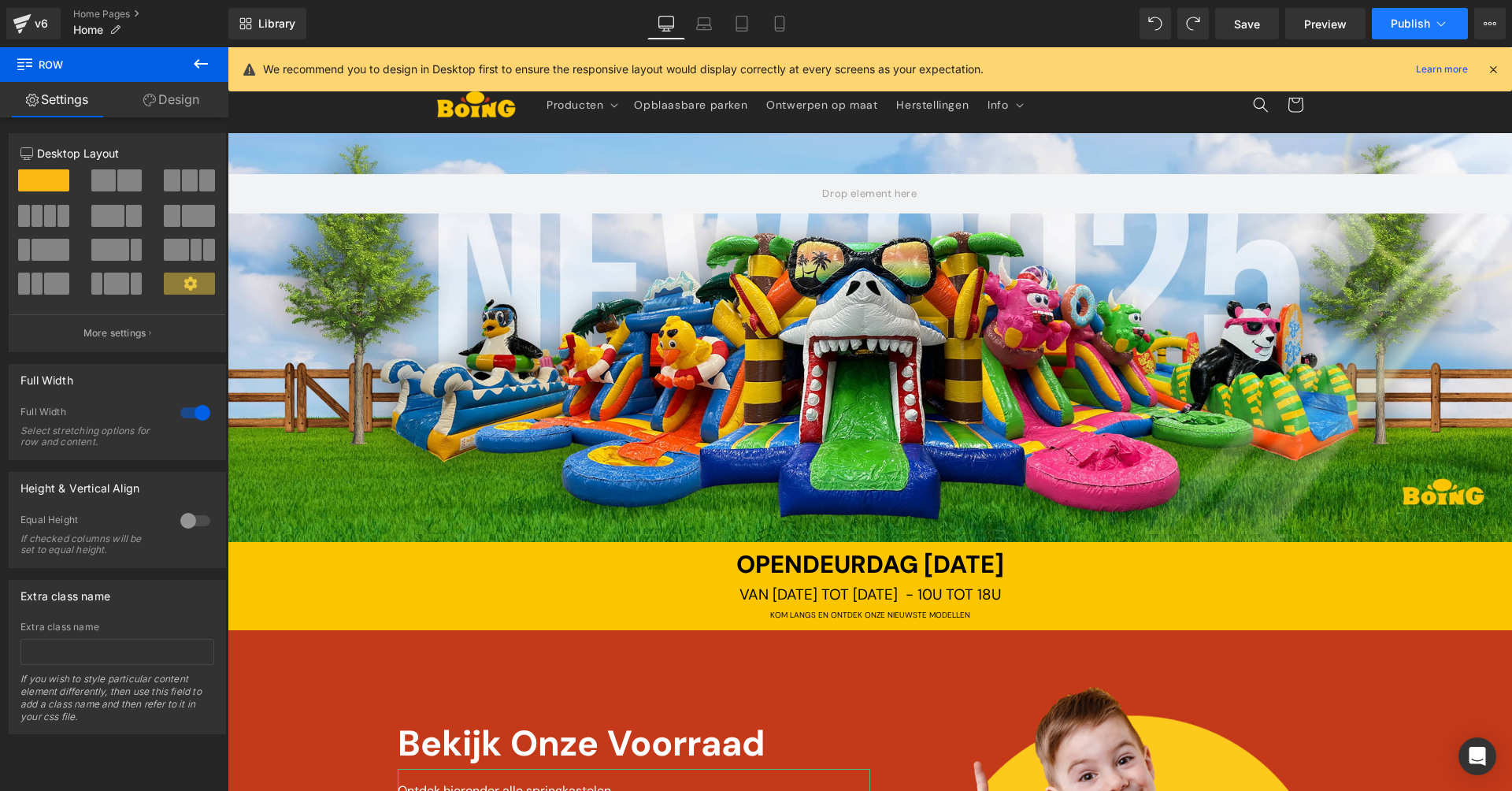
click at [1420, 24] on span "Publish" at bounding box center [1410, 24] width 39 height 13
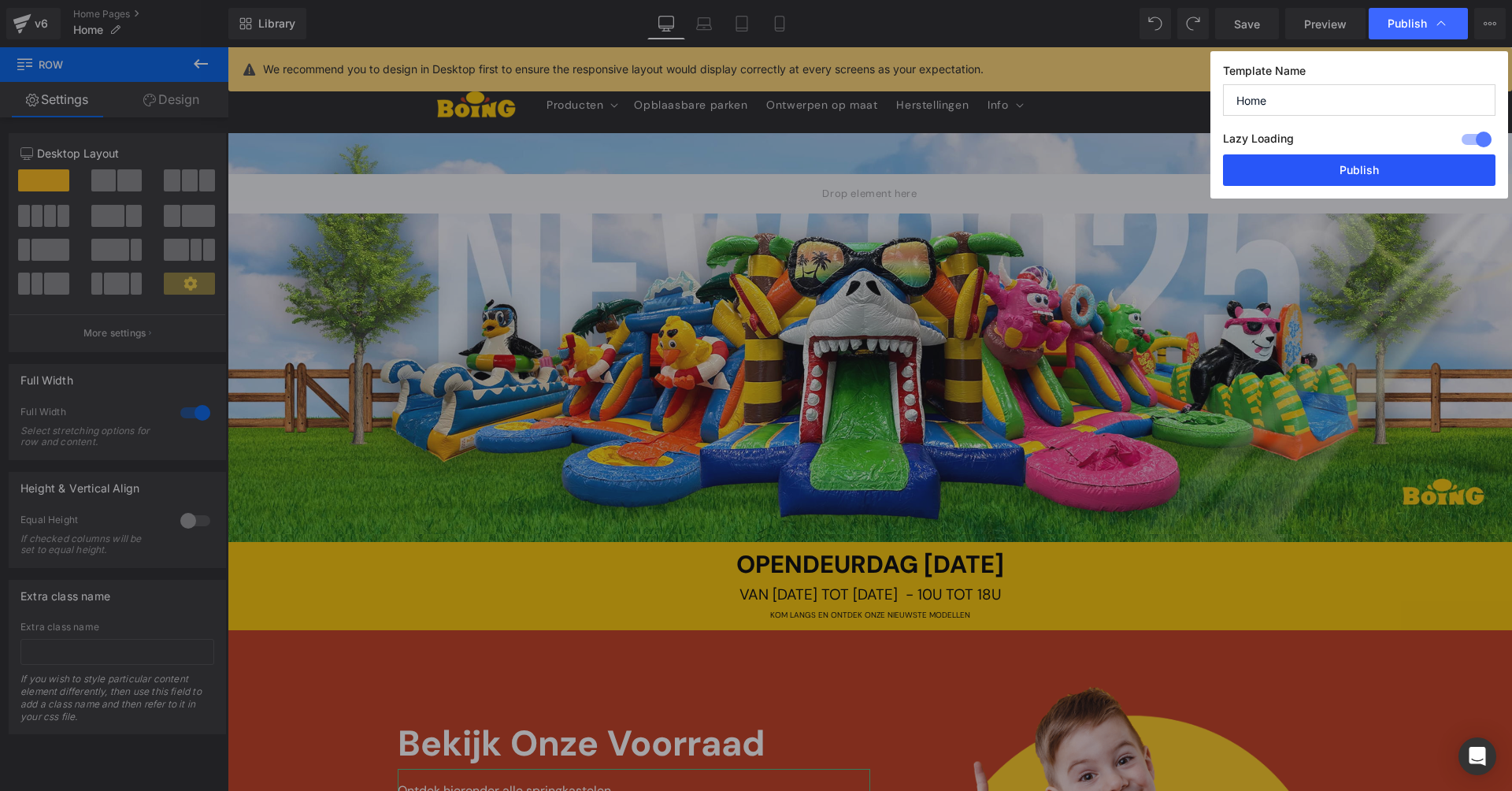
click at [1388, 168] on button "Publish" at bounding box center [1359, 170] width 272 height 32
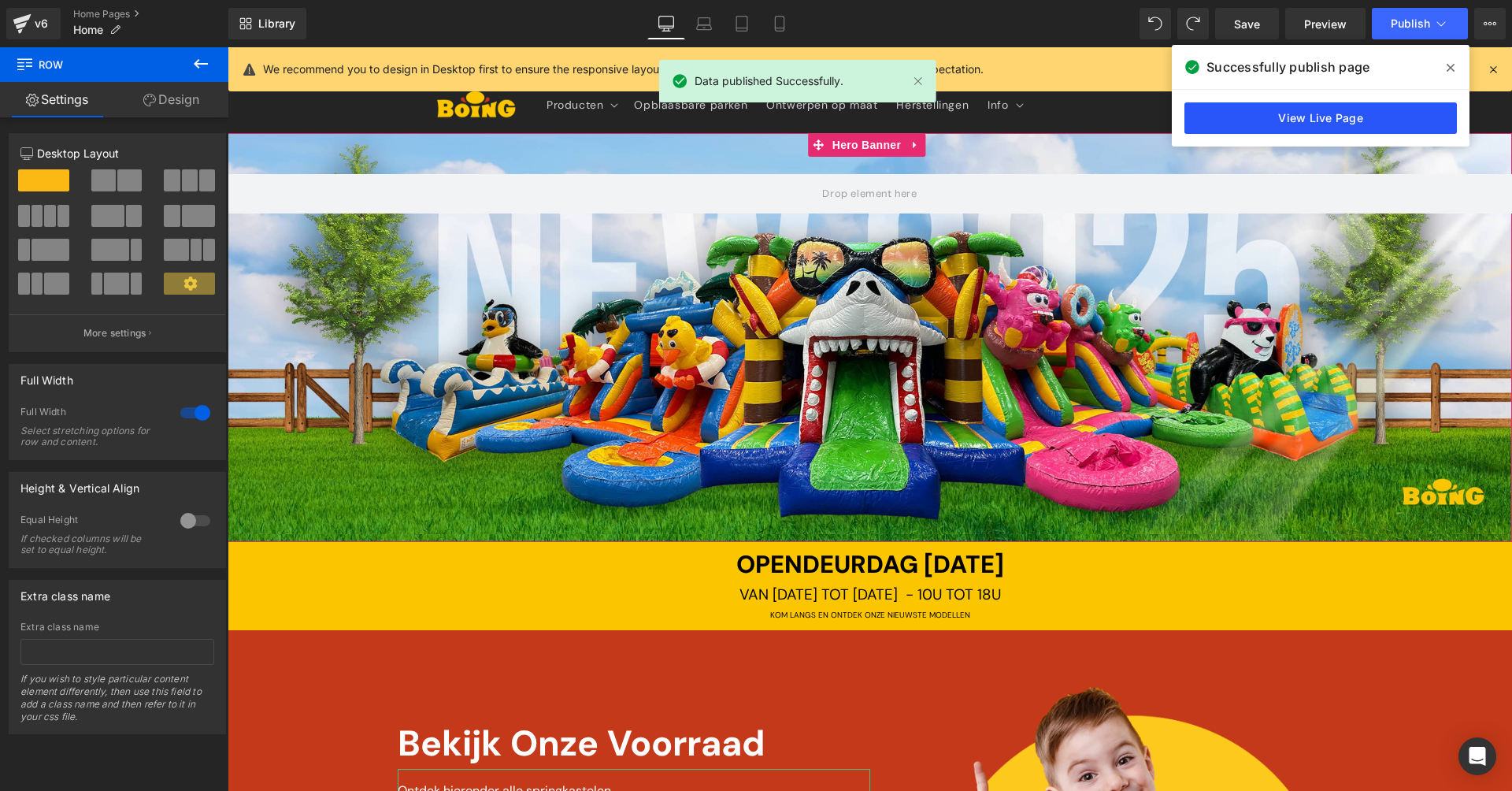
click at [1245, 114] on link "View Live Page" at bounding box center [1320, 118] width 272 height 32
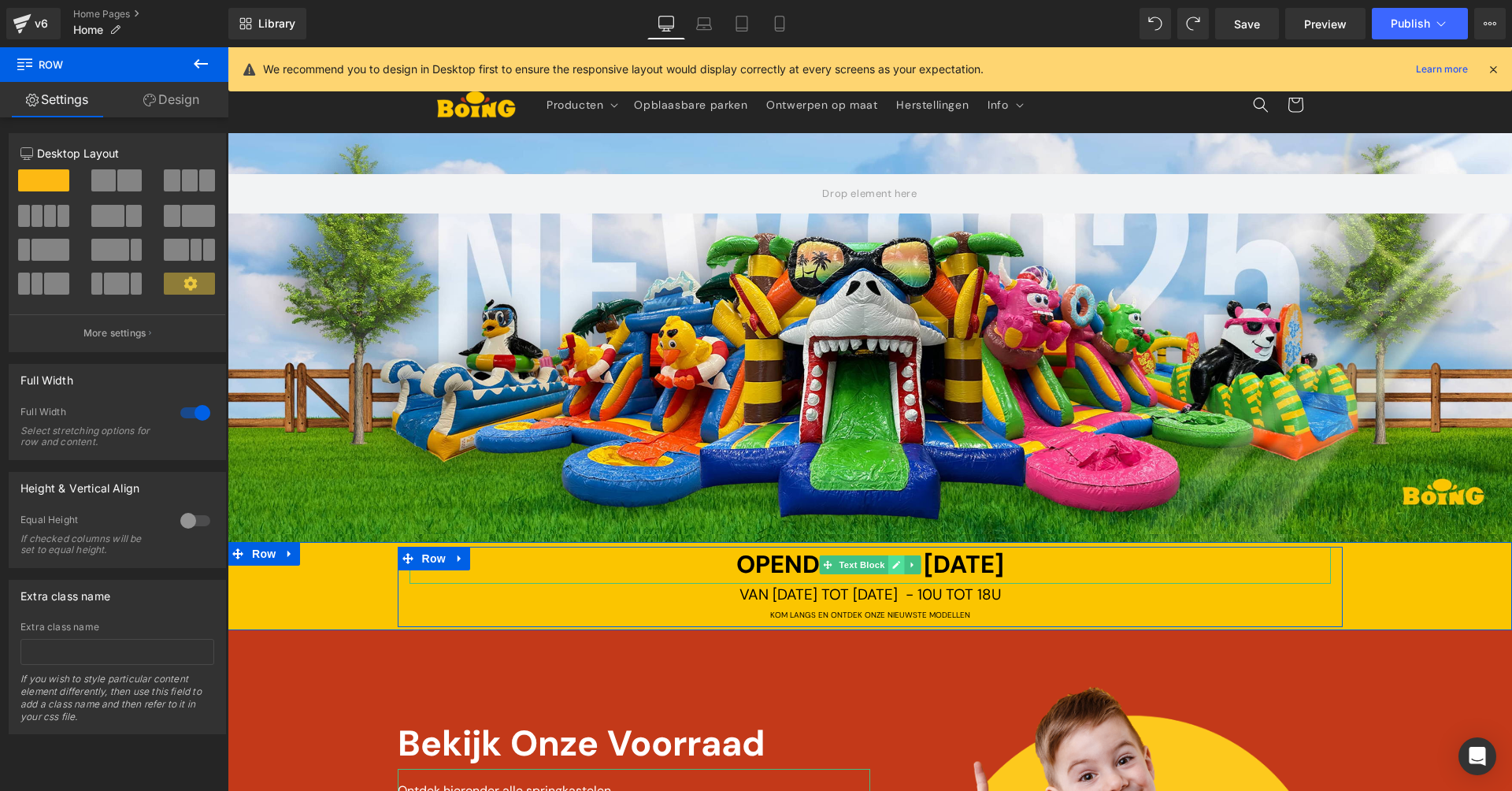
click at [894, 565] on icon at bounding box center [895, 565] width 9 height 9
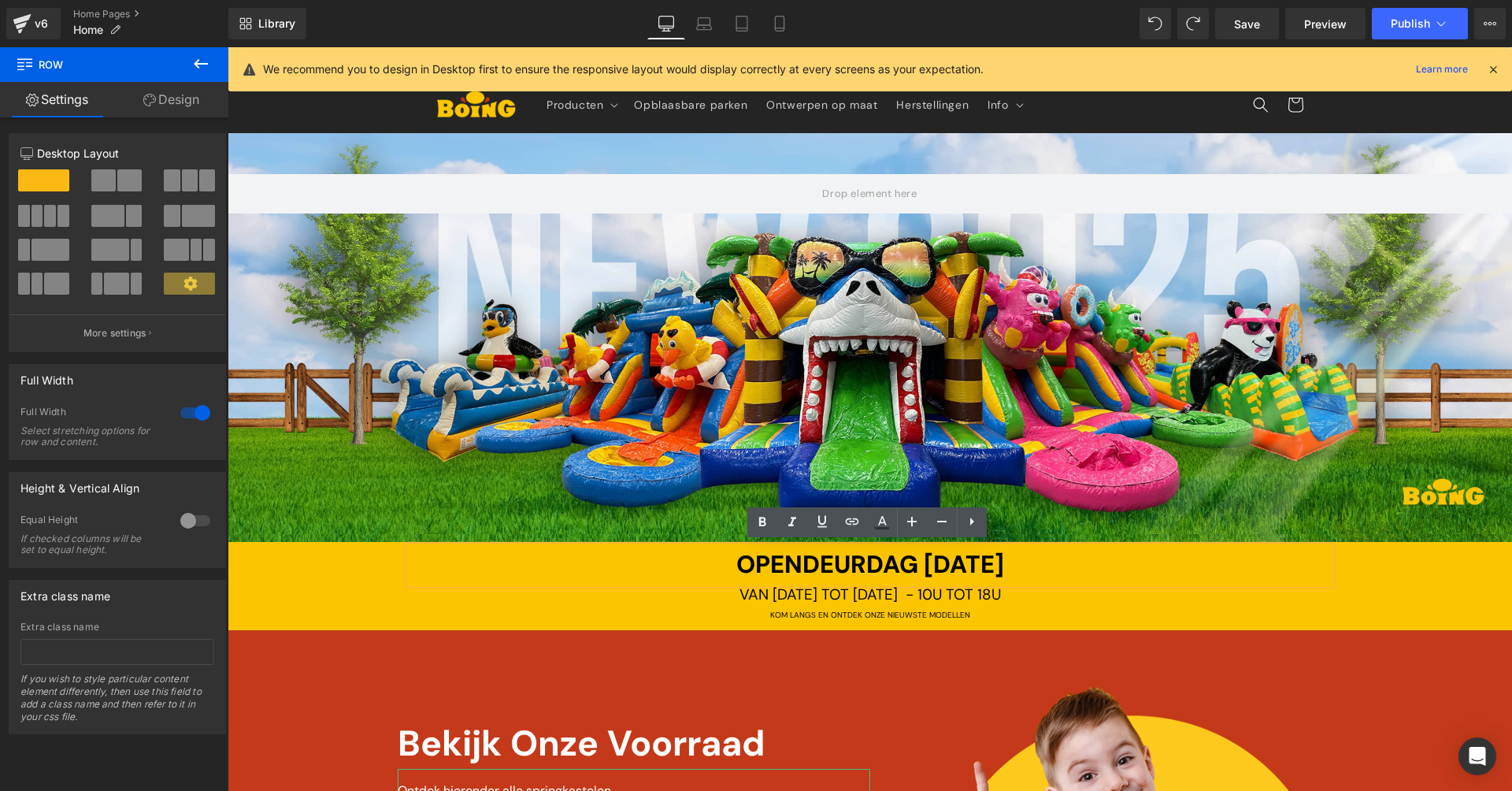
click at [788, 554] on span "OPENDEURDAG [DATE]" at bounding box center [870, 564] width 267 height 32
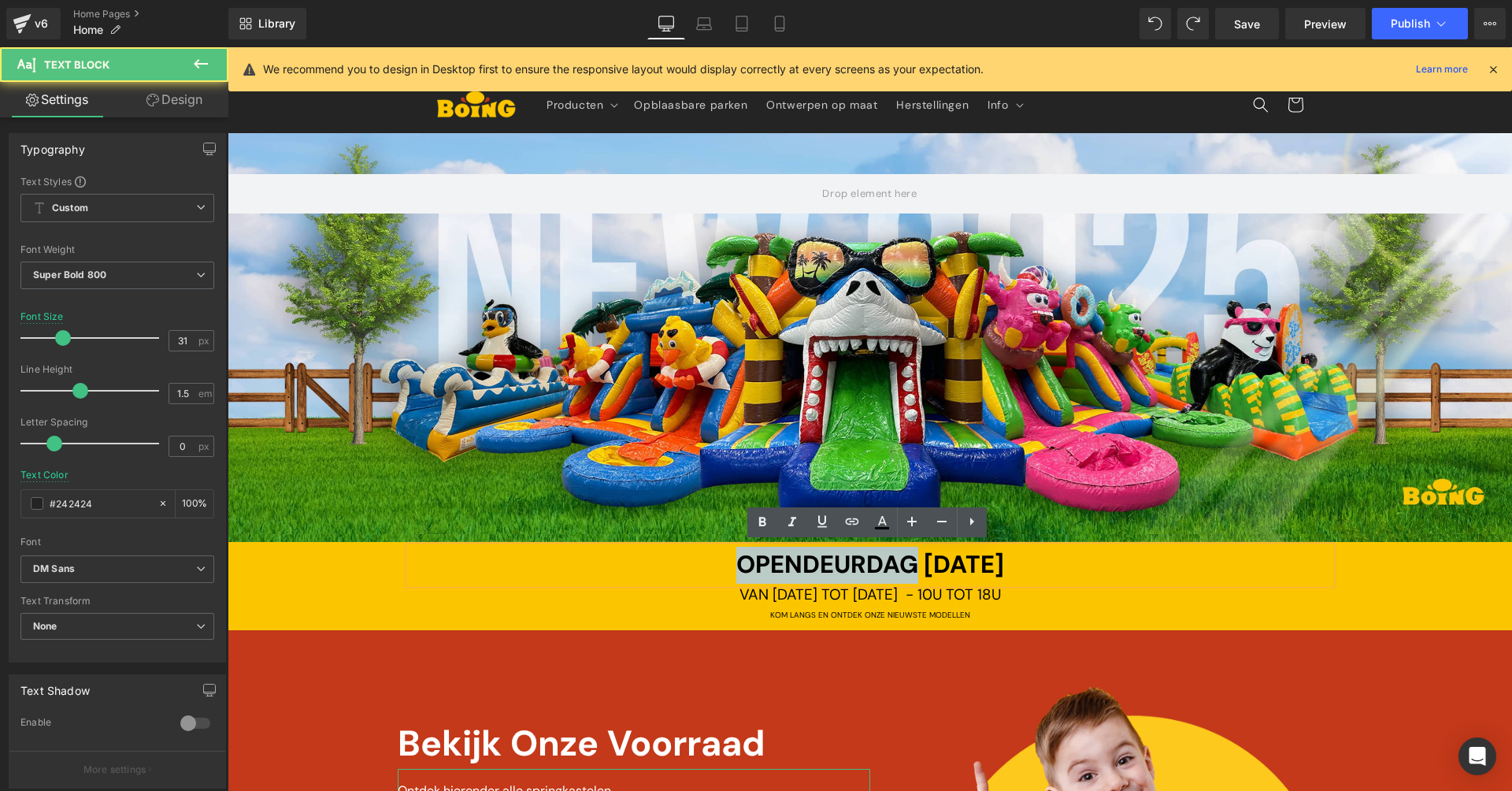
click at [788, 554] on span "OPENDEURDAG [DATE]" at bounding box center [870, 564] width 267 height 32
click at [788, 555] on span "OPENDEURDAG [DATE]" at bounding box center [870, 564] width 267 height 32
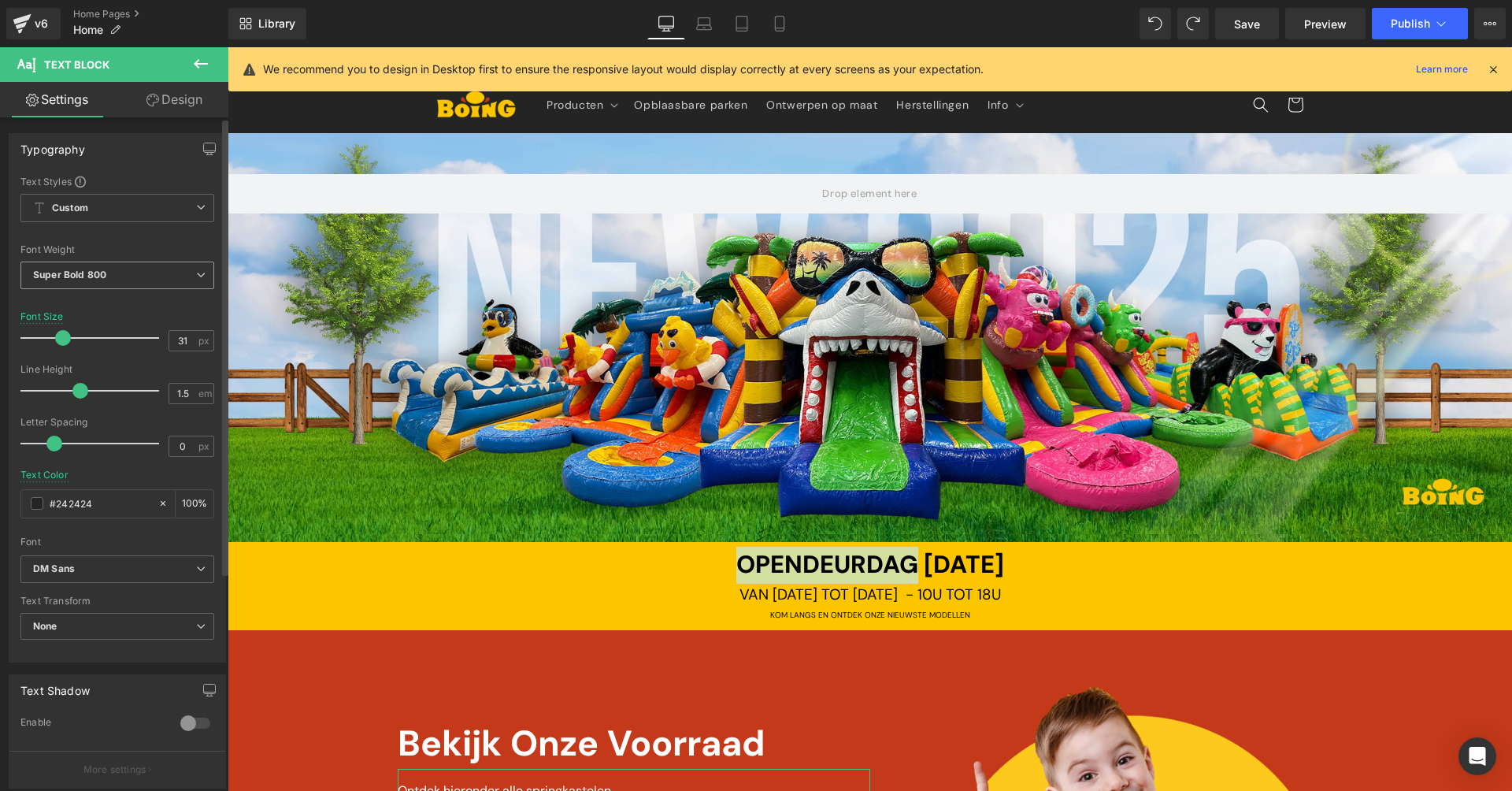
click at [151, 271] on span "Super Bold 800" at bounding box center [118, 275] width 194 height 28
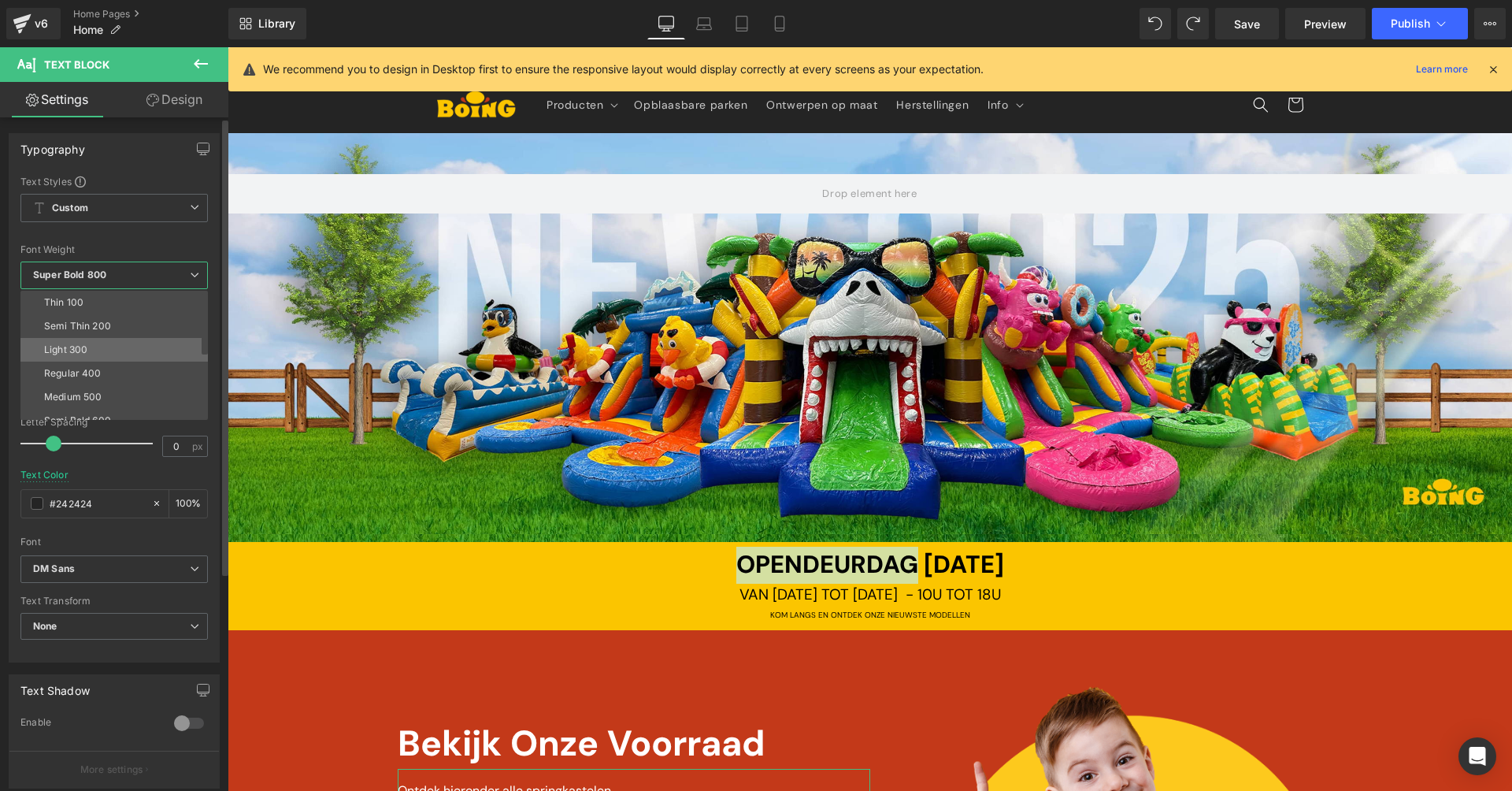
scroll to position [40, 0]
click at [131, 370] on li "Semi Bold 600" at bounding box center [118, 380] width 195 height 24
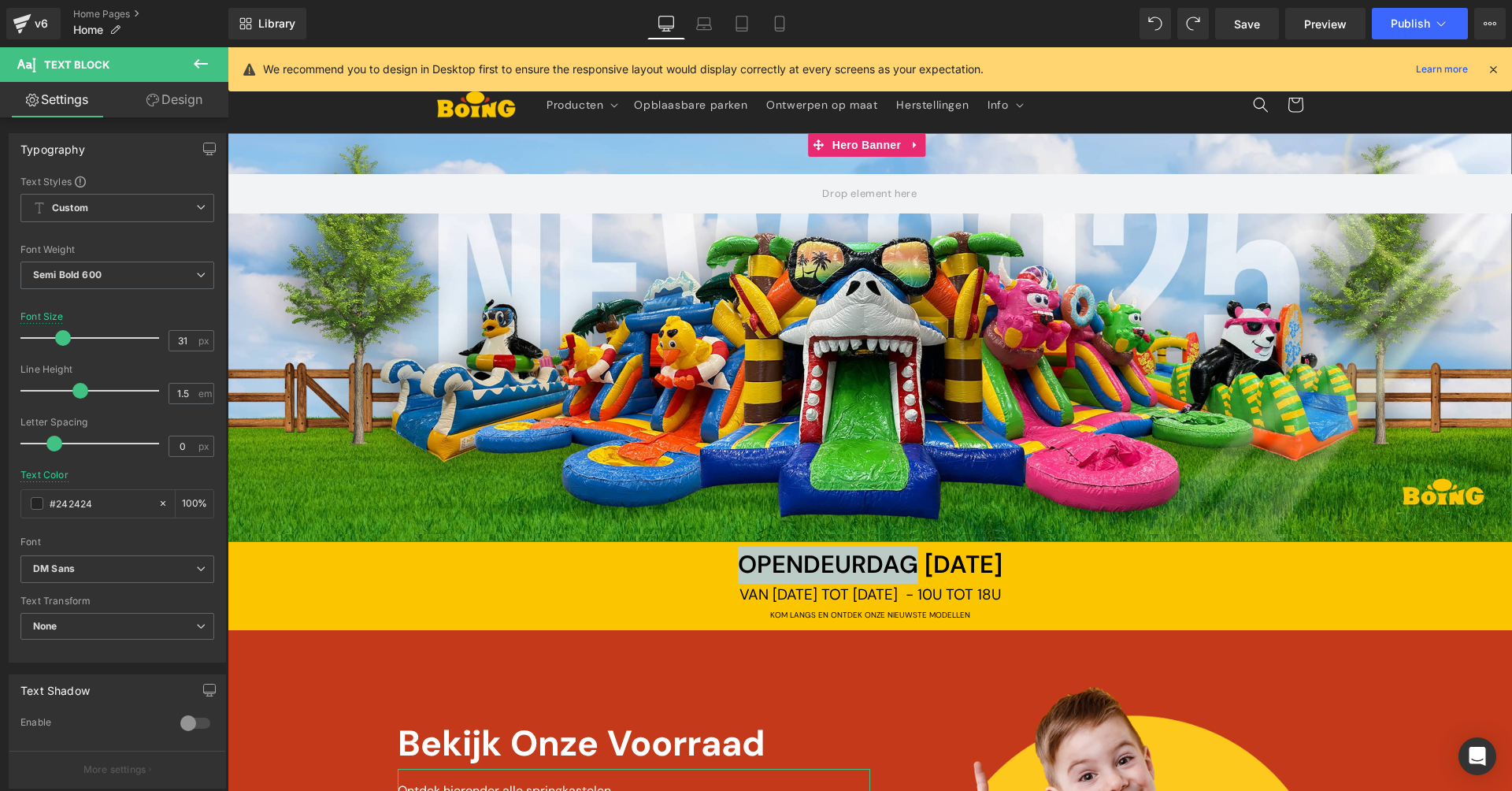
click at [1252, 298] on div at bounding box center [870, 338] width 1285 height 409
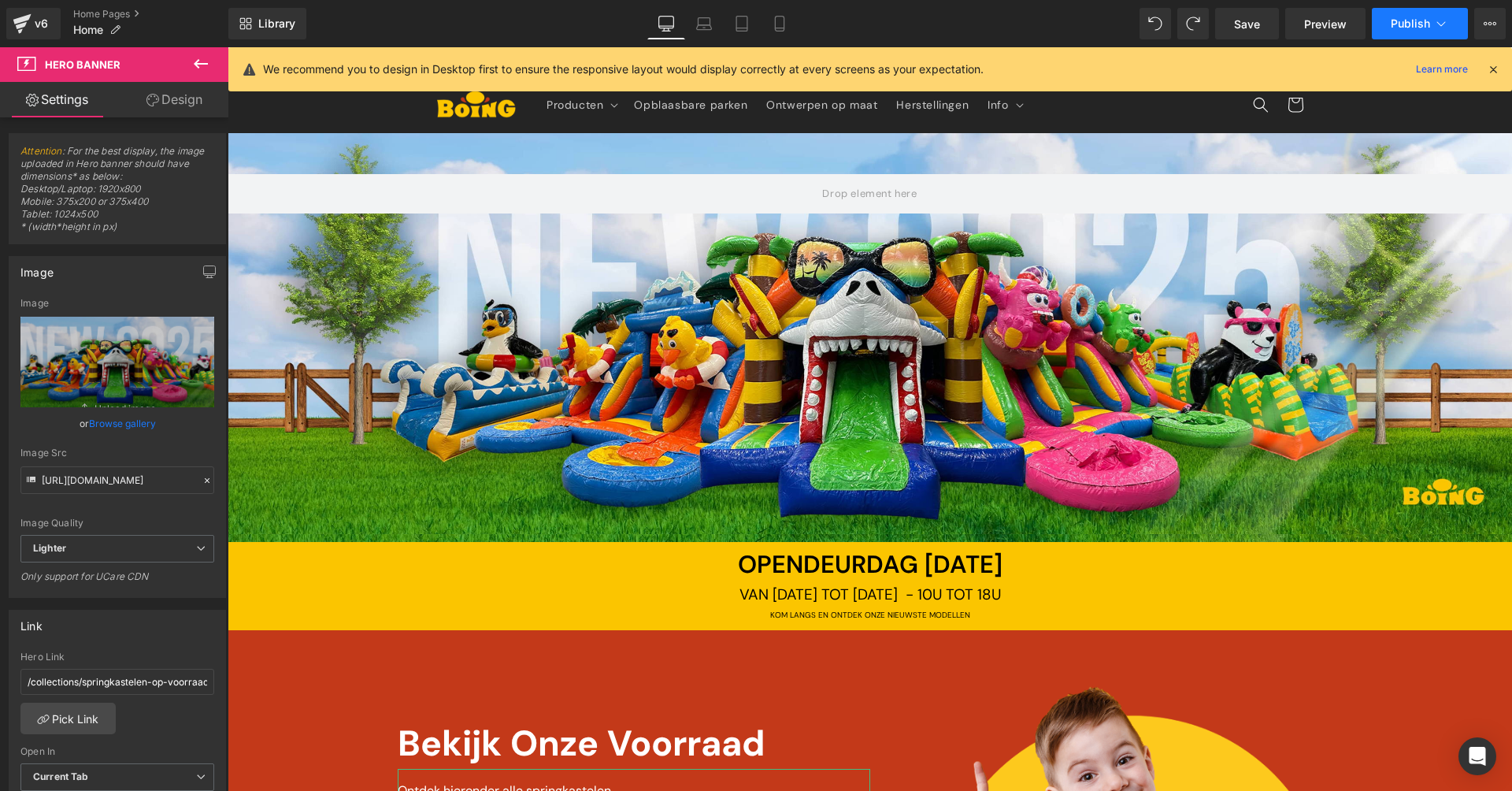
click at [1424, 19] on span "Publish" at bounding box center [1410, 24] width 39 height 13
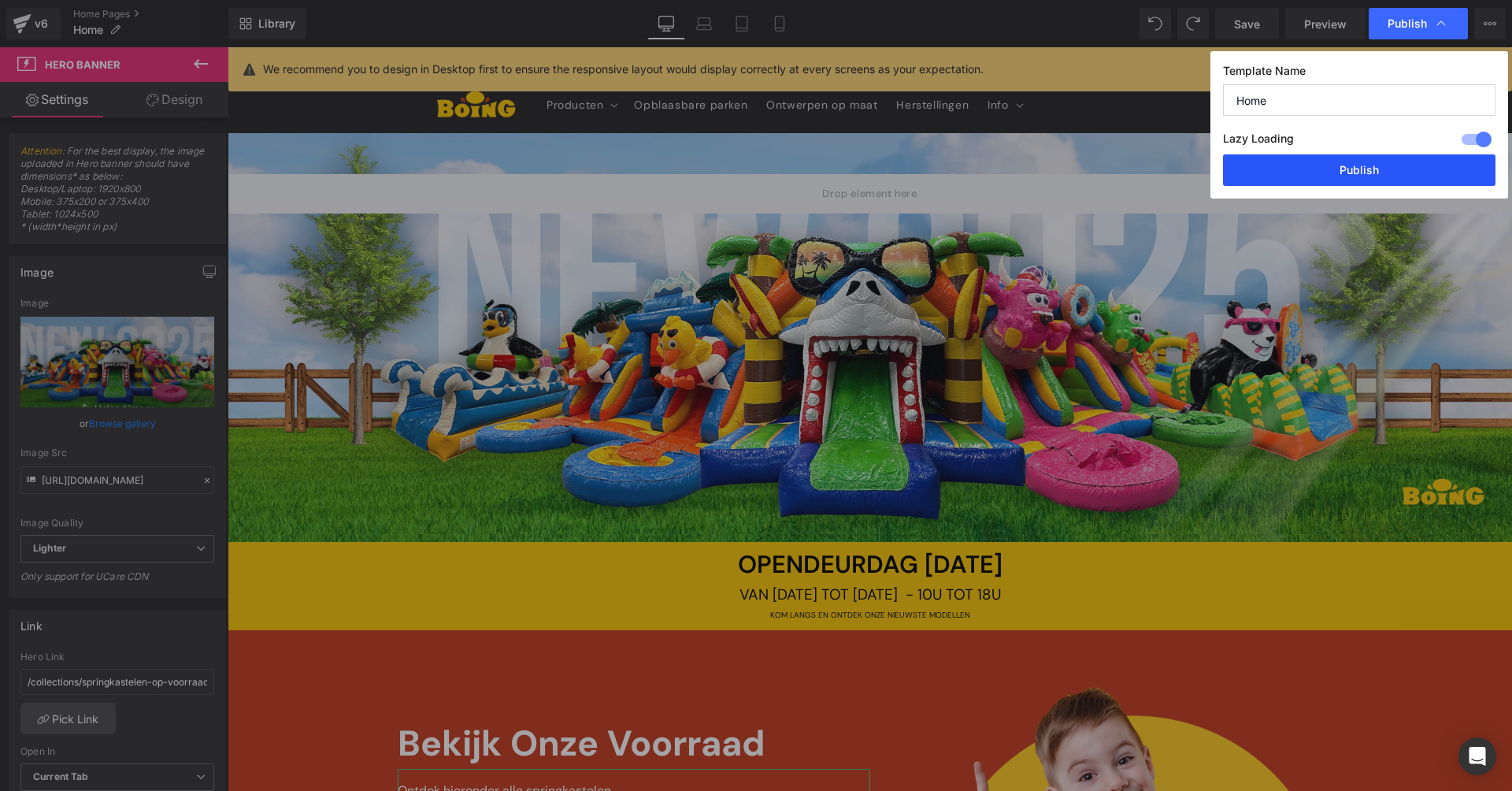
click at [1370, 162] on button "Publish" at bounding box center [1359, 170] width 272 height 32
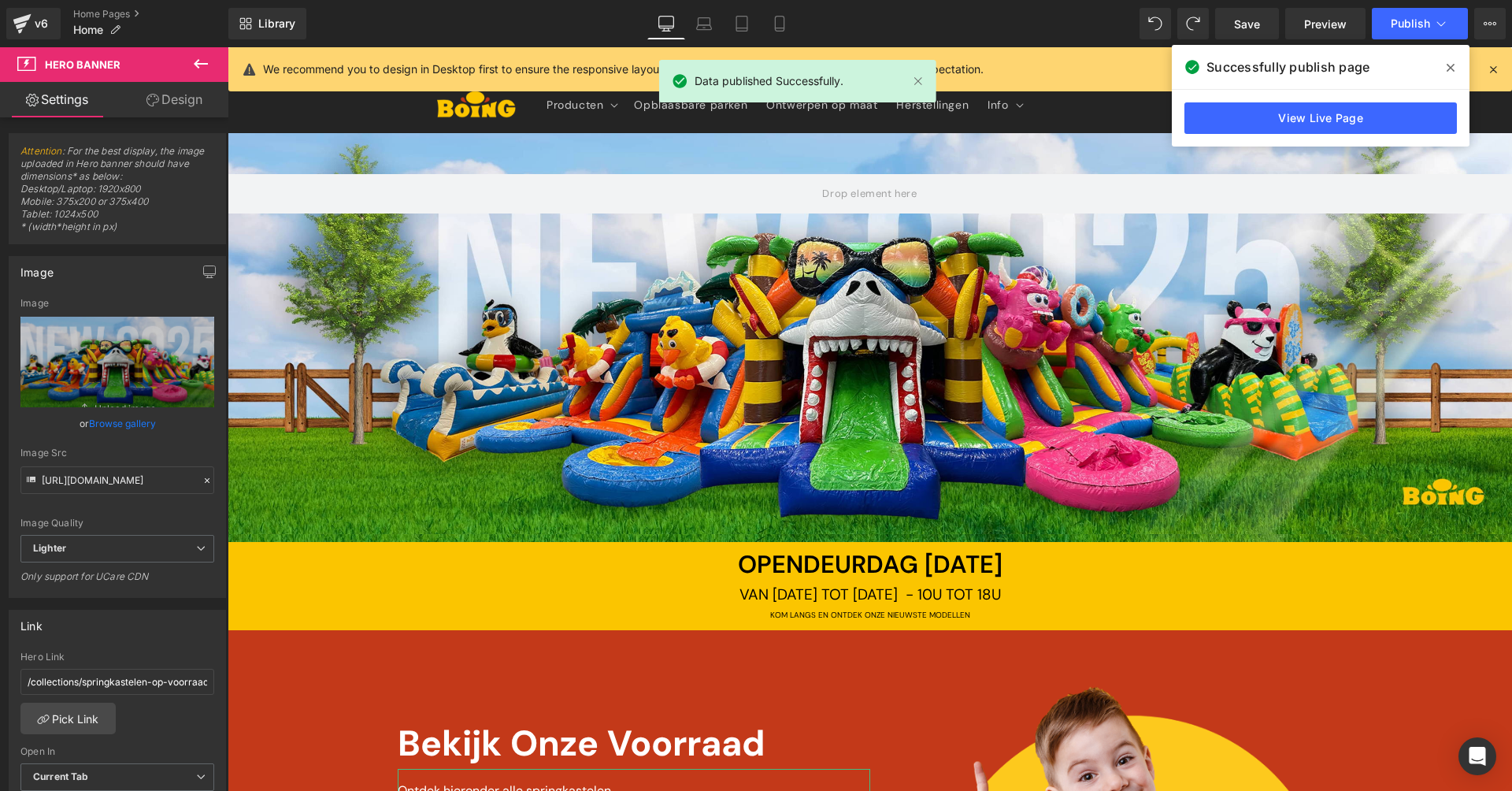
click at [1493, 67] on icon at bounding box center [1493, 69] width 14 height 14
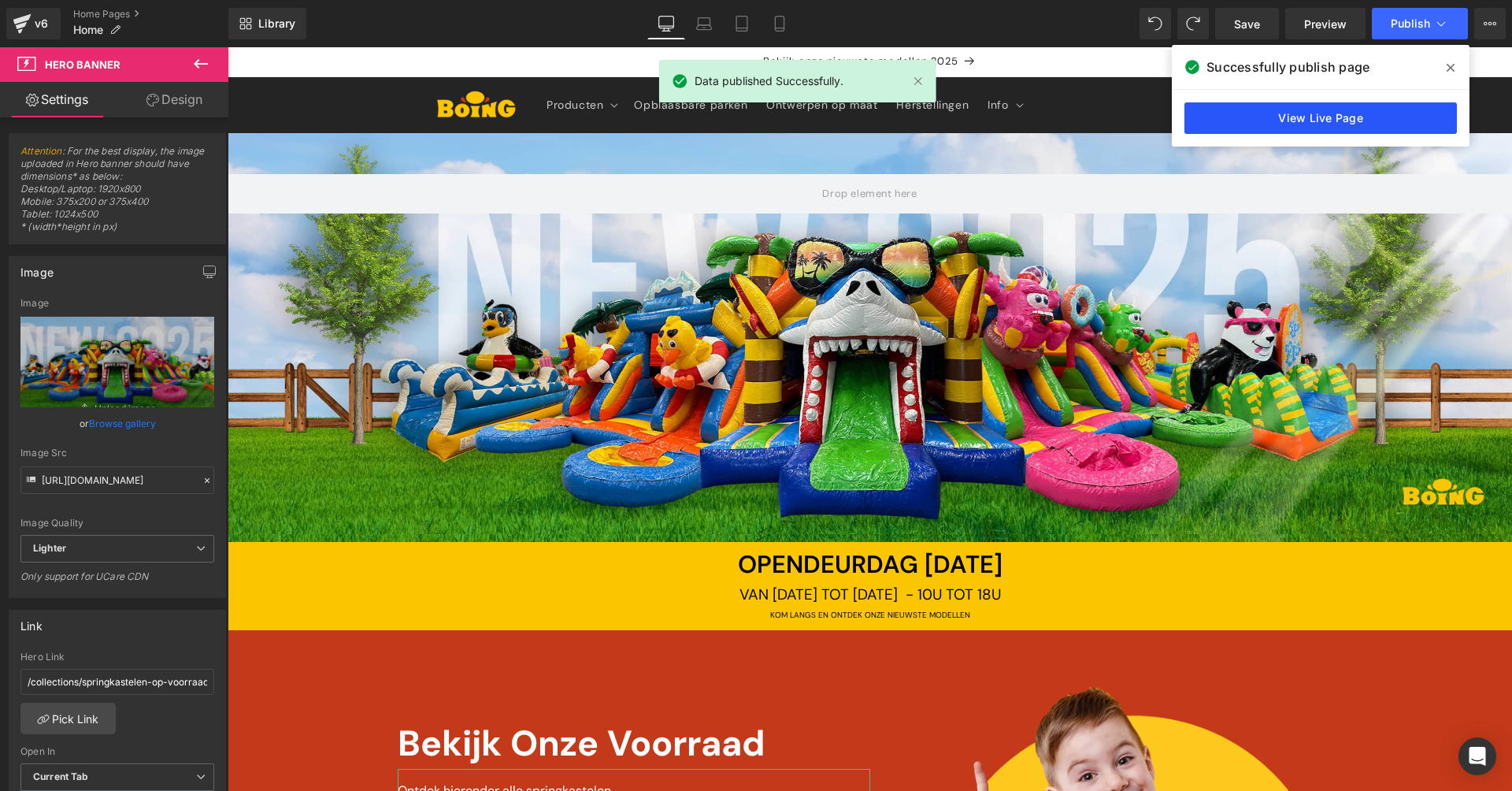
click at [1411, 114] on link "View Live Page" at bounding box center [1320, 118] width 272 height 32
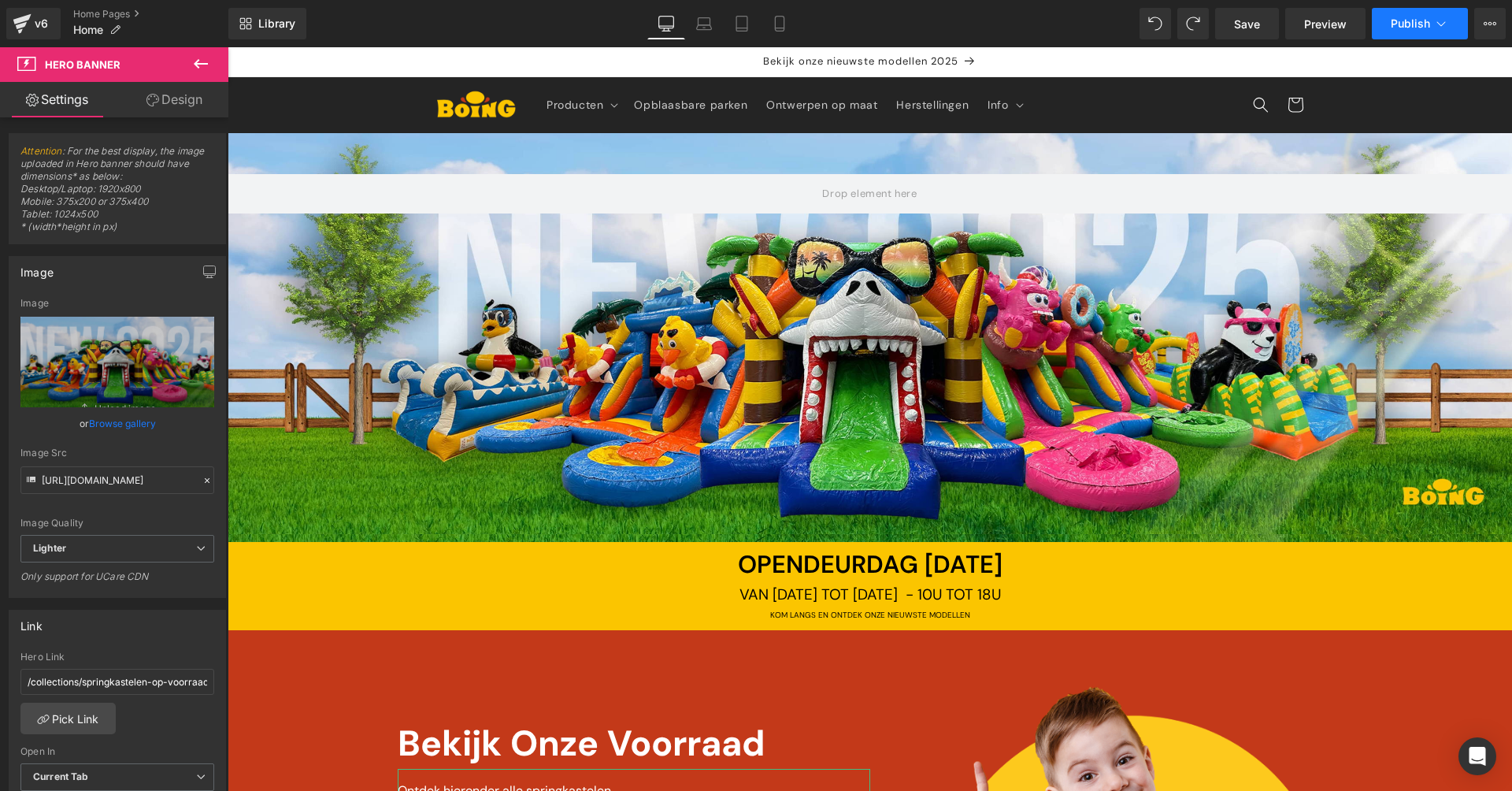
click at [1413, 24] on span "Publish" at bounding box center [1410, 24] width 39 height 13
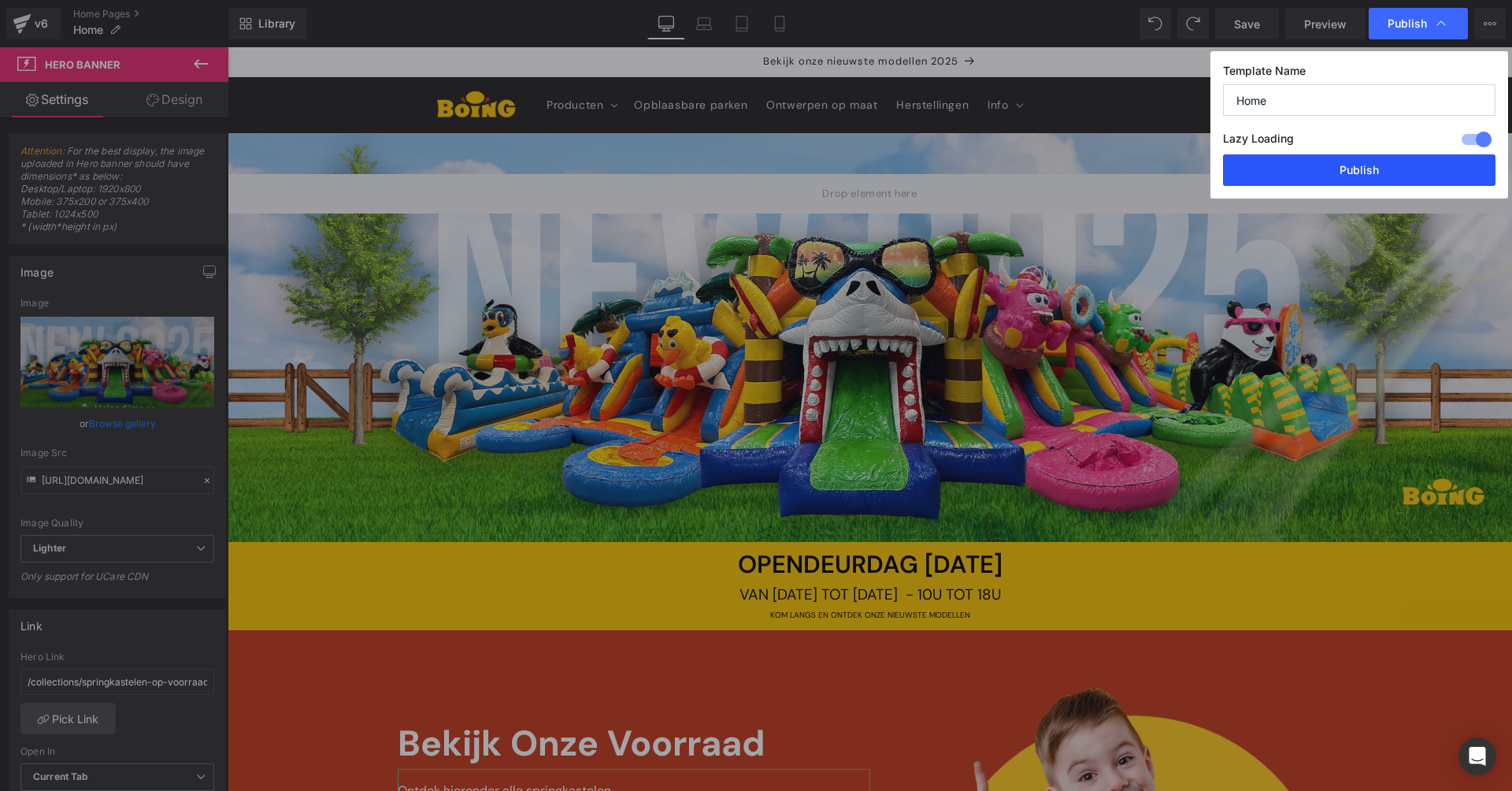
click at [1424, 180] on button "Publish" at bounding box center [1359, 170] width 272 height 32
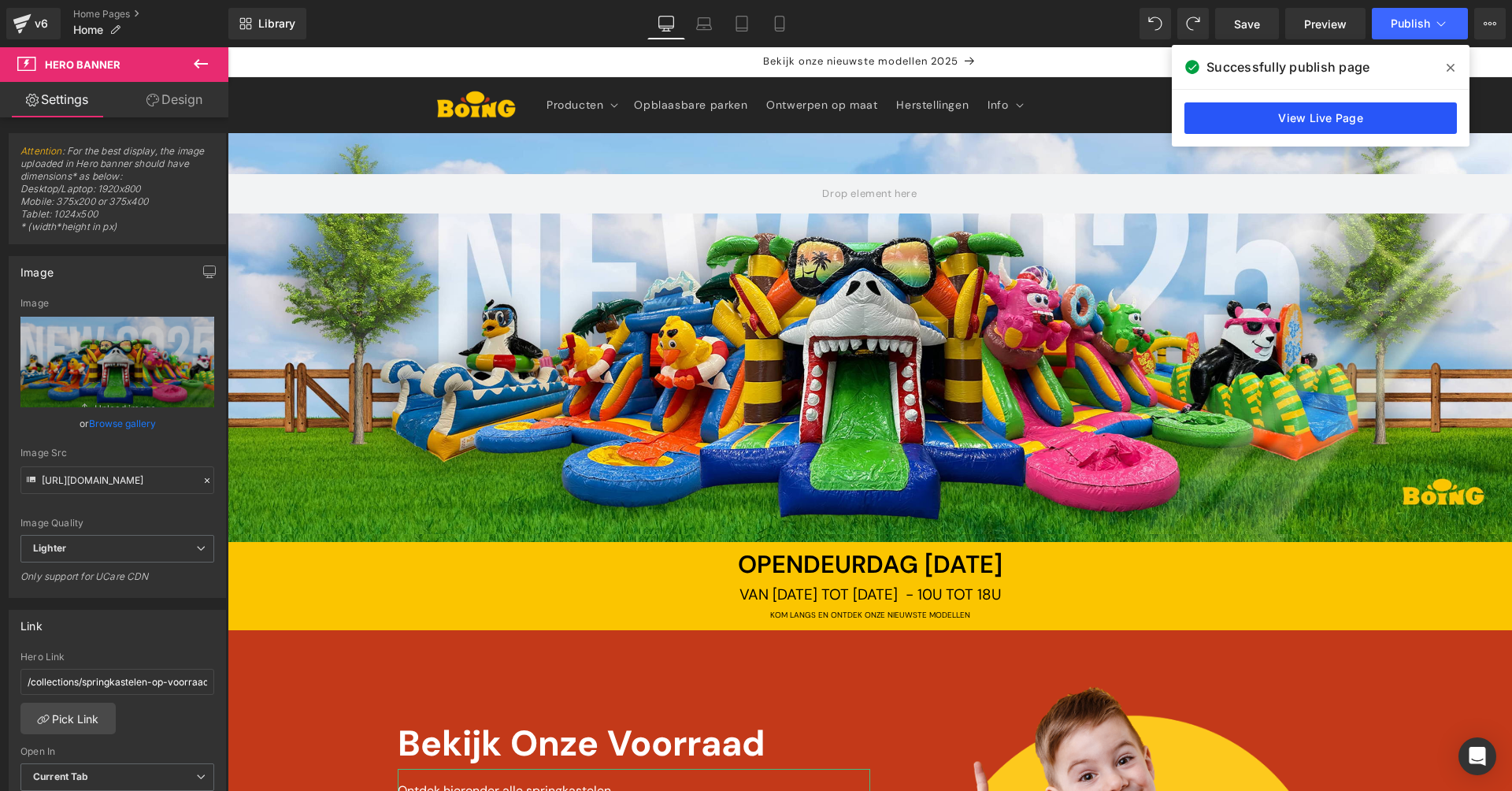
click at [1417, 111] on link "View Live Page" at bounding box center [1320, 118] width 272 height 32
